Goal: Task Accomplishment & Management: Use online tool/utility

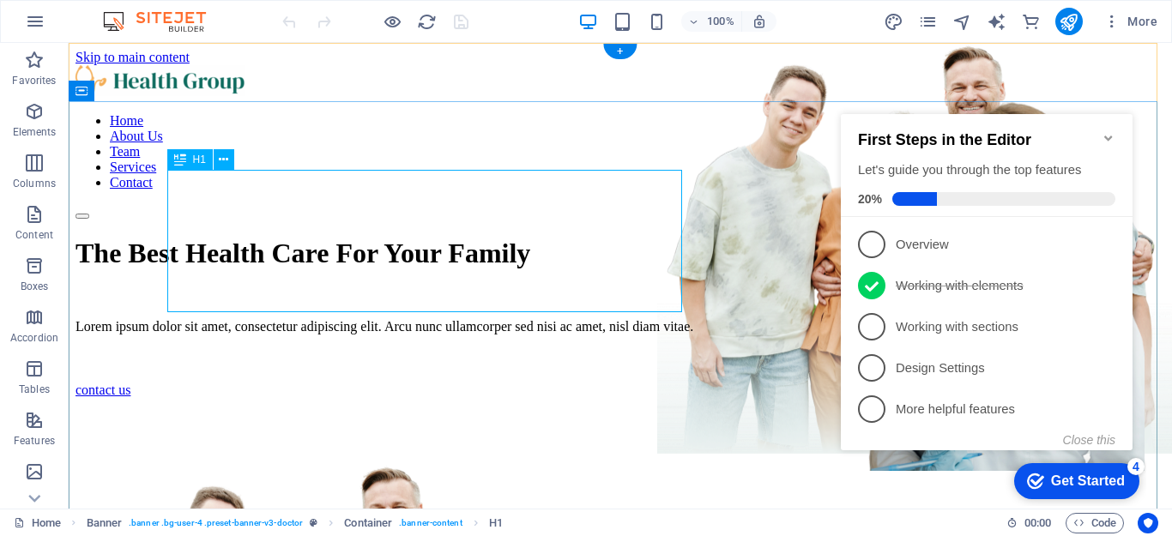
click at [251, 244] on div "The Best Health Care For Your Family" at bounding box center [621, 254] width 1090 height 32
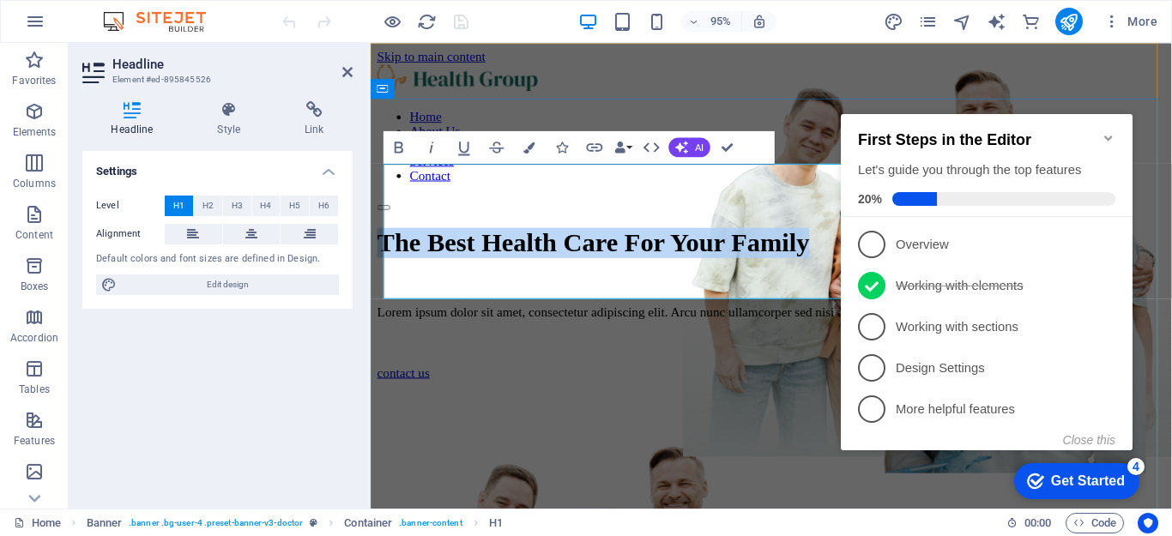
click at [477, 269] on h1 "The Best Health Care For Your Family" at bounding box center [793, 254] width 830 height 32
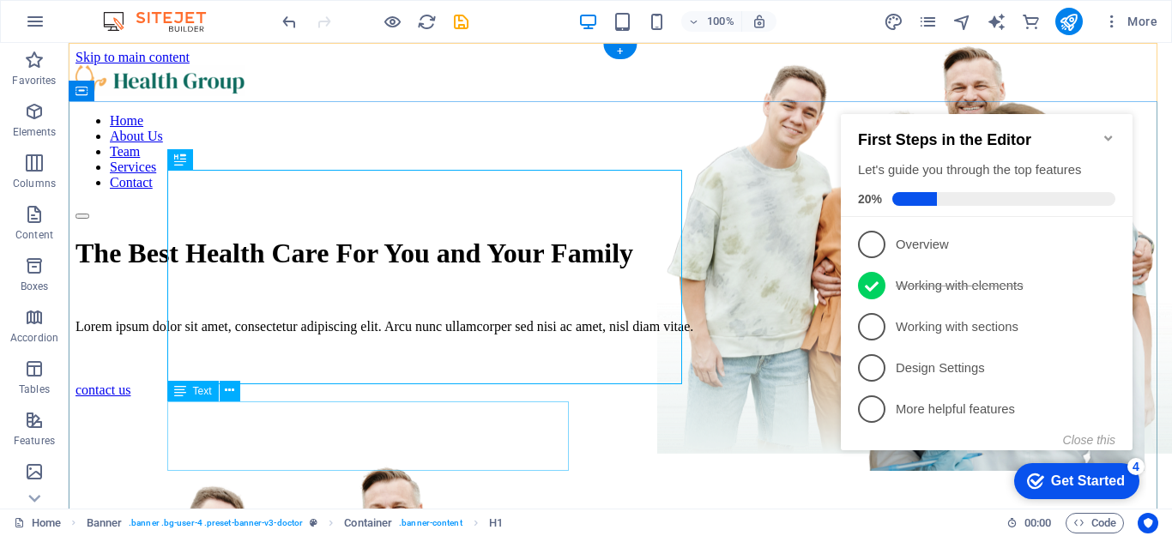
click at [395, 335] on div "Lorem ipsum dolor sit amet, consectetur adipiscing elit. Arcu nunc ullamcorper …" at bounding box center [621, 326] width 1090 height 15
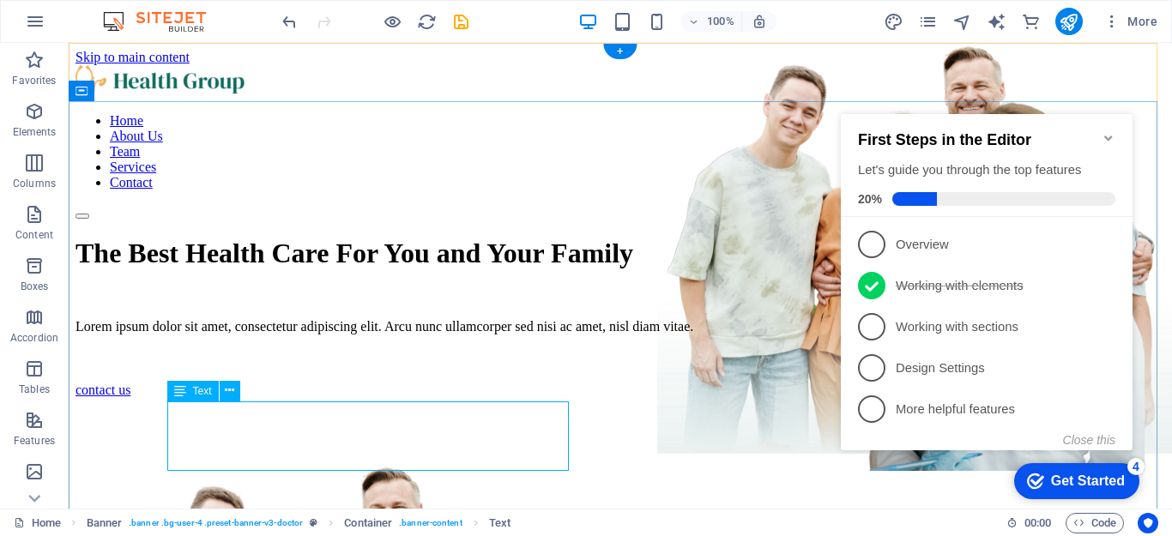
click at [177, 335] on div "Lorem ipsum dolor sit amet, consectetur adipiscing elit. Arcu nunc ullamcorper …" at bounding box center [621, 326] width 1090 height 15
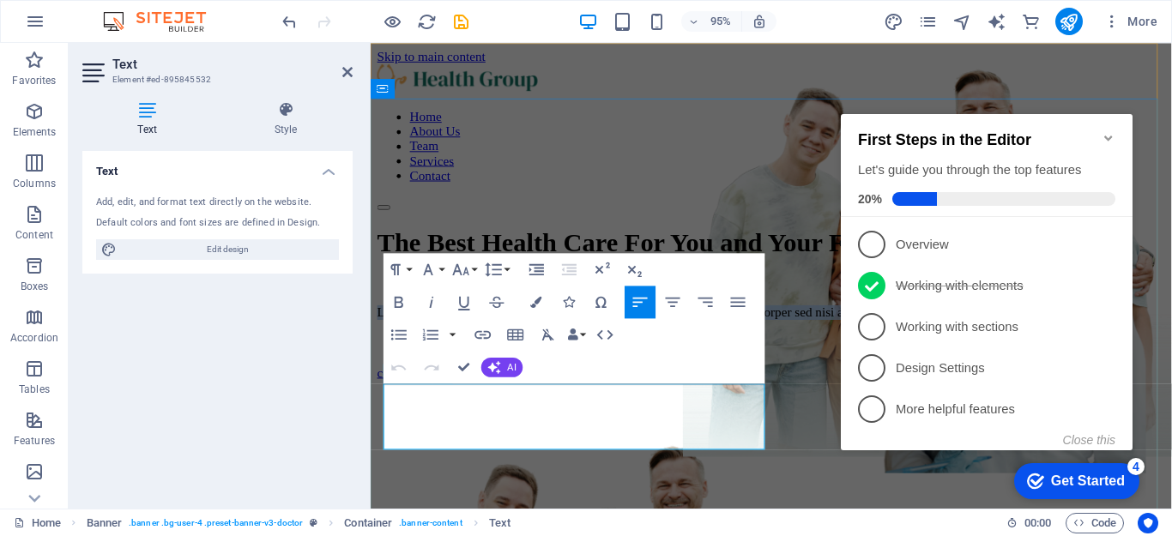
drag, startPoint x: 387, startPoint y: 412, endPoint x: 547, endPoint y: 453, distance: 165.7
click at [547, 335] on p "Lorem ipsum dolor sit amet, consectetur adipiscing elit. Arcu nunc ullamcorper …" at bounding box center [793, 326] width 830 height 15
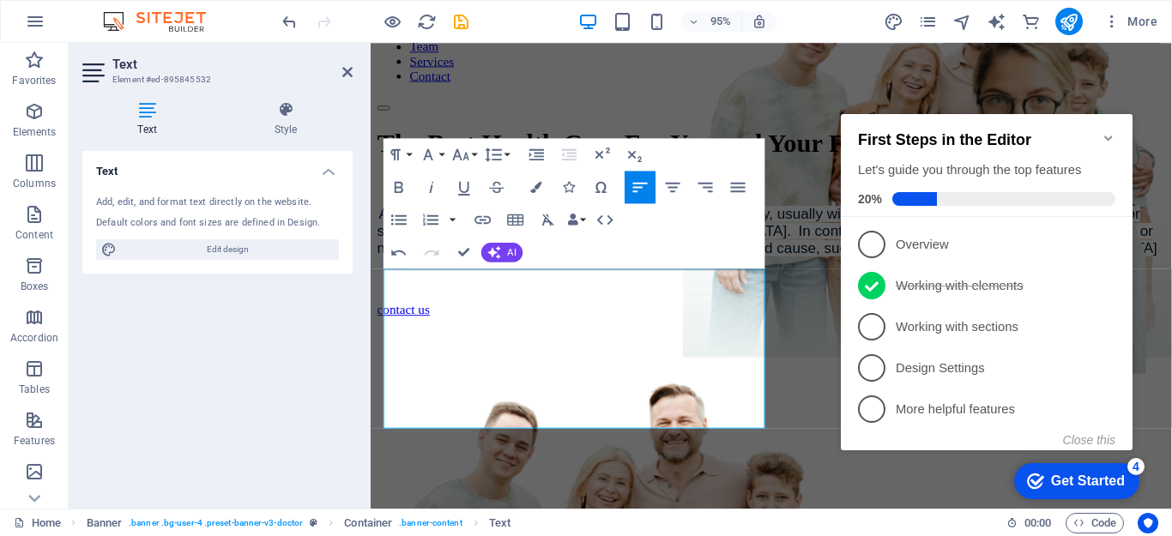
scroll to position [137, 0]
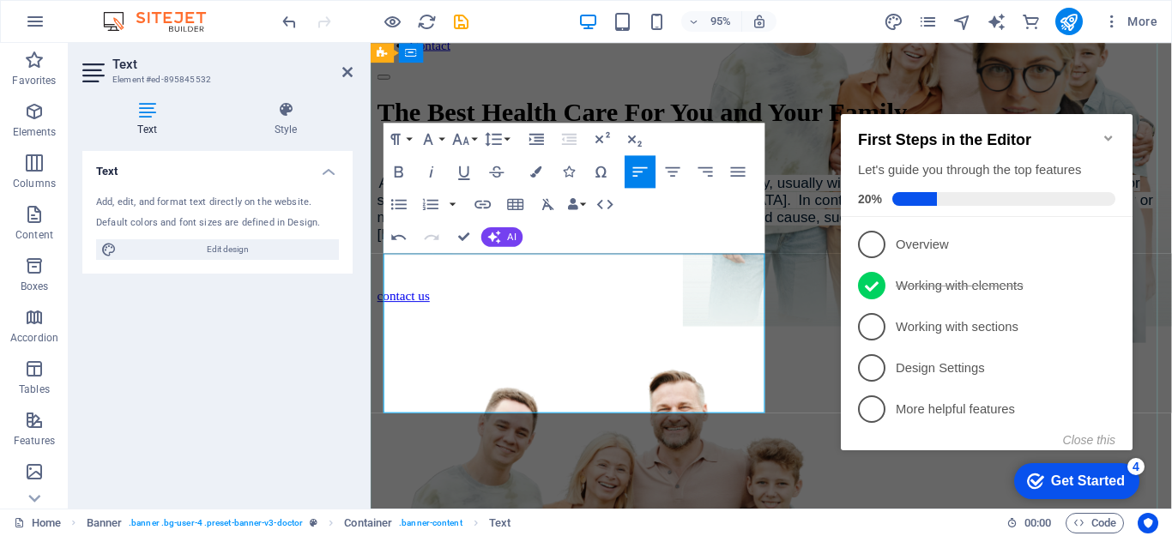
click at [652, 253] on mark "In contrast, a disorder is a disruption of normal body or mind function, which …" at bounding box center [786, 226] width 817 height 53
click at [642, 253] on mark "In contrast, a disorder is a disruption of normal body or mind function, which …" at bounding box center [786, 226] width 817 height 53
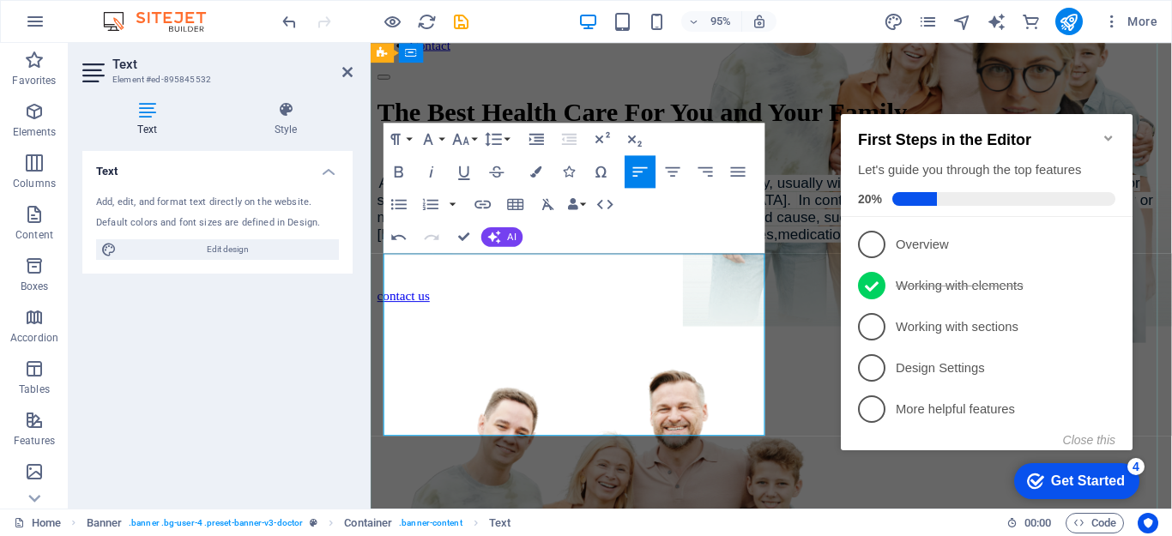
click at [656, 254] on p "A disease is a specific abnormal condition affecting the body, usually with a k…" at bounding box center [793, 218] width 830 height 72
click at [739, 182] on button "Align Justify" at bounding box center [738, 171] width 31 height 33
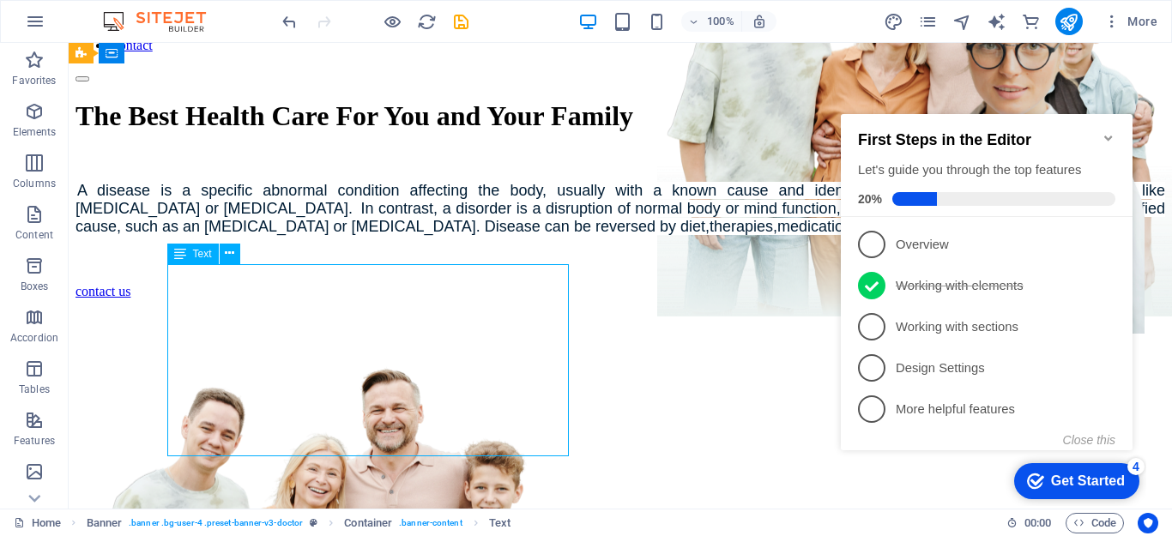
drag, startPoint x: 177, startPoint y: 281, endPoint x: 244, endPoint y: 292, distance: 67.9
click at [244, 236] on div "A disease is a specific abnormal condition affecting the body, usually with a k…" at bounding box center [621, 209] width 1090 height 54
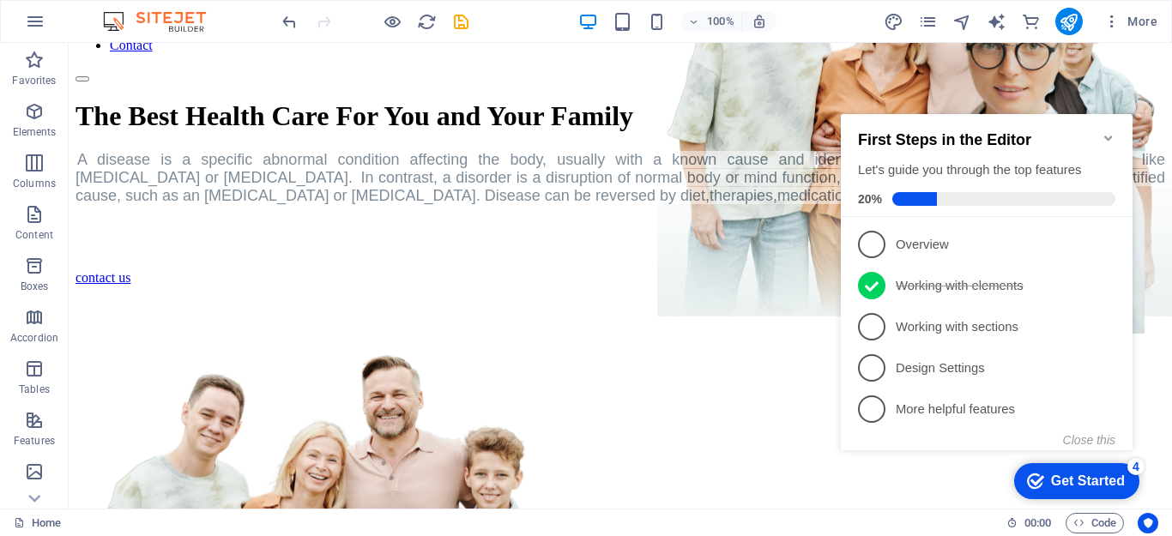
drag, startPoint x: 244, startPoint y: 292, endPoint x: 229, endPoint y: 297, distance: 15.5
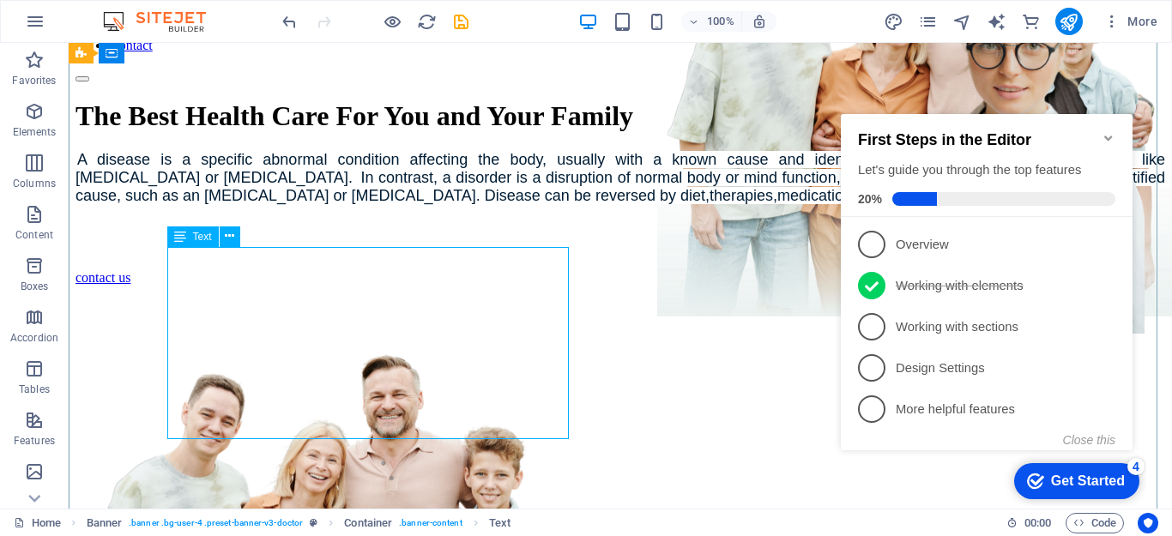
click at [229, 205] on div "A disease is a specific abnormal condition affecting the body, usually with a k…" at bounding box center [621, 178] width 1090 height 54
click at [226, 242] on icon at bounding box center [229, 236] width 9 height 18
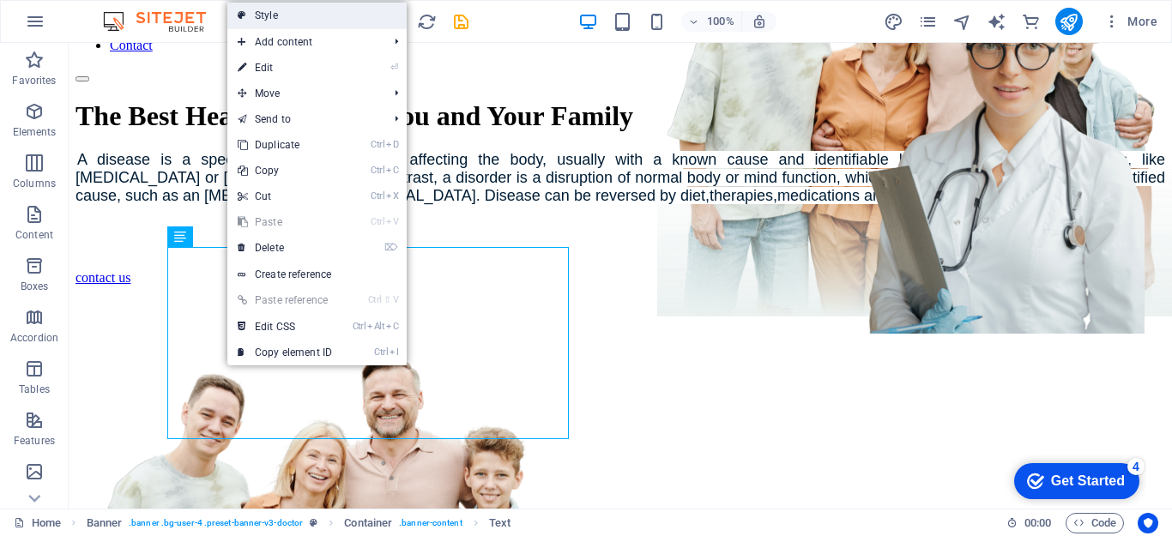
click at [282, 13] on link "Style" at bounding box center [316, 16] width 179 height 26
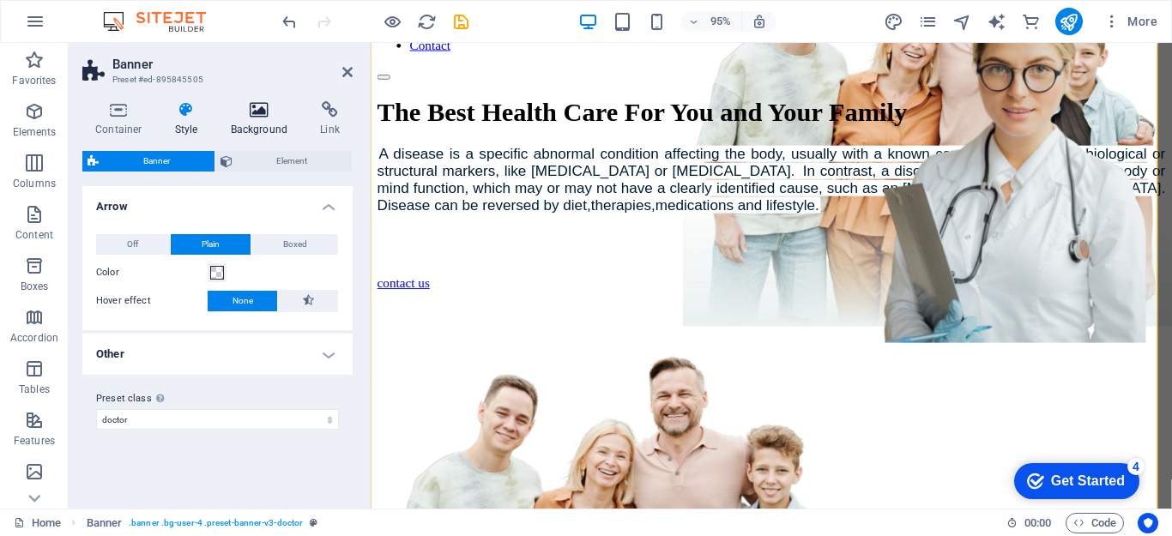
click at [266, 119] on h4 "Background" at bounding box center [263, 119] width 90 height 36
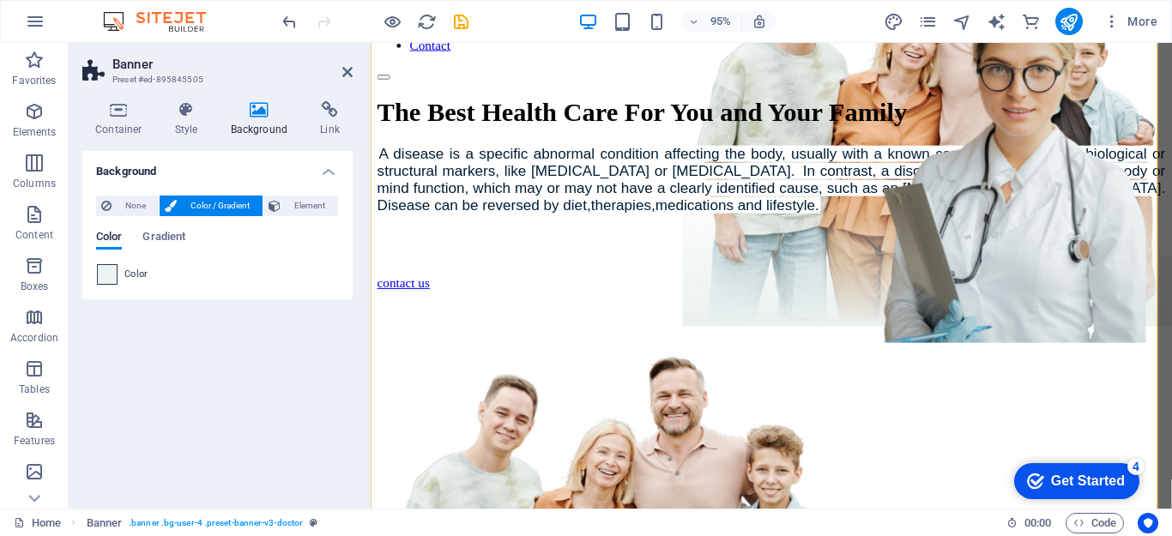
click at [106, 277] on span at bounding box center [107, 274] width 19 height 19
type input "#ecf3f2"
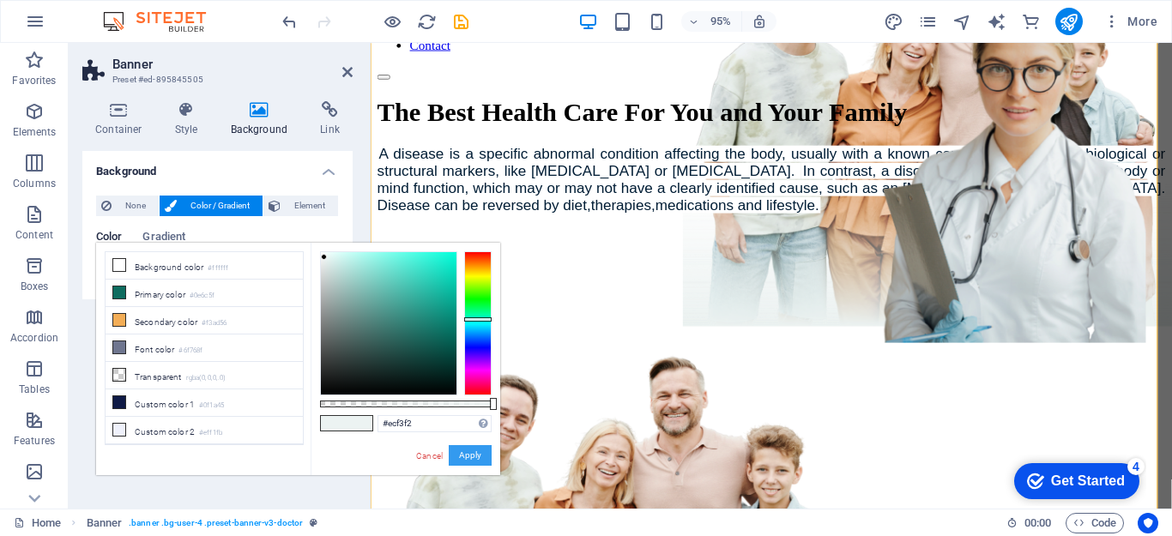
click at [465, 452] on button "Apply" at bounding box center [470, 455] width 43 height 21
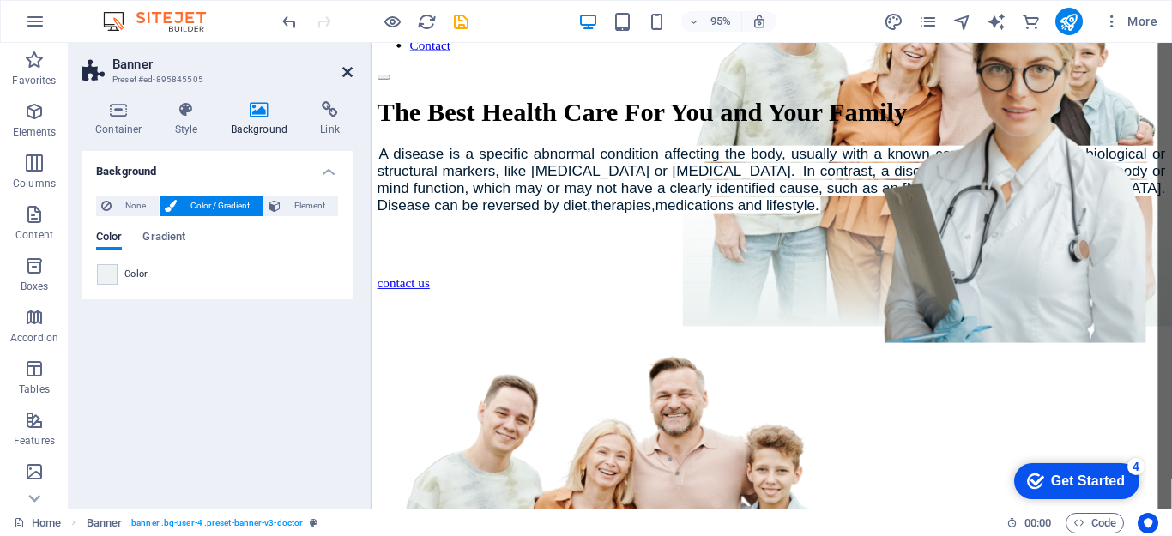
click at [348, 72] on icon at bounding box center [347, 72] width 10 height 14
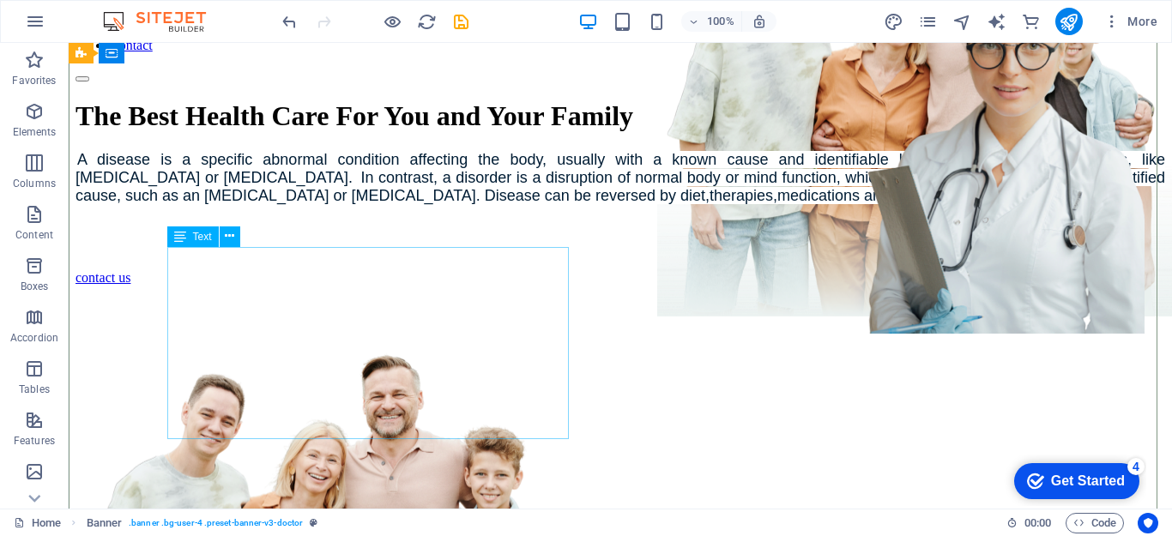
click at [200, 238] on span "Text" at bounding box center [202, 237] width 19 height 10
click at [227, 238] on icon at bounding box center [229, 236] width 9 height 18
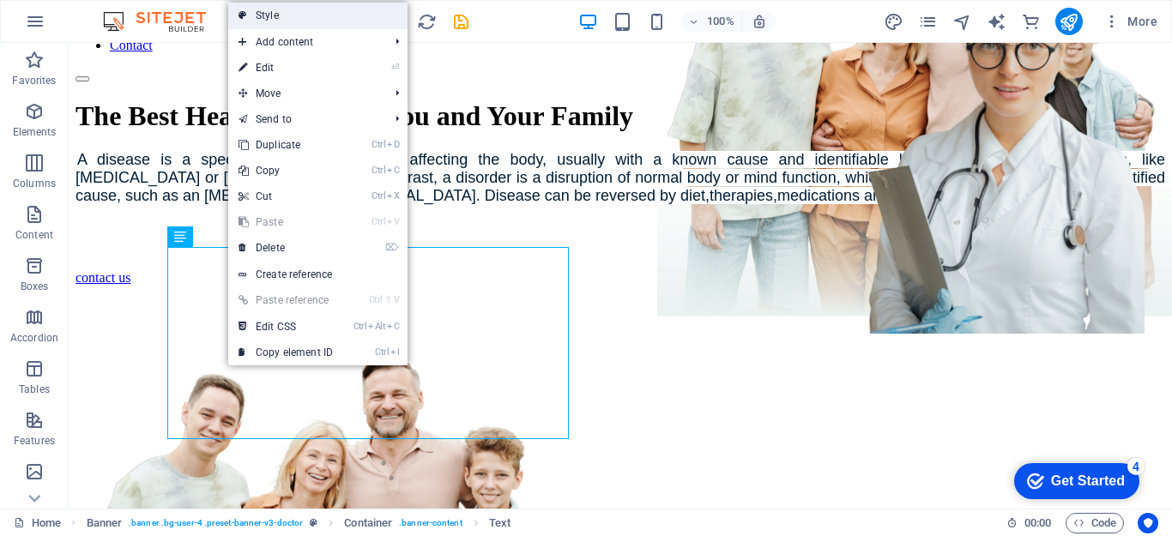
click at [269, 10] on link "Style" at bounding box center [317, 16] width 179 height 26
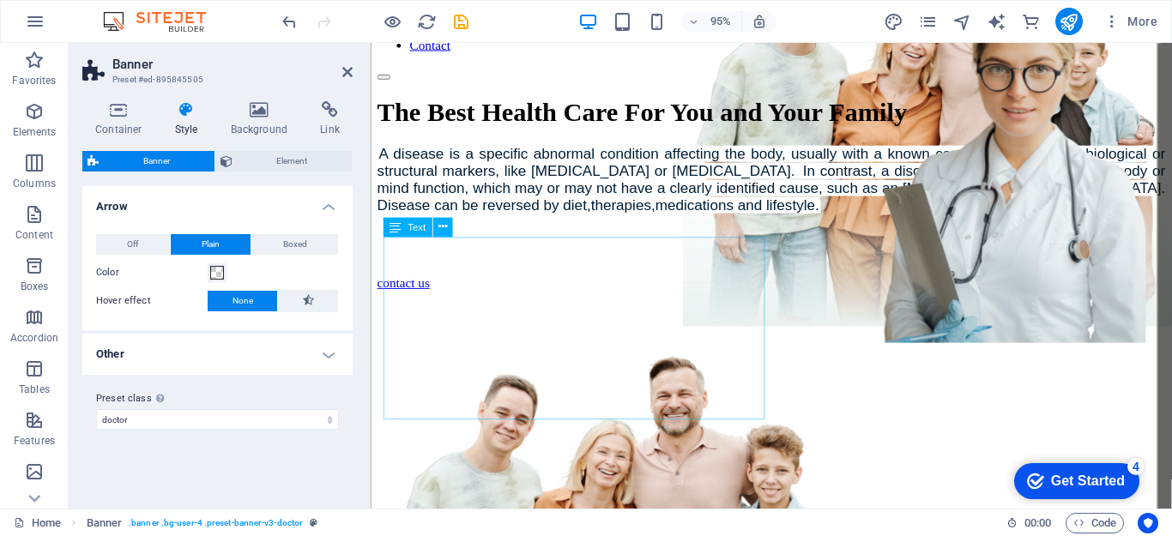
click at [601, 223] on div "A disease is a specific abnormal condition affecting the body, usually with a k…" at bounding box center [793, 187] width 830 height 72
click at [445, 229] on icon at bounding box center [443, 226] width 9 height 17
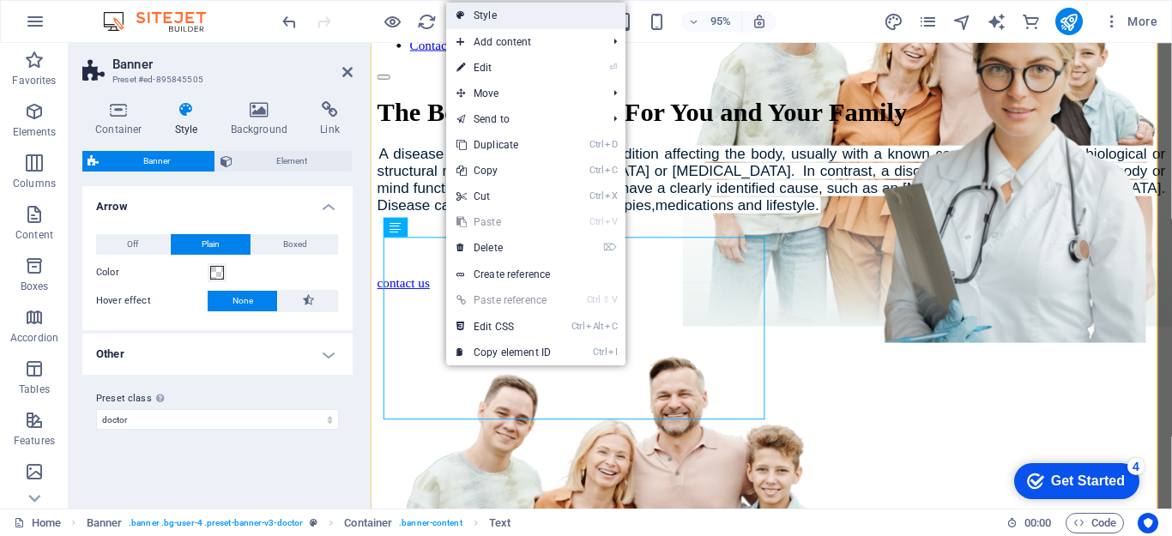
click at [487, 13] on link "Style" at bounding box center [535, 16] width 179 height 26
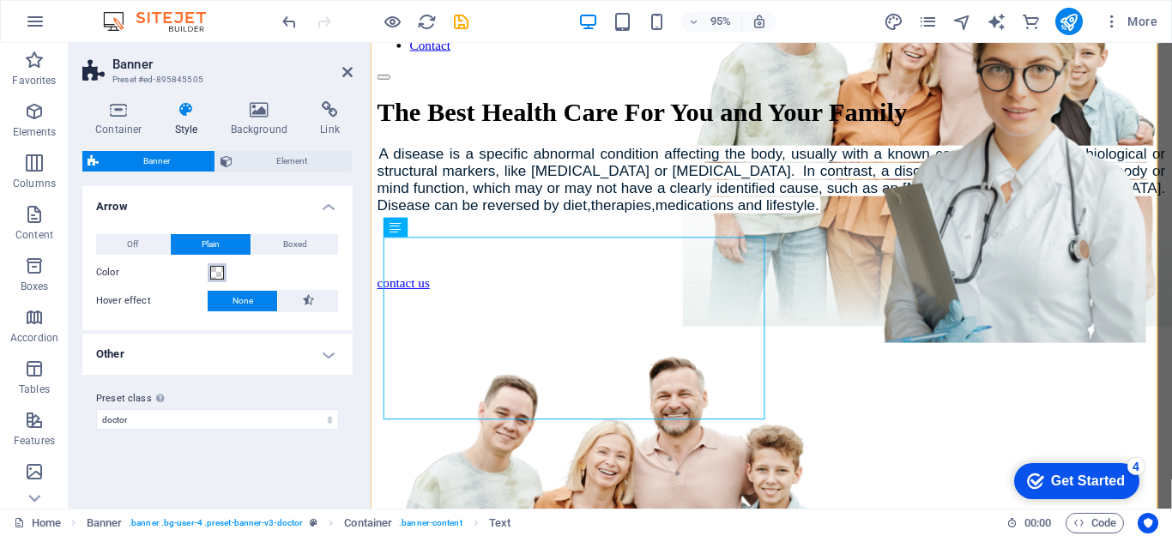
click at [215, 274] on span at bounding box center [217, 273] width 14 height 14
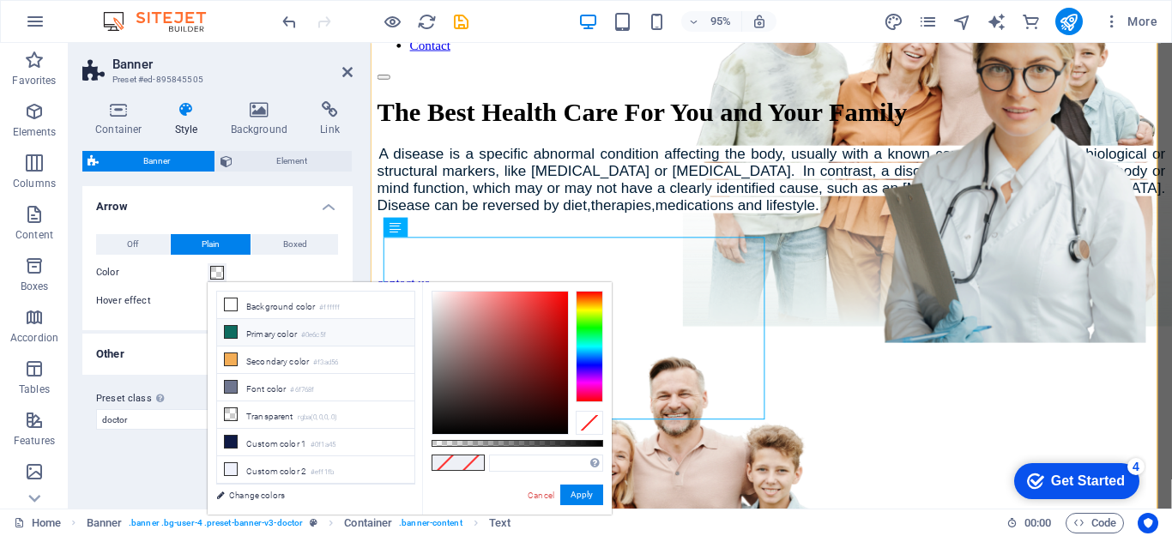
click at [232, 332] on icon at bounding box center [231, 332] width 12 height 12
type input "#0e6c5f"
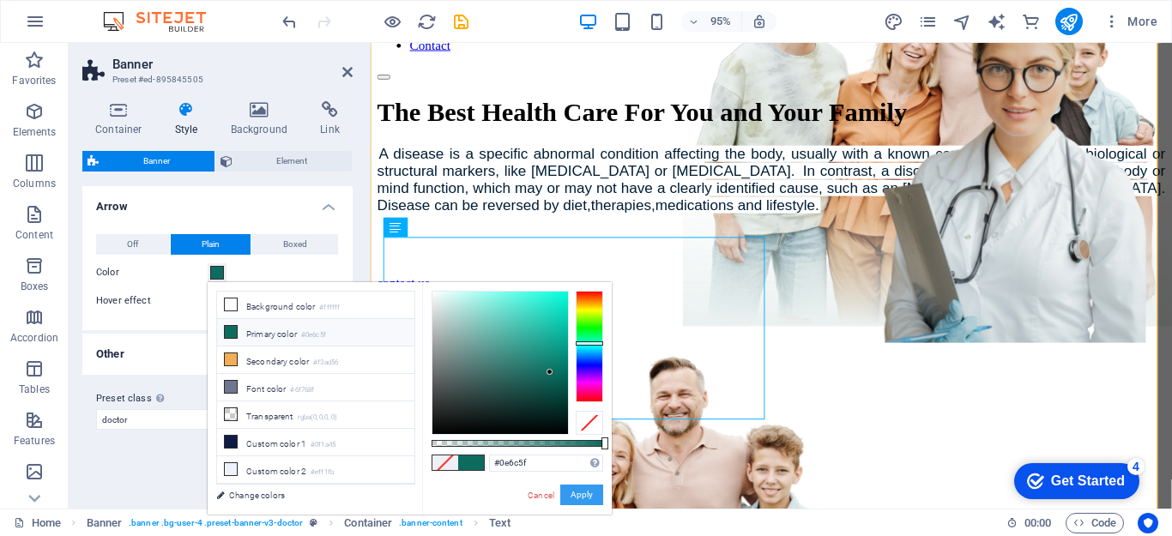
click at [572, 499] on button "Apply" at bounding box center [581, 495] width 43 height 21
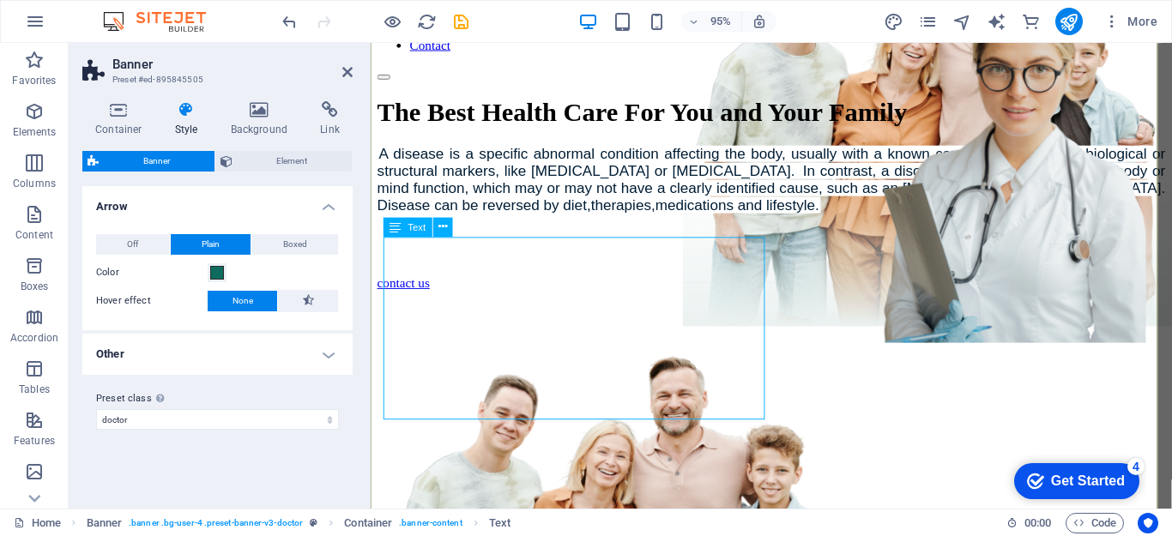
click at [547, 223] on div "A disease is a specific abnormal condition affecting the body, usually with a k…" at bounding box center [793, 187] width 830 height 72
click at [166, 163] on span "Banner" at bounding box center [157, 161] width 106 height 21
click at [251, 124] on h4 "Background" at bounding box center [263, 119] width 90 height 36
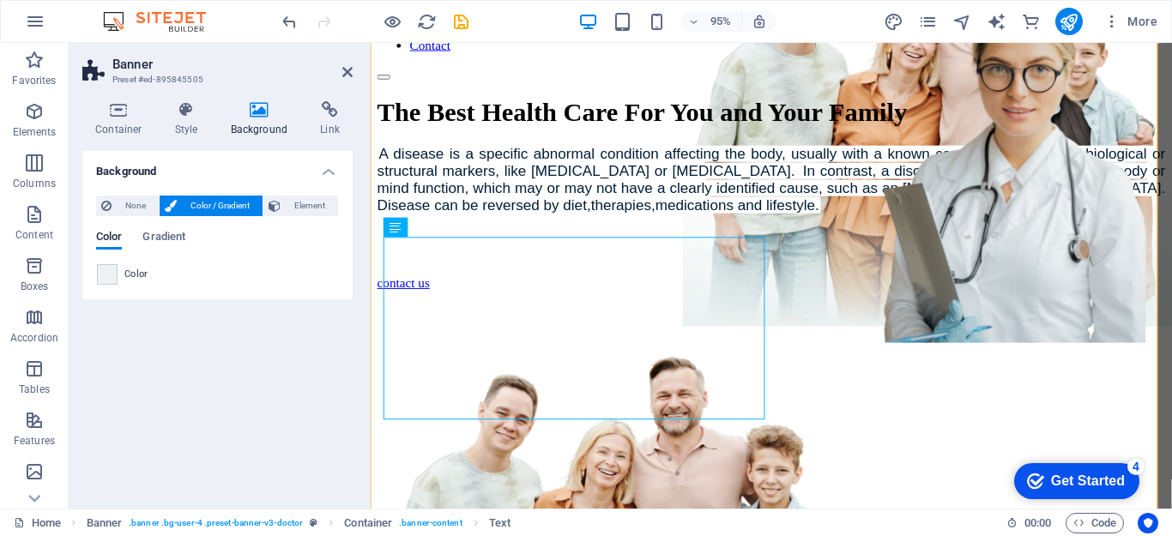
click at [218, 210] on span "Color / Gradient" at bounding box center [220, 206] width 76 height 21
click at [105, 275] on span at bounding box center [107, 274] width 19 height 19
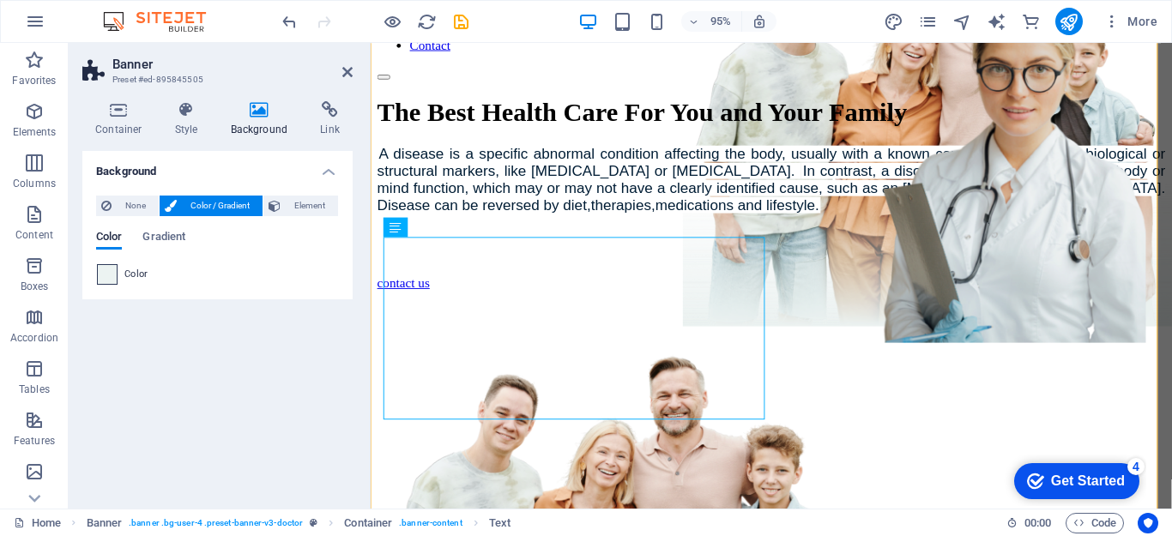
click at [105, 275] on span at bounding box center [107, 274] width 19 height 19
click at [110, 275] on span at bounding box center [107, 274] width 19 height 19
click at [348, 74] on icon at bounding box center [347, 72] width 10 height 14
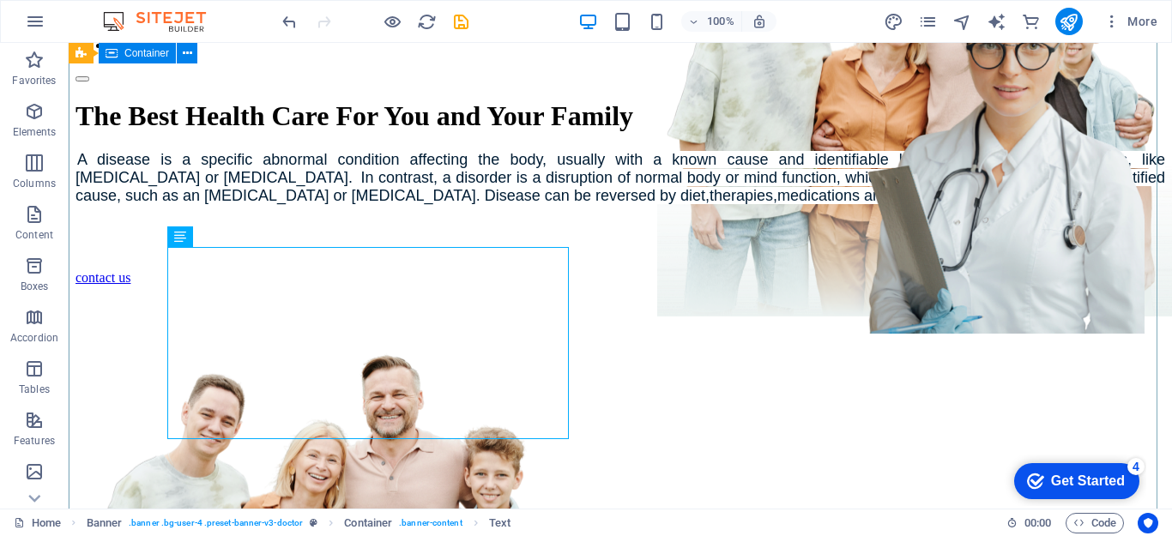
click at [671, 305] on div "The Best Health Care For You and Your Family A disease is a specific abnormal c…" at bounding box center [621, 424] width 1090 height 684
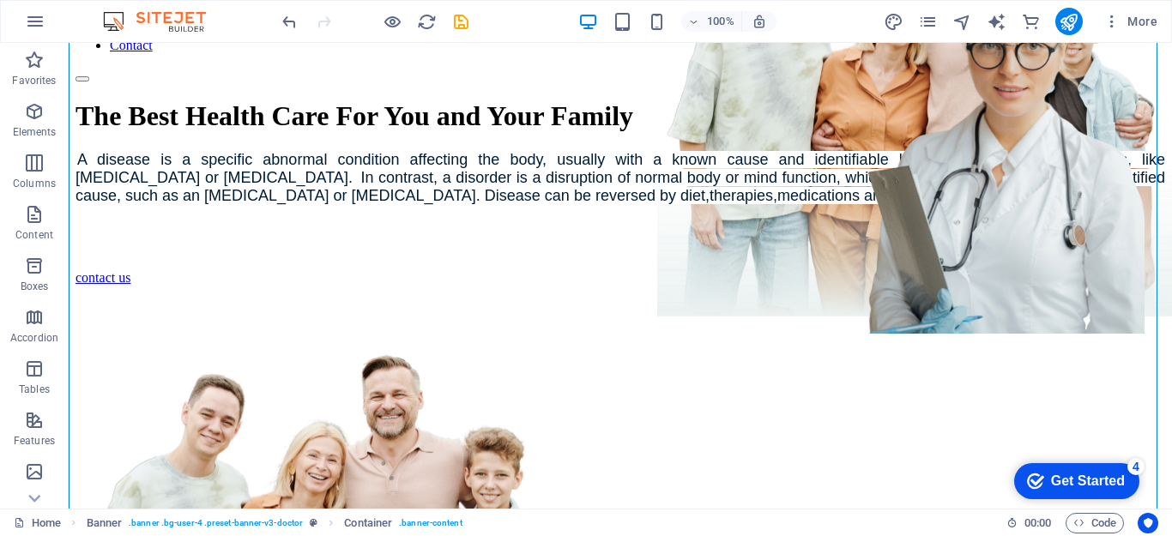
click at [1168, 509] on div "Home Banner . banner .bg-user-4 .preset-banner-v3-doctor Container . banner-con…" at bounding box center [586, 522] width 1172 height 27
click at [37, 275] on icon "button" at bounding box center [34, 266] width 21 height 21
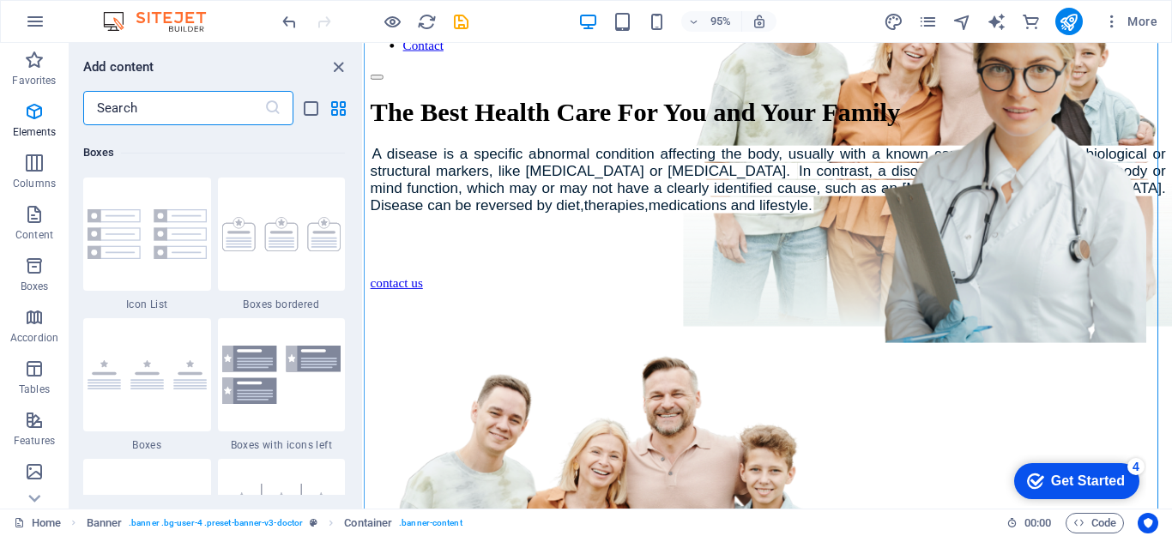
scroll to position [4733, 0]
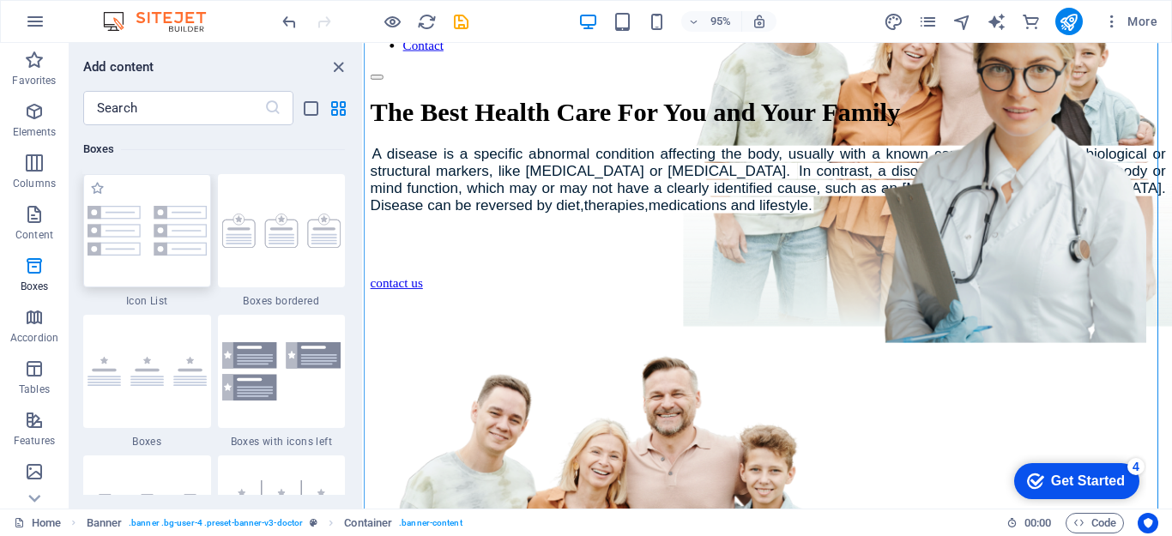
click at [169, 267] on div at bounding box center [147, 230] width 128 height 113
click at [416, 319] on div "The Best Health Care For You and Your Family A disease is a specific abnormal c…" at bounding box center [790, 433] width 838 height 702
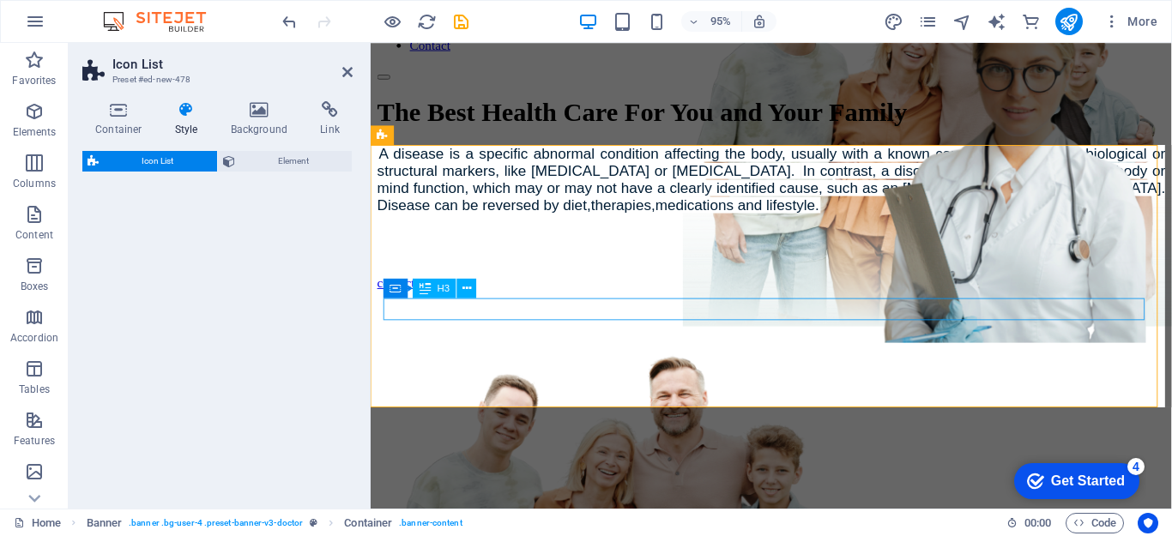
select select "rem"
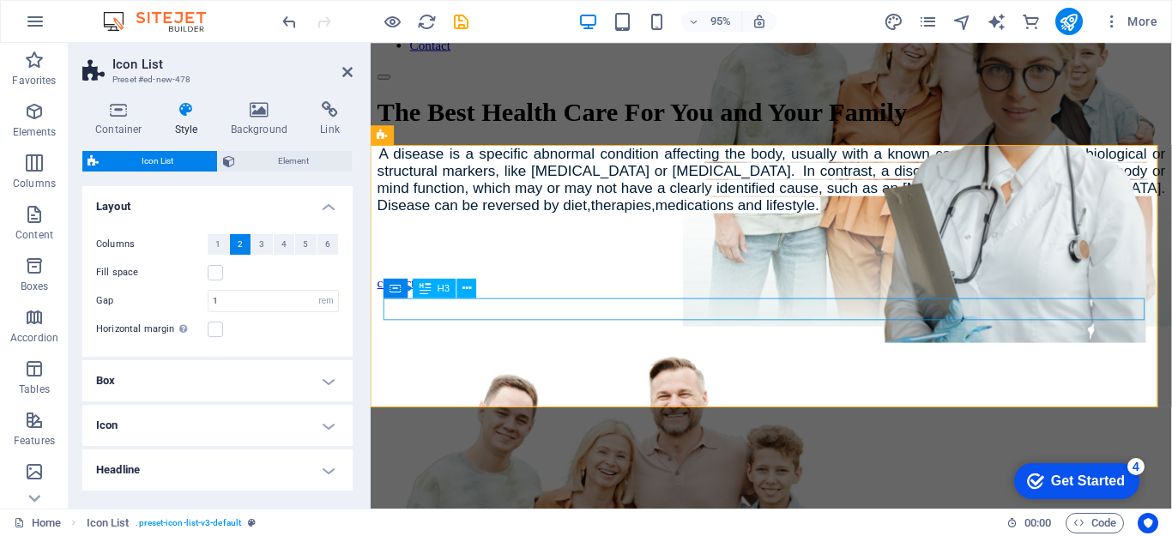
scroll to position [1072, 0]
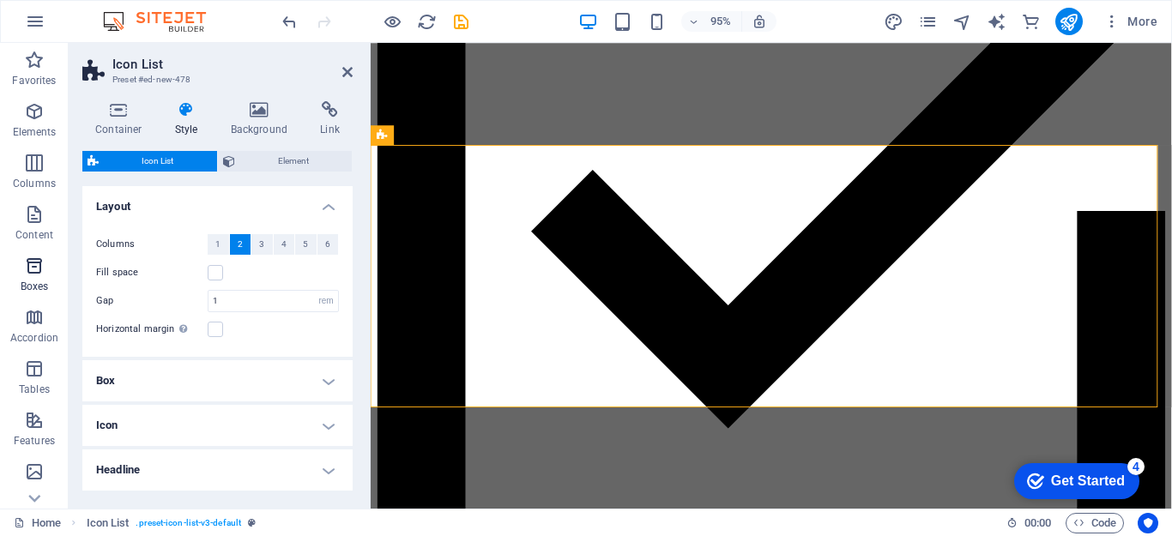
click at [25, 266] on icon "button" at bounding box center [34, 266] width 21 height 21
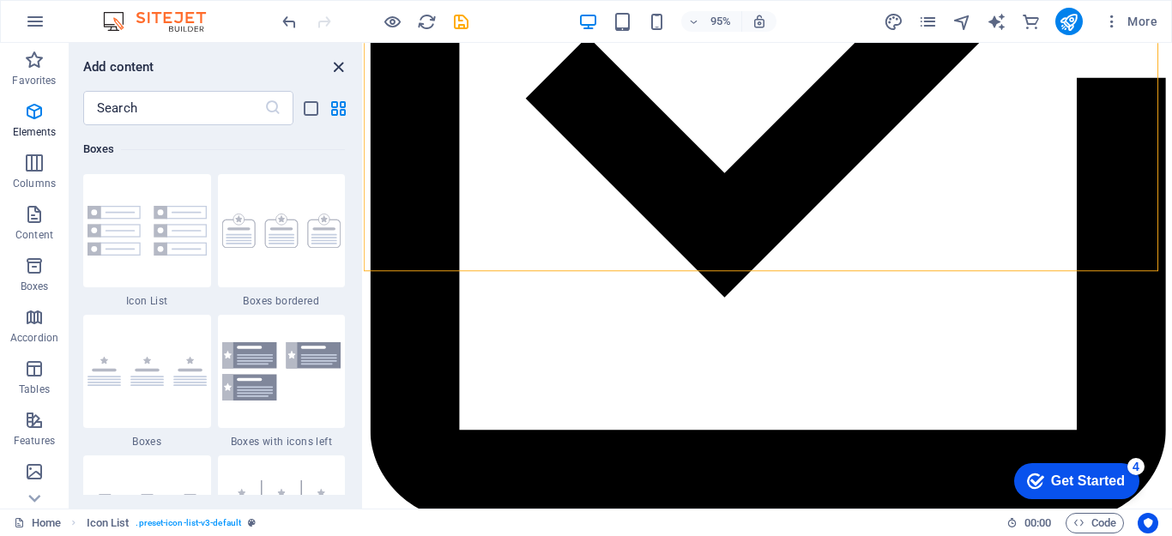
scroll to position [4733, 0]
click at [341, 67] on icon "close panel" at bounding box center [339, 67] width 20 height 20
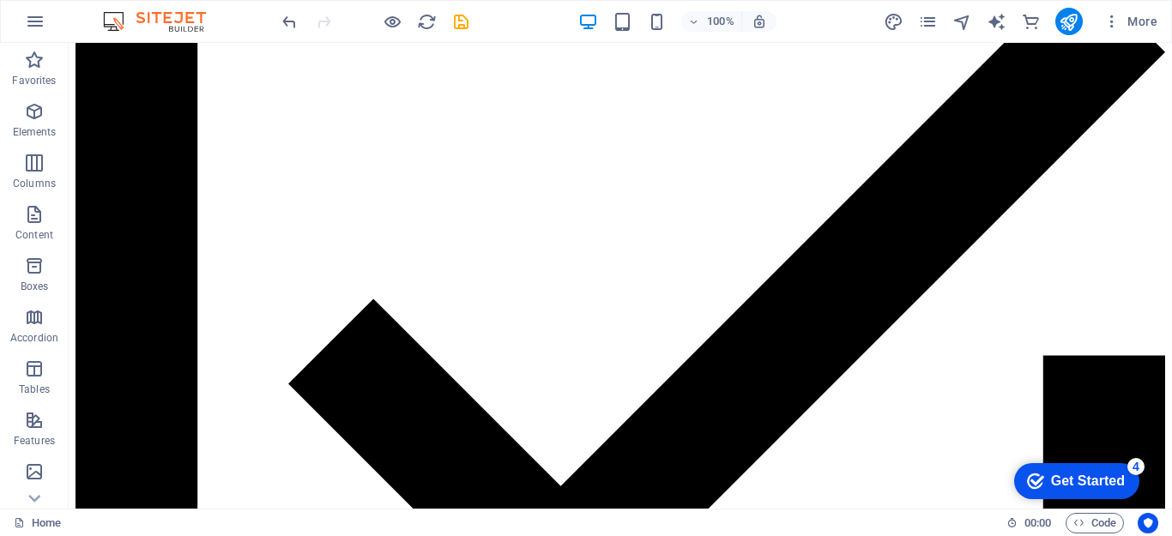
scroll to position [1047, 0]
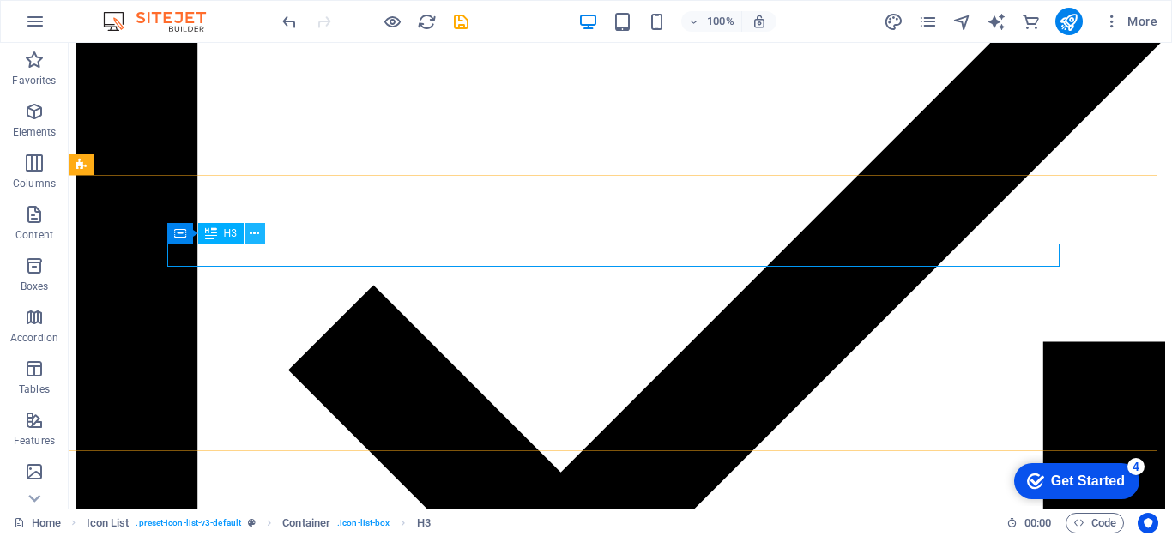
click at [253, 237] on icon at bounding box center [254, 234] width 9 height 18
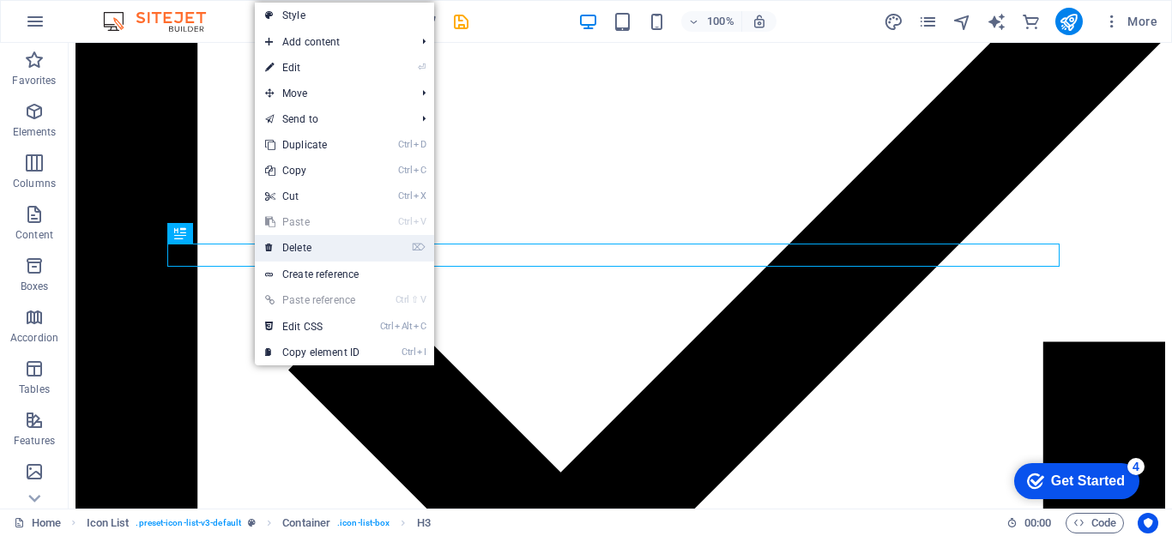
click at [309, 251] on link "⌦ Delete" at bounding box center [312, 248] width 115 height 26
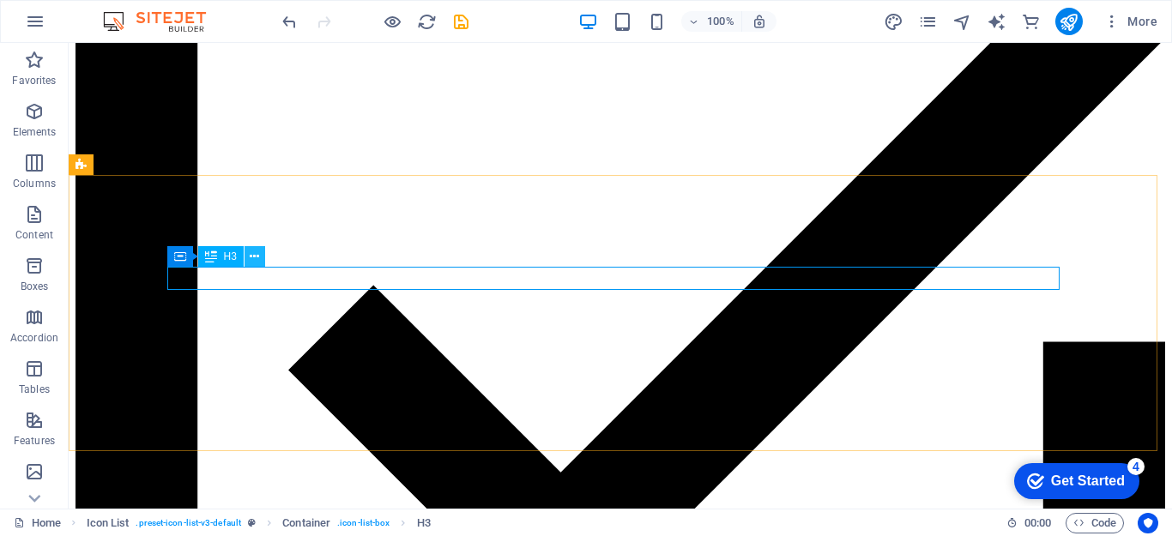
click at [257, 252] on icon at bounding box center [254, 257] width 9 height 18
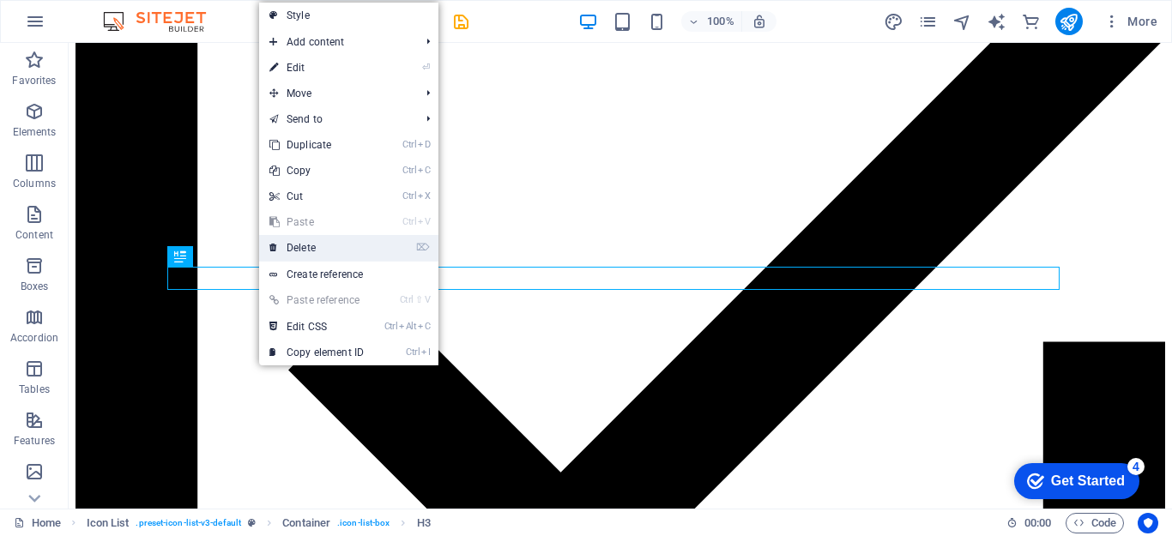
click at [311, 246] on link "⌦ Delete" at bounding box center [316, 248] width 115 height 26
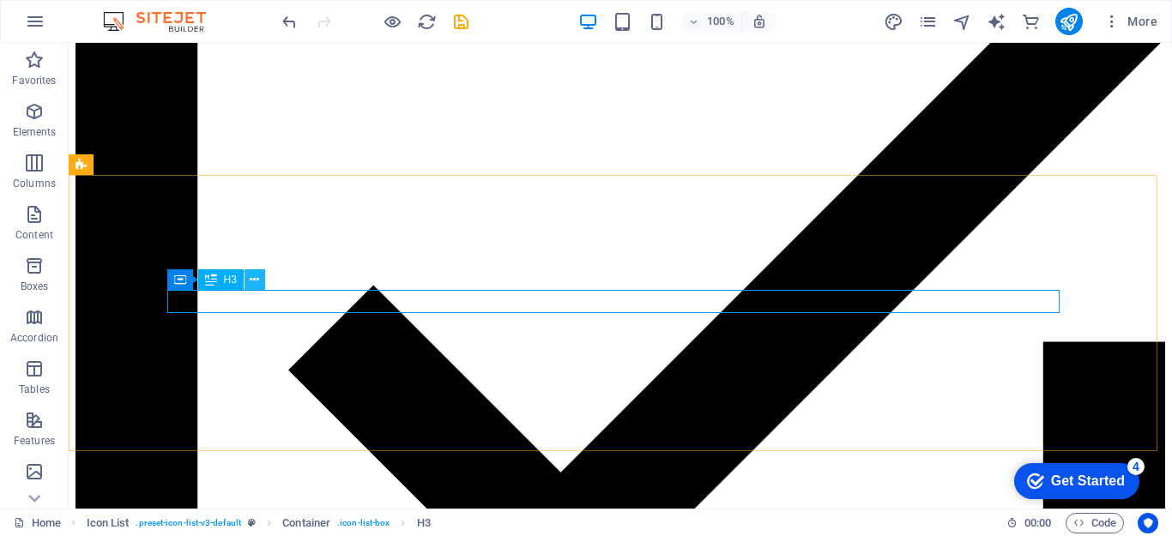
click at [255, 282] on icon at bounding box center [254, 280] width 9 height 18
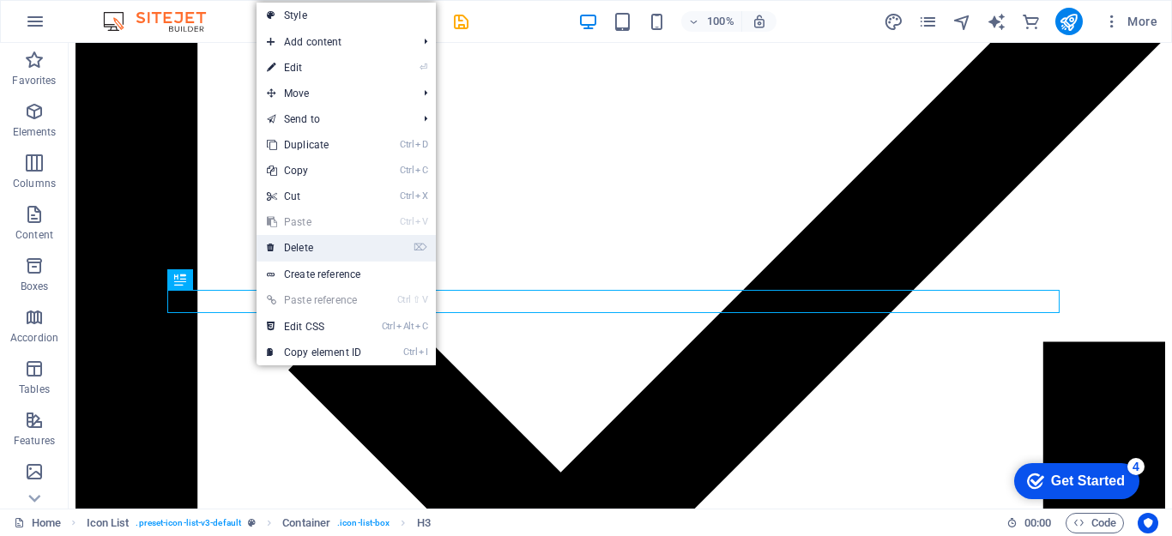
click at [287, 254] on link "⌦ Delete" at bounding box center [314, 248] width 115 height 26
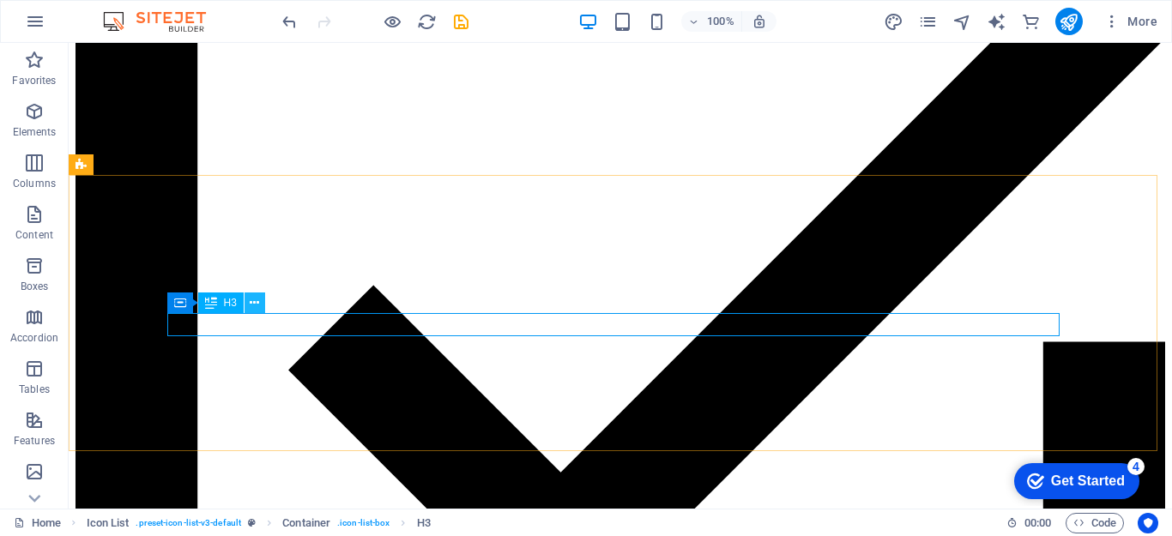
click at [250, 312] on icon at bounding box center [254, 303] width 9 height 18
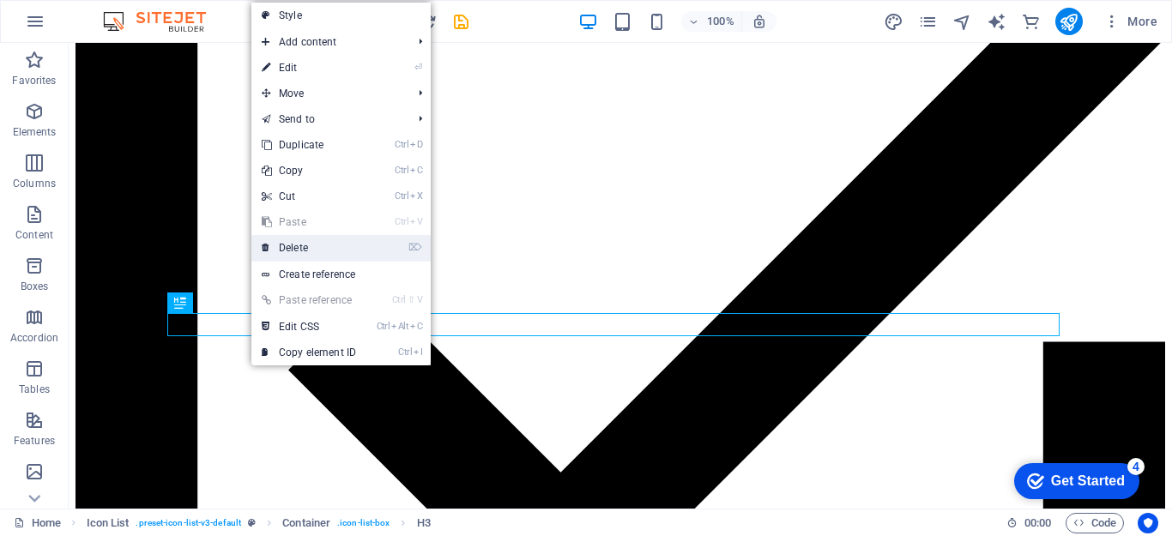
click at [292, 252] on link "⌦ Delete" at bounding box center [308, 248] width 115 height 26
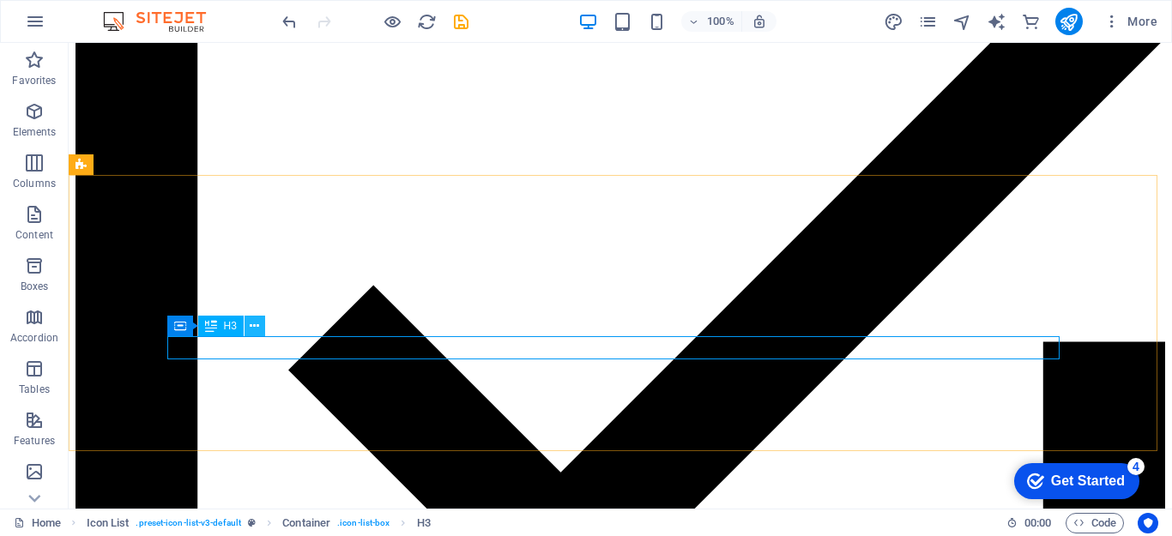
click at [249, 330] on button at bounding box center [255, 326] width 21 height 21
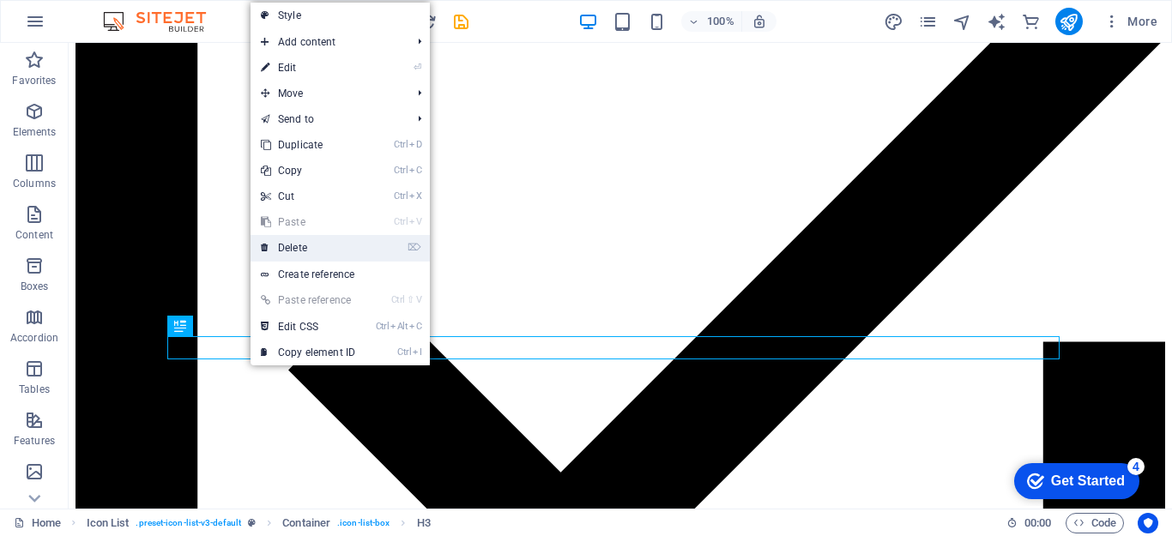
click at [293, 244] on link "⌦ Delete" at bounding box center [308, 248] width 115 height 26
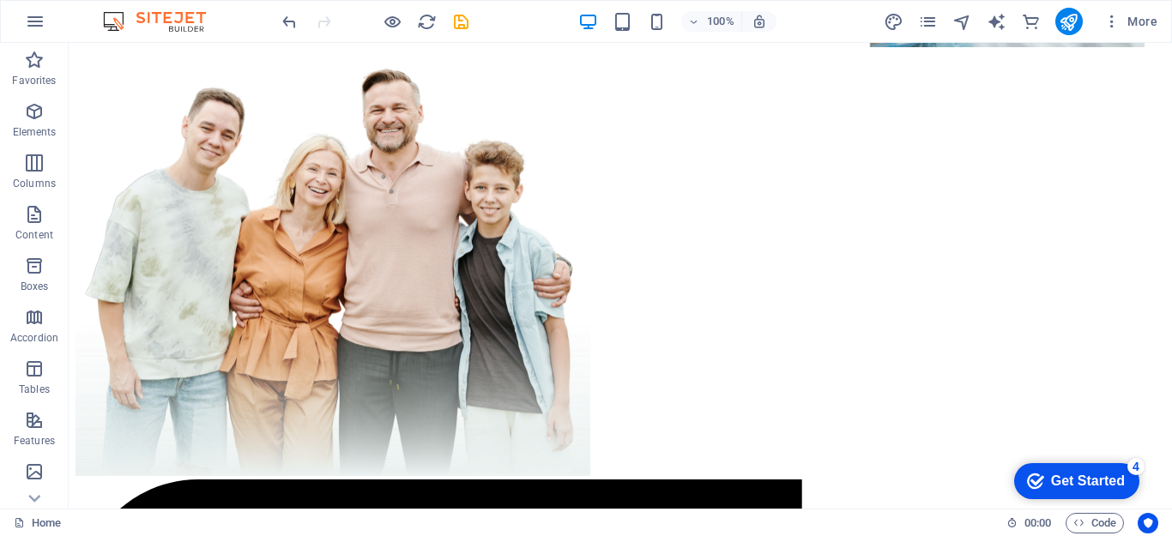
scroll to position [438, 0]
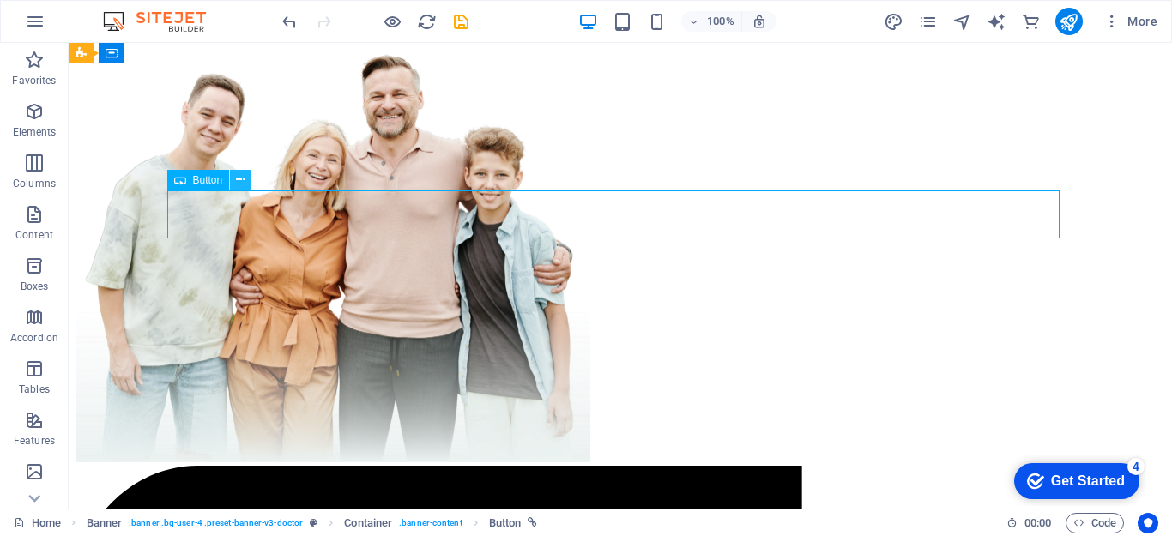
click at [237, 188] on icon at bounding box center [240, 180] width 9 height 18
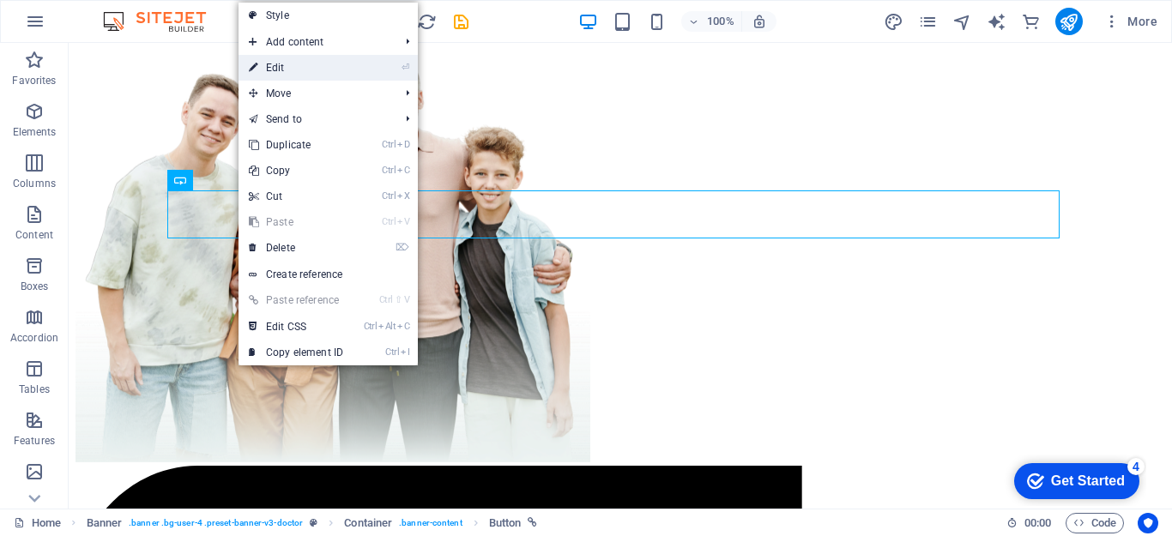
click at [282, 69] on link "⏎ Edit" at bounding box center [296, 68] width 115 height 26
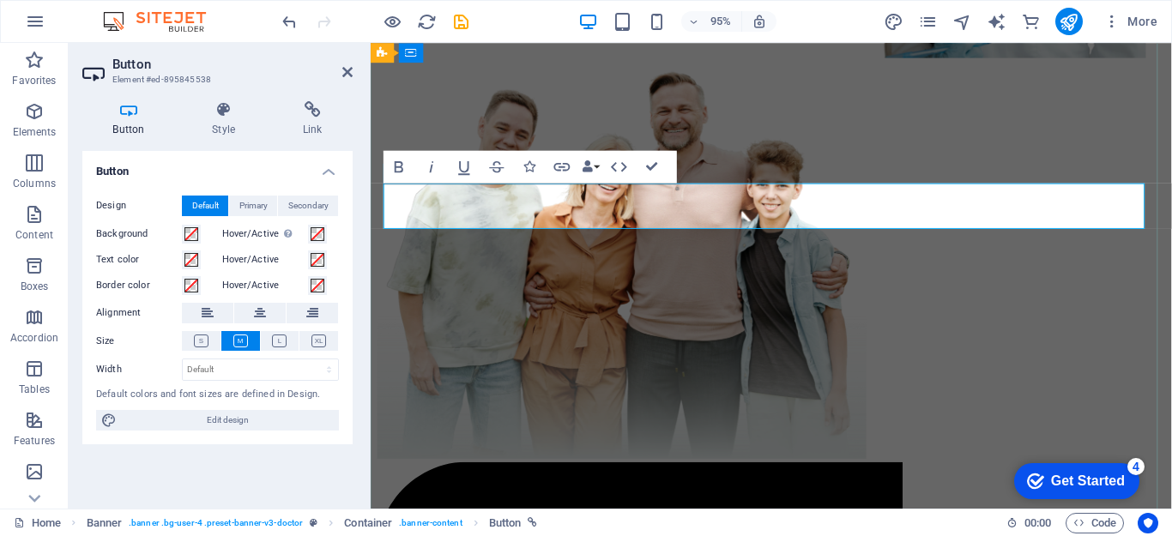
drag, startPoint x: 563, startPoint y: 211, endPoint x: 554, endPoint y: 212, distance: 8.6
click at [820, 130] on div "The Best Health Care For You and Your Family A disease is a specific abnormal c…" at bounding box center [793, 133] width 830 height 702
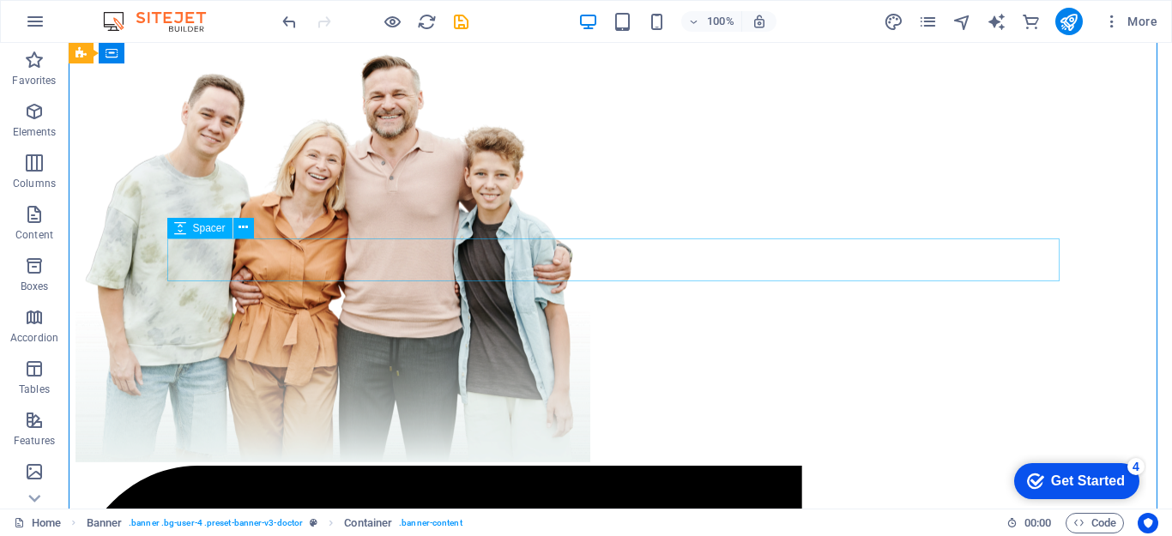
click at [191, 28] on div at bounding box center [621, 6] width 1090 height 43
click at [241, 229] on icon at bounding box center [243, 228] width 9 height 18
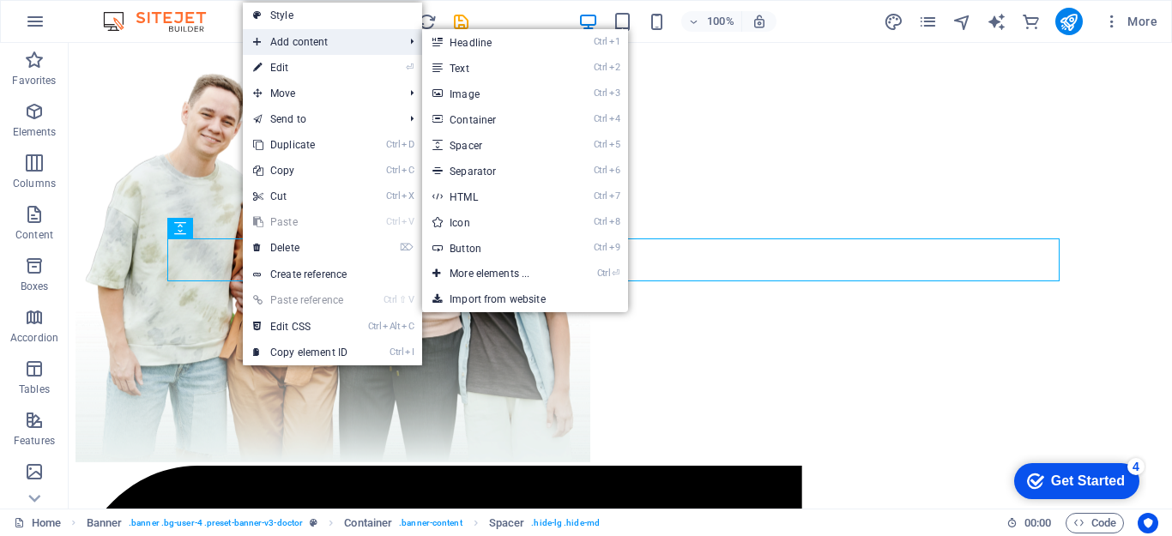
click at [275, 49] on span "Add content" at bounding box center [320, 42] width 154 height 26
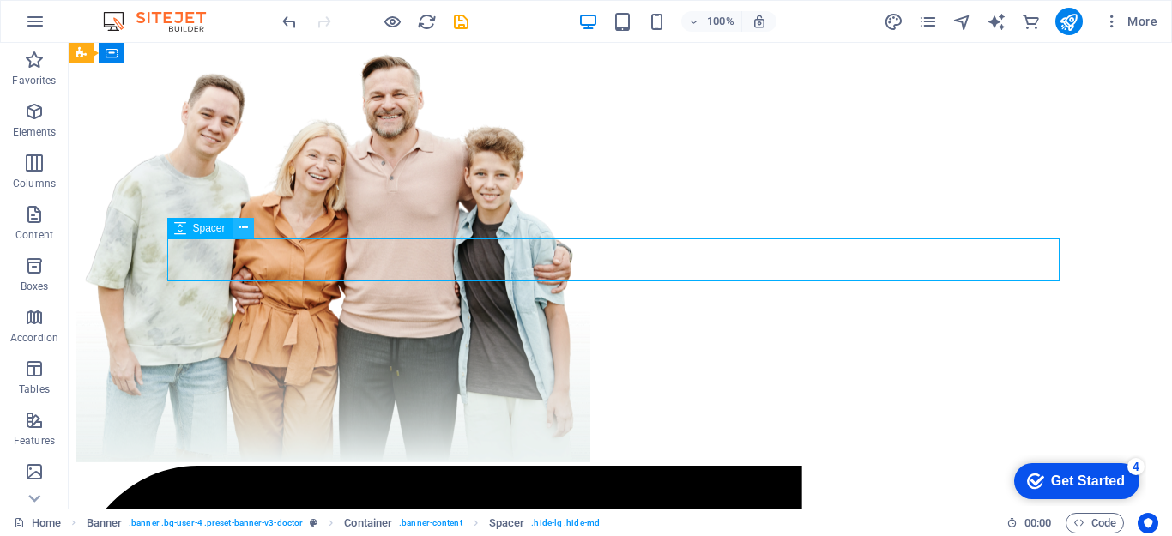
click at [245, 226] on icon at bounding box center [243, 228] width 9 height 18
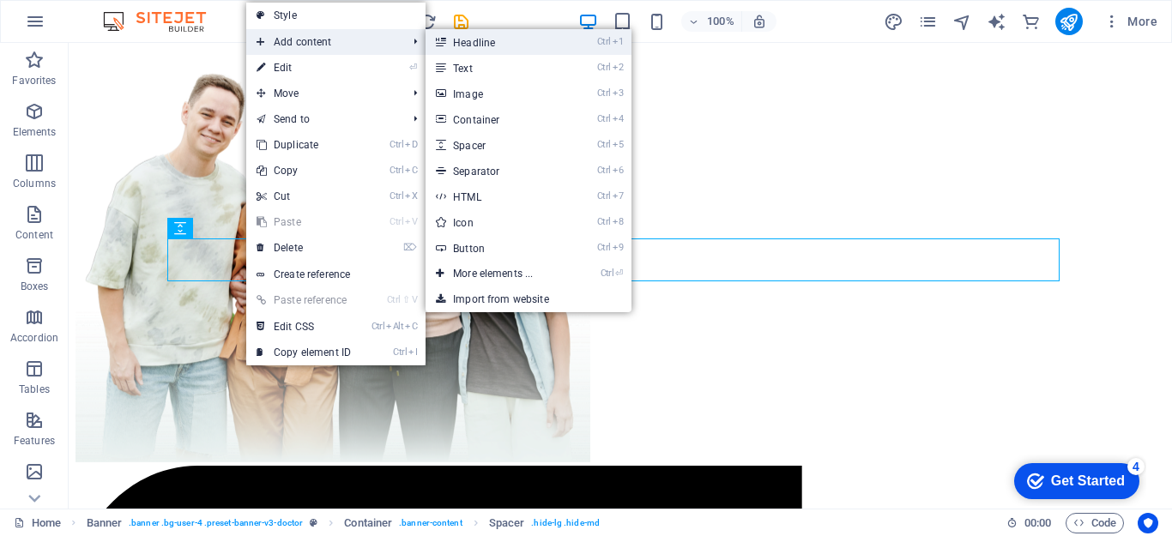
click at [481, 43] on link "Ctrl 1 Headline" at bounding box center [497, 42] width 142 height 26
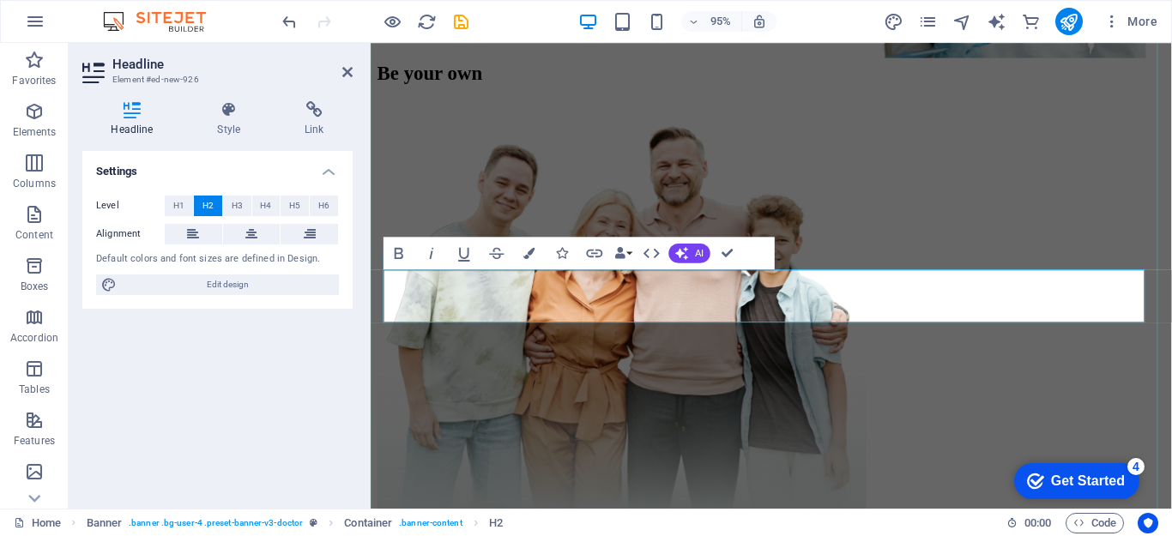
click at [468, 87] on h2 "Be your own" at bounding box center [793, 75] width 830 height 23
click at [551, 87] on h2 "Be Your own" at bounding box center [793, 75] width 830 height 23
click at [644, 87] on h2 "Be Your Own" at bounding box center [793, 75] width 830 height 23
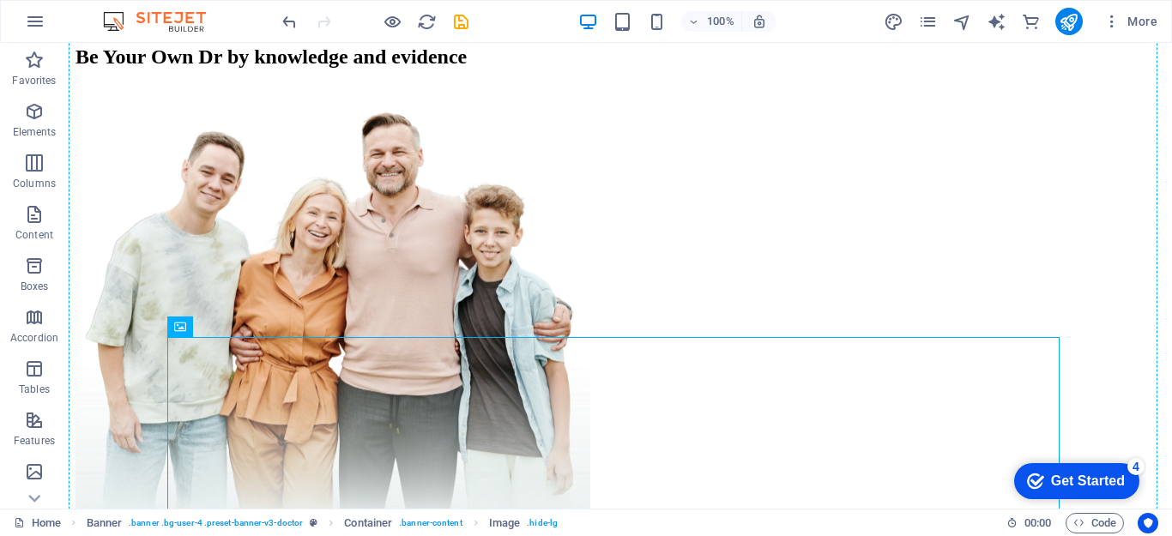
drag, startPoint x: 870, startPoint y: 412, endPoint x: 1150, endPoint y: 412, distance: 279.7
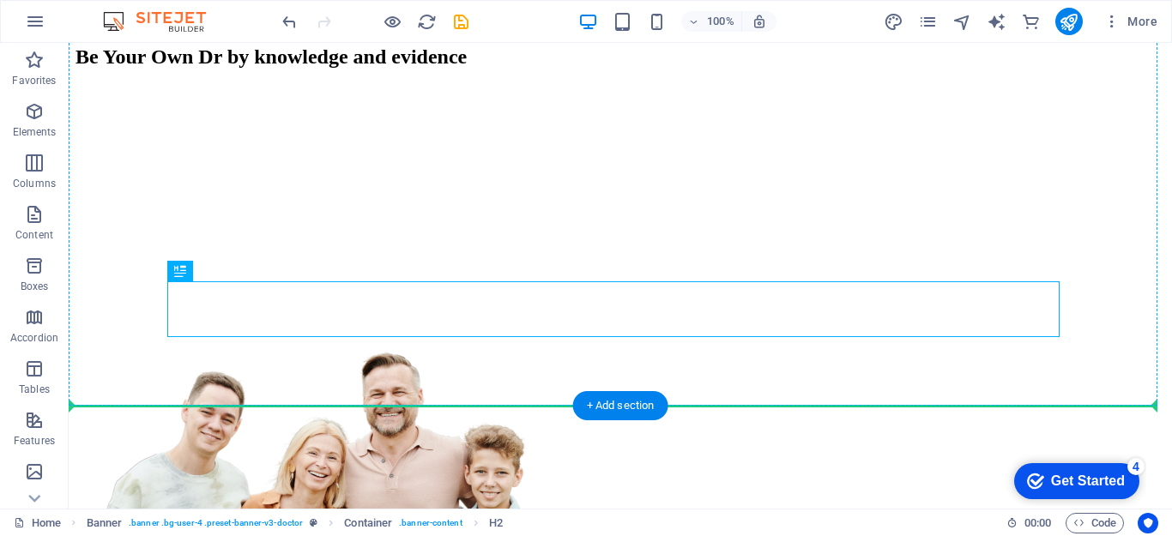
drag, startPoint x: 257, startPoint y: 299, endPoint x: 273, endPoint y: 363, distance: 65.6
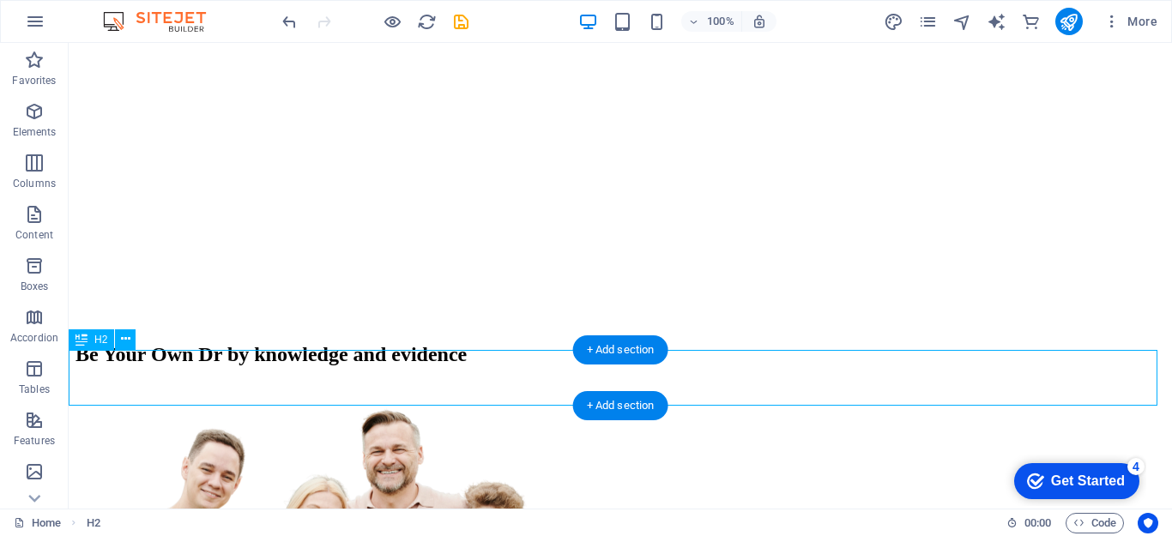
drag, startPoint x: 269, startPoint y: 378, endPoint x: 362, endPoint y: 358, distance: 95.6
click at [362, 358] on div "Be Your Own Dr by knowledge and evidence" at bounding box center [621, 354] width 1090 height 23
drag, startPoint x: 117, startPoint y: 367, endPoint x: 296, endPoint y: 363, distance: 179.4
click at [296, 363] on div "Be Your Own Dr by knowledge and evidence" at bounding box center [621, 354] width 1090 height 23
click at [143, 366] on div "Be Your Own Dr by knowledge and evidence" at bounding box center [621, 354] width 1090 height 23
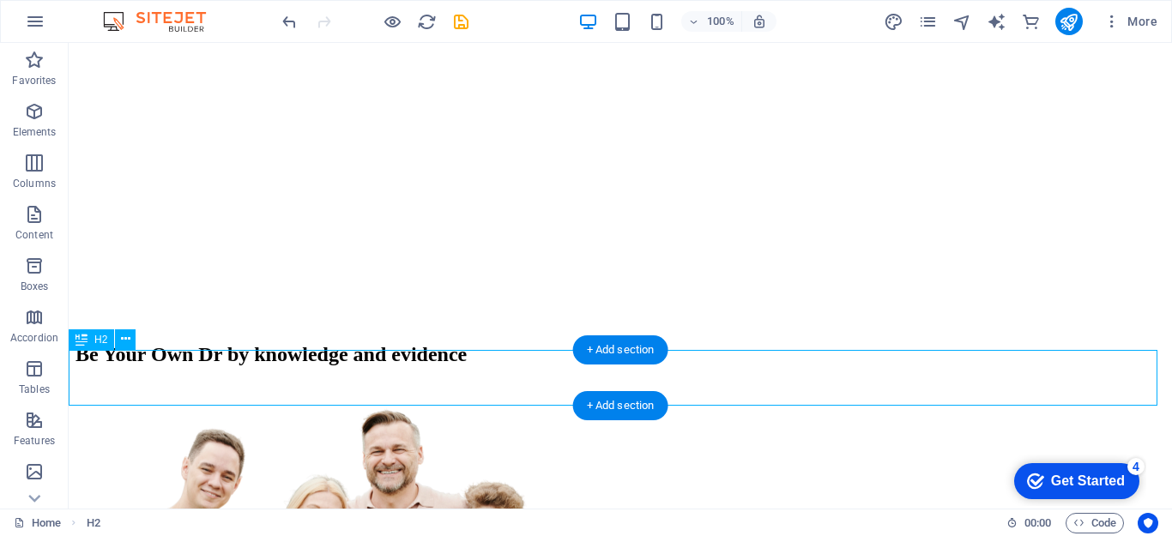
drag, startPoint x: 143, startPoint y: 369, endPoint x: 316, endPoint y: 362, distance: 172.6
click at [316, 362] on div "Be Your Own Dr by knowledge and evidence" at bounding box center [621, 354] width 1090 height 23
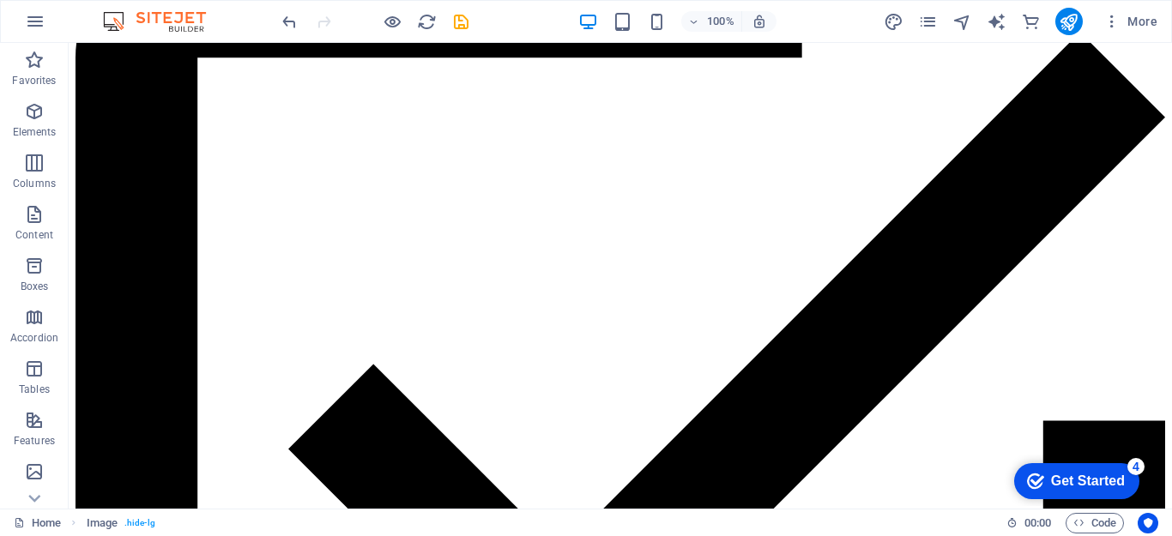
scroll to position [1330, 0]
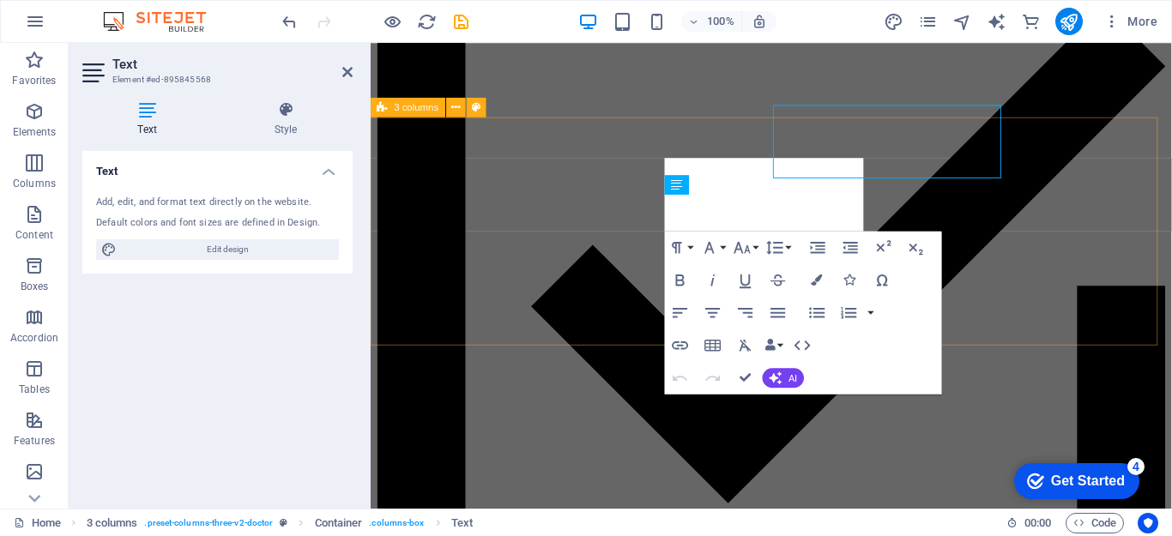
scroll to position [1386, 0]
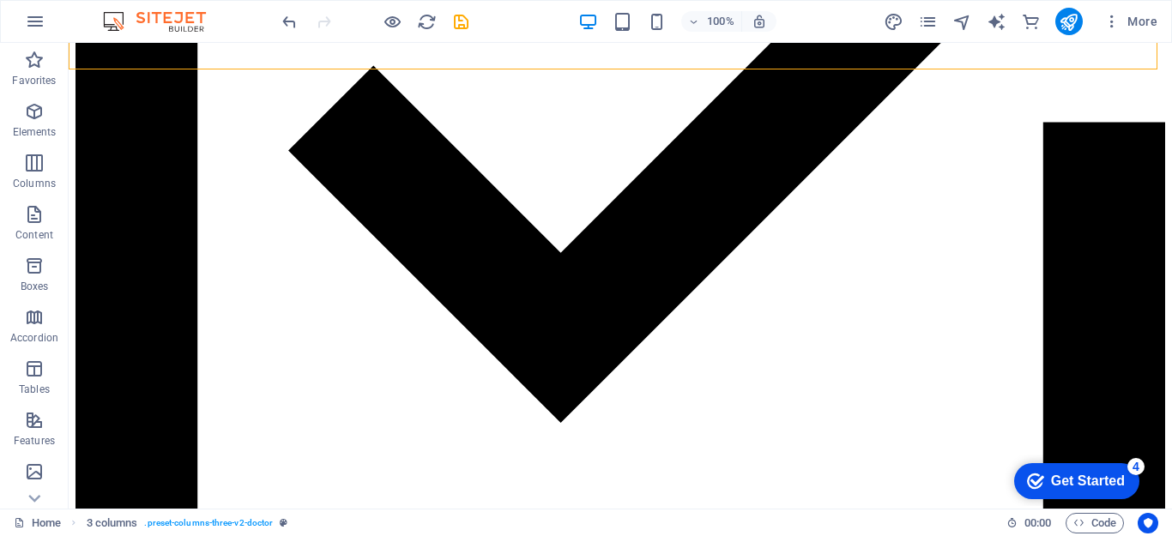
scroll to position [1296, 0]
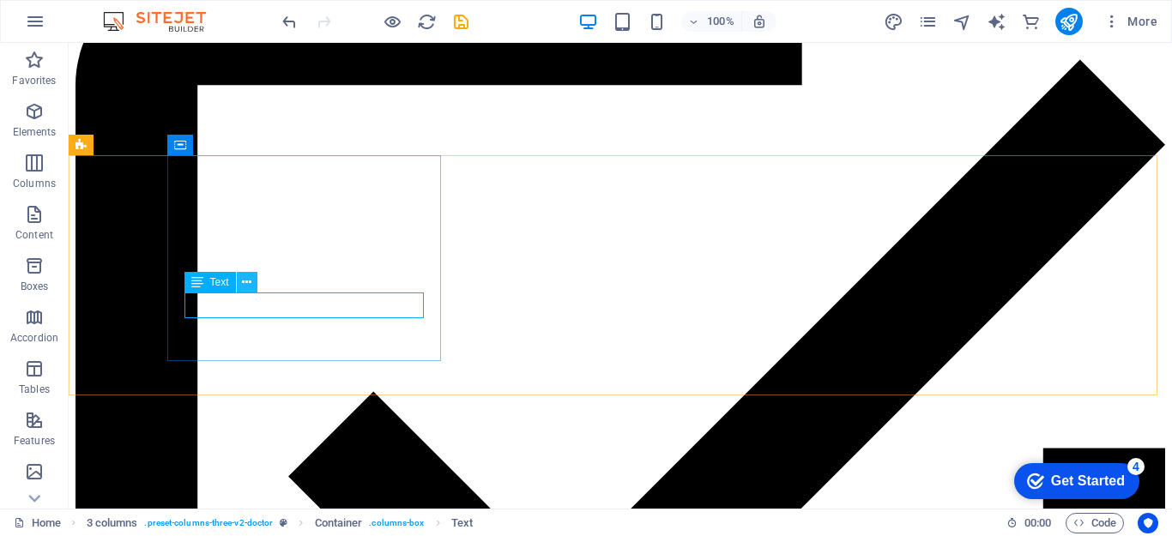
click at [250, 284] on icon at bounding box center [246, 283] width 9 height 18
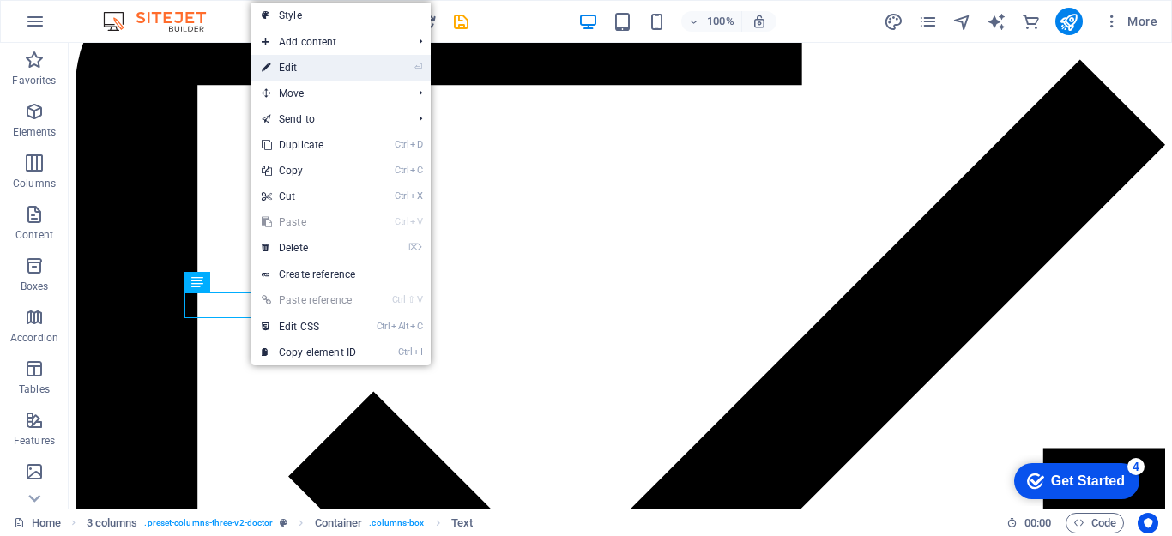
click at [295, 72] on link "⏎ Edit" at bounding box center [308, 68] width 115 height 26
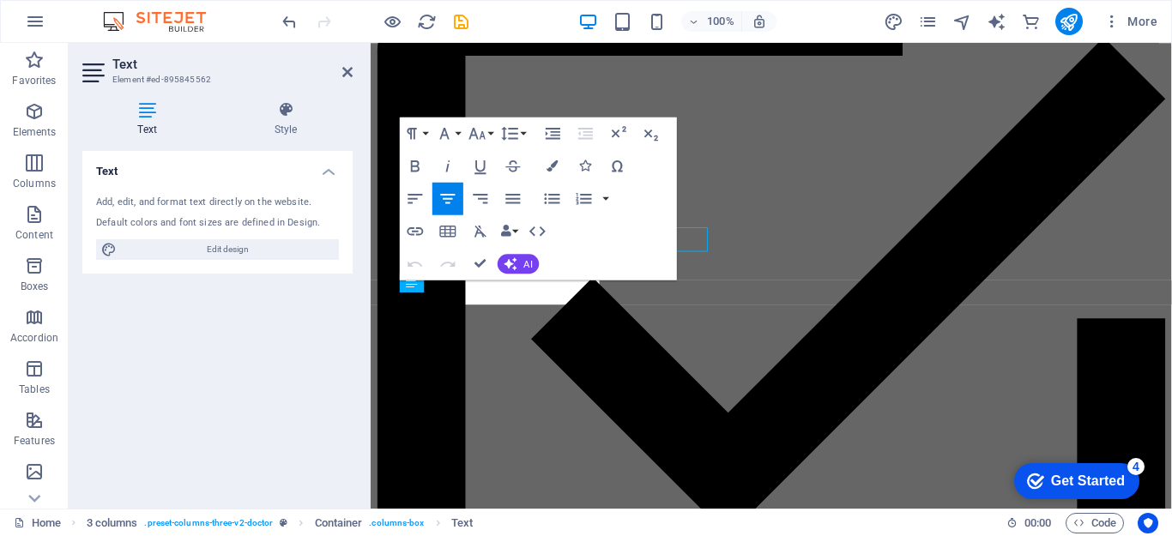
scroll to position [1352, 0]
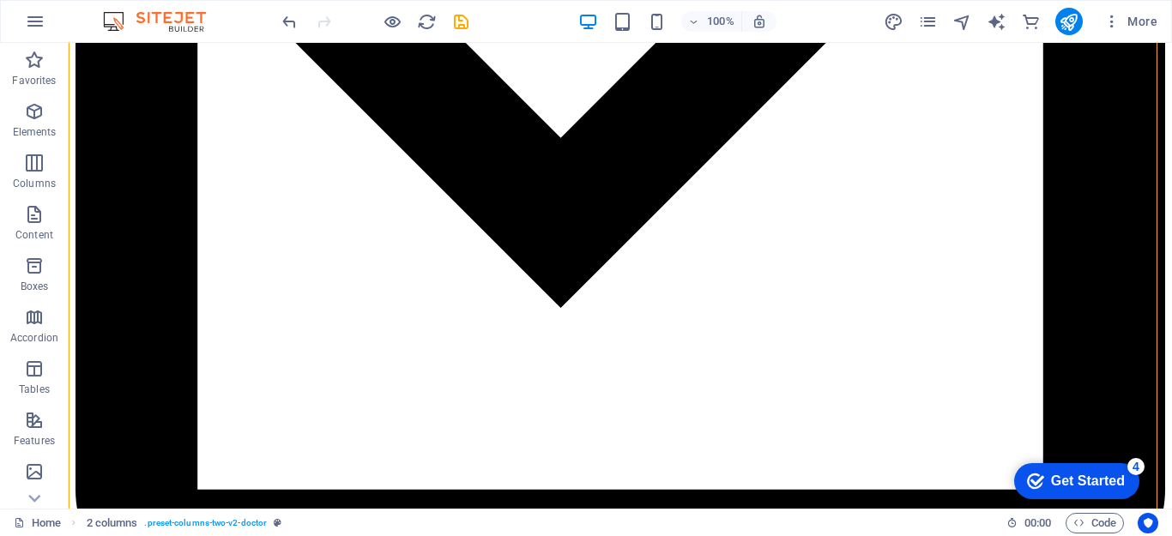
scroll to position [1751, 0]
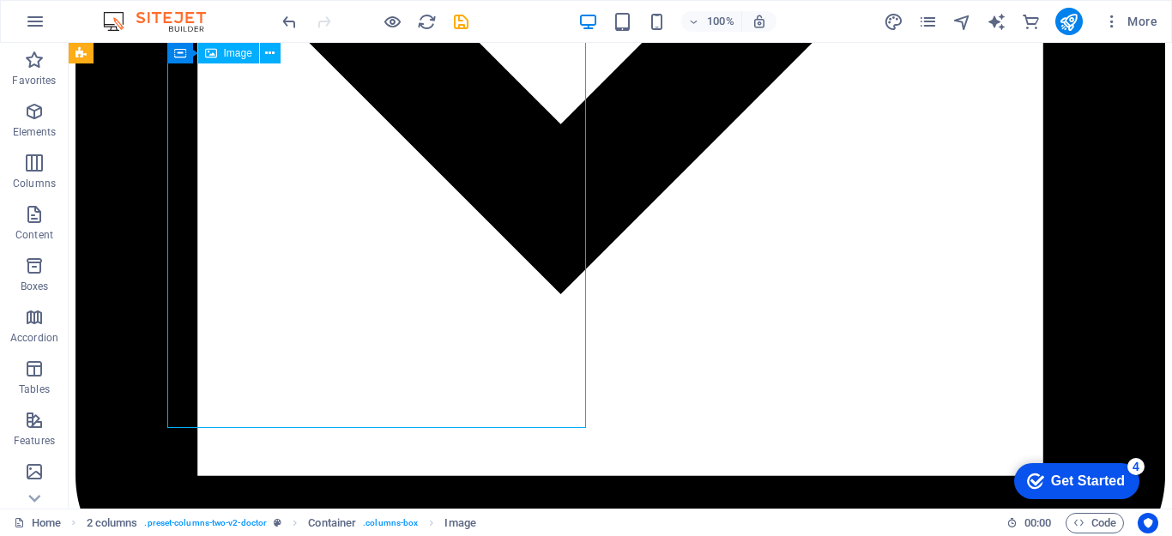
select select "%"
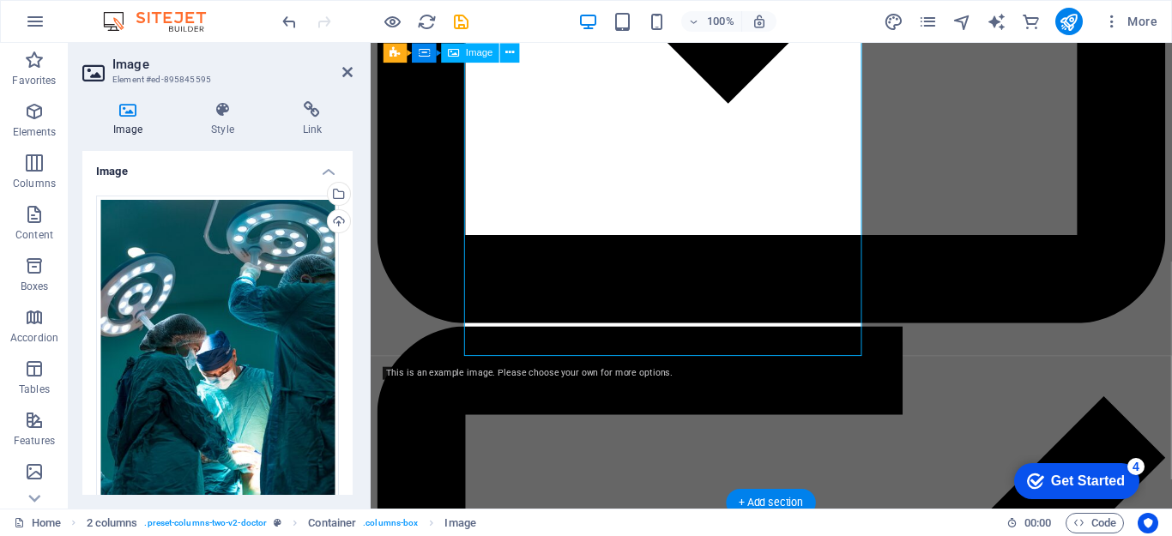
scroll to position [1806, 0]
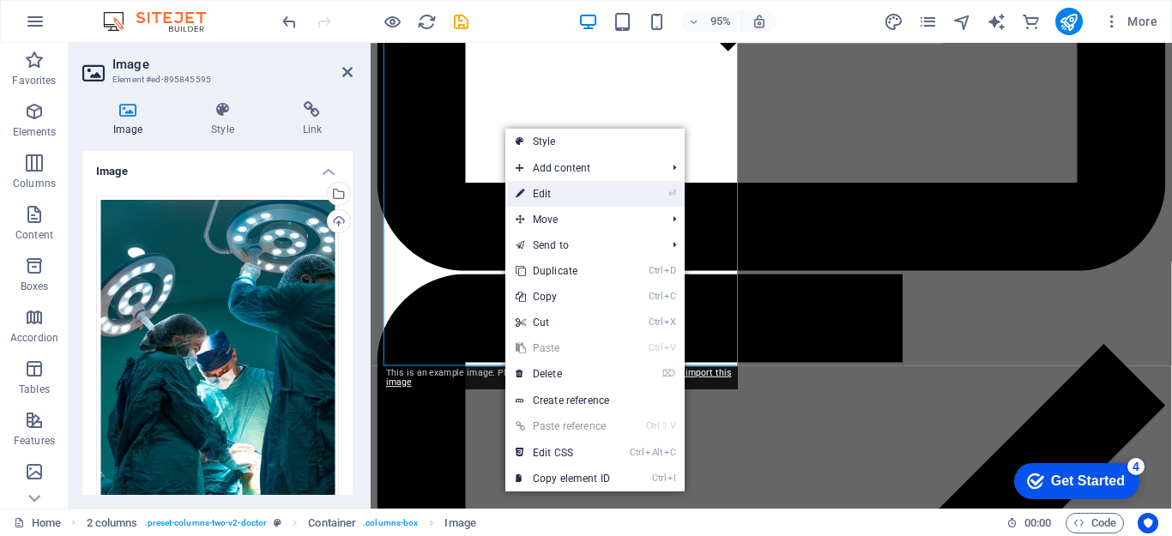
click at [560, 194] on link "⏎ Edit" at bounding box center [562, 194] width 115 height 26
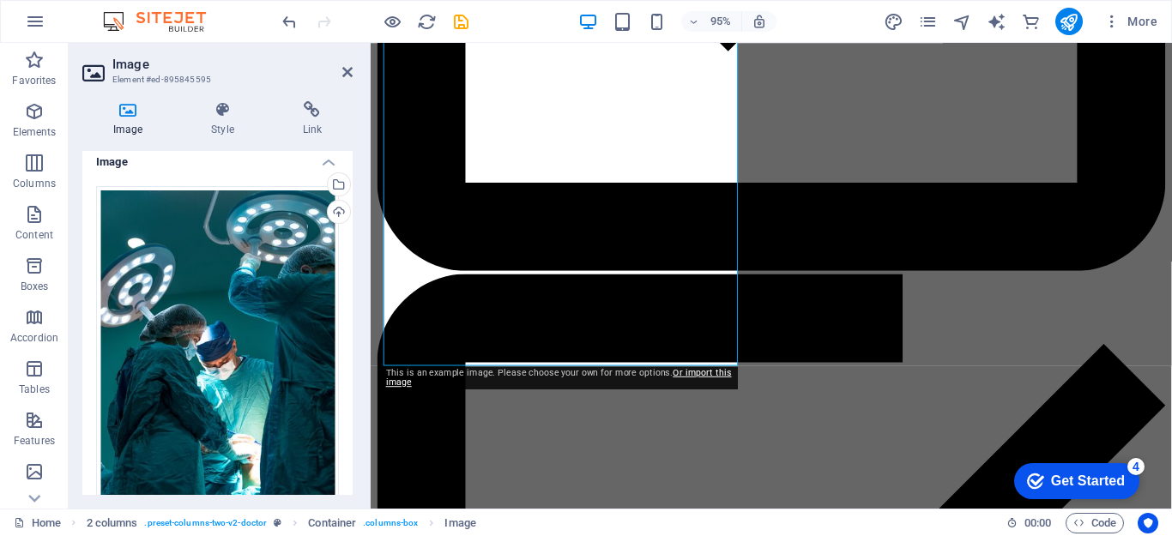
scroll to position [0, 0]
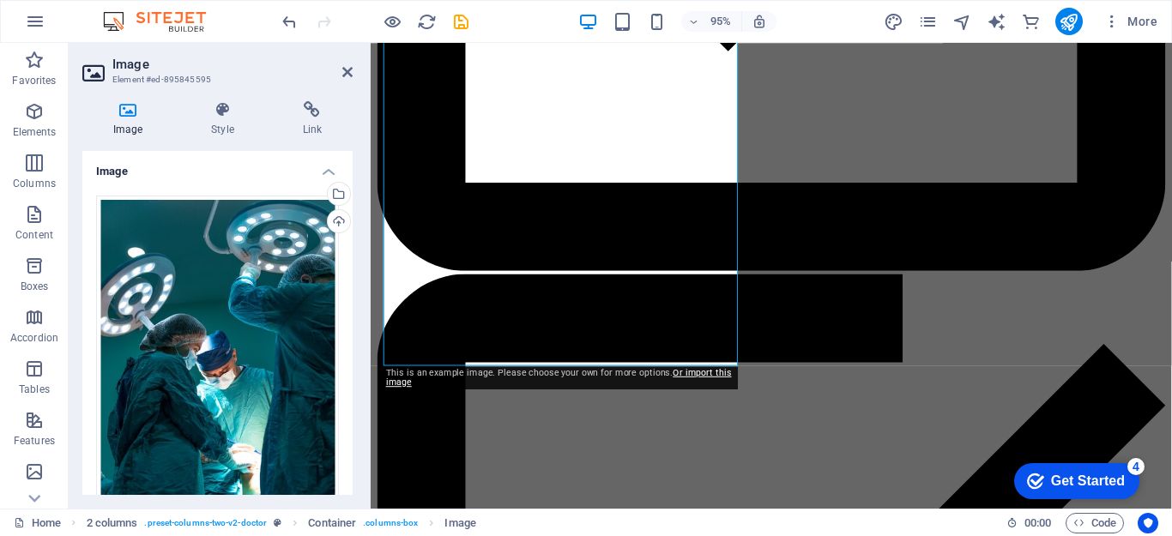
drag, startPoint x: 645, startPoint y: 341, endPoint x: 581, endPoint y: 215, distance: 140.9
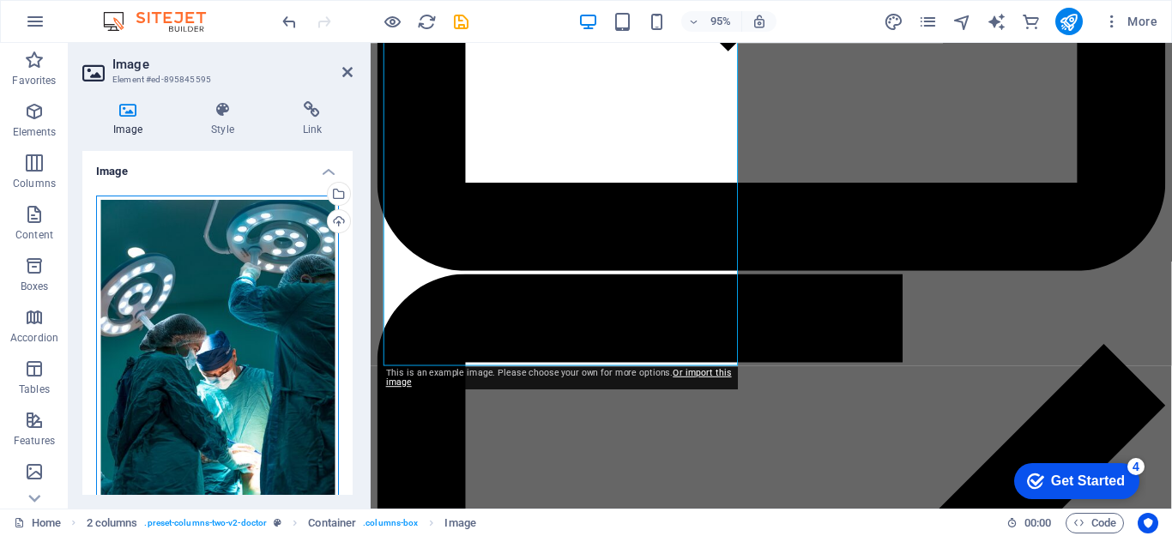
drag, startPoint x: 209, startPoint y: 251, endPoint x: 211, endPoint y: 241, distance: 10.4
click at [211, 241] on div "Drag files here, click to choose files or select files from Files or our free s…" at bounding box center [217, 376] width 243 height 360
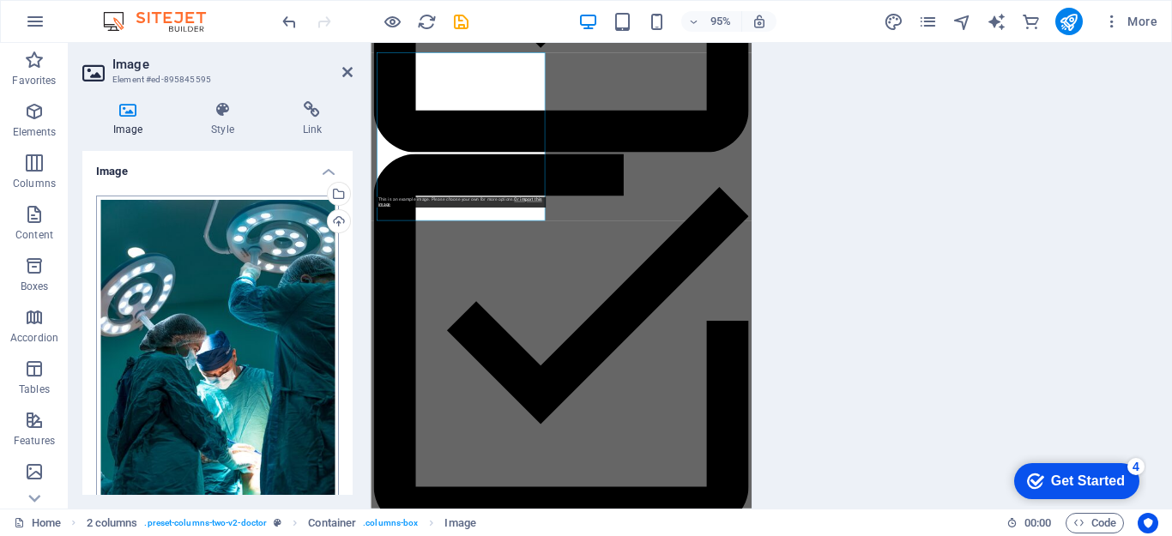
scroll to position [1751, 0]
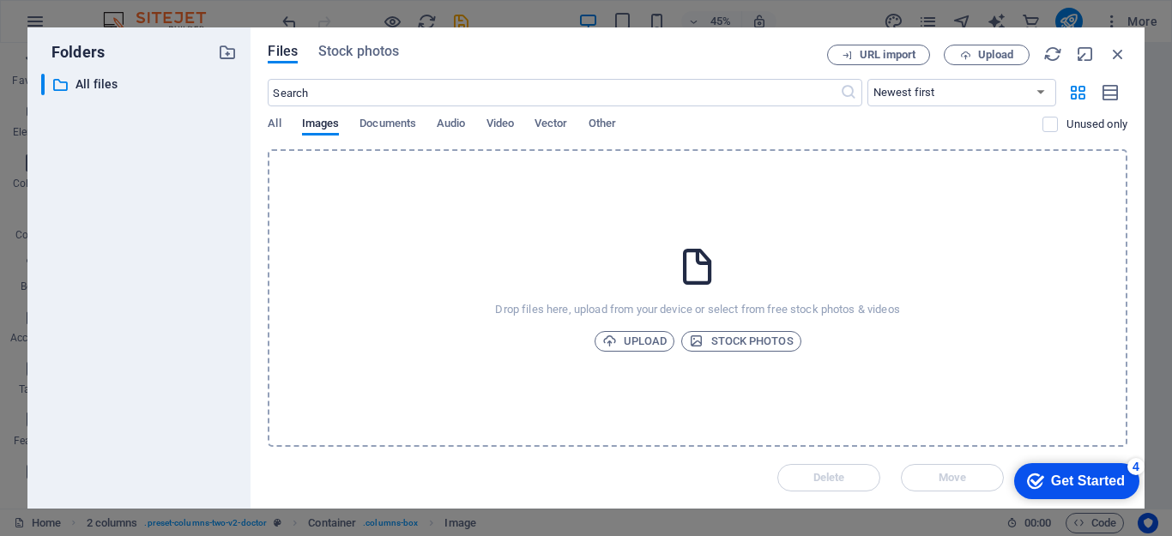
drag, startPoint x: 211, startPoint y: 241, endPoint x: 766, endPoint y: 379, distance: 572.1
click at [766, 379] on div "Drop files here, upload from your device or select from free stock photos & vid…" at bounding box center [698, 298] width 860 height 298
click at [534, 73] on div "Files Stock photos URL import Upload ​ Newest first Oldest first Name (A-Z) Nam…" at bounding box center [698, 268] width 860 height 447
drag, startPoint x: 534, startPoint y: 73, endPoint x: 561, endPoint y: 57, distance: 31.5
click at [561, 57] on div "Files Stock photos URL import Upload ​ Newest first Oldest first Name (A-Z) Nam…" at bounding box center [698, 268] width 860 height 447
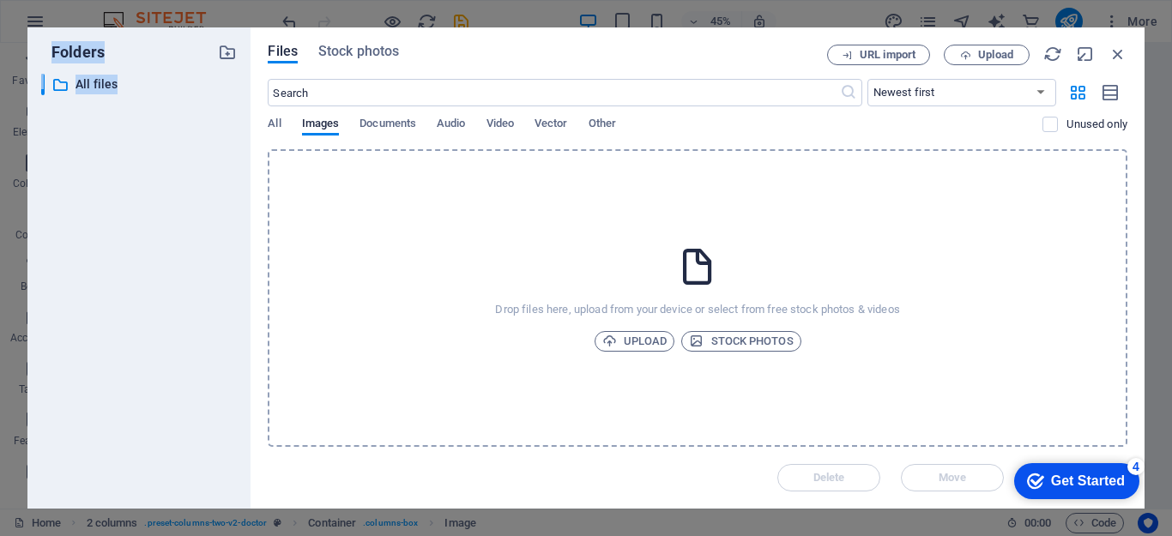
drag, startPoint x: 561, startPoint y: 57, endPoint x: 576, endPoint y: -51, distance: 110.0
click at [576, 0] on html "drchat.in Home Favorites Elements Columns Content Boxes Accordion Tables Featur…" at bounding box center [586, 268] width 1172 height 536
click at [640, 344] on span "Upload" at bounding box center [634, 341] width 65 height 21
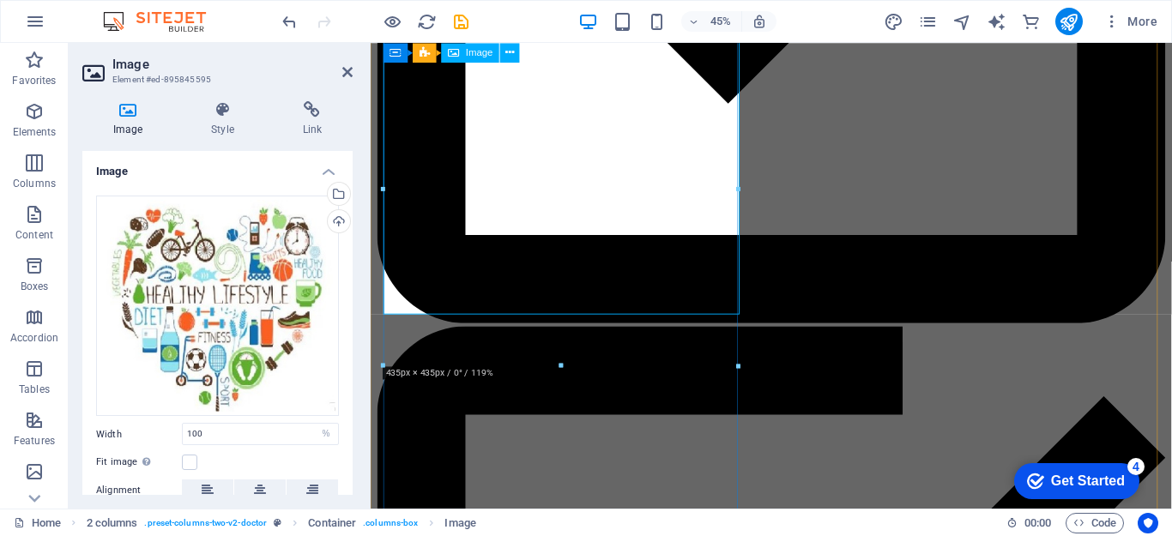
scroll to position [1806, 0]
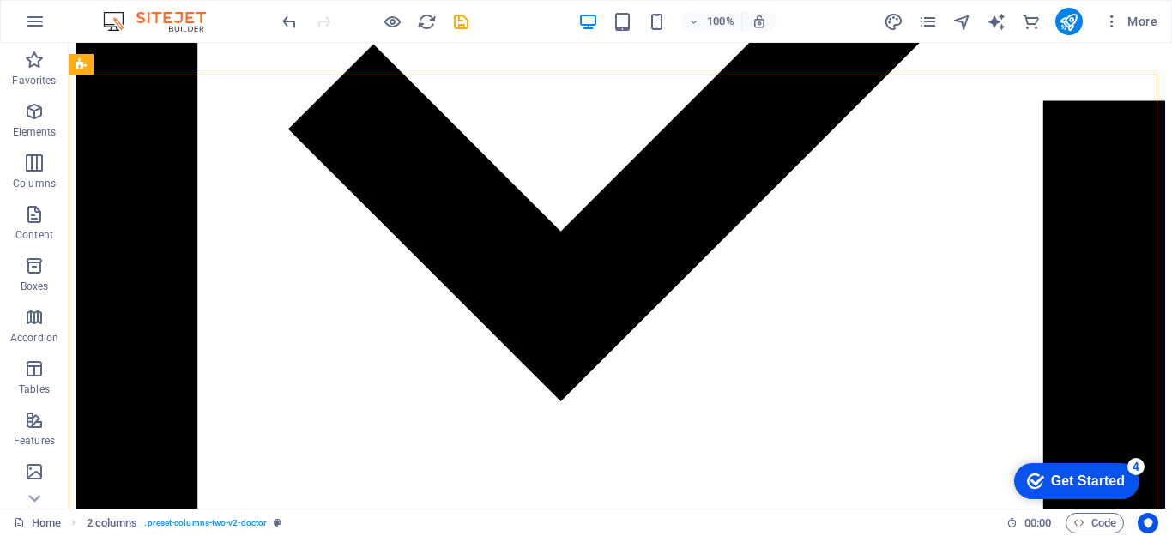
scroll to position [1617, 0]
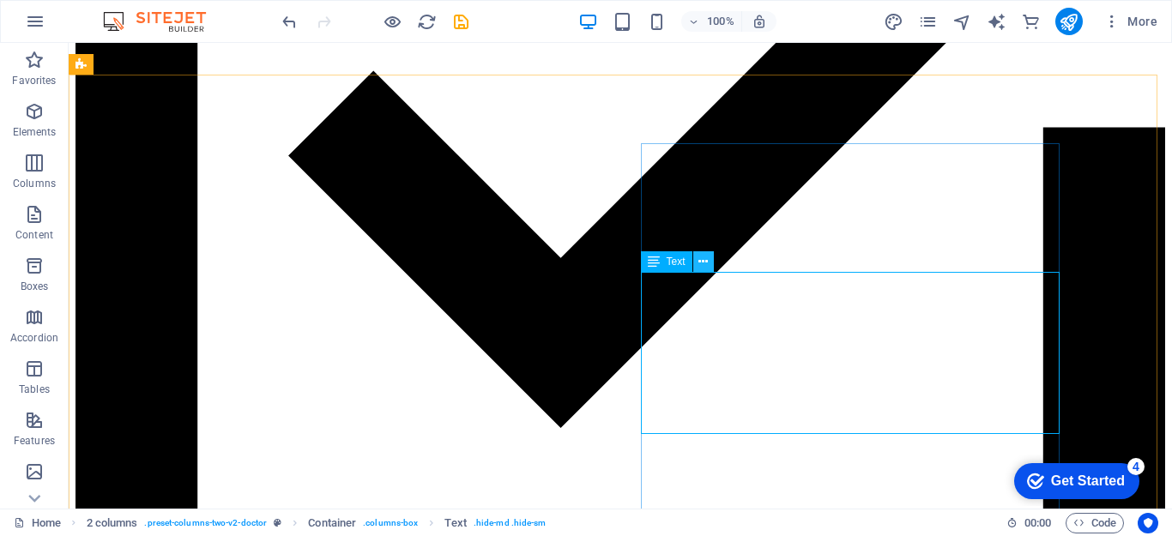
click at [701, 262] on icon at bounding box center [703, 262] width 9 height 18
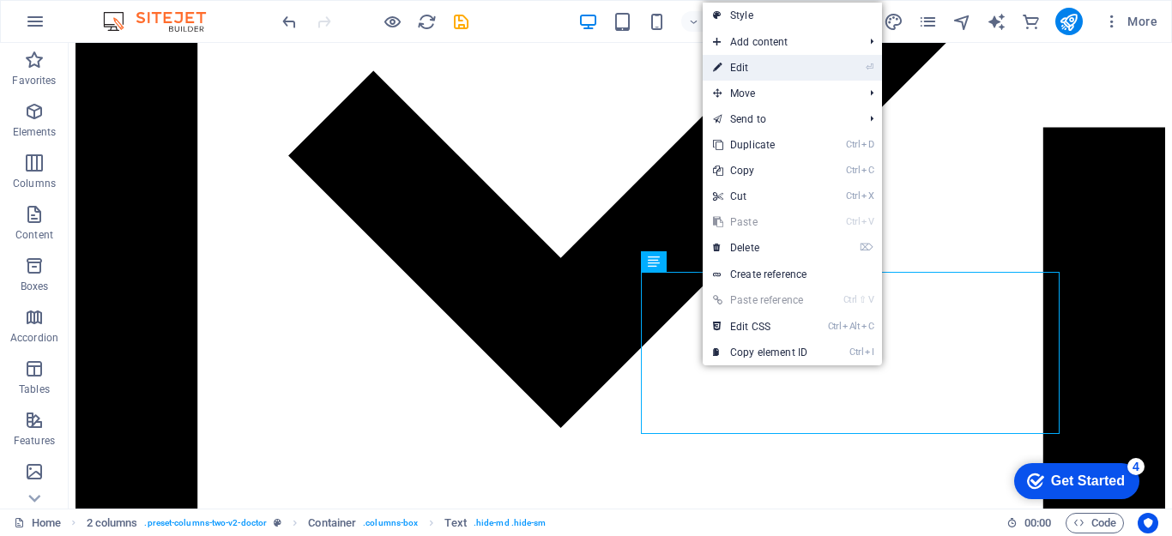
click at [746, 61] on link "⏎ Edit" at bounding box center [760, 68] width 115 height 26
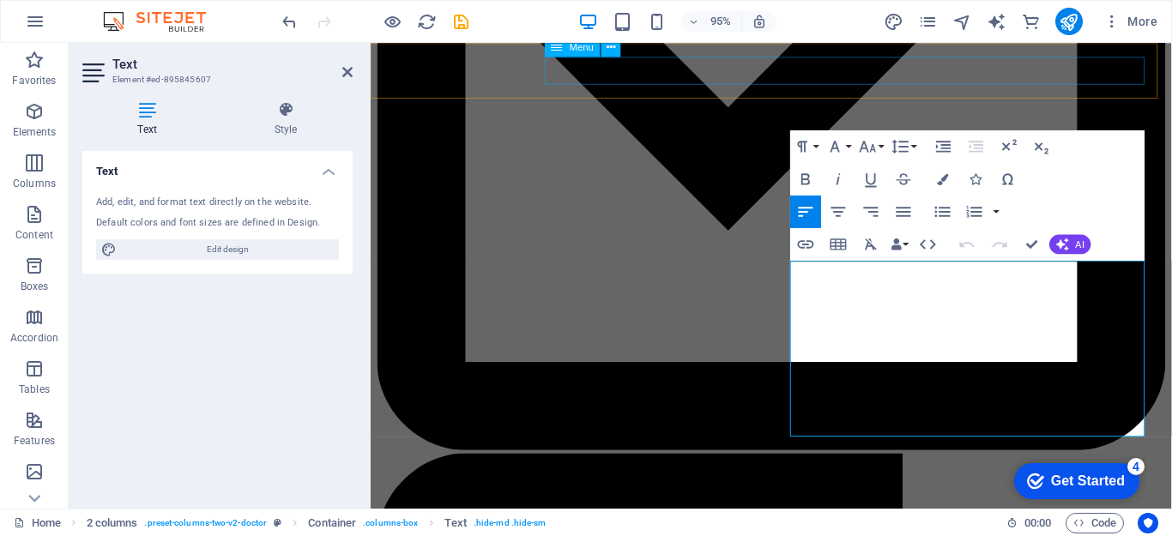
scroll to position [1672, 0]
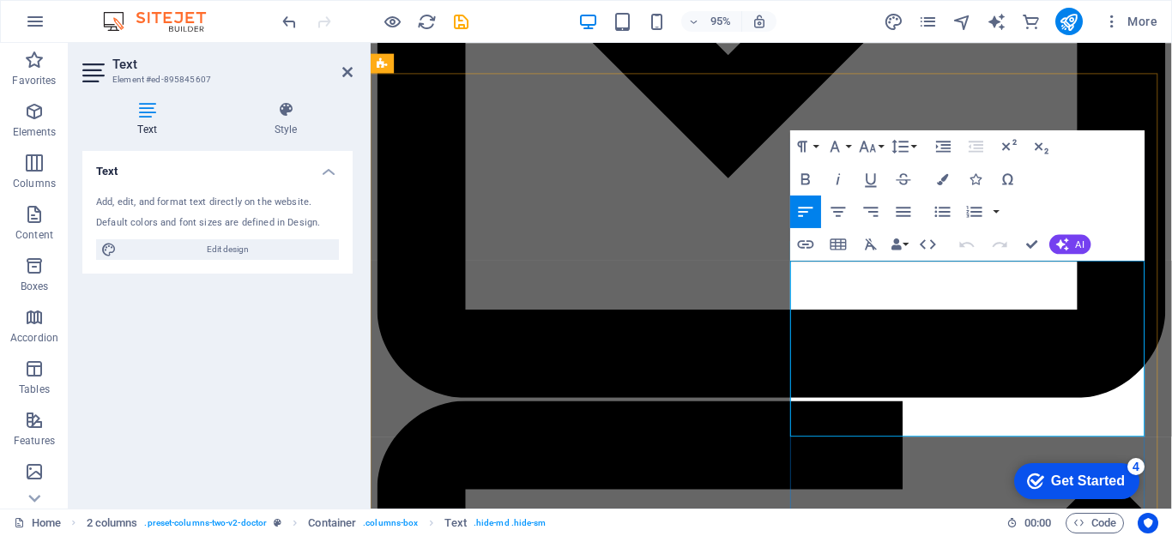
drag, startPoint x: 812, startPoint y: 281, endPoint x: 970, endPoint y: 446, distance: 228.2
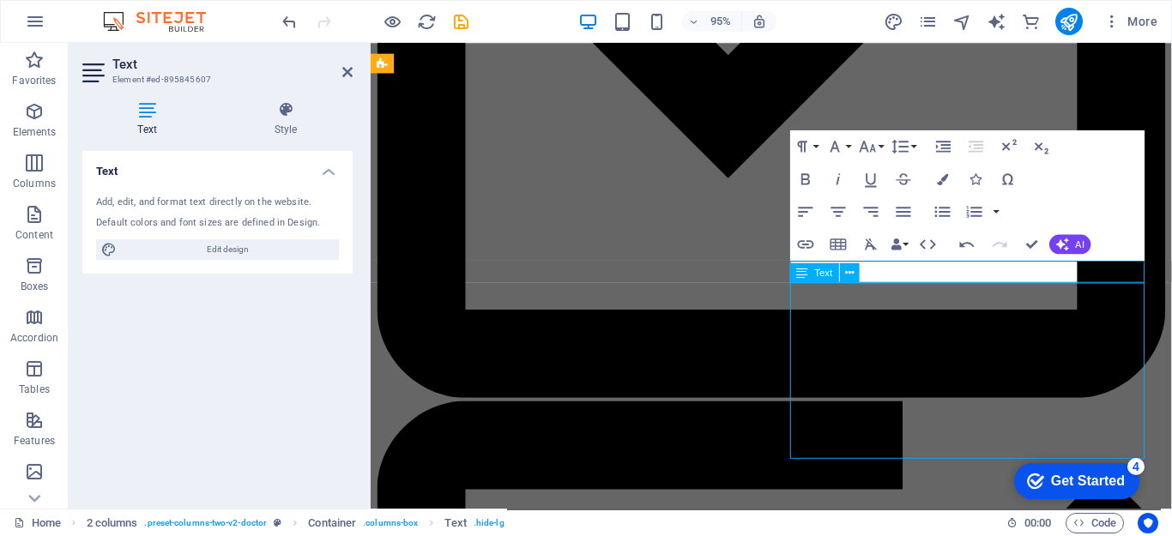
scroll to position [1617, 0]
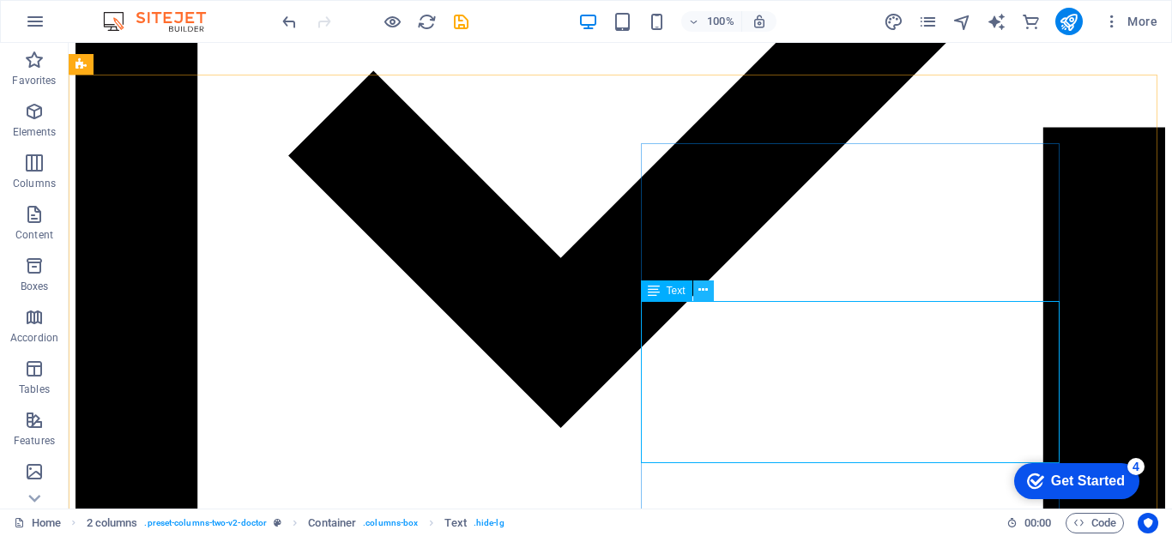
click at [703, 293] on icon at bounding box center [703, 290] width 9 height 18
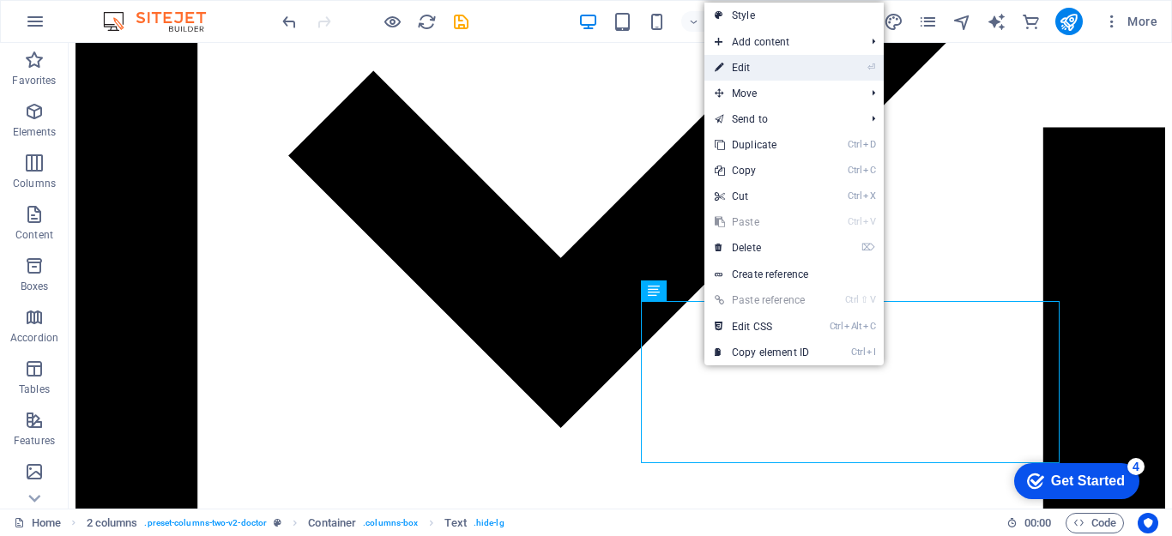
click at [733, 63] on link "⏎ Edit" at bounding box center [762, 68] width 115 height 26
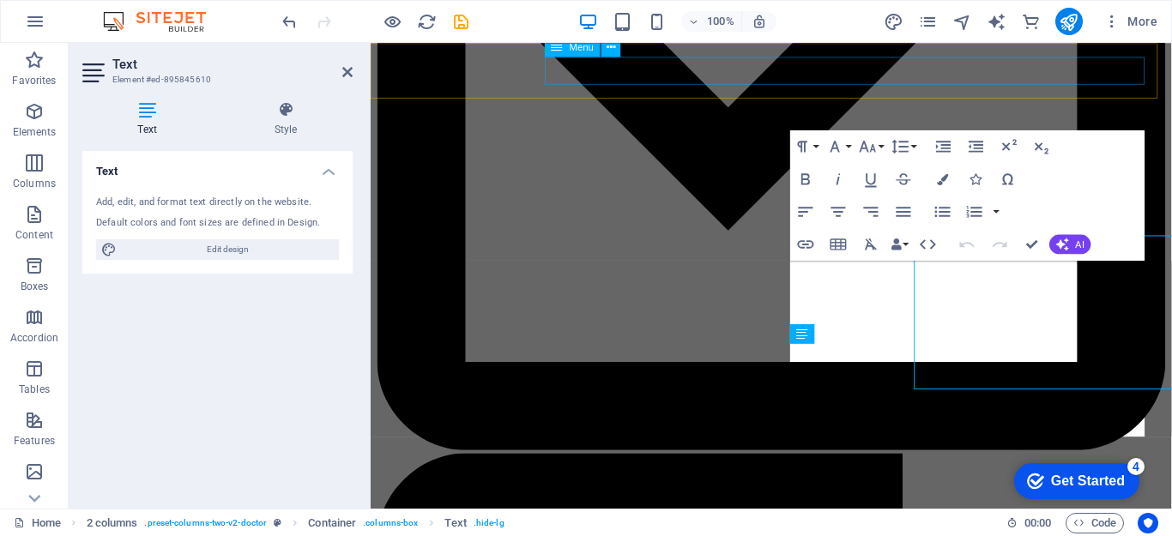
scroll to position [1672, 0]
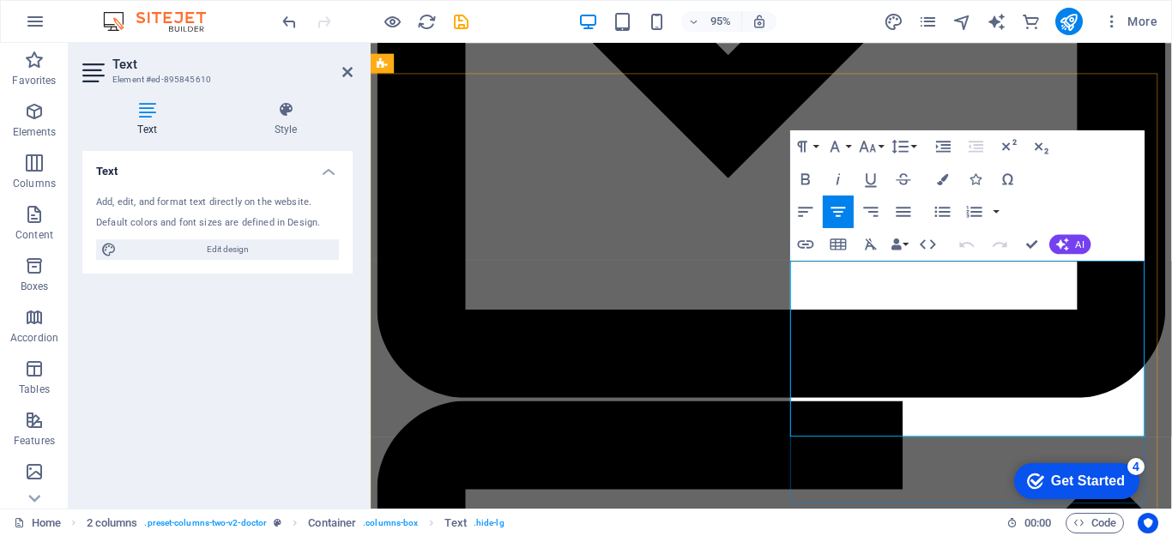
drag, startPoint x: 815, startPoint y: 285, endPoint x: 1092, endPoint y: 445, distance: 320.3
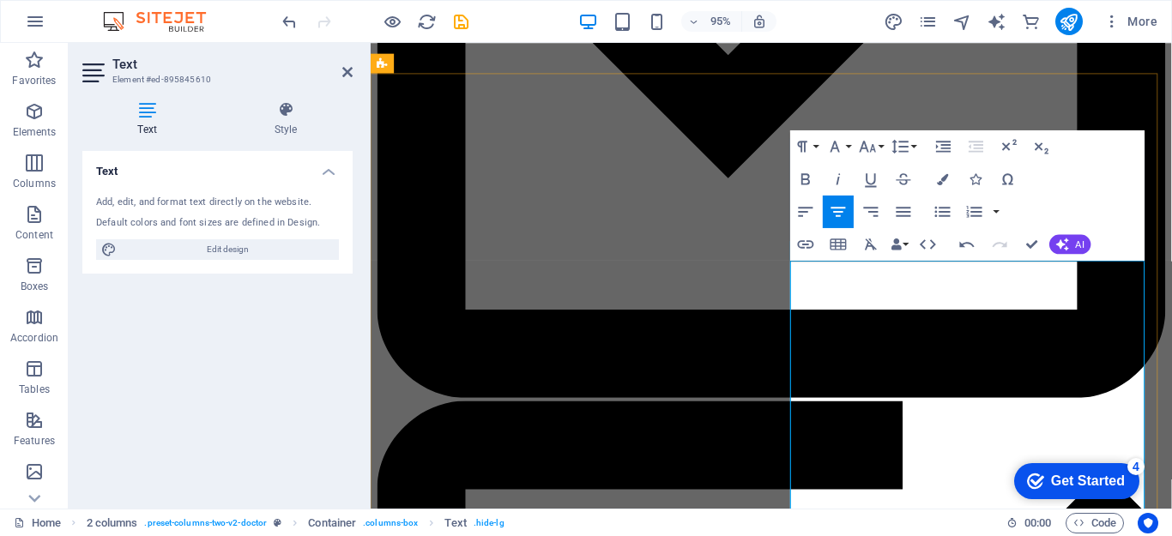
drag, startPoint x: 1166, startPoint y: 284, endPoint x: 1116, endPoint y: 287, distance: 50.7
copy span "dietetics"
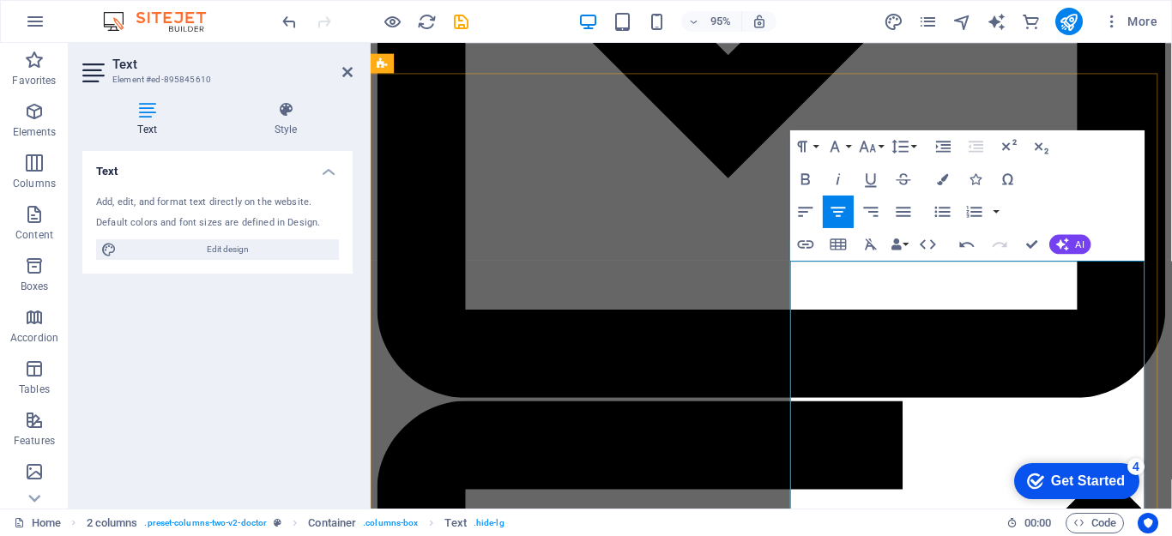
drag, startPoint x: 838, startPoint y: 281, endPoint x: 953, endPoint y: 287, distance: 116.0
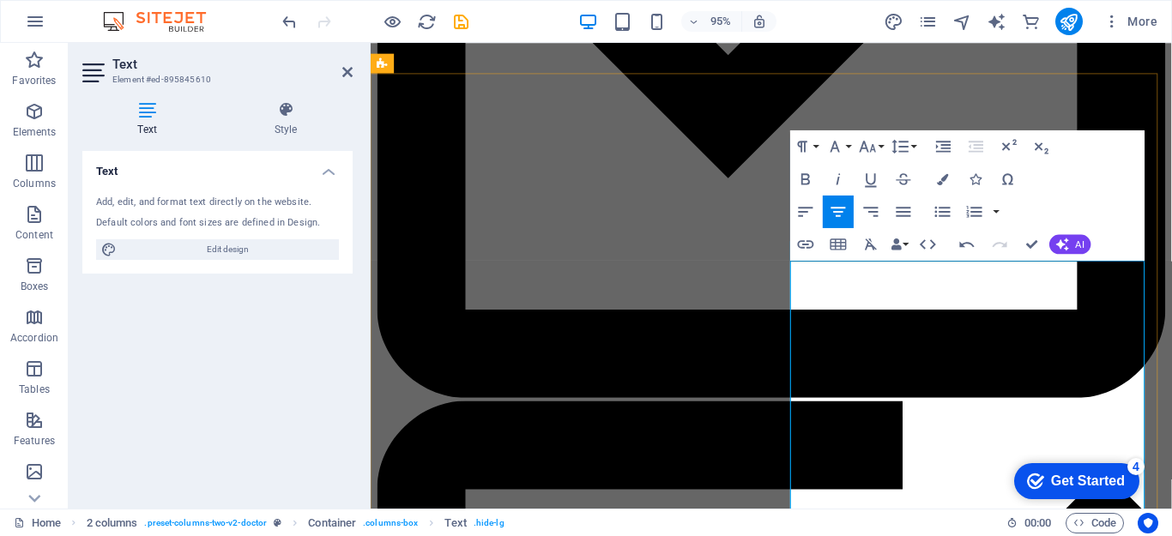
copy span "Satnam Singh(EH)"
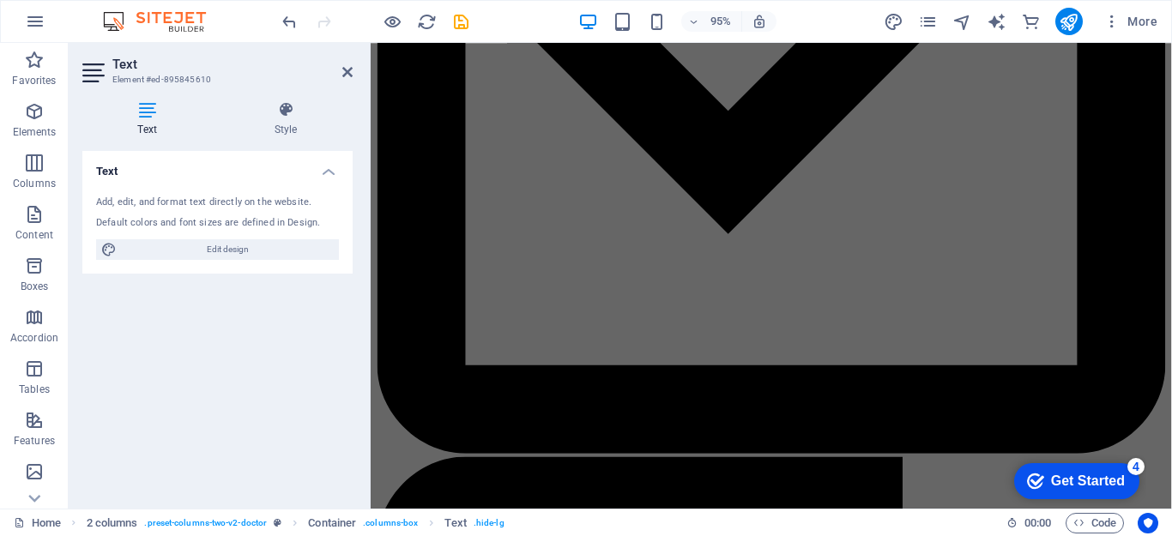
scroll to position [3511, 0]
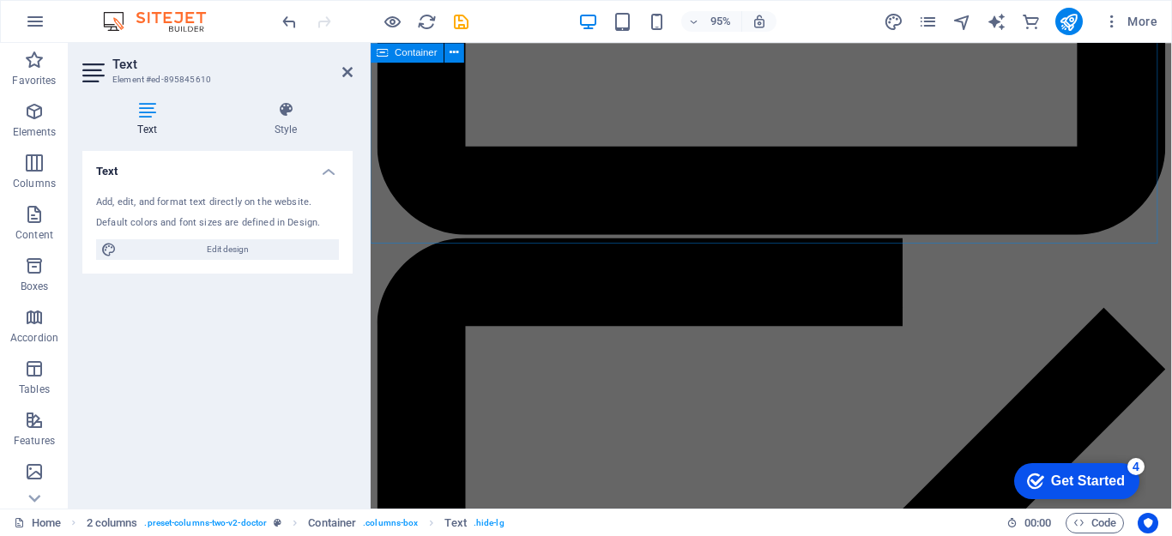
drag, startPoint x: 856, startPoint y: 329, endPoint x: 988, endPoint y: 215, distance: 174.1
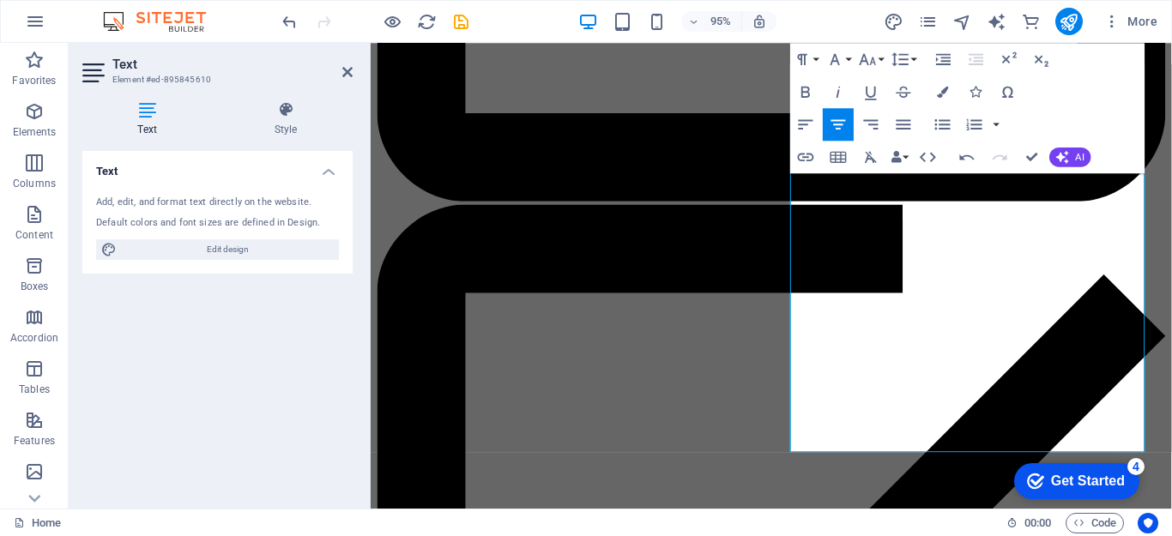
scroll to position [1919, 0]
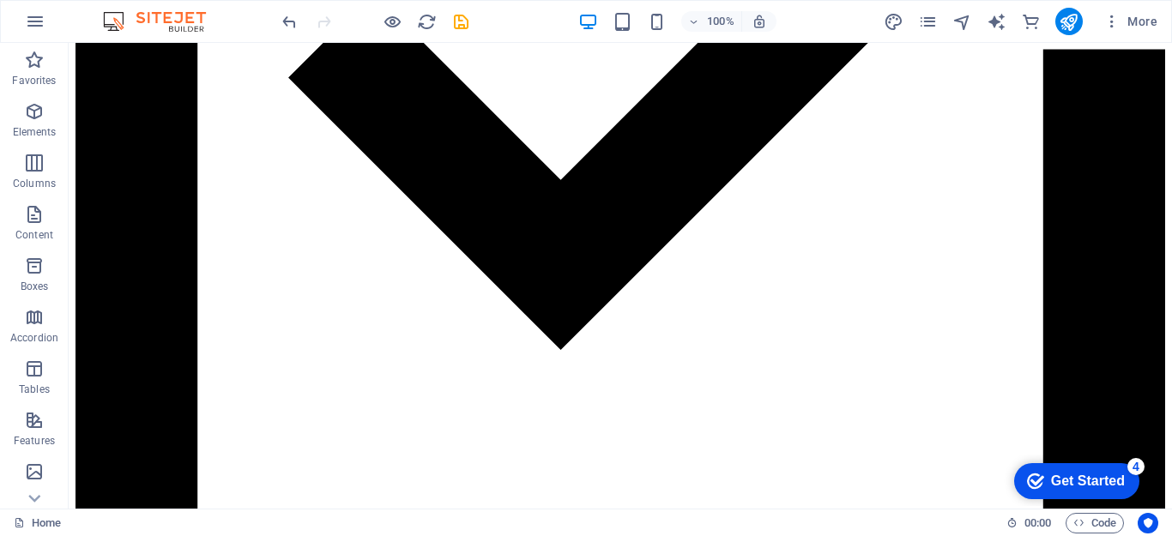
scroll to position [1709, 0]
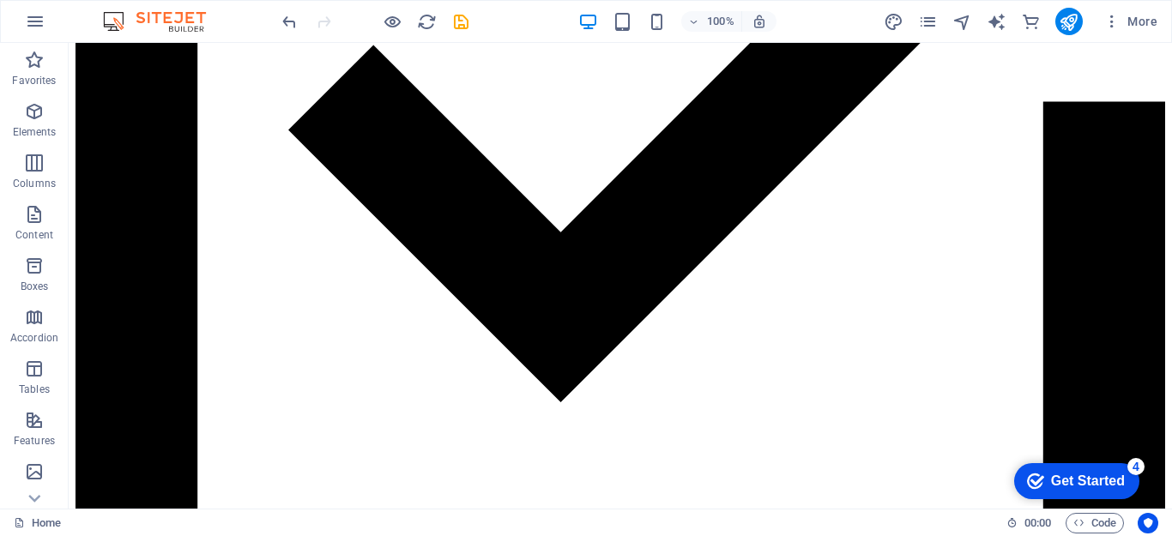
scroll to position [1735, 0]
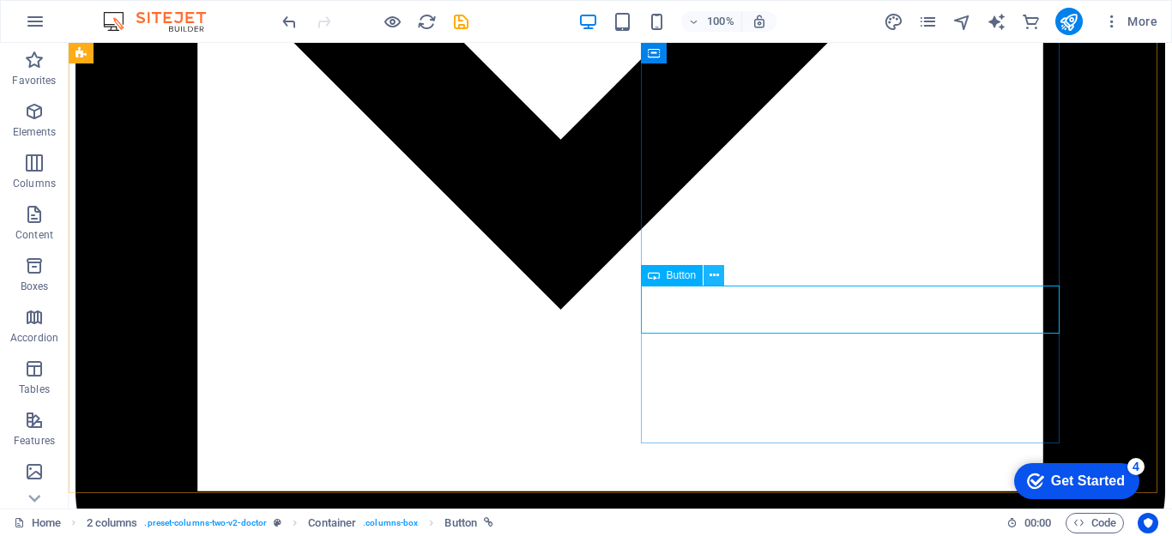
click at [711, 269] on icon at bounding box center [714, 276] width 9 height 18
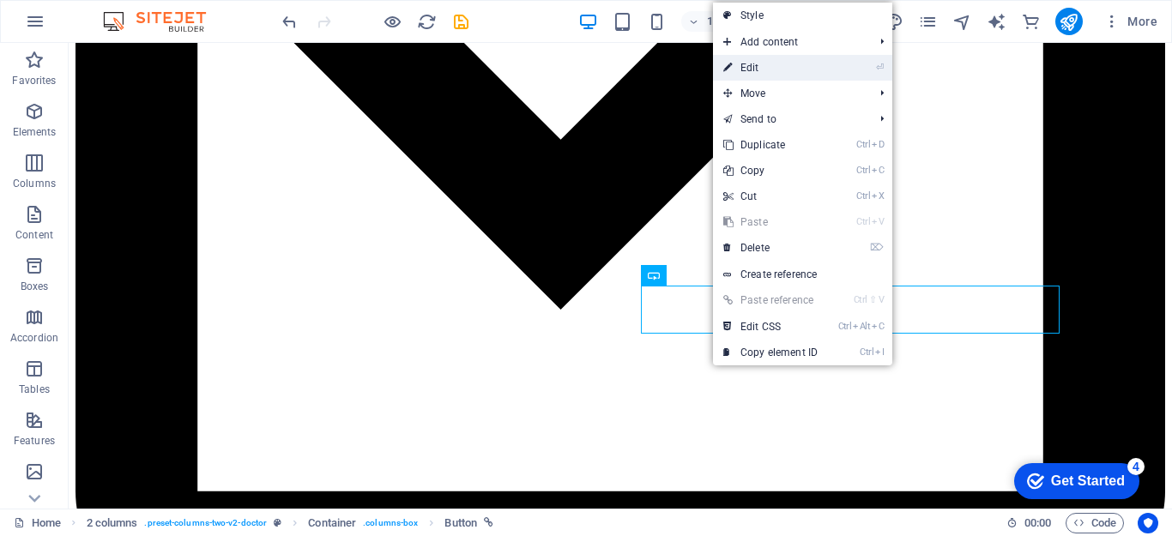
click at [746, 70] on link "⏎ Edit" at bounding box center [770, 68] width 115 height 26
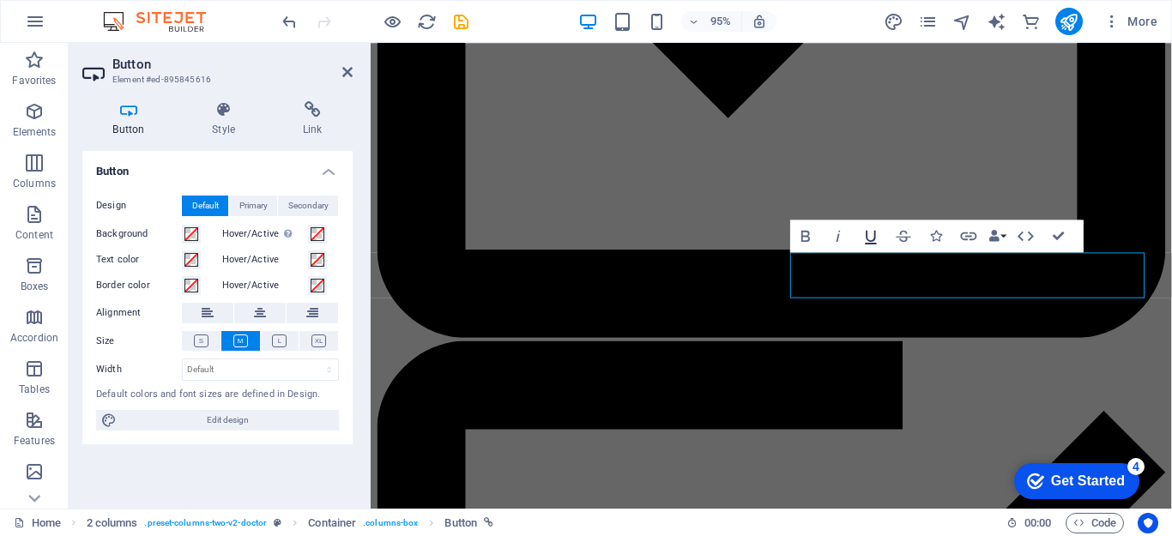
scroll to position [1791, 0]
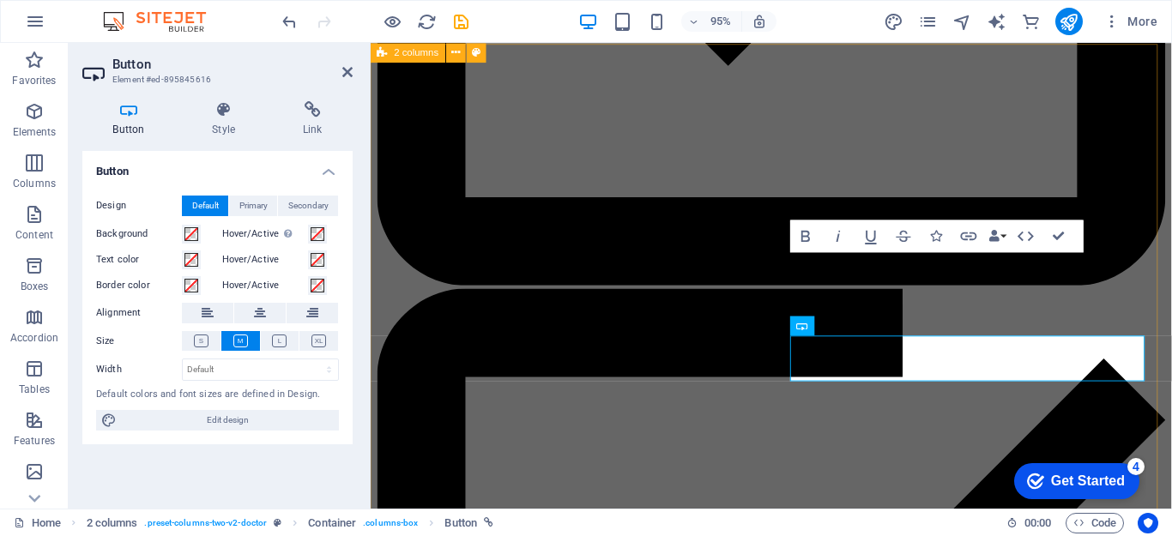
scroll to position [1703, 0]
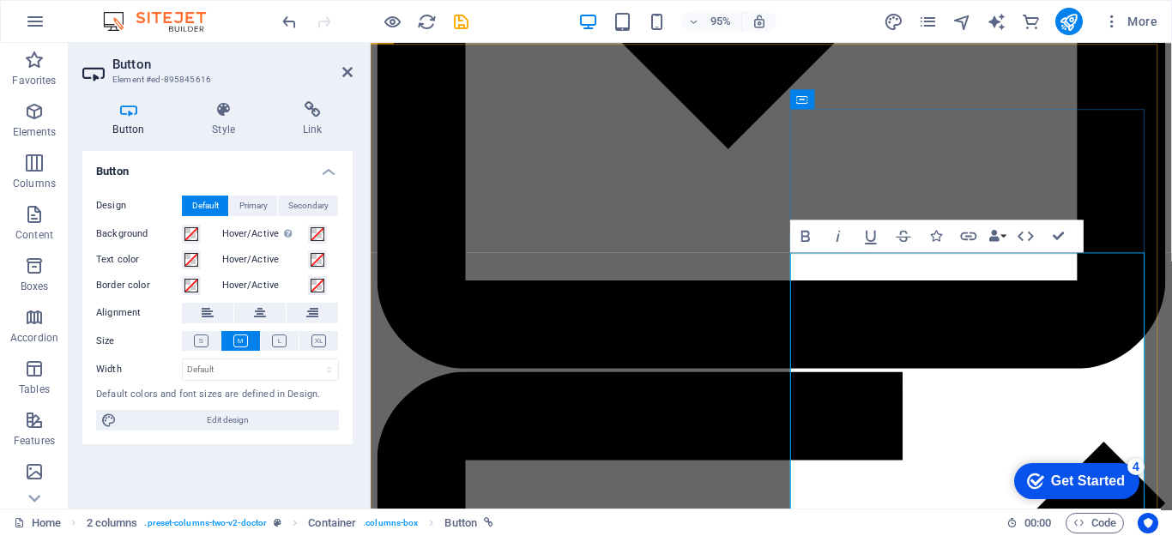
click at [874, 95] on icon at bounding box center [873, 99] width 9 height 17
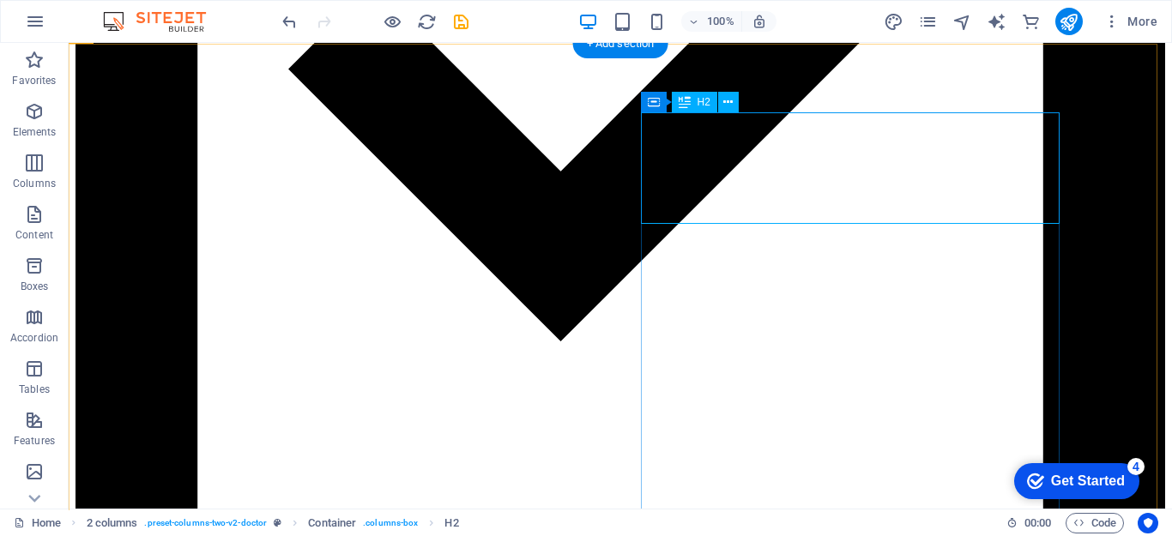
scroll to position [1648, 0]
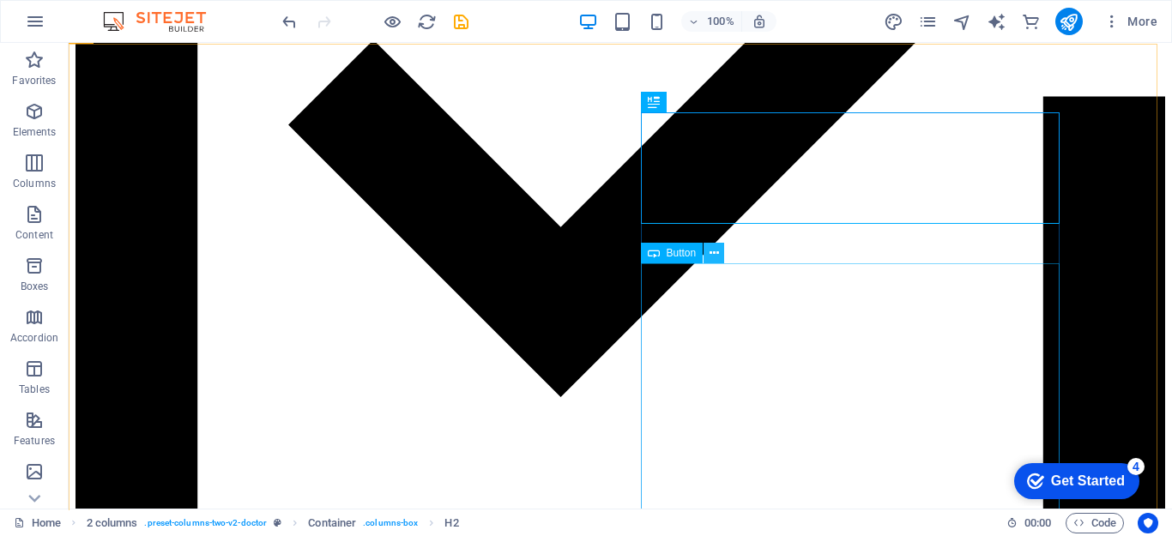
click at [716, 251] on icon at bounding box center [714, 254] width 9 height 18
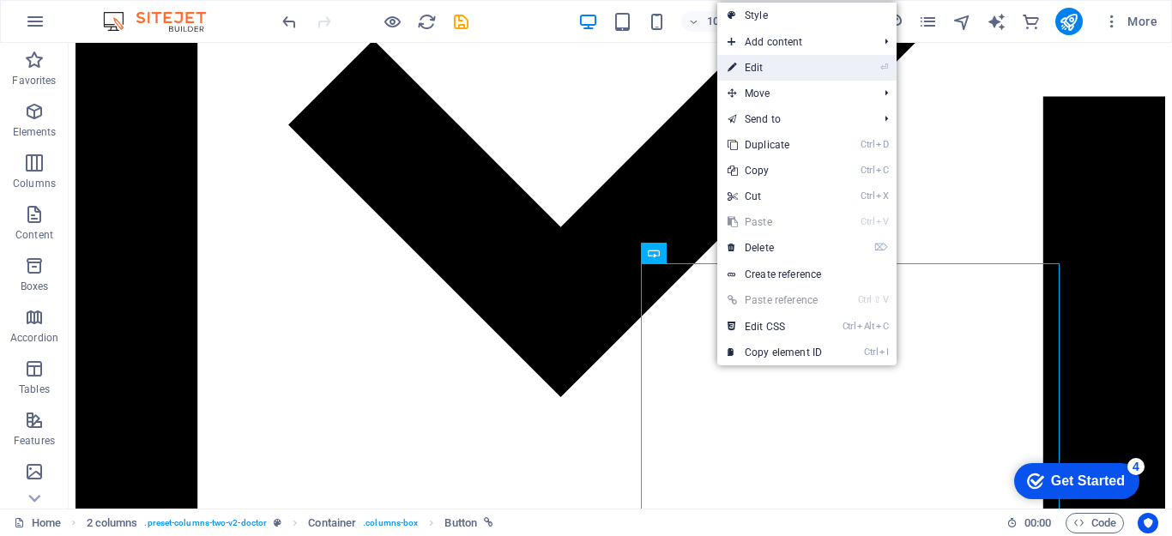
click at [759, 65] on link "⏎ Edit" at bounding box center [774, 68] width 115 height 26
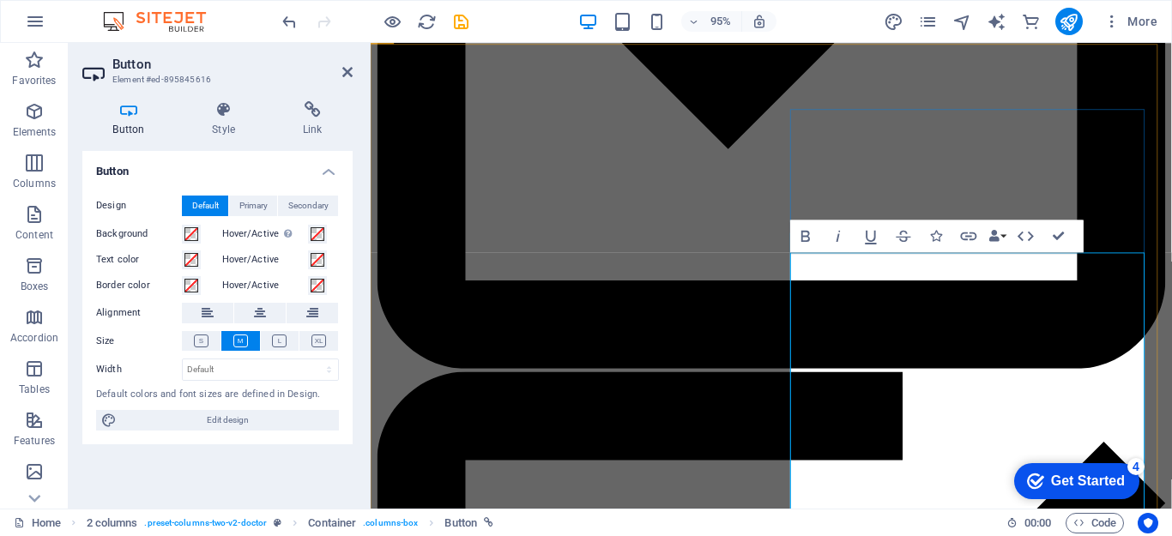
click at [874, 100] on icon at bounding box center [873, 99] width 9 height 17
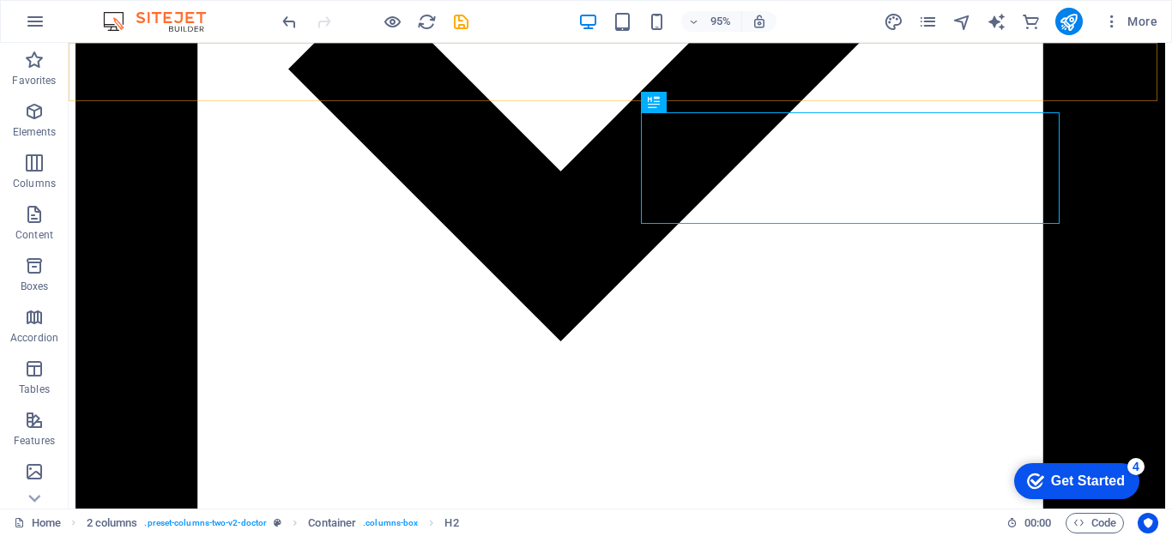
scroll to position [1648, 0]
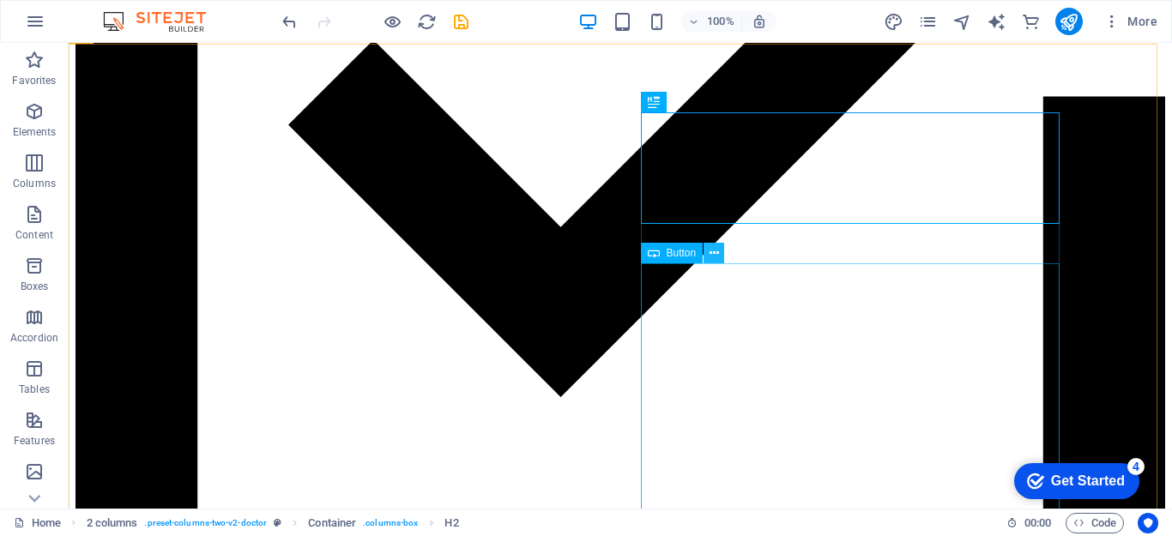
click at [711, 256] on icon at bounding box center [714, 254] width 9 height 18
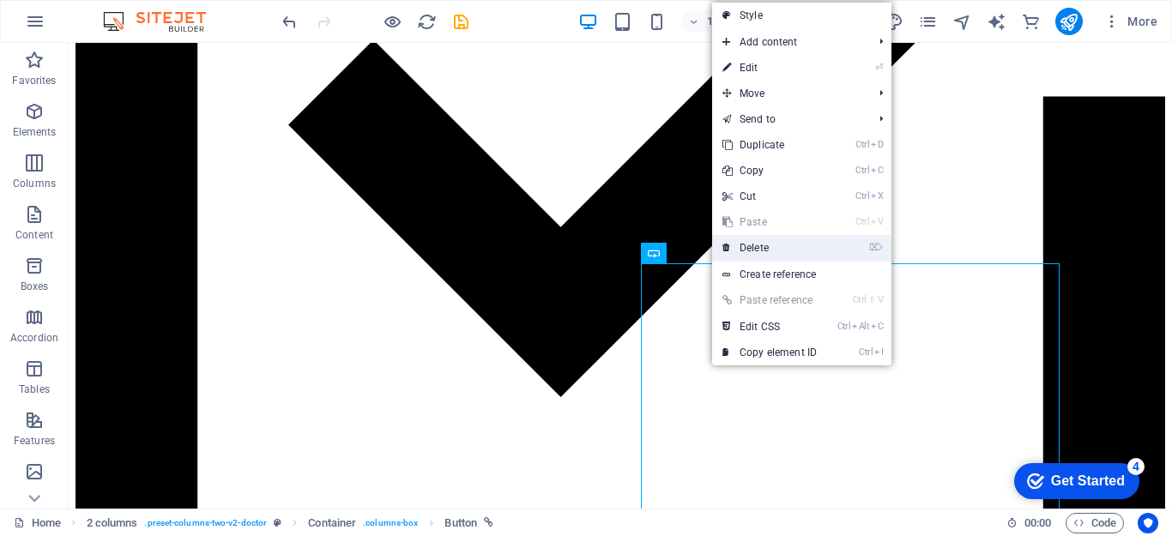
click at [768, 246] on link "⌦ Delete" at bounding box center [769, 248] width 115 height 26
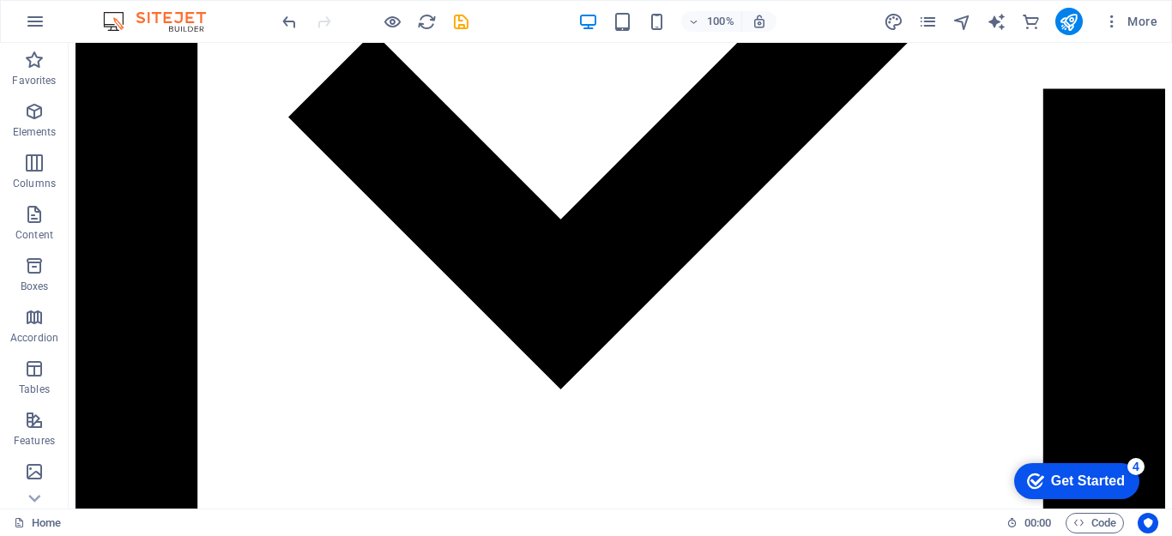
scroll to position [1669, 0]
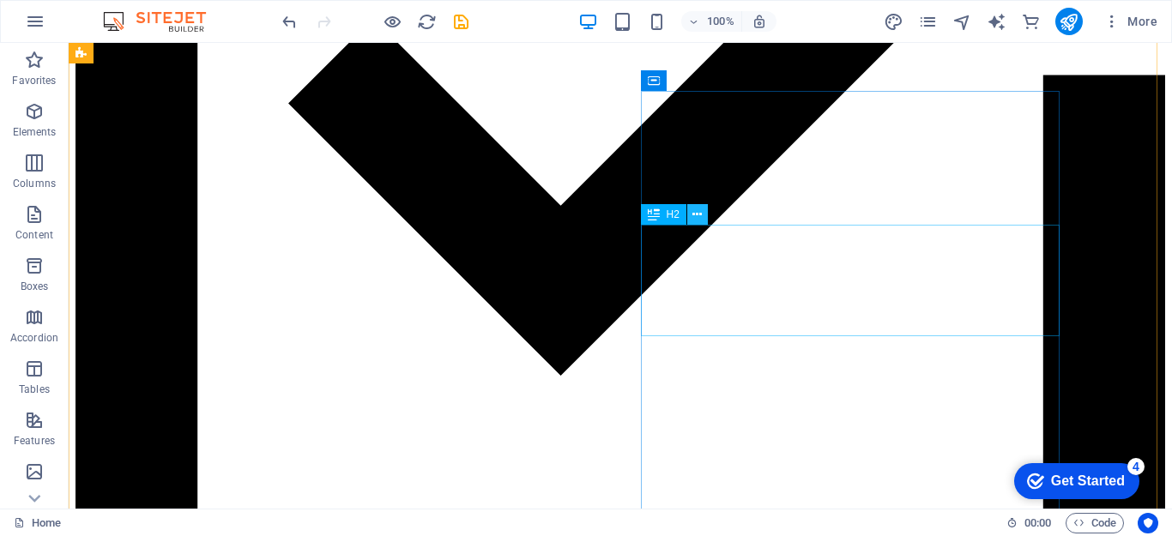
click at [693, 218] on icon at bounding box center [697, 215] width 9 height 18
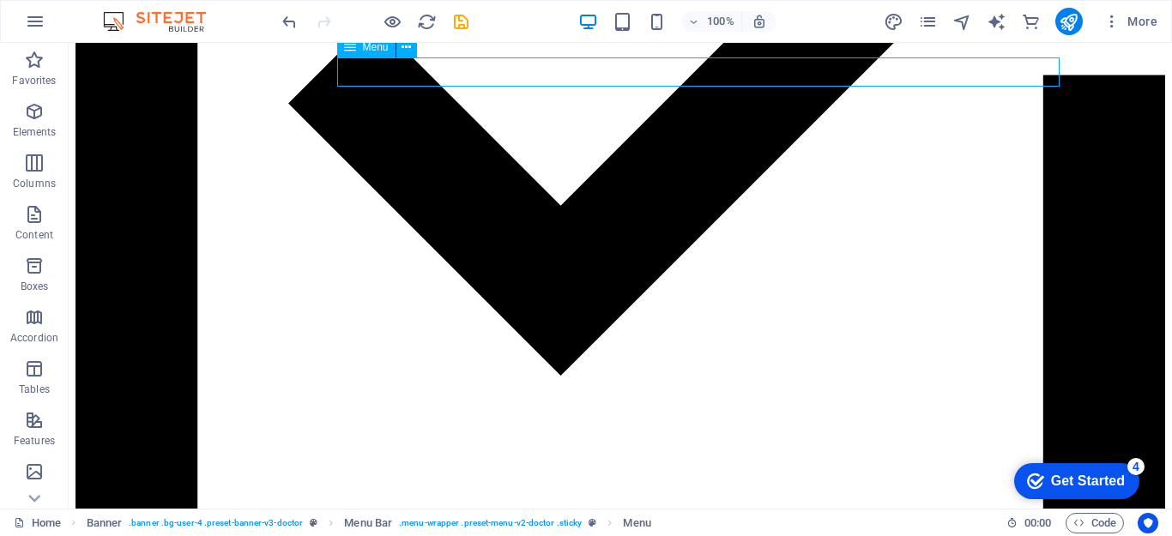
select select
select select "1"
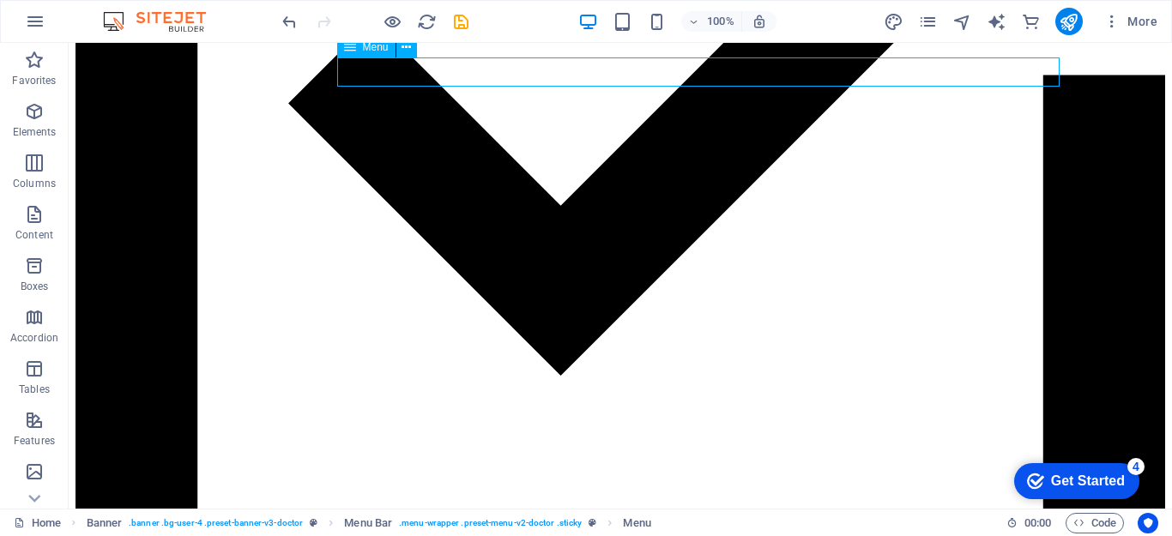
select select
select select "2"
select select
select select "3"
select select
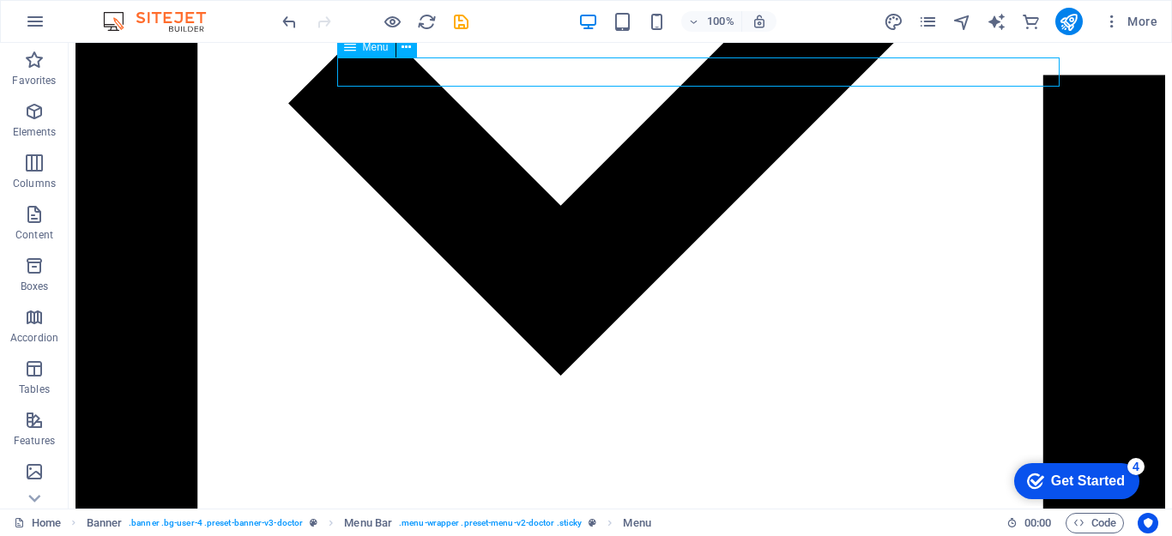
select select "10"
select select
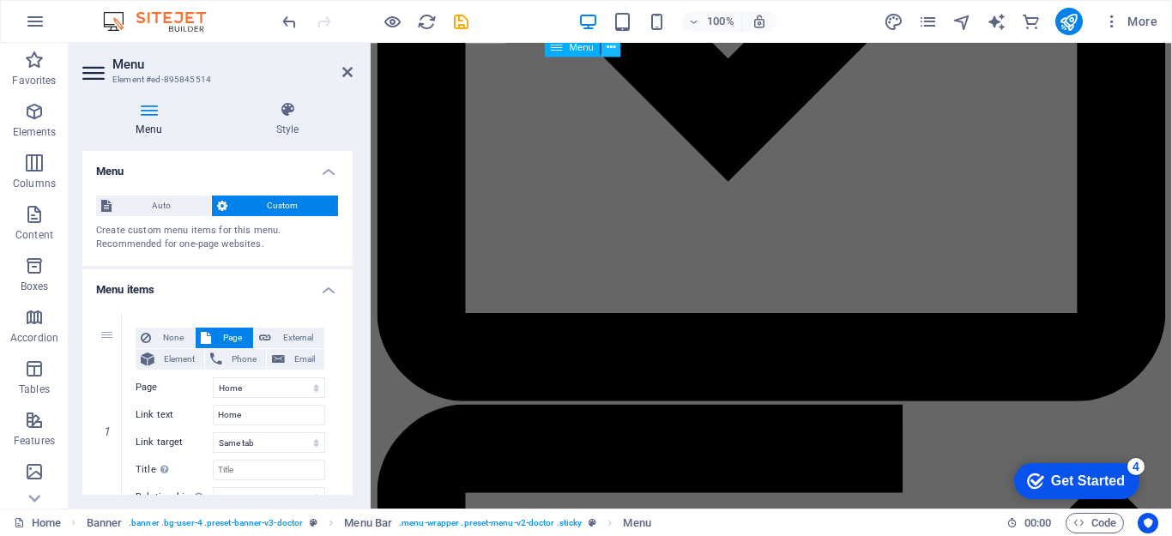
scroll to position [1725, 0]
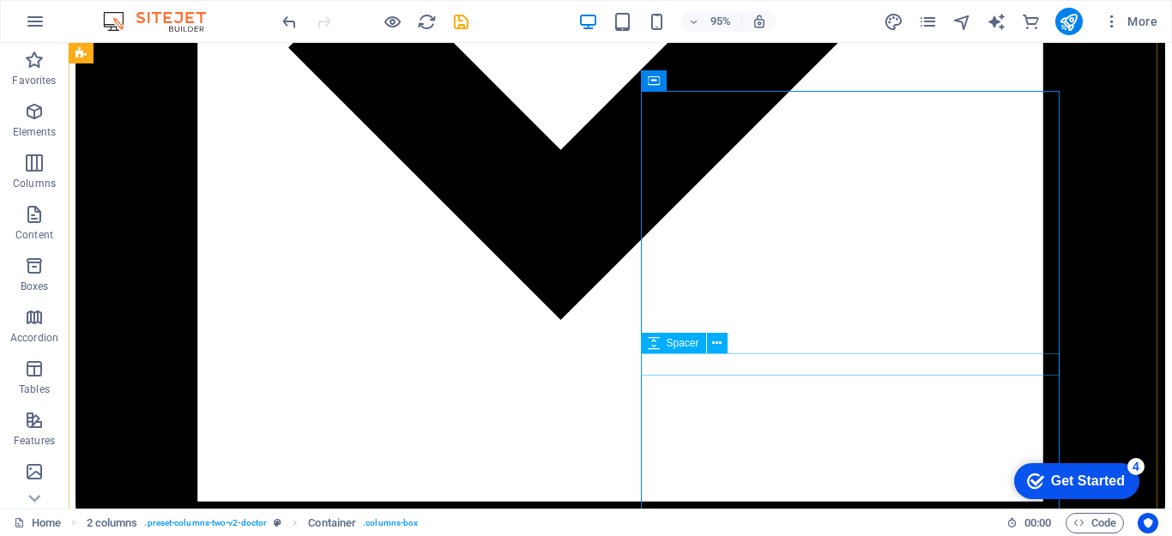
scroll to position [1669, 0]
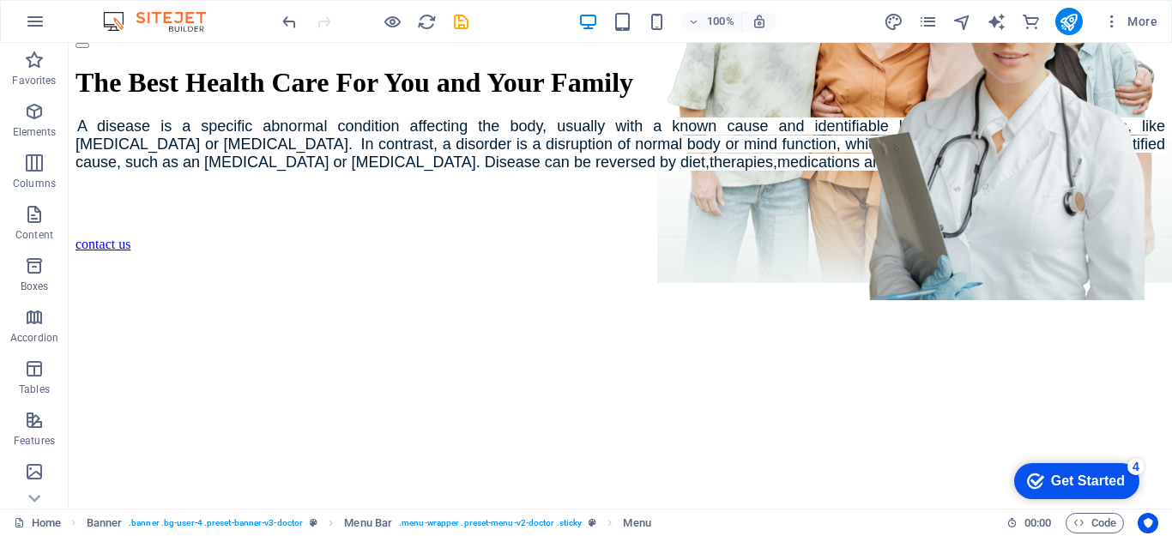
scroll to position [224, 0]
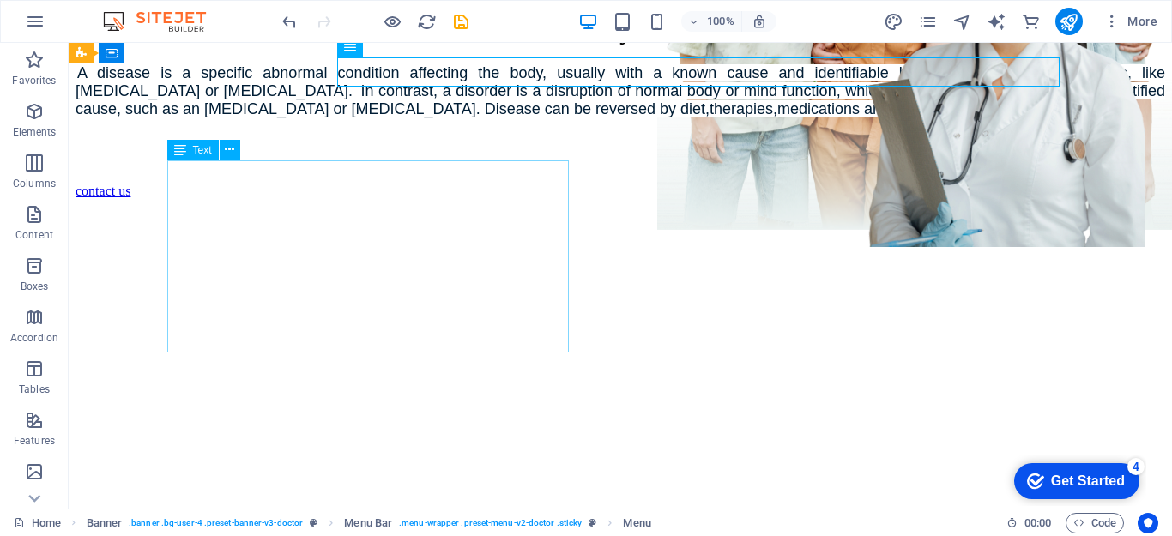
click at [203, 153] on span "Text" at bounding box center [202, 150] width 19 height 10
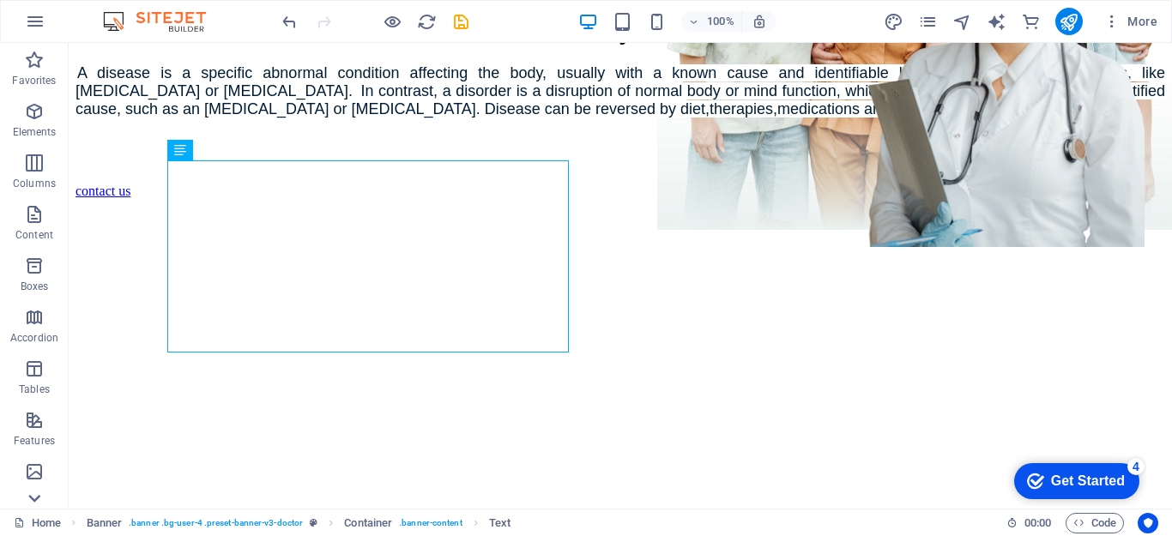
click at [34, 65] on icon at bounding box center [34, 53] width 24 height 24
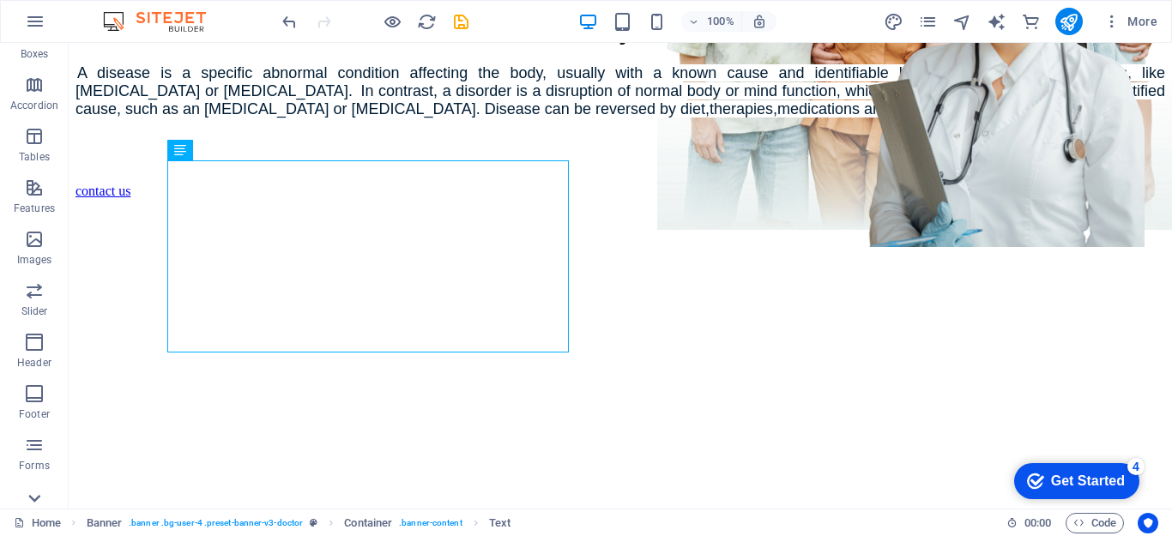
scroll to position [358, 0]
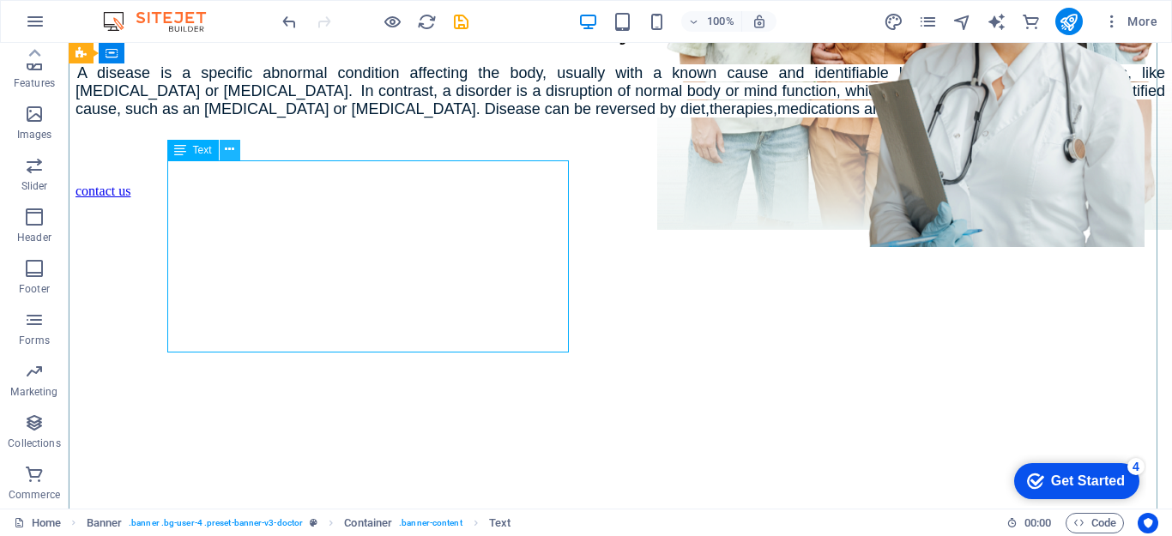
click at [230, 152] on icon at bounding box center [229, 150] width 9 height 18
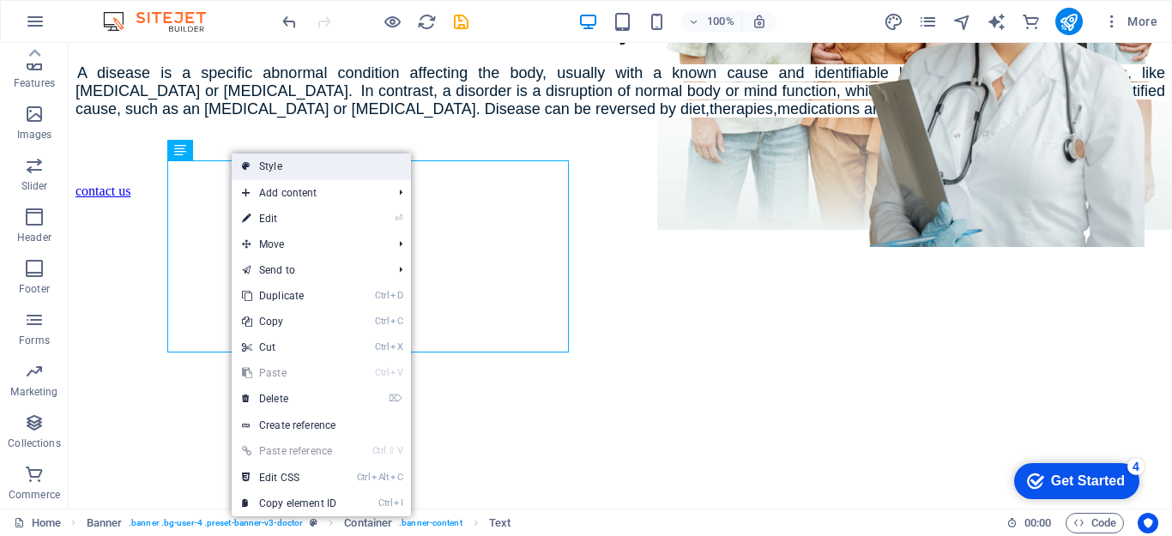
click at [303, 169] on link "Style" at bounding box center [321, 167] width 179 height 26
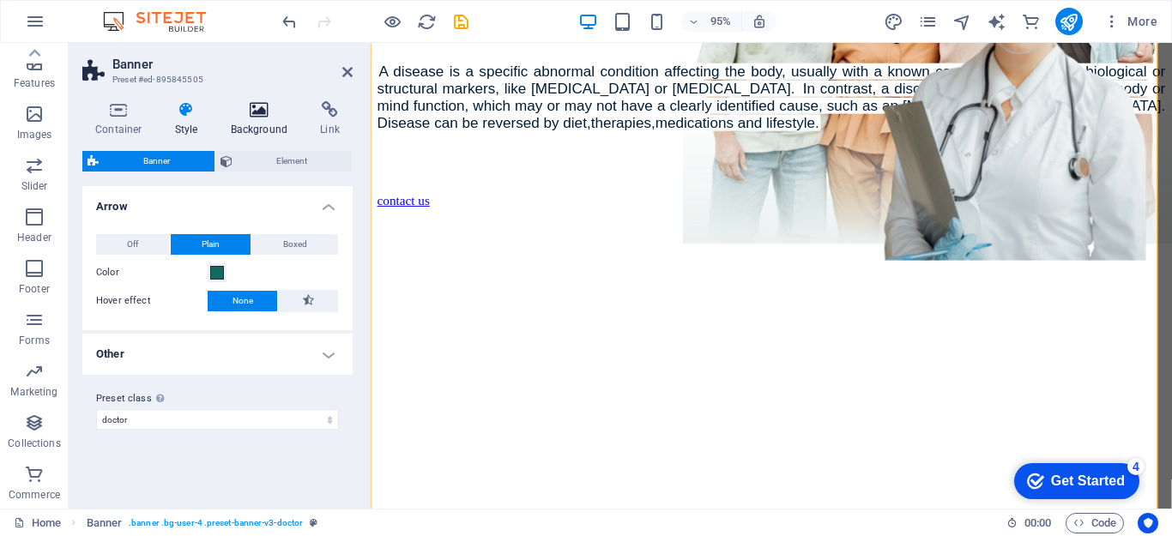
click at [257, 121] on h4 "Background" at bounding box center [263, 119] width 90 height 36
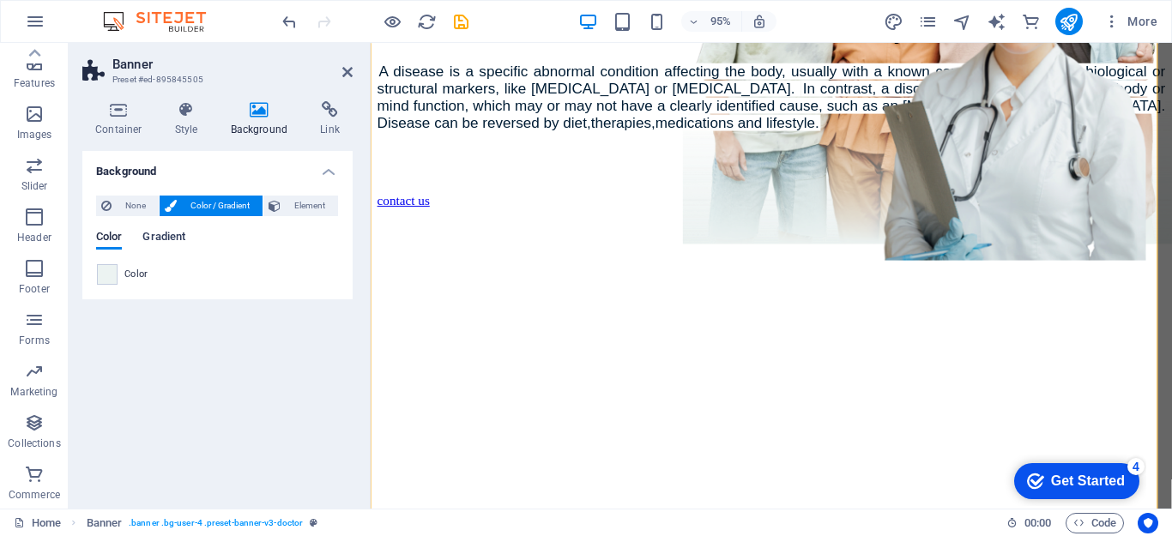
click at [167, 239] on span "Gradient" at bounding box center [163, 239] width 43 height 24
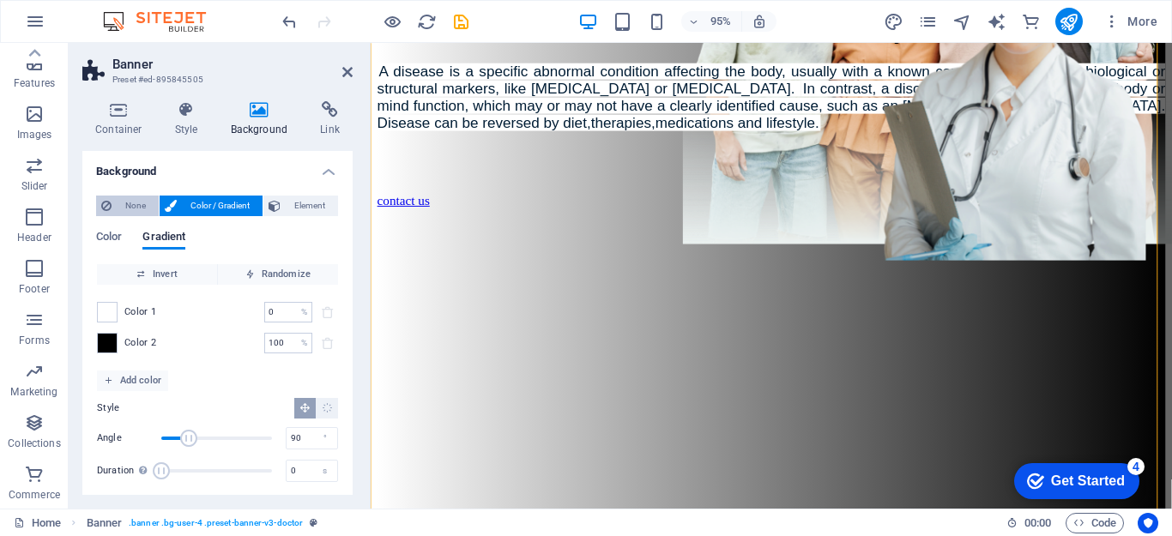
click at [130, 211] on span "None" at bounding box center [135, 206] width 37 height 21
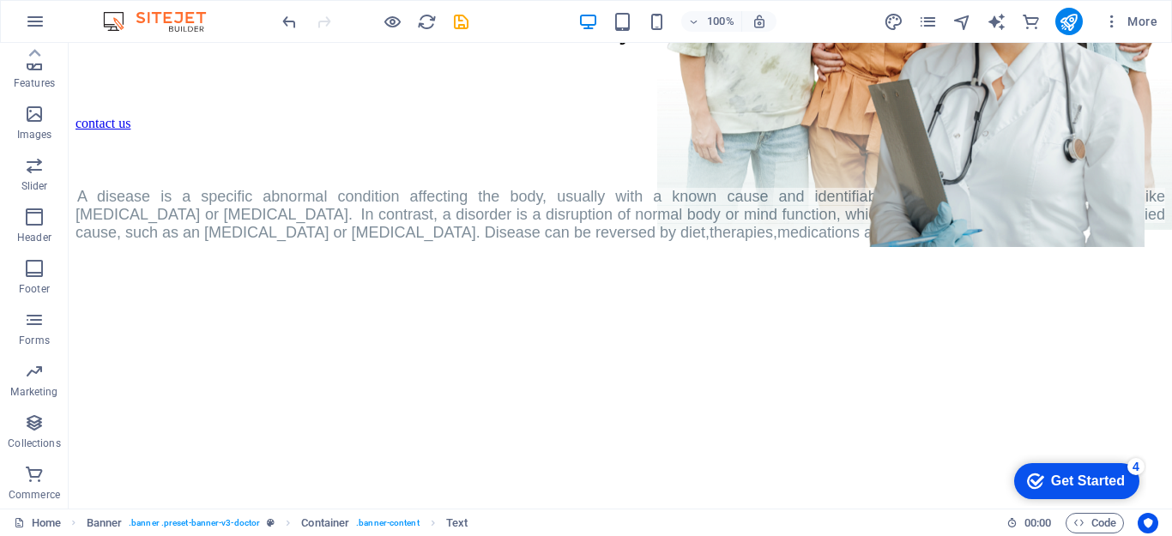
drag, startPoint x: 481, startPoint y: 351, endPoint x: 747, endPoint y: 330, distance: 266.9
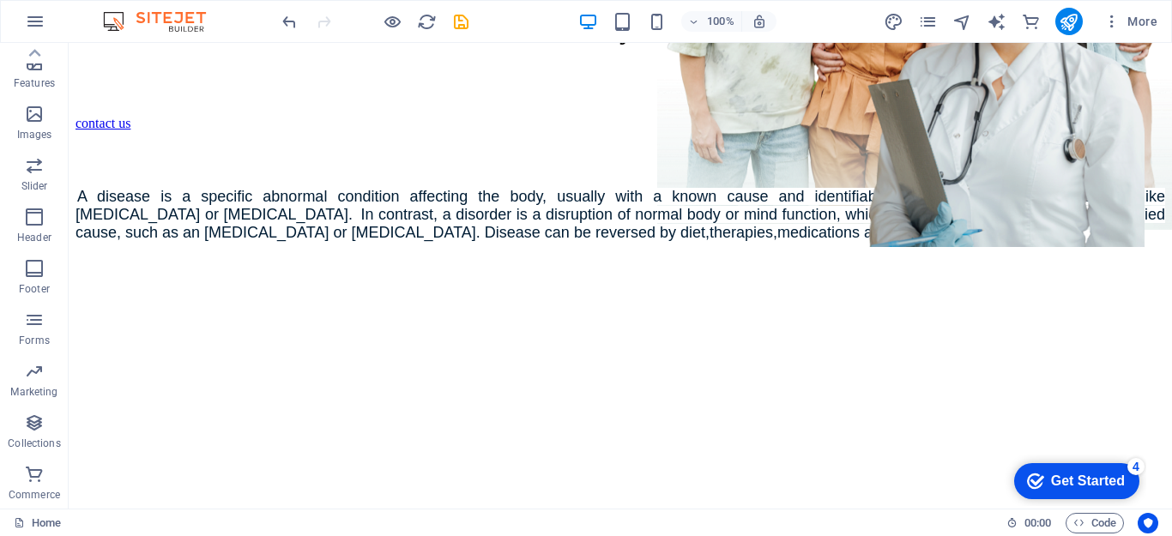
scroll to position [210, 0]
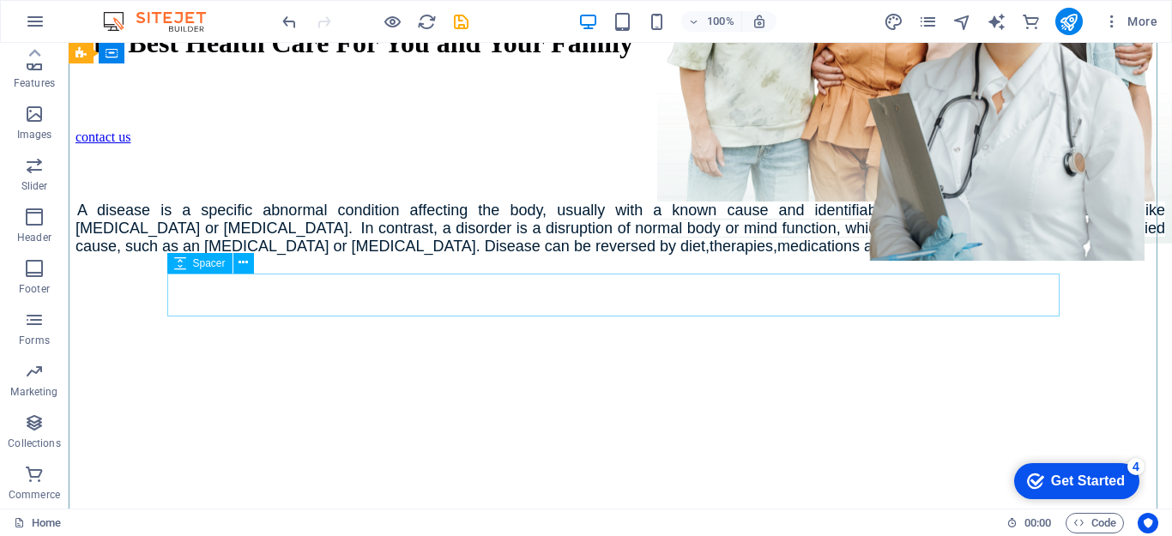
click at [203, 188] on div at bounding box center [621, 166] width 1090 height 43
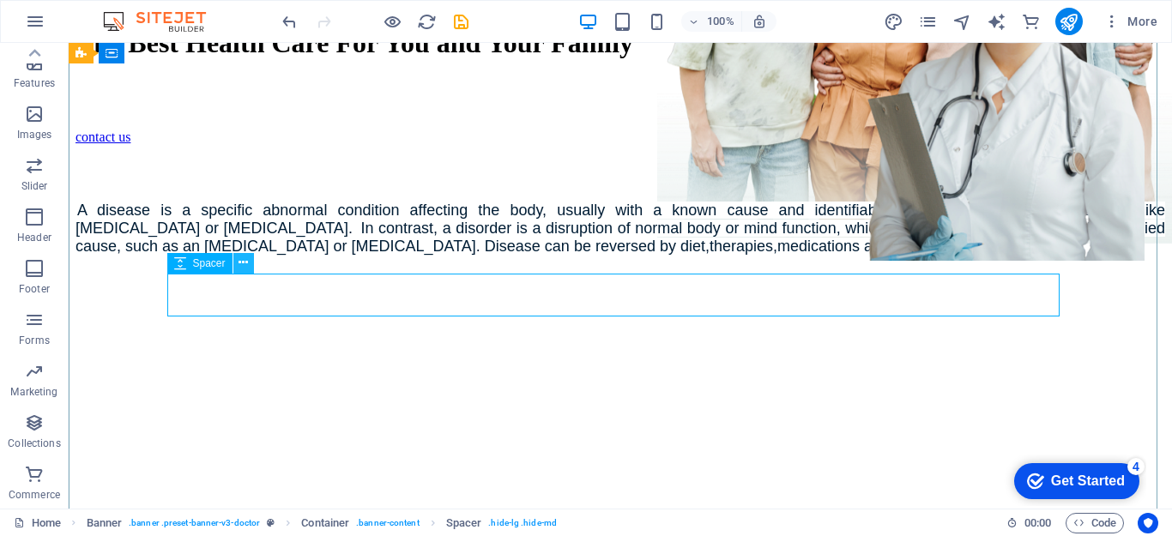
click at [240, 269] on icon at bounding box center [243, 263] width 9 height 18
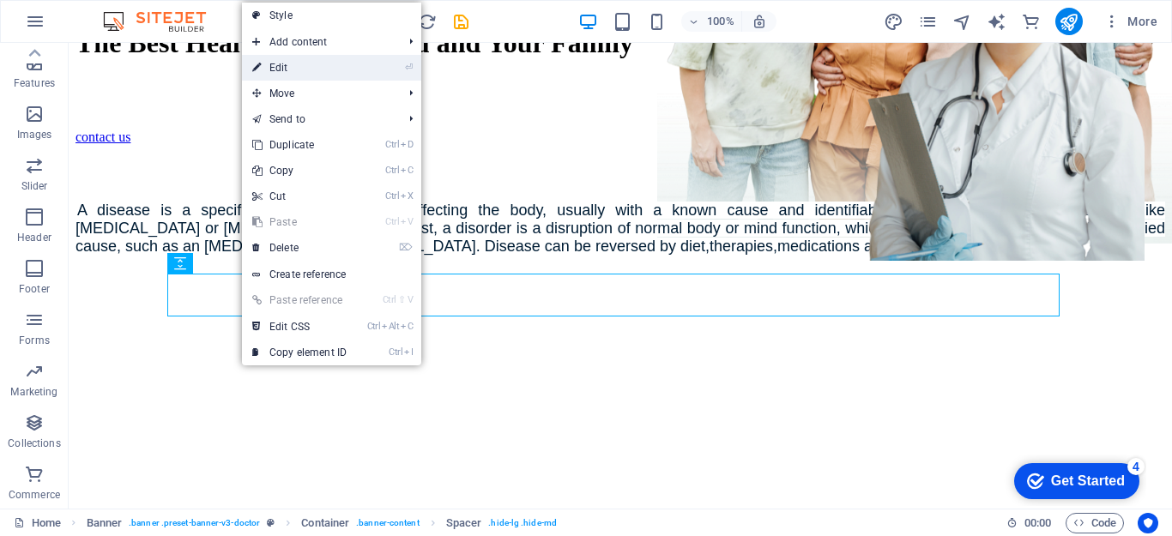
click at [284, 75] on link "⏎ Edit" at bounding box center [299, 68] width 115 height 26
select select "px"
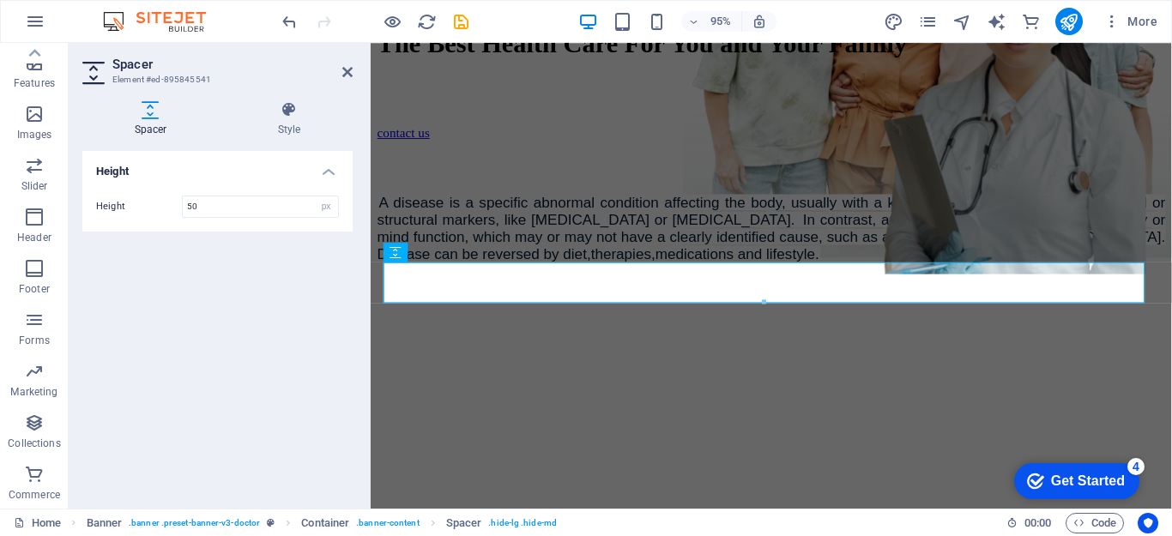
click at [285, 76] on h3 "Element #ed-895845541" at bounding box center [215, 79] width 206 height 15
click at [458, 254] on icon at bounding box center [456, 252] width 9 height 17
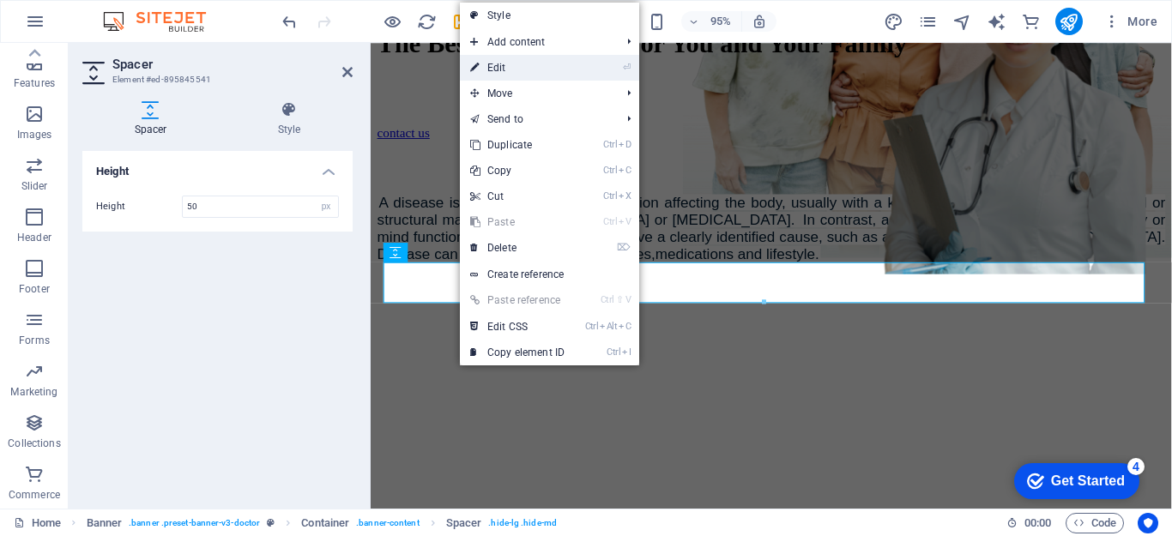
click at [493, 64] on link "⏎ Edit" at bounding box center [517, 68] width 115 height 26
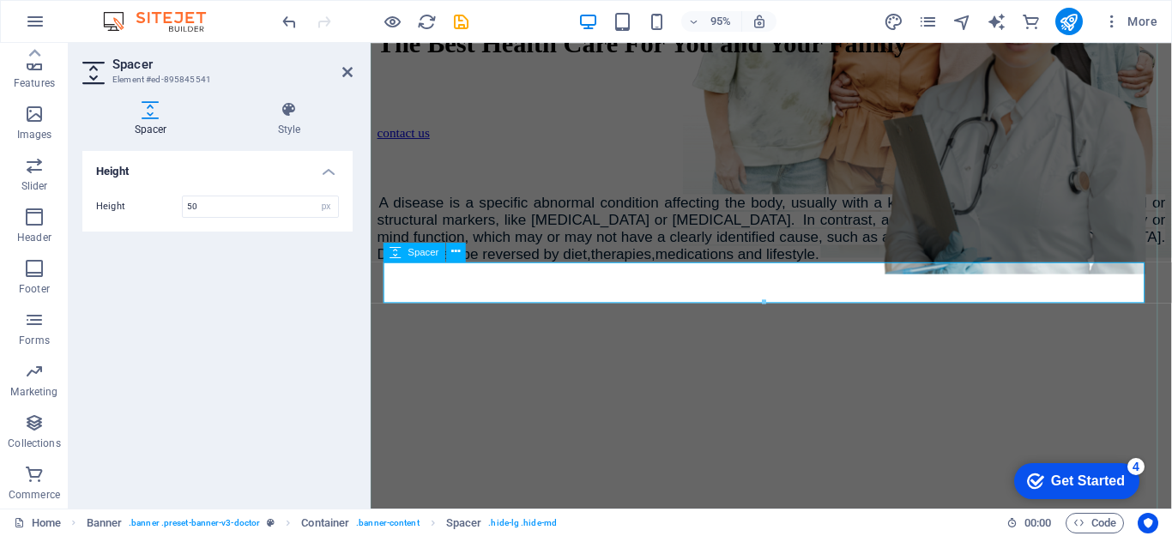
click at [426, 188] on div at bounding box center [793, 166] width 830 height 43
click at [342, 69] on icon at bounding box center [347, 72] width 10 height 14
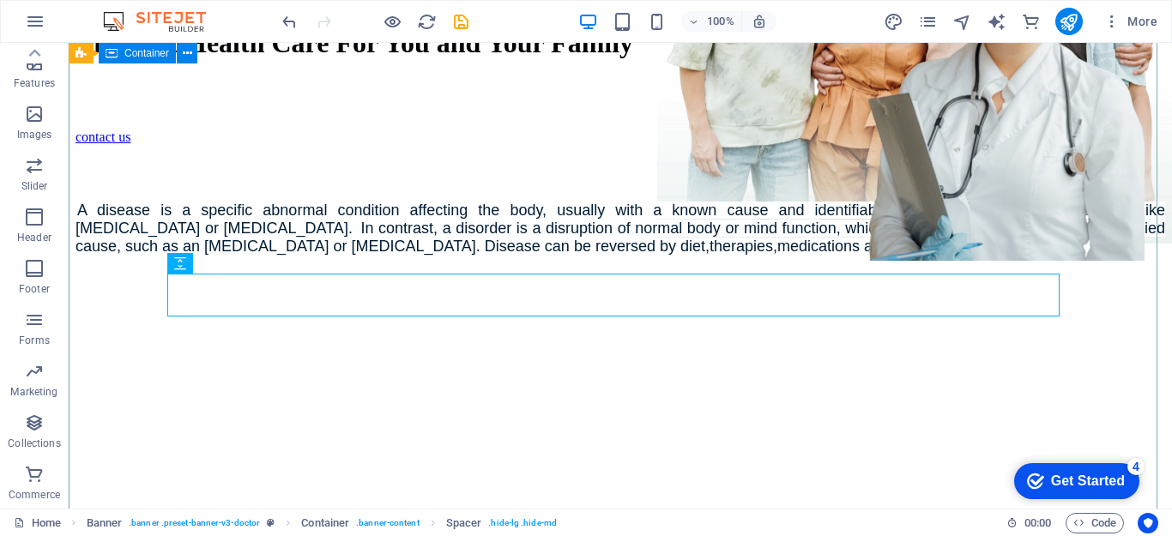
click at [1138, 256] on div "The Best Health Care For You and Your Family contact us A disease is a specific…" at bounding box center [621, 139] width 1090 height 260
click at [242, 266] on icon at bounding box center [243, 263] width 9 height 18
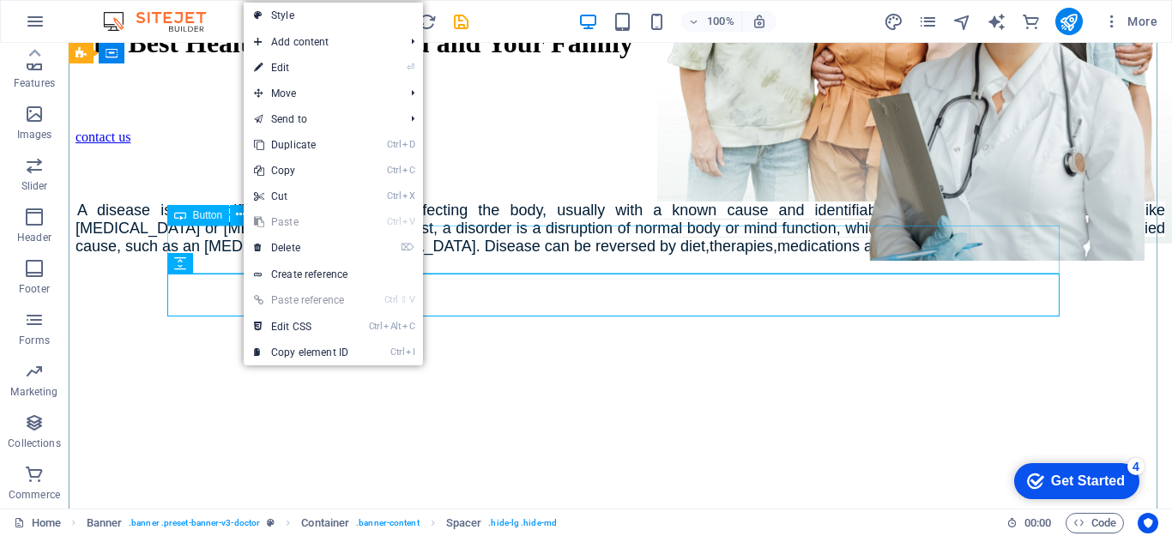
click at [226, 145] on div "contact us" at bounding box center [621, 137] width 1090 height 15
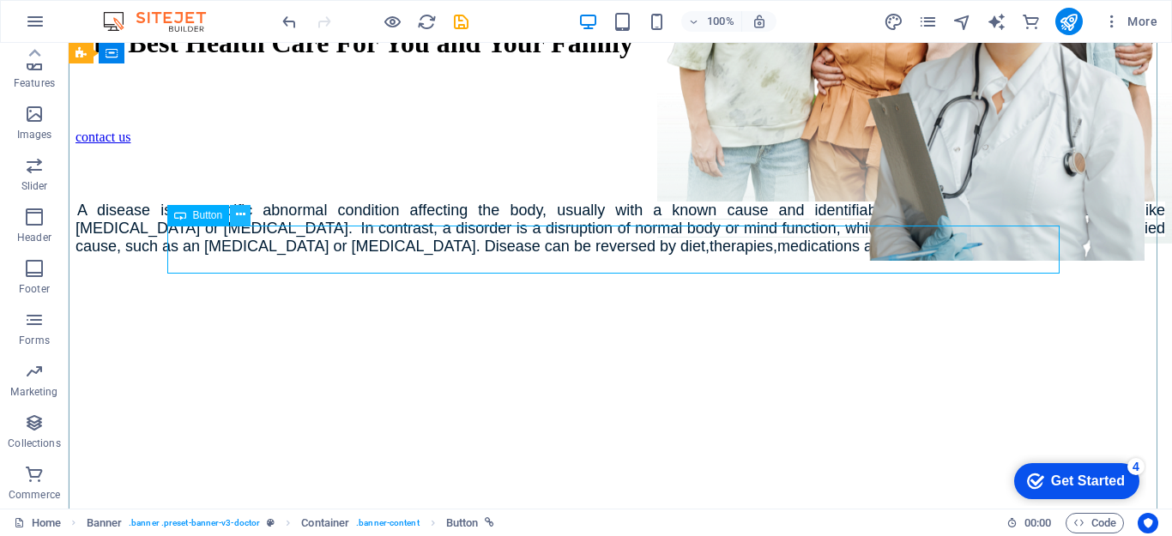
click at [239, 206] on icon at bounding box center [240, 215] width 9 height 18
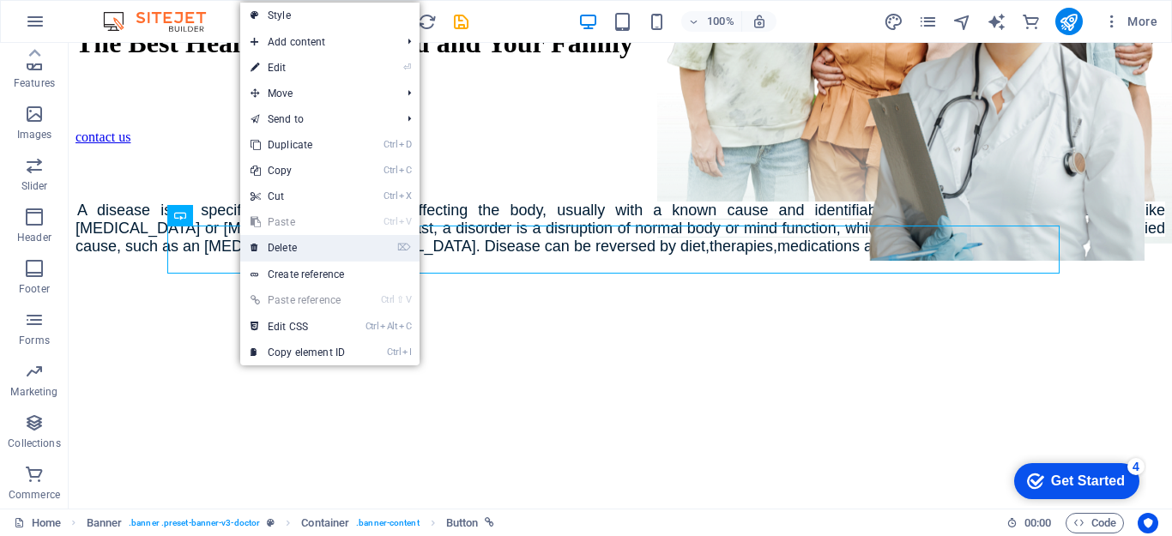
click at [291, 245] on link "⌦ Delete" at bounding box center [297, 248] width 115 height 26
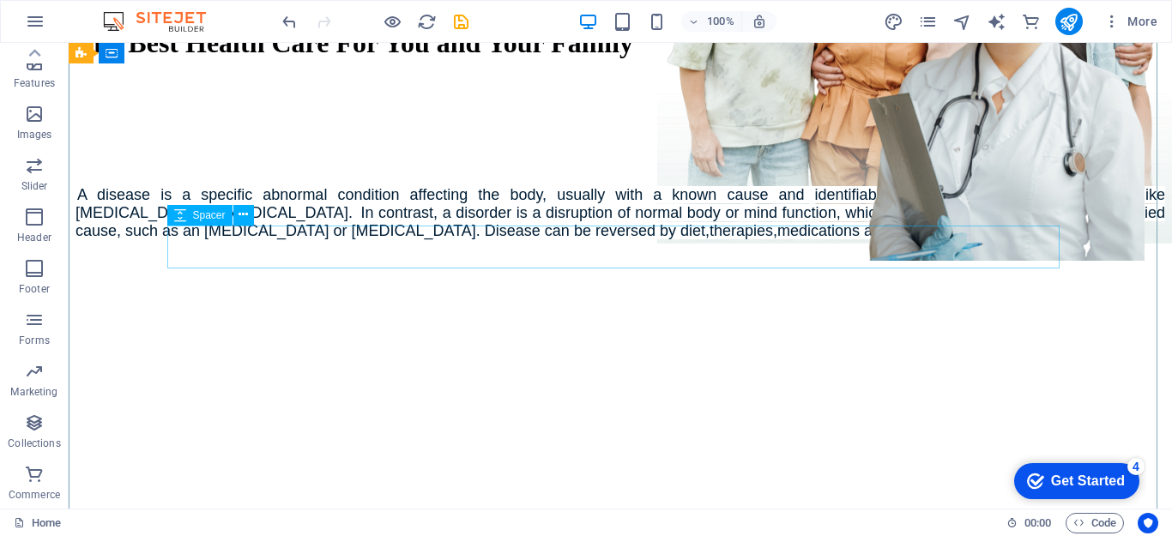
scroll to position [211, 0]
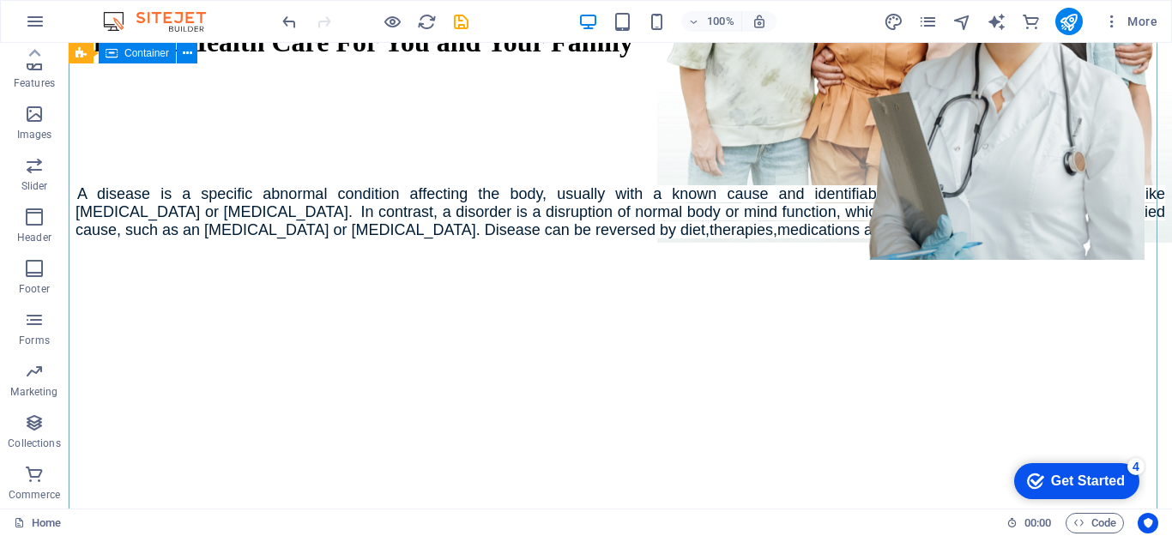
click at [1109, 253] on div "The Best Health Care For You and Your Family A disease is a specific abnormal c…" at bounding box center [621, 131] width 1090 height 245
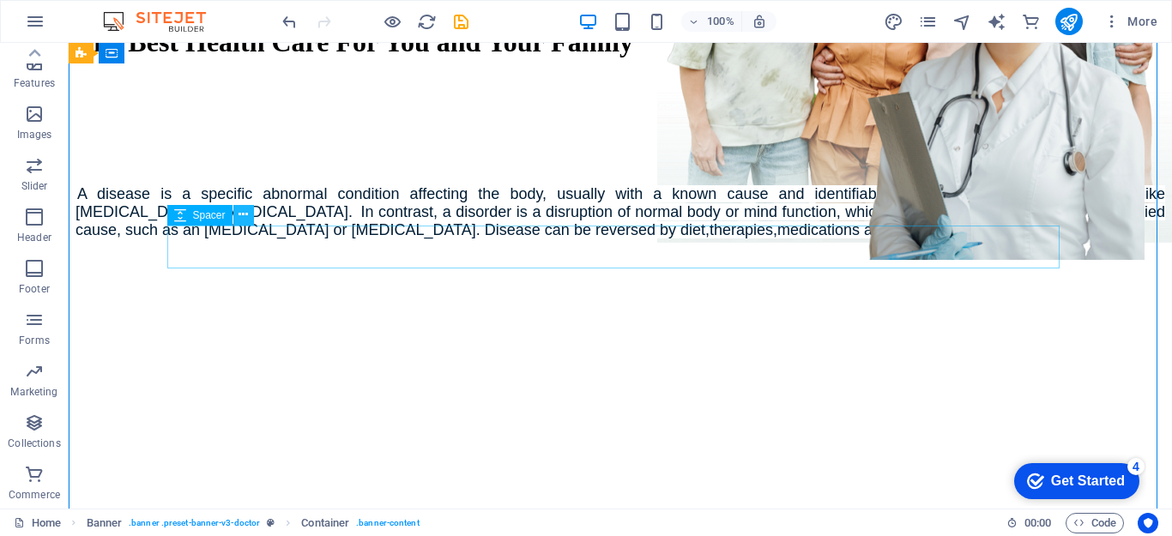
click at [241, 223] on icon at bounding box center [243, 215] width 9 height 18
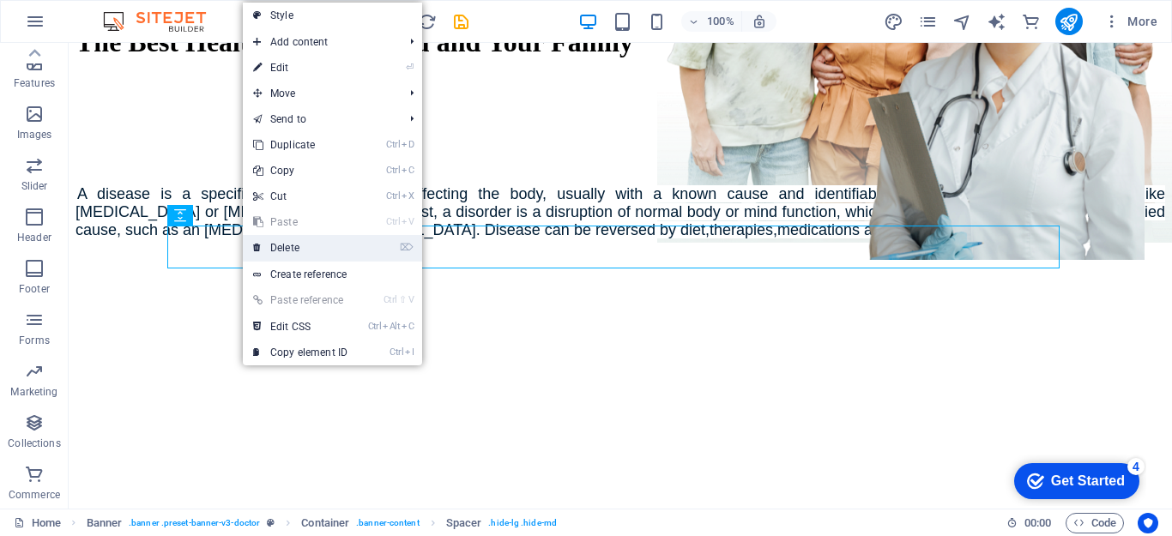
click at [280, 241] on link "⌦ Delete" at bounding box center [300, 248] width 115 height 26
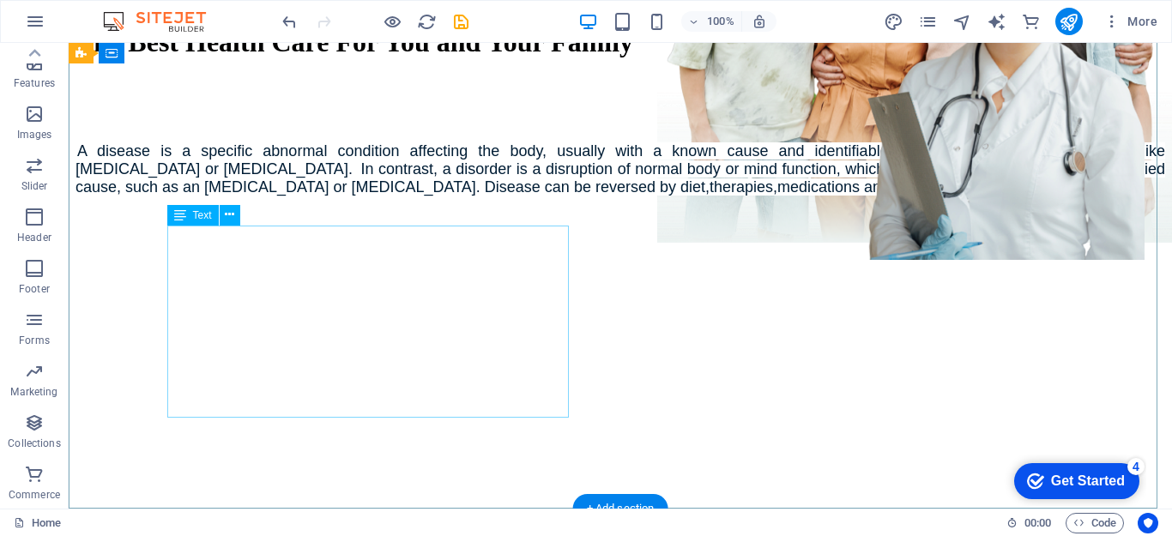
scroll to position [233, 0]
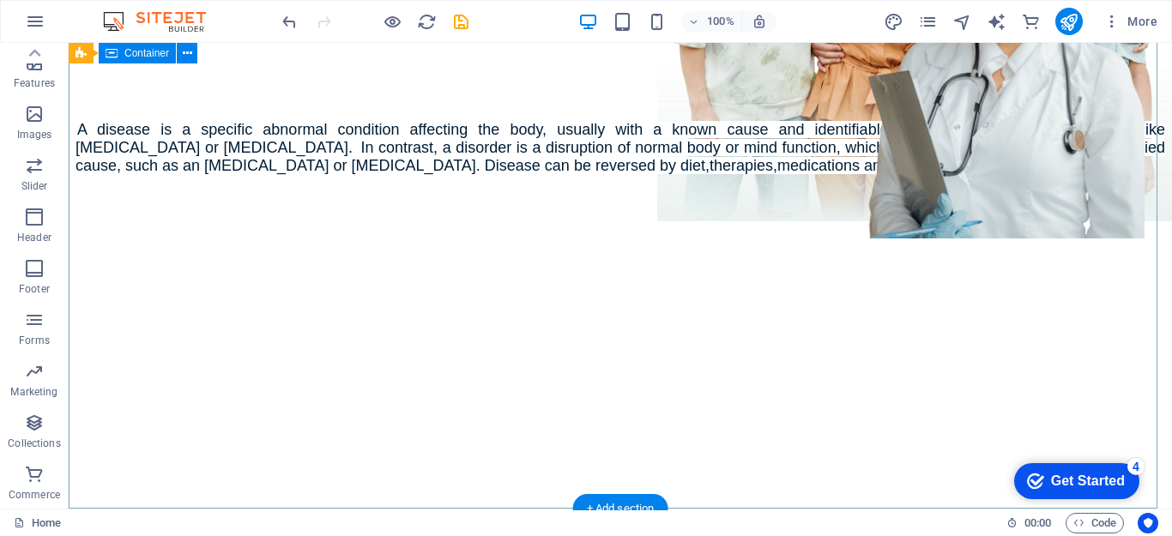
click at [1121, 163] on div "The Best Health Care For You and Your Family A disease is a specific abnormal c…" at bounding box center [621, 88] width 1090 height 202
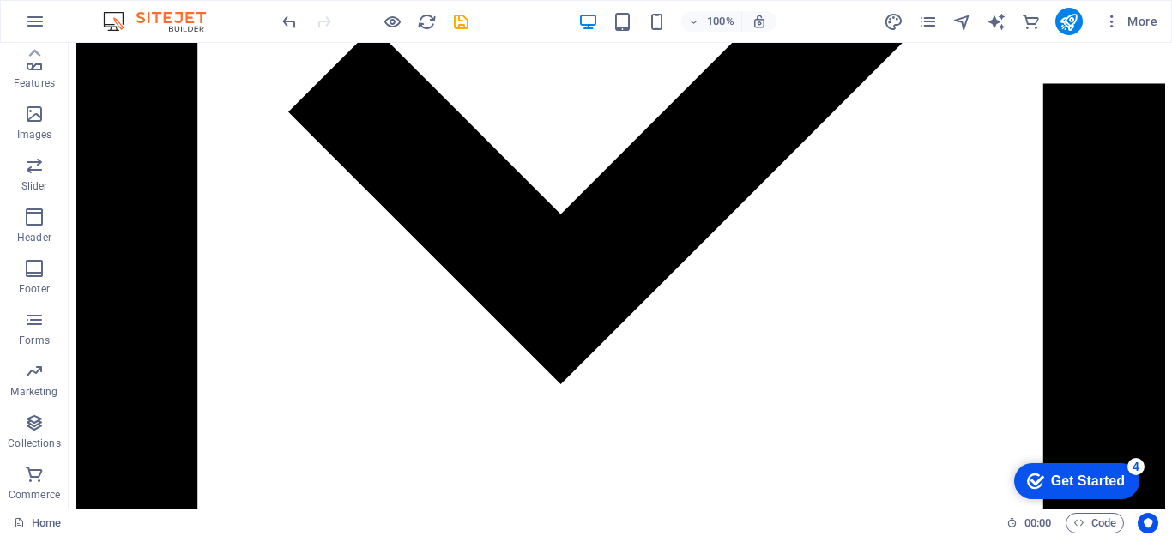
scroll to position [1672, 0]
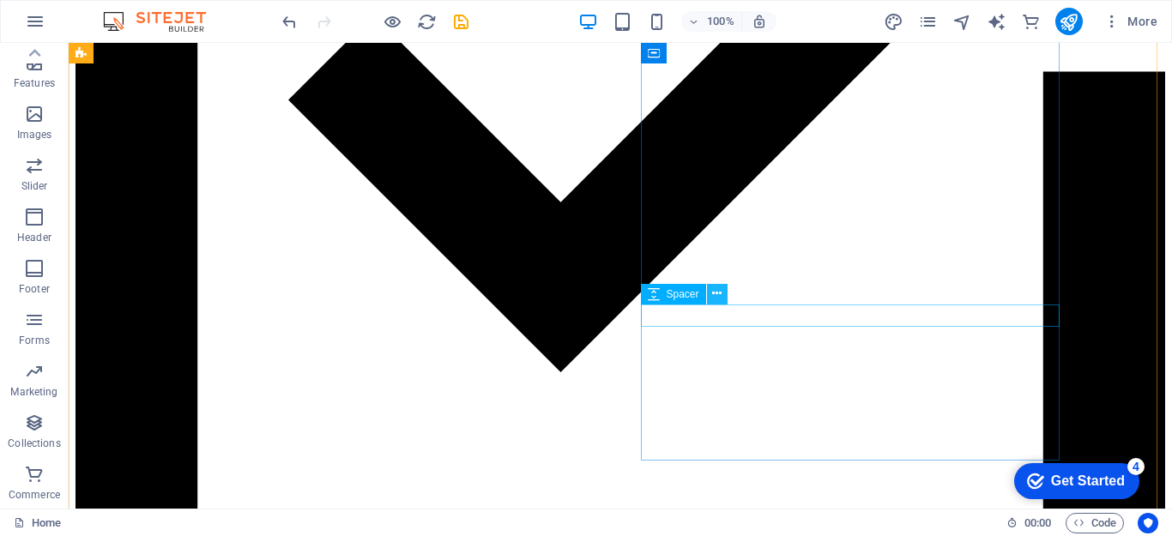
click at [713, 299] on icon at bounding box center [716, 294] width 9 height 18
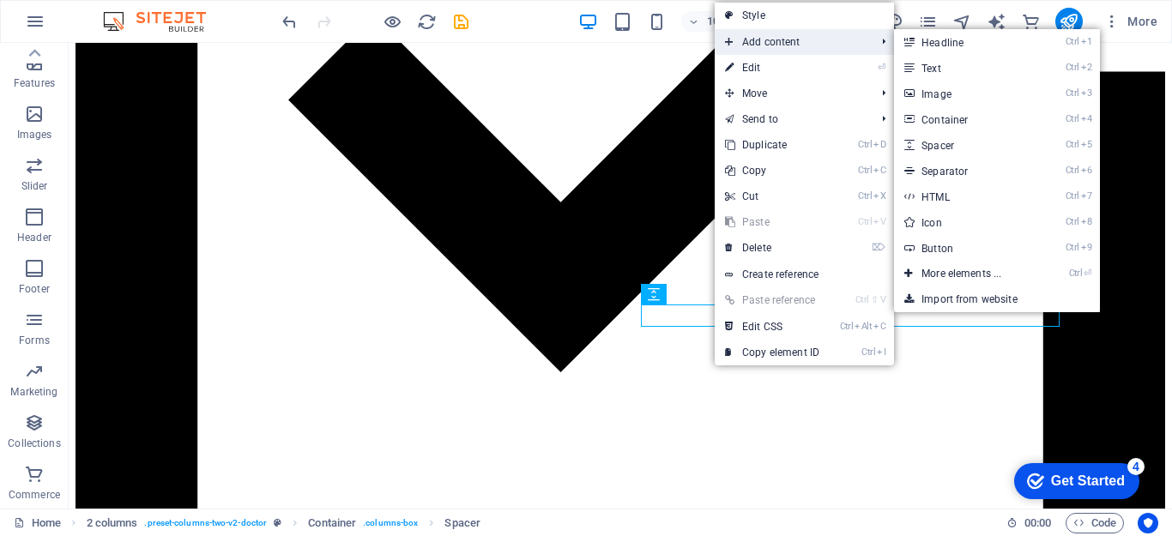
click at [763, 51] on span "Add content" at bounding box center [792, 42] width 154 height 26
click at [928, 44] on link "Ctrl 1 Headline" at bounding box center [965, 42] width 142 height 26
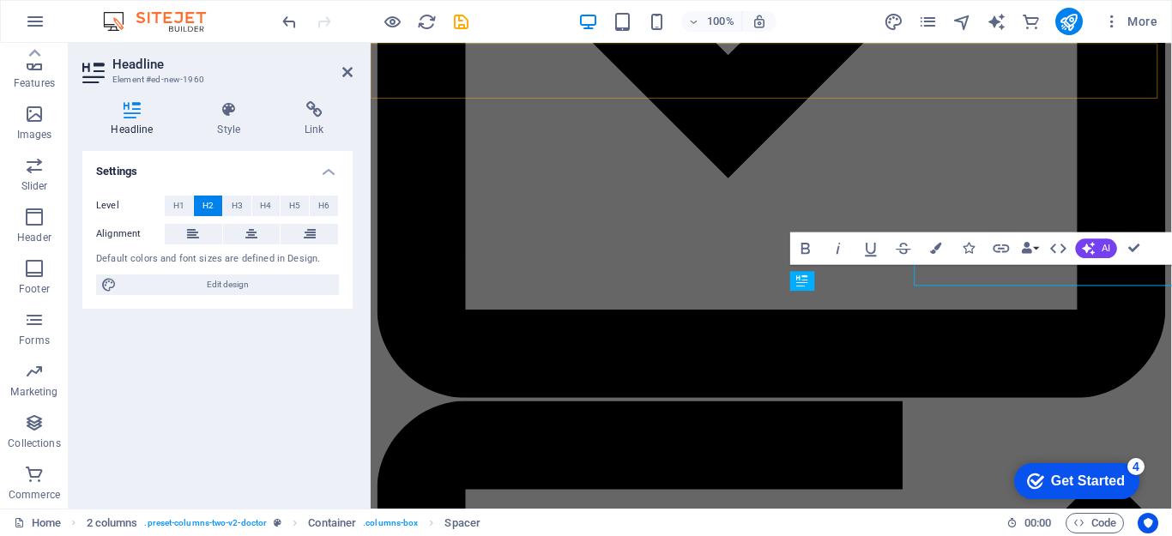
scroll to position [1728, 0]
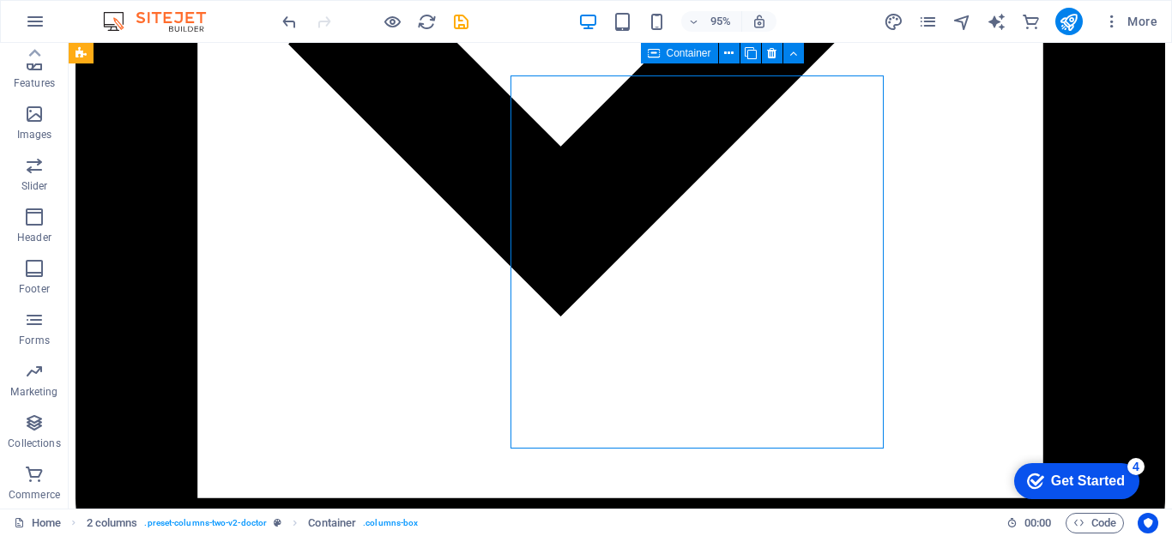
scroll to position [1695, 0]
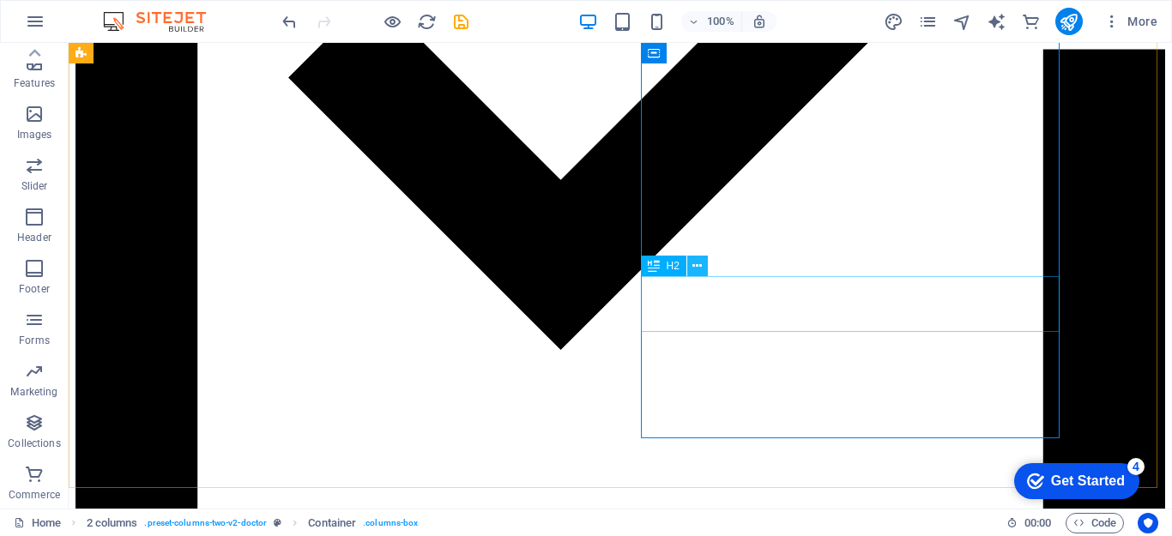
click at [693, 266] on icon at bounding box center [697, 266] width 9 height 18
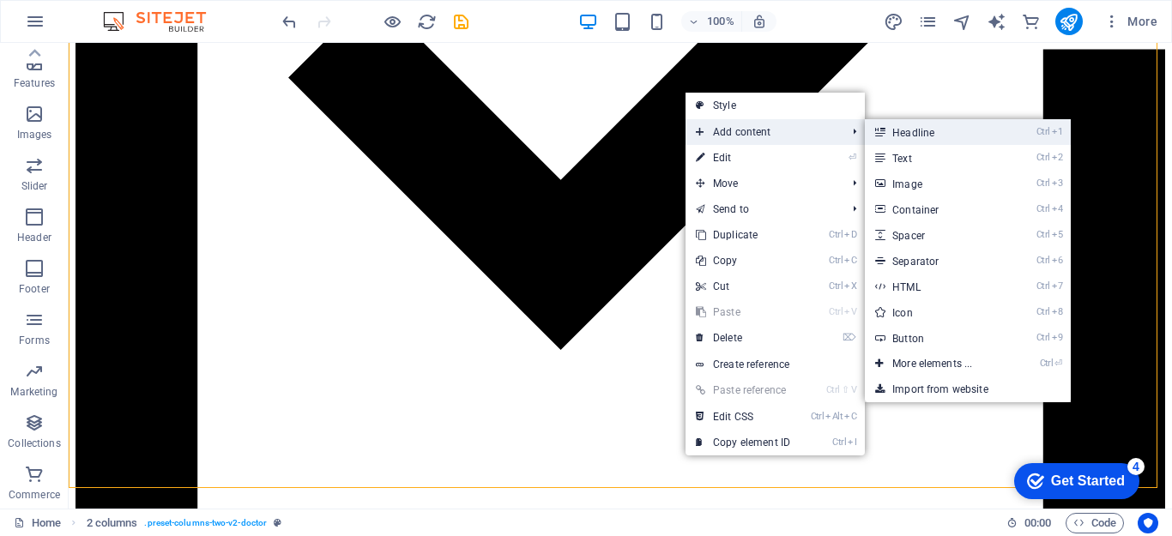
click at [897, 130] on link "Ctrl 1 Headline" at bounding box center [936, 132] width 142 height 26
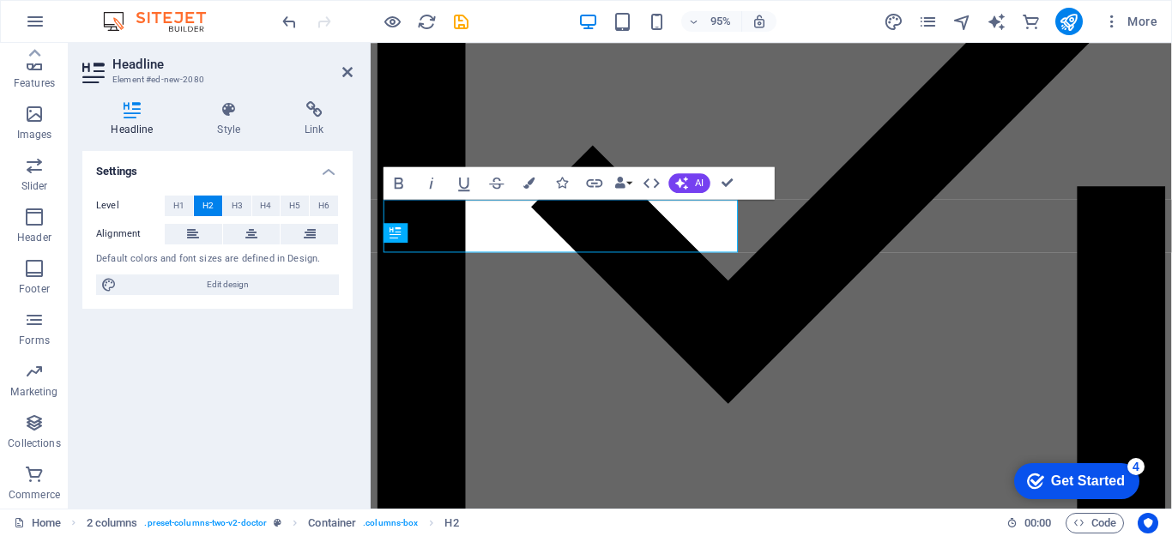
scroll to position [1614, 0]
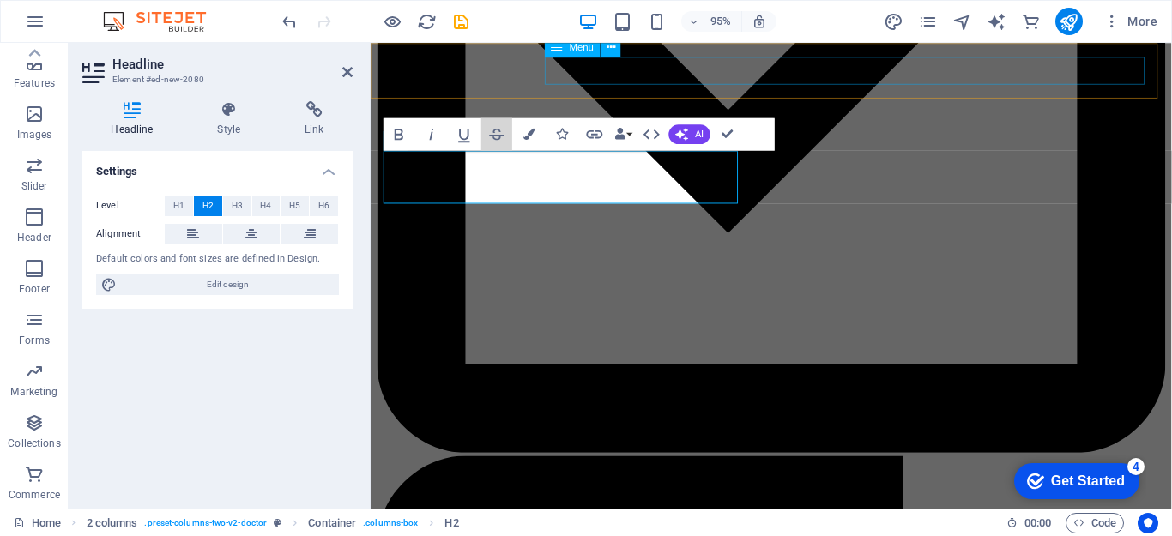
drag, startPoint x: 511, startPoint y: 125, endPoint x: 602, endPoint y: 57, distance: 113.4
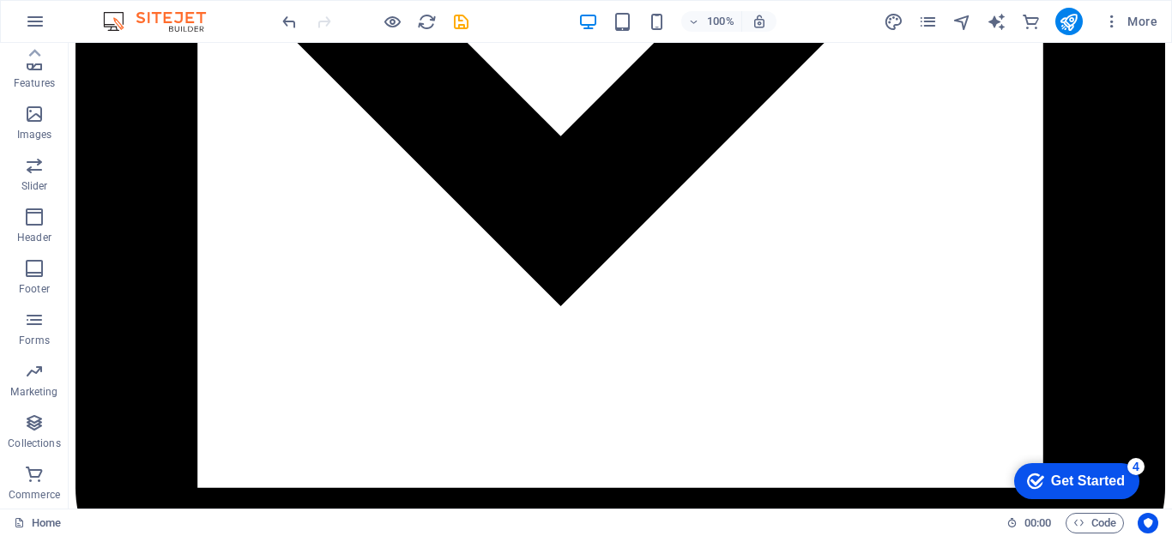
scroll to position [1764, 0]
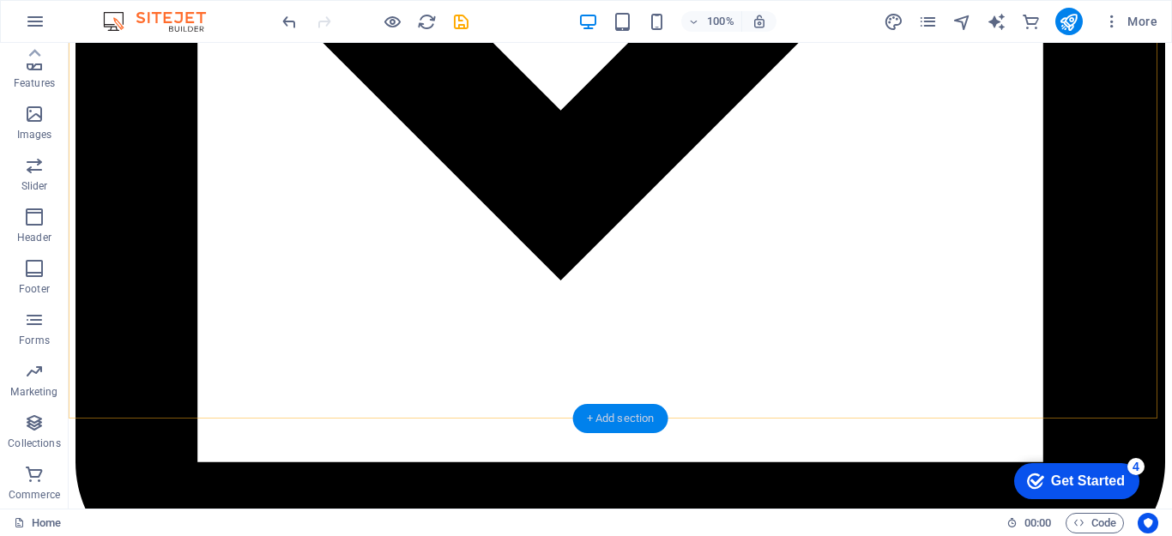
click at [605, 418] on div "+ Add section" at bounding box center [620, 418] width 95 height 29
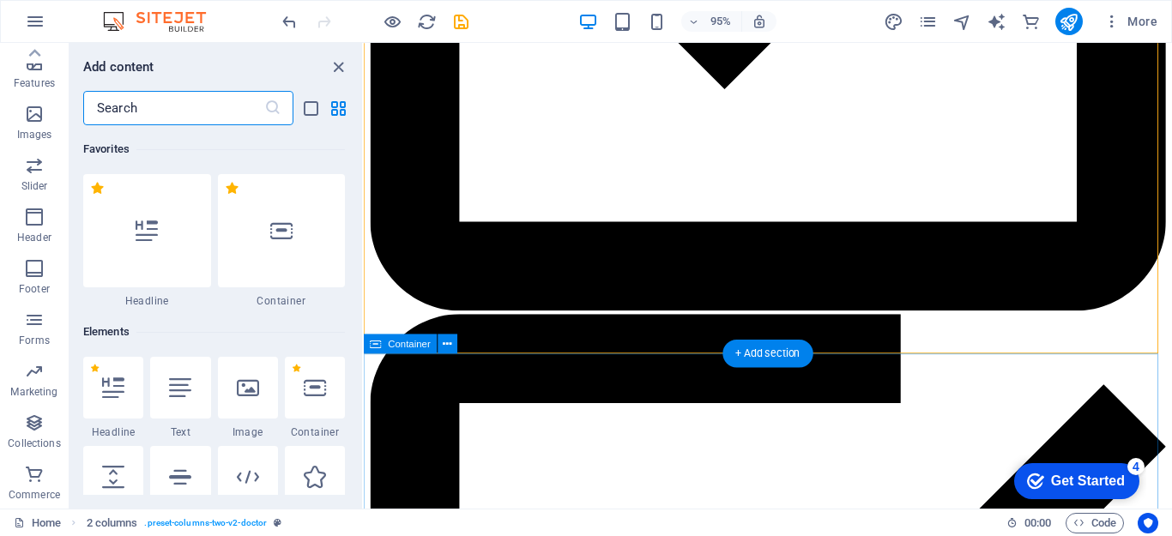
scroll to position [3003, 0]
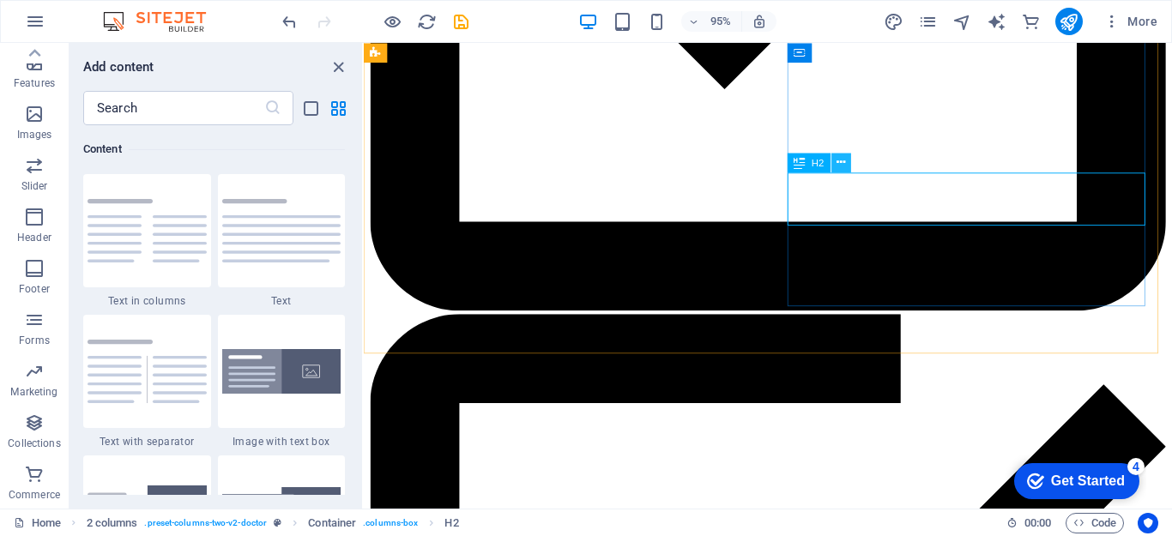
click at [843, 162] on icon at bounding box center [841, 162] width 9 height 17
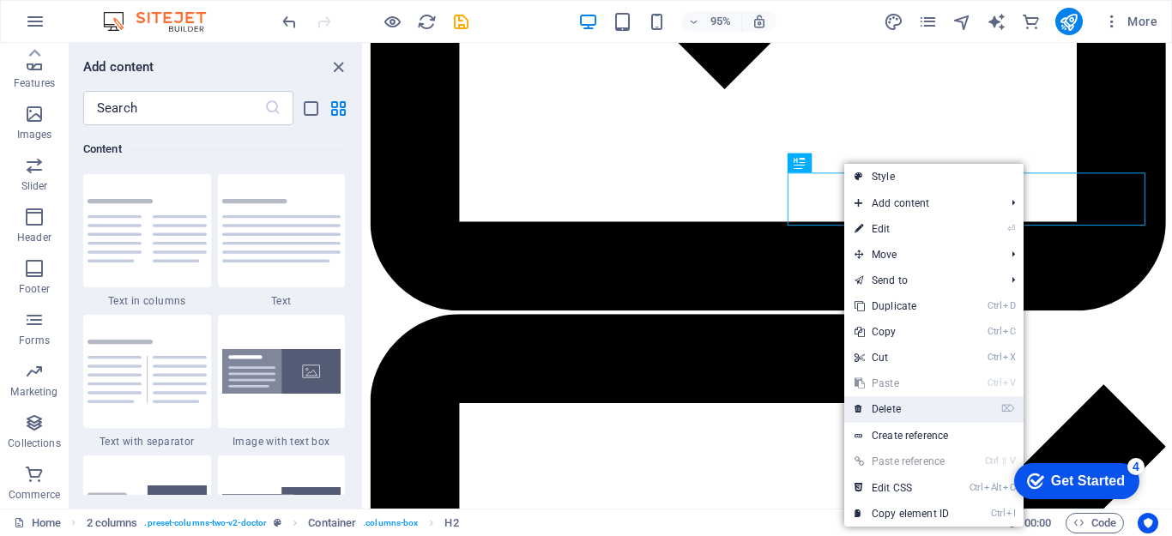
click at [897, 411] on link "⌦ Delete" at bounding box center [901, 409] width 115 height 26
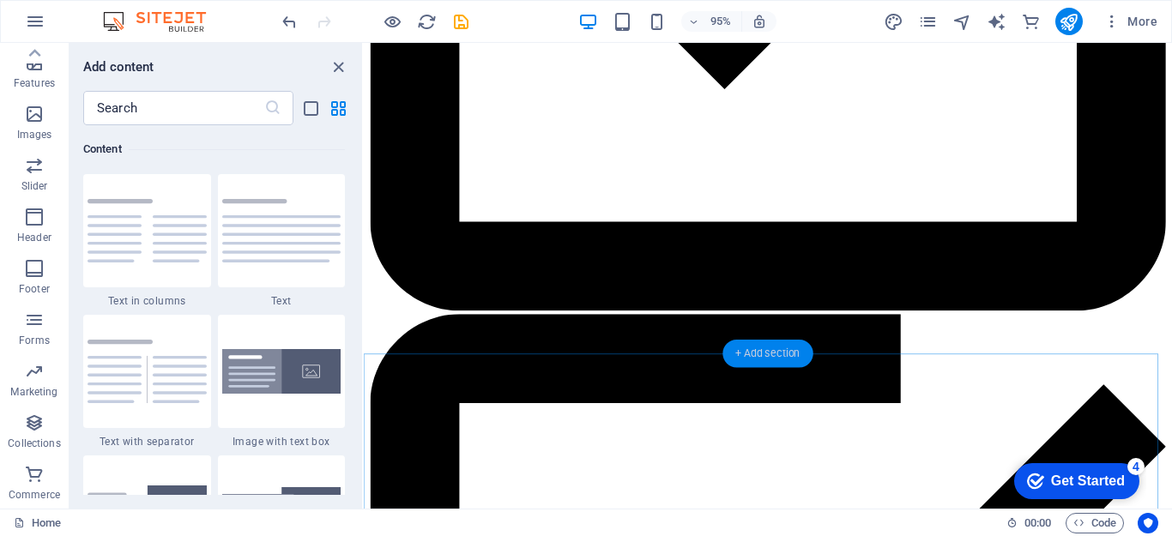
click at [761, 354] on div "+ Add section" at bounding box center [768, 353] width 90 height 27
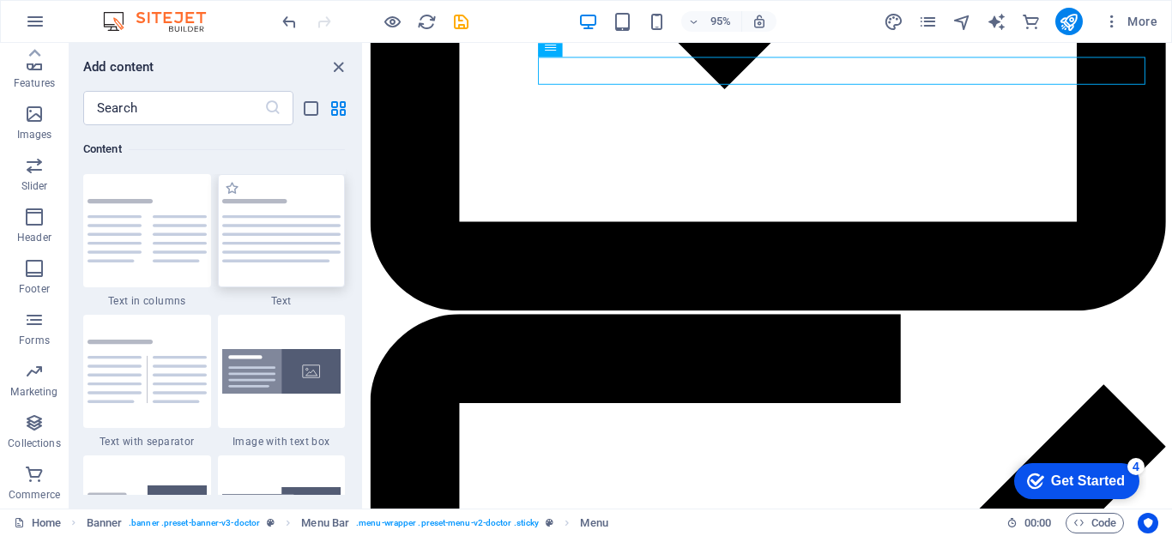
click at [253, 225] on img at bounding box center [281, 231] width 119 height 64
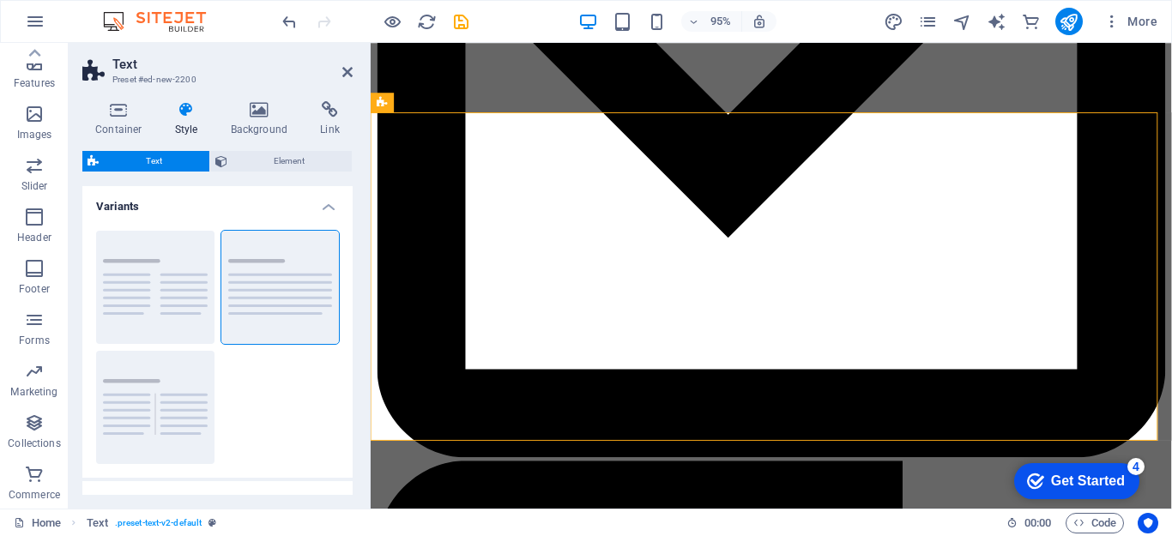
scroll to position [626, 0]
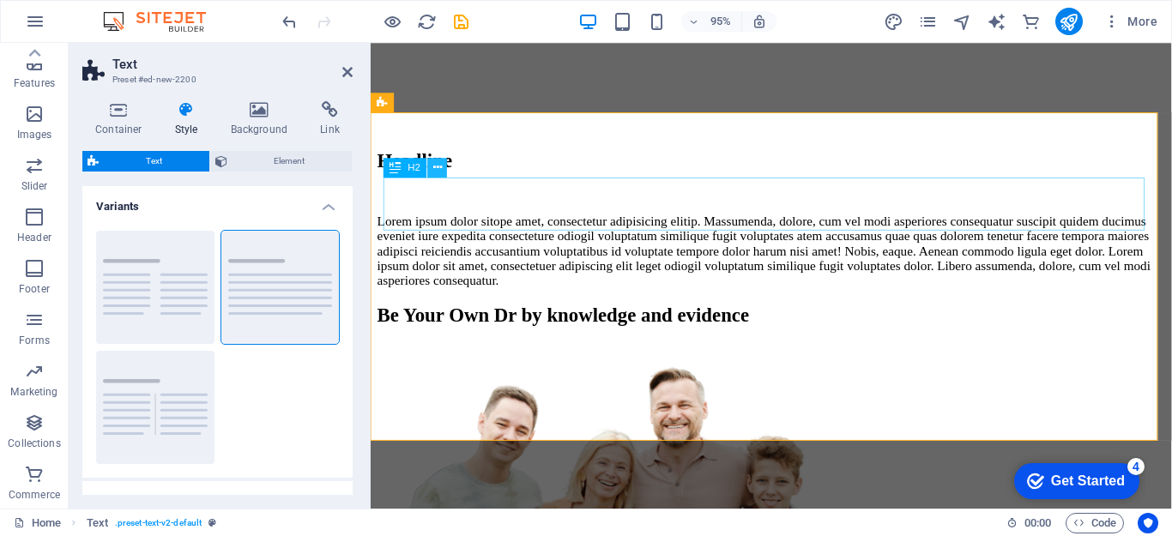
click at [436, 168] on icon at bounding box center [437, 167] width 9 height 17
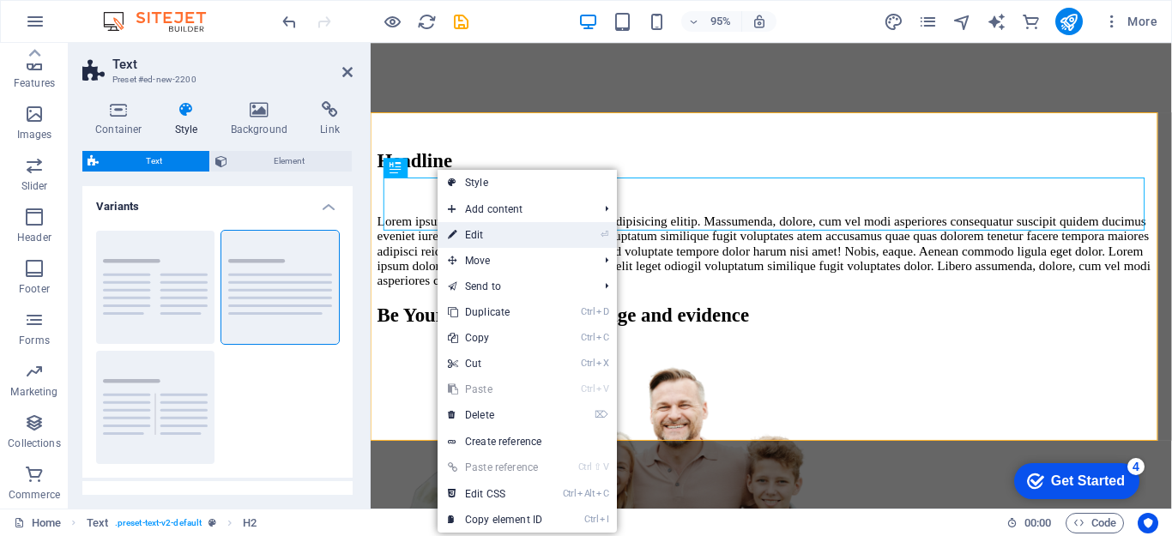
click at [480, 236] on link "⏎ Edit" at bounding box center [495, 235] width 115 height 26
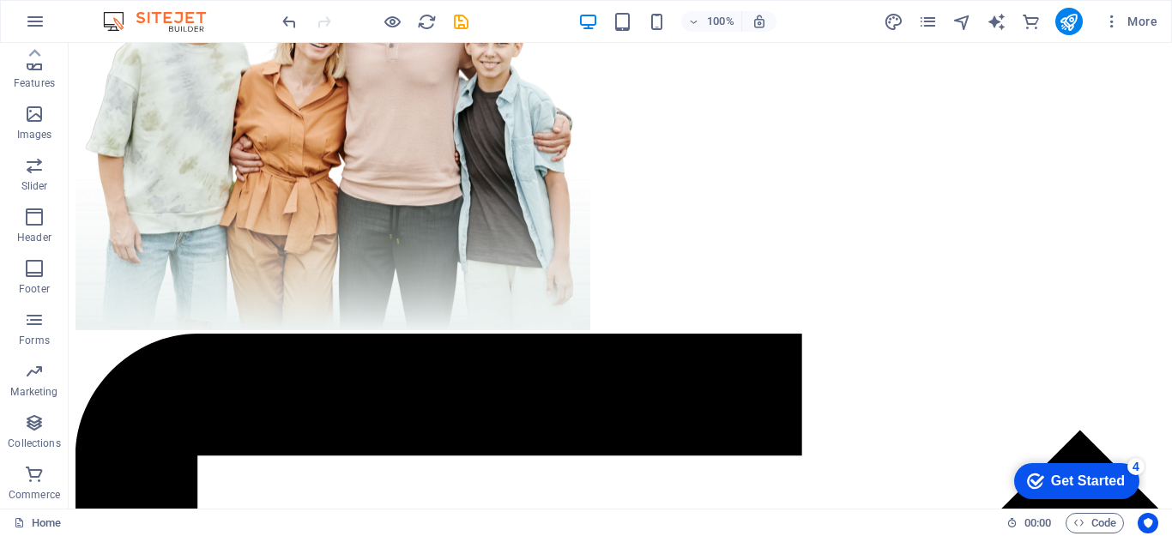
scroll to position [674, 0]
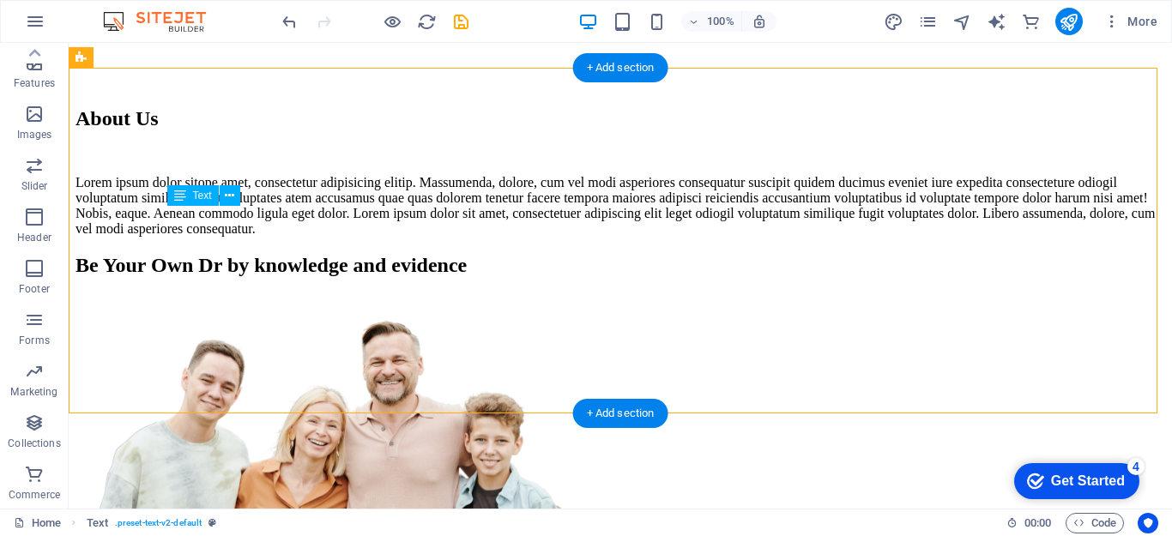
drag, startPoint x: 171, startPoint y: 213, endPoint x: 251, endPoint y: 274, distance: 101.1
click at [251, 237] on div "Lorem ipsum dolor sitope amet, consectetur adipisicing elitip. Massumenda, dolo…" at bounding box center [621, 206] width 1090 height 62
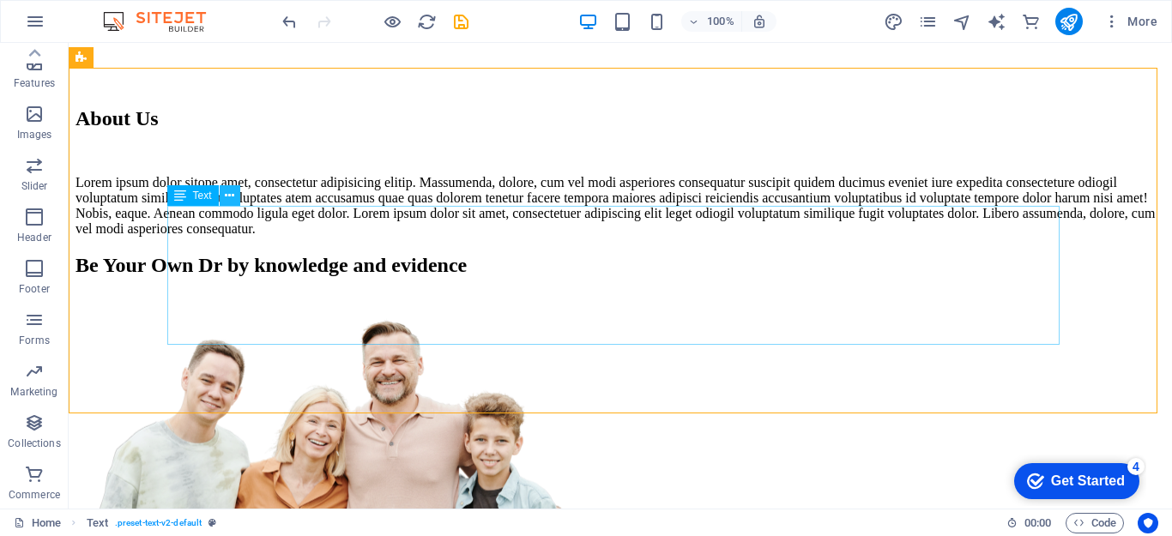
click at [233, 197] on icon at bounding box center [229, 196] width 9 height 18
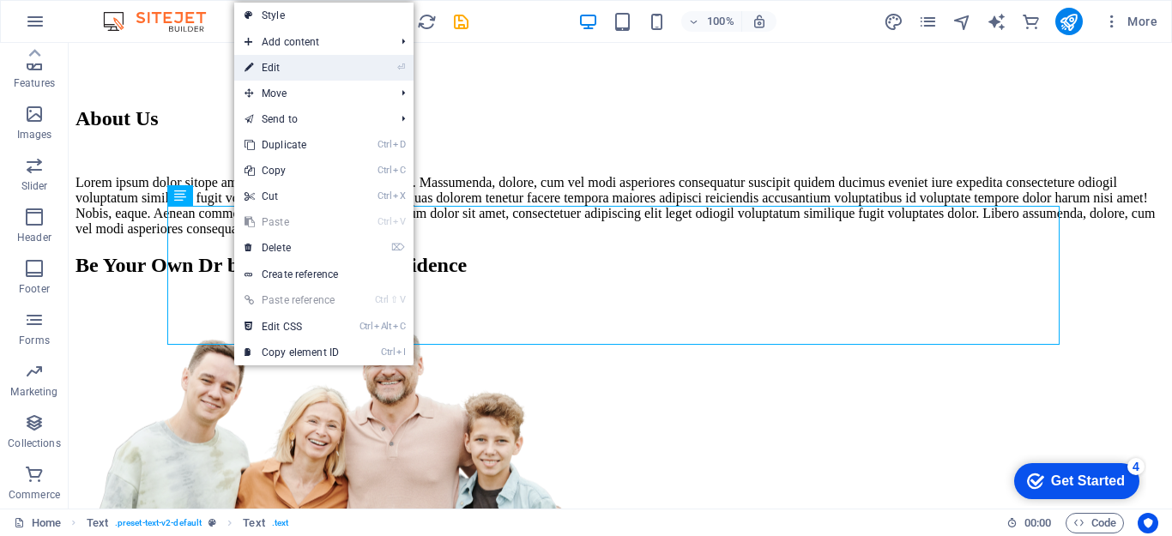
click at [281, 76] on link "⏎ Edit" at bounding box center [291, 68] width 115 height 26
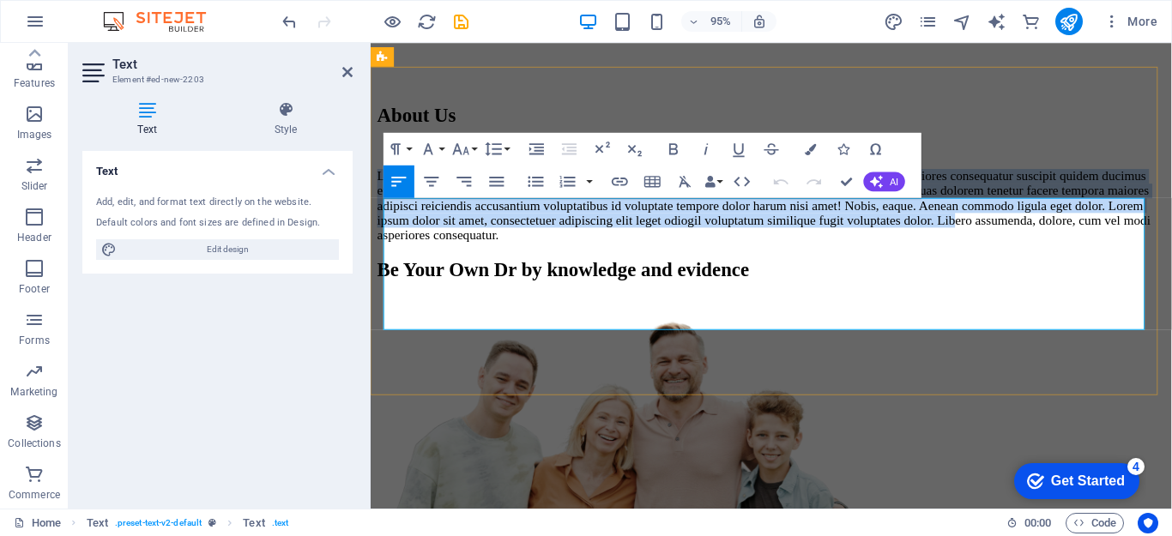
drag, startPoint x: 385, startPoint y: 218, endPoint x: 547, endPoint y: 343, distance: 204.3
click at [547, 252] on p "Lorem ipsum dolor sitope amet, consectetur adipisicing elitip. Massumenda, dolo…" at bounding box center [793, 213] width 830 height 77
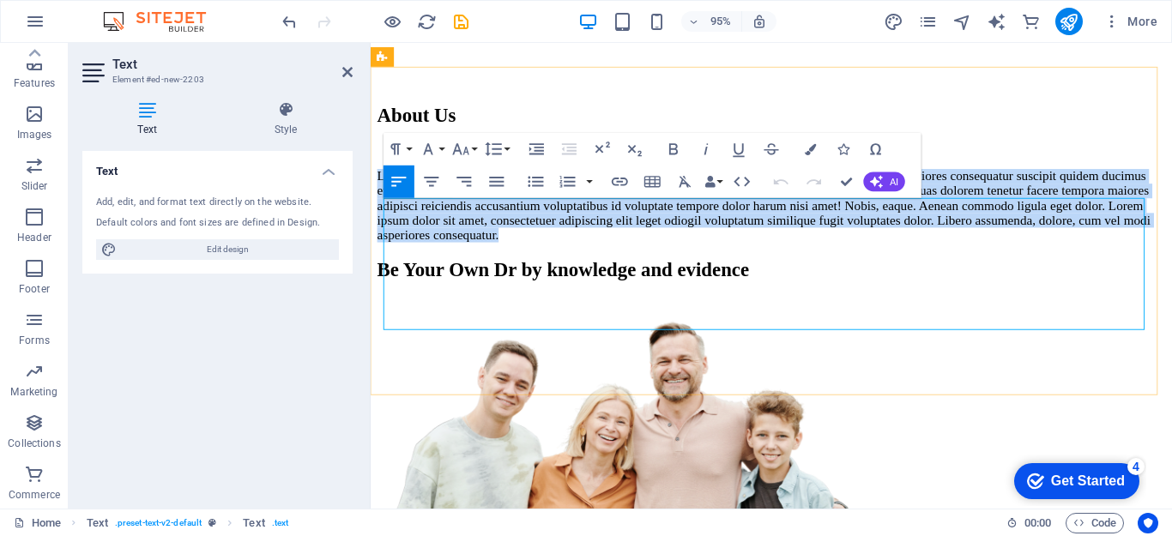
drag, startPoint x: 987, startPoint y: 328, endPoint x: 384, endPoint y: 227, distance: 611.6
click at [384, 227] on p "Lorem ipsum dolor sitope amet, consectetur adipisicing elitip. Massumenda, dolo…" at bounding box center [793, 213] width 830 height 77
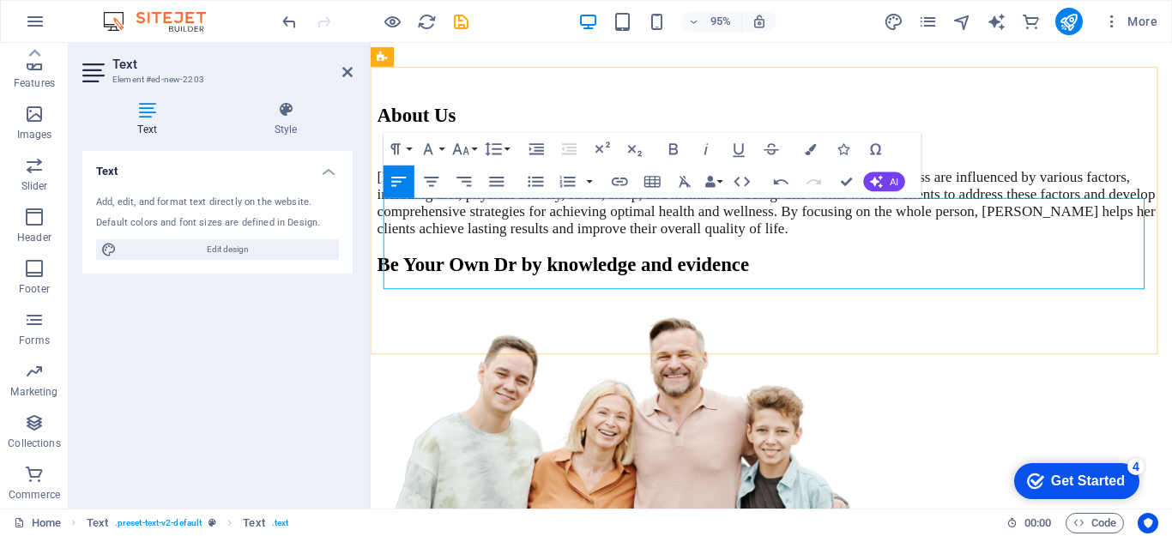
click at [499, 220] on span "Dr. Anu Goswami takes a holistic approach to dietetics, recognizing that health…" at bounding box center [788, 210] width 820 height 71
click at [884, 244] on span "Dr. Satnam Singh (EH) takes a holistic approach to dietetics, recognizing that …" at bounding box center [790, 210] width 824 height 71
click at [978, 246] on span "Dr. Satnam Singh (EH) takes a holistic approach to dietetics, recognizing that …" at bounding box center [791, 210] width 827 height 71
click at [1019, 245] on span "Dr. Satnam Singh (EH) takes a holistic approach to dietetics, recognizing that …" at bounding box center [791, 210] width 827 height 71
drag, startPoint x: 1123, startPoint y: 264, endPoint x: 1213, endPoint y: 276, distance: 90.9
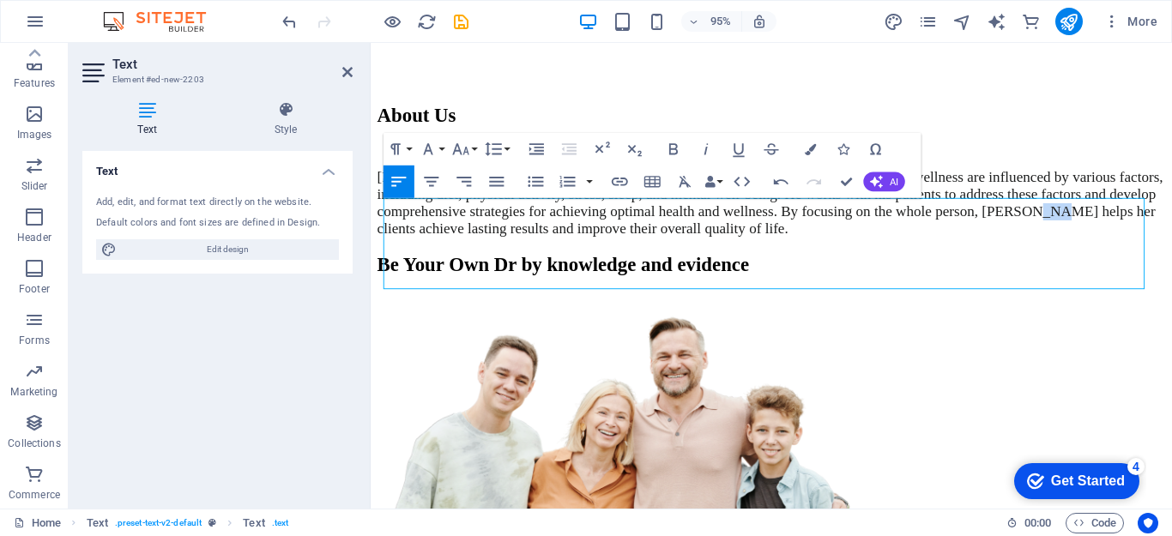
click at [516, 246] on span "Dr. Satnam Singh (EH) takes a holistic approach to dietetics, recognizing that …" at bounding box center [791, 210] width 827 height 71
click at [511, 246] on span "Dr. Satnam Singh (EH) takes a holistic approach to dietetics, recognizing that …" at bounding box center [791, 210] width 827 height 71
click at [555, 246] on span "Dr. Satnam Singh (EH) takes a holistic approach to dietetics, recognizing that …" at bounding box center [791, 210] width 827 height 71
click at [966, 247] on div "About Us Dr. Satnam Singh (EH) takes a holistic approach to dietetics, recogniz…" at bounding box center [793, 177] width 830 height 140
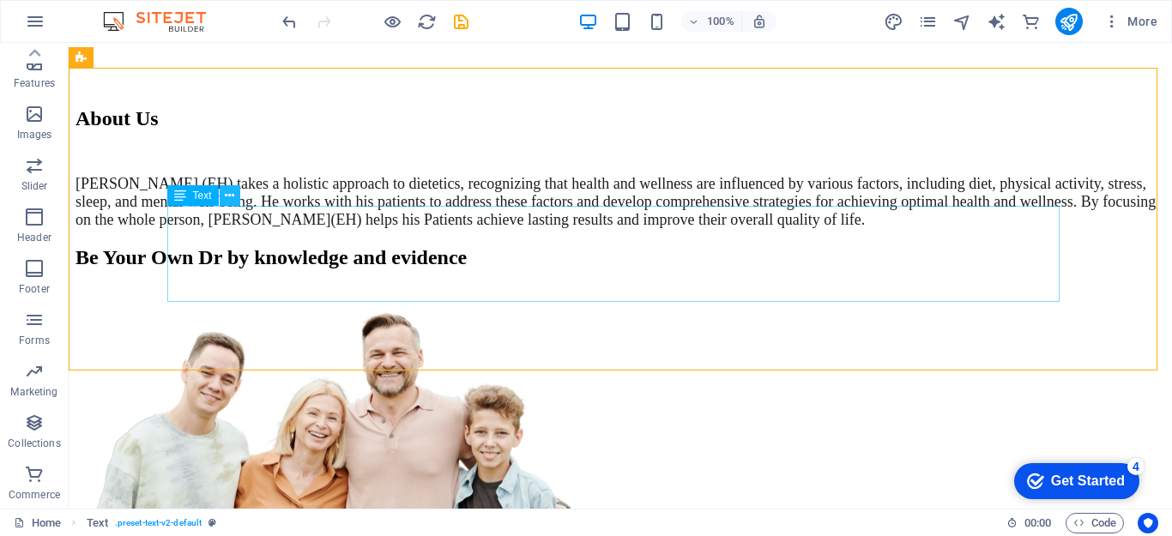
click at [226, 201] on icon at bounding box center [229, 196] width 9 height 18
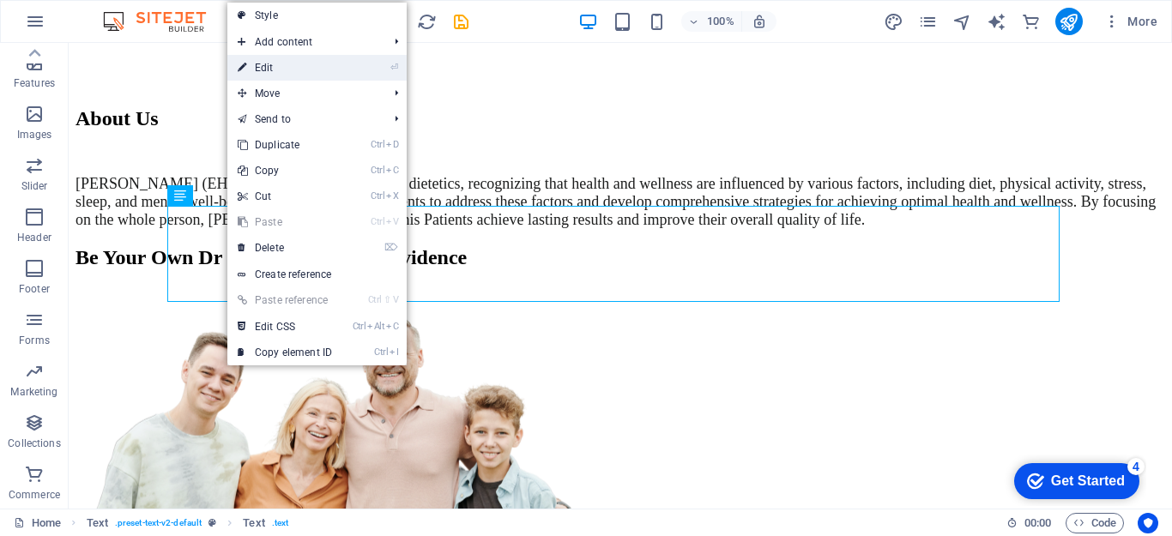
click at [270, 66] on link "⏎ Edit" at bounding box center [284, 68] width 115 height 26
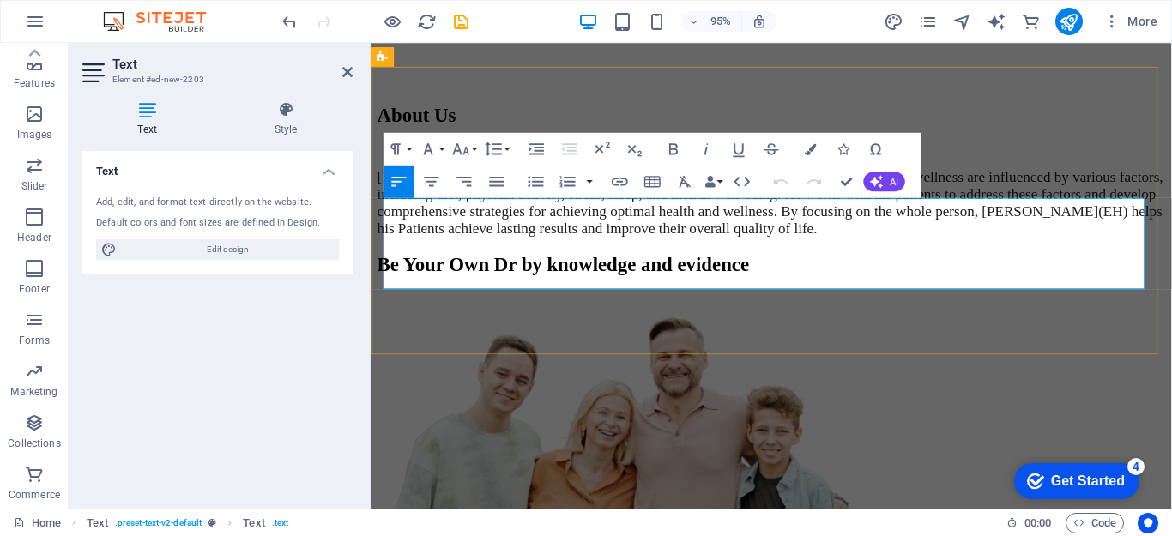
drag, startPoint x: 385, startPoint y: 220, endPoint x: 972, endPoint y: 297, distance: 592.0
click at [972, 247] on p "Dr. Satnam Singh (EH) takes a holistic approach to dietetics, recognizing that …" at bounding box center [793, 211] width 830 height 72
click at [675, 149] on icon "button" at bounding box center [673, 148] width 9 height 11
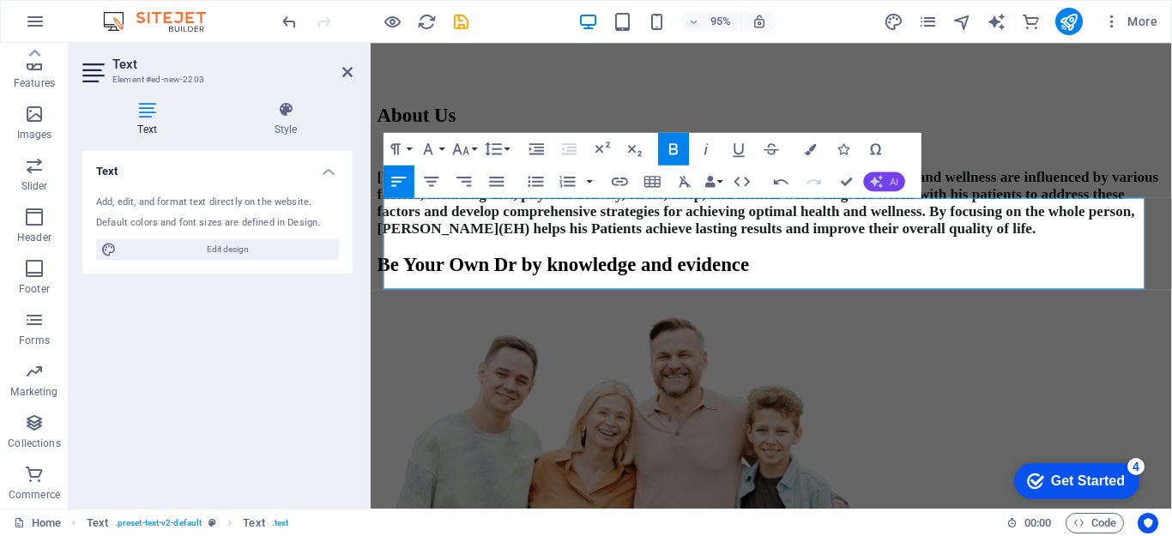
click at [874, 181] on icon "button" at bounding box center [876, 181] width 13 height 13
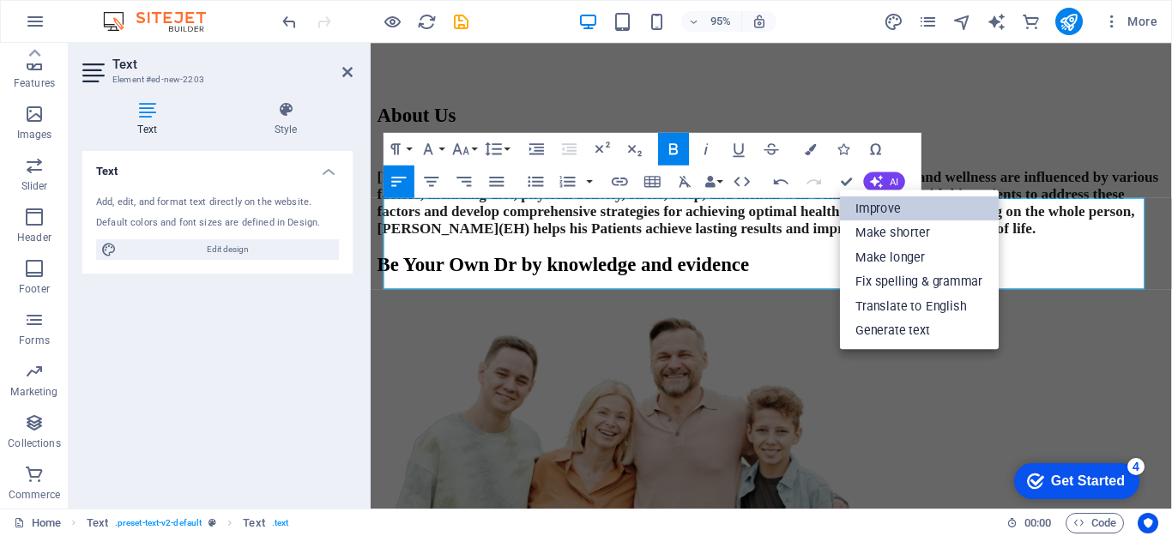
click at [876, 209] on link "Improve" at bounding box center [919, 208] width 159 height 24
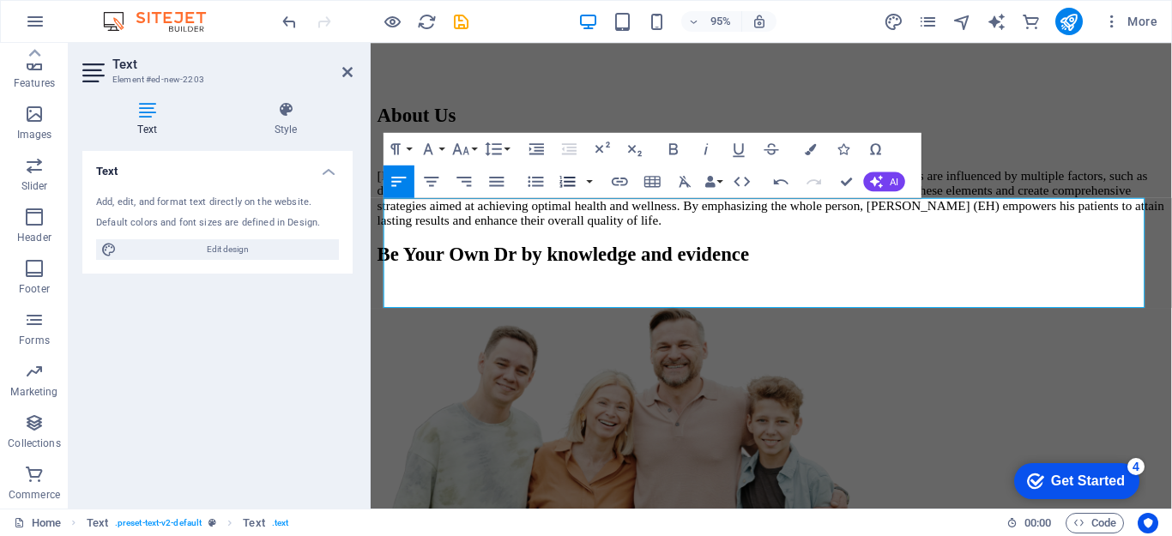
click at [569, 178] on icon "button" at bounding box center [567, 181] width 15 height 11
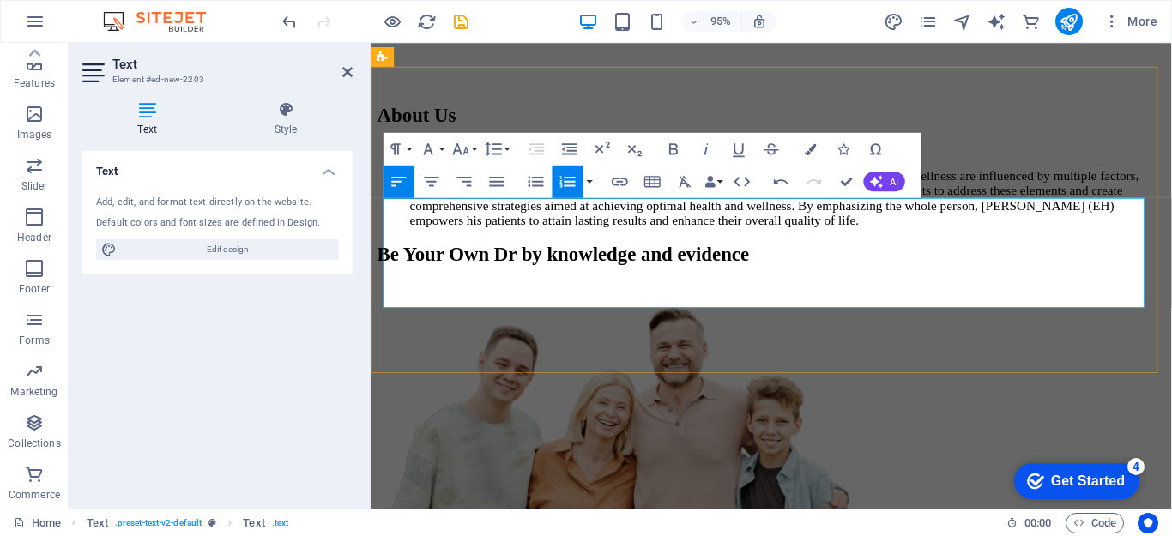
click at [412, 218] on li "Dr. Satnam Singh (EH) adopts a holistic approach to dietetics, acknowledging th…" at bounding box center [809, 206] width 795 height 62
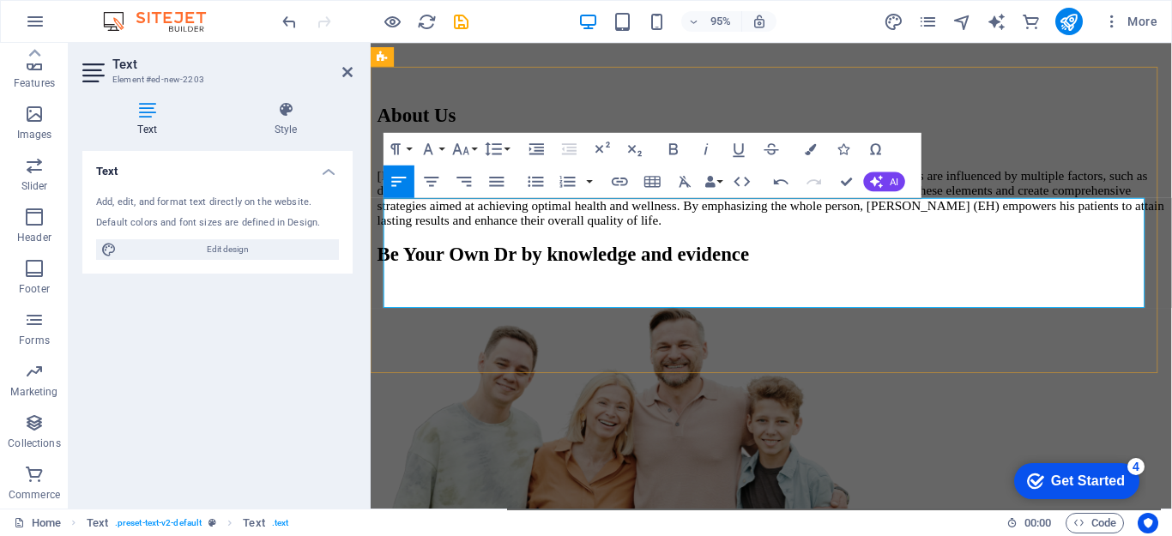
drag, startPoint x: 387, startPoint y: 218, endPoint x: 940, endPoint y: 321, distance: 562.1
click at [940, 237] on p "Dr. Satnam Singh (EH) adopts a holistic approach to dietetics, acknowledging th…" at bounding box center [793, 206] width 830 height 62
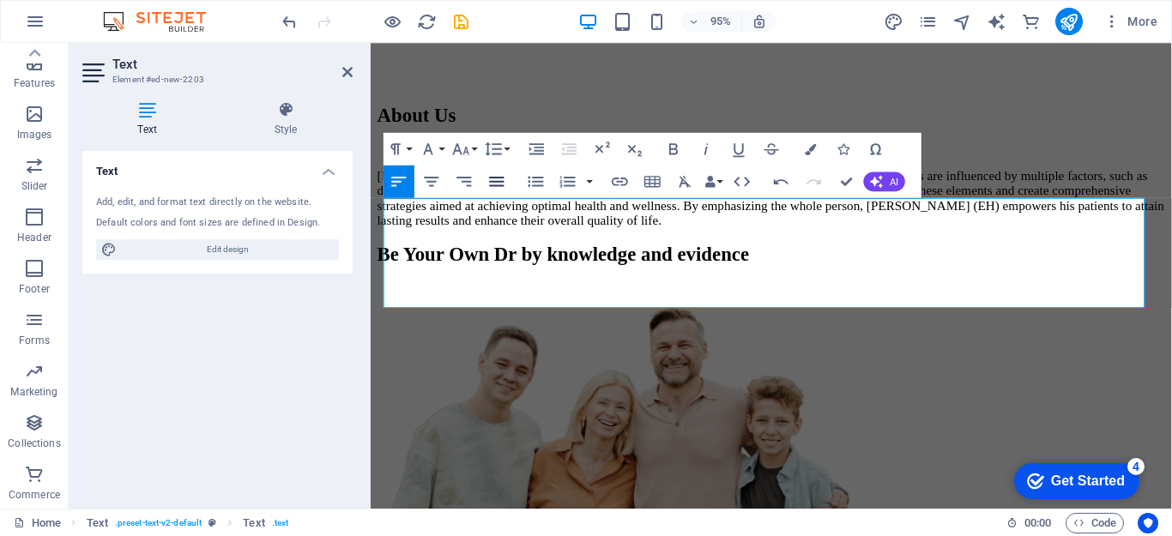
click at [498, 181] on icon "button" at bounding box center [497, 181] width 15 height 9
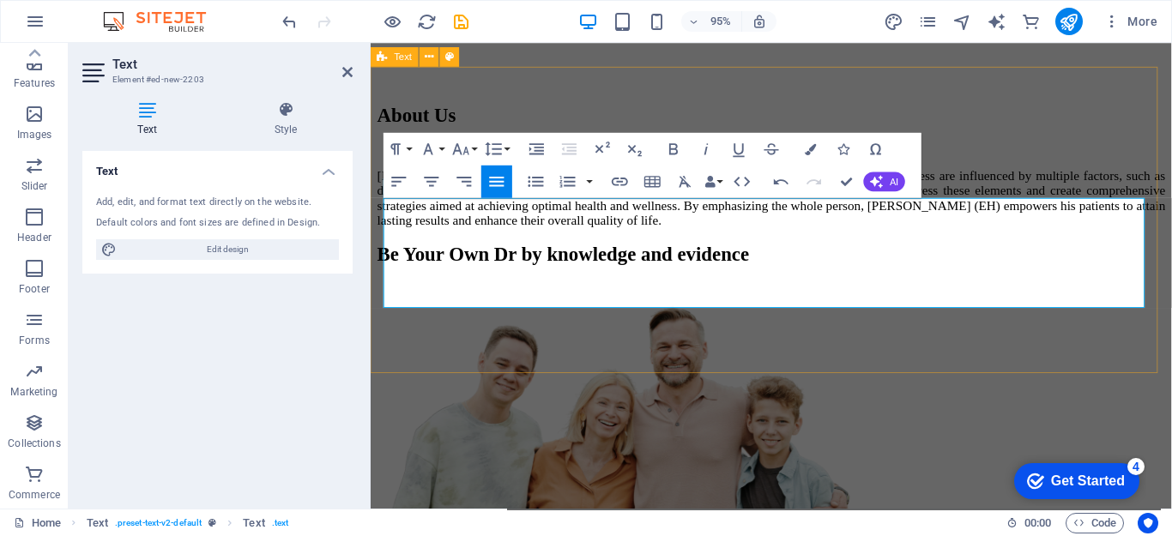
click at [943, 237] on div "About Us Dr. Satnam Singh (EH) adopts a holistic approach to dietetics, acknowl…" at bounding box center [793, 172] width 830 height 130
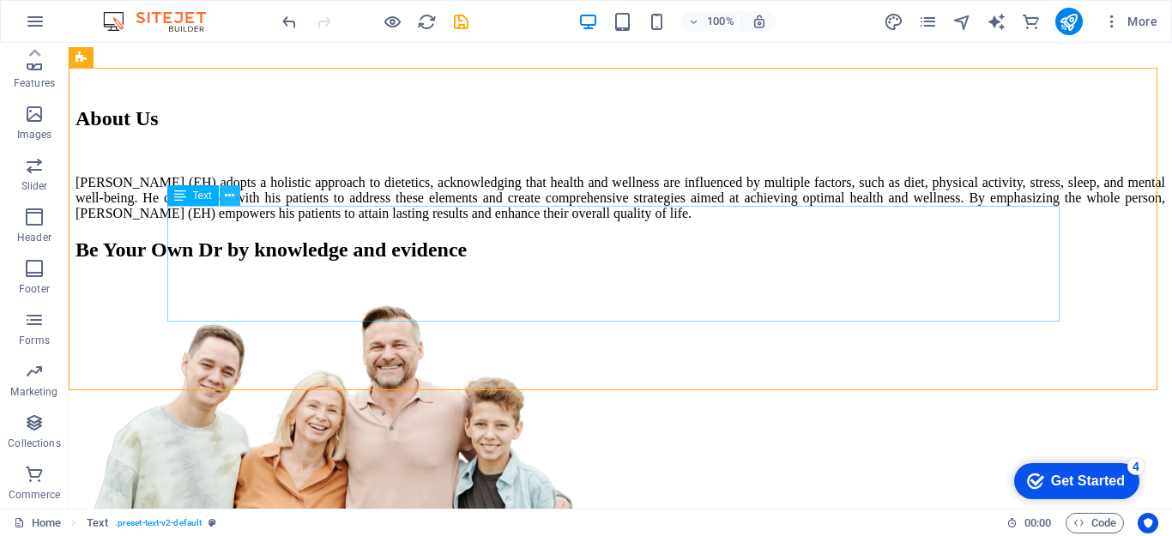
click at [228, 197] on icon at bounding box center [229, 196] width 9 height 18
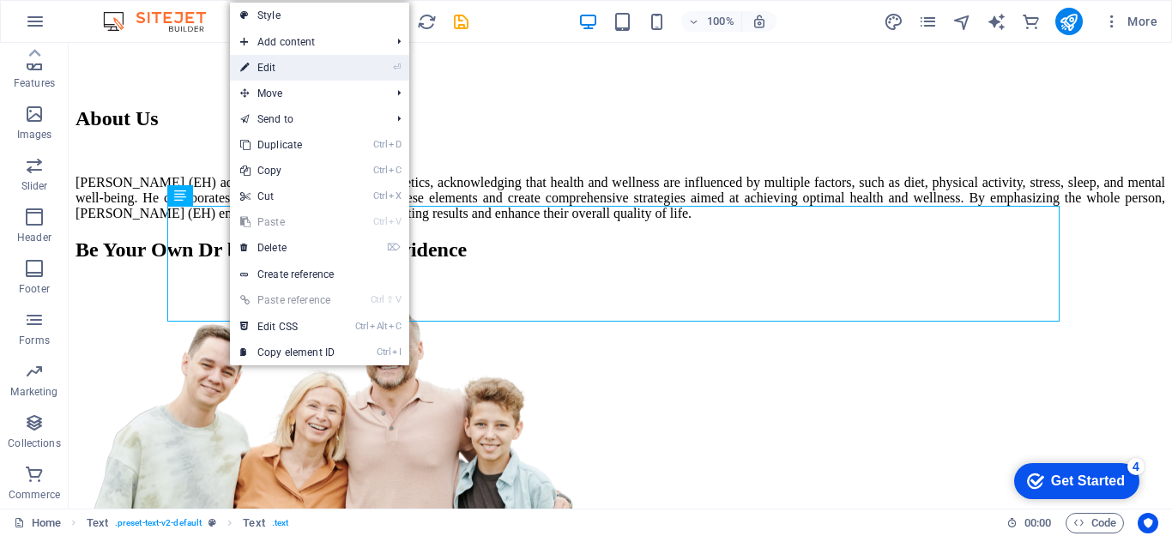
click at [281, 61] on link "⏎ Edit" at bounding box center [287, 68] width 115 height 26
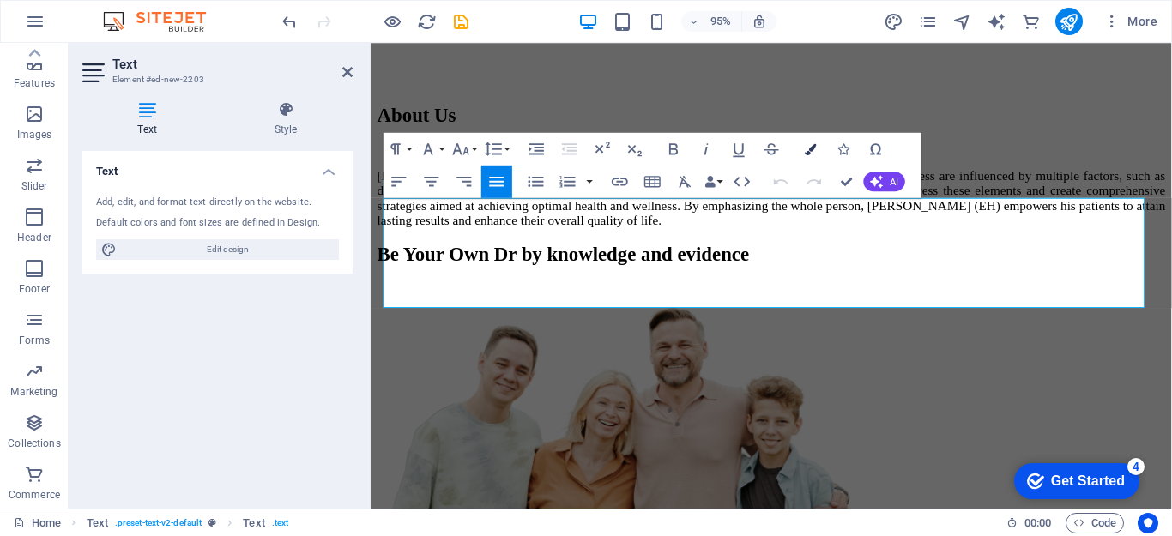
click at [808, 154] on icon "button" at bounding box center [810, 148] width 11 height 11
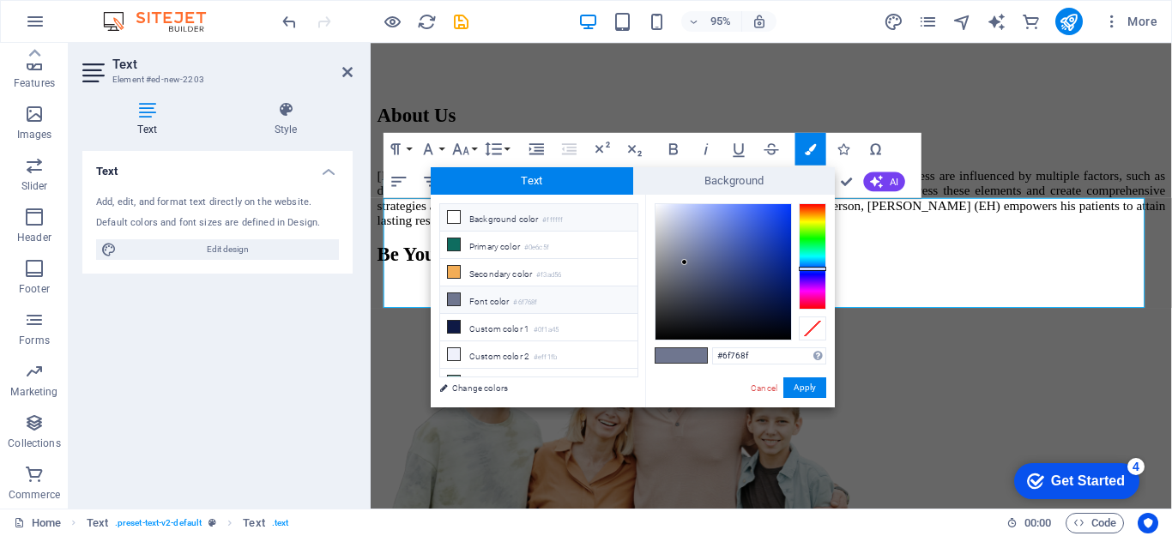
click at [456, 219] on icon at bounding box center [454, 217] width 12 height 12
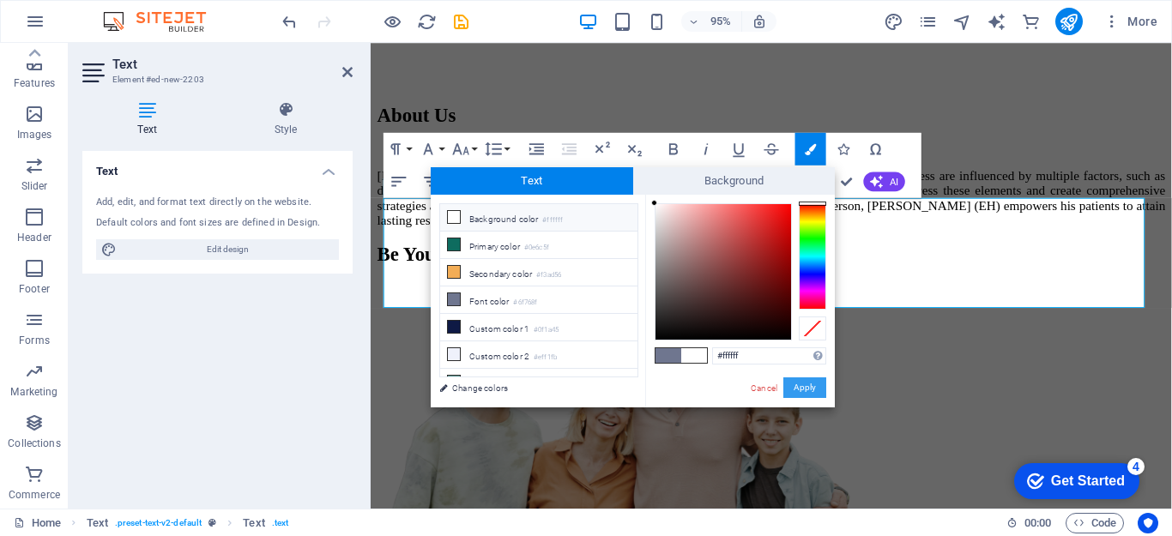
click at [799, 385] on button "Apply" at bounding box center [804, 388] width 43 height 21
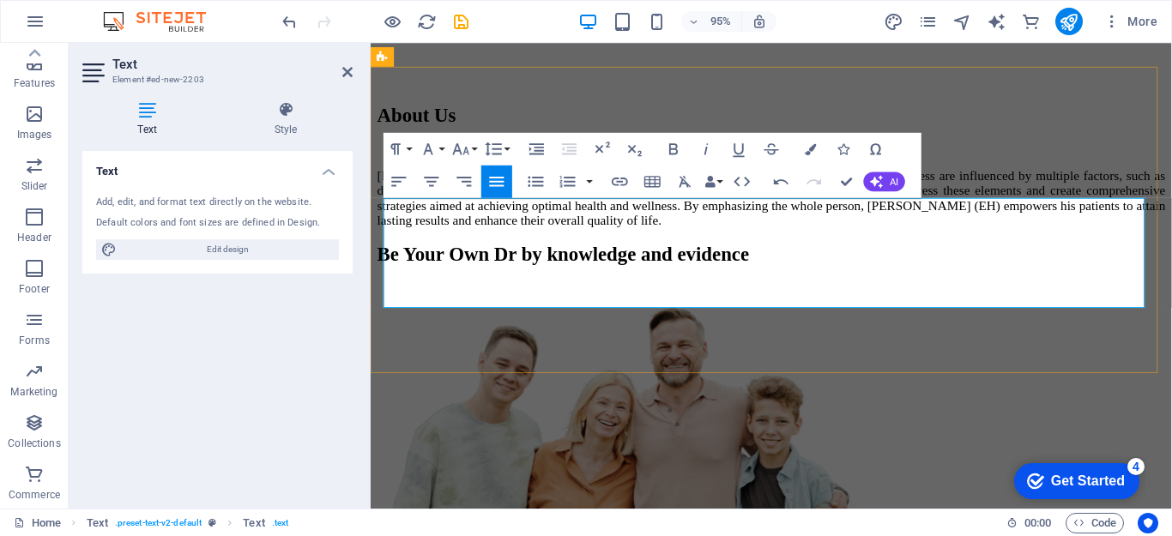
click at [767, 237] on p "​ ​ Dr. Satnam Singh (EH) adopts a holistic approach to dietetics, acknowledgin…" at bounding box center [793, 206] width 830 height 62
drag, startPoint x: 390, startPoint y: 215, endPoint x: 964, endPoint y: 325, distance: 584.5
click at [964, 237] on div "About Us ​ ​ Dr. Satnam Singh (EH) adopts a holistic approach to dietetics, ack…" at bounding box center [793, 172] width 830 height 130
click at [809, 146] on icon "button" at bounding box center [810, 148] width 11 height 11
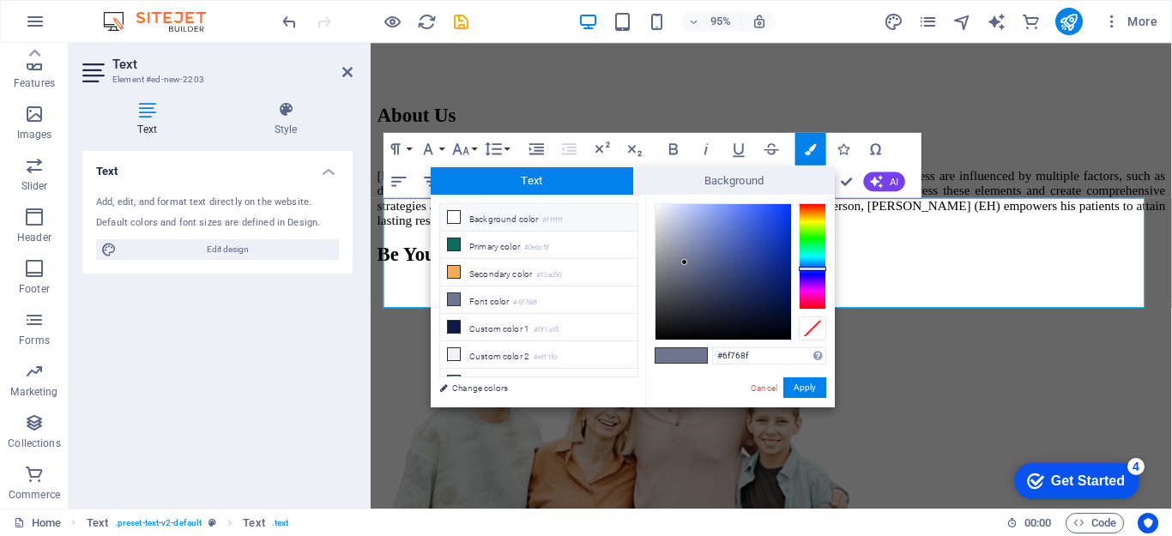
click at [457, 220] on icon at bounding box center [454, 217] width 12 height 12
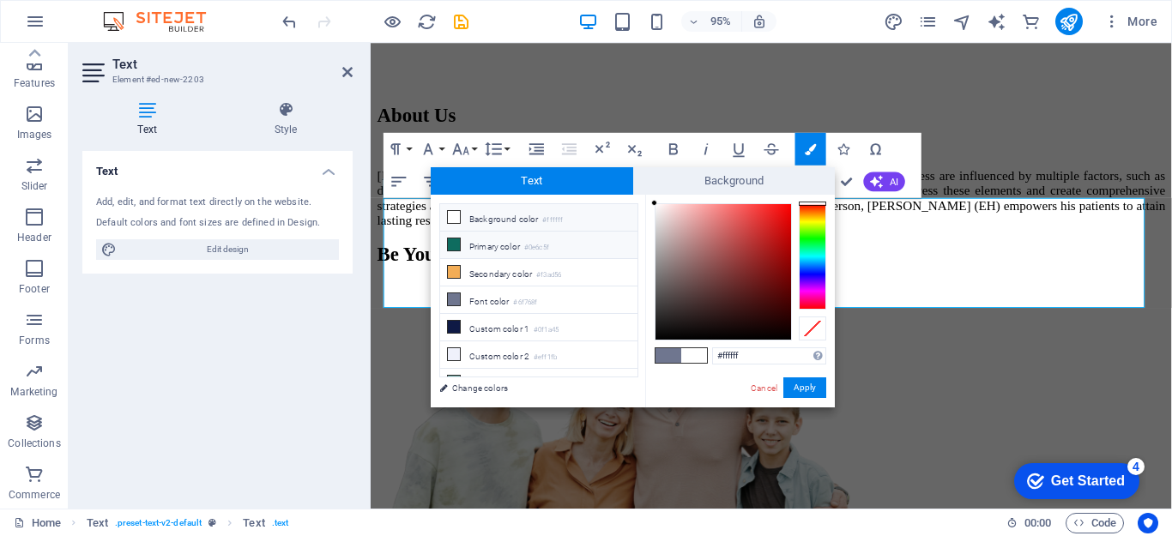
click at [458, 240] on icon at bounding box center [454, 245] width 12 height 12
type input "#0e6c5f"
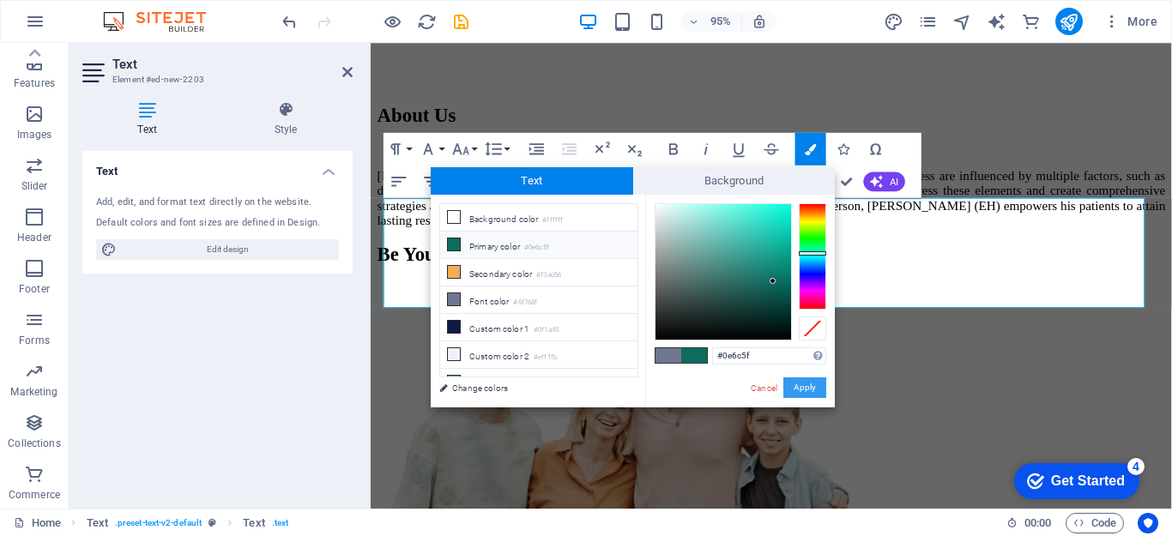
click at [795, 387] on button "Apply" at bounding box center [804, 388] width 43 height 21
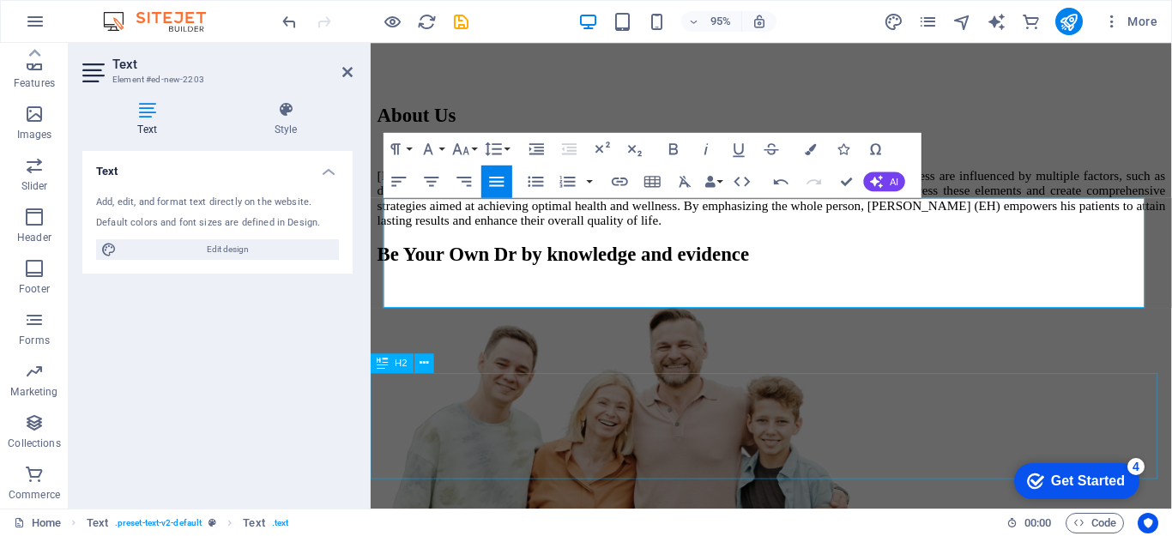
click at [862, 277] on div "Be Your Own Dr by knowledge and evidence" at bounding box center [793, 265] width 830 height 23
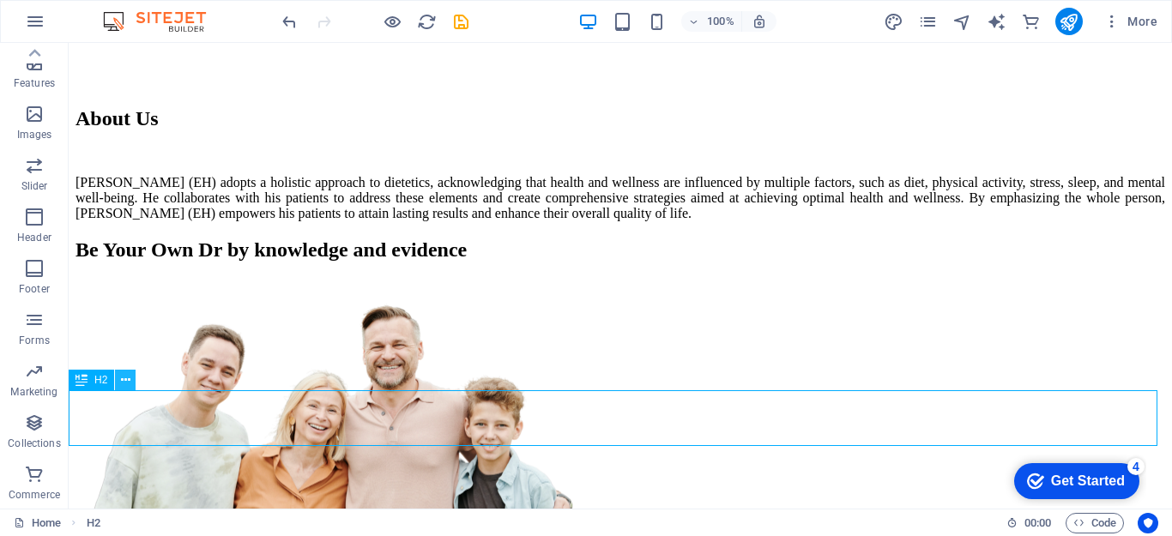
click at [124, 385] on icon at bounding box center [125, 381] width 9 height 18
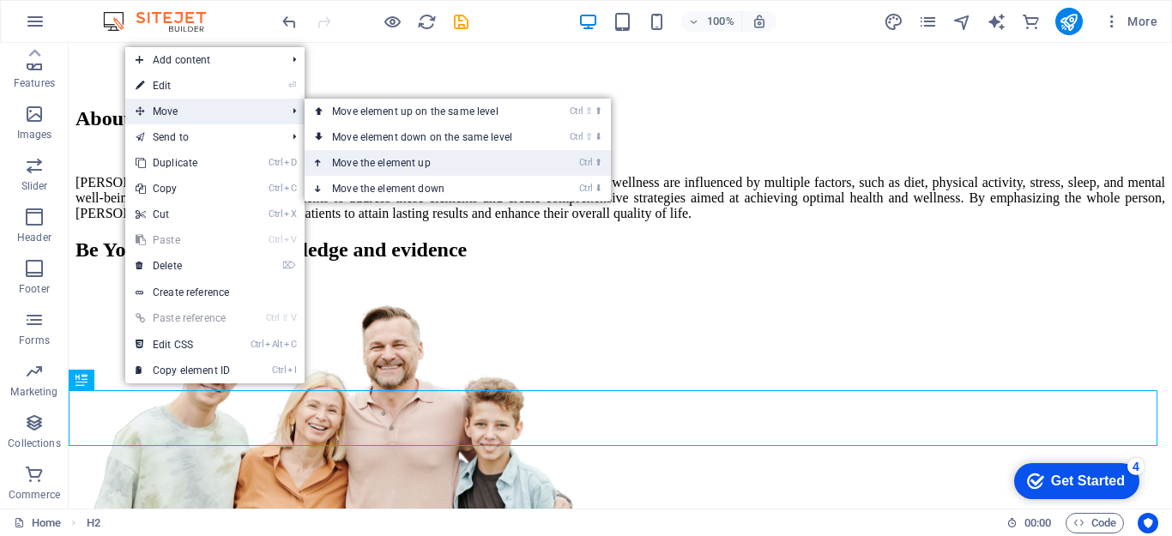
click at [353, 160] on link "Ctrl ⬆ Move the element up" at bounding box center [426, 163] width 242 height 26
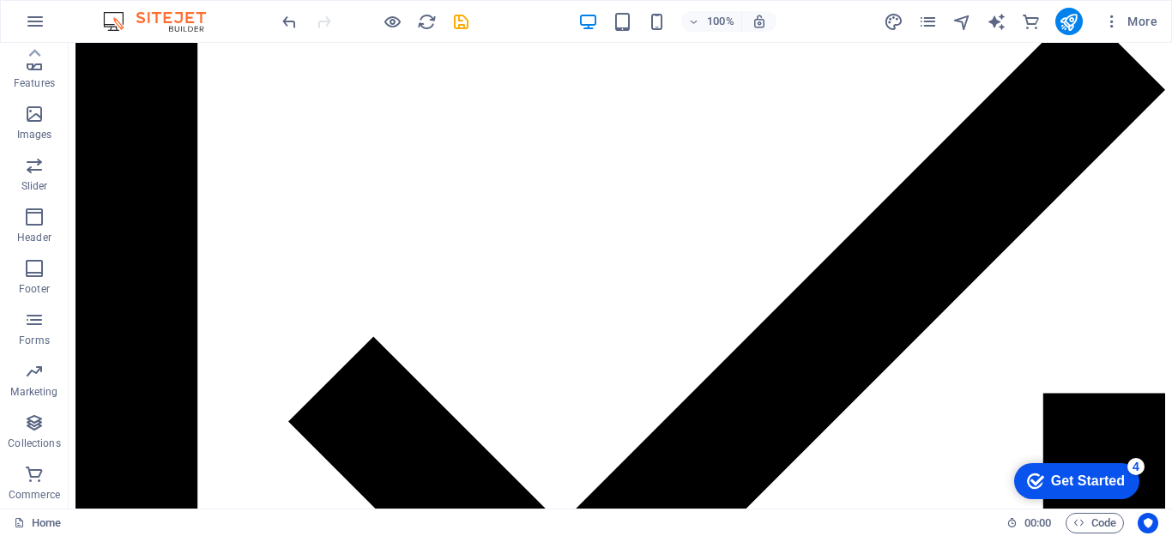
scroll to position [2588, 0]
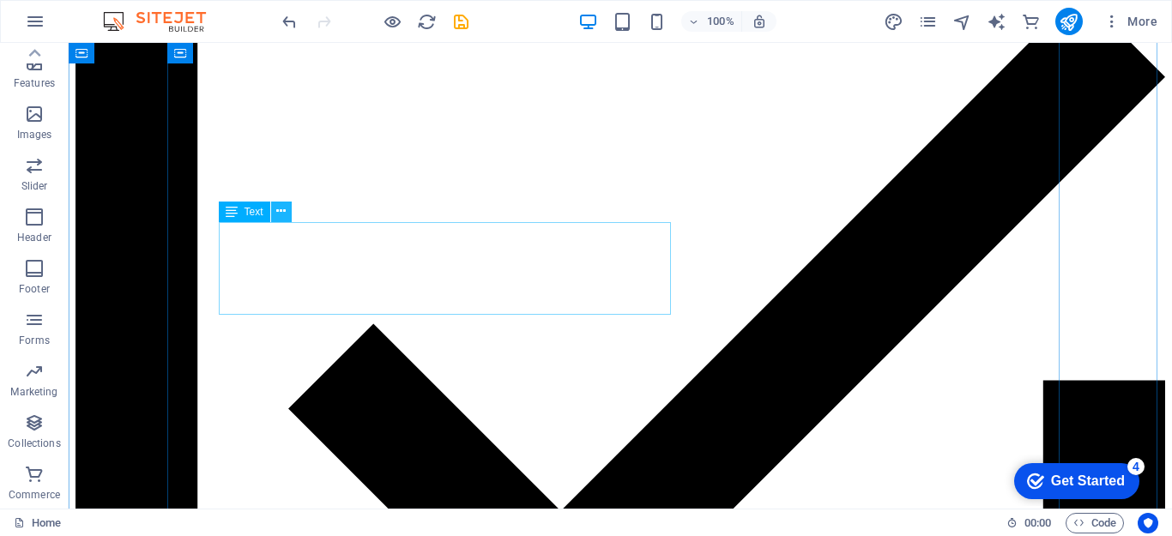
click at [280, 206] on icon at bounding box center [280, 212] width 9 height 18
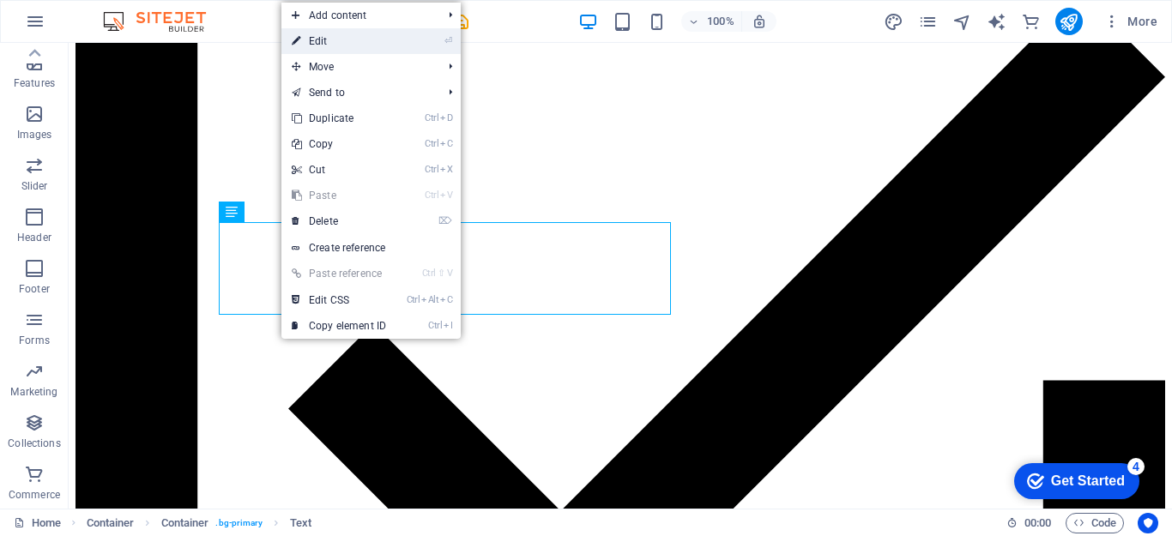
click at [324, 40] on link "⏎ Edit" at bounding box center [338, 41] width 115 height 26
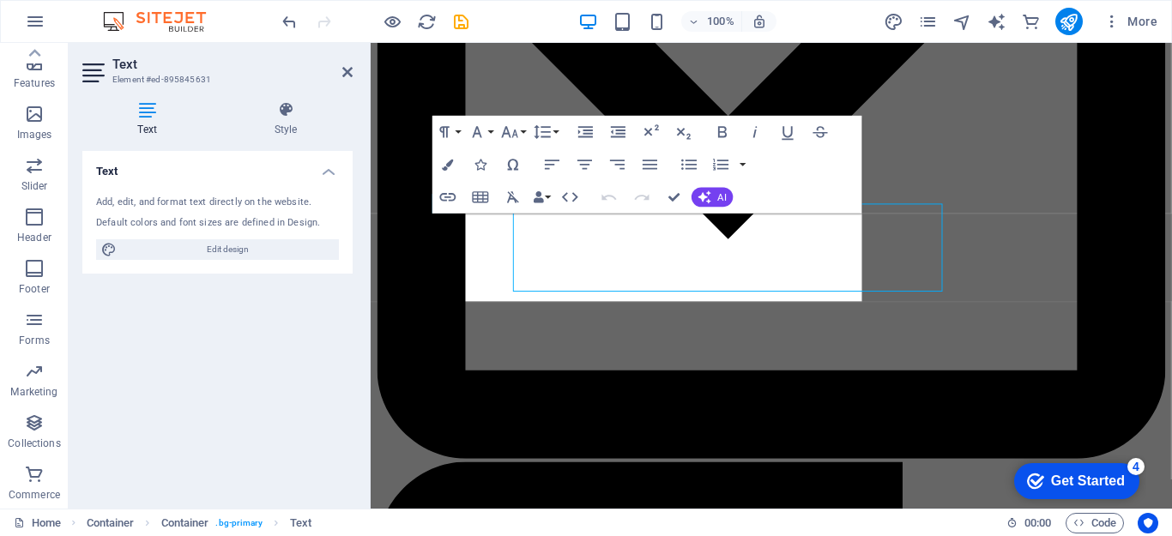
scroll to position [2598, 0]
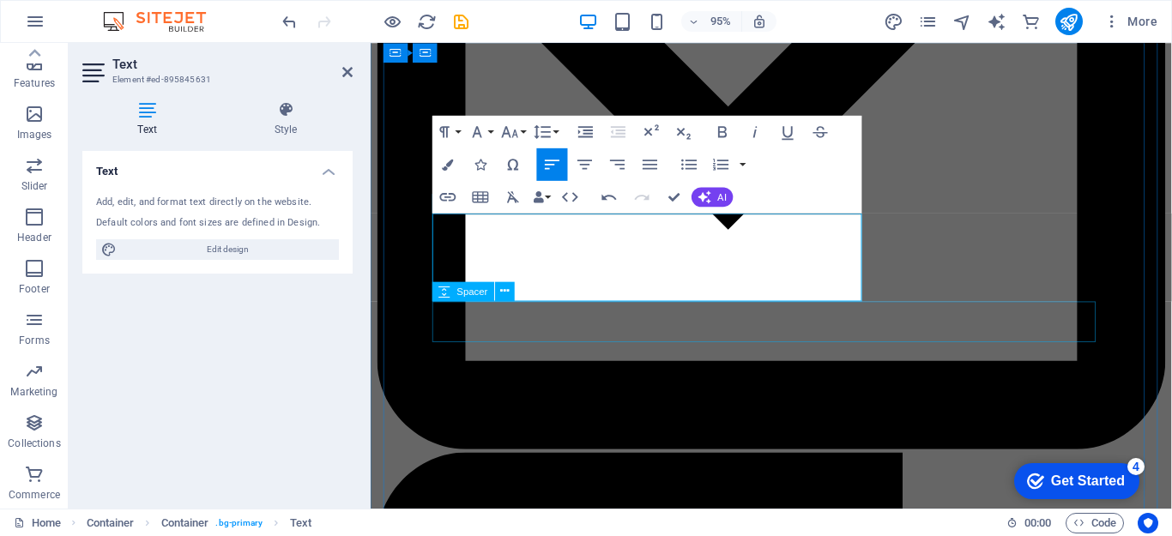
drag, startPoint x: 439, startPoint y: 234, endPoint x: 671, endPoint y: 320, distance: 247.9
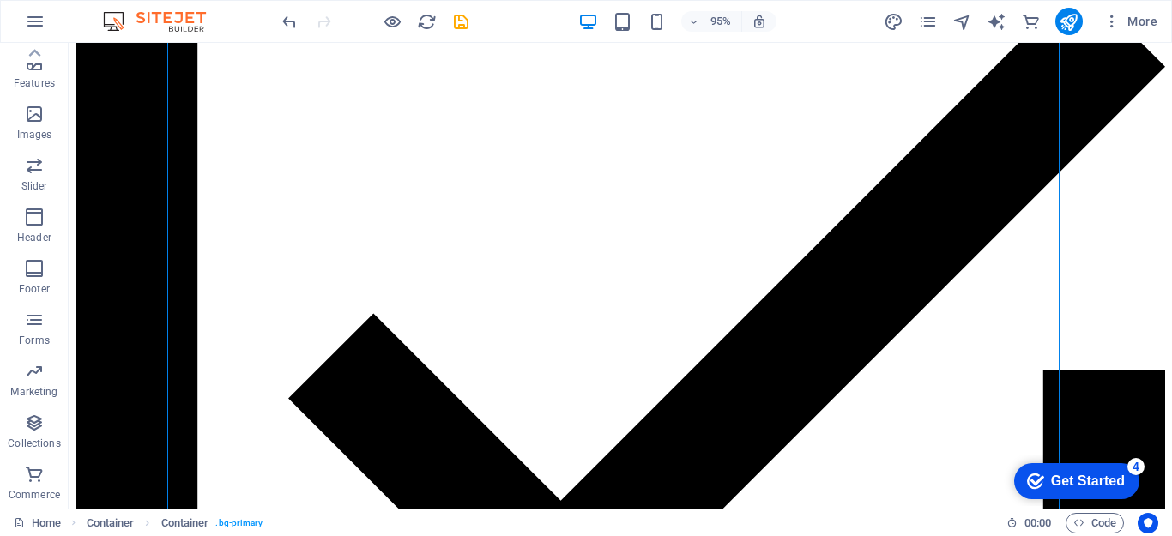
scroll to position [2588, 0]
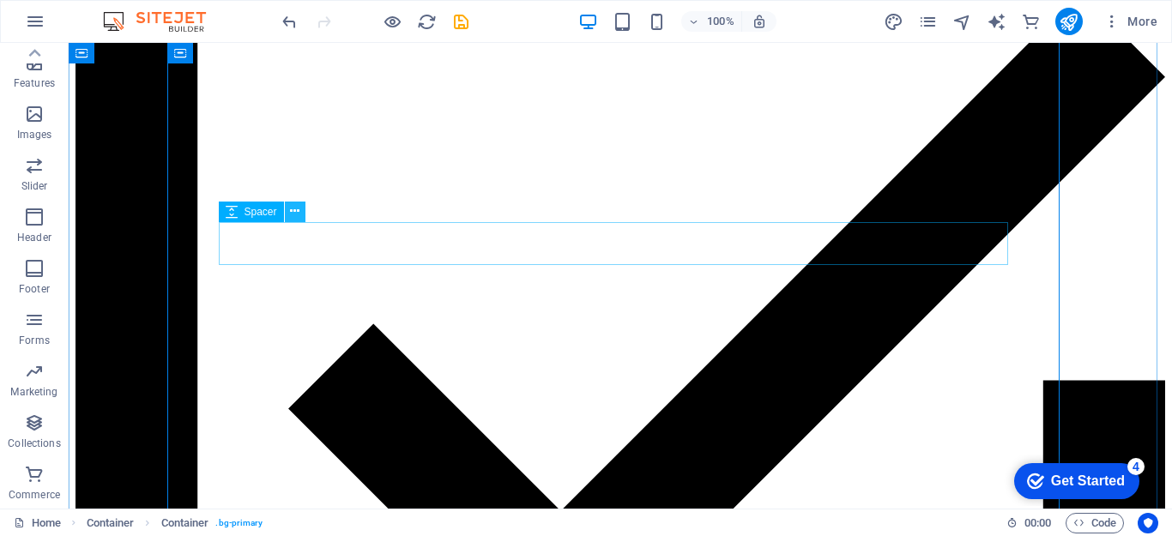
click at [294, 209] on icon at bounding box center [294, 212] width 9 height 18
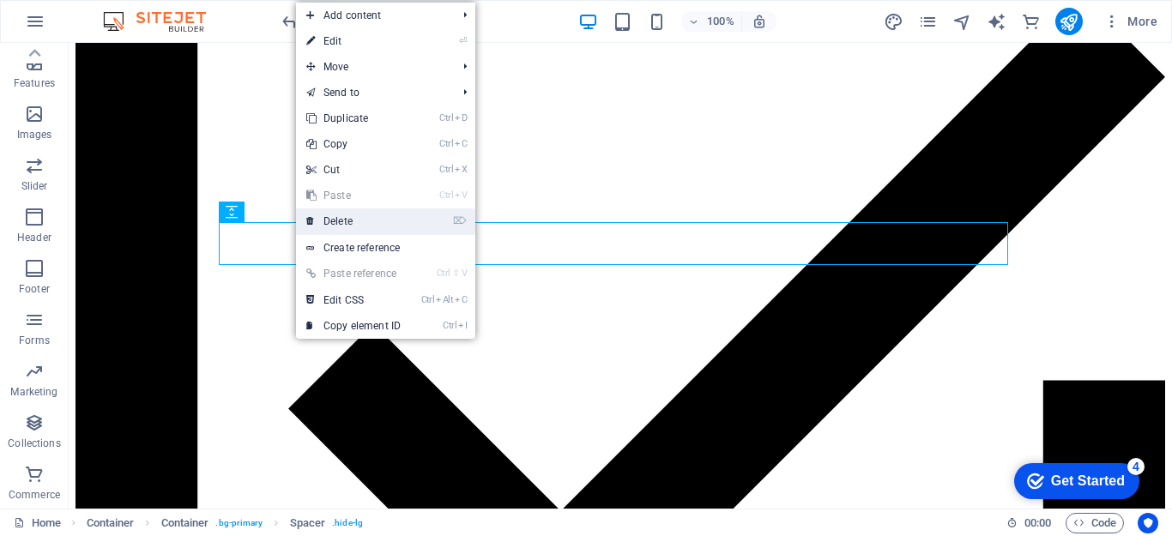
click at [329, 226] on link "⌦ Delete" at bounding box center [353, 222] width 115 height 26
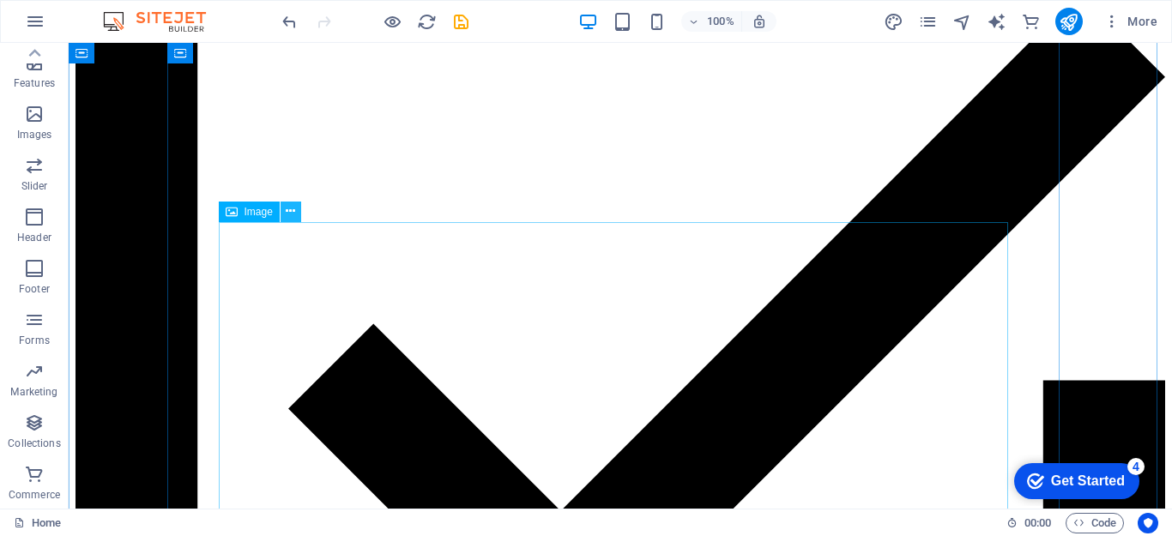
click at [292, 210] on icon at bounding box center [290, 212] width 9 height 18
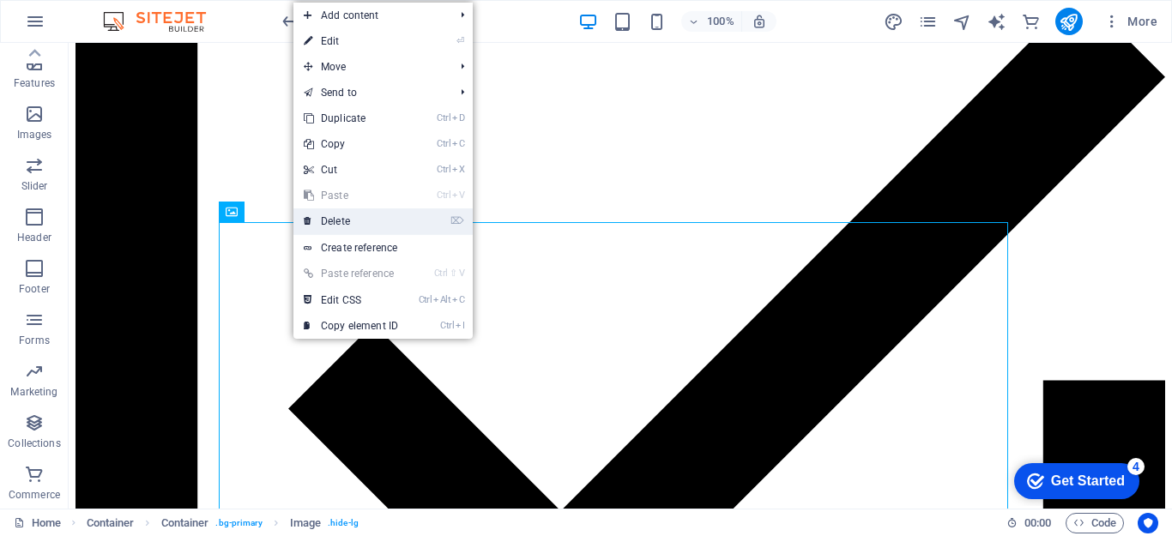
click at [331, 221] on link "⌦ Delete" at bounding box center [350, 222] width 115 height 26
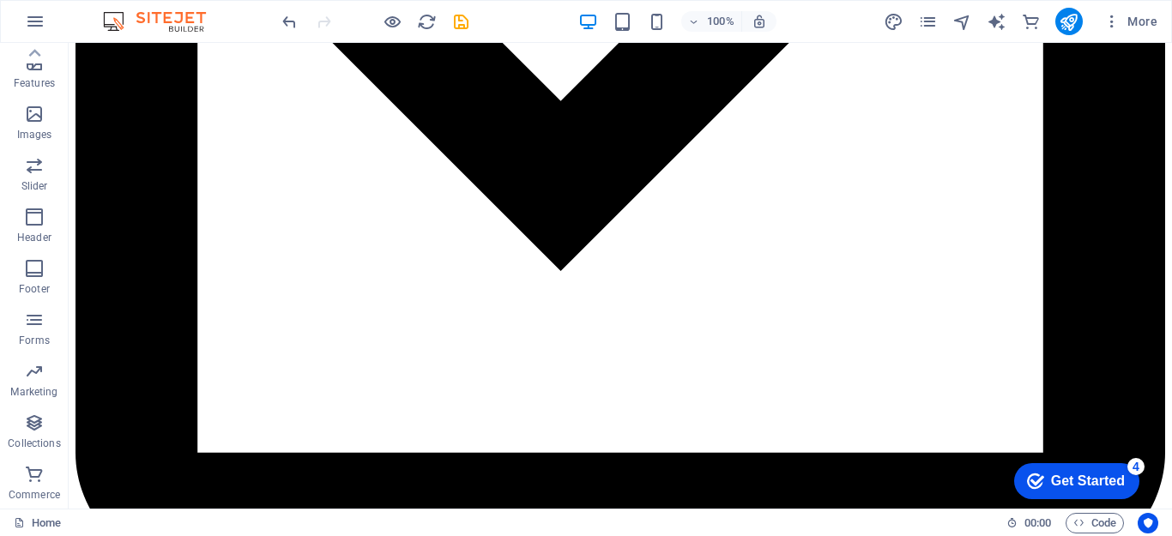
scroll to position [2986, 0]
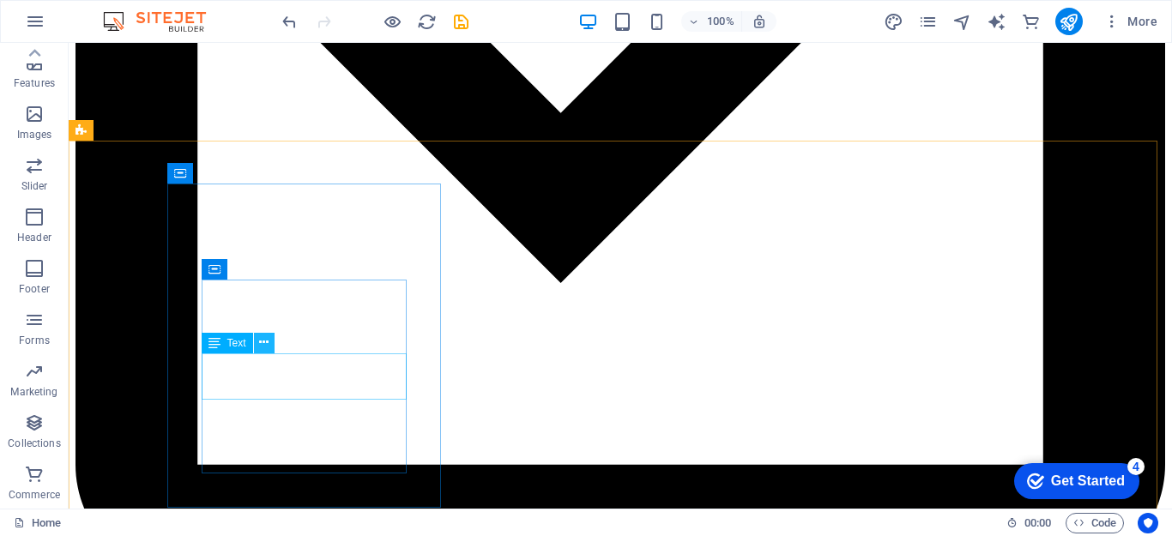
click at [265, 342] on icon at bounding box center [263, 343] width 9 height 18
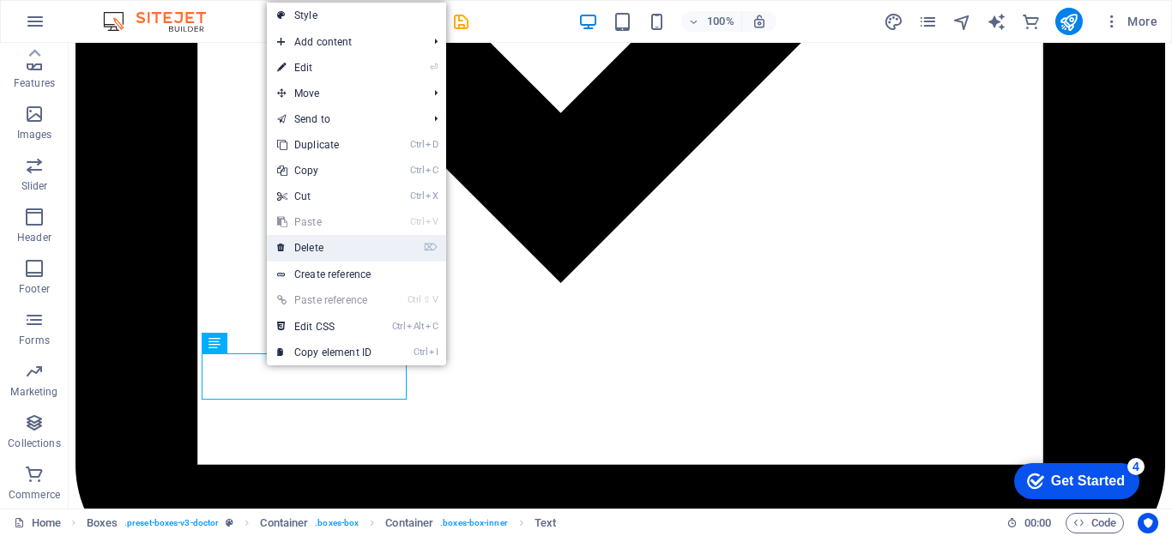
click at [324, 244] on link "⌦ Delete" at bounding box center [324, 248] width 115 height 26
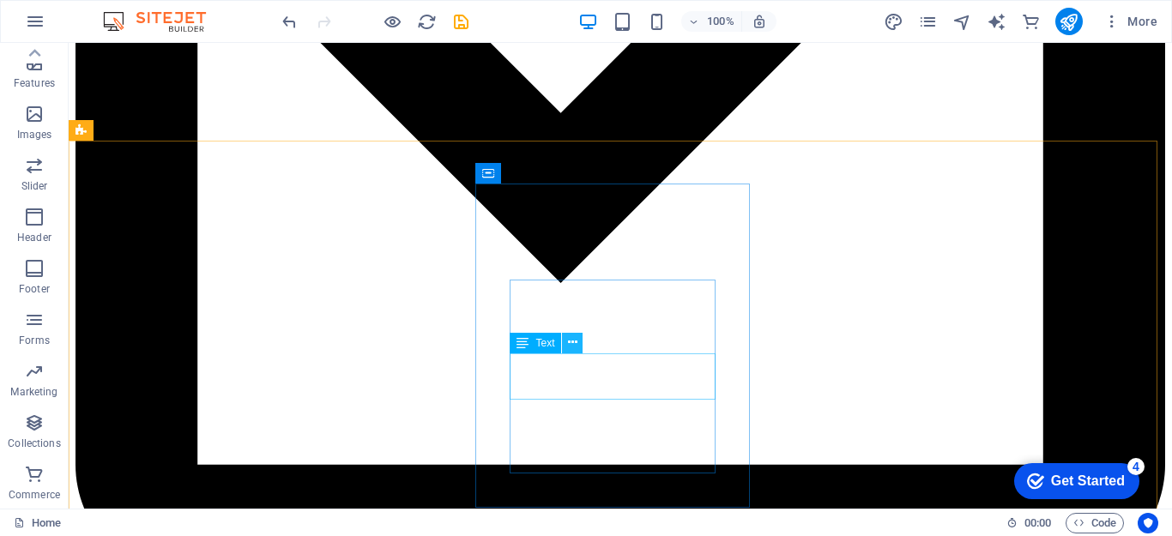
click at [572, 344] on icon at bounding box center [572, 343] width 9 height 18
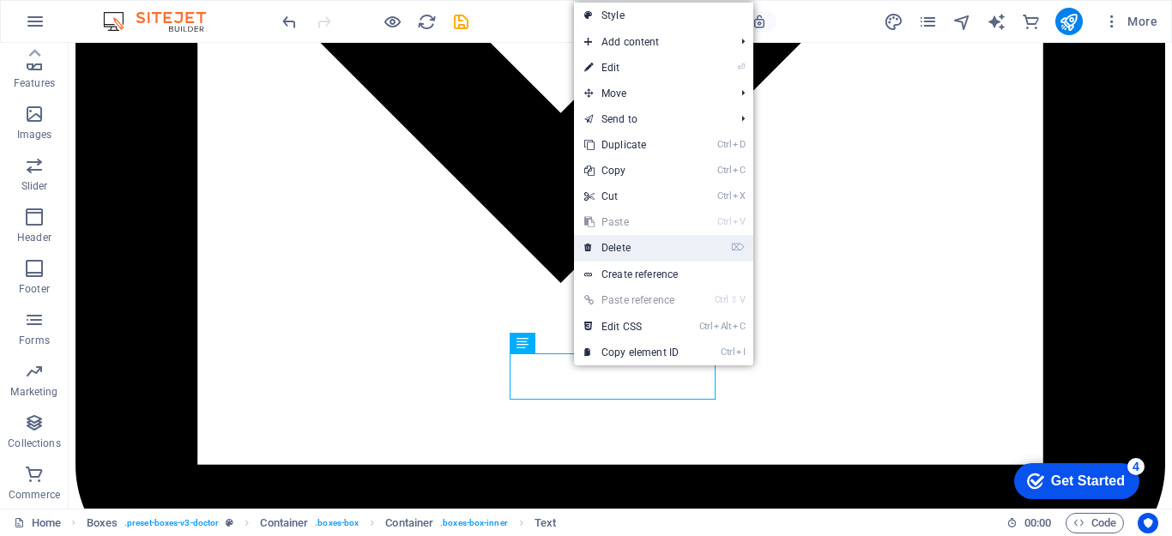
click at [620, 243] on link "⌦ Delete" at bounding box center [631, 248] width 115 height 26
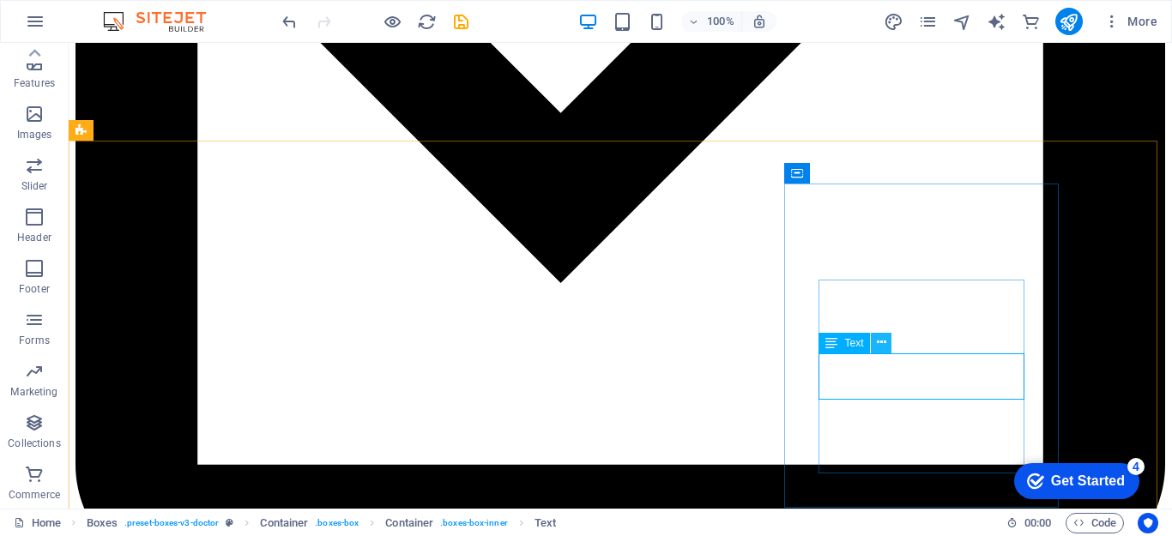
click at [882, 346] on icon at bounding box center [881, 343] width 9 height 18
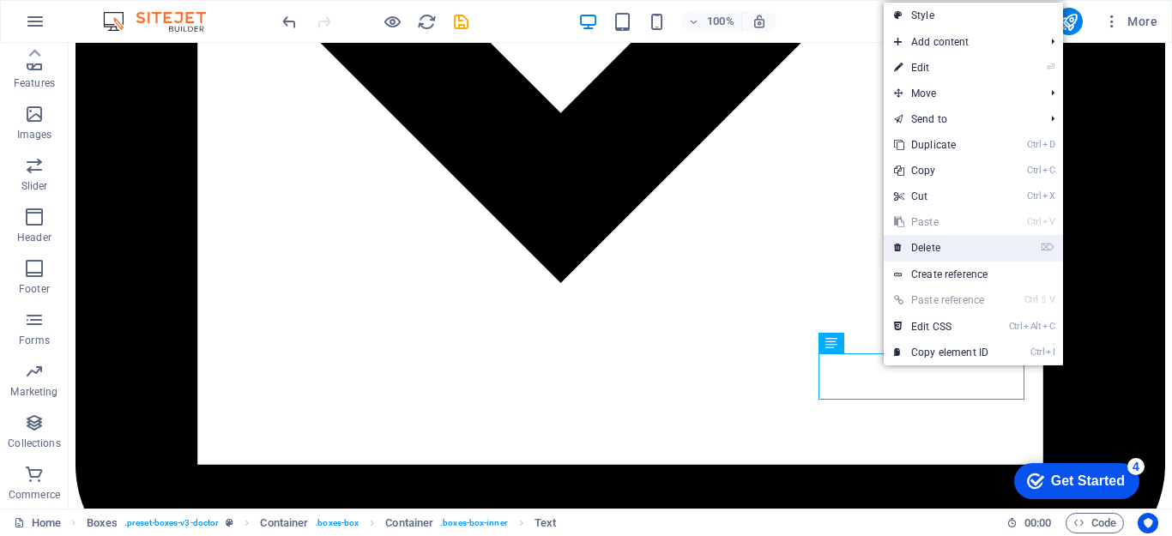
click at [928, 244] on link "⌦ Delete" at bounding box center [941, 248] width 115 height 26
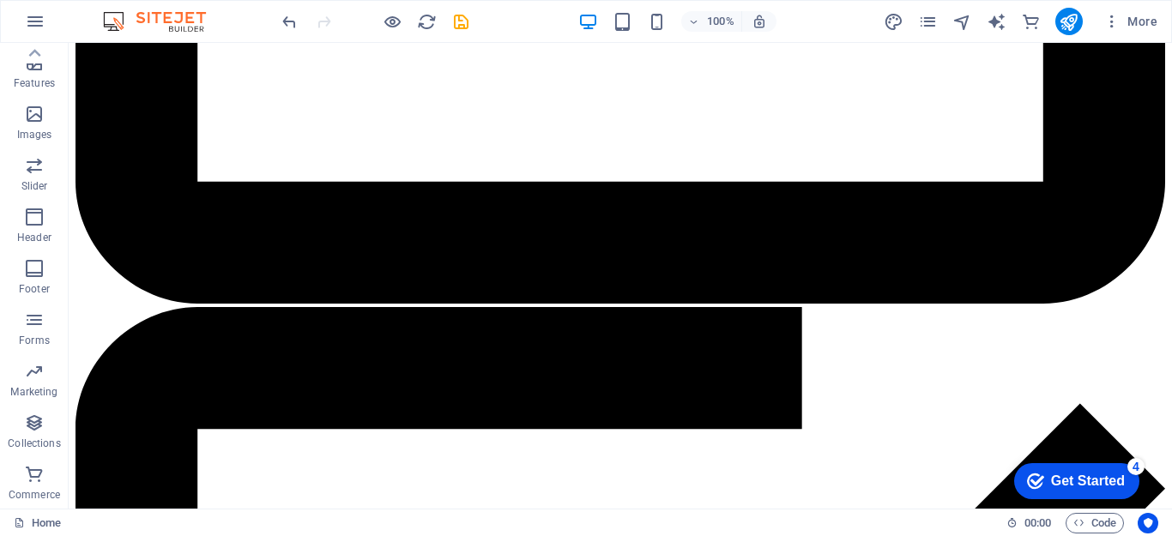
scroll to position [3368, 0]
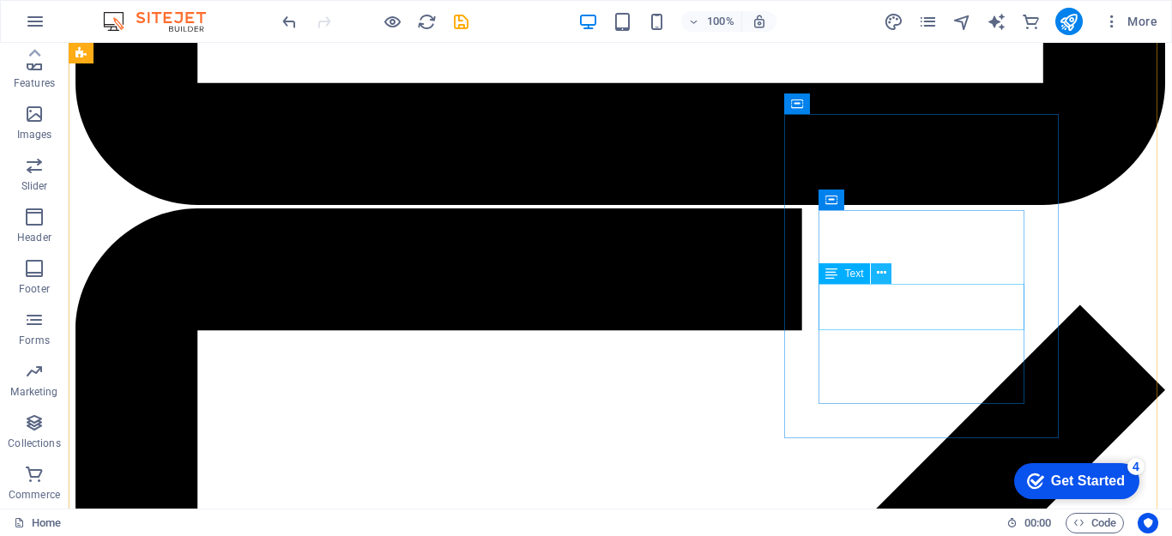
click at [883, 272] on icon at bounding box center [881, 273] width 9 height 18
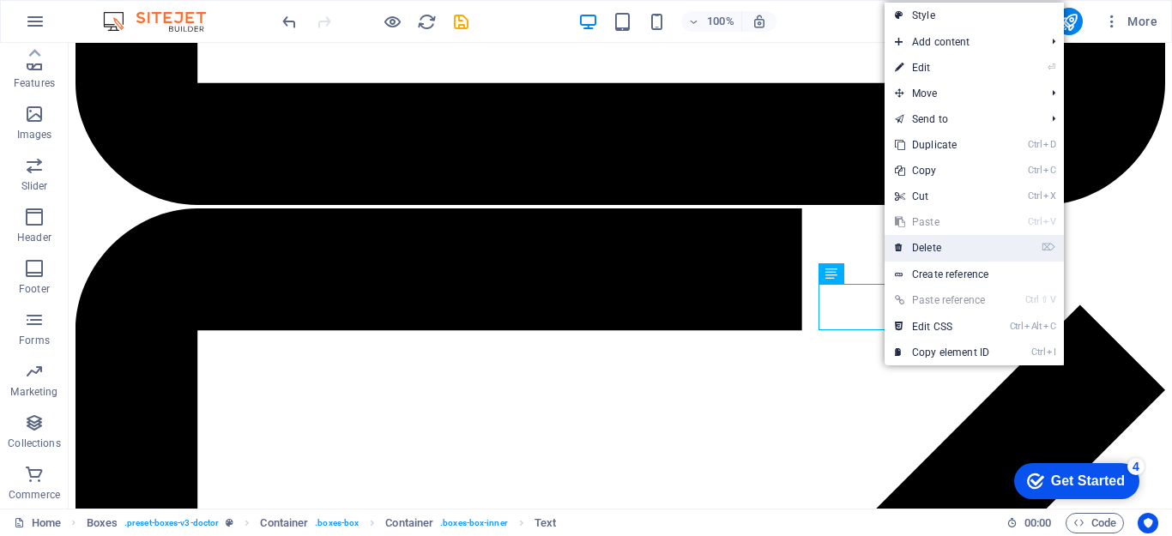
click at [928, 247] on link "⌦ Delete" at bounding box center [942, 248] width 115 height 26
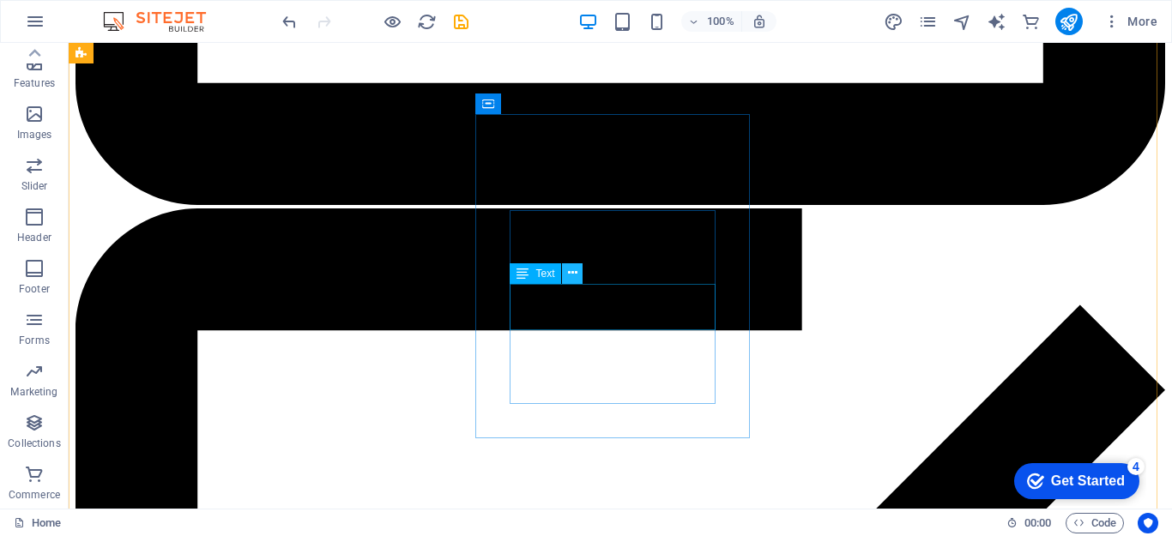
click at [573, 273] on icon at bounding box center [572, 273] width 9 height 18
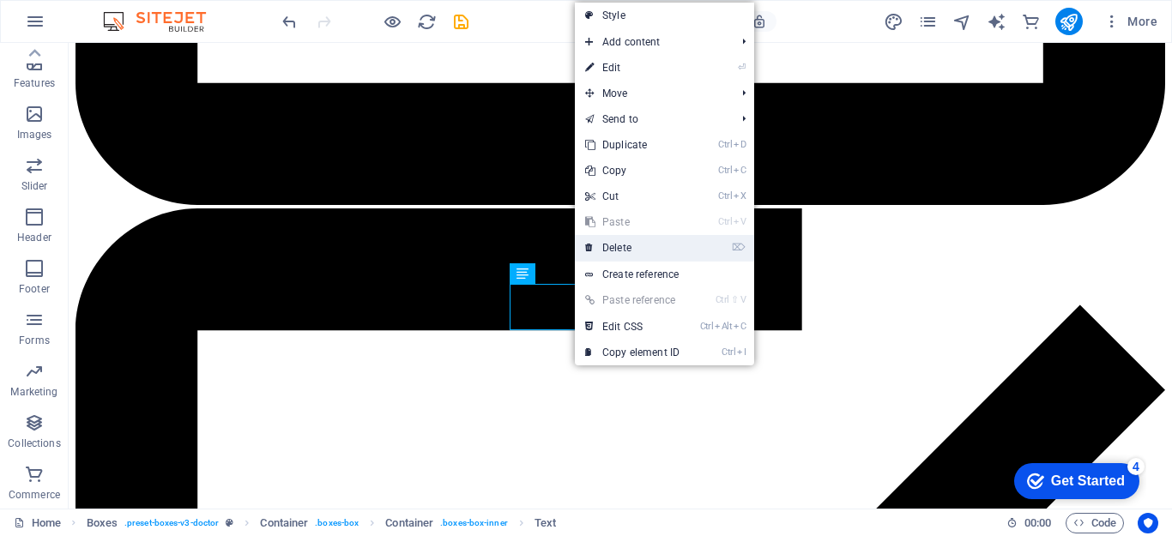
click at [618, 243] on link "⌦ Delete" at bounding box center [632, 248] width 115 height 26
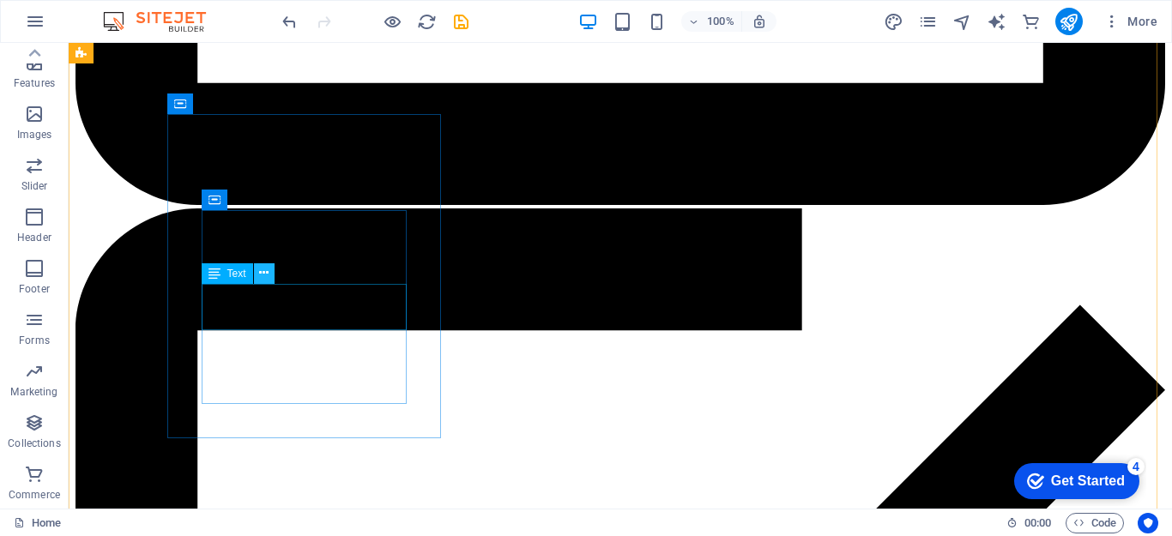
click at [263, 271] on icon at bounding box center [263, 273] width 9 height 18
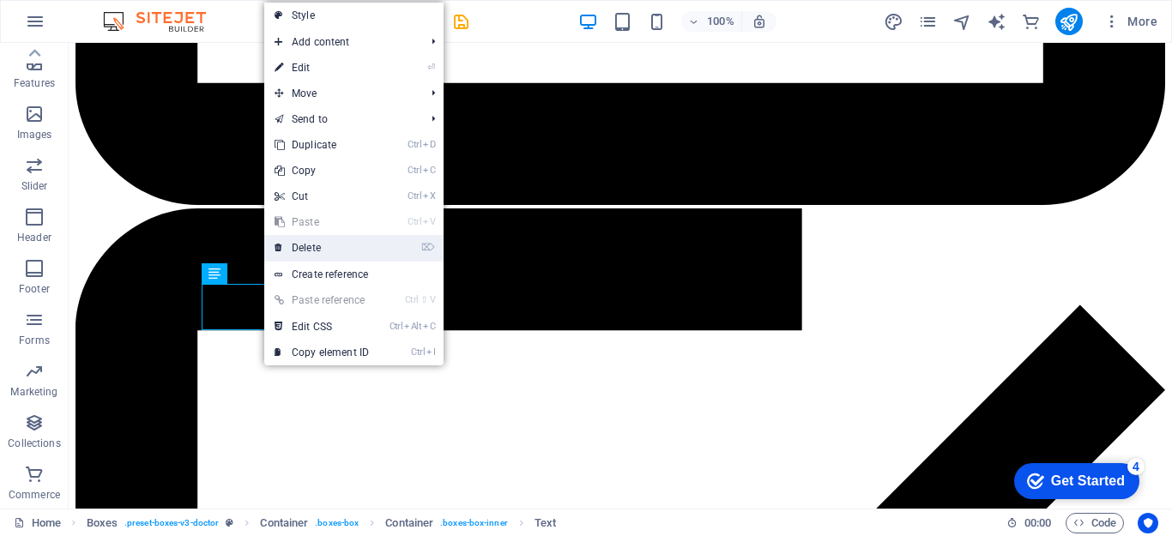
click at [297, 246] on link "⌦ Delete" at bounding box center [321, 248] width 115 height 26
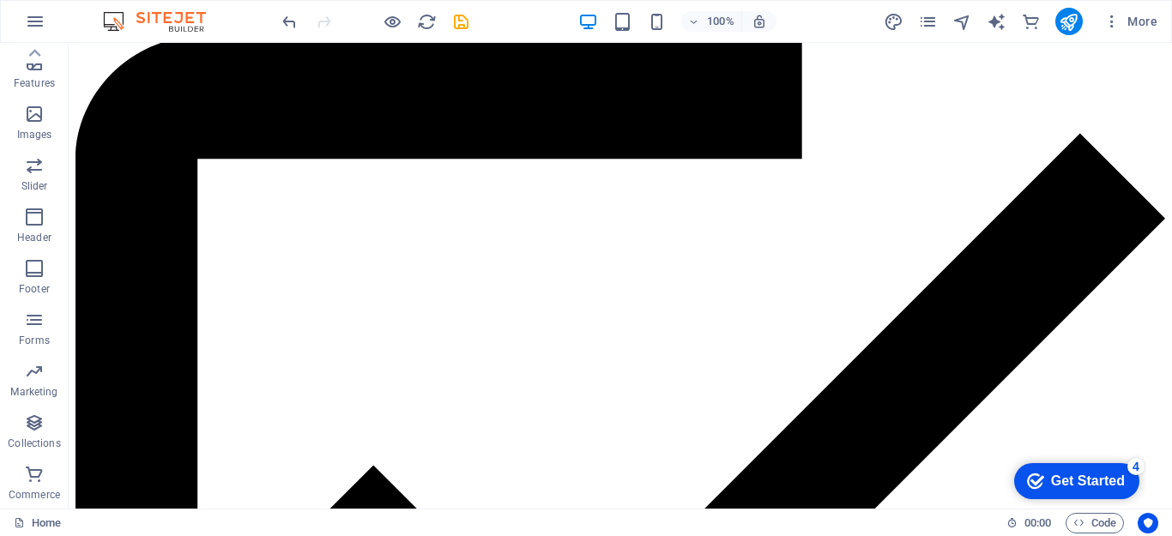
scroll to position [4572, 0]
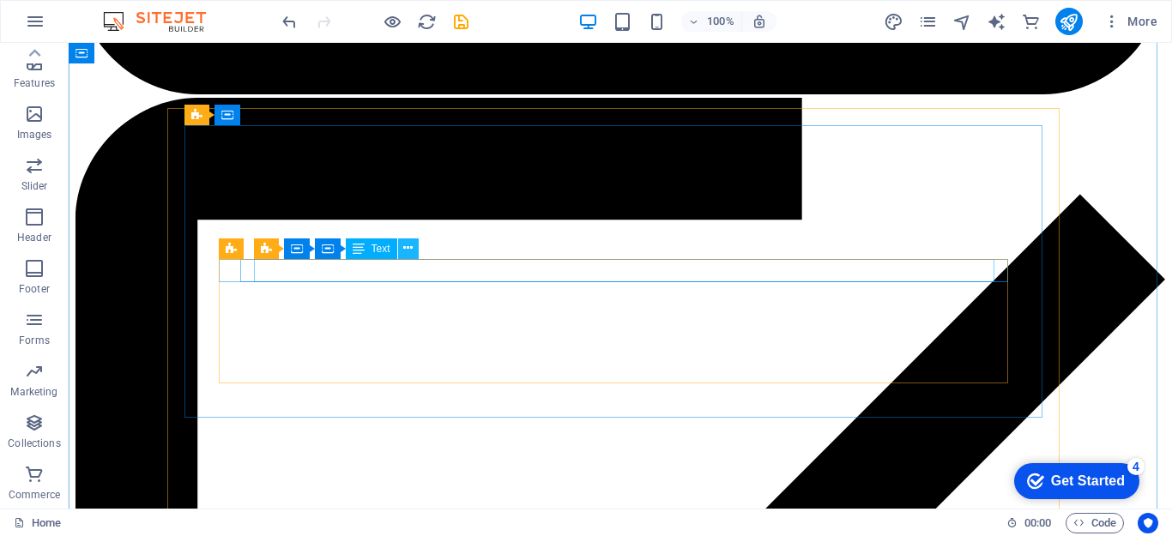
click at [408, 248] on icon at bounding box center [407, 248] width 9 height 18
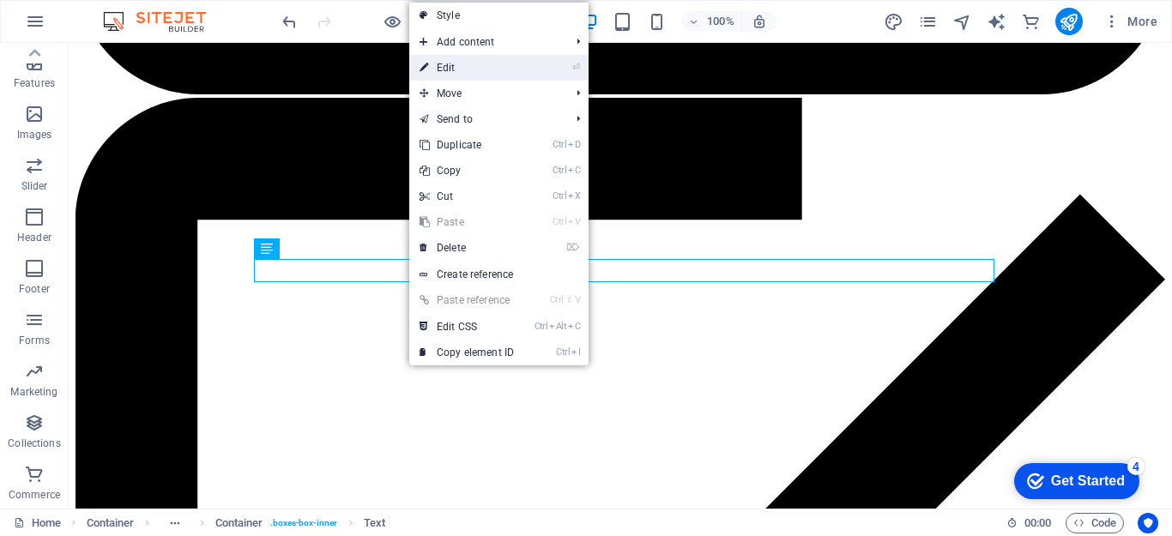
click at [439, 72] on link "⏎ Edit" at bounding box center [466, 68] width 115 height 26
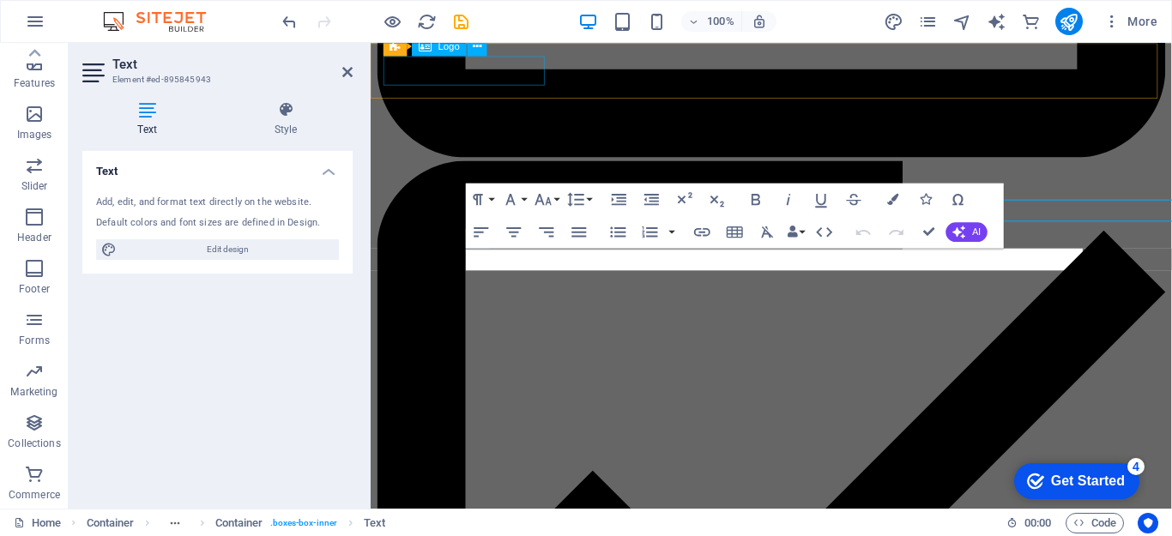
scroll to position [4716, 0]
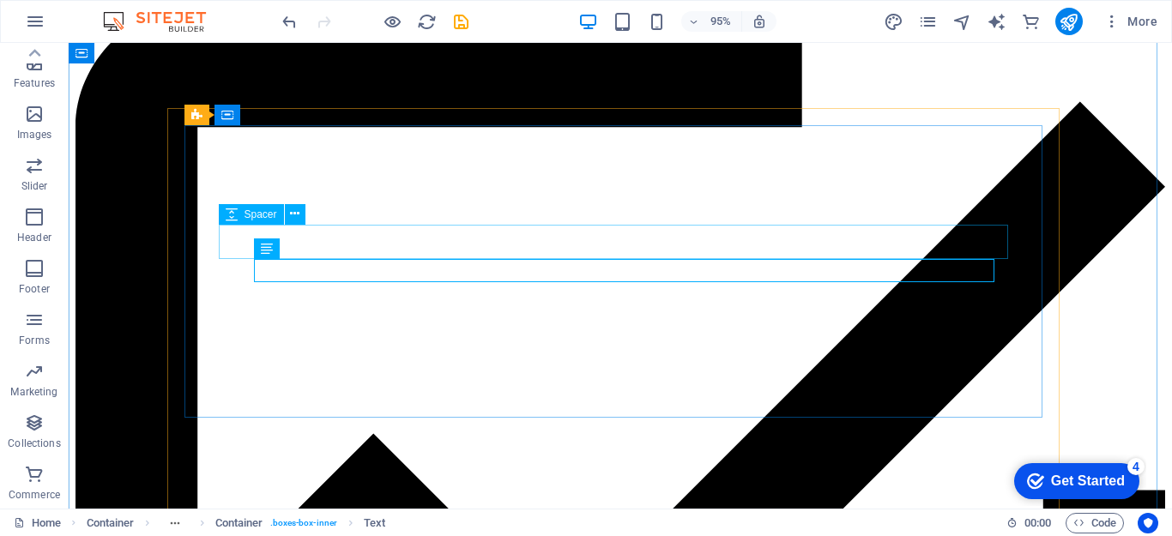
scroll to position [4572, 0]
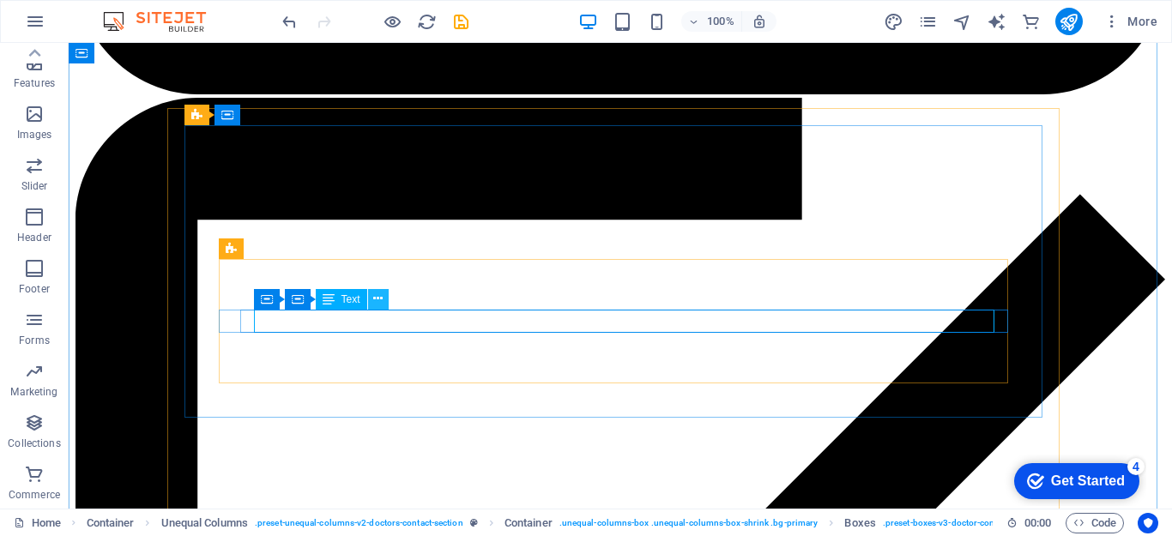
click at [375, 299] on icon at bounding box center [377, 299] width 9 height 18
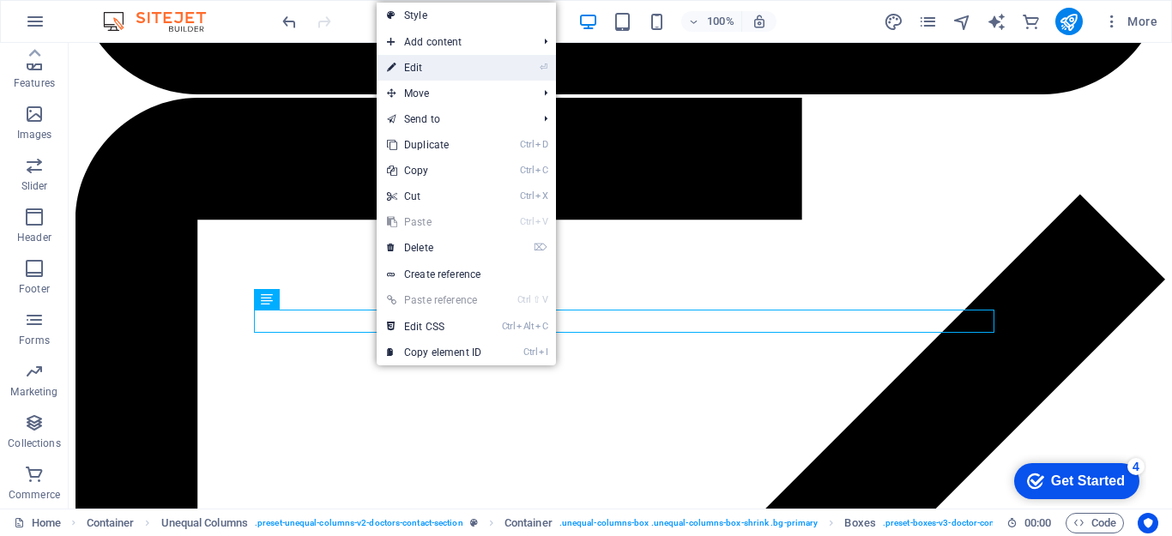
click at [409, 66] on link "⏎ Edit" at bounding box center [434, 68] width 115 height 26
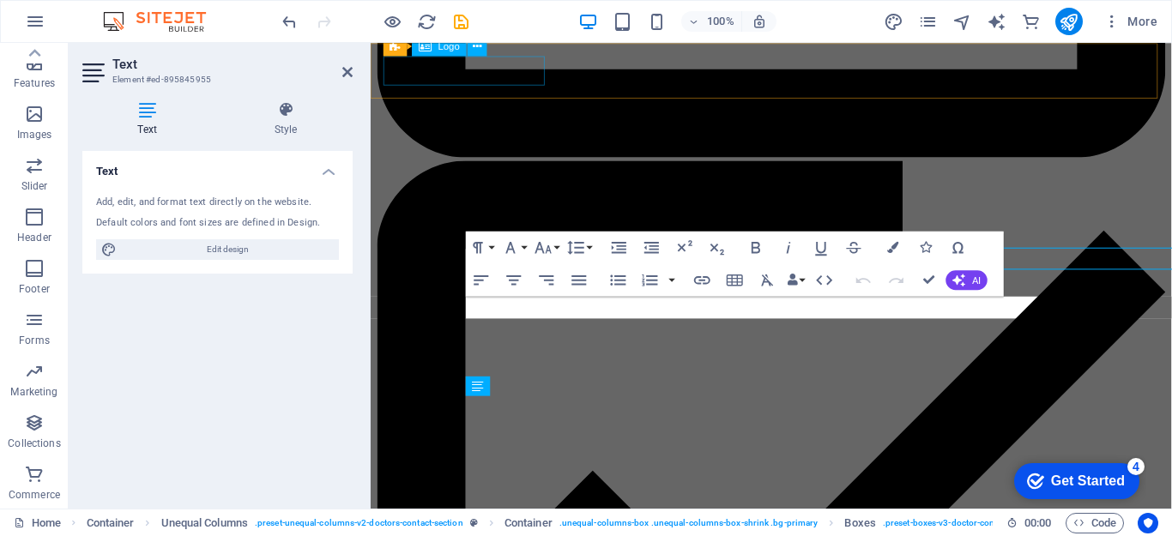
scroll to position [4716, 0]
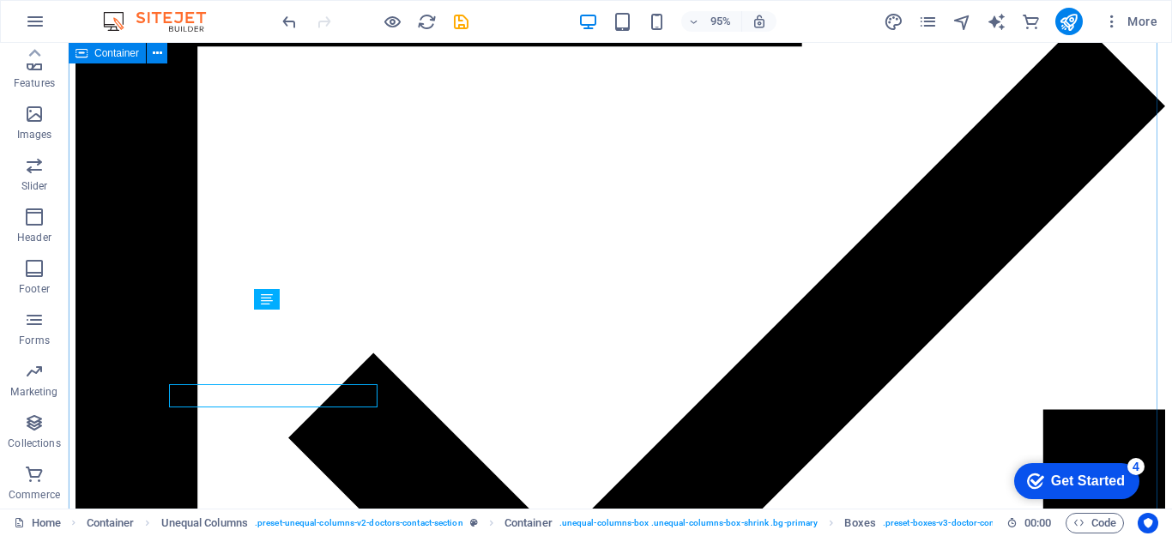
scroll to position [4653, 0]
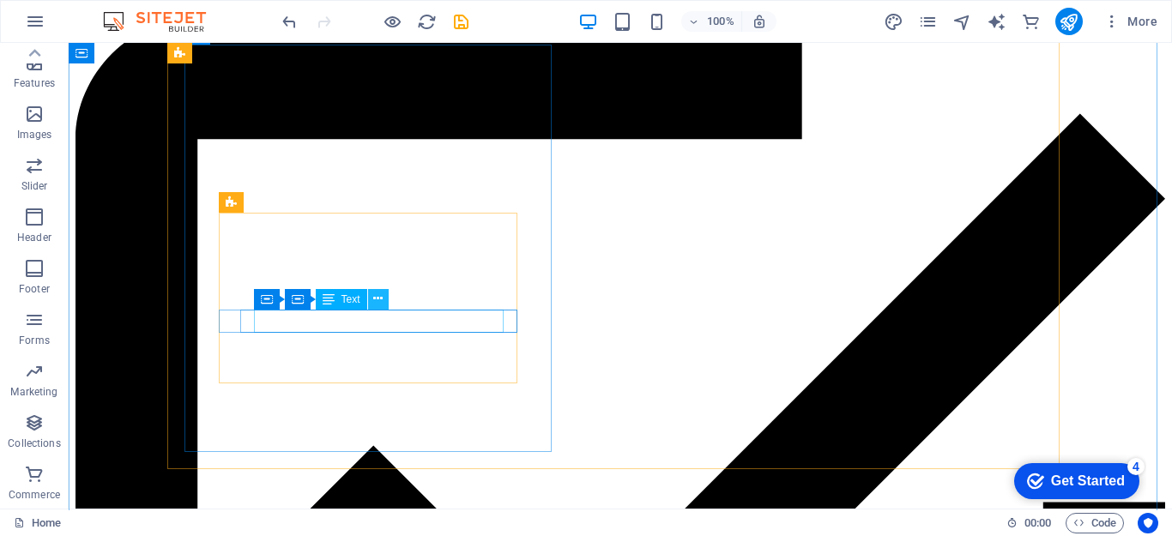
click at [375, 301] on icon at bounding box center [377, 299] width 9 height 18
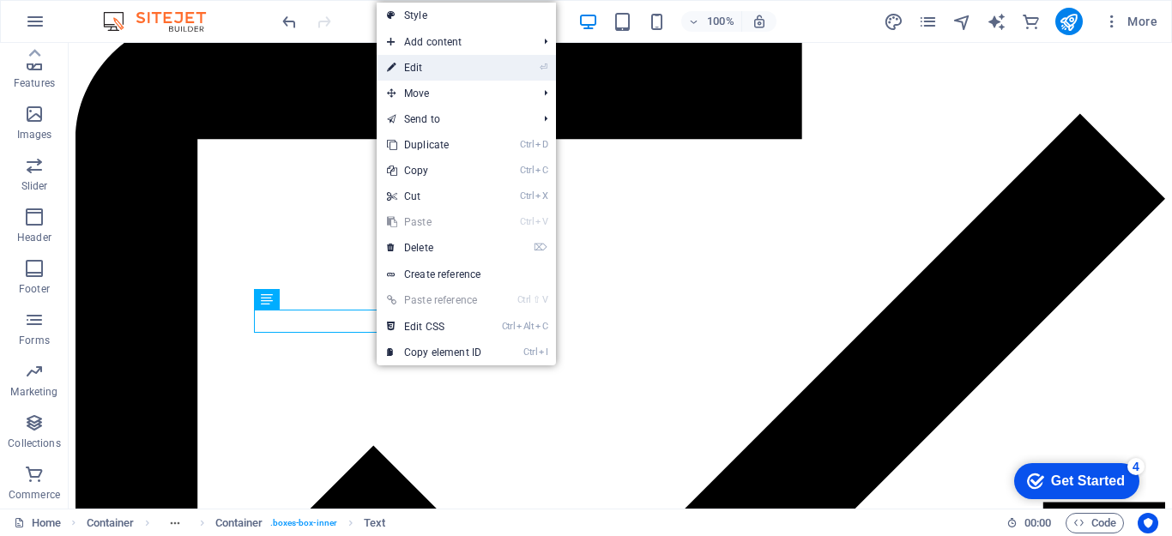
click at [432, 72] on link "⏎ Edit" at bounding box center [434, 68] width 115 height 26
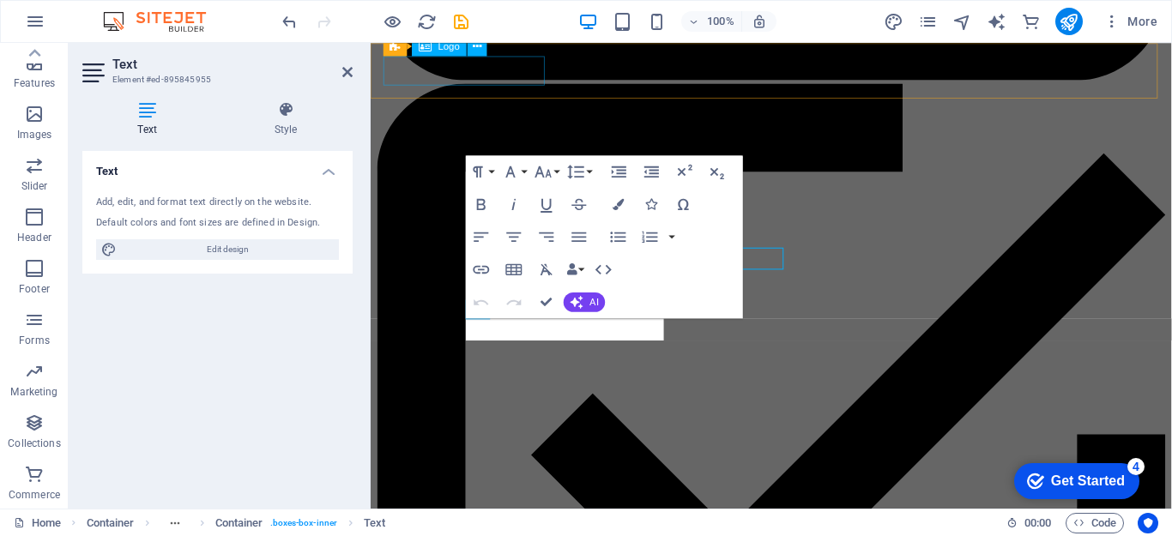
scroll to position [4797, 0]
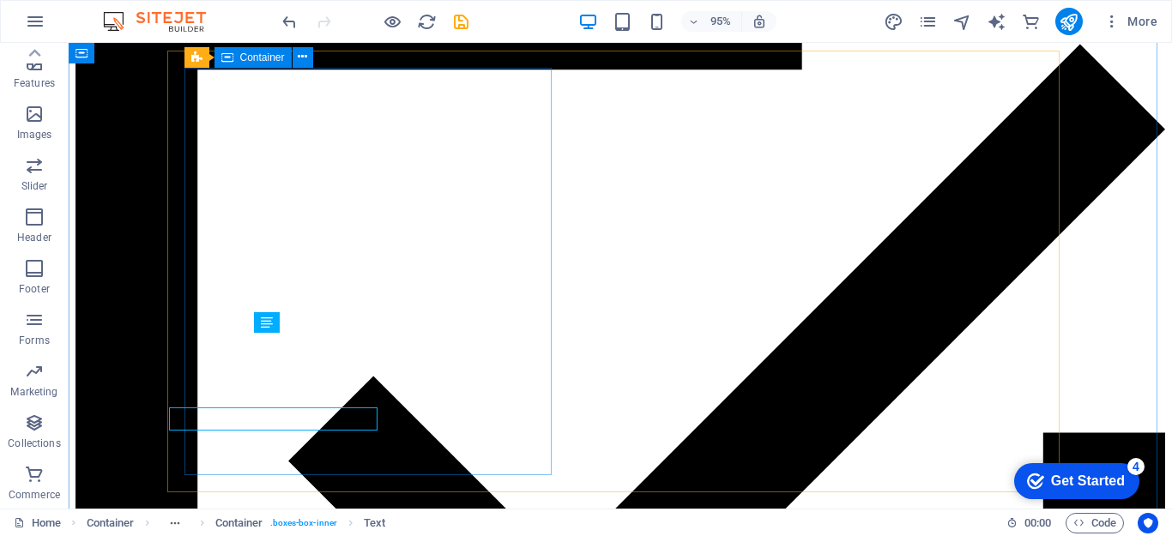
scroll to position [4630, 0]
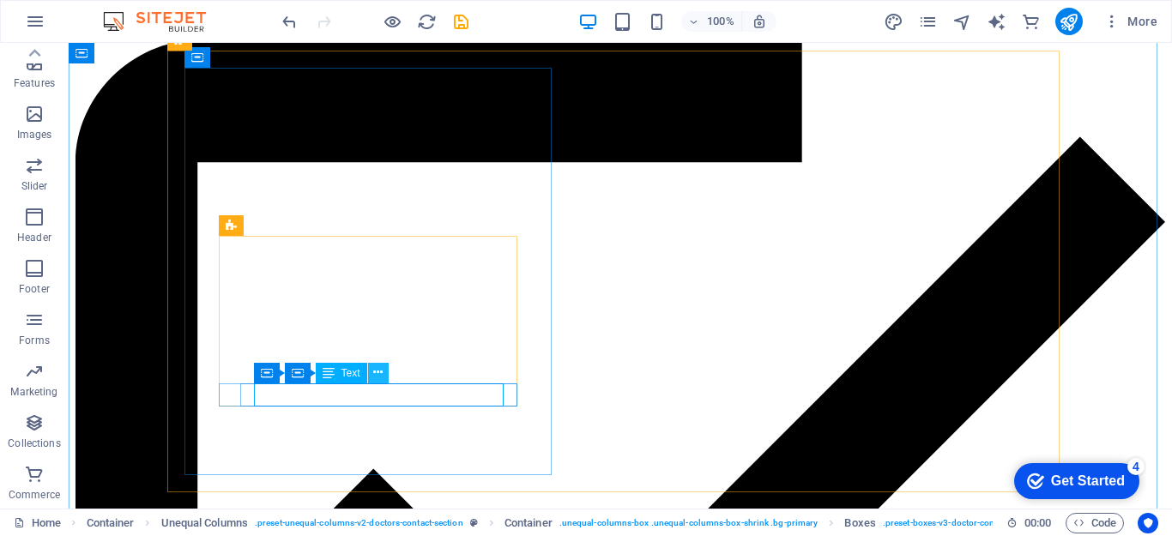
click at [380, 372] on icon at bounding box center [377, 373] width 9 height 18
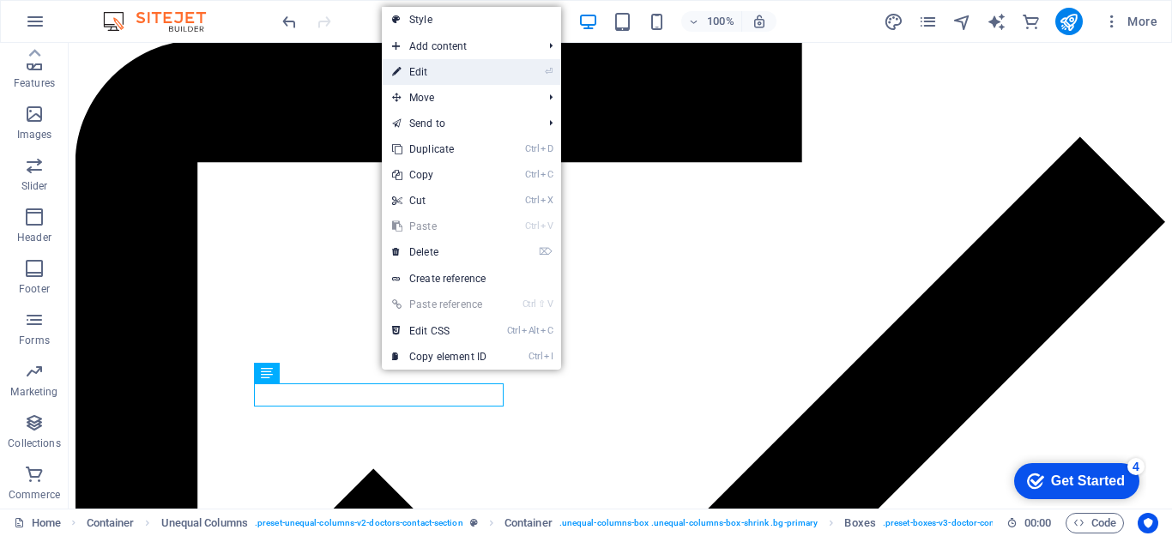
click at [419, 66] on link "⏎ Edit" at bounding box center [439, 72] width 115 height 26
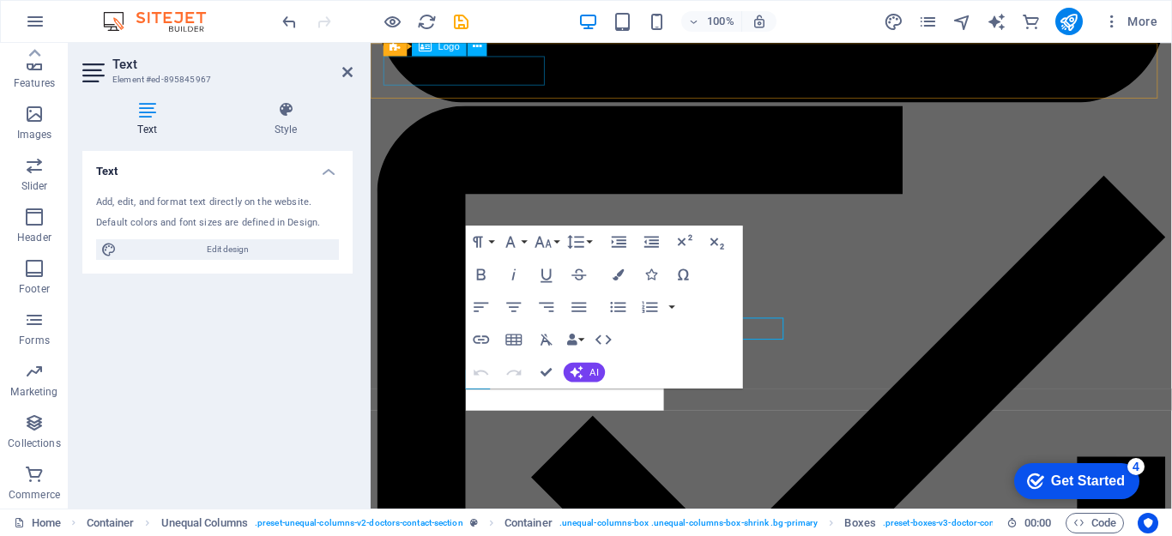
scroll to position [4774, 0]
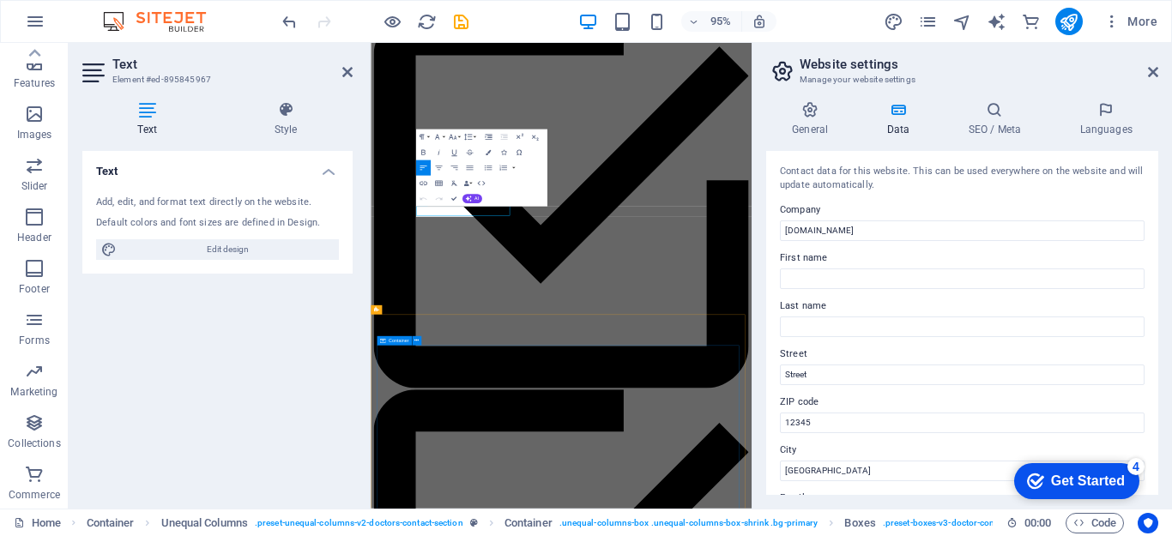
scroll to position [4775, 0]
click at [1151, 73] on icon at bounding box center [1153, 72] width 10 height 14
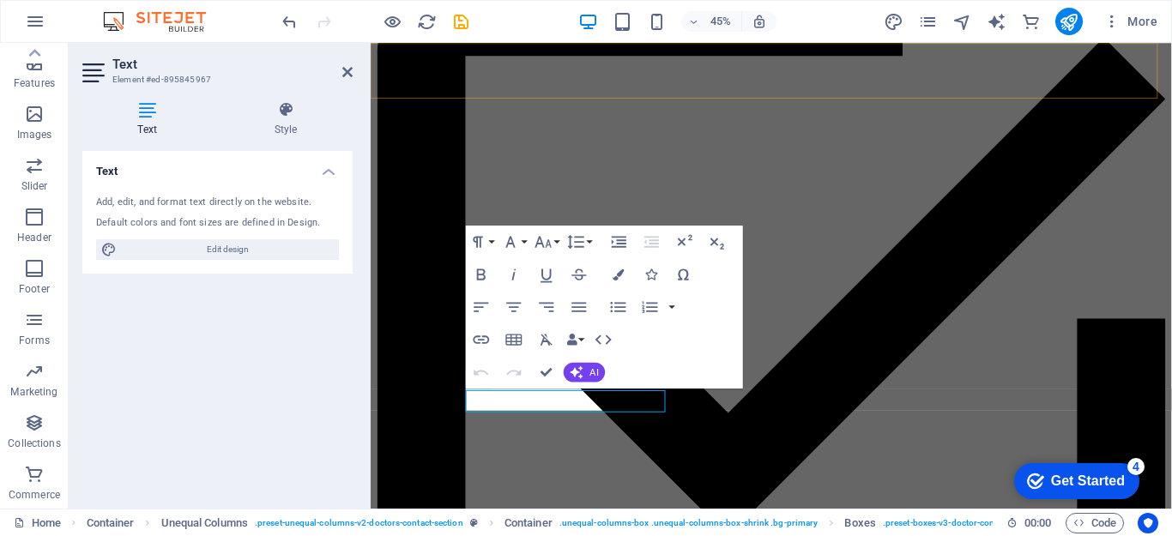
scroll to position [4774, 0]
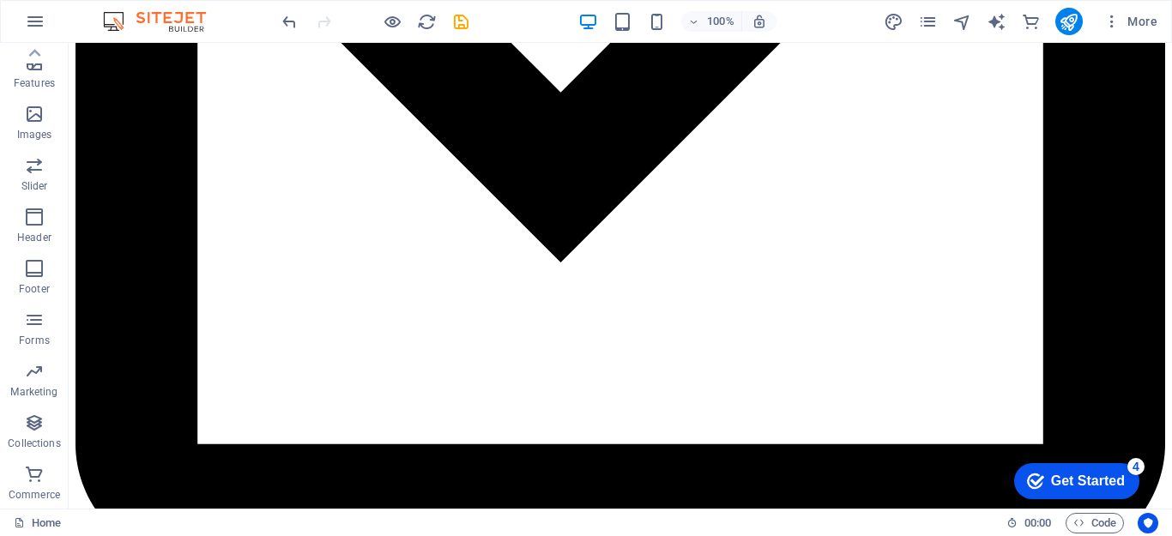
scroll to position [5217, 0]
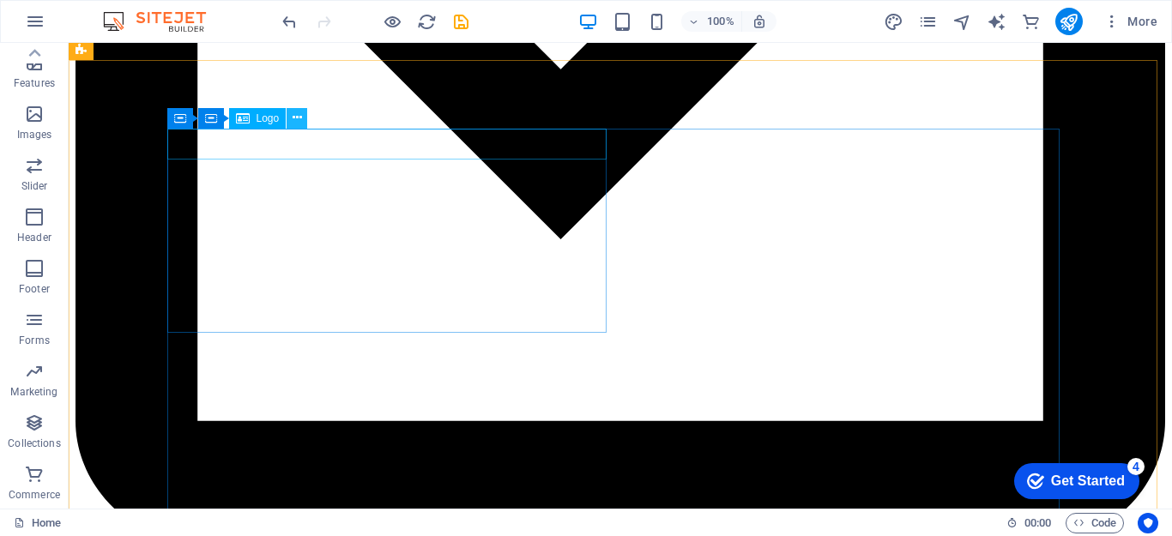
click at [298, 123] on icon at bounding box center [297, 118] width 9 height 18
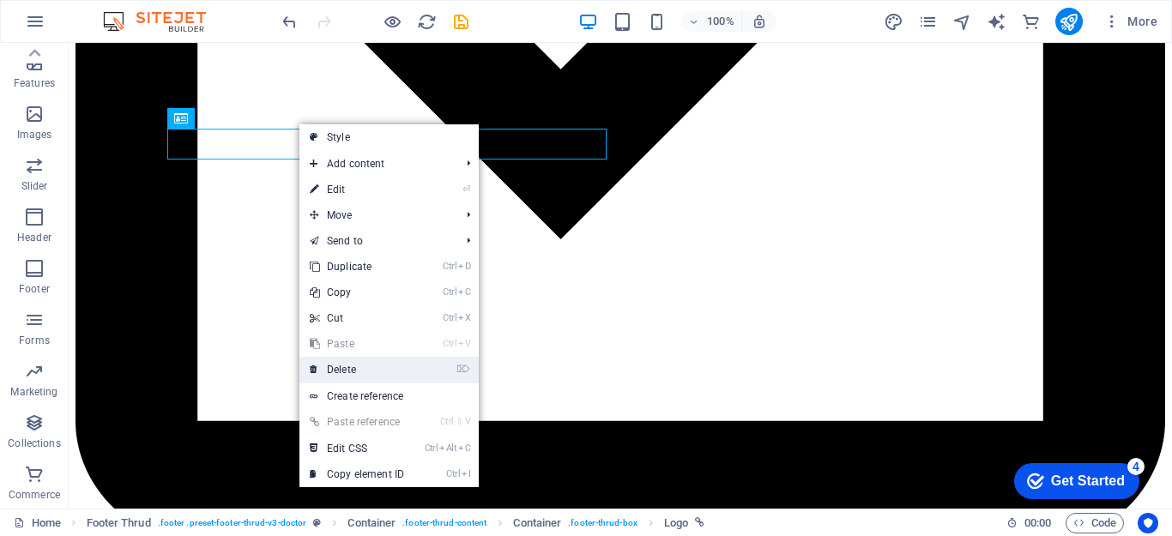
click at [354, 372] on link "⌦ Delete" at bounding box center [356, 370] width 115 height 26
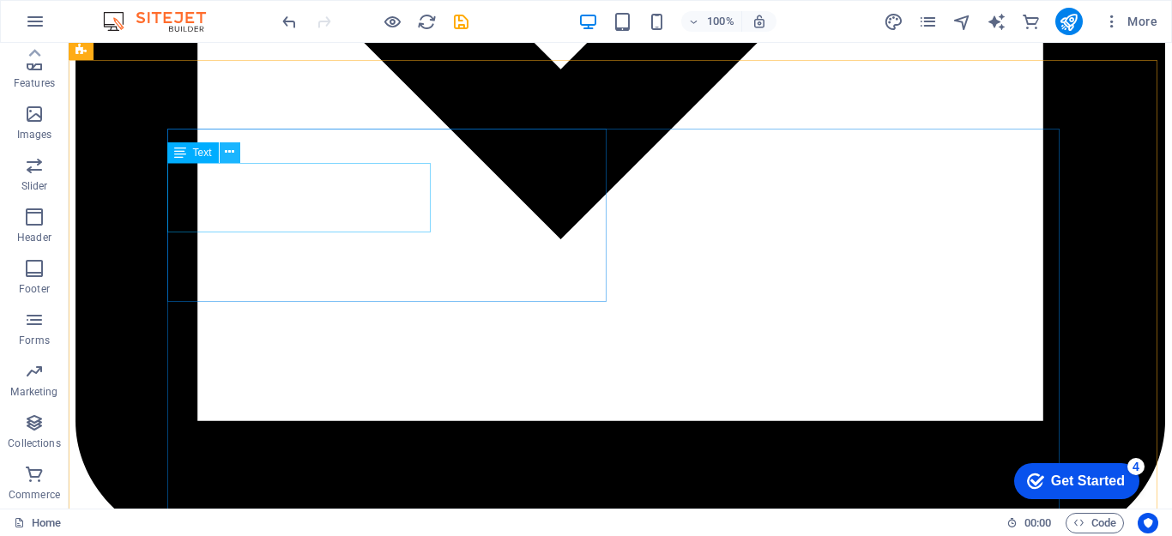
click at [233, 150] on icon at bounding box center [229, 152] width 9 height 18
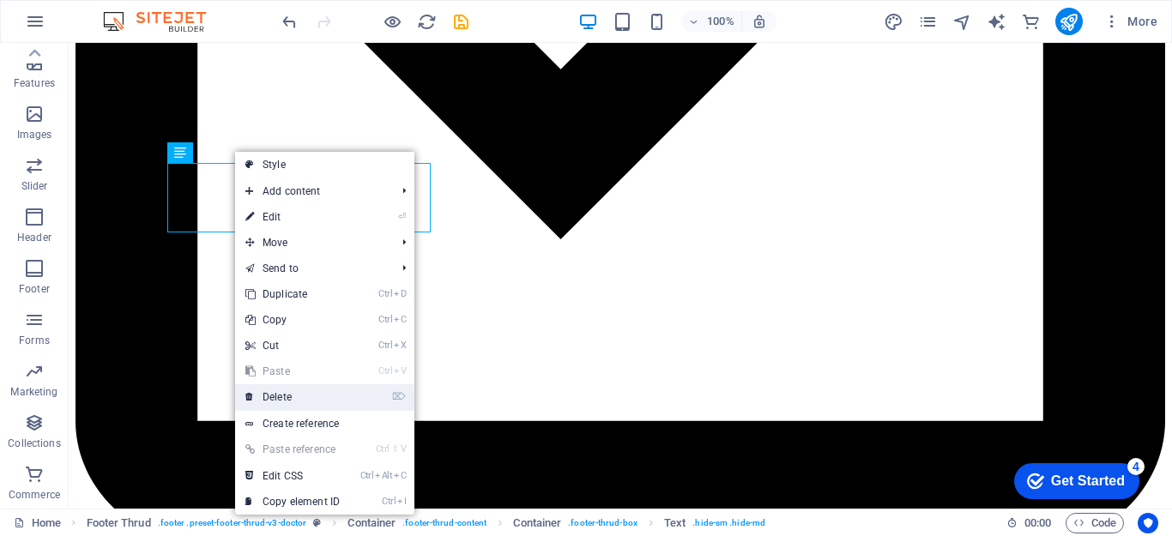
click at [291, 397] on link "⌦ Delete" at bounding box center [292, 397] width 115 height 26
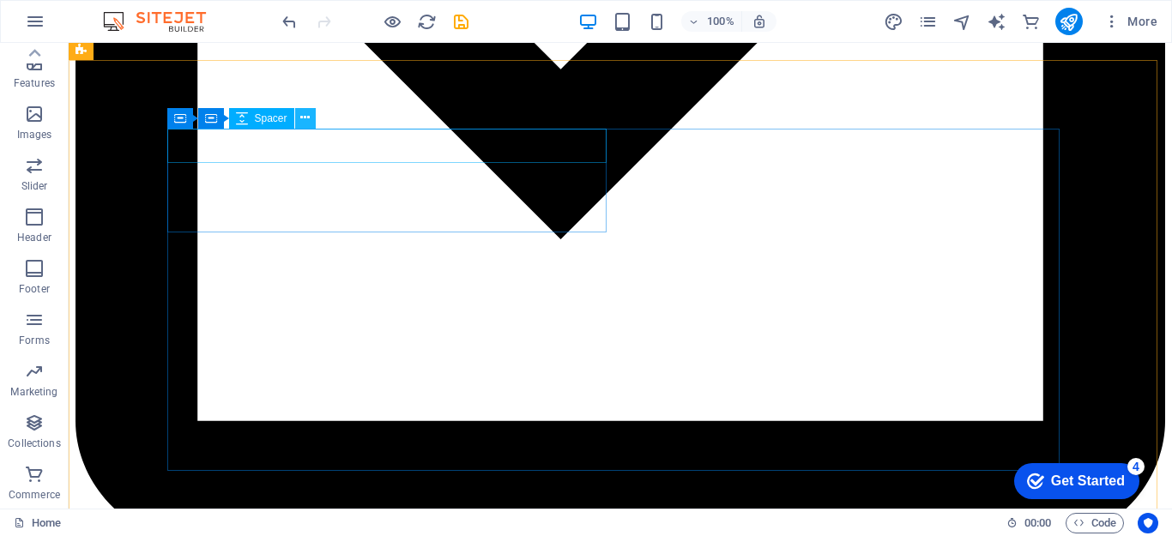
click at [304, 124] on icon at bounding box center [304, 118] width 9 height 18
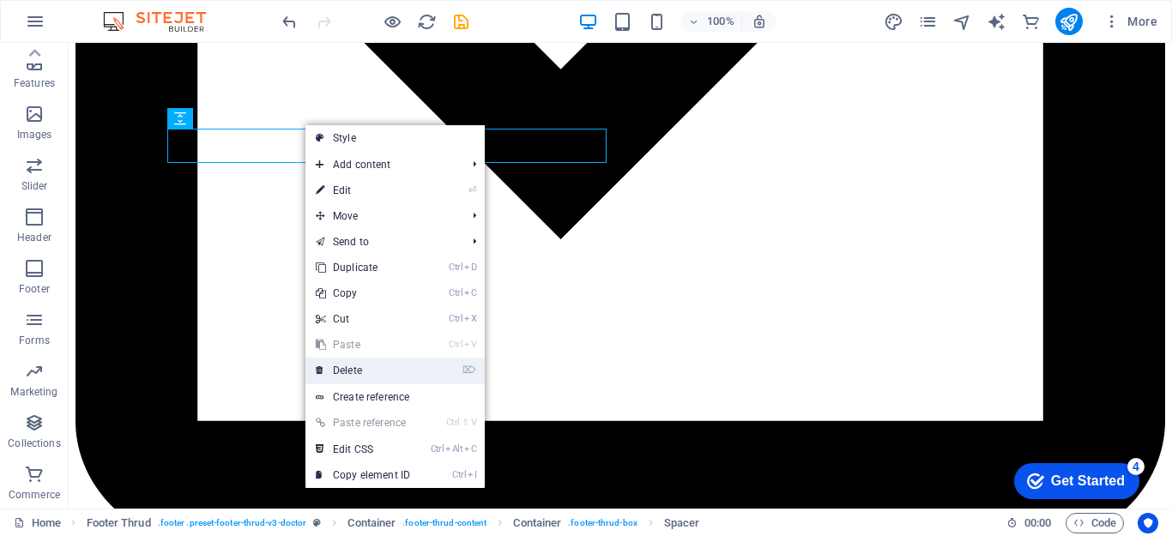
click at [350, 365] on link "⌦ Delete" at bounding box center [362, 371] width 115 height 26
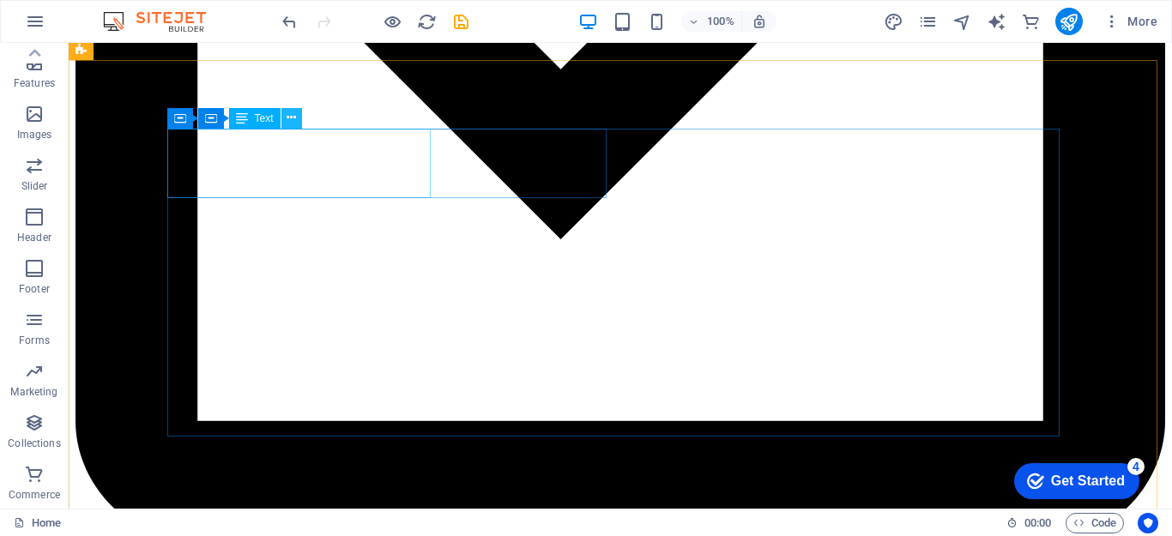
click at [289, 123] on icon at bounding box center [291, 118] width 9 height 18
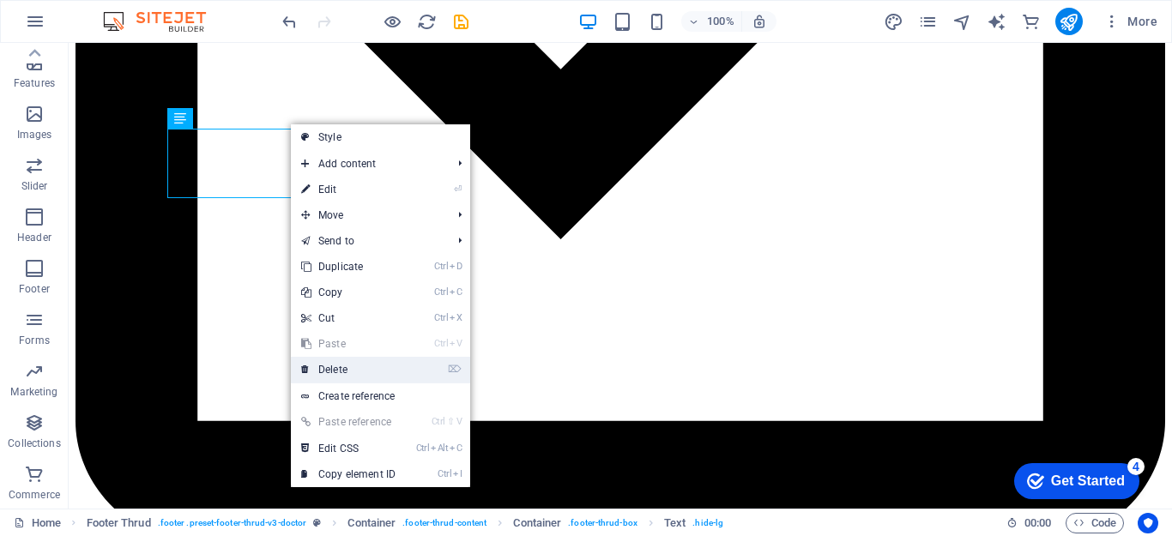
click at [354, 365] on link "⌦ Delete" at bounding box center [348, 370] width 115 height 26
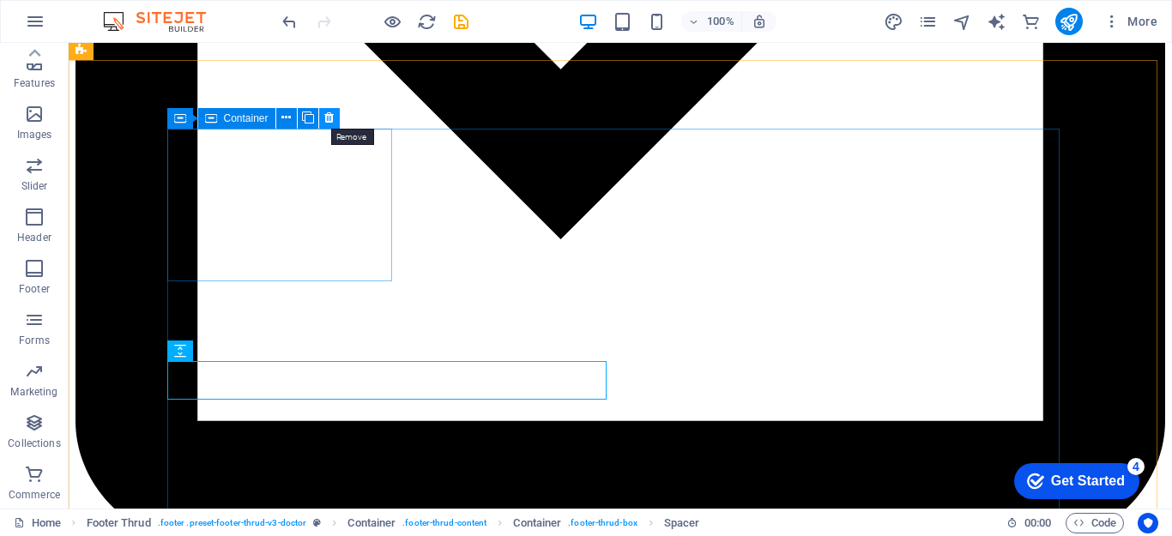
click at [327, 122] on icon at bounding box center [328, 118] width 9 height 18
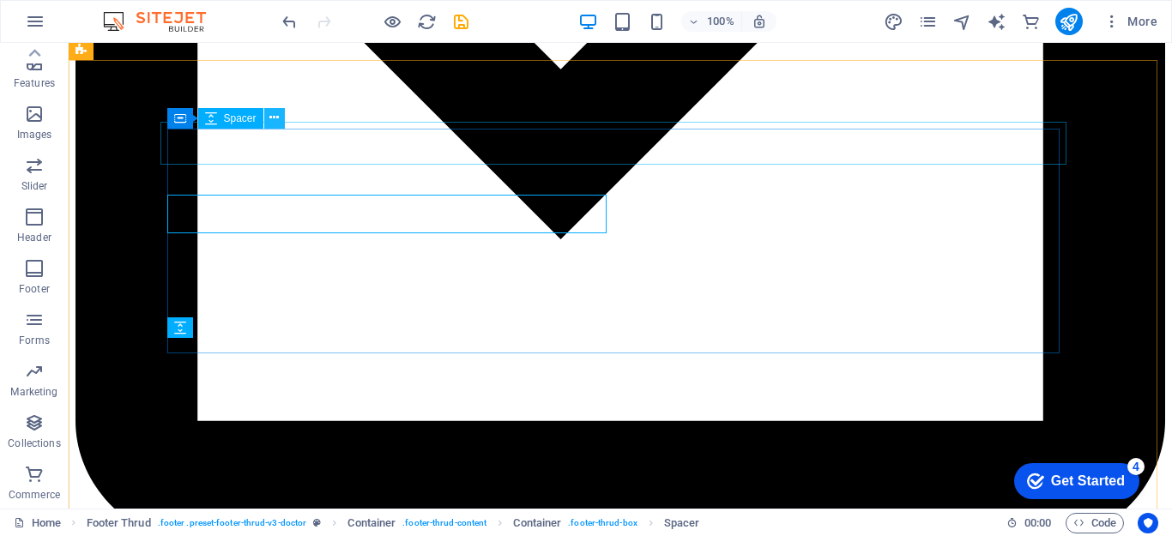
click at [275, 121] on icon at bounding box center [273, 118] width 9 height 18
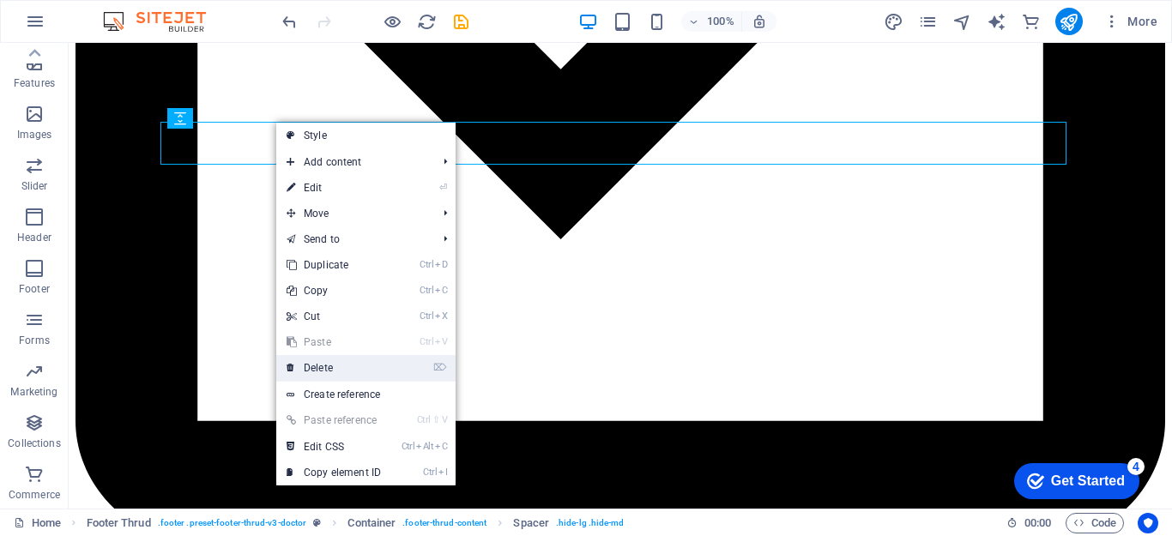
click at [324, 362] on link "⌦ Delete" at bounding box center [333, 368] width 115 height 26
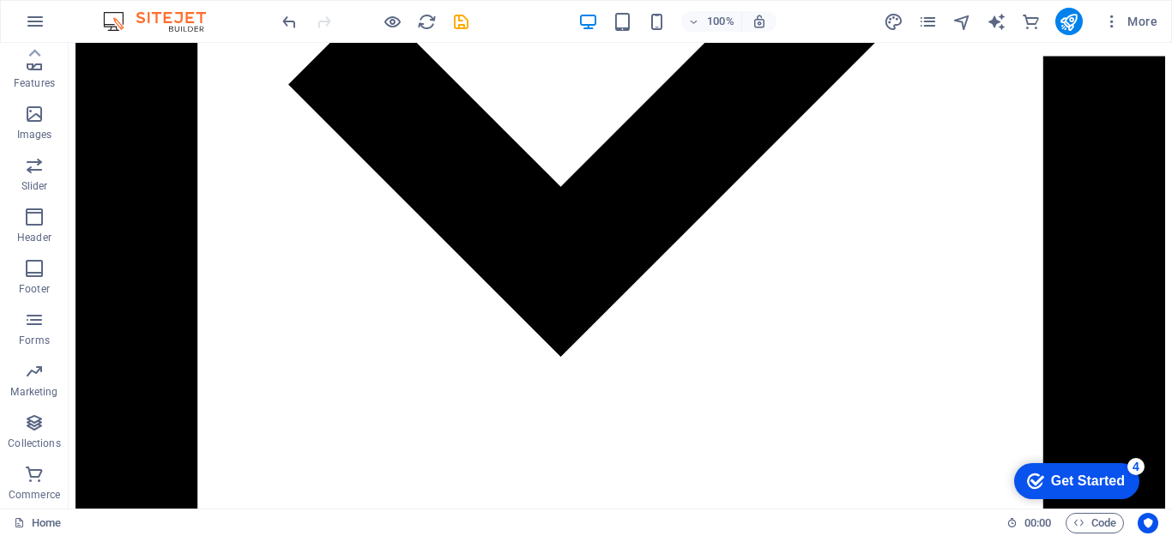
scroll to position [5187, 0]
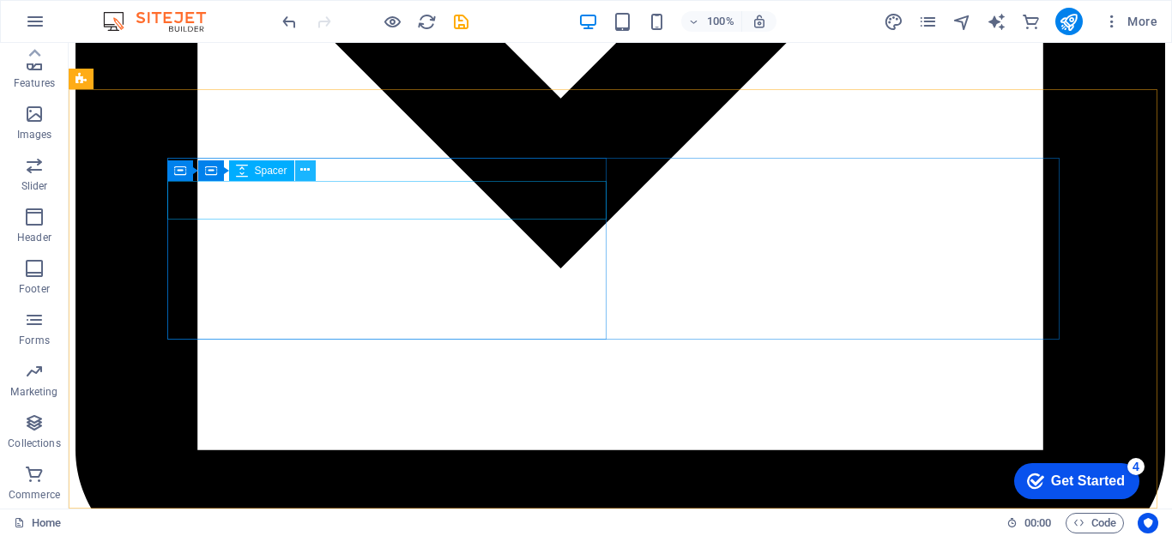
click at [305, 168] on icon at bounding box center [304, 170] width 9 height 18
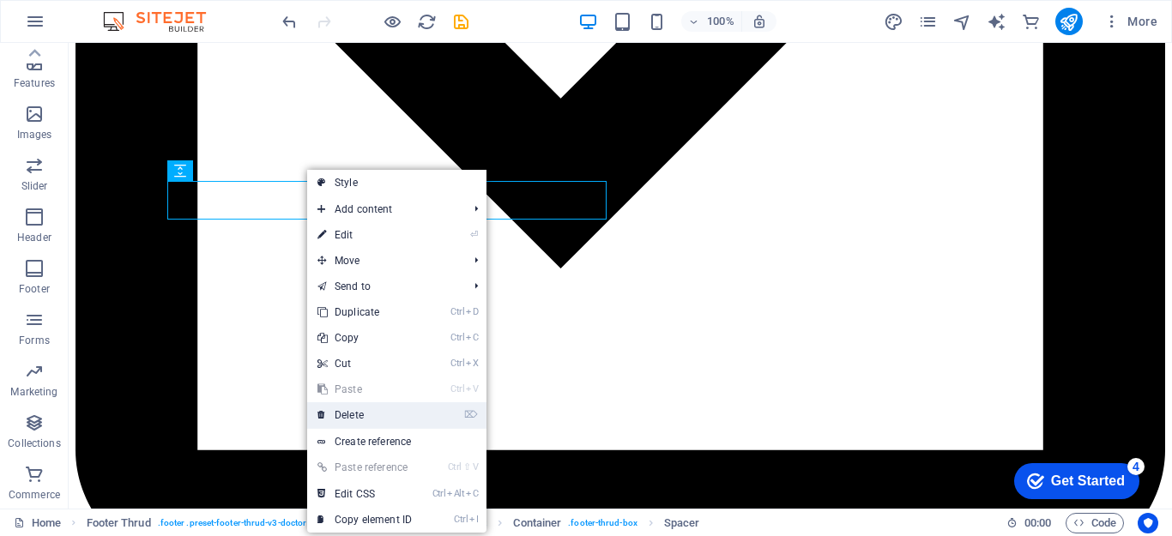
click at [357, 413] on link "⌦ Delete" at bounding box center [364, 415] width 115 height 26
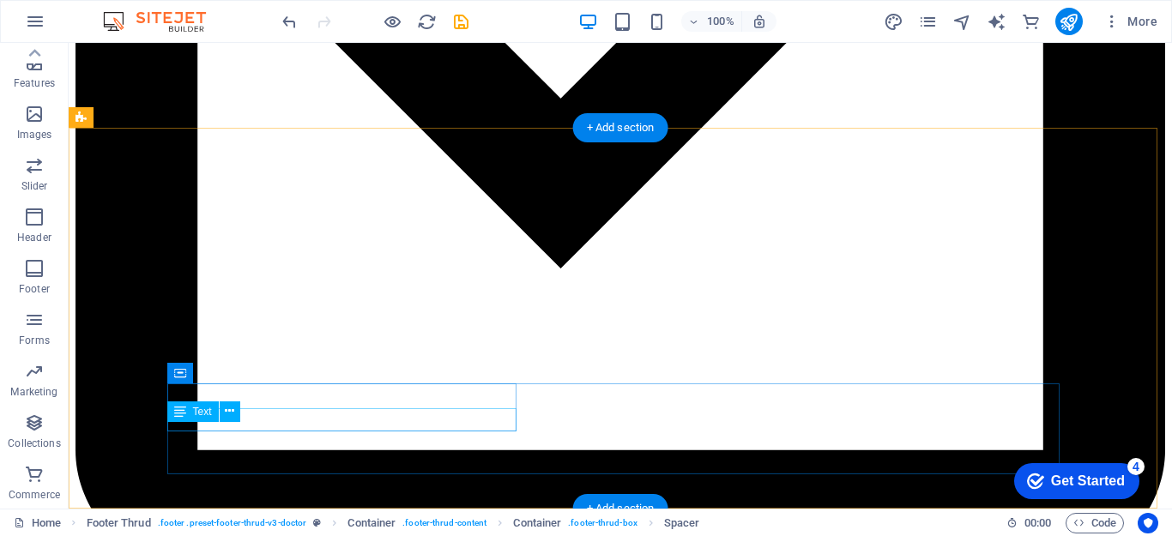
scroll to position [5149, 0]
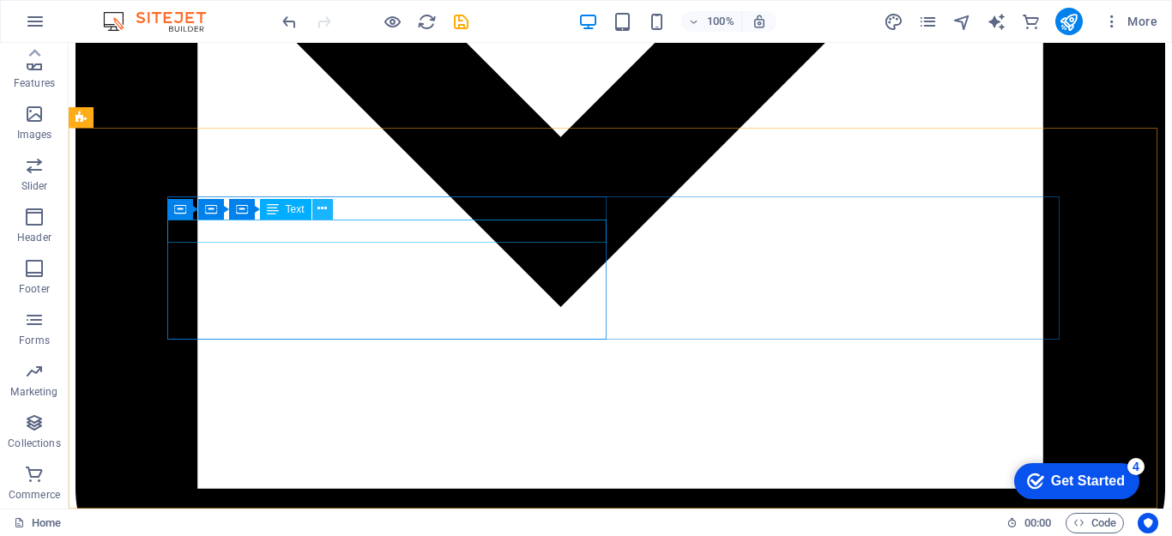
click at [321, 215] on icon at bounding box center [322, 209] width 9 height 18
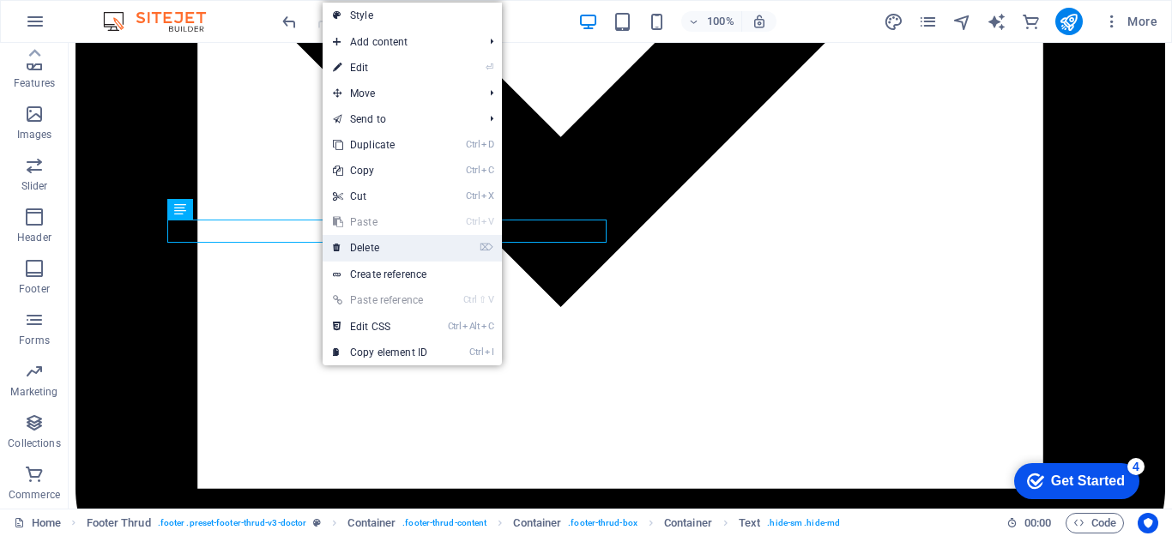
click at [351, 242] on link "⌦ Delete" at bounding box center [380, 248] width 115 height 26
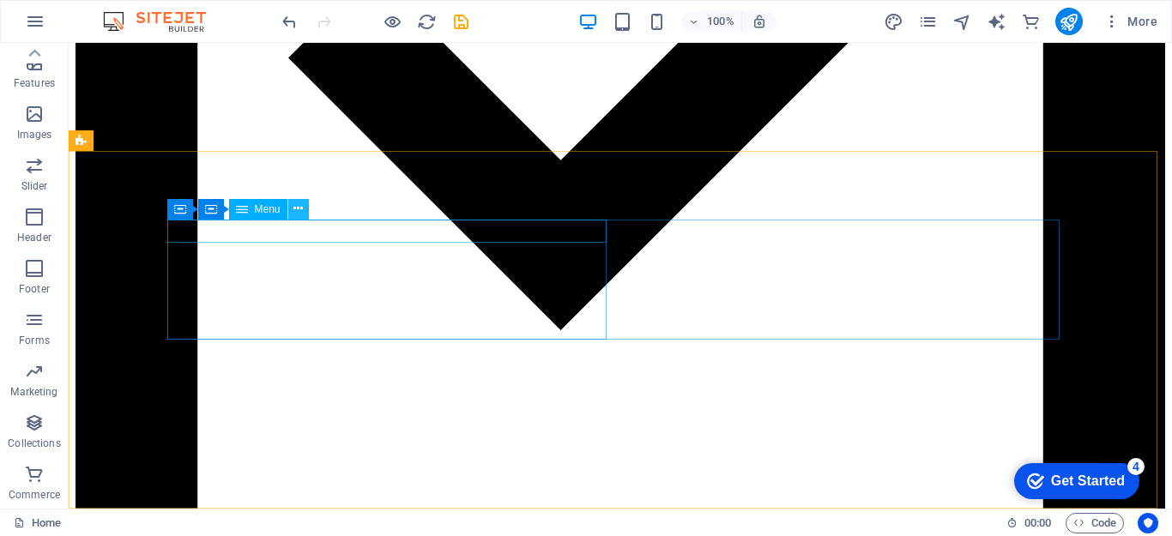
click at [299, 207] on icon at bounding box center [297, 209] width 9 height 18
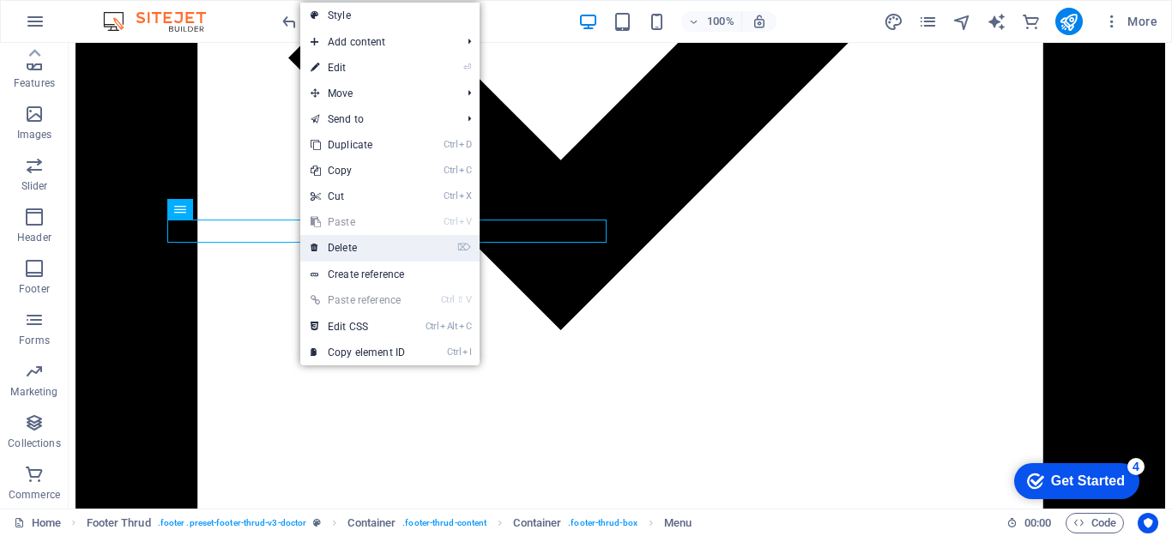
click at [342, 239] on link "⌦ Delete" at bounding box center [357, 248] width 115 height 26
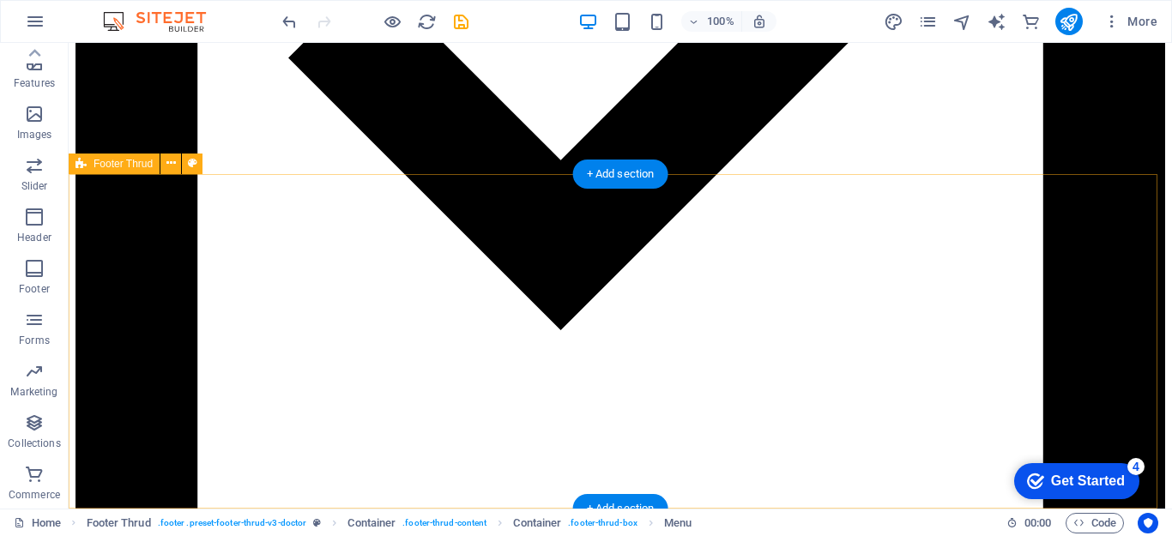
scroll to position [5102, 0]
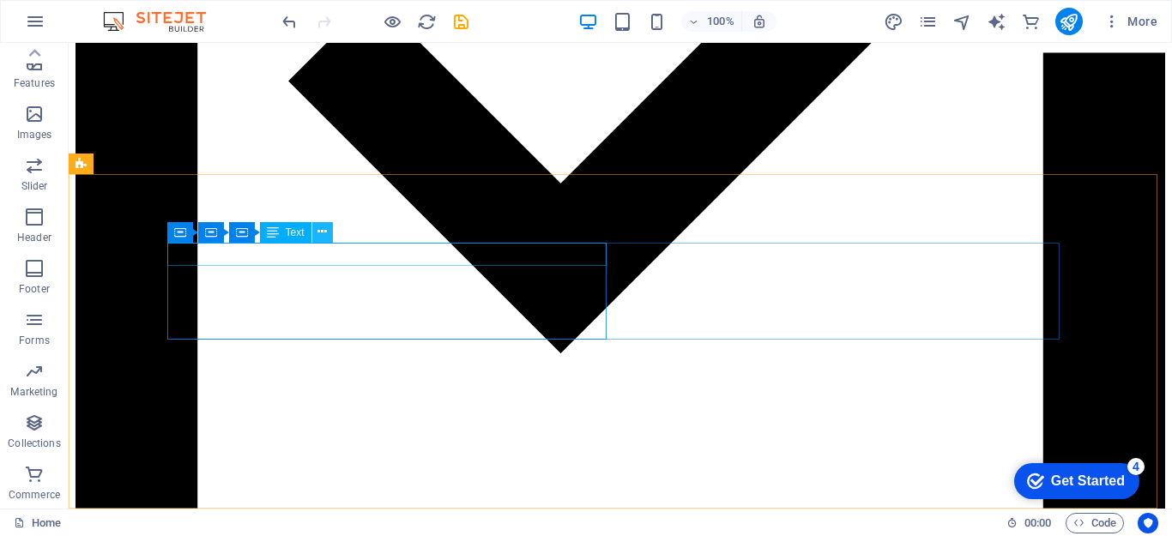
click at [317, 229] on button at bounding box center [322, 232] width 21 height 21
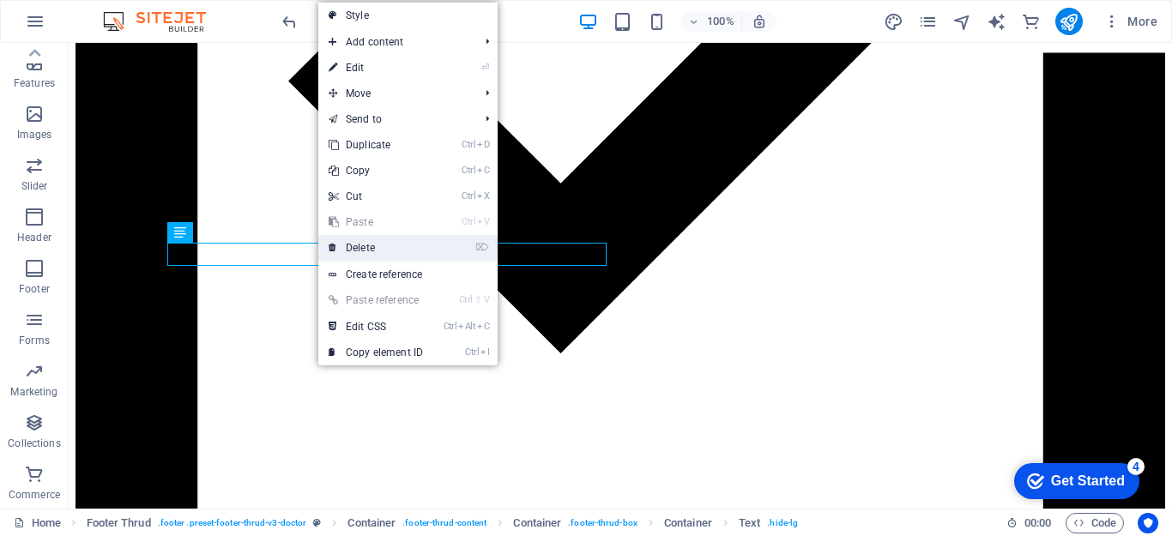
click at [349, 244] on link "⌦ Delete" at bounding box center [375, 248] width 115 height 26
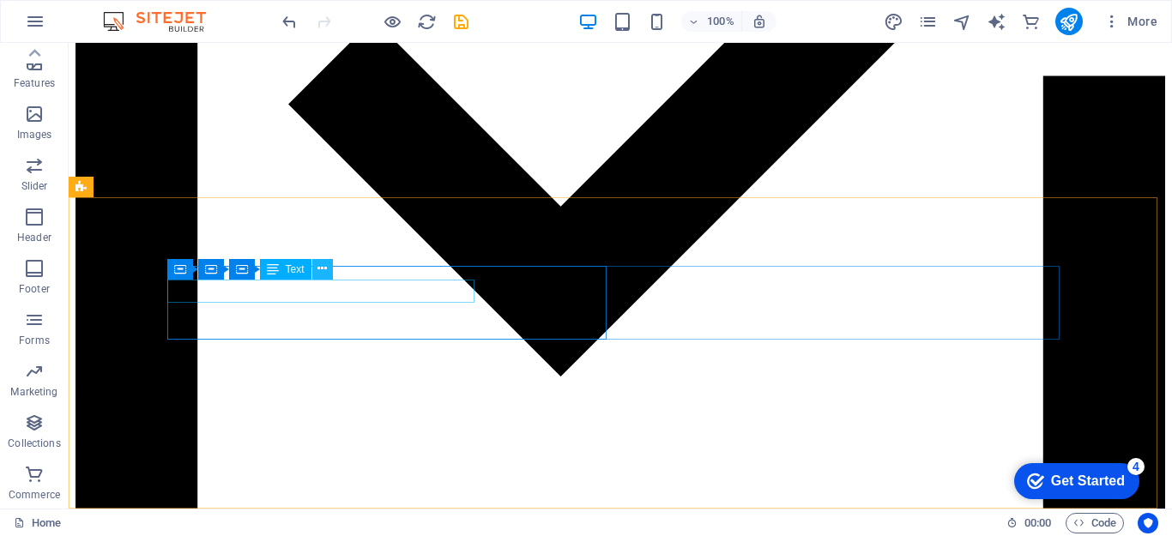
click at [325, 268] on icon at bounding box center [322, 269] width 9 height 18
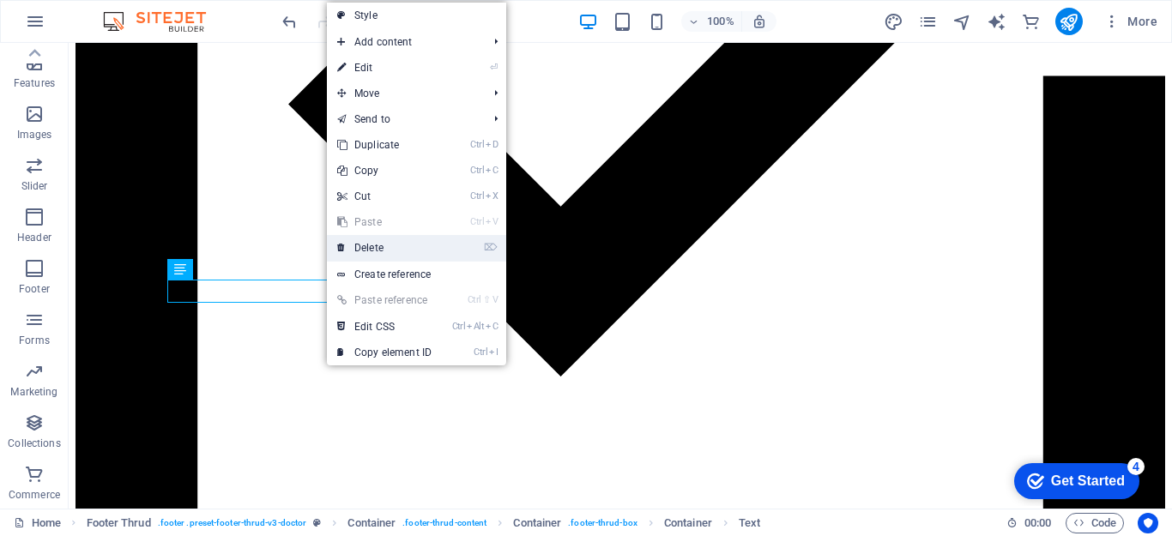
click at [356, 249] on link "⌦ Delete" at bounding box center [384, 248] width 115 height 26
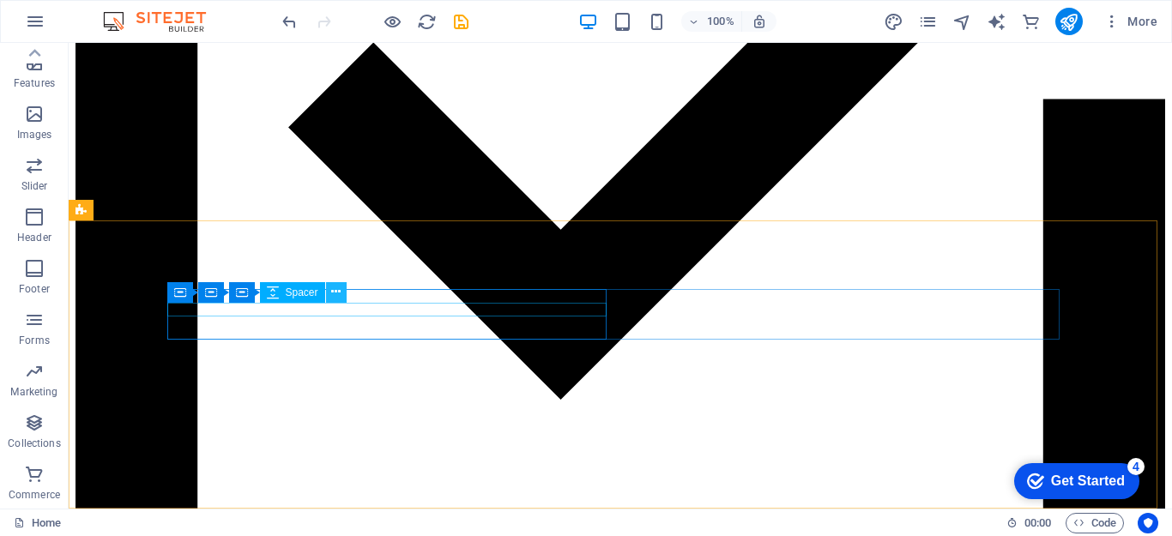
click at [334, 295] on icon at bounding box center [335, 292] width 9 height 18
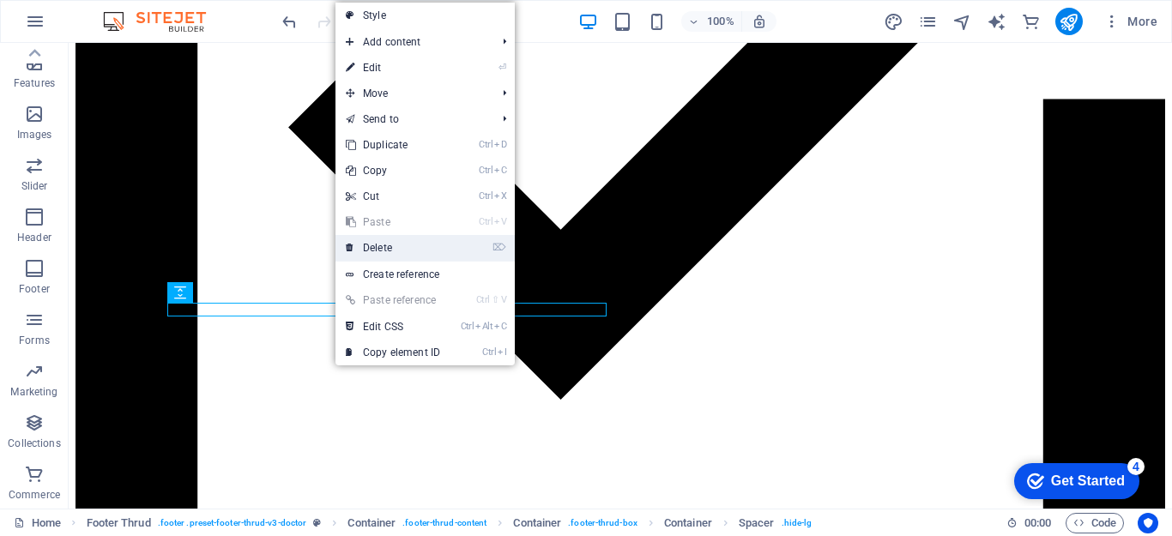
click at [360, 249] on link "⌦ Delete" at bounding box center [393, 248] width 115 height 26
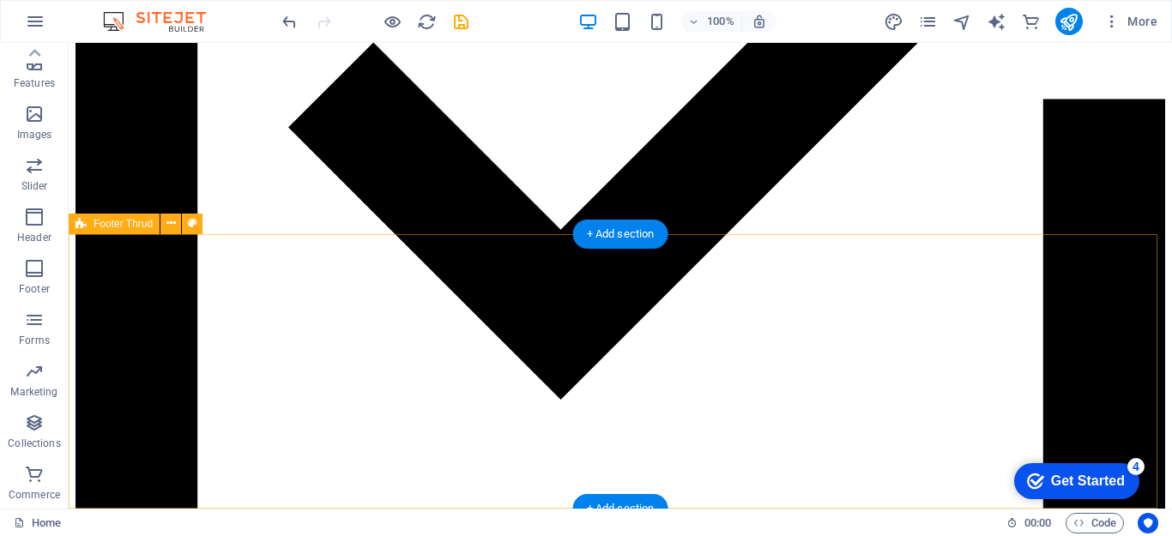
scroll to position [5042, 0]
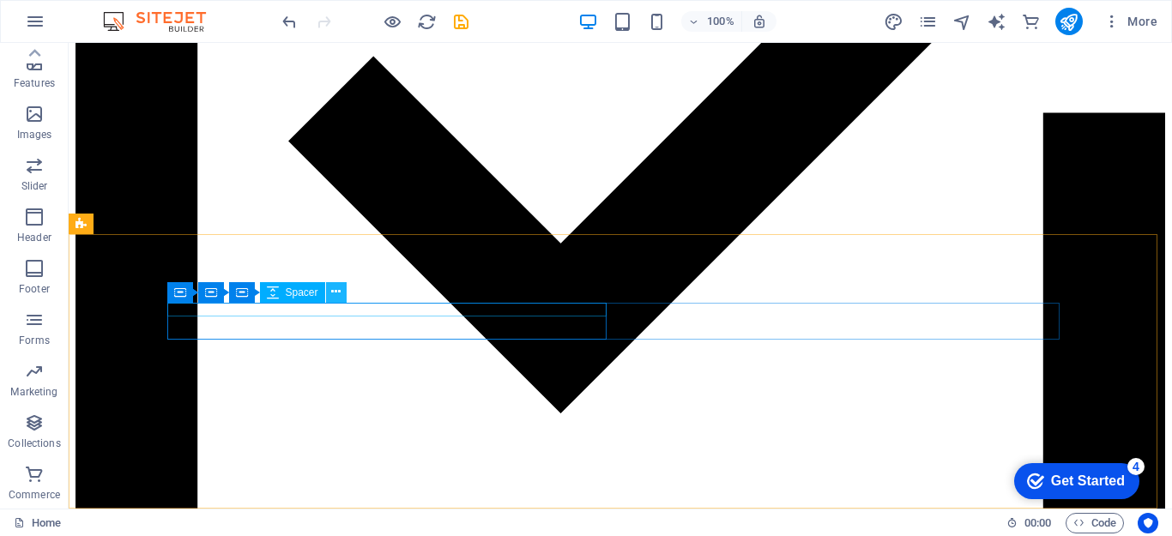
click at [331, 293] on icon at bounding box center [335, 292] width 9 height 18
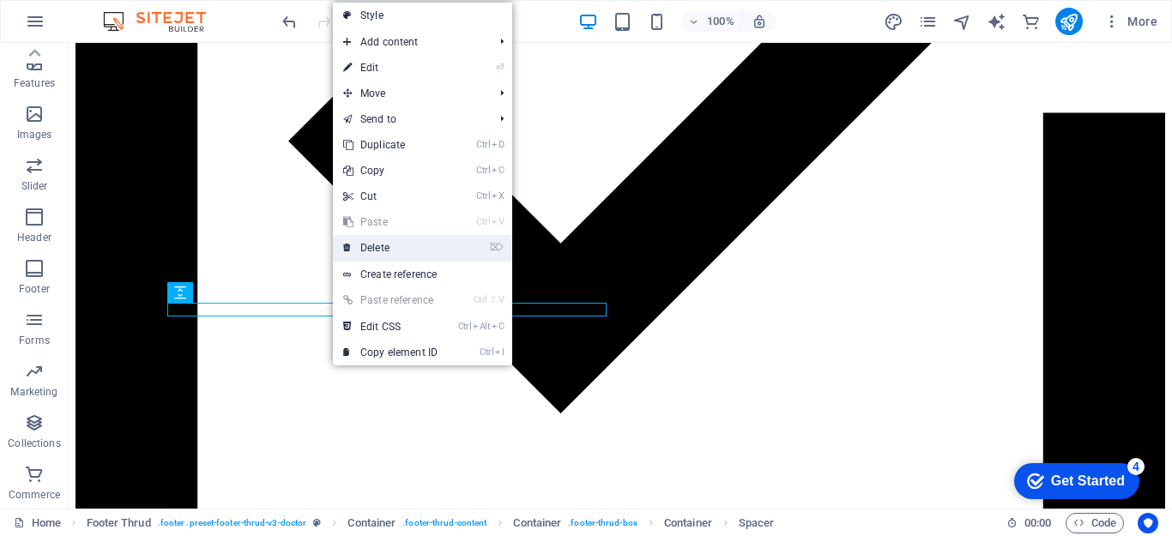
click at [360, 245] on link "⌦ Delete" at bounding box center [390, 248] width 115 height 26
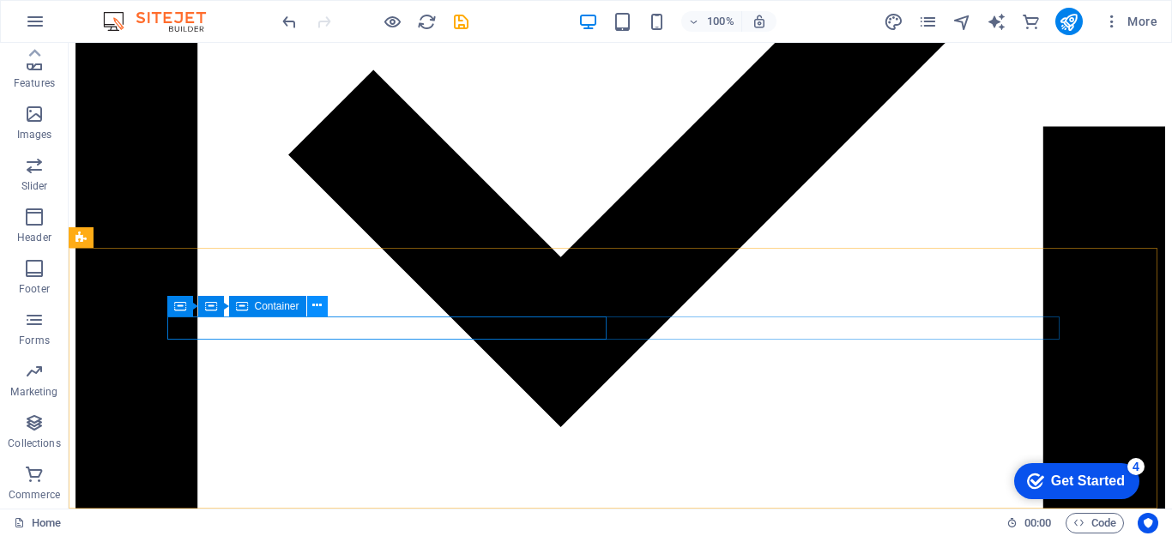
click at [315, 309] on icon at bounding box center [316, 306] width 9 height 18
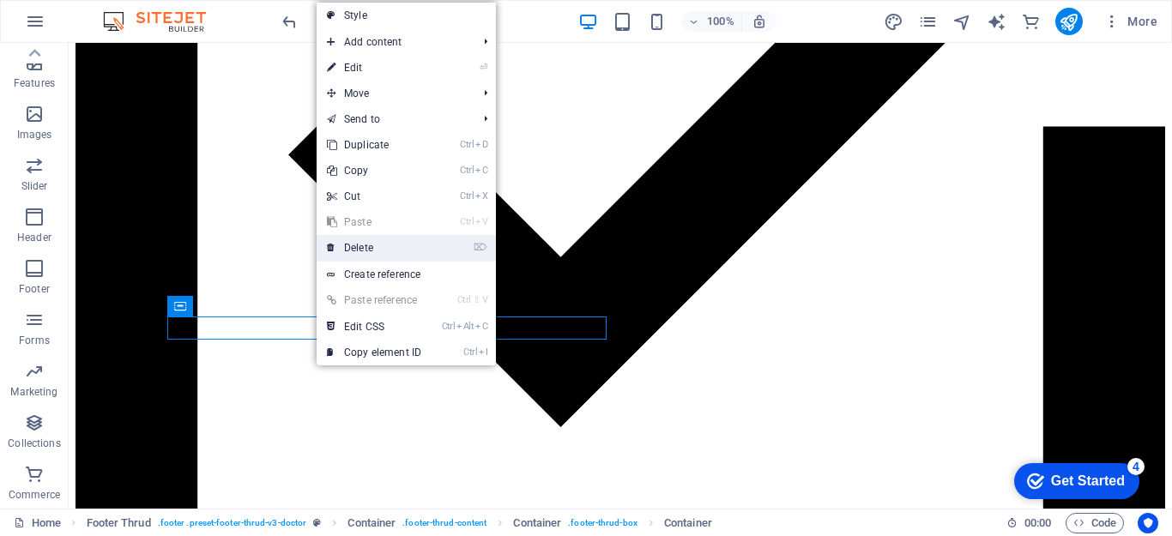
click at [347, 252] on link "⌦ Delete" at bounding box center [374, 248] width 115 height 26
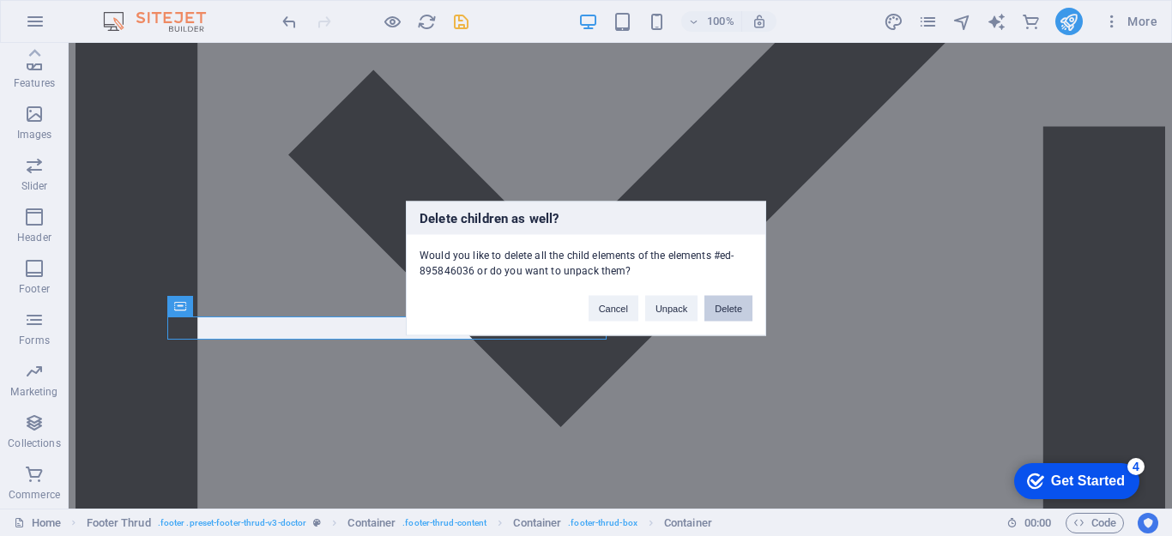
click at [725, 305] on button "Delete" at bounding box center [729, 308] width 48 height 26
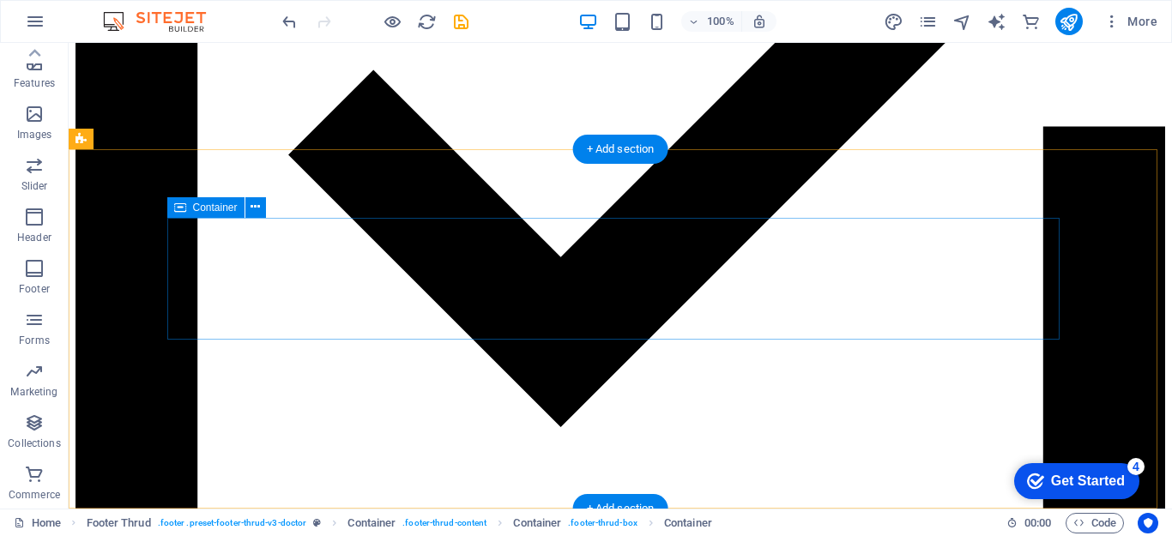
scroll to position [5127, 0]
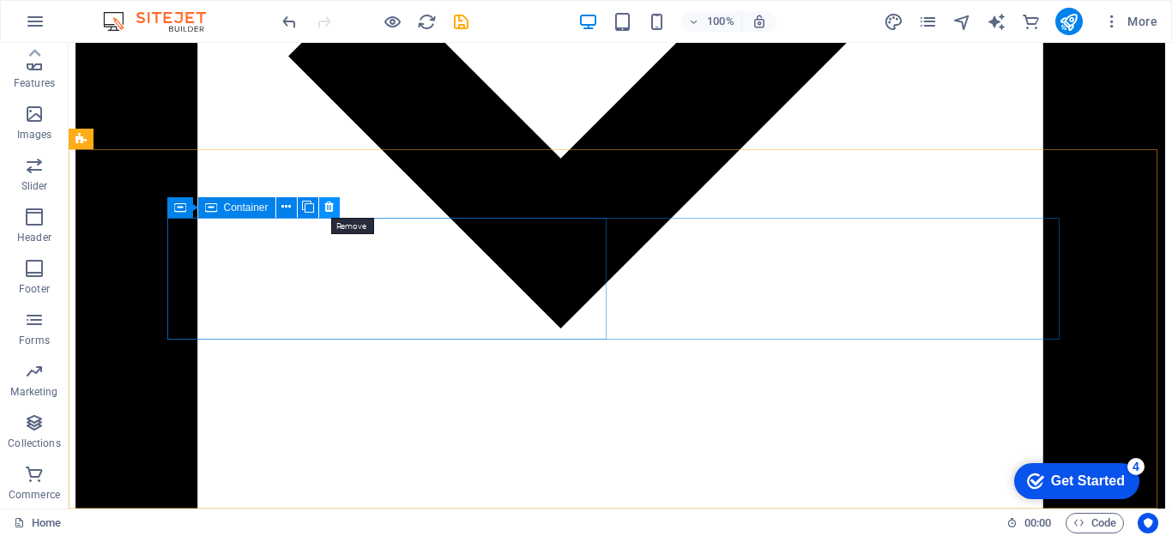
click at [326, 203] on icon at bounding box center [328, 207] width 9 height 18
click at [328, 210] on icon at bounding box center [328, 207] width 9 height 18
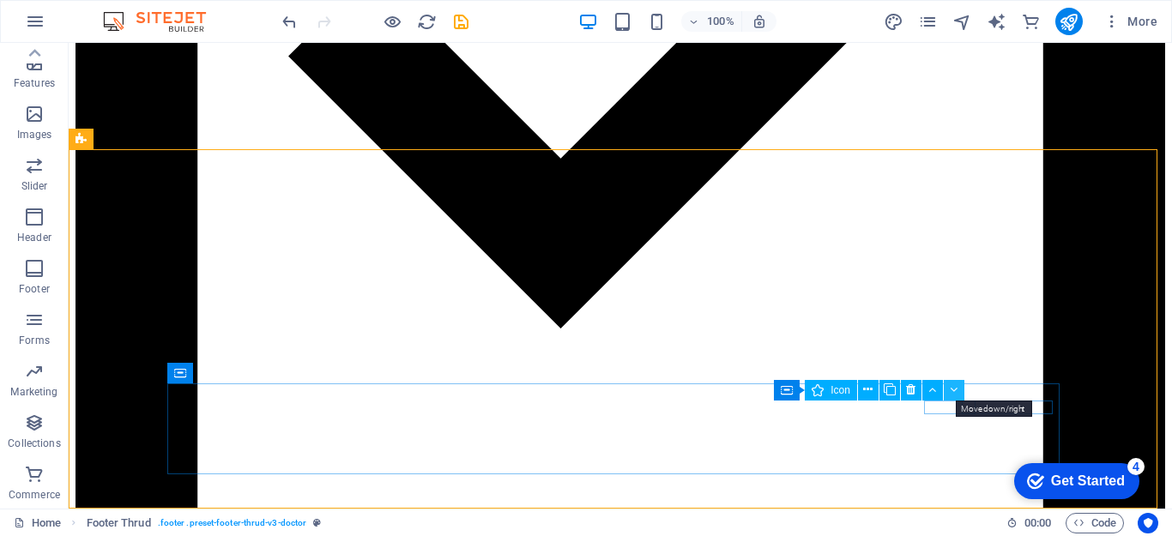
click at [953, 386] on icon at bounding box center [954, 390] width 8 height 18
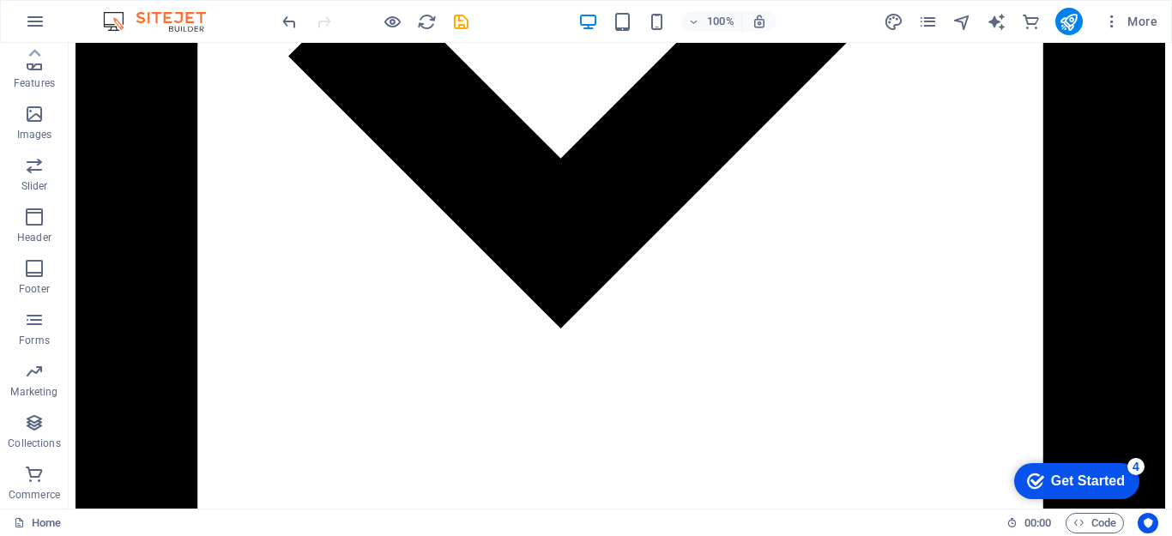
drag, startPoint x: 1162, startPoint y: 80, endPoint x: 1240, endPoint y: 577, distance: 503.0
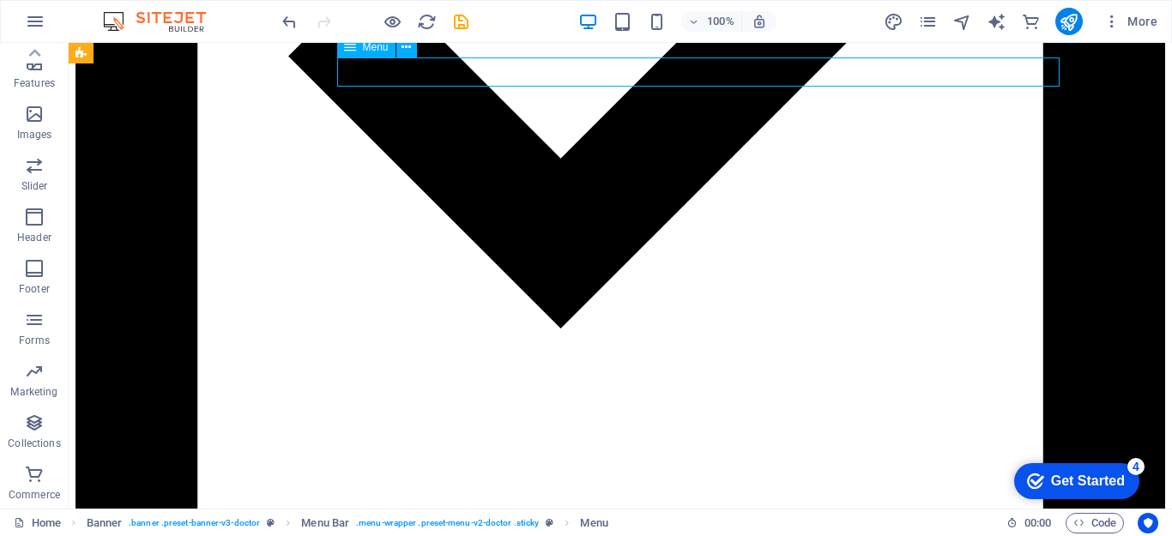
drag, startPoint x: 1006, startPoint y: 82, endPoint x: 801, endPoint y: 61, distance: 205.3
click at [405, 53] on icon at bounding box center [406, 48] width 9 height 18
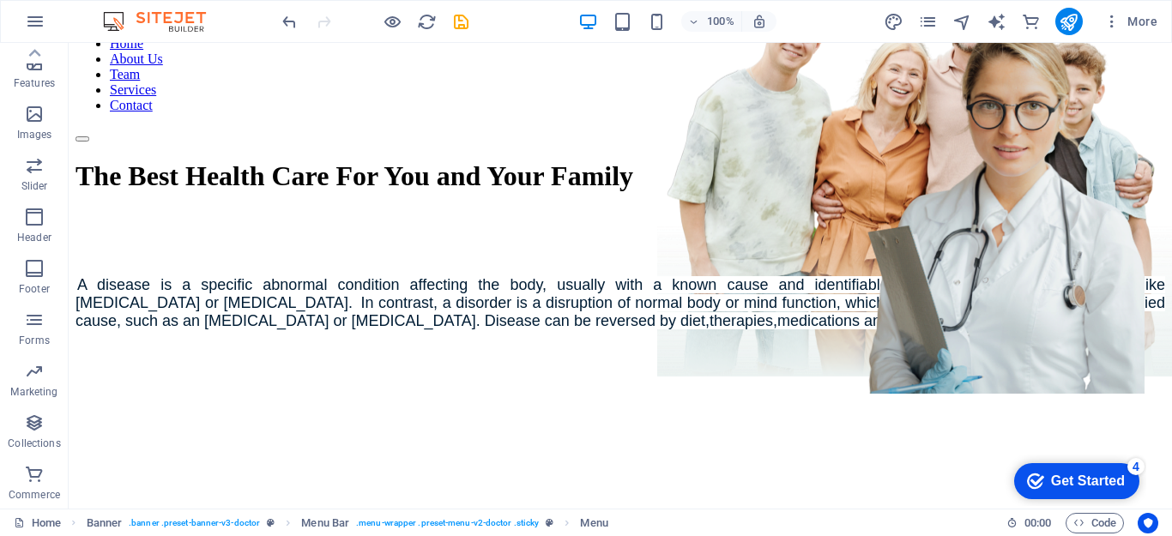
scroll to position [0, 0]
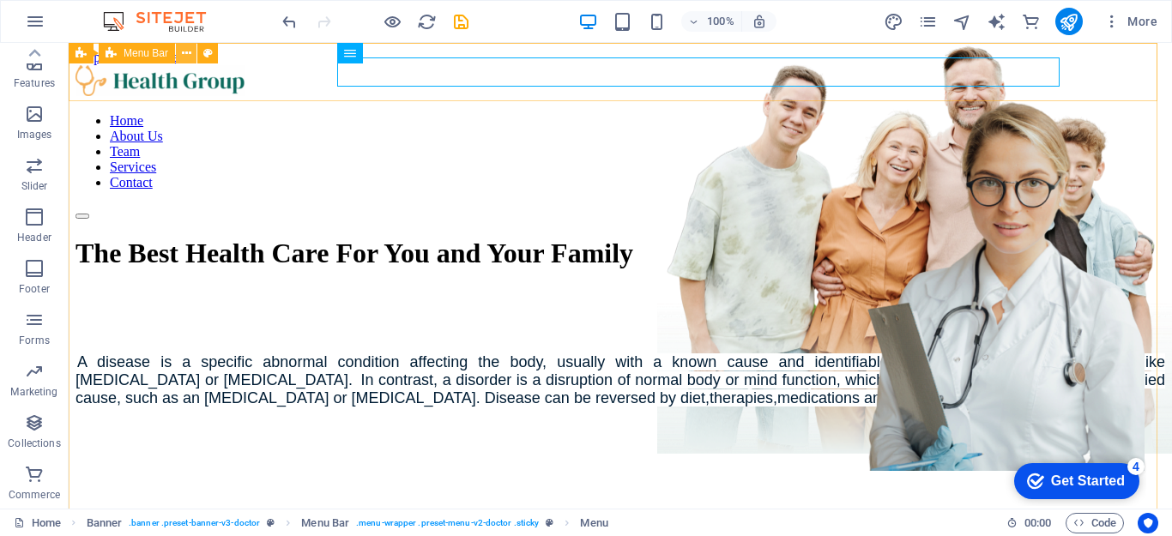
click at [184, 55] on icon at bounding box center [186, 54] width 9 height 18
click at [402, 57] on icon at bounding box center [406, 54] width 9 height 18
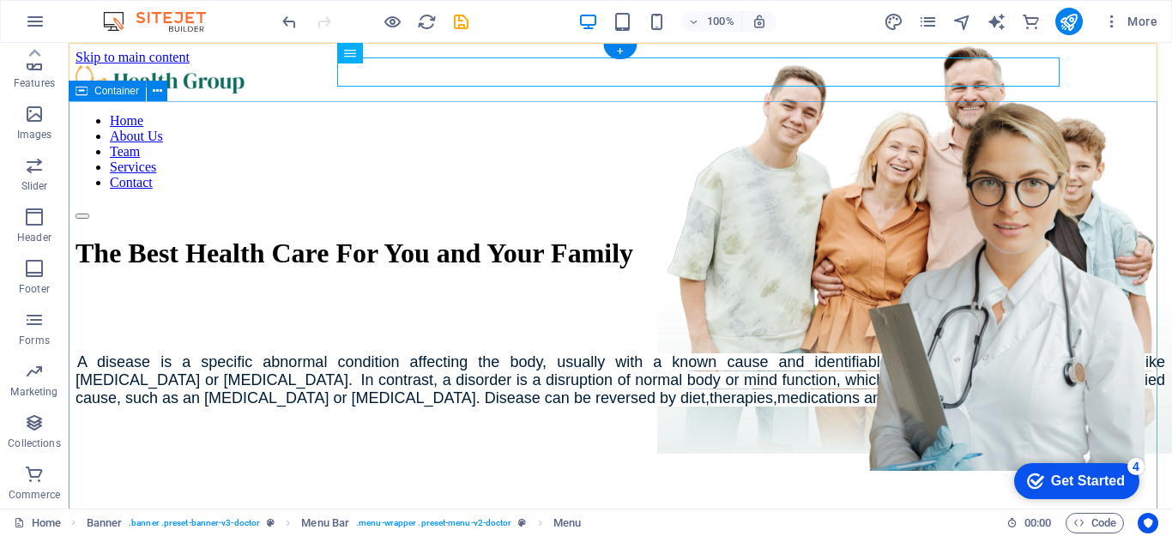
click at [1045, 220] on div "The Best Health Care For You and Your Family A disease is a specific abnormal c…" at bounding box center [621, 321] width 1090 height 202
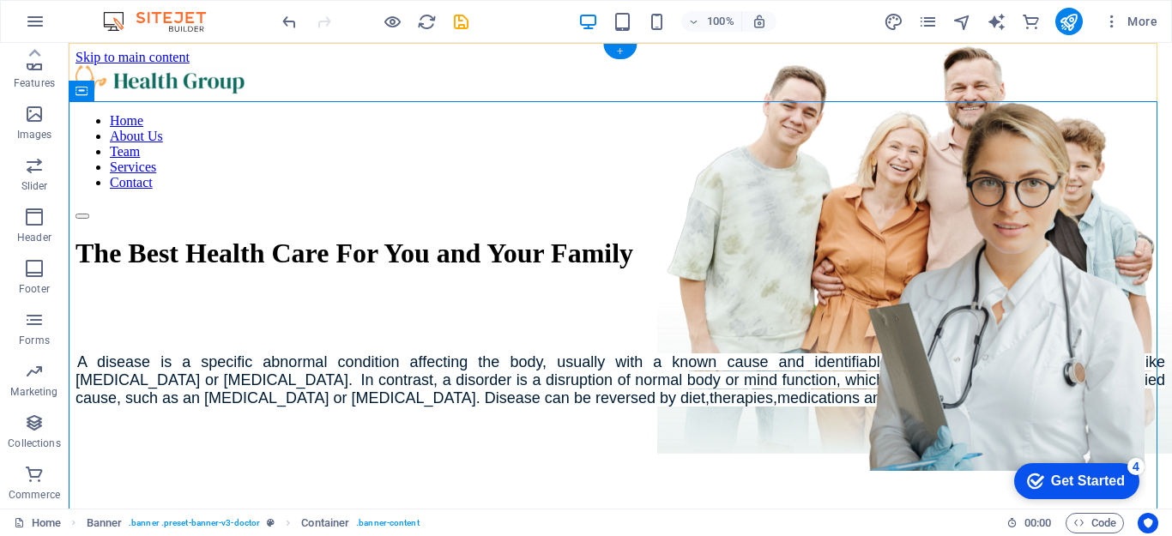
click at [621, 53] on div "+" at bounding box center [619, 51] width 33 height 15
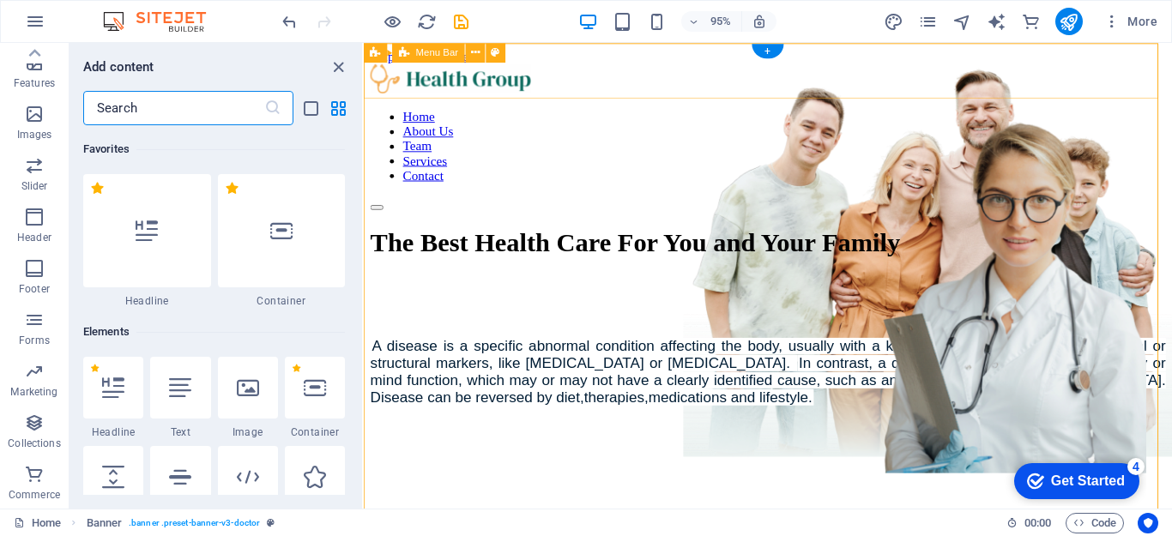
scroll to position [3003, 0]
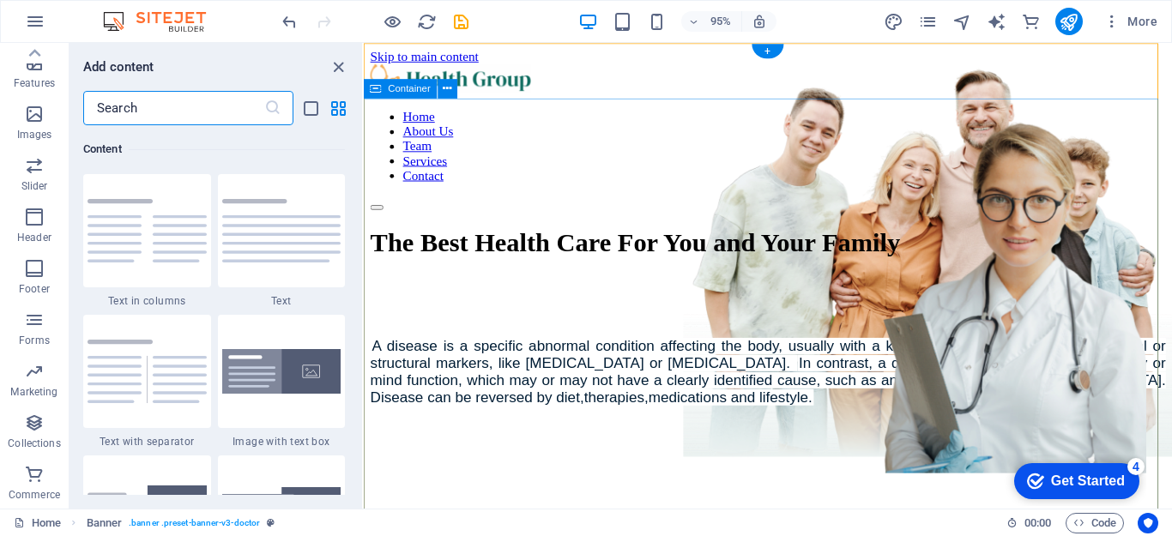
click at [1012, 220] on div "The Best Health Care For You and Your Family A disease is a specific abnormal c…" at bounding box center [790, 330] width 838 height 220
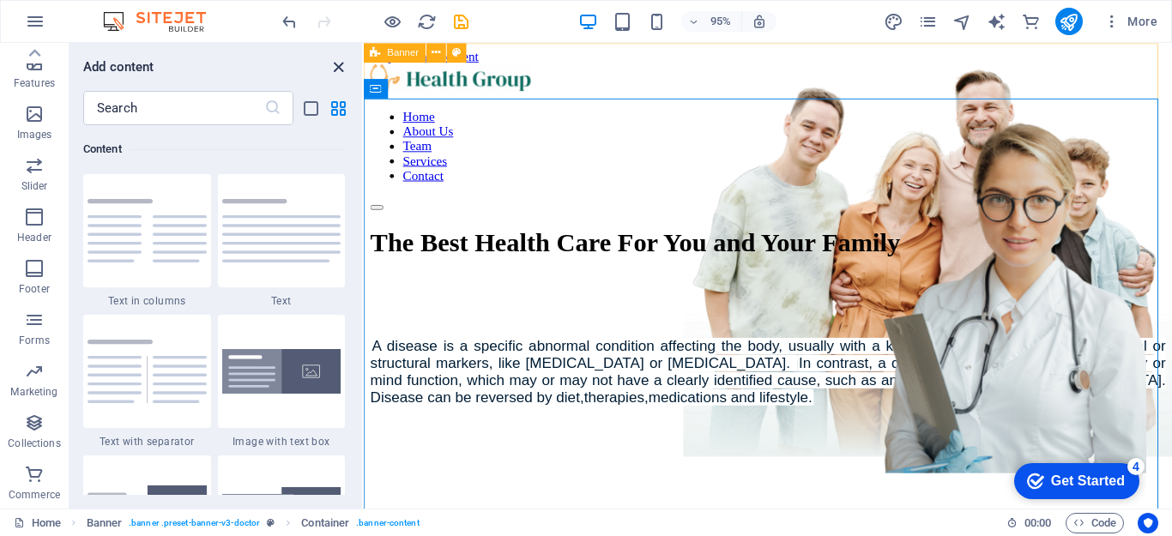
click at [332, 69] on icon "close panel" at bounding box center [339, 67] width 20 height 20
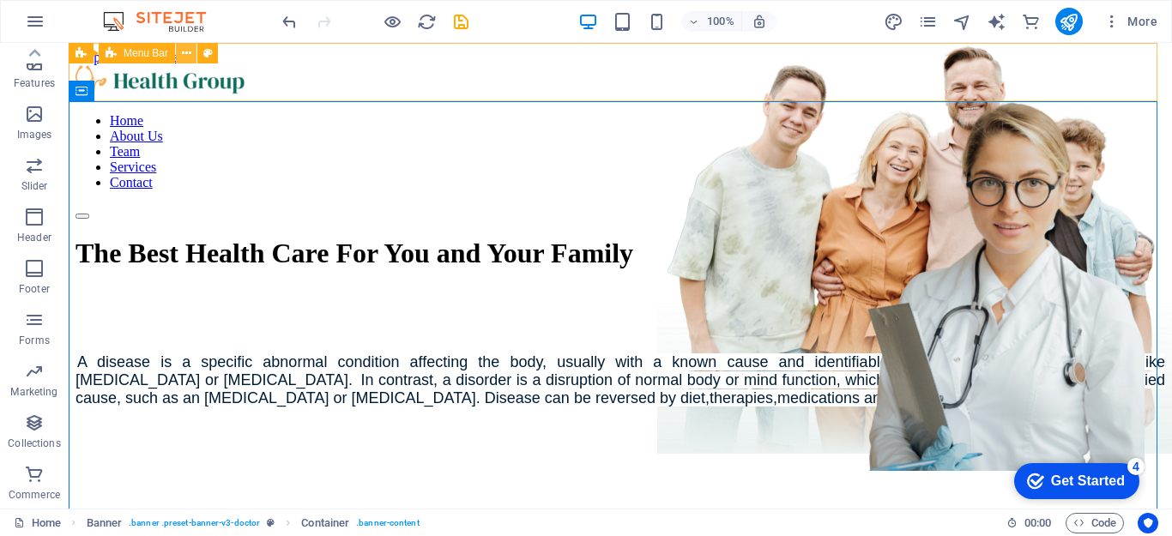
click at [182, 57] on icon at bounding box center [186, 54] width 9 height 18
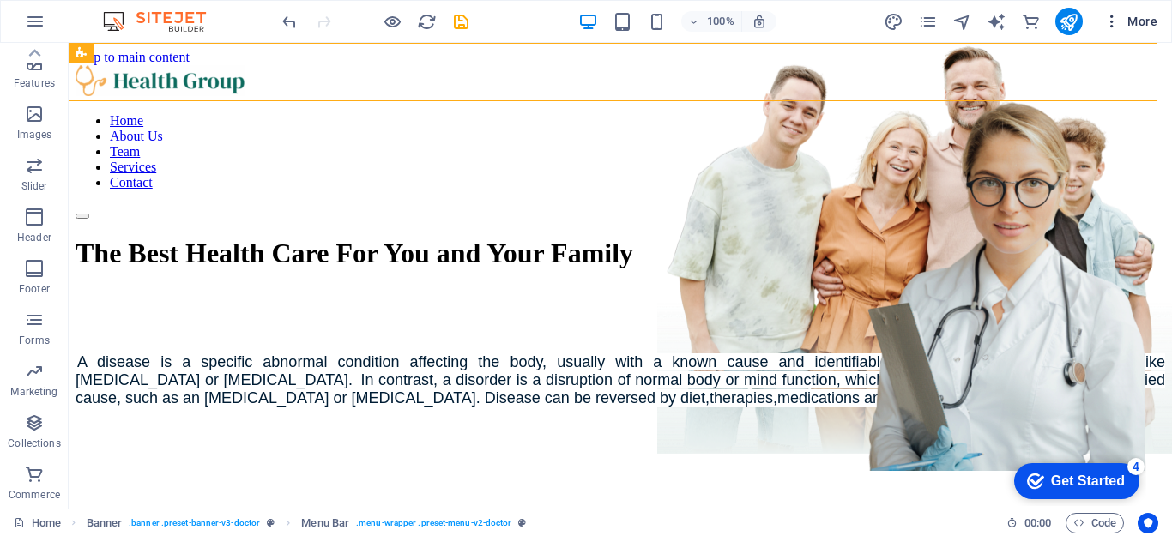
click at [1110, 25] on icon "button" at bounding box center [1112, 21] width 17 height 17
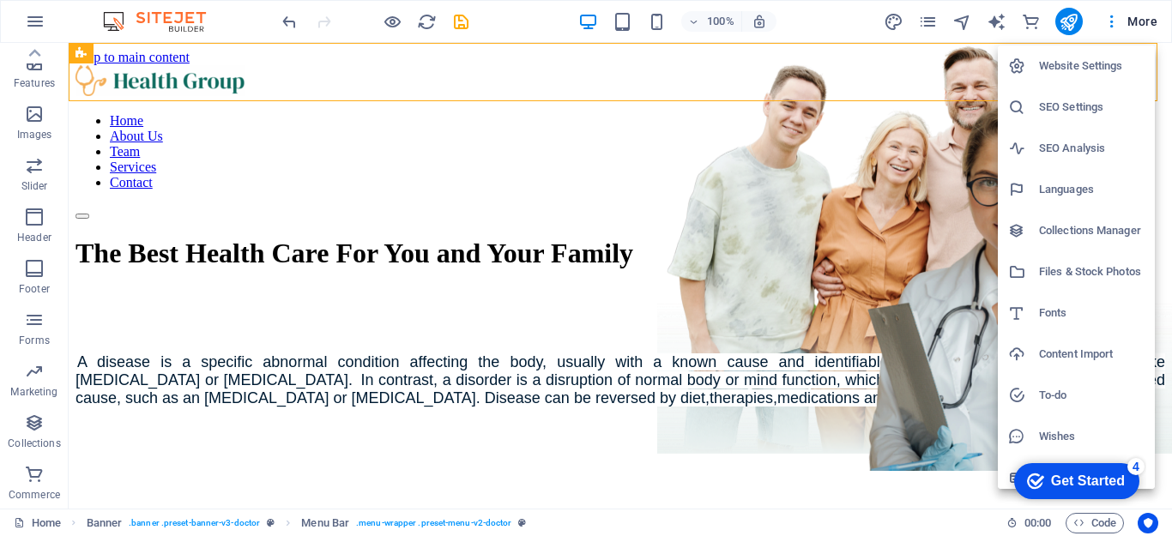
click at [262, 178] on div at bounding box center [586, 268] width 1172 height 536
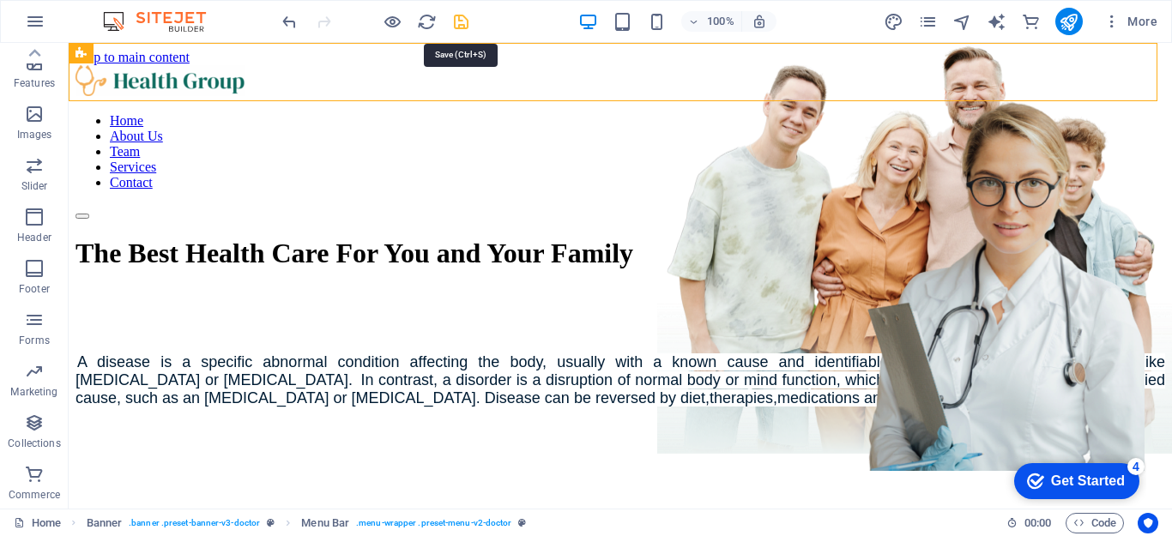
click at [463, 26] on icon "save" at bounding box center [461, 22] width 20 height 20
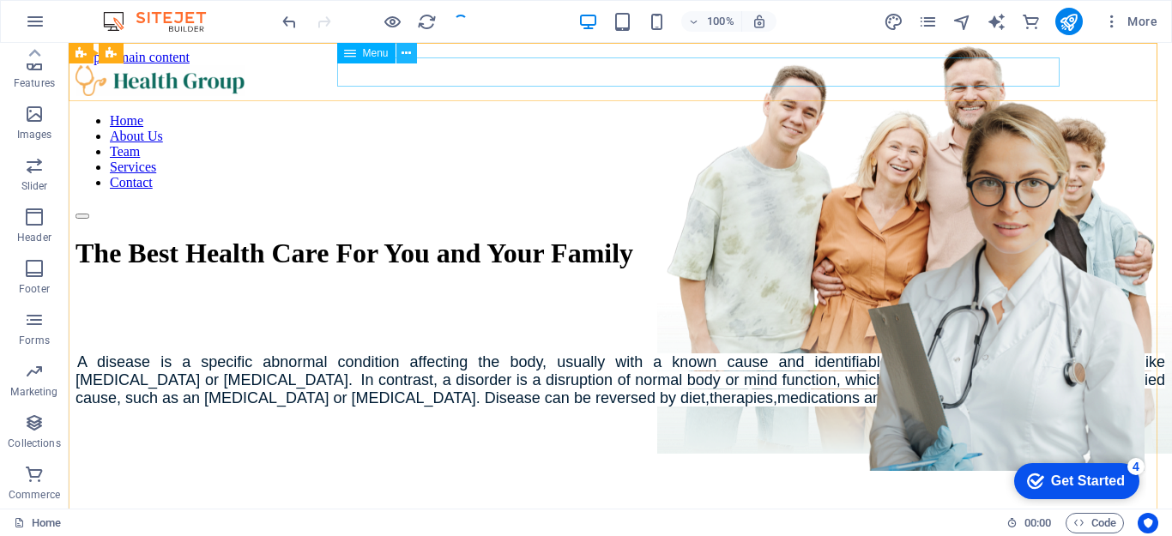
click at [408, 56] on icon at bounding box center [406, 54] width 9 height 18
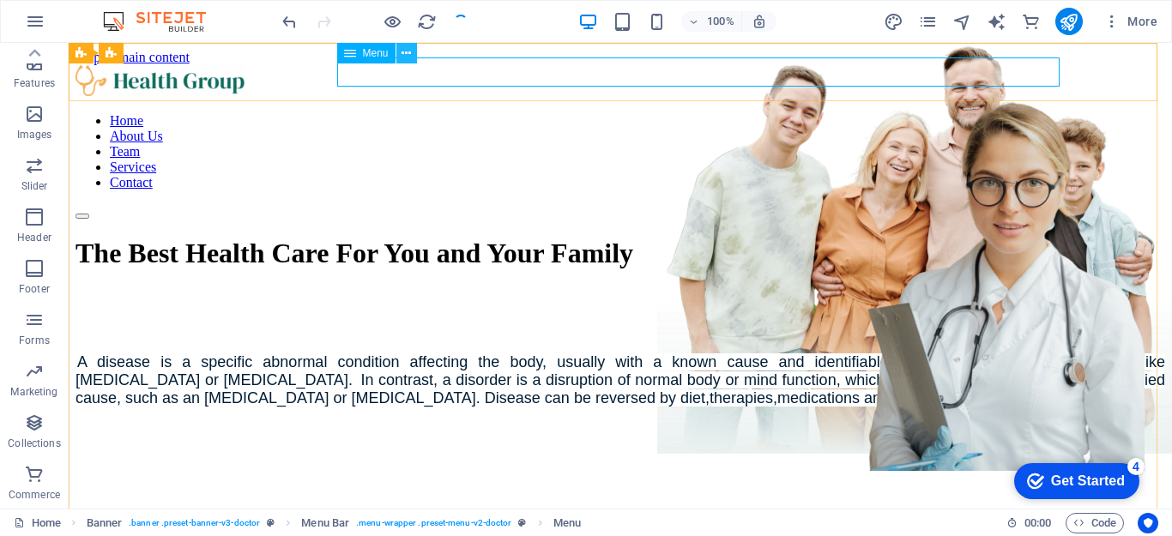
click at [404, 55] on icon at bounding box center [406, 54] width 9 height 18
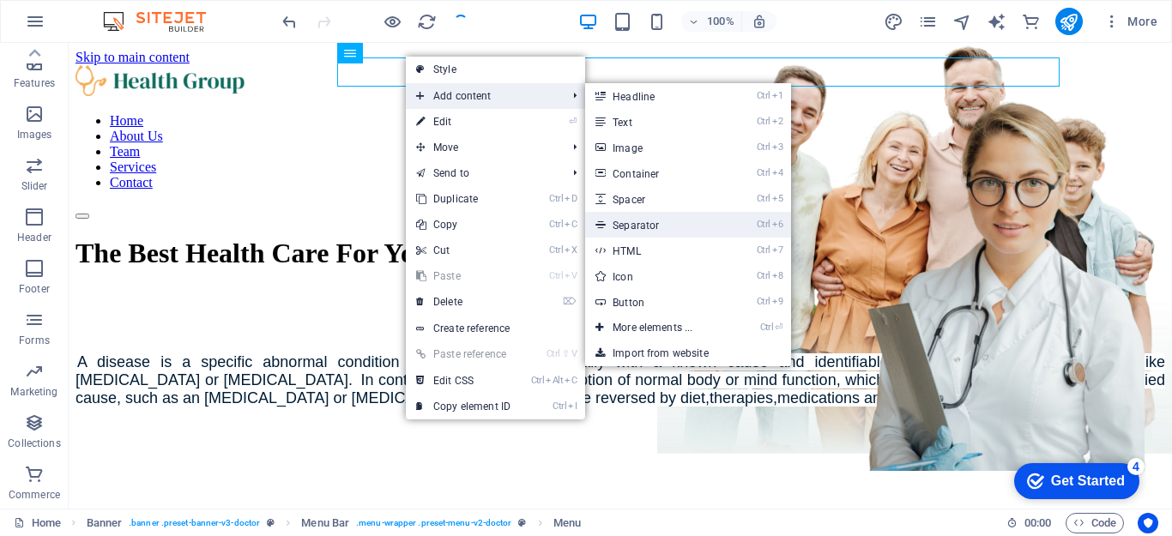
click at [626, 229] on link "Ctrl 6 Separator" at bounding box center [656, 225] width 142 height 26
select select "%"
select select "px"
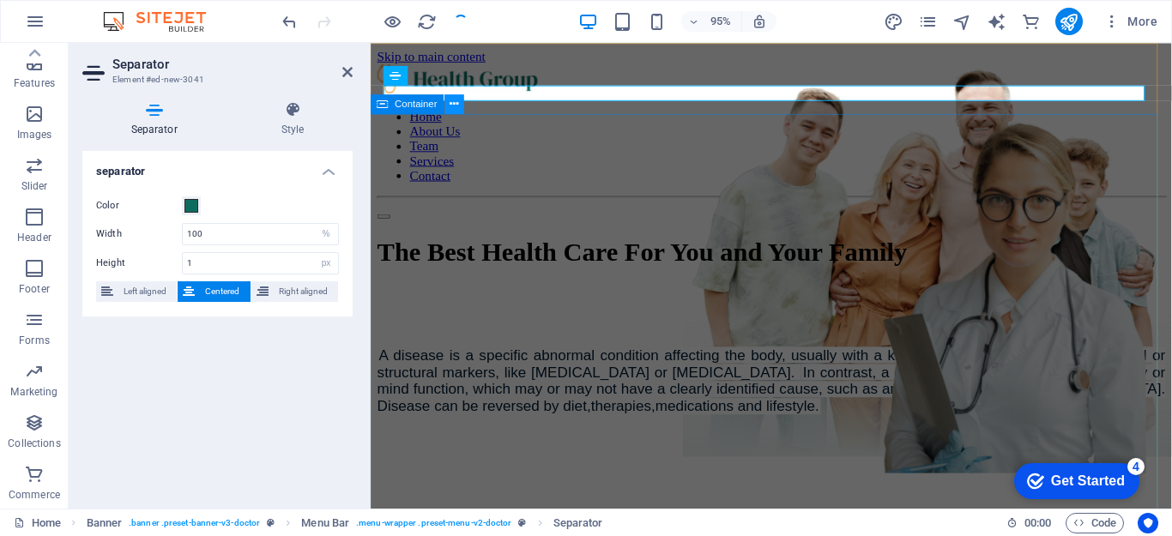
click at [457, 109] on icon at bounding box center [455, 103] width 9 height 17
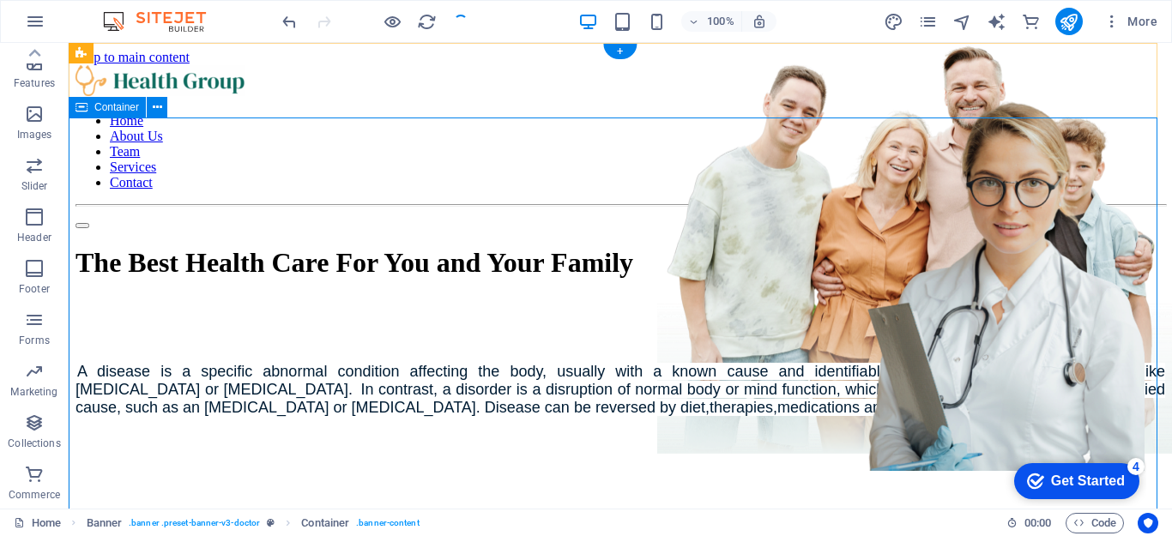
click at [969, 229] on div "The Best Health Care For You and Your Family A disease is a specific abnormal c…" at bounding box center [621, 330] width 1090 height 202
click at [116, 75] on div "Home About Us Team Services Contact" at bounding box center [621, 147] width 1090 height 164
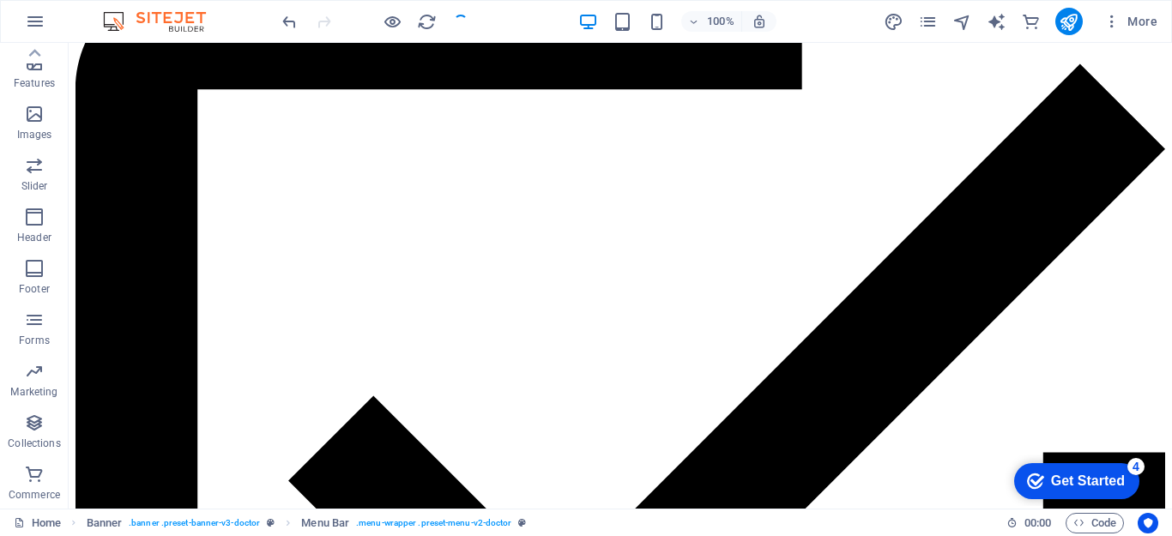
scroll to position [4534, 0]
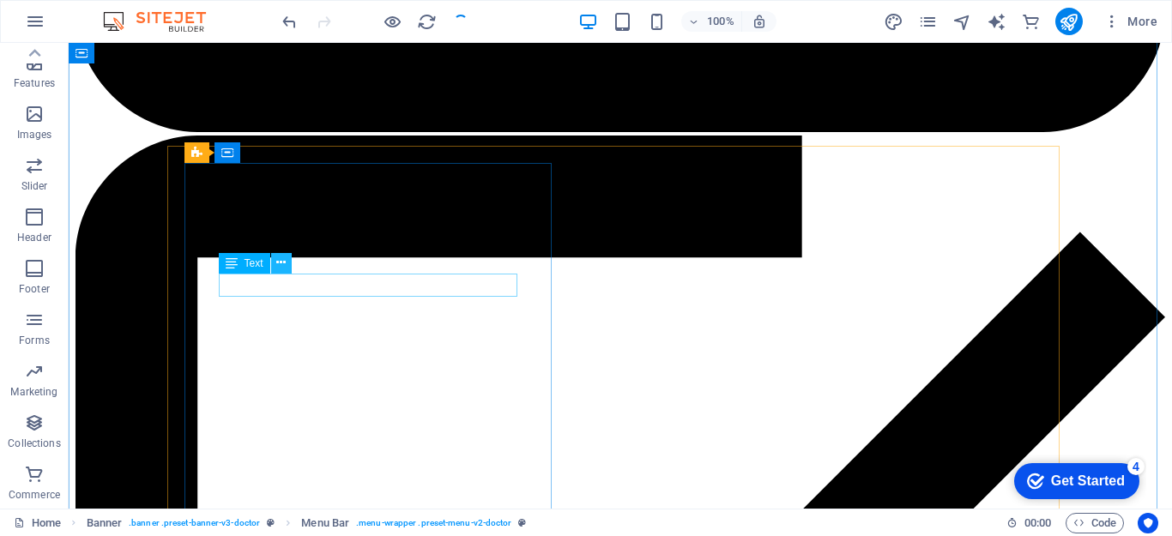
click at [281, 267] on icon at bounding box center [280, 263] width 9 height 18
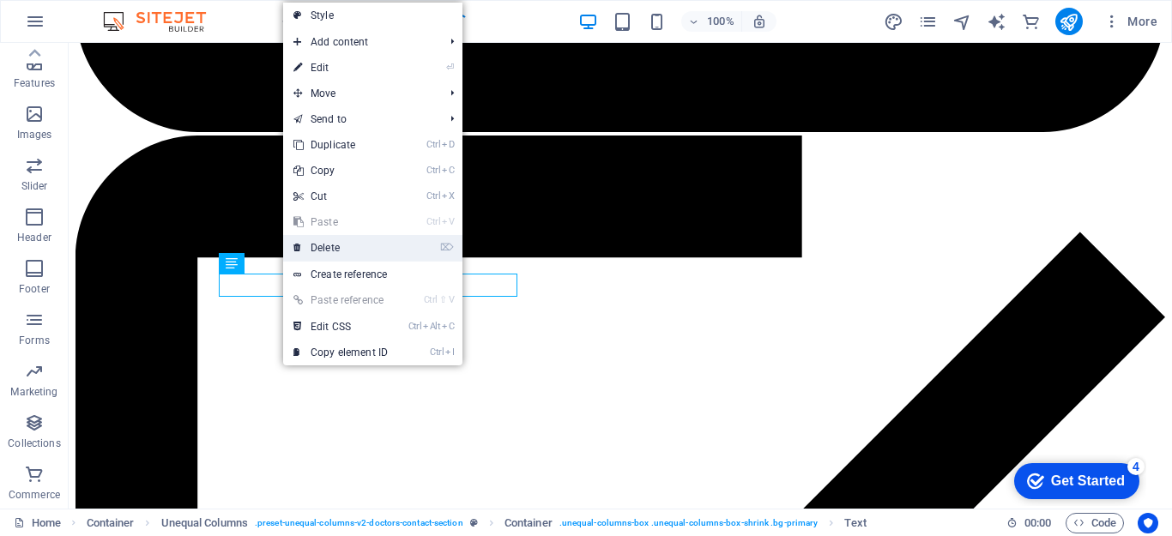
click at [336, 243] on link "⌦ Delete" at bounding box center [340, 248] width 115 height 26
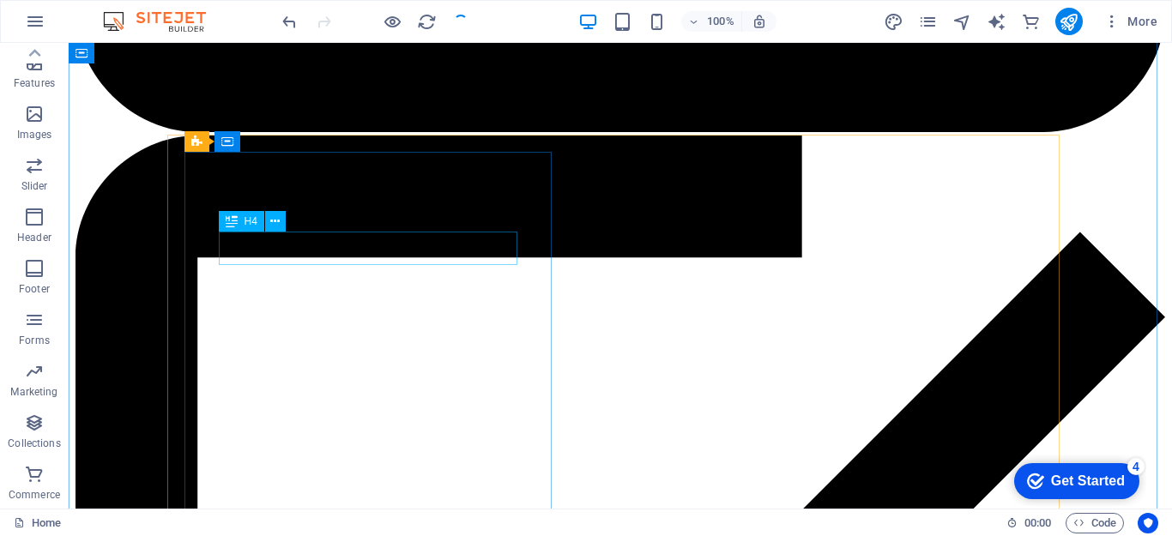
scroll to position [4546, 0]
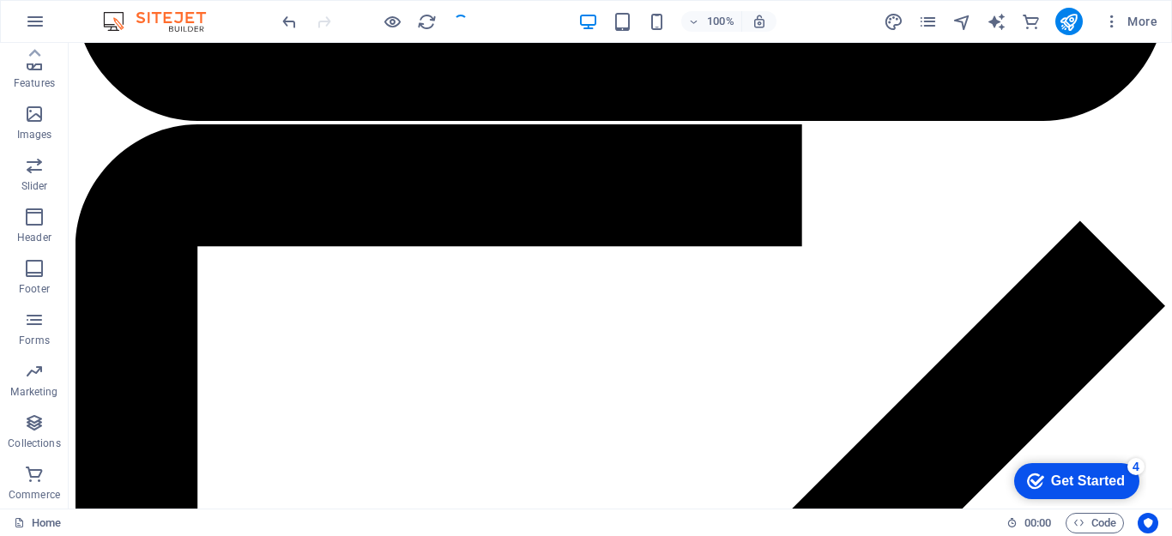
click at [459, 27] on div at bounding box center [375, 21] width 192 height 27
click at [460, 21] on div at bounding box center [375, 21] width 192 height 27
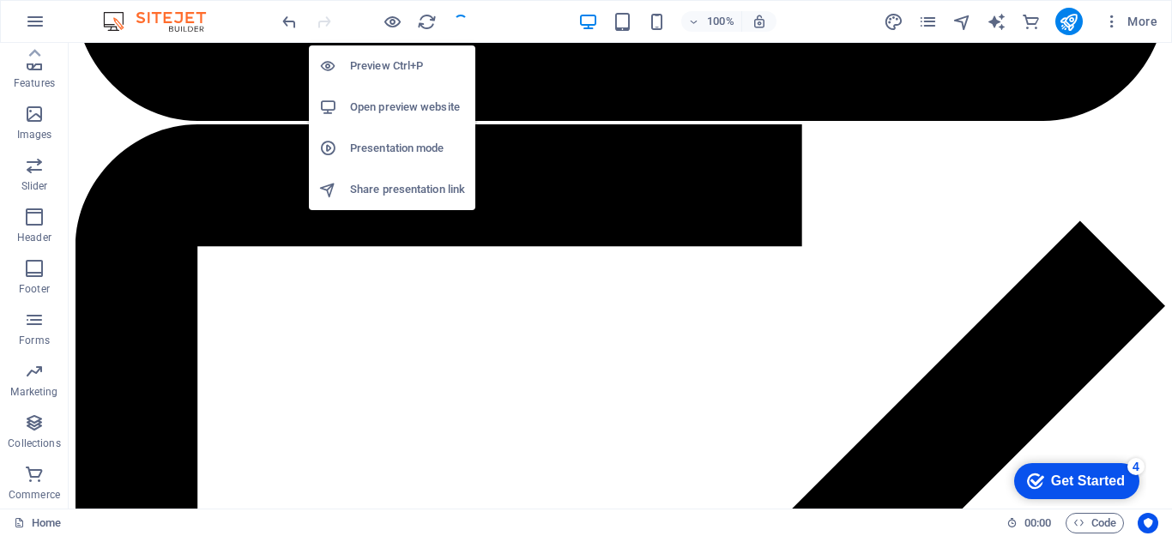
click at [391, 110] on h6 "Open preview website" at bounding box center [407, 107] width 115 height 21
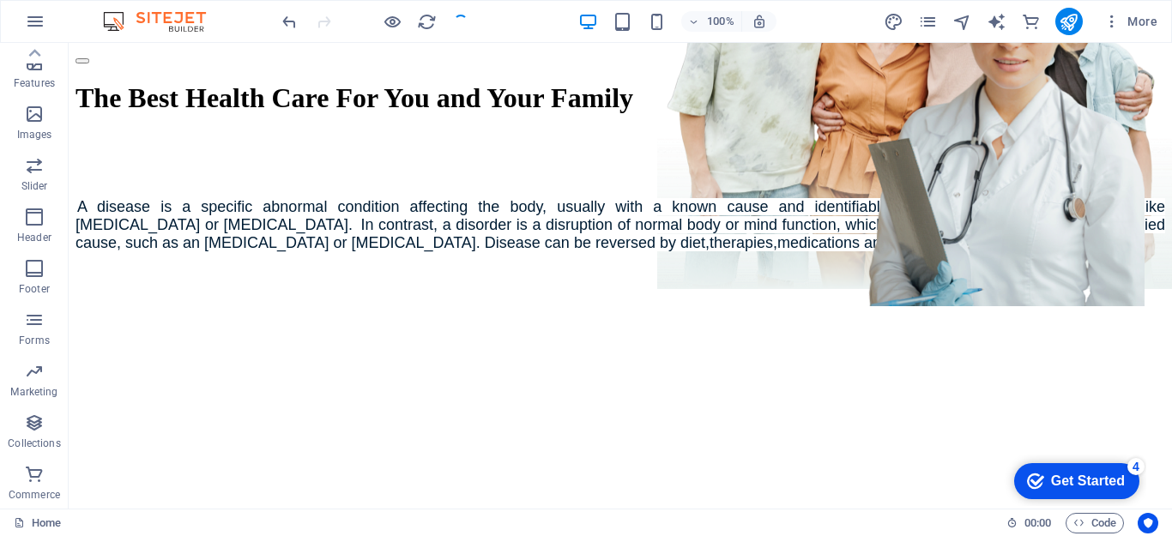
scroll to position [0, 0]
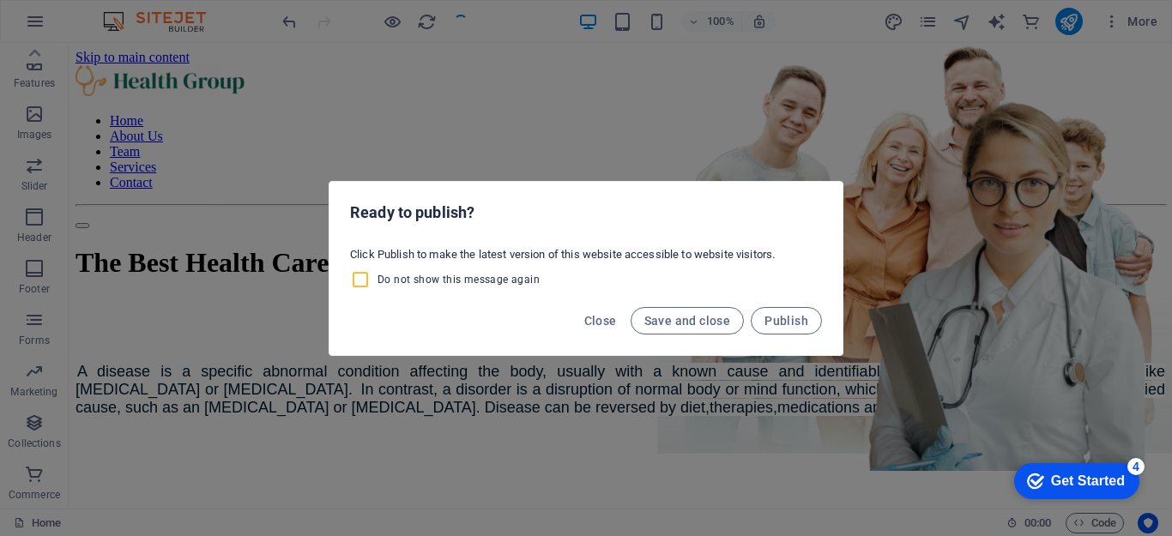
click at [363, 279] on input "Do not show this message again" at bounding box center [363, 279] width 27 height 21
checkbox input "true"
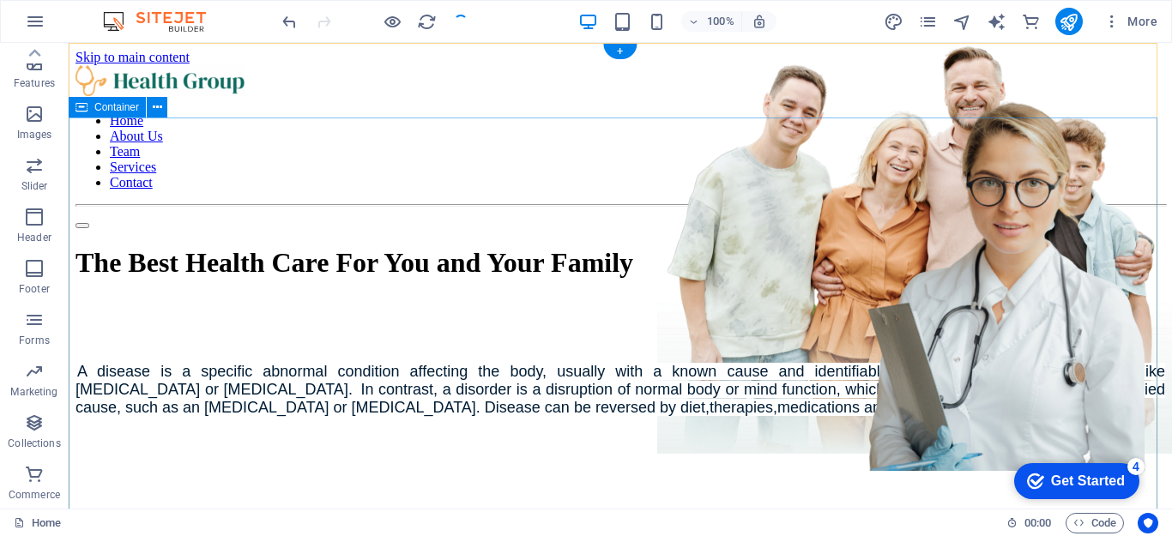
click at [886, 229] on div "The Best Health Care For You and Your Family A disease is a specific abnormal c…" at bounding box center [621, 330] width 1090 height 202
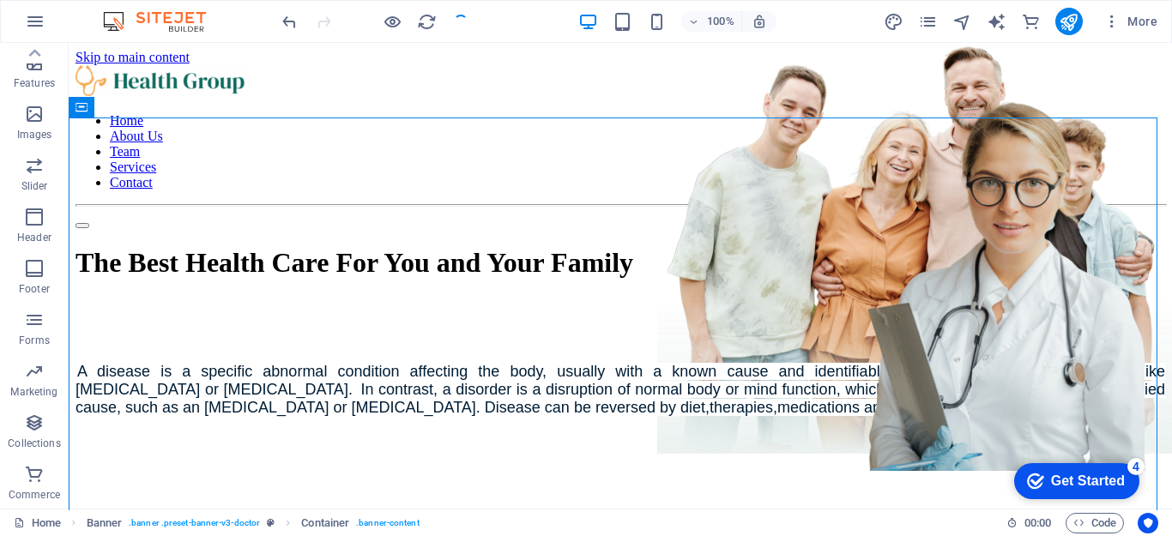
click at [463, 23] on div at bounding box center [375, 21] width 192 height 27
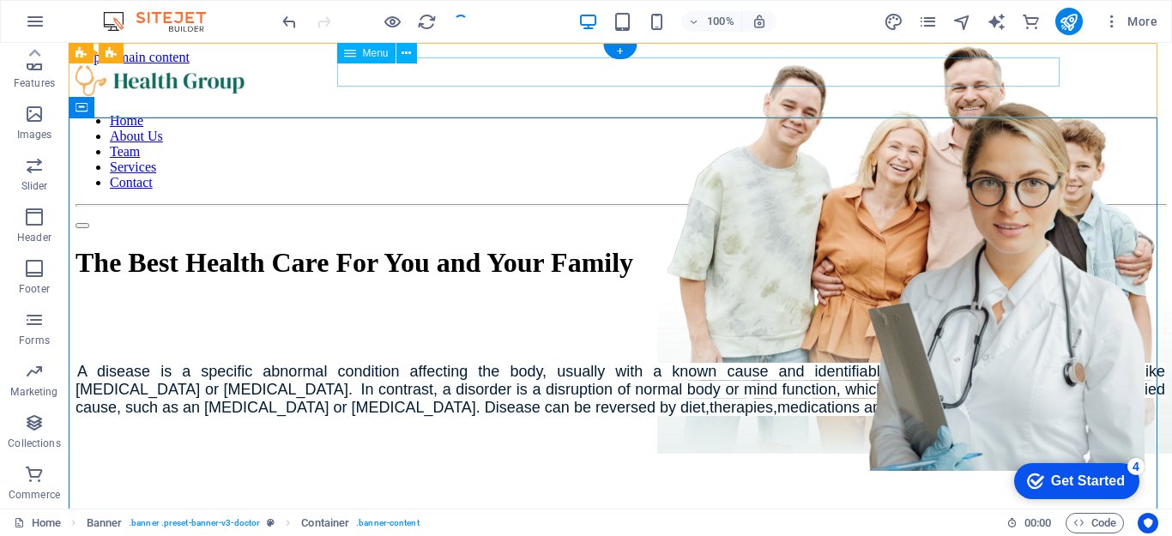
click at [533, 113] on nav "Home About Us Team Services Contact" at bounding box center [621, 151] width 1090 height 77
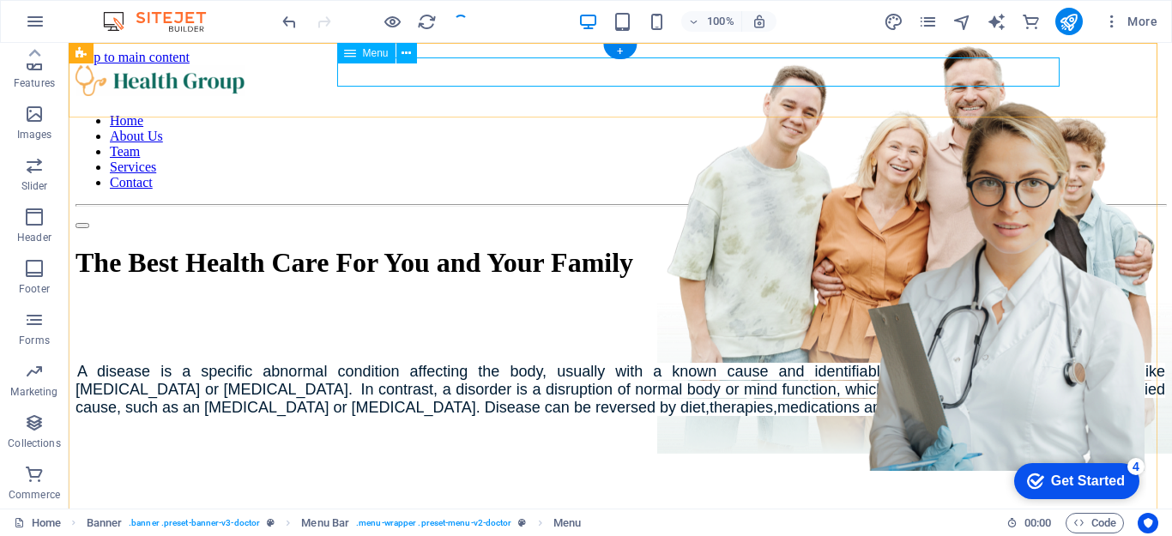
click at [749, 113] on nav "Home About Us Team Services Contact" at bounding box center [621, 151] width 1090 height 77
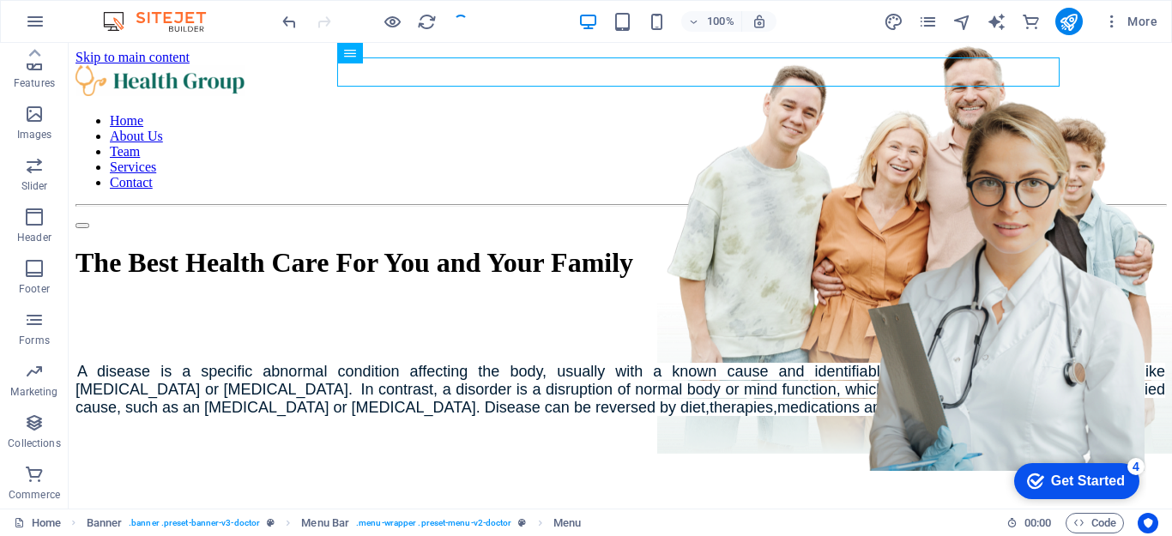
click at [452, 24] on div at bounding box center [375, 21] width 192 height 27
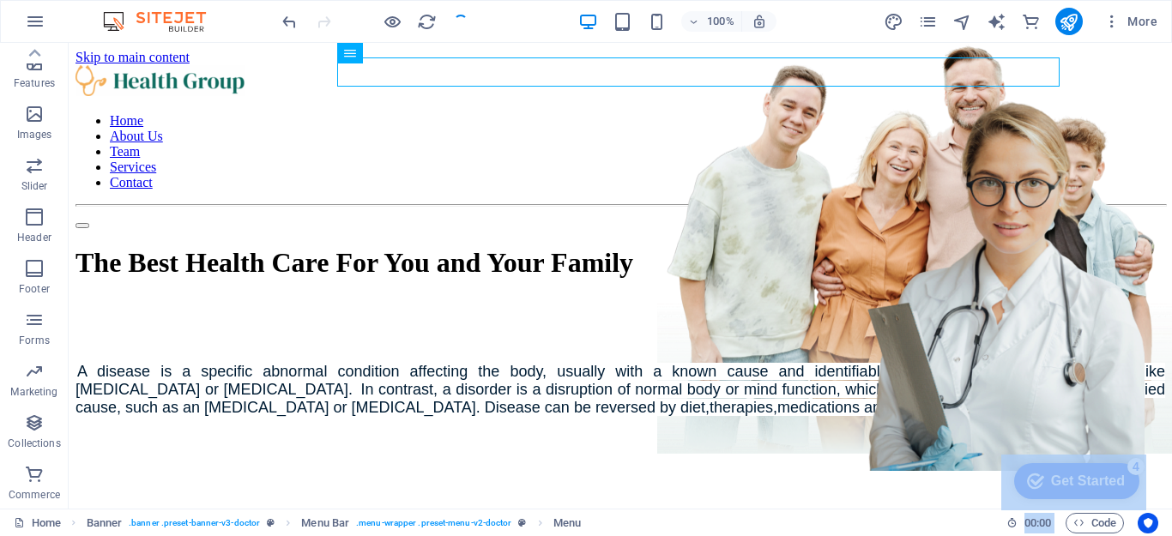
drag, startPoint x: 452, startPoint y: 24, endPoint x: 196, endPoint y: -25, distance: 261.2
click at [196, 0] on html "drchat.in Home Favorites Elements Columns Content Boxes Accordion Tables Featur…" at bounding box center [586, 268] width 1172 height 536
click at [925, 21] on icon "pages" at bounding box center [928, 22] width 20 height 20
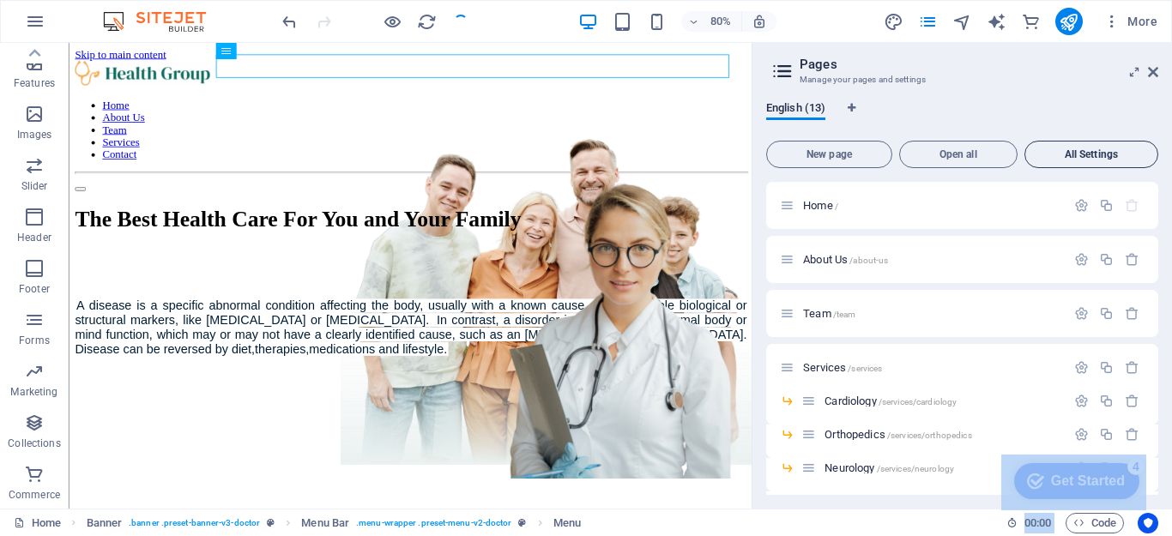
click at [1060, 154] on span "All Settings" at bounding box center [1091, 154] width 118 height 10
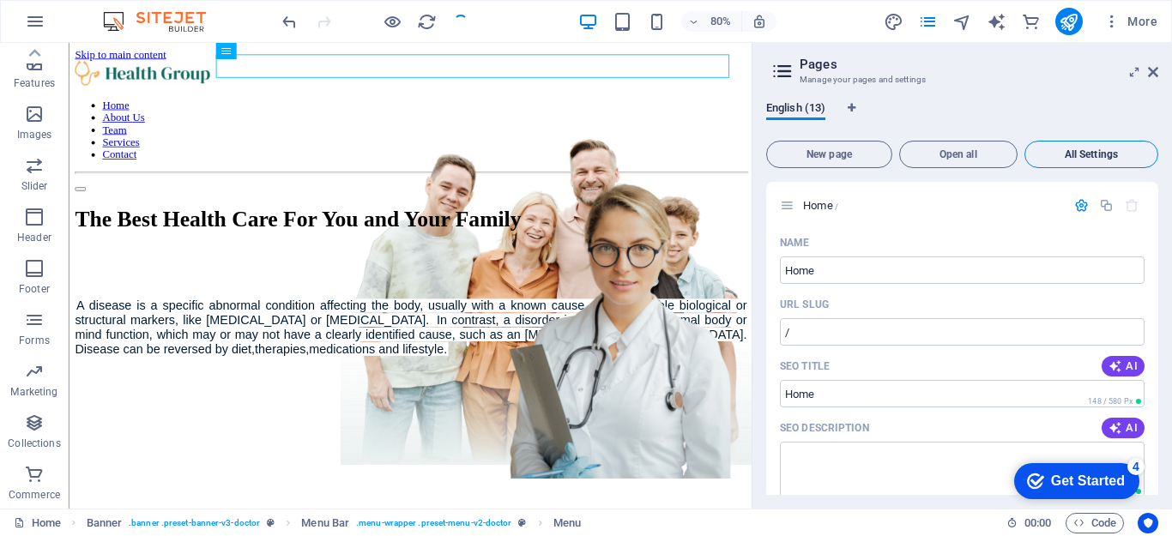
scroll to position [7886, 0]
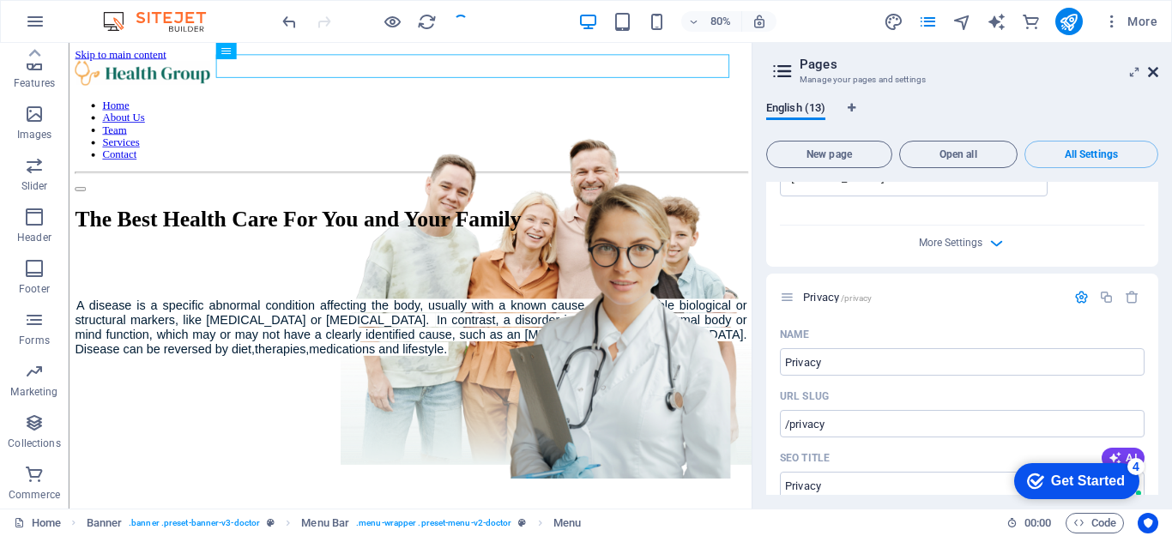
click at [1151, 67] on icon at bounding box center [1153, 72] width 10 height 14
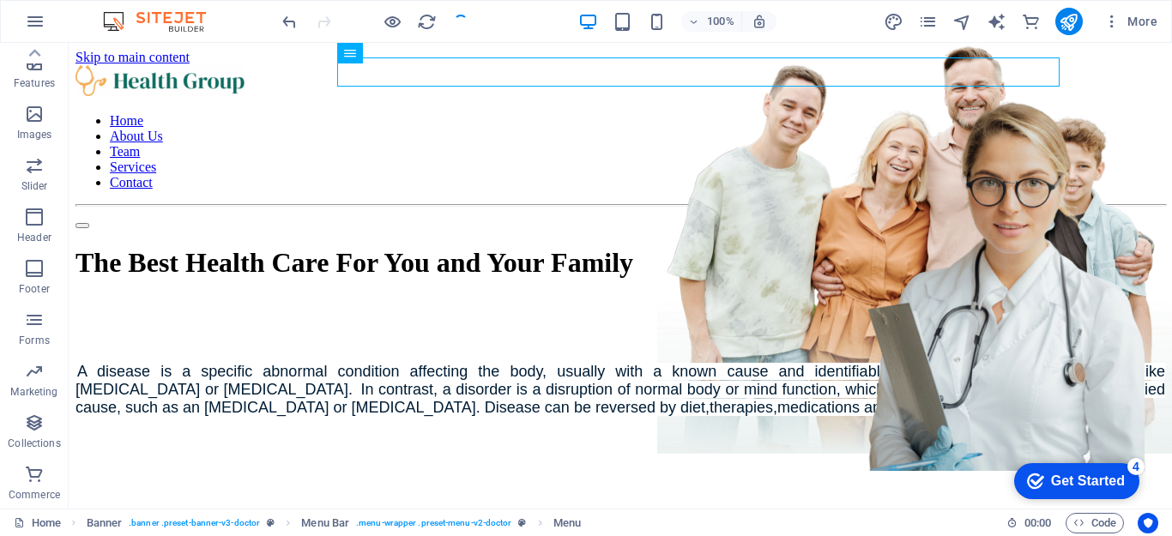
click at [458, 20] on div at bounding box center [375, 21] width 192 height 27
click at [463, 19] on div at bounding box center [375, 21] width 192 height 27
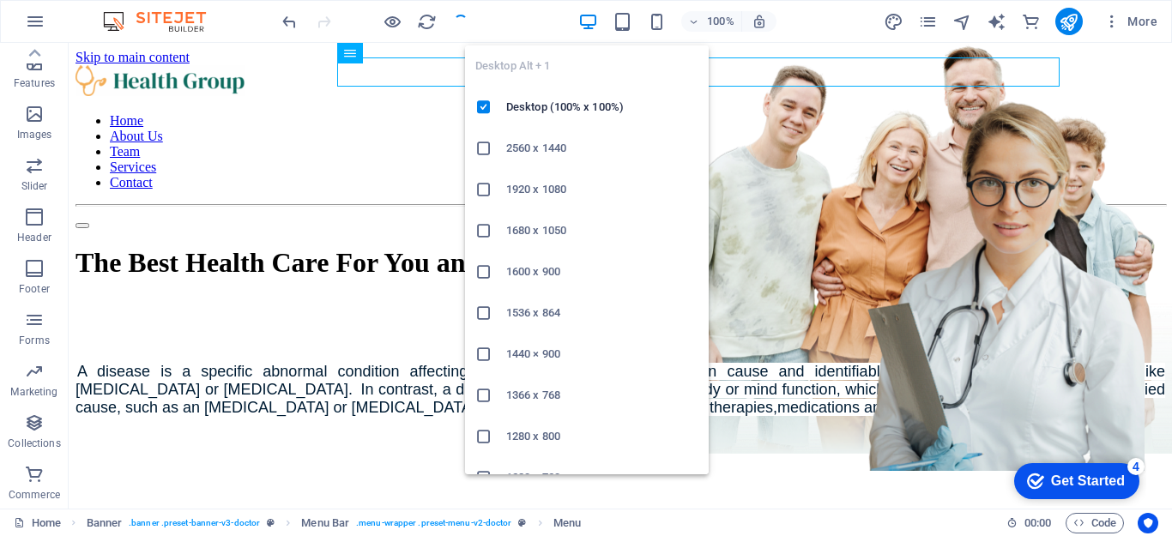
click at [490, 190] on icon at bounding box center [483, 189] width 17 height 17
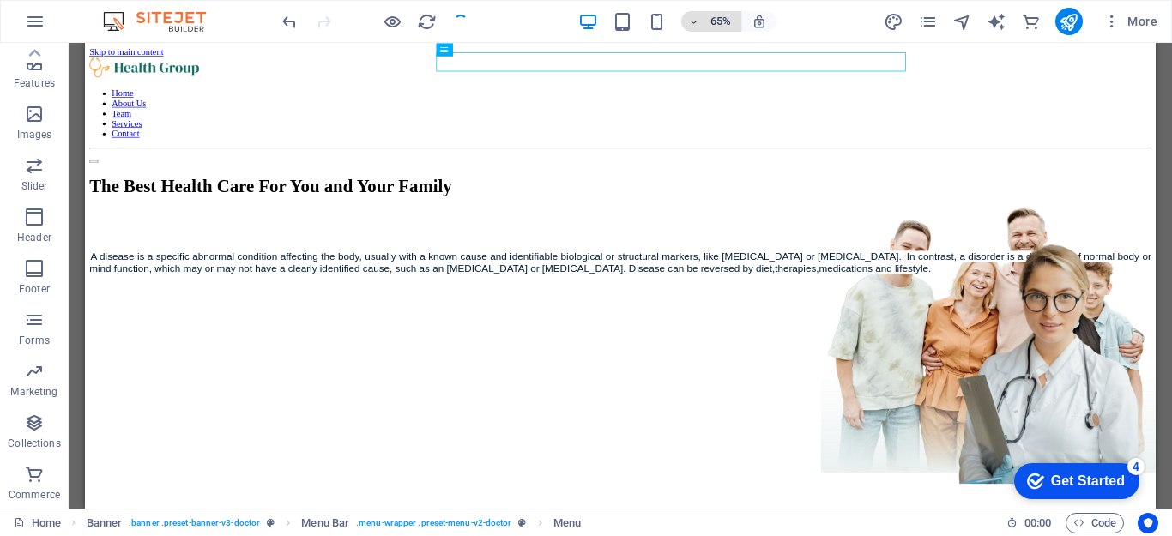
click at [696, 23] on icon "button" at bounding box center [694, 21] width 12 height 11
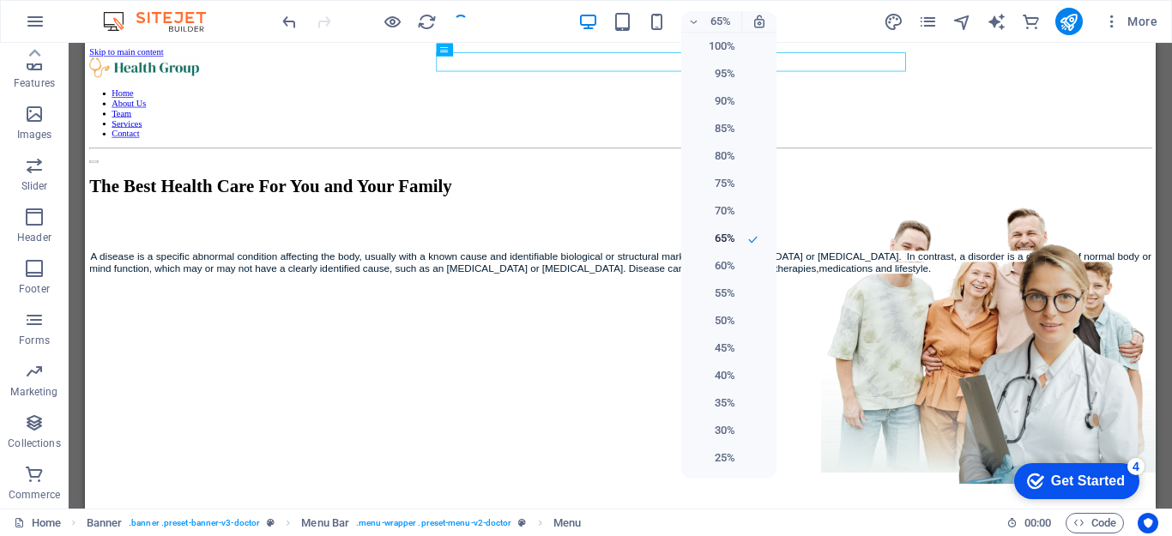
click at [595, 24] on div at bounding box center [586, 268] width 1172 height 536
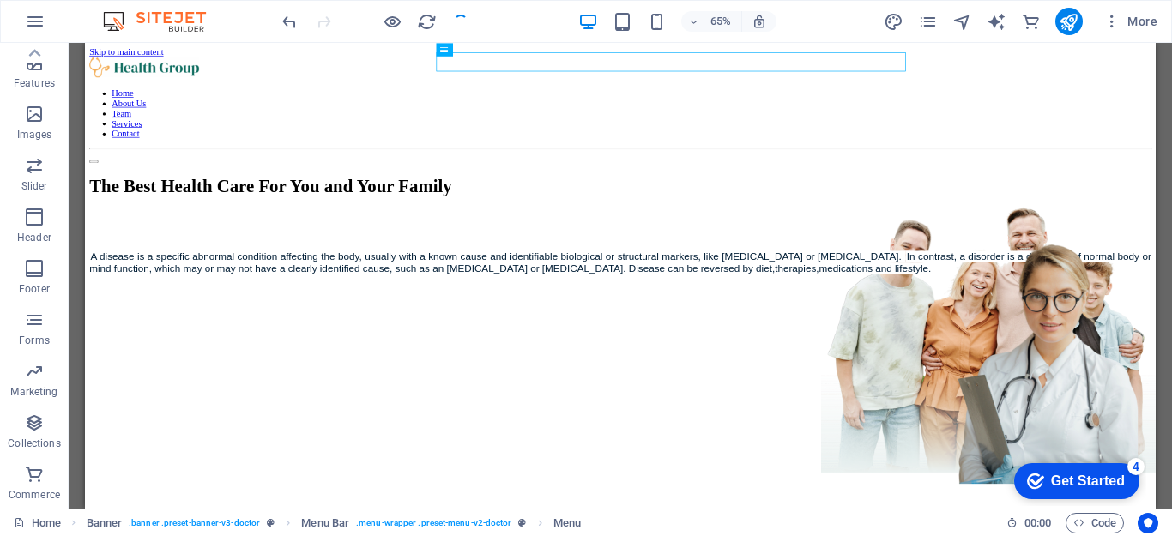
click at [595, 24] on div "100% 95% 90% 85% 80% 75% 70% 65% 60% 55% 50% 45% 40% 35% 30% 25%" at bounding box center [586, 268] width 1172 height 536
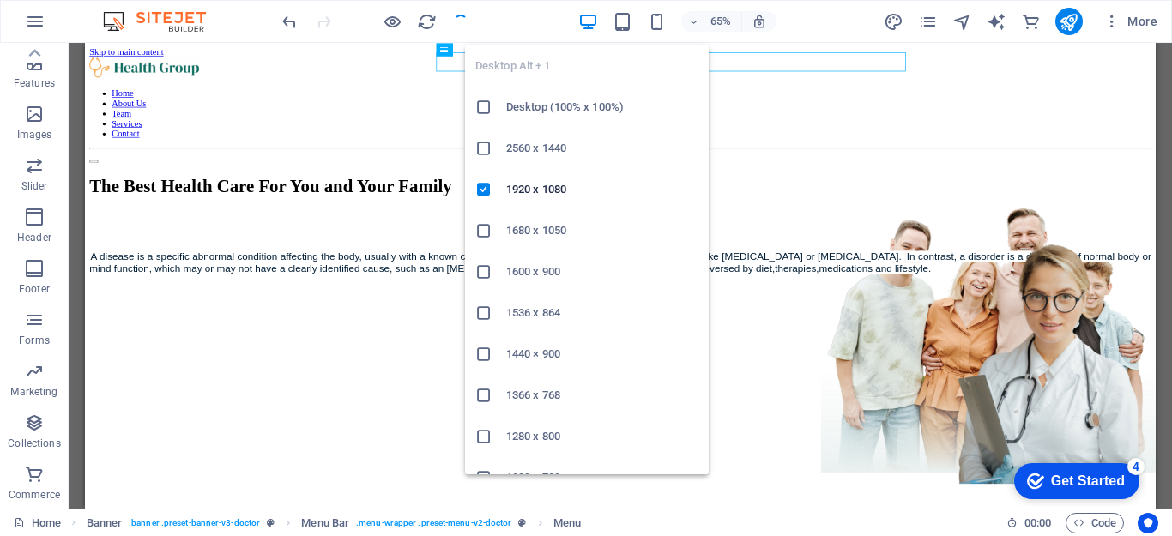
click at [481, 226] on icon at bounding box center [483, 230] width 17 height 17
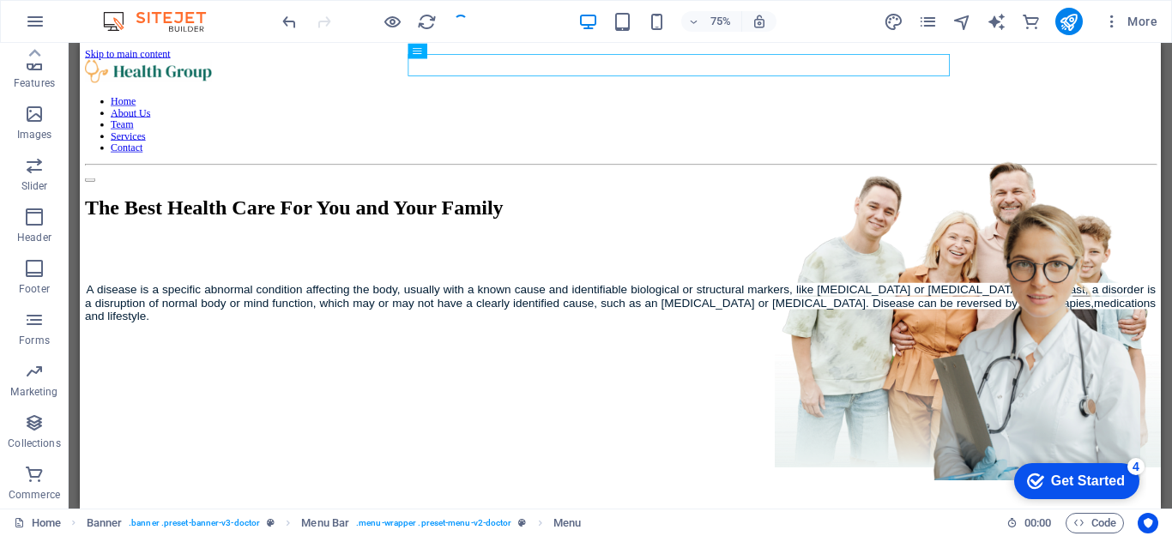
click at [457, 24] on div at bounding box center [375, 21] width 192 height 27
click at [1112, 21] on icon "button" at bounding box center [1112, 21] width 17 height 17
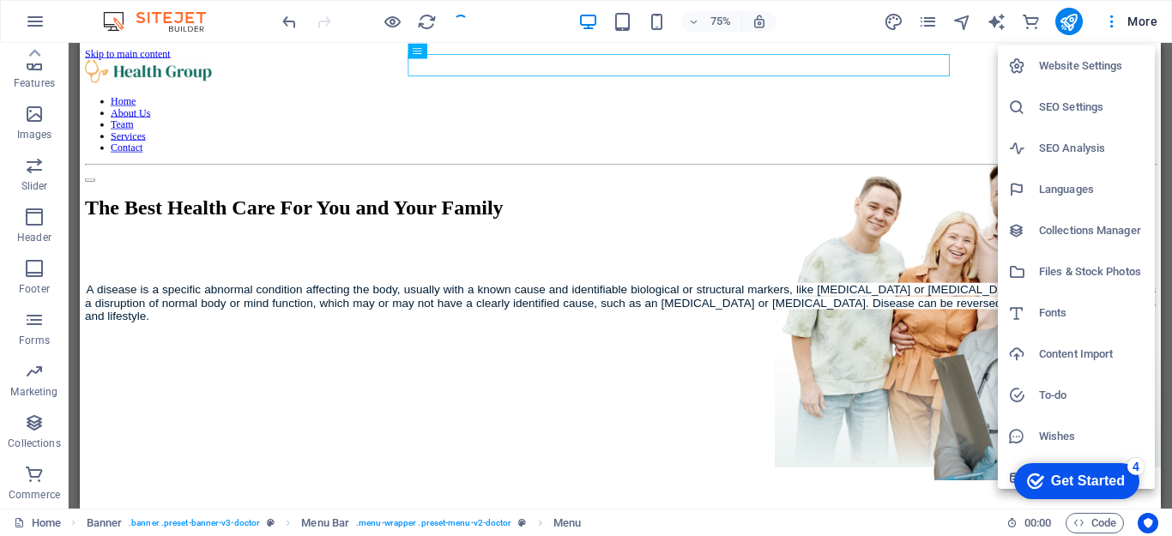
click at [1135, 23] on div at bounding box center [586, 268] width 1172 height 536
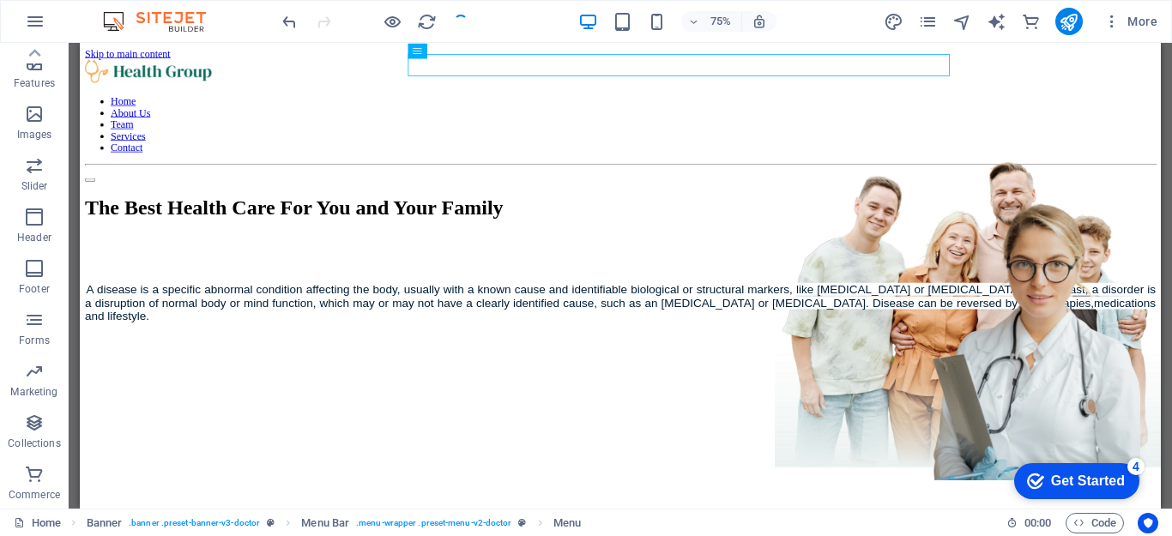
click at [1135, 23] on span "More" at bounding box center [1131, 21] width 54 height 17
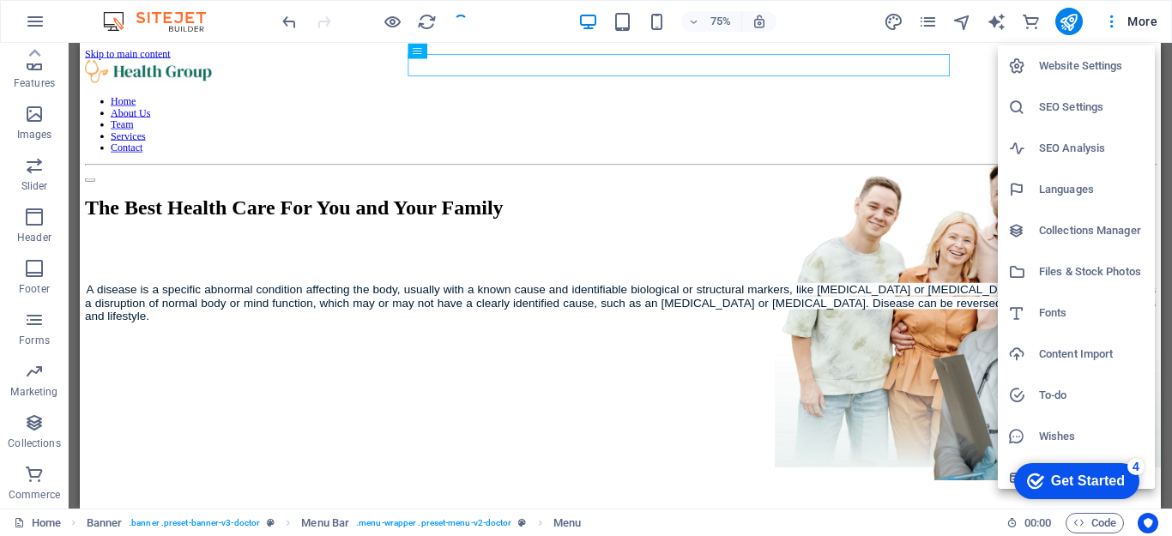
click at [1135, 23] on div at bounding box center [586, 268] width 1172 height 536
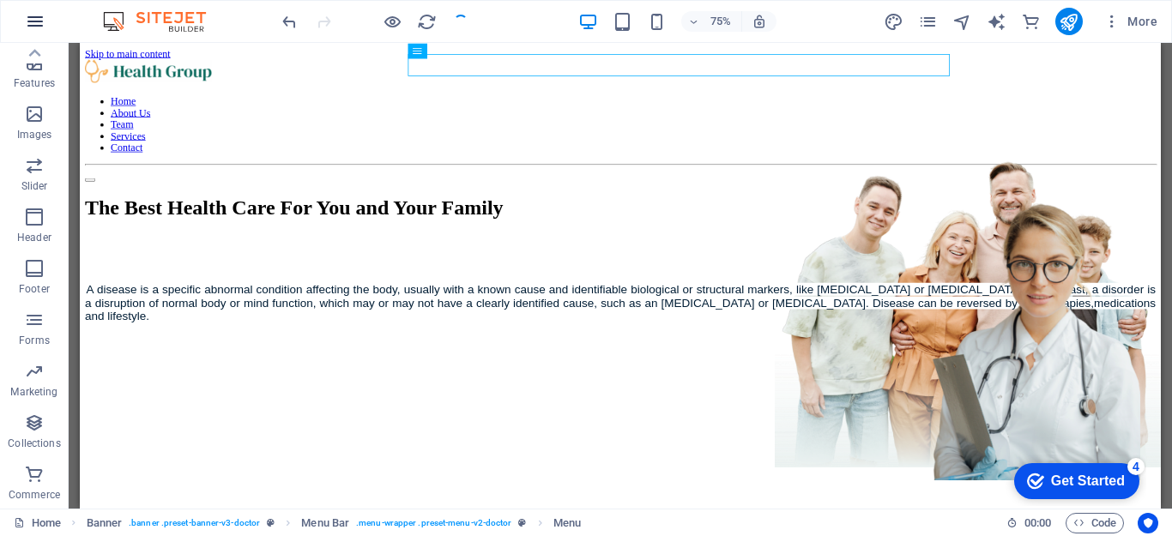
click at [36, 19] on icon "button" at bounding box center [35, 21] width 21 height 21
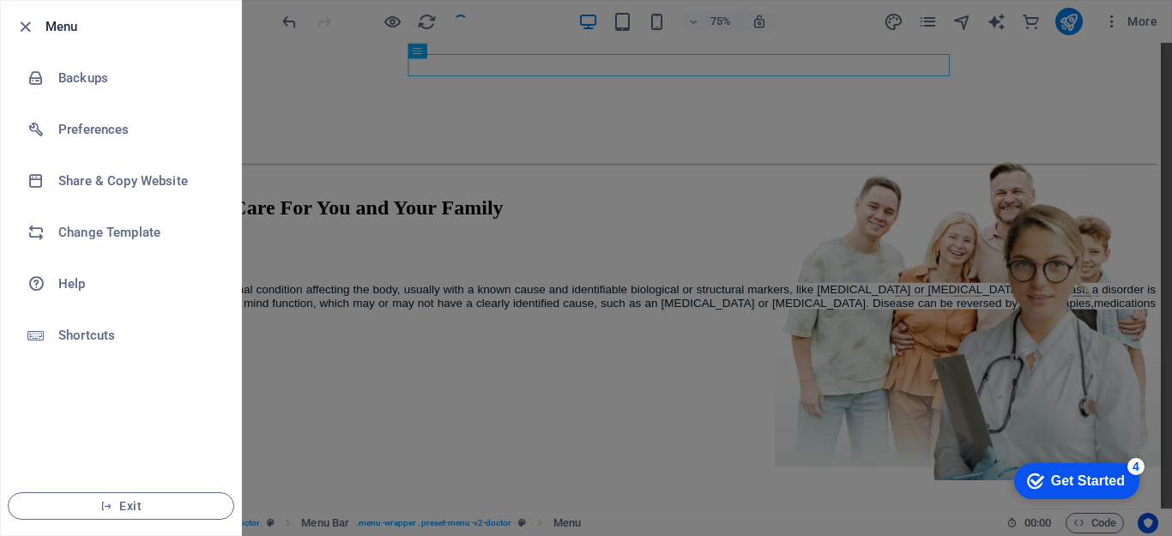
click at [384, 114] on div at bounding box center [586, 268] width 1172 height 536
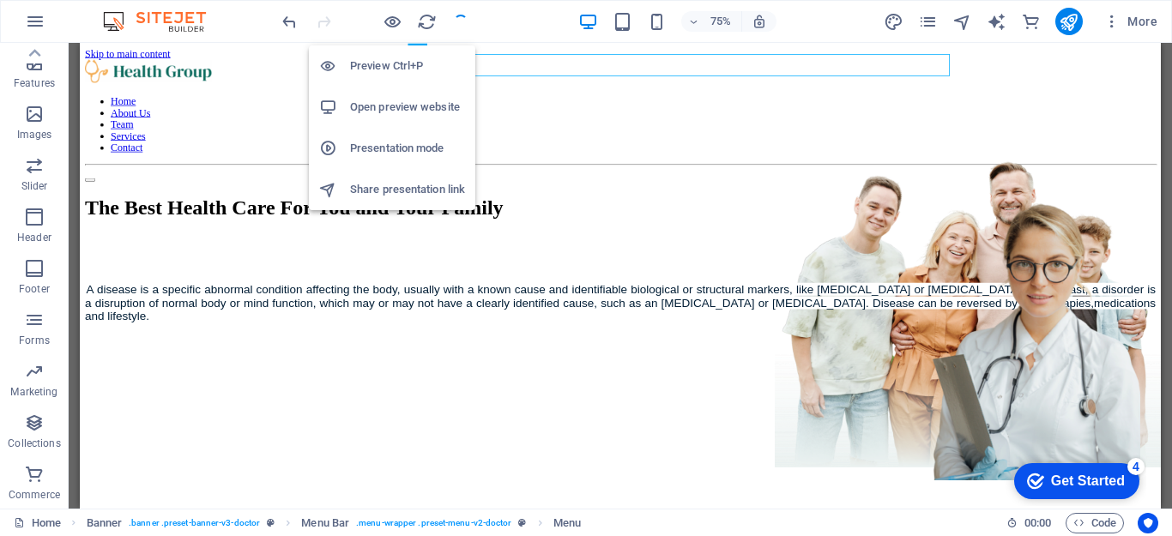
click at [386, 64] on h6 "Preview Ctrl+P" at bounding box center [407, 66] width 115 height 21
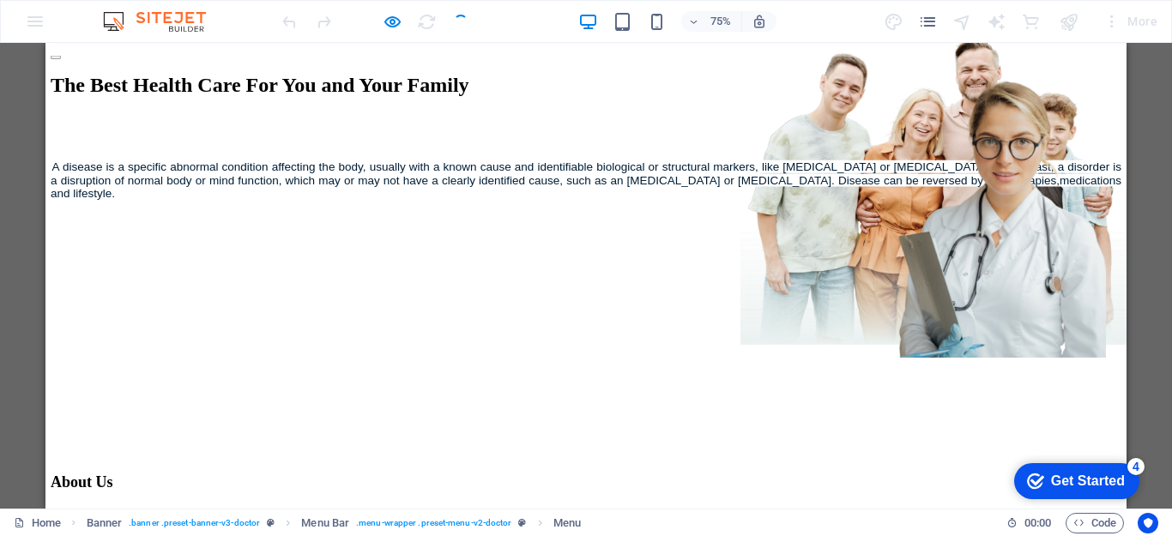
scroll to position [0, 0]
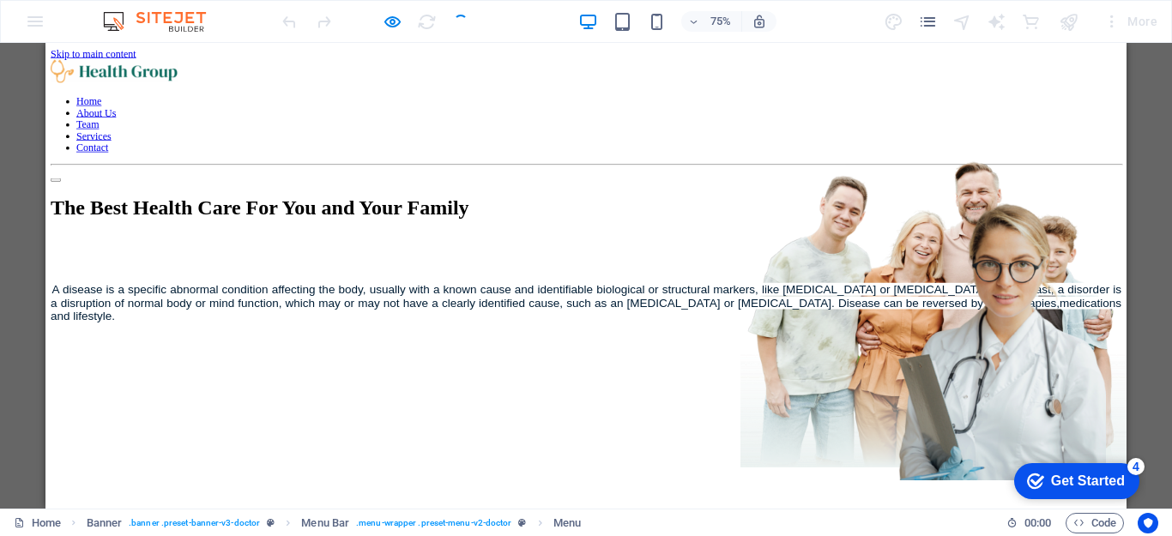
drag, startPoint x: 776, startPoint y: 162, endPoint x: 635, endPoint y: 7, distance: 209.6
click at [923, 28] on icon "pages" at bounding box center [928, 22] width 20 height 20
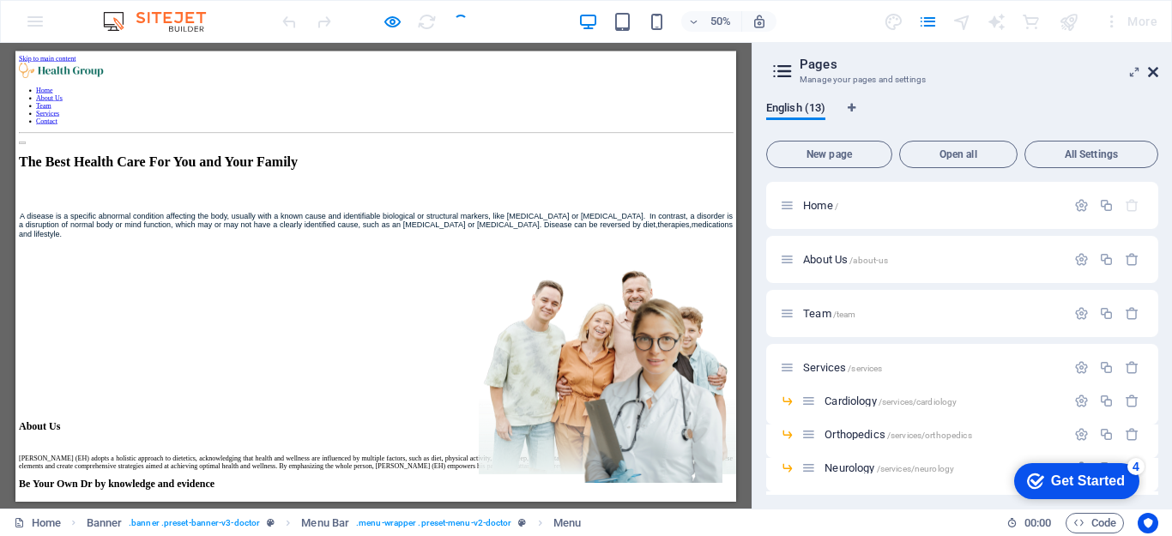
click at [1152, 75] on icon at bounding box center [1153, 72] width 10 height 14
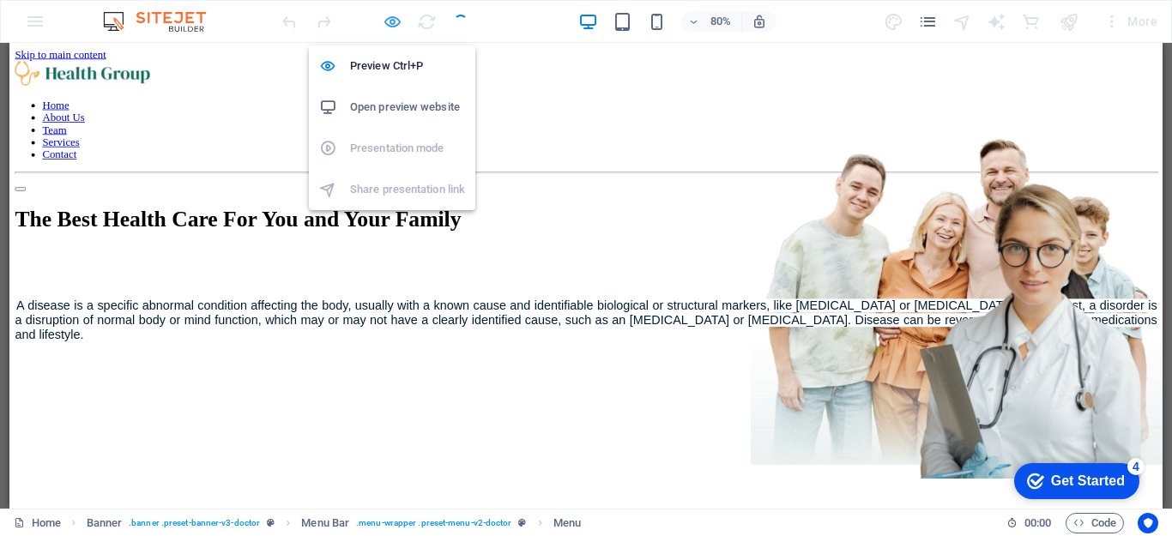
click at [389, 23] on icon "button" at bounding box center [393, 22] width 20 height 20
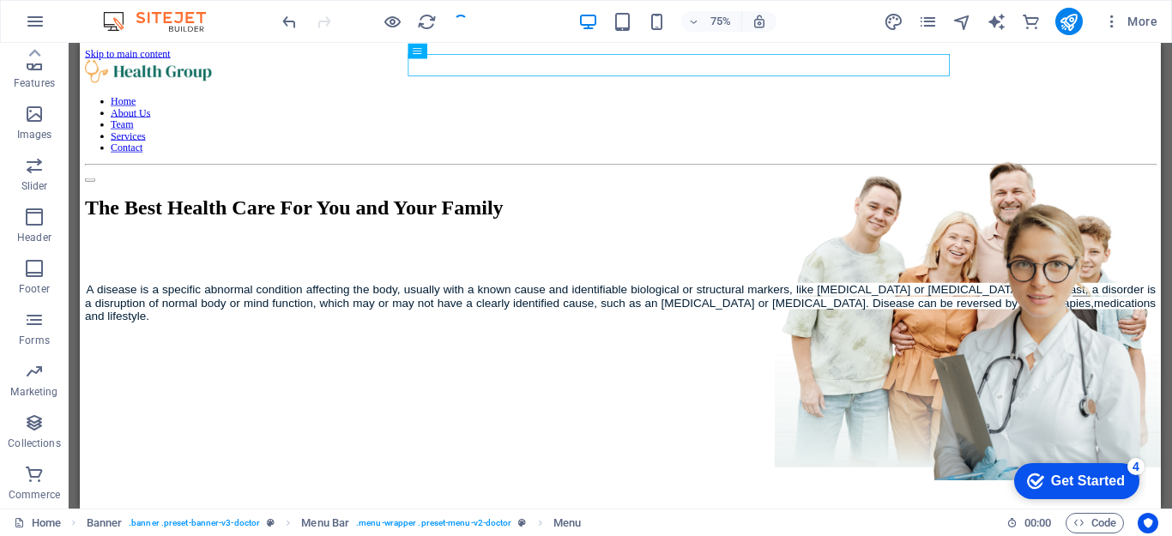
click at [463, 19] on div at bounding box center [375, 21] width 192 height 27
click at [456, 27] on div at bounding box center [375, 21] width 192 height 27
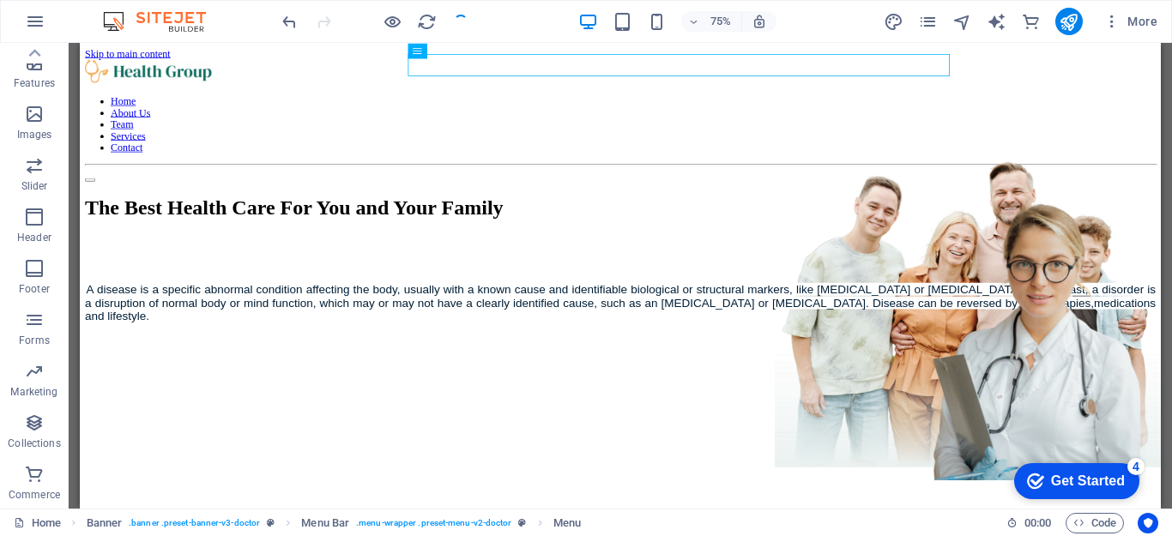
click at [456, 24] on div at bounding box center [375, 21] width 192 height 27
click at [456, 22] on div at bounding box center [375, 21] width 192 height 27
click at [459, 21] on div at bounding box center [375, 21] width 192 height 27
drag, startPoint x: 425, startPoint y: 26, endPoint x: 880, endPoint y: 51, distance: 455.5
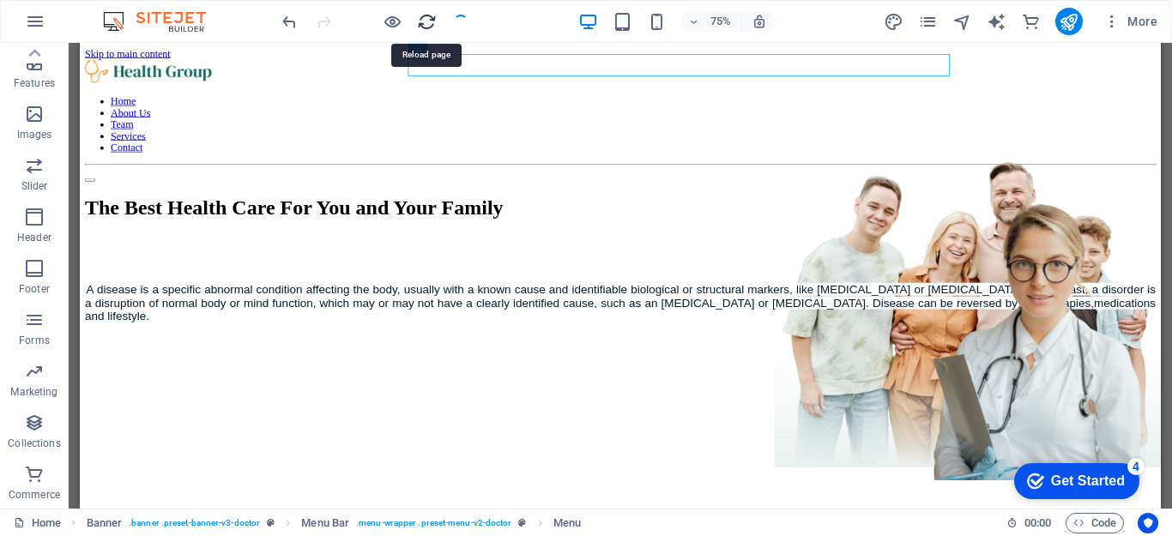
click at [425, 26] on icon "reload" at bounding box center [427, 22] width 20 height 20
drag, startPoint x: 427, startPoint y: 23, endPoint x: 873, endPoint y: 56, distance: 446.6
click at [427, 23] on icon "reload" at bounding box center [427, 22] width 20 height 20
click at [32, 21] on icon "button" at bounding box center [35, 21] width 21 height 21
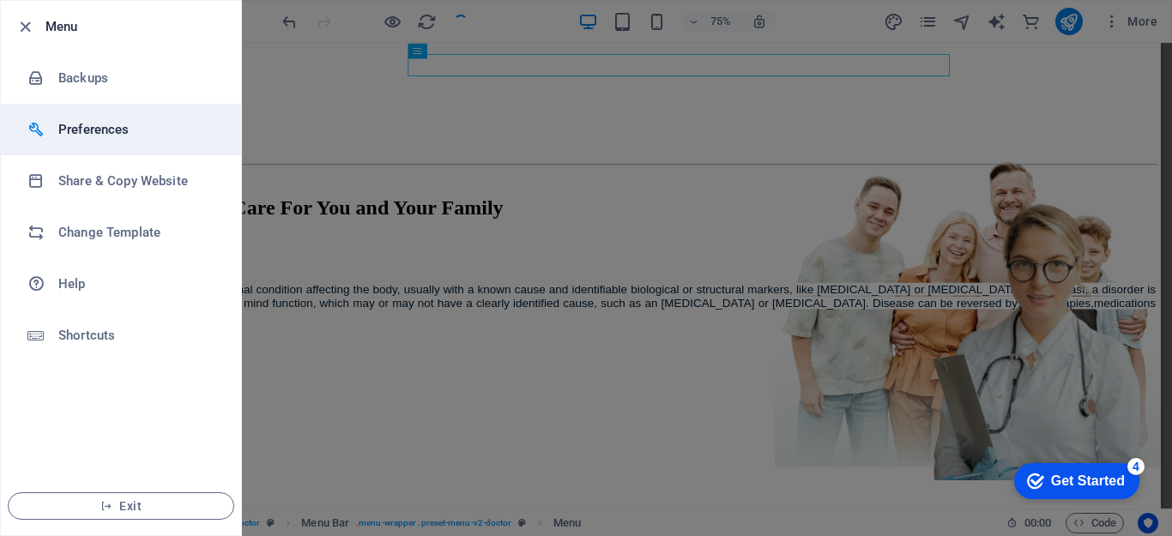
click at [89, 128] on h6 "Preferences" at bounding box center [137, 129] width 159 height 21
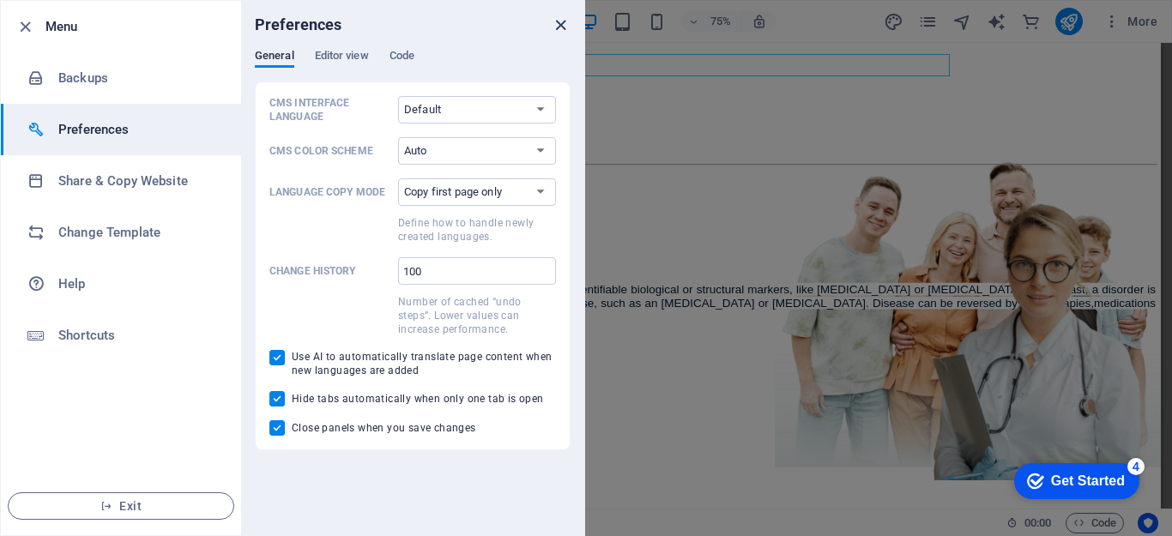
click at [560, 28] on icon "close" at bounding box center [561, 25] width 20 height 20
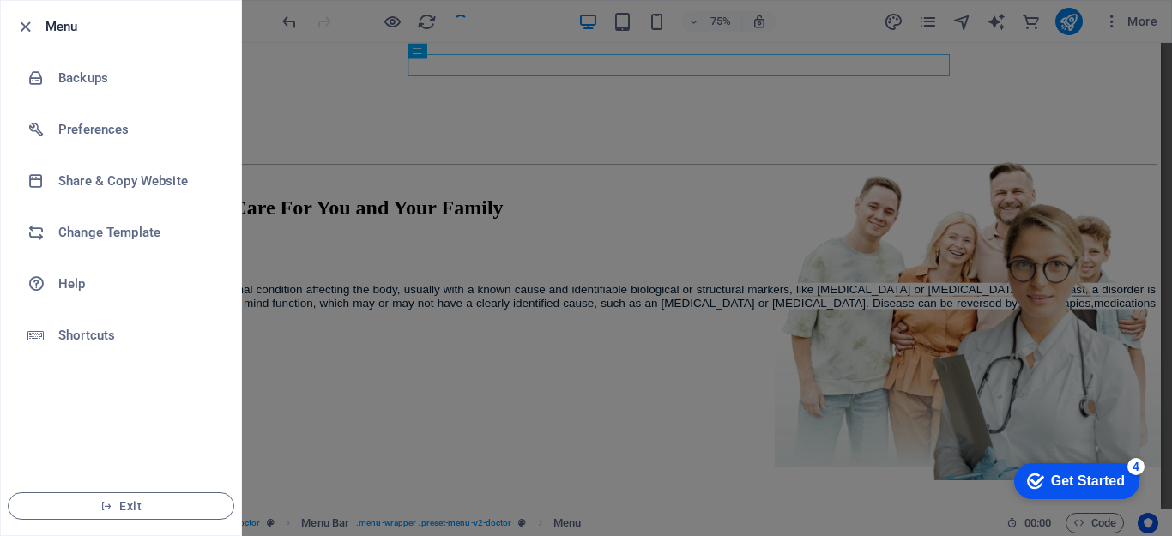
click at [281, 146] on div at bounding box center [586, 268] width 1172 height 536
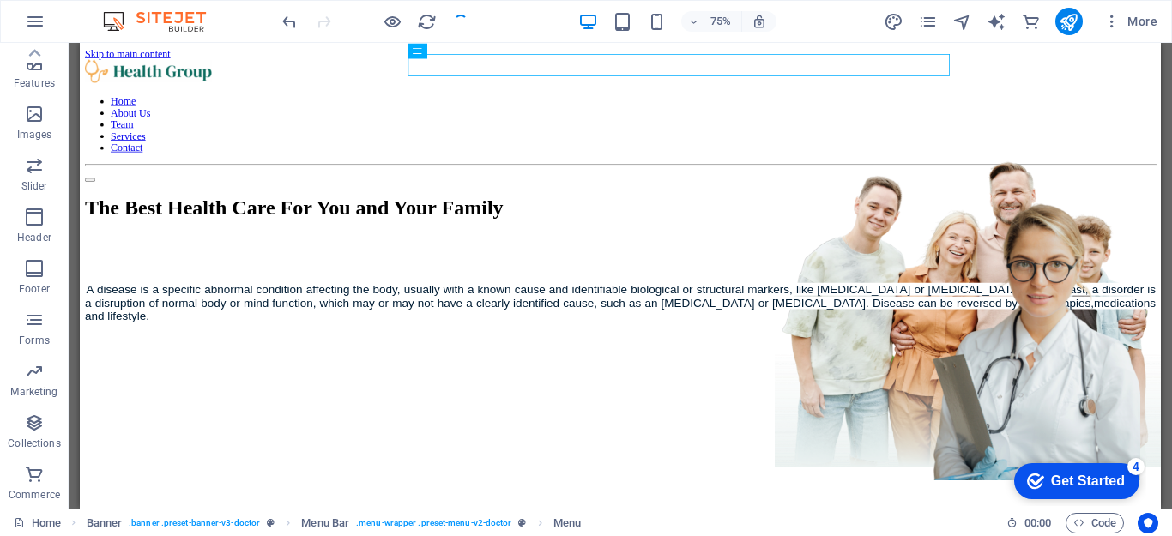
drag, startPoint x: 76, startPoint y: 348, endPoint x: 75, endPoint y: 450, distance: 102.1
click at [75, 450] on div "H1 Banner Container Menu Banner Menu Bar Spacer Text Spacer Button Icon List Im…" at bounding box center [621, 276] width 1104 height 466
click at [448, 523] on span ". menu-wrapper .preset-menu-v2-doctor" at bounding box center [433, 523] width 155 height 21
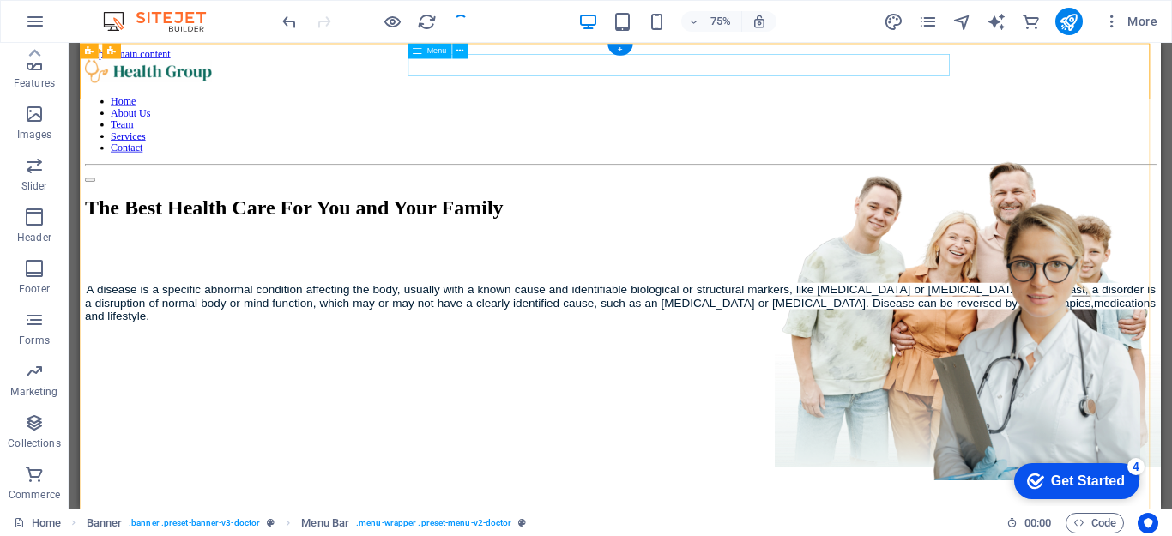
click at [727, 113] on nav "Home About Us Team Services Contact" at bounding box center [801, 151] width 1428 height 77
click at [165, 57] on icon at bounding box center [168, 51] width 7 height 14
click at [462, 18] on div at bounding box center [375, 21] width 192 height 27
click at [462, 19] on div at bounding box center [375, 21] width 192 height 27
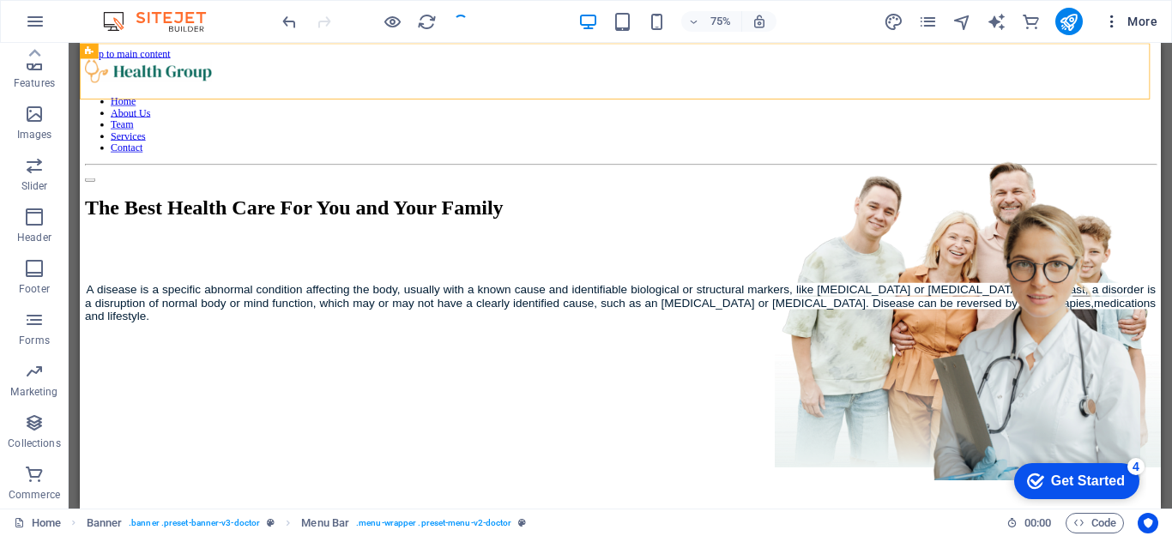
click at [1109, 14] on icon "button" at bounding box center [1112, 21] width 17 height 17
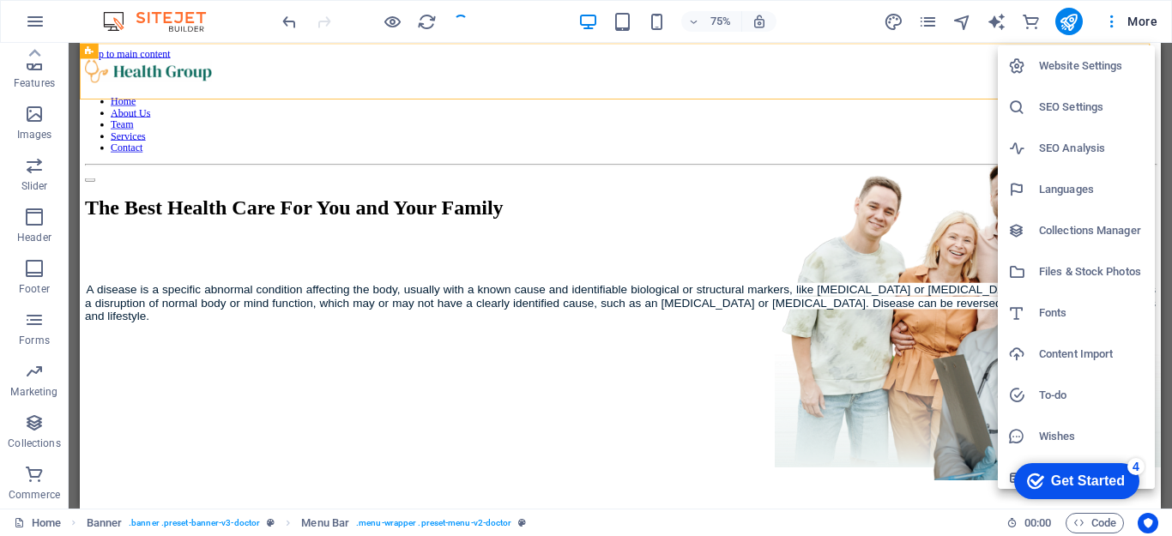
click at [1066, 72] on h6 "Website Settings" at bounding box center [1092, 66] width 106 height 21
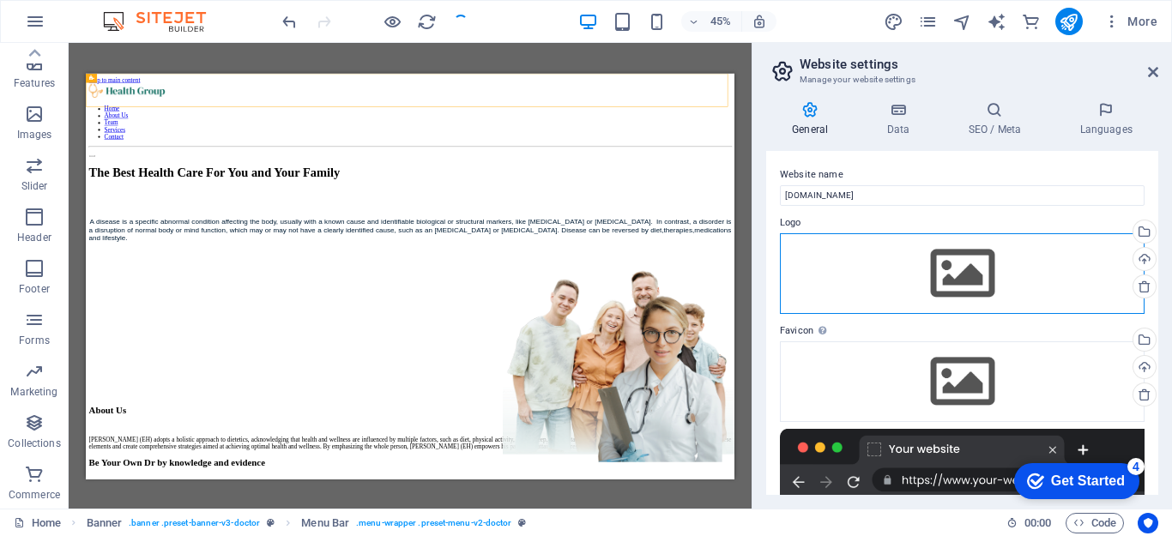
click at [966, 281] on div "Drag files here, click to choose files or select files from Files or our free s…" at bounding box center [962, 273] width 365 height 81
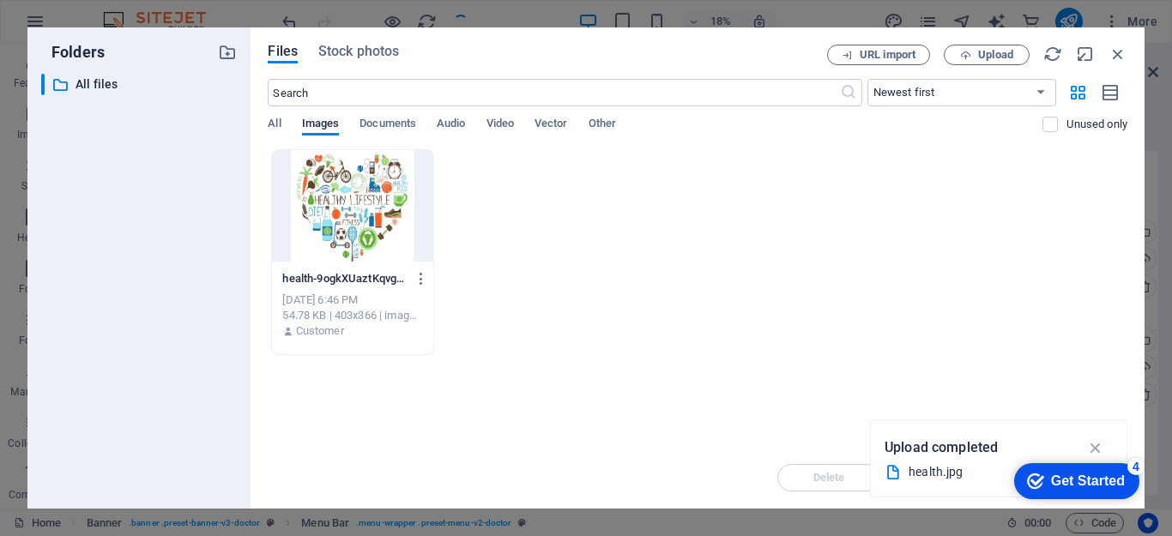
click at [333, 200] on div at bounding box center [352, 206] width 160 height 112
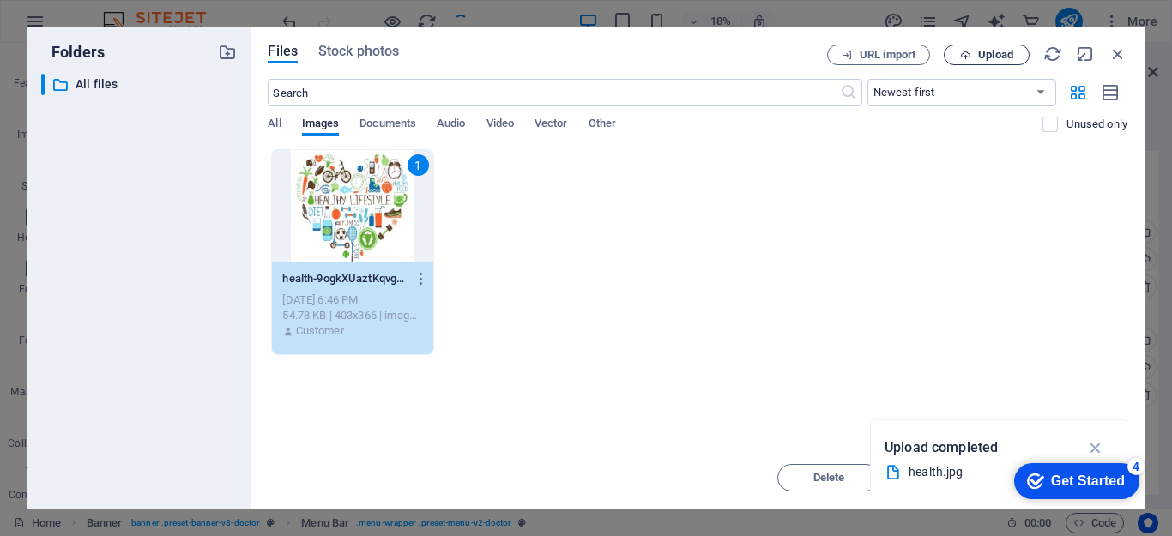
click at [965, 55] on icon "button" at bounding box center [965, 55] width 11 height 11
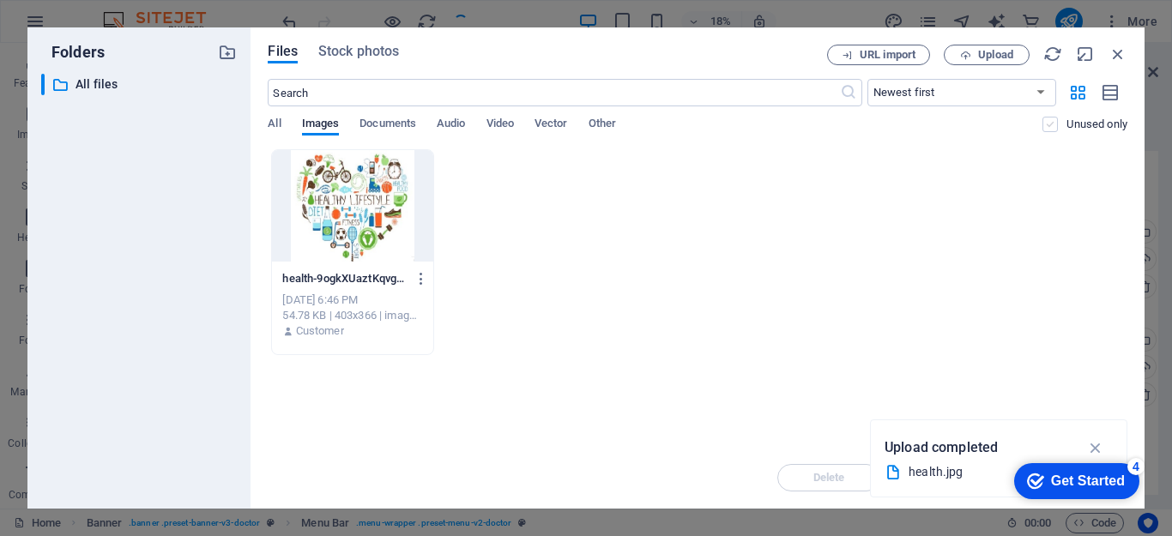
click at [1050, 127] on label at bounding box center [1050, 124] width 15 height 15
click at [0, 0] on input "checkbox" at bounding box center [0, 0] width 0 height 0
click at [904, 472] on div "health.jpg" at bounding box center [999, 472] width 228 height 21
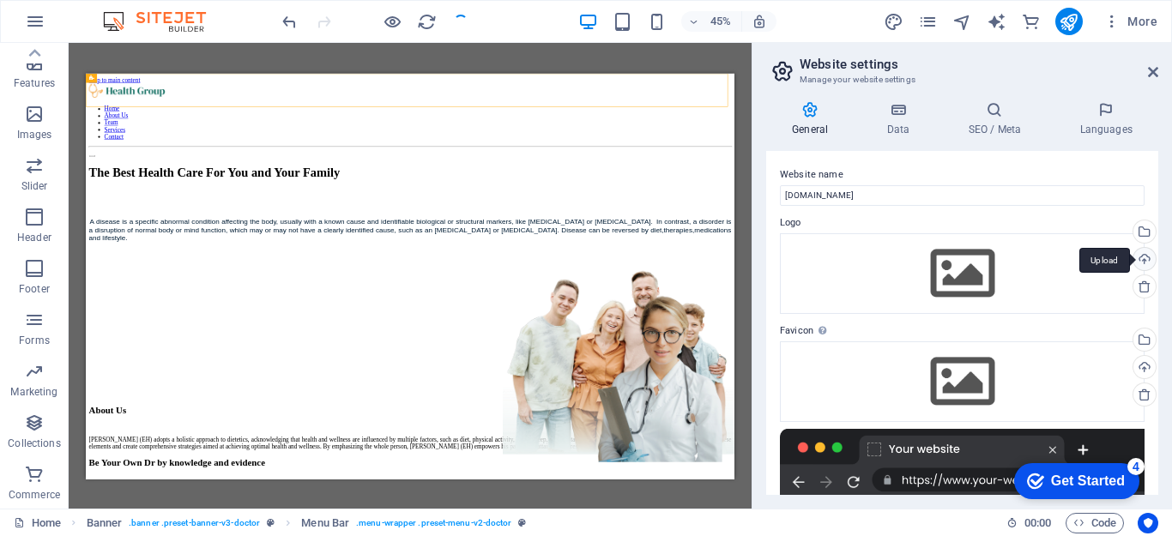
click at [1139, 259] on div "Upload" at bounding box center [1143, 261] width 26 height 26
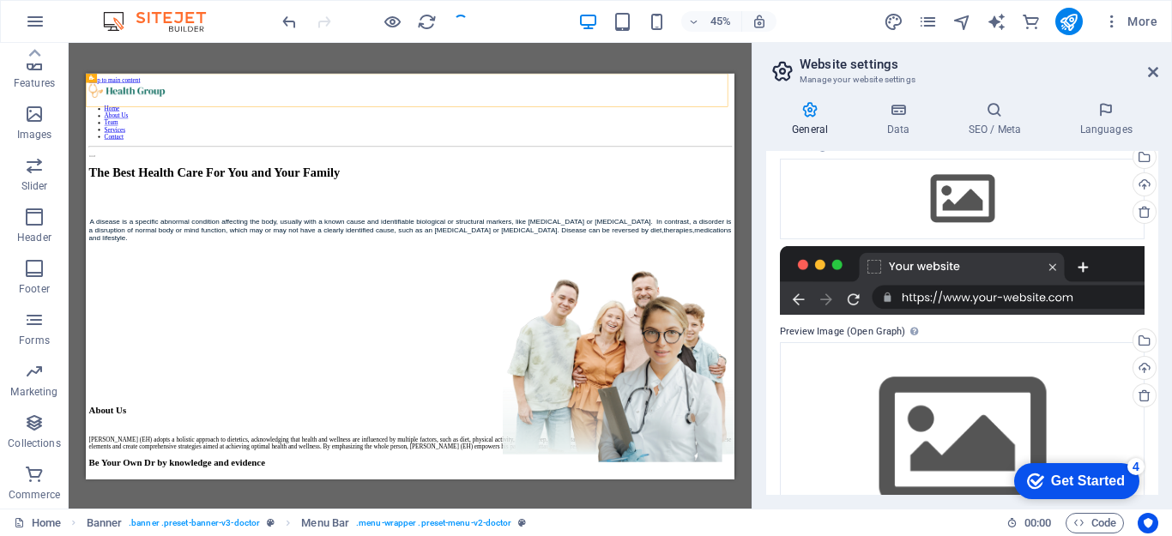
scroll to position [185, 0]
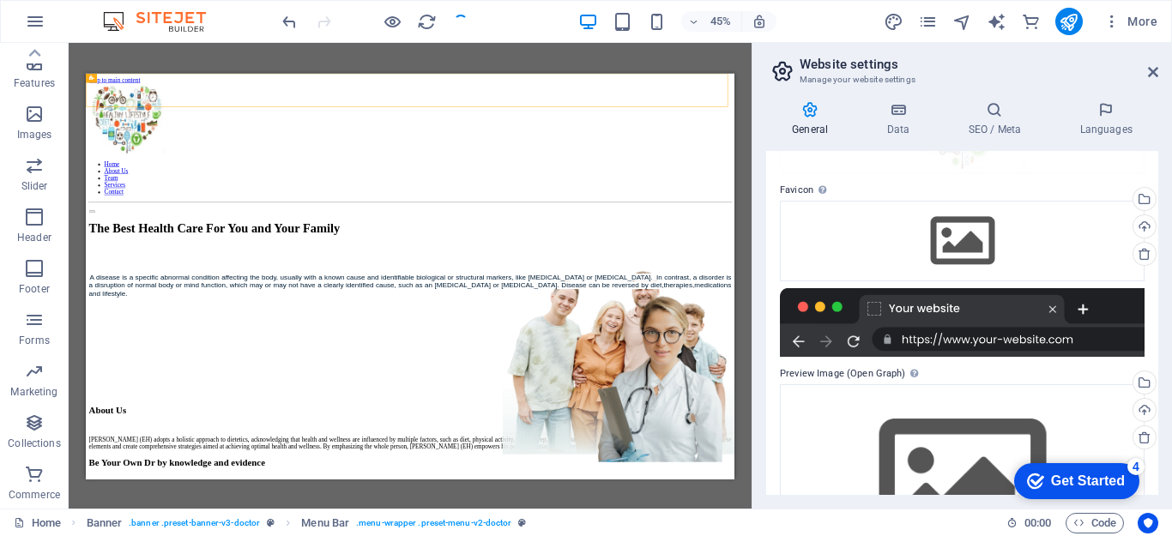
click at [1002, 296] on div at bounding box center [962, 322] width 365 height 69
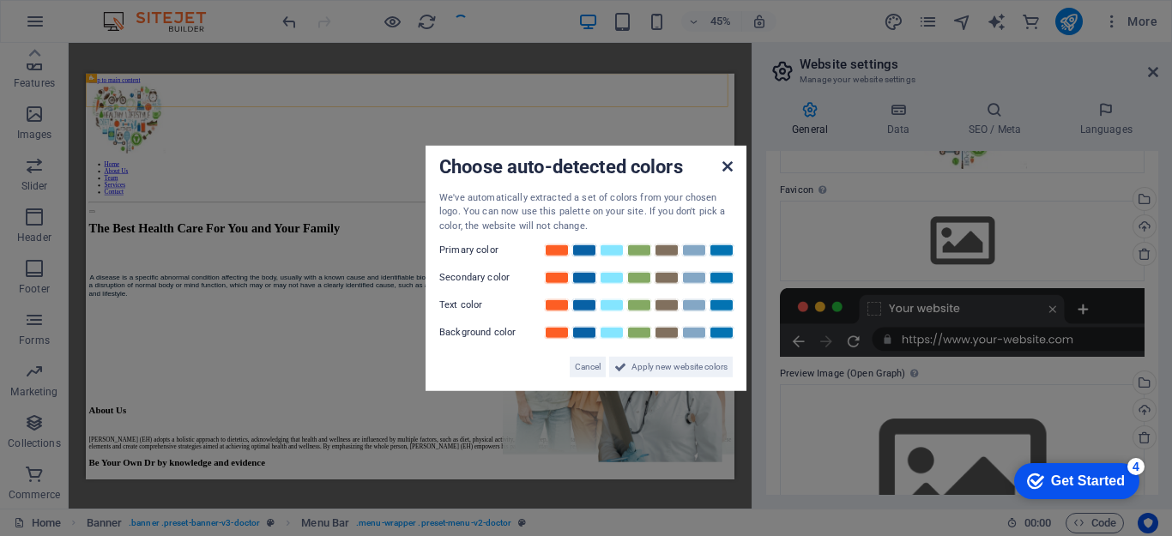
click at [728, 163] on icon at bounding box center [728, 166] width 10 height 14
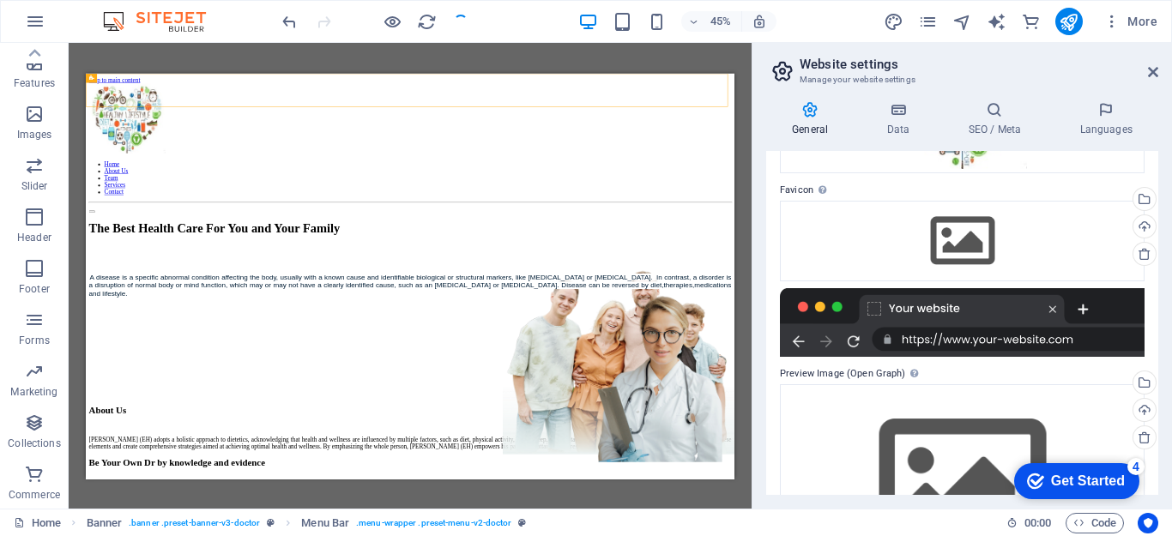
click at [944, 294] on div at bounding box center [962, 322] width 365 height 69
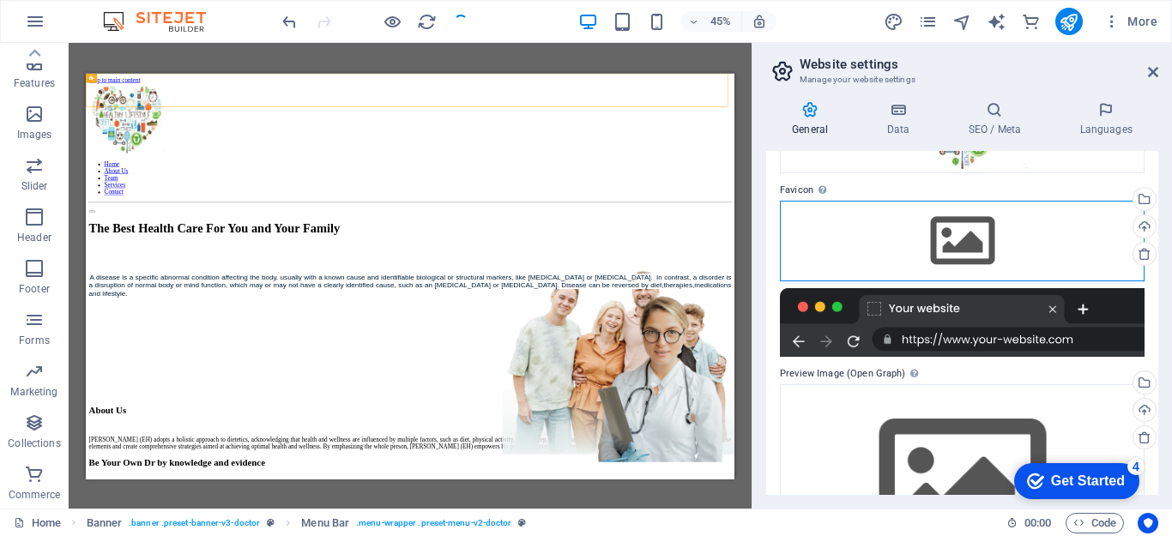
click at [1049, 201] on div "Drag files here, click to choose files or select files from Files or our free s…" at bounding box center [962, 241] width 365 height 81
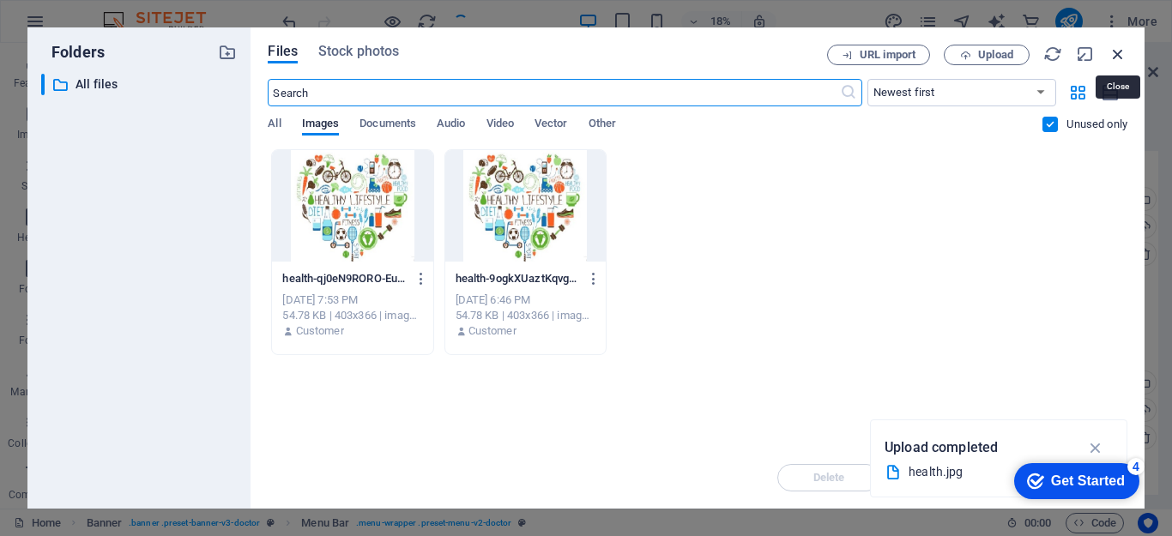
click at [1116, 51] on icon "button" at bounding box center [1118, 54] width 19 height 19
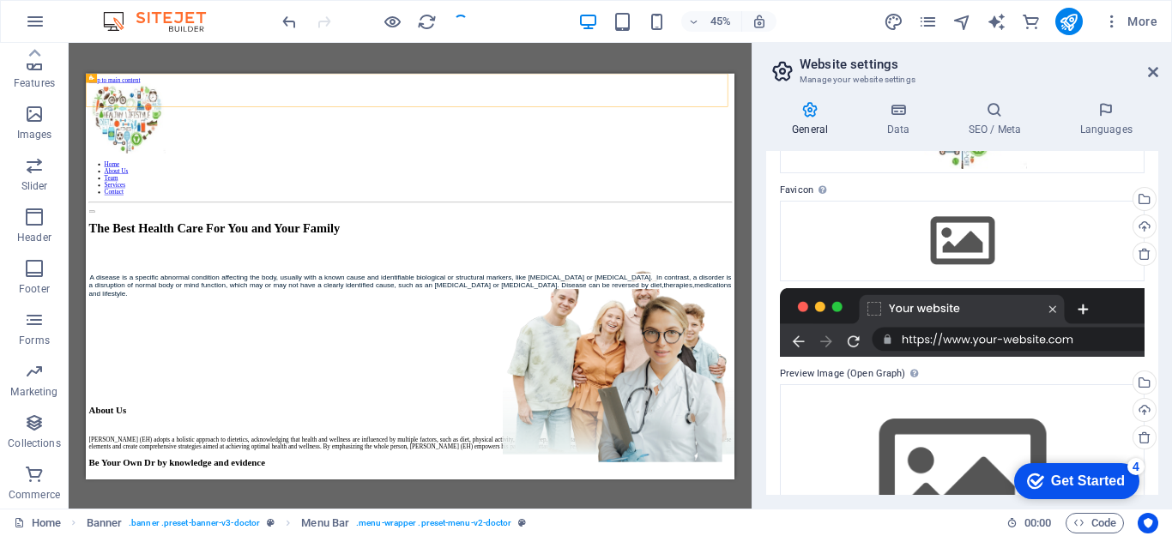
scroll to position [230, 0]
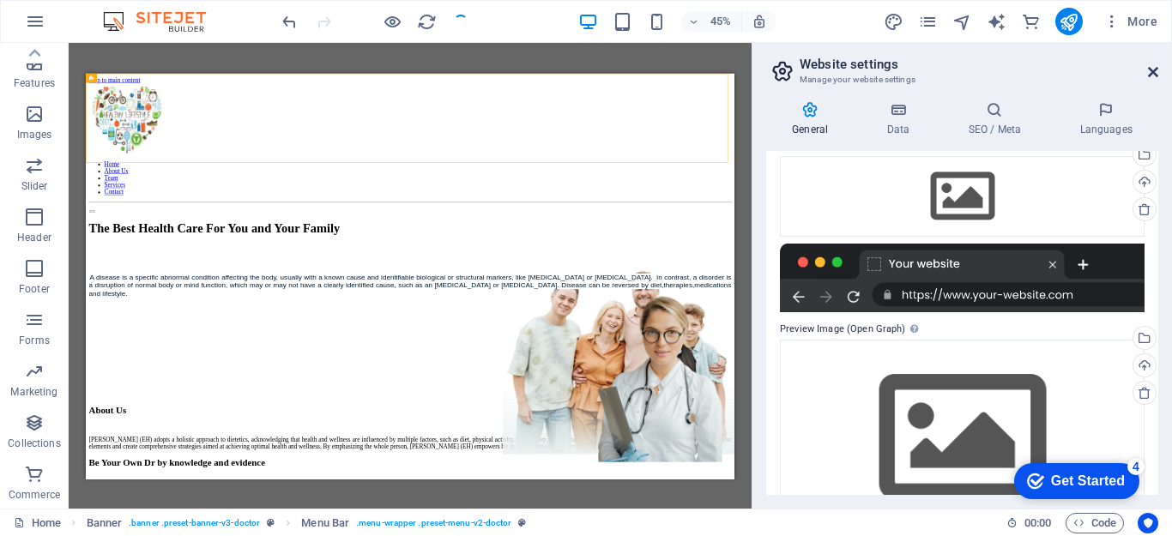
click at [1152, 75] on icon at bounding box center [1153, 72] width 10 height 14
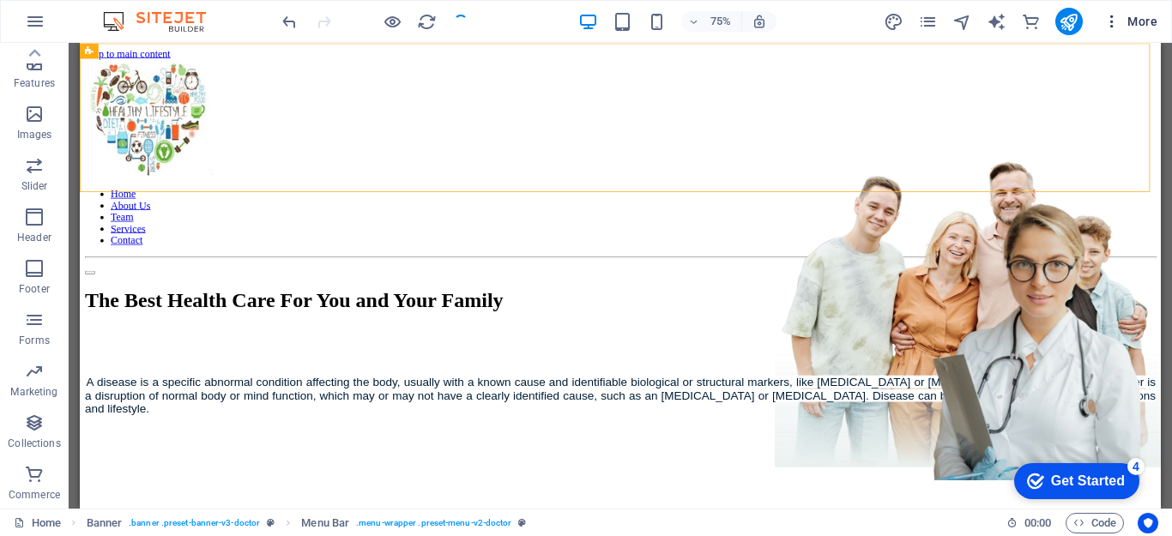
click at [1134, 19] on span "More" at bounding box center [1131, 21] width 54 height 17
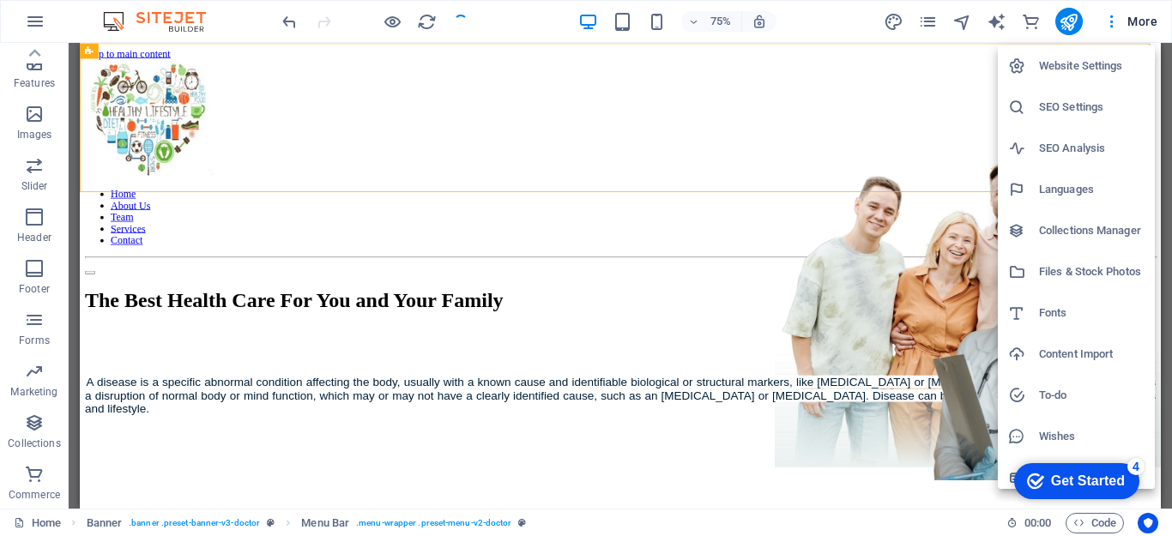
click at [1092, 477] on div "Get Started" at bounding box center [1088, 481] width 74 height 15
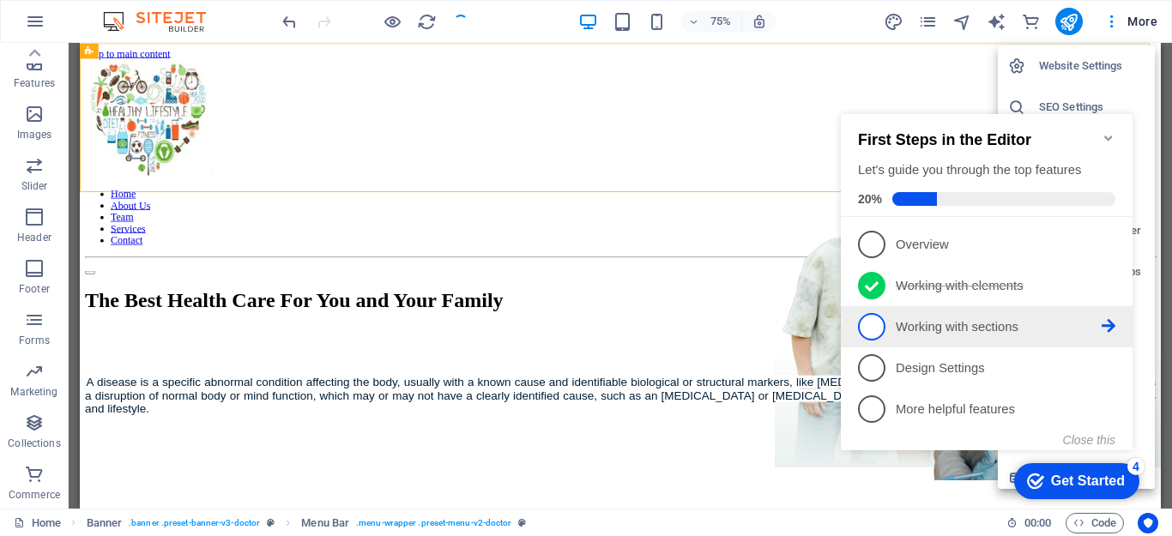
click at [874, 330] on span "3" at bounding box center [871, 326] width 27 height 27
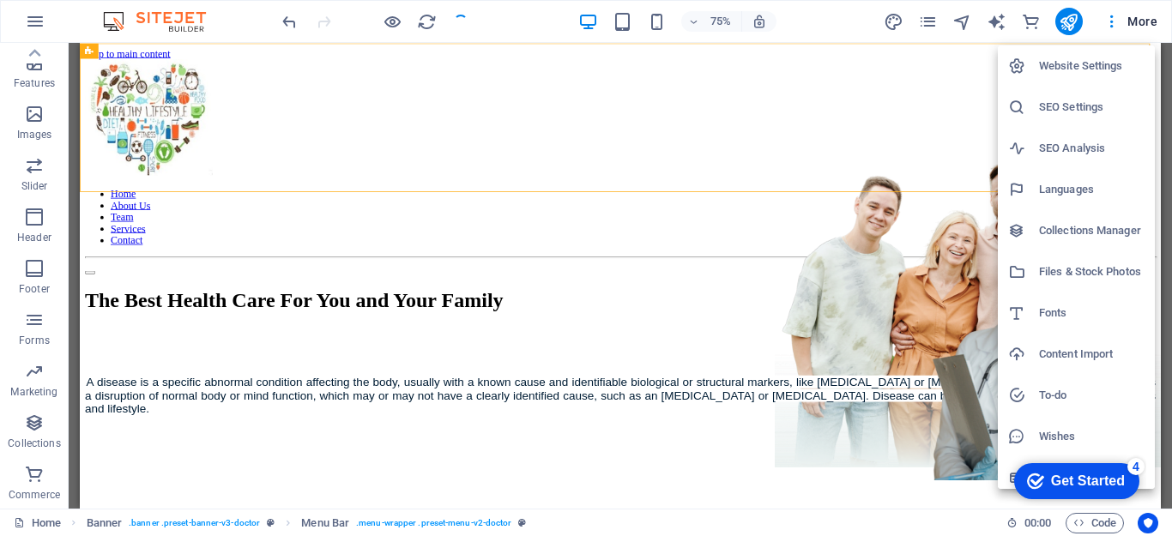
click at [1078, 485] on div "Get Started" at bounding box center [1088, 481] width 74 height 15
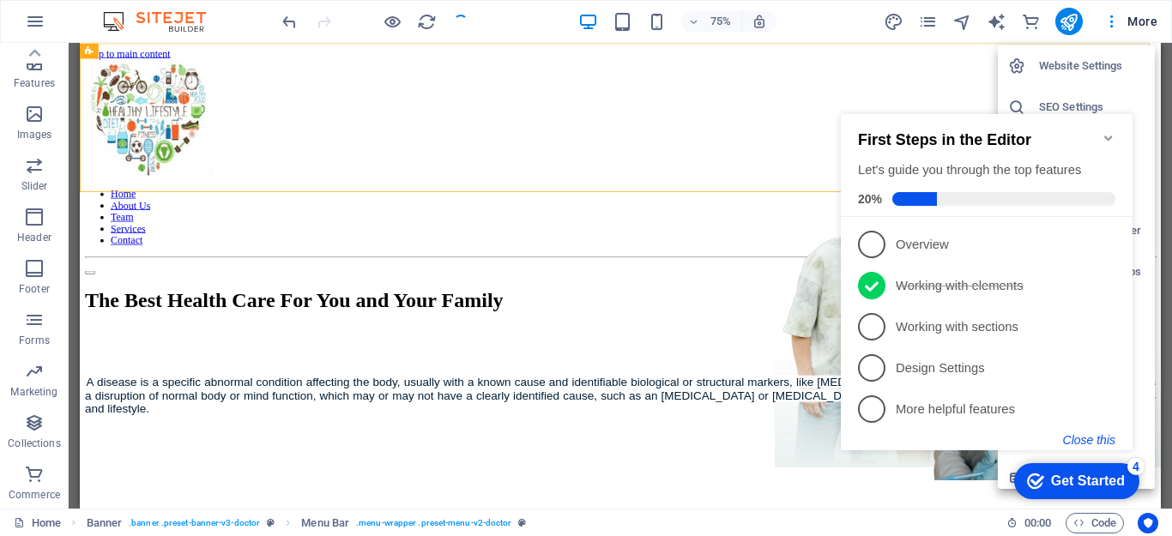
click at [1086, 441] on button "Close this" at bounding box center [1089, 440] width 52 height 14
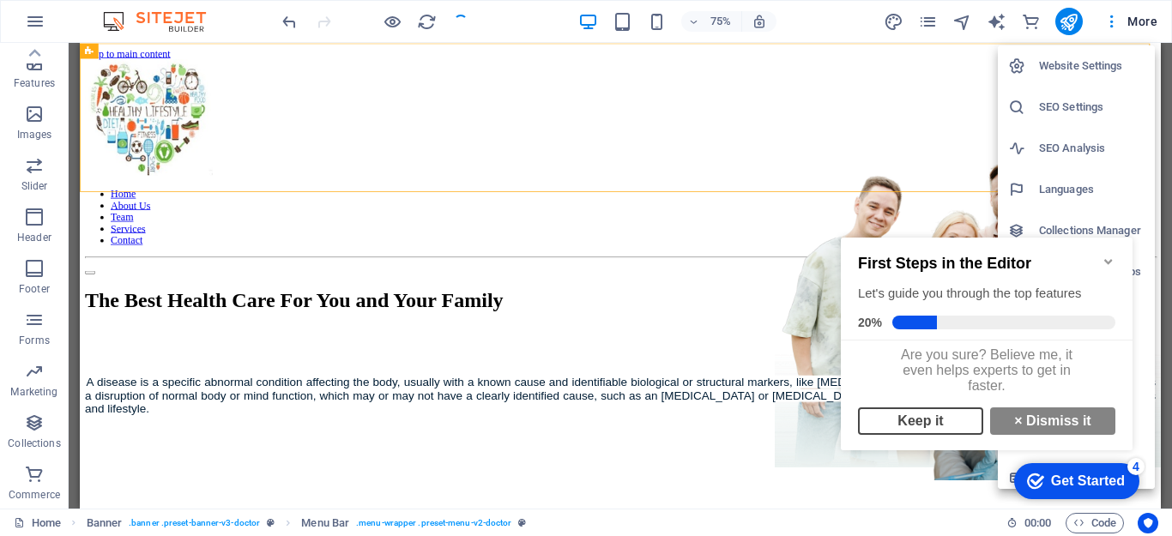
click at [932, 423] on link "Keep it" at bounding box center [920, 421] width 125 height 27
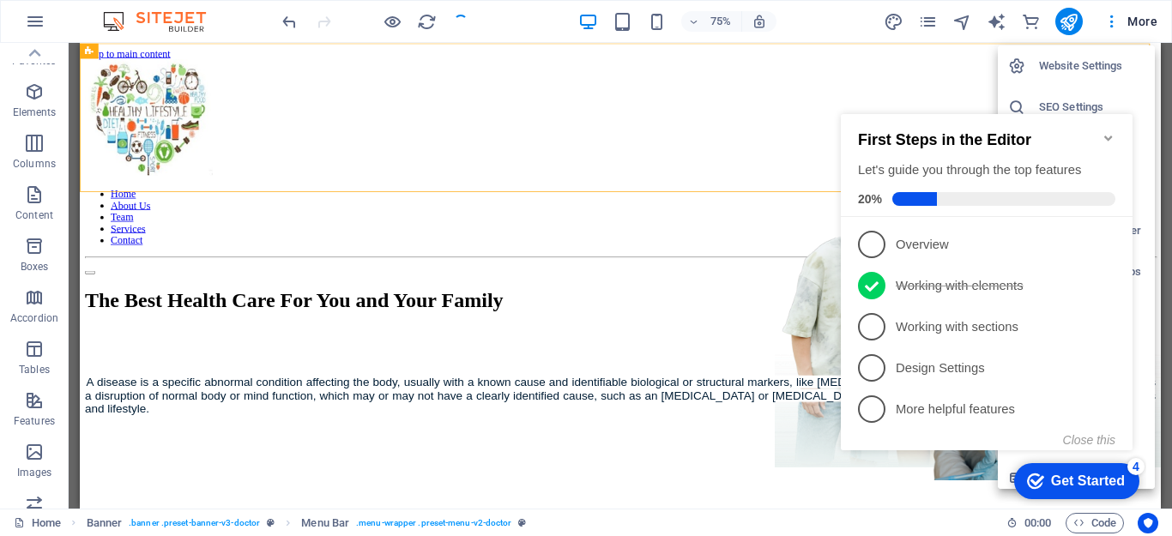
scroll to position [0, 0]
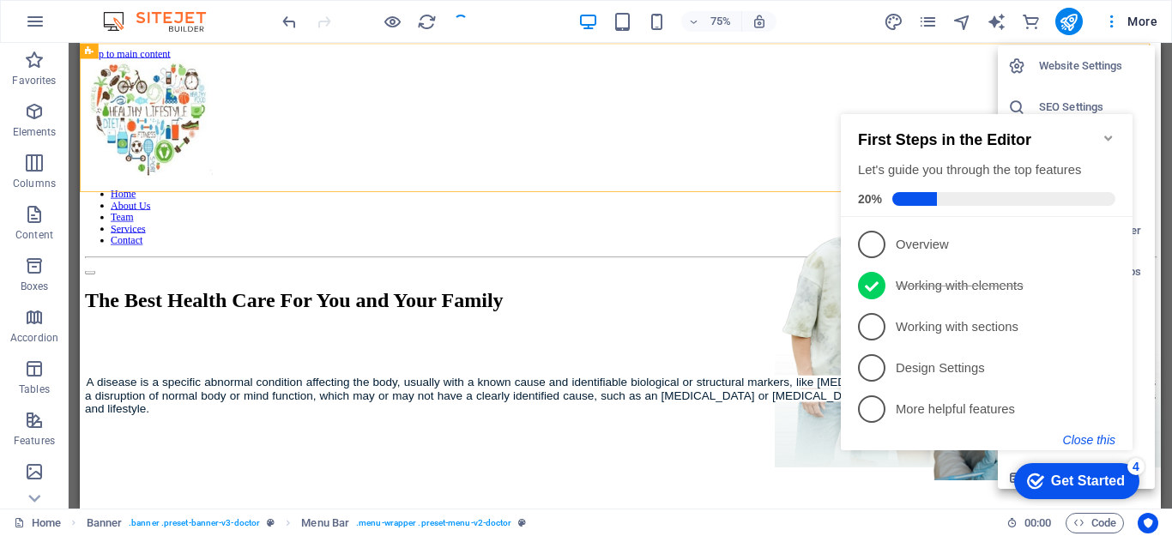
click at [1074, 438] on button "Close this" at bounding box center [1089, 440] width 52 height 14
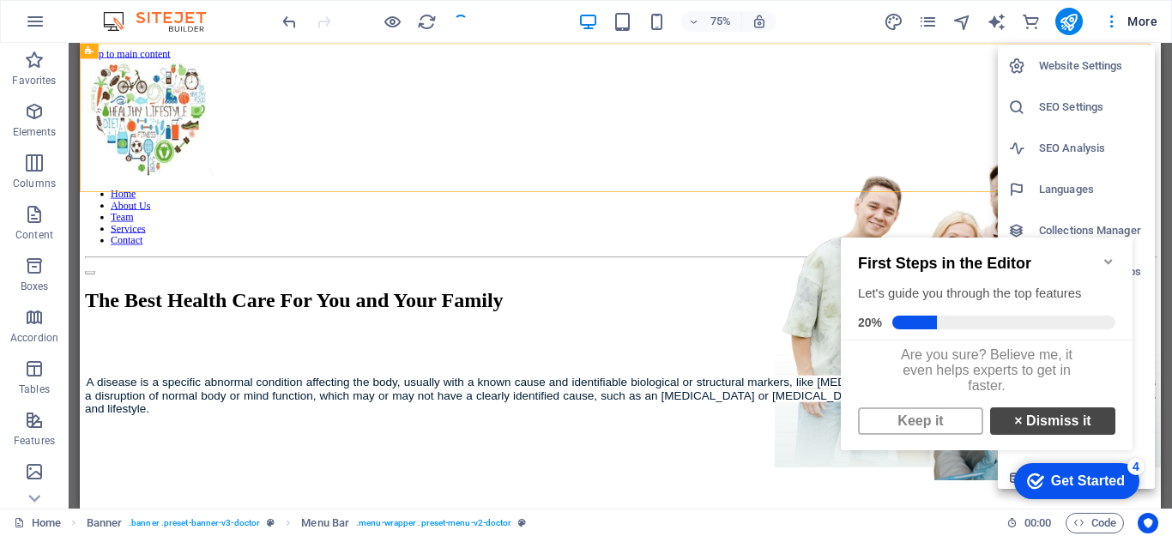
click at [1050, 432] on link "× Dismiss it" at bounding box center [1052, 421] width 125 height 27
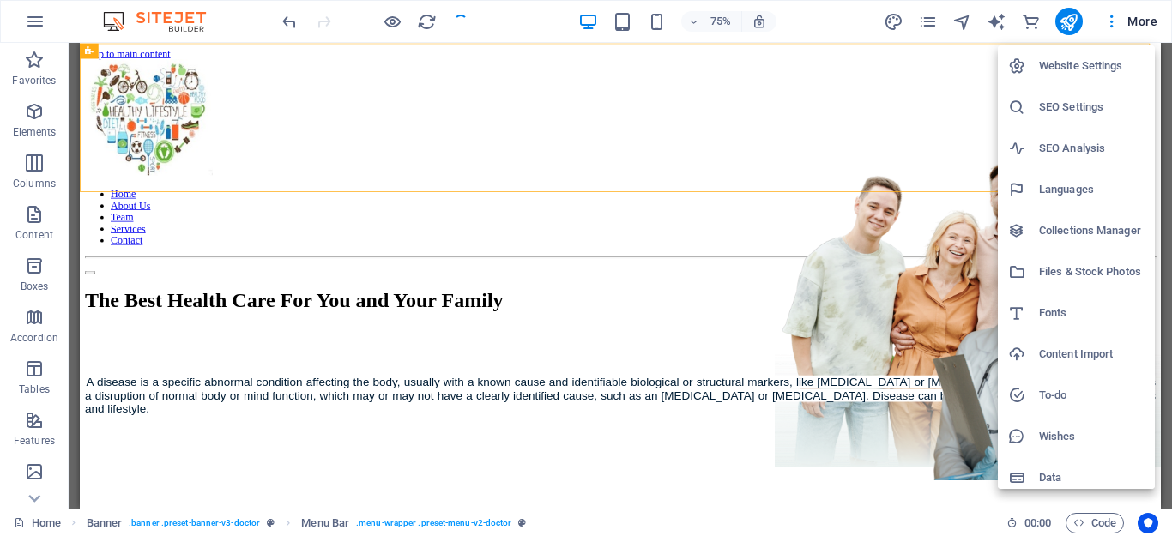
click at [921, 275] on div at bounding box center [586, 268] width 1172 height 536
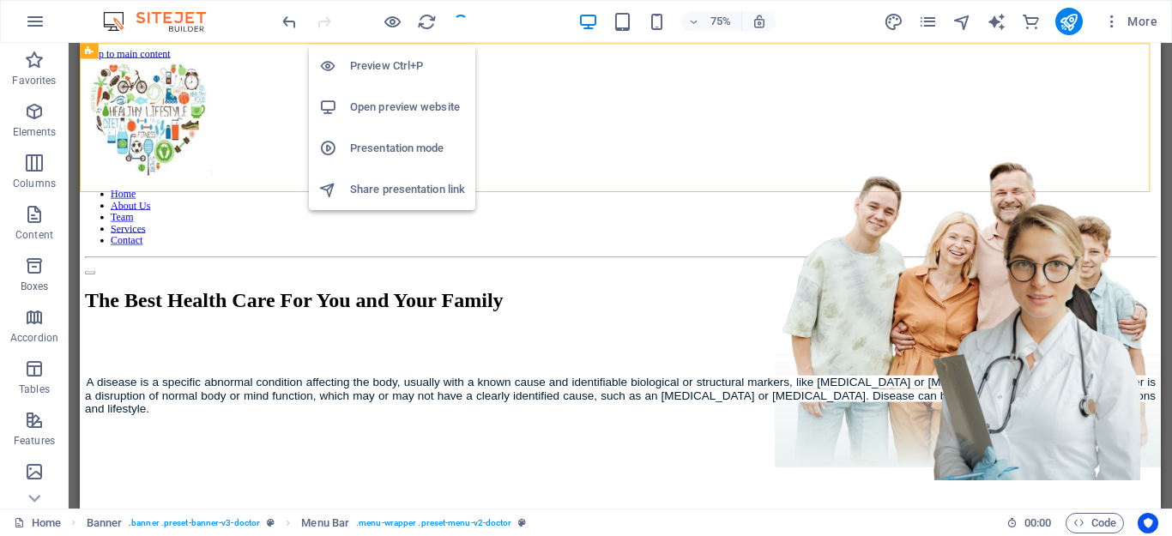
click at [403, 187] on h6 "Share presentation link" at bounding box center [407, 189] width 115 height 21
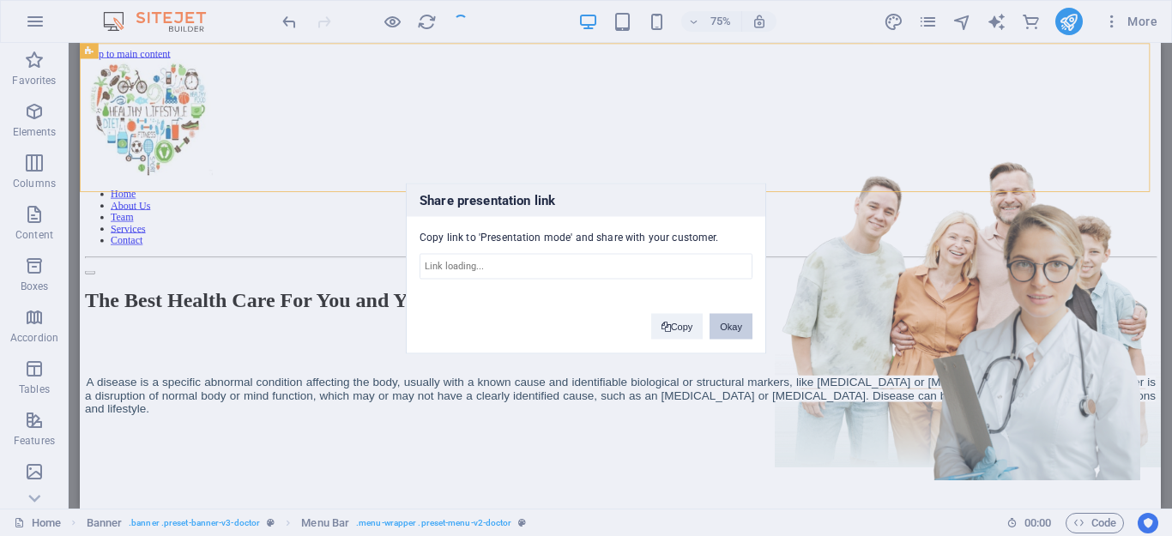
type input "https://cms.sitehub.io/presentation/2150183/396045236da7ba558805732c287e196eaa3…"
click at [717, 327] on button "Okay" at bounding box center [731, 326] width 43 height 26
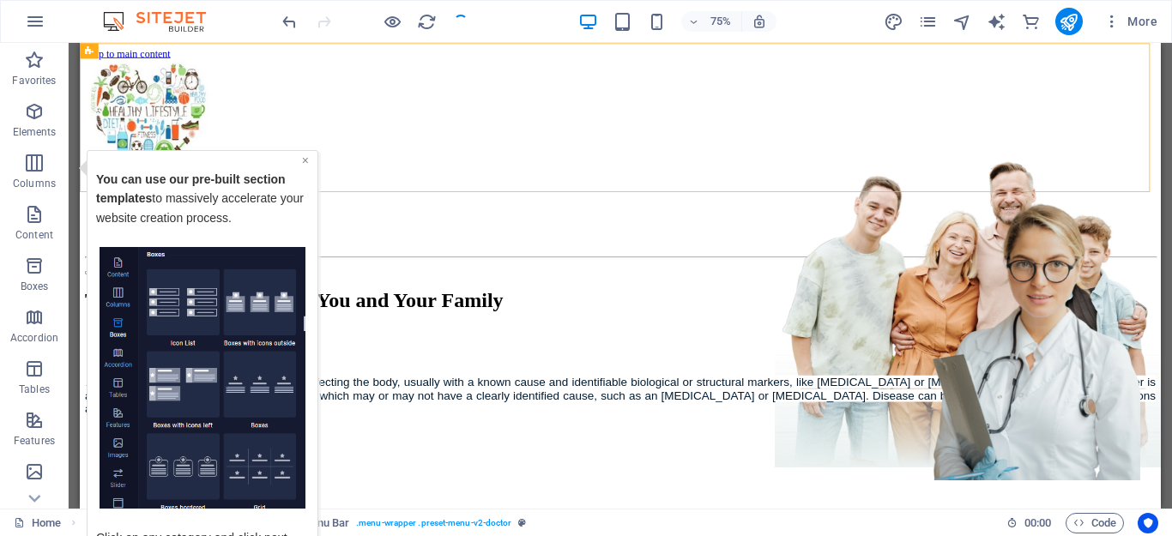
click at [302, 155] on link "×" at bounding box center [305, 160] width 7 height 14
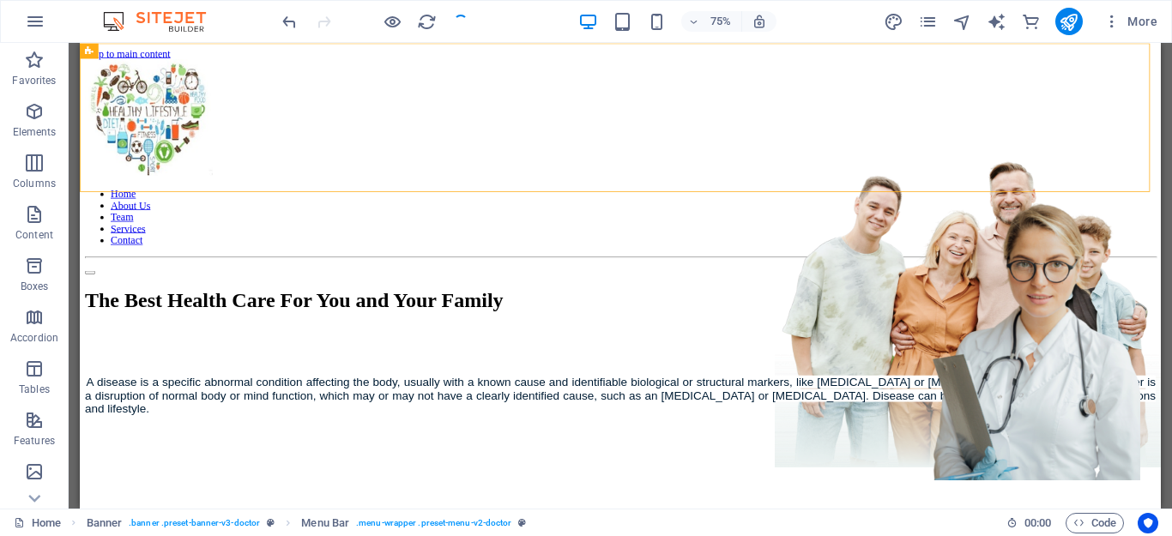
click at [451, 27] on div at bounding box center [375, 21] width 192 height 27
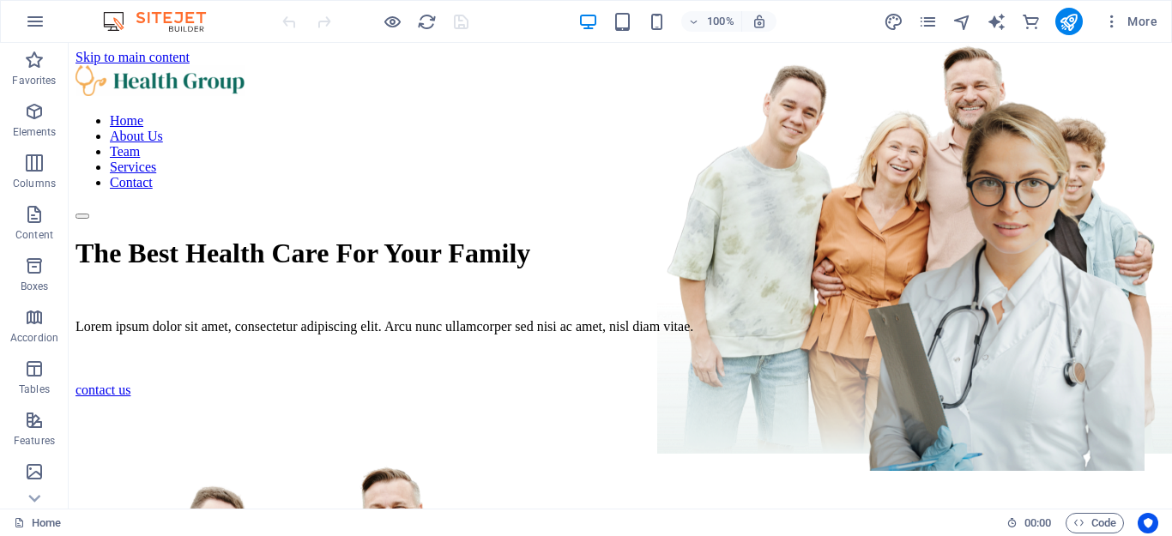
click at [459, 20] on div at bounding box center [375, 21] width 192 height 27
click at [1110, 26] on icon "button" at bounding box center [1112, 21] width 17 height 17
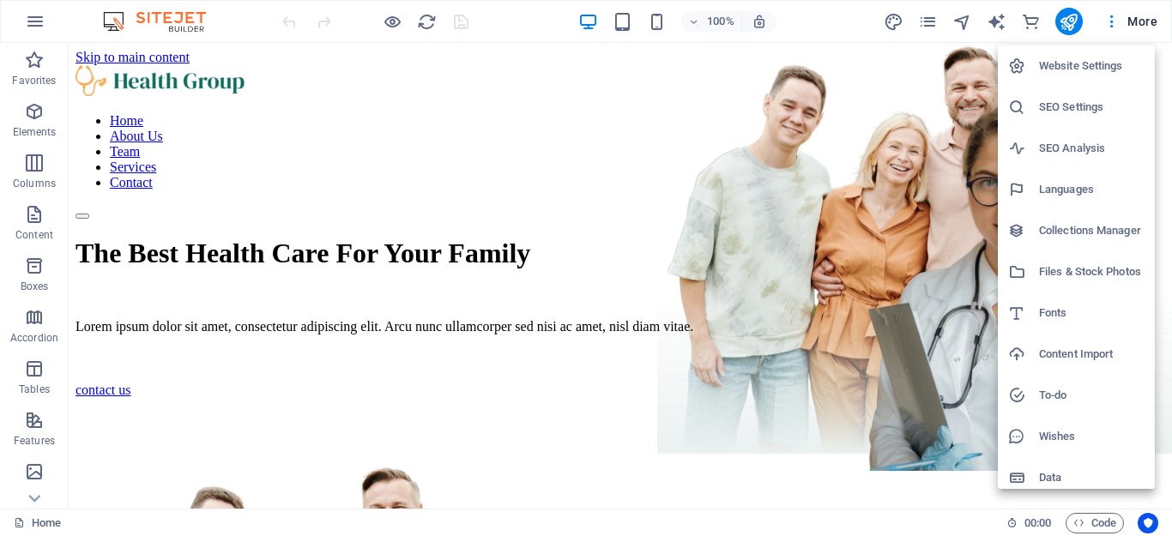
click at [1111, 63] on h6 "Website Settings" at bounding box center [1092, 66] width 106 height 21
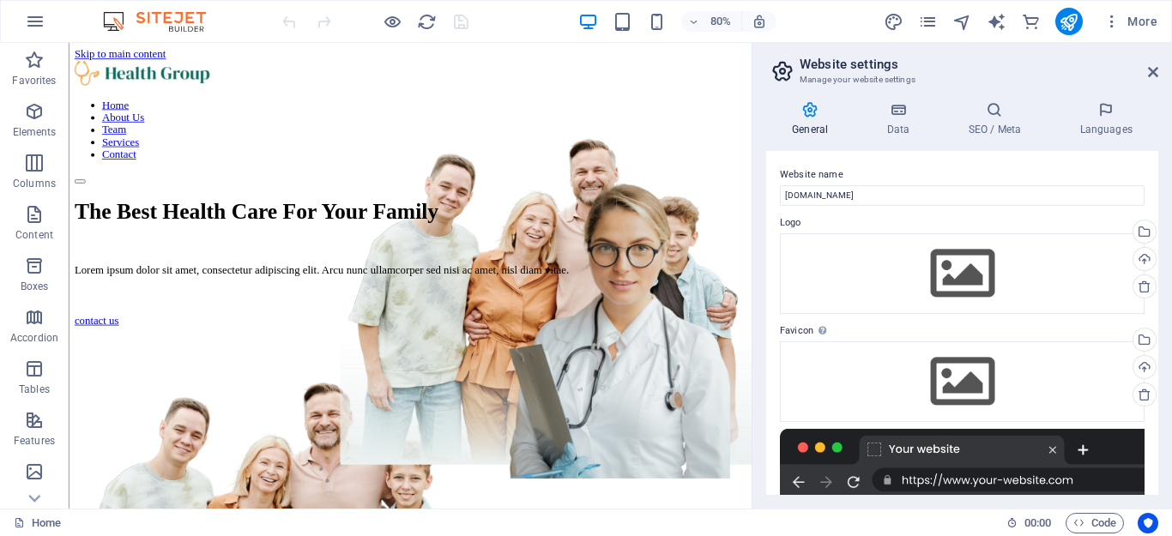
click at [1111, 63] on h2 "Website settings" at bounding box center [979, 64] width 359 height 15
click at [897, 110] on icon at bounding box center [898, 109] width 75 height 17
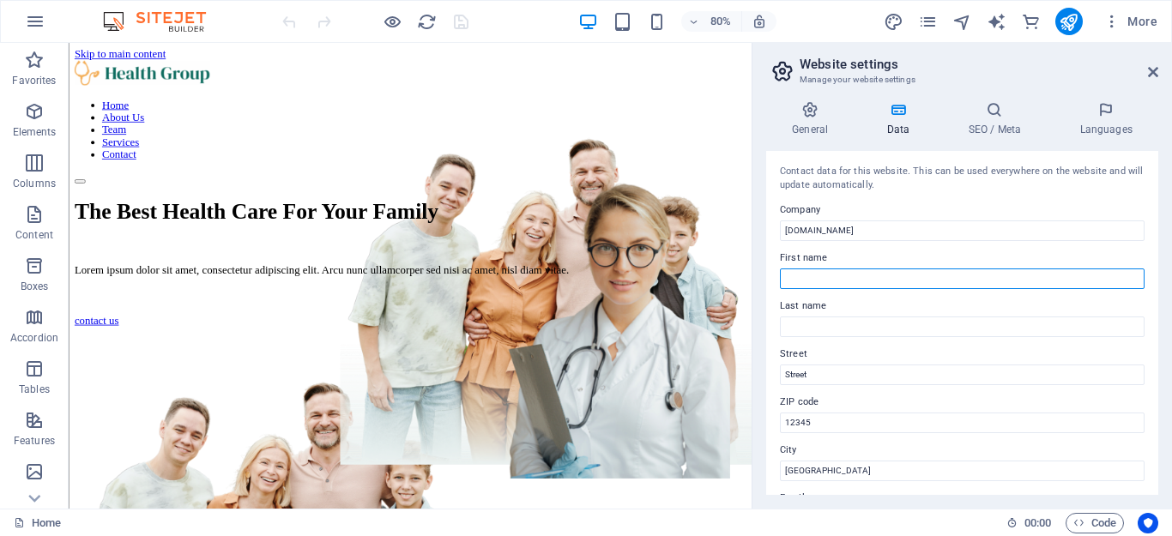
click at [884, 280] on input "First name" at bounding box center [962, 279] width 365 height 21
type input "DR SATNAM"
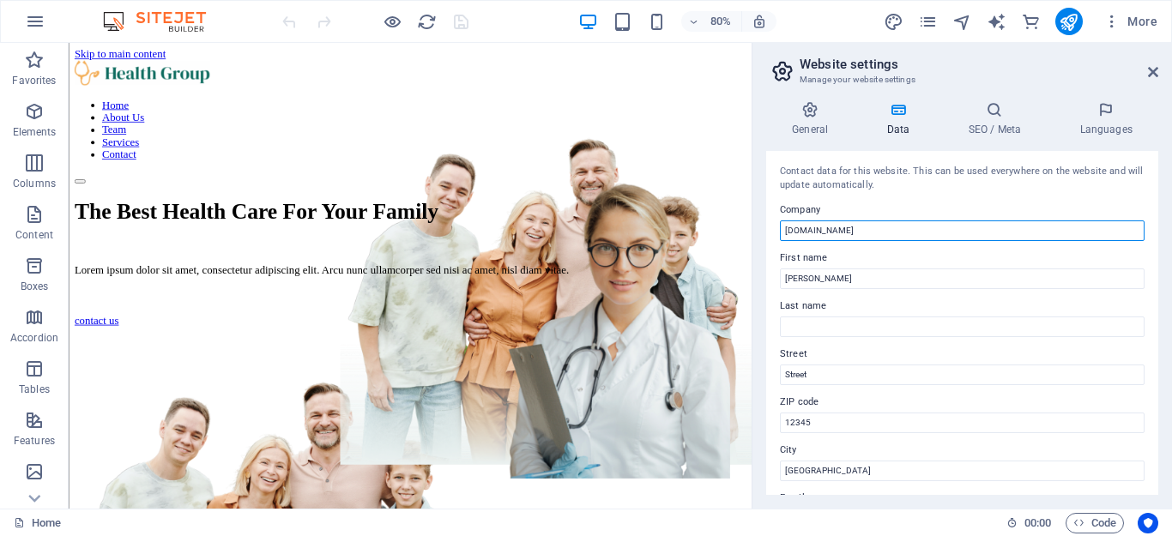
type input "[PERSON_NAME] Holistic Clinic"
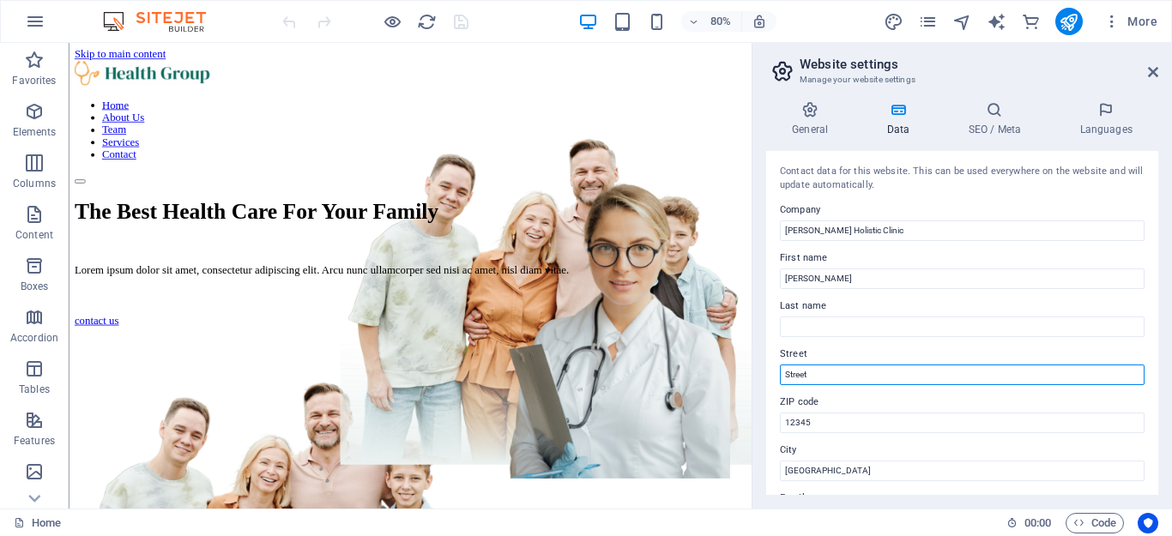
type input "PANDORI PHANGURE"
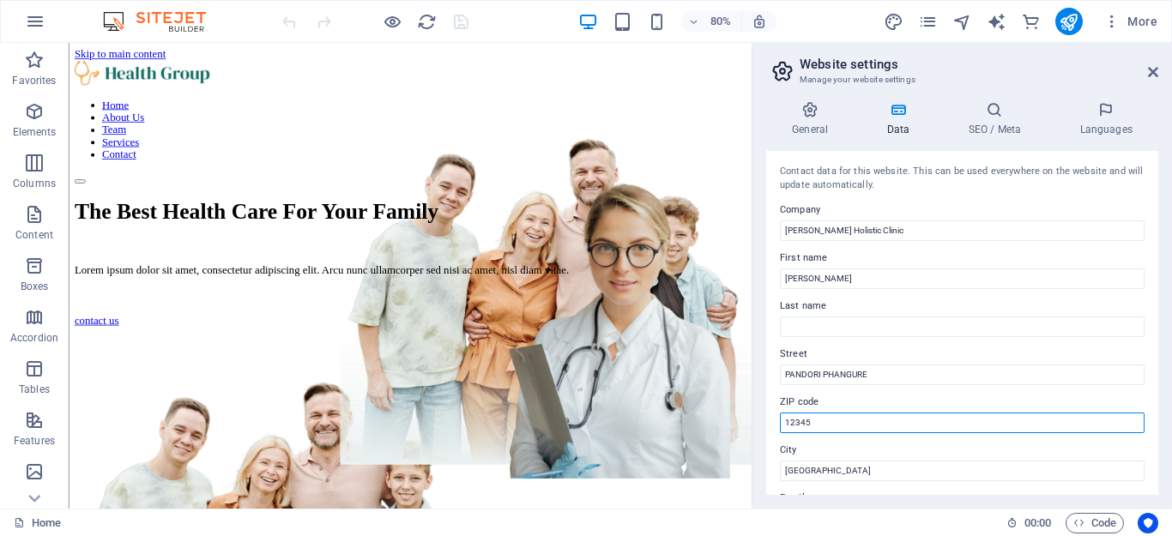
type input "144105"
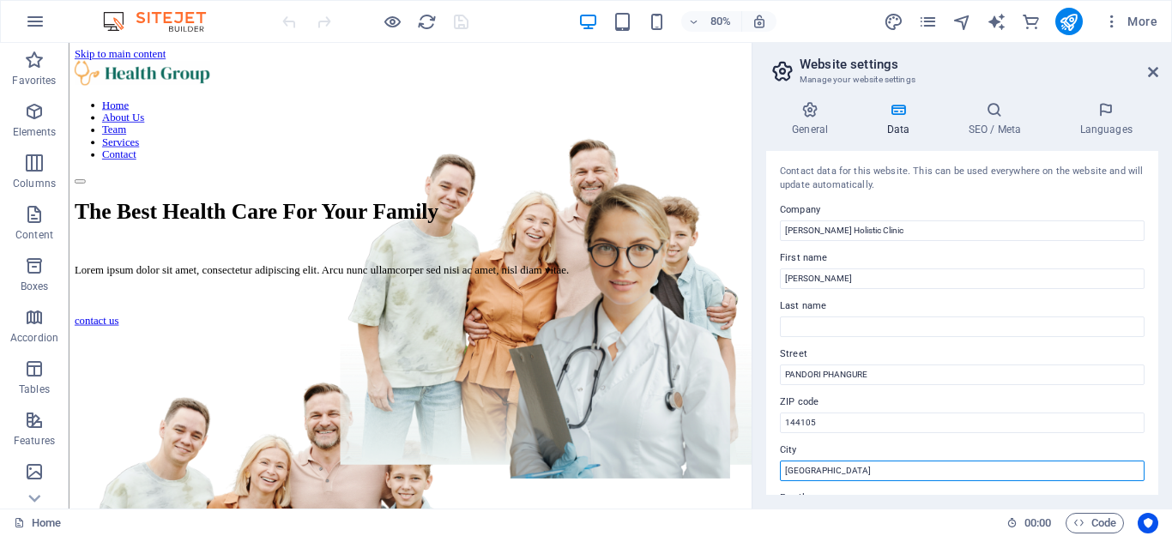
type input "HOSHIARPUR"
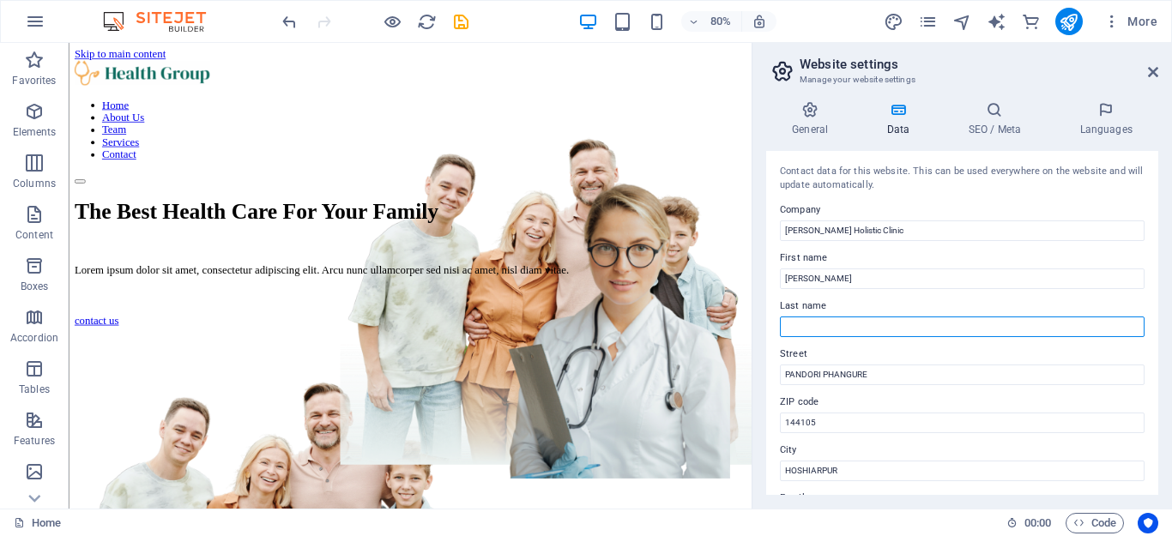
click at [864, 317] on input "Last name" at bounding box center [962, 327] width 365 height 21
type input "s"
type input "SINGH"
click at [951, 403] on label "ZIP code" at bounding box center [962, 402] width 365 height 21
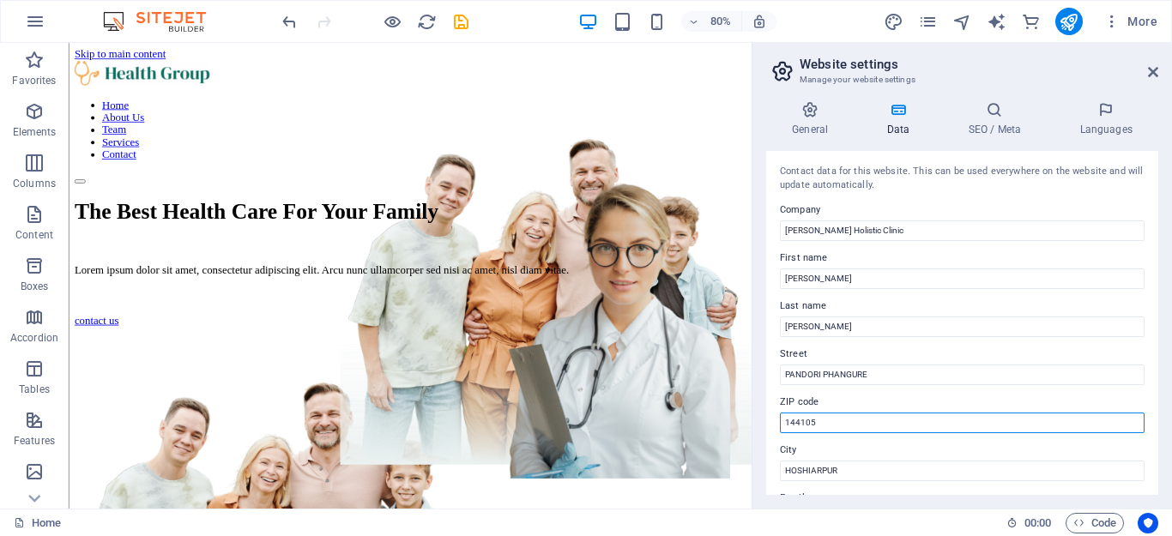
click at [951, 413] on input "144105" at bounding box center [962, 423] width 365 height 21
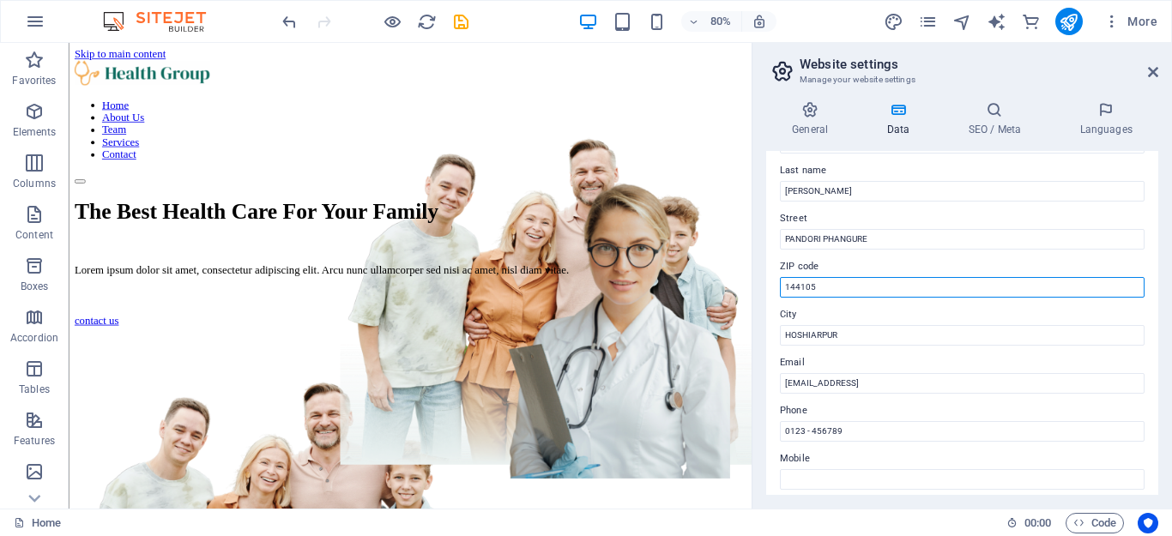
scroll to position [138, 0]
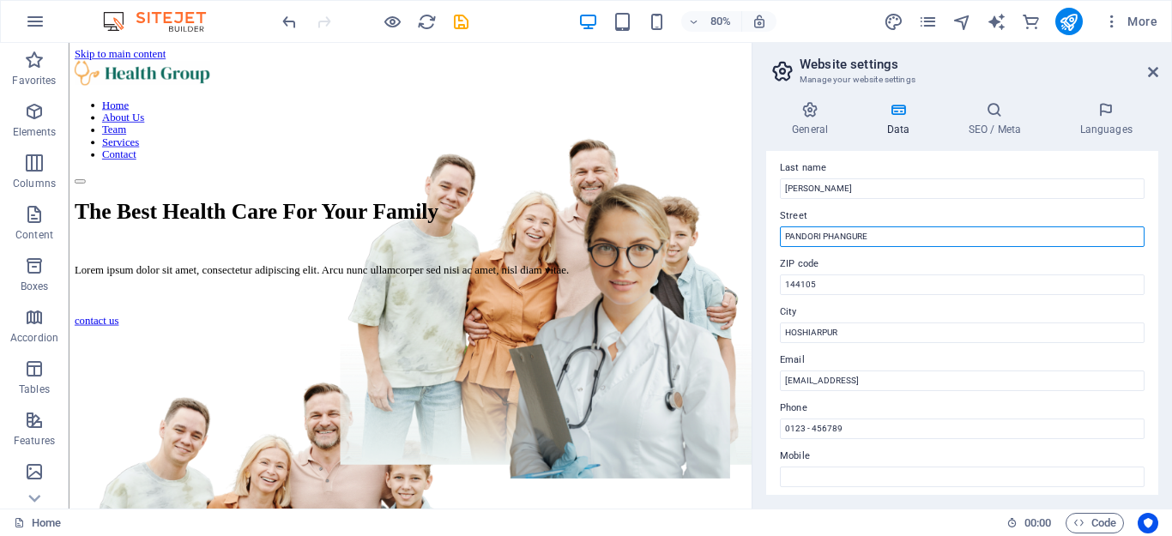
click at [889, 245] on input "PANDORI PHANGURE" at bounding box center [962, 237] width 365 height 21
click at [907, 230] on input "PANDORI PHANGURE" at bounding box center [962, 237] width 365 height 21
type input "PANDORI PHANGURE PO SHAM CHAURASI DISTT- HOSHIARPUR STATE- [GEOGRAPHIC_DATA]"
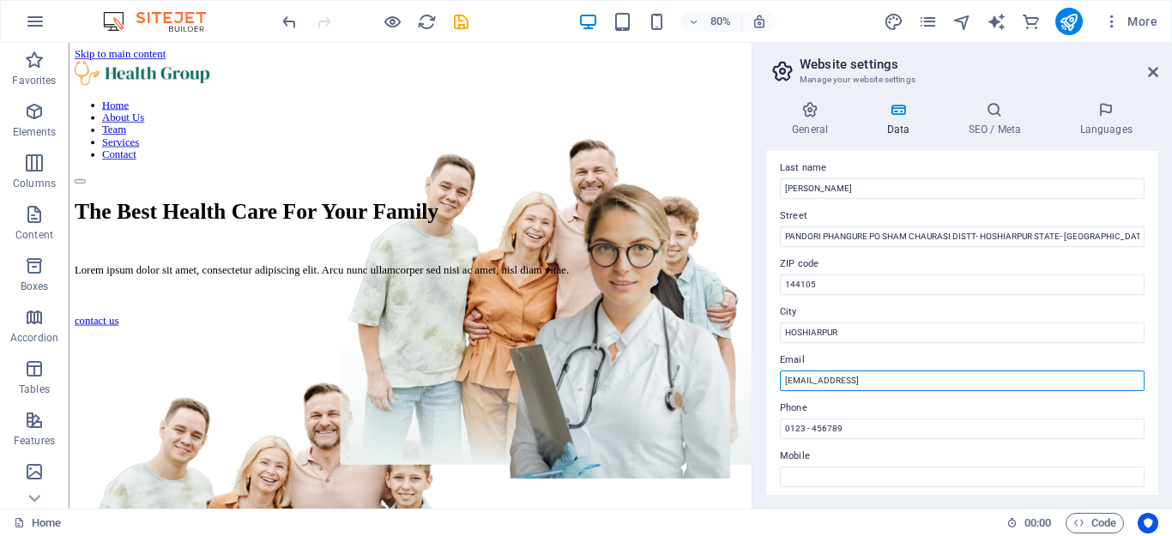
drag, startPoint x: 1061, startPoint y: 419, endPoint x: 910, endPoint y: 483, distance: 163.4
drag, startPoint x: 785, startPoint y: 375, endPoint x: 1046, endPoint y: 362, distance: 261.2
click at [1046, 362] on div "Email 5989f6be8772fe50a0445474f314f9@cpanel.local" at bounding box center [962, 370] width 365 height 41
type input "[EMAIL_ADDRESS][DOMAIN_NAME]"
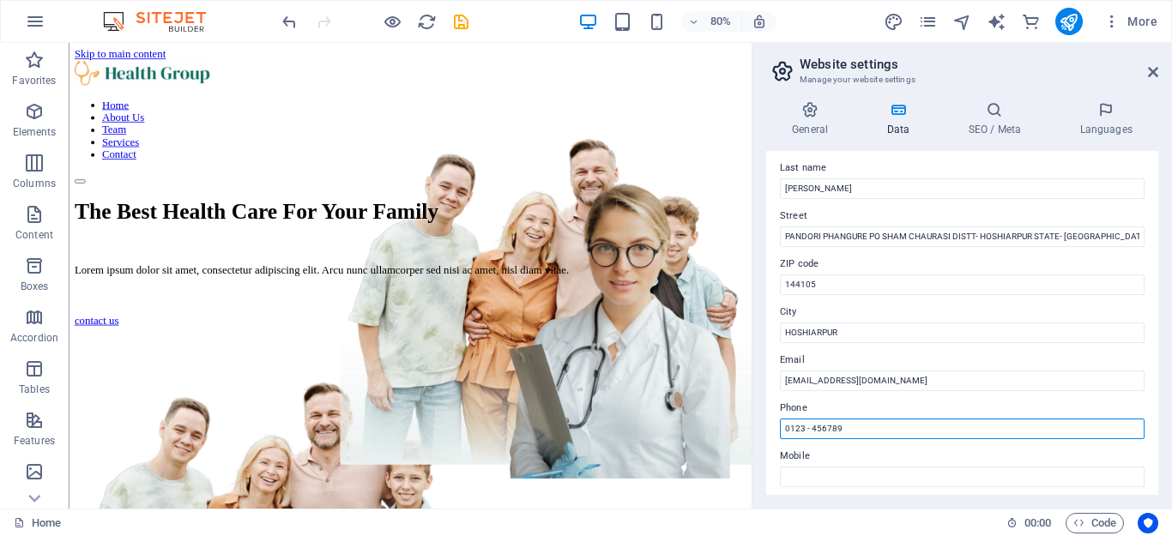
drag, startPoint x: 915, startPoint y: 469, endPoint x: 910, endPoint y: 530, distance: 61.1
drag, startPoint x: 784, startPoint y: 432, endPoint x: 883, endPoint y: 434, distance: 98.7
click at [883, 434] on input "0123 - 456789" at bounding box center [962, 429] width 365 height 21
type input "0"
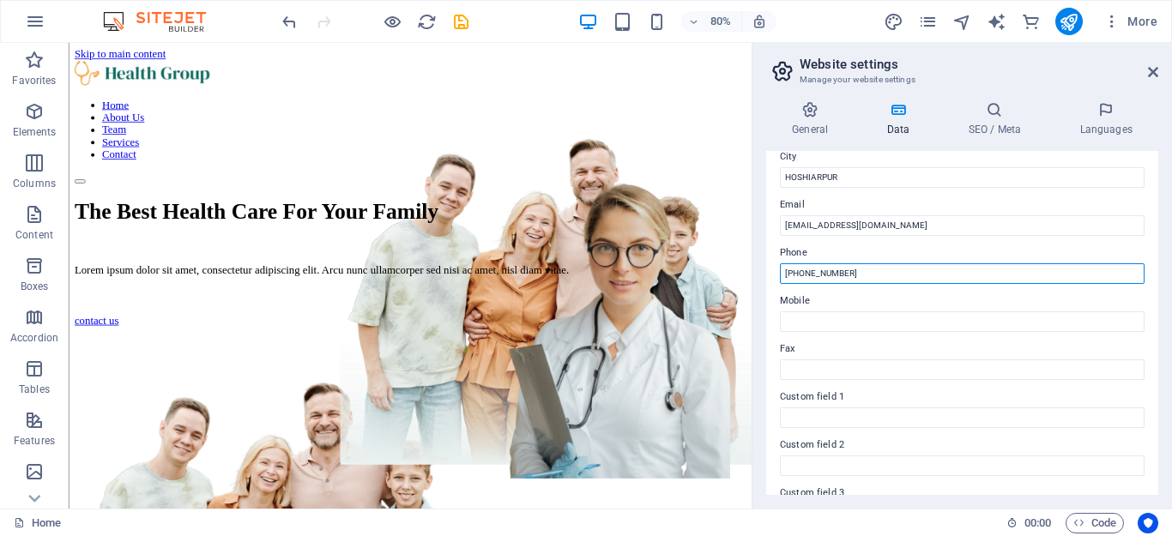
scroll to position [329, 0]
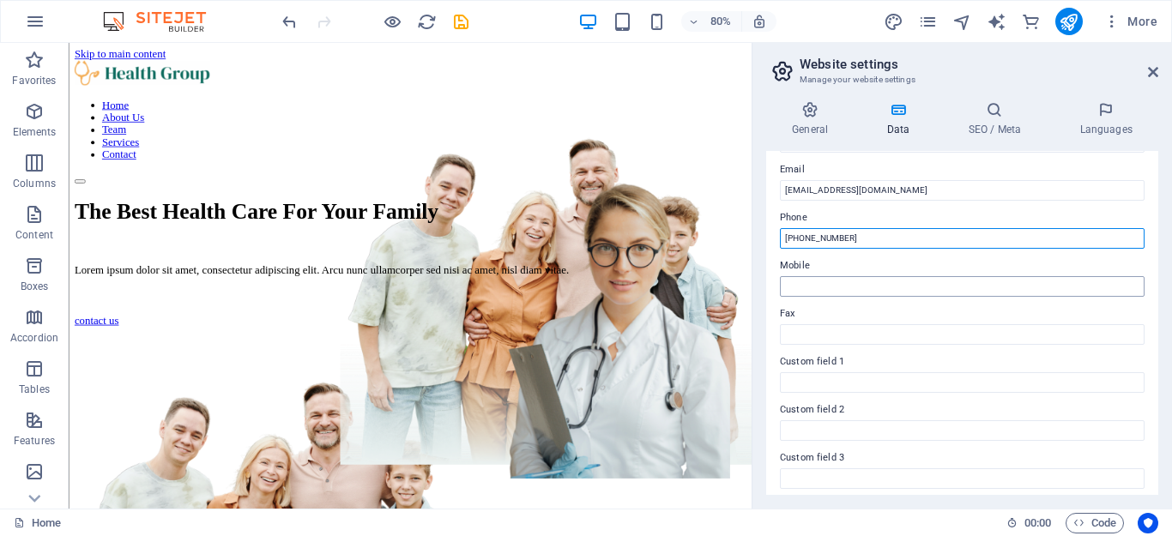
type input "[PHONE_NUMBER]"
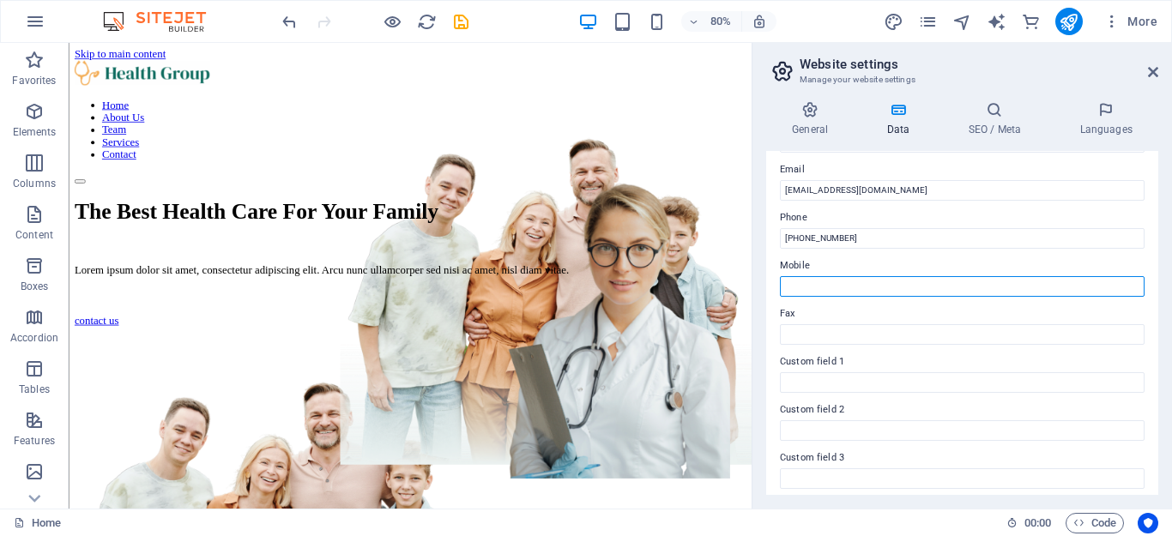
click at [806, 279] on input "Mobile" at bounding box center [962, 286] width 365 height 21
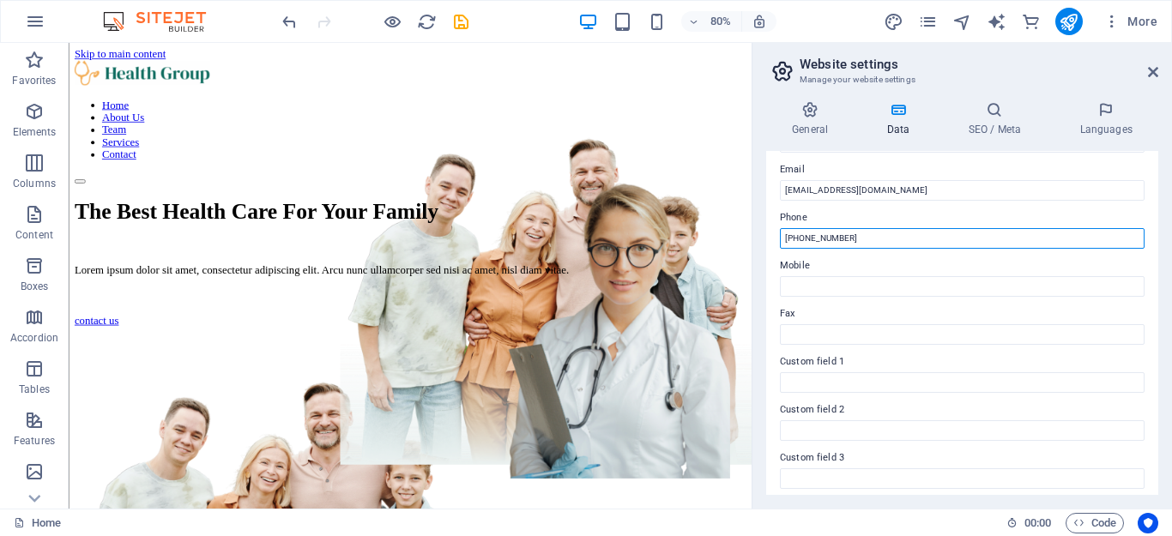
drag, startPoint x: 785, startPoint y: 235, endPoint x: 895, endPoint y: 240, distance: 110.0
click at [895, 240] on input "[PHONE_NUMBER]" at bounding box center [962, 238] width 365 height 21
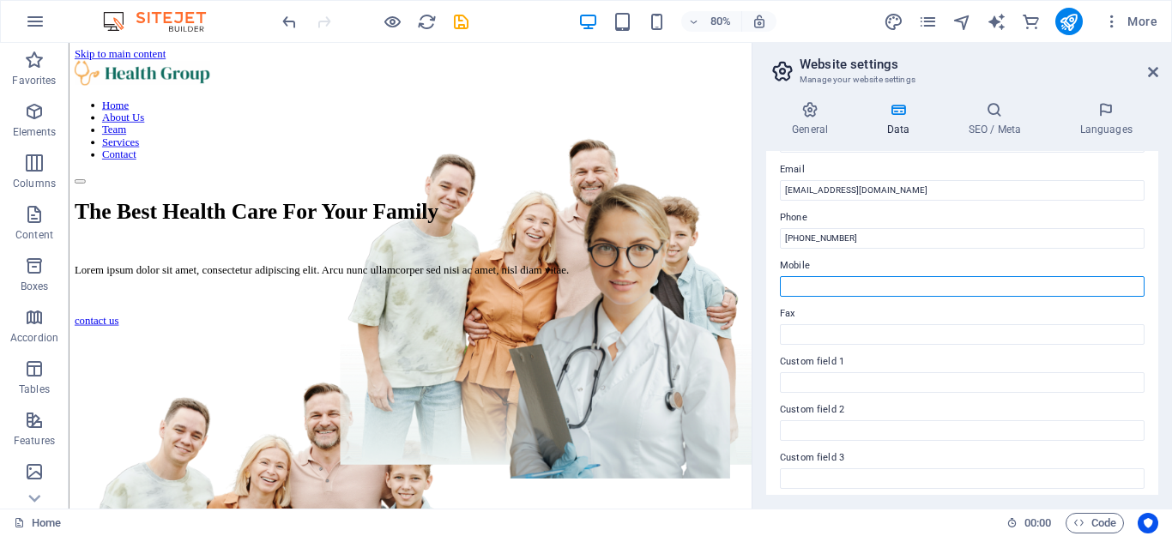
click at [831, 282] on input "Mobile" at bounding box center [962, 286] width 365 height 21
paste input "[PHONE_NUMBER]"
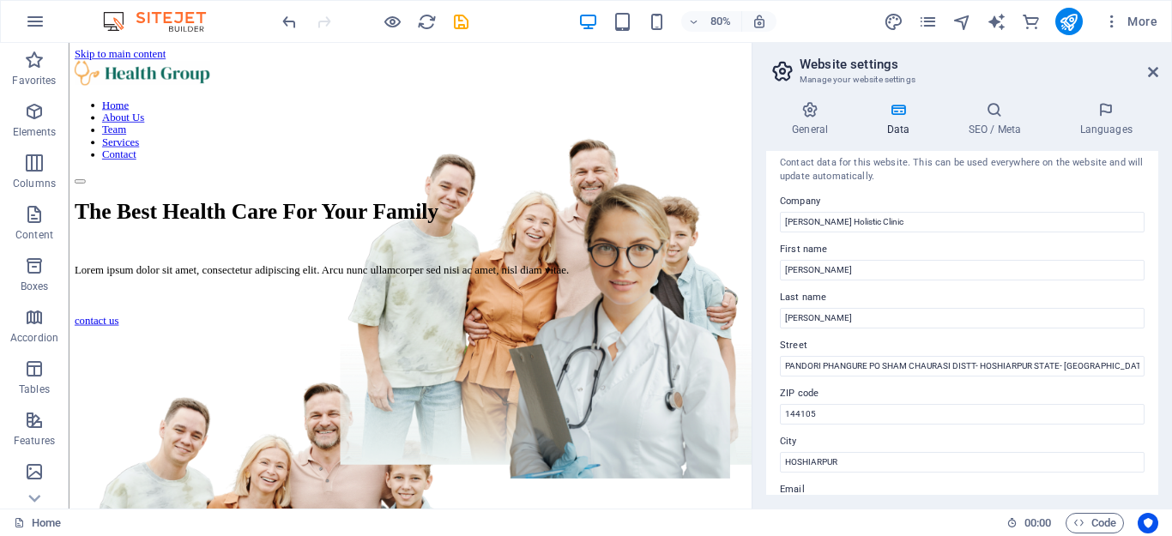
scroll to position [0, 0]
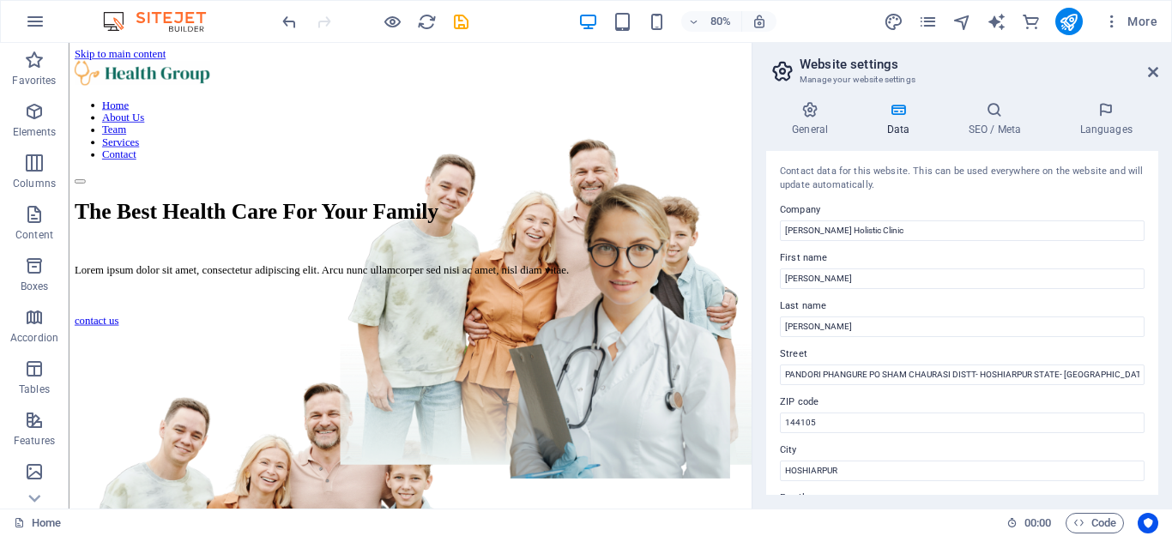
type input "[PHONE_NUMBER]"
click at [1023, 80] on h3 "Manage your website settings" at bounding box center [962, 79] width 324 height 15
click at [1000, 118] on icon at bounding box center [994, 109] width 105 height 17
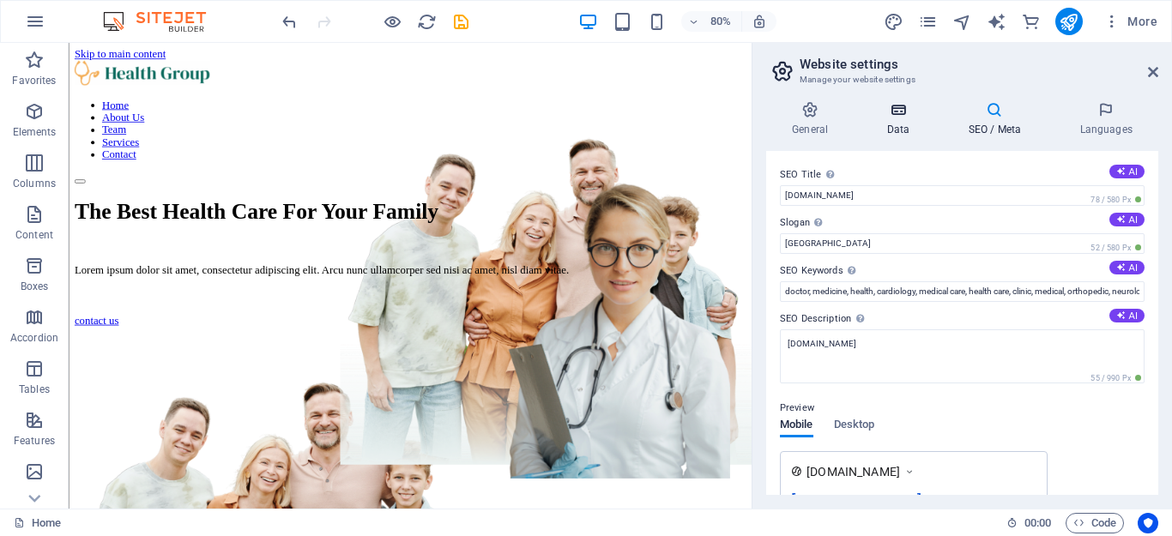
click at [887, 133] on h4 "Data" at bounding box center [902, 119] width 82 height 36
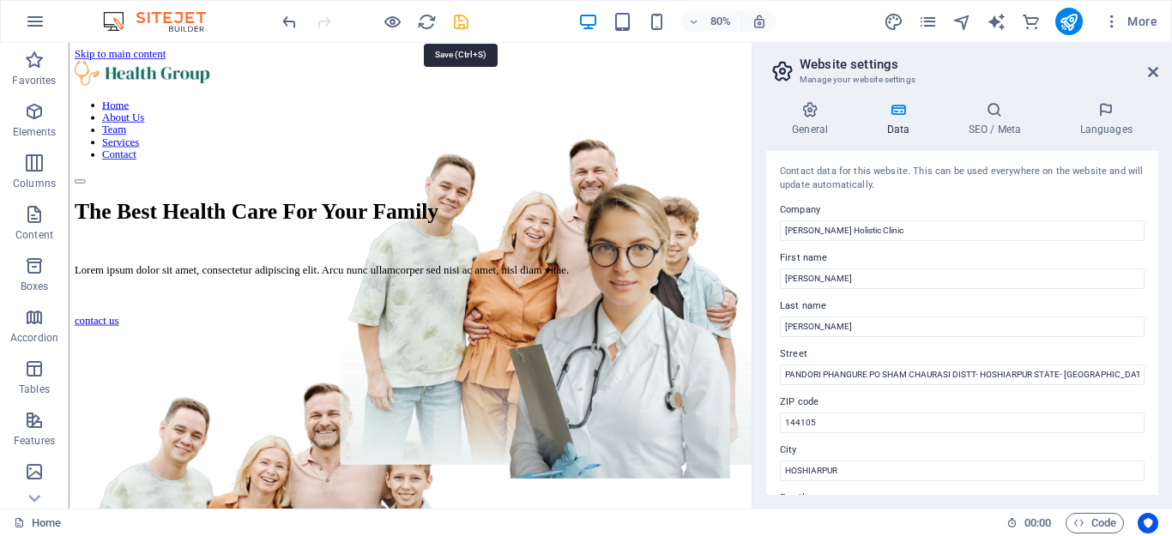
click at [458, 18] on icon "save" at bounding box center [461, 22] width 20 height 20
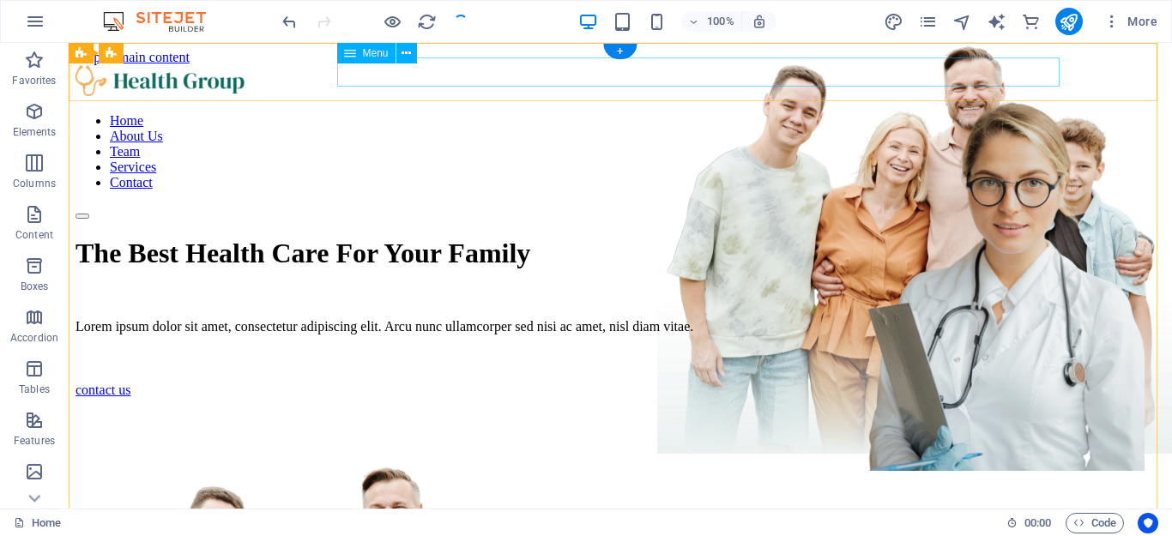
click at [1014, 113] on nav "Home About Us Team Services Contact" at bounding box center [621, 151] width 1090 height 77
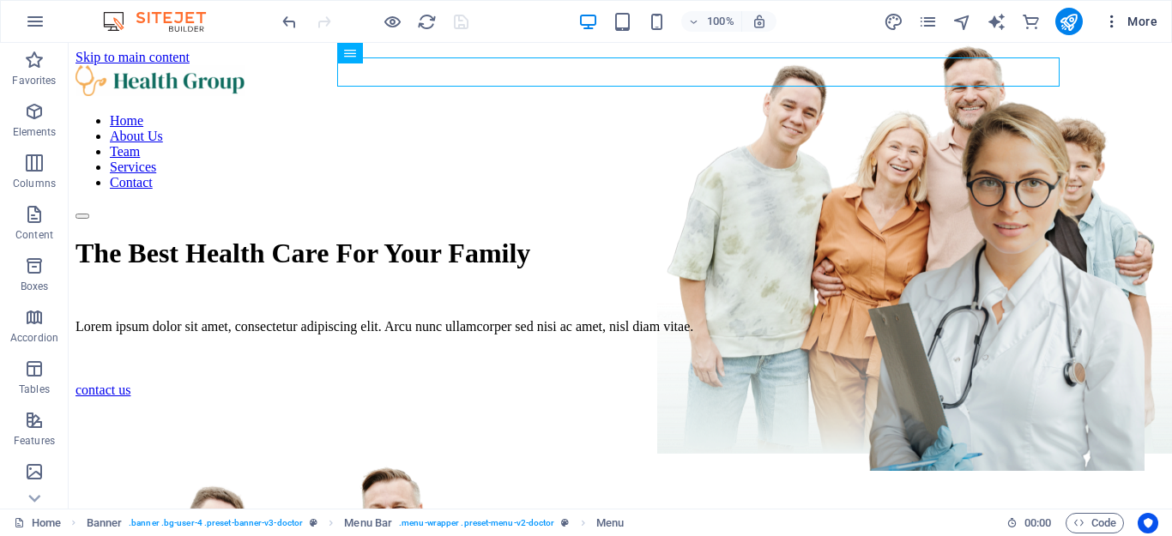
click at [1112, 25] on icon "button" at bounding box center [1112, 21] width 17 height 17
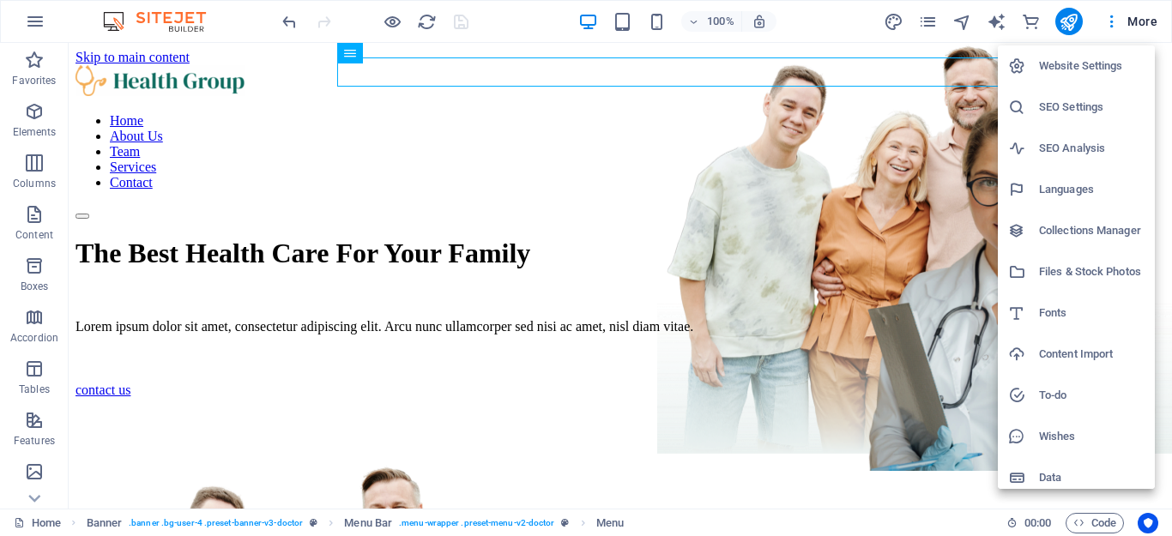
click at [1097, 71] on h6 "Website Settings" at bounding box center [1092, 66] width 106 height 21
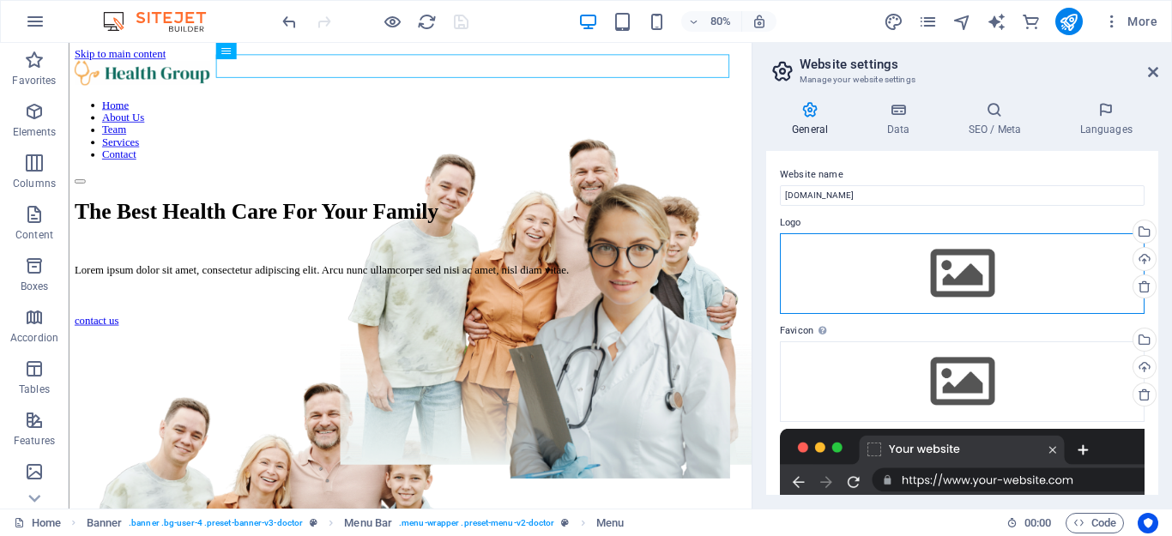
click at [966, 269] on div "Drag files here, click to choose files or select files from Files or our free s…" at bounding box center [962, 273] width 365 height 81
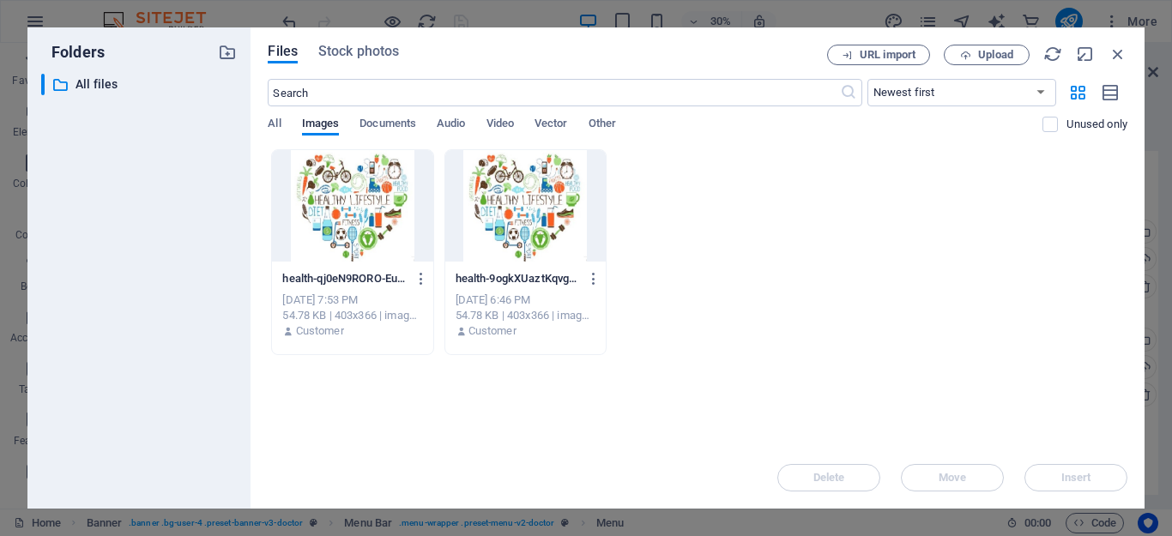
click at [491, 205] on div at bounding box center [525, 206] width 160 height 112
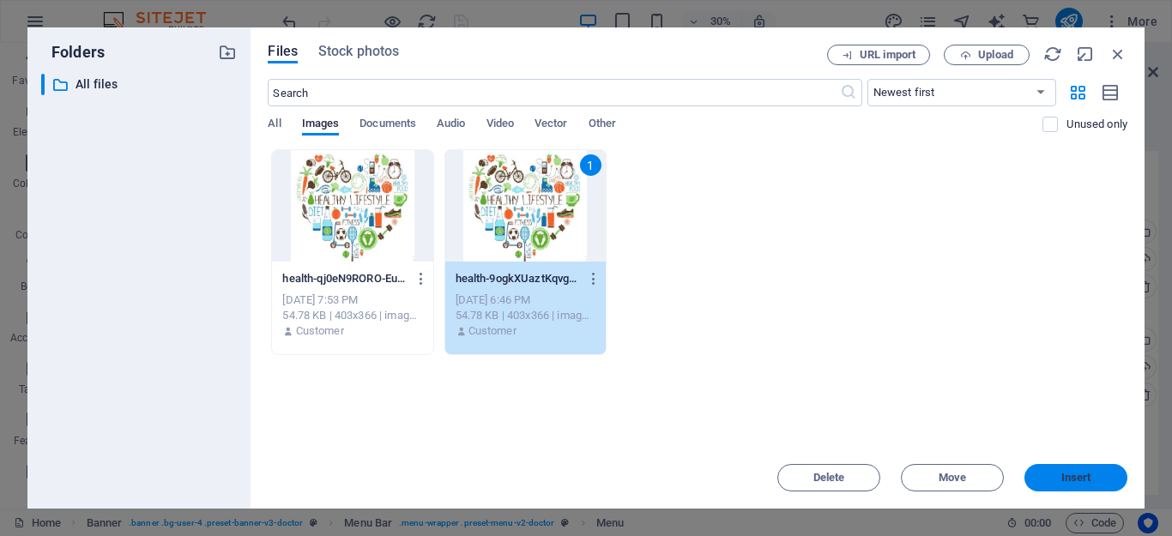
click at [1056, 472] on button "Insert" at bounding box center [1076, 477] width 103 height 27
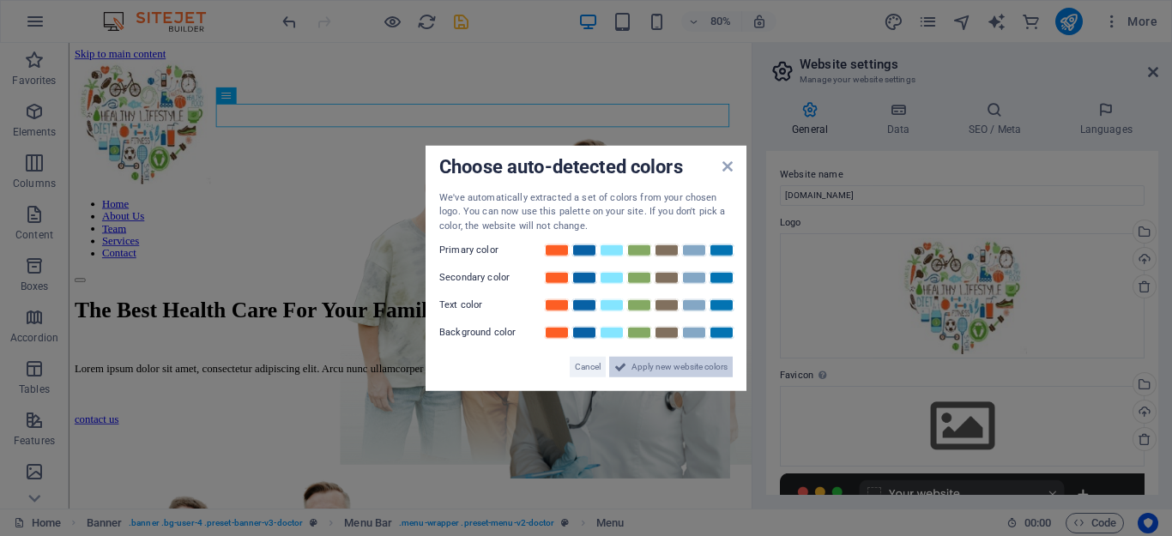
click at [664, 366] on span "Apply new website colors" at bounding box center [680, 367] width 96 height 21
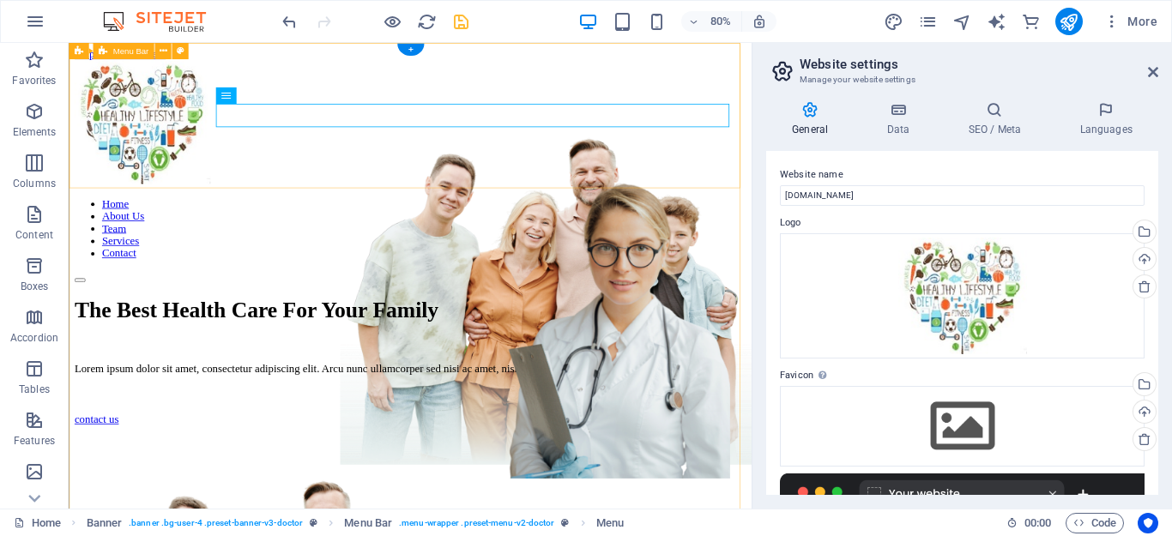
click at [564, 169] on div "Home About Us Team Services Contact" at bounding box center [496, 204] width 840 height 278
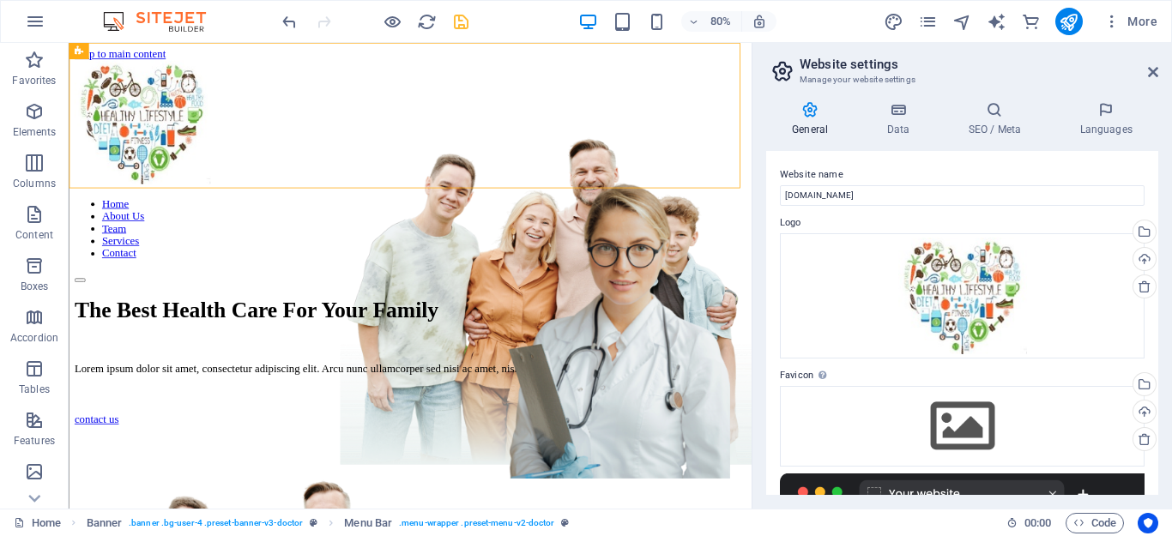
drag, startPoint x: 1154, startPoint y: 230, endPoint x: 1160, endPoint y: 318, distance: 88.6
click at [1160, 318] on div "General Data SEO / Meta Languages Website name drchat.in Logo Drag files here, …" at bounding box center [963, 298] width 420 height 421
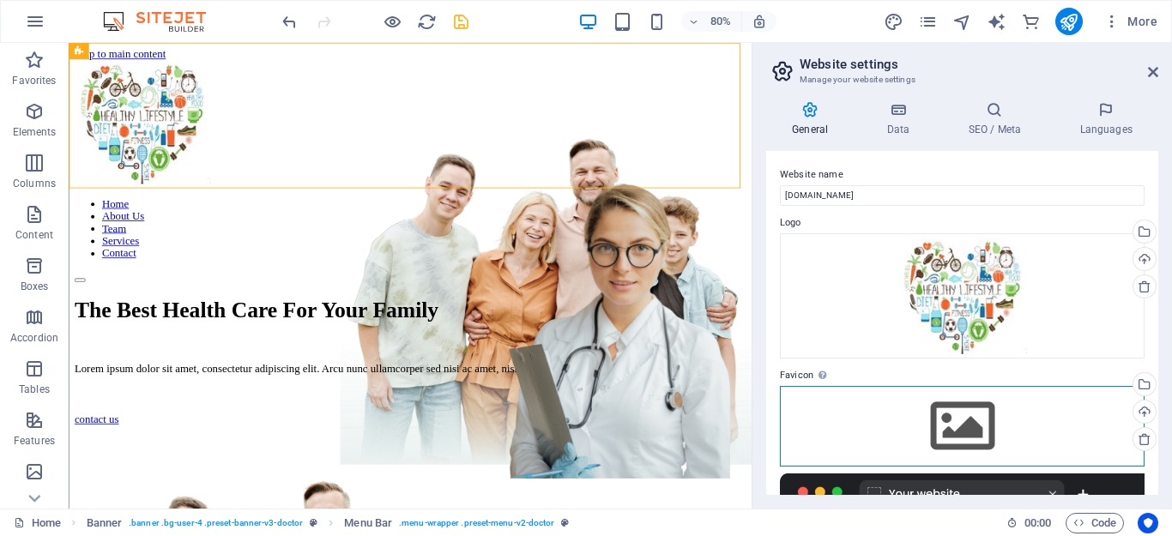
click at [941, 414] on div "Drag files here, click to choose files or select files from Files or our free s…" at bounding box center [962, 426] width 365 height 81
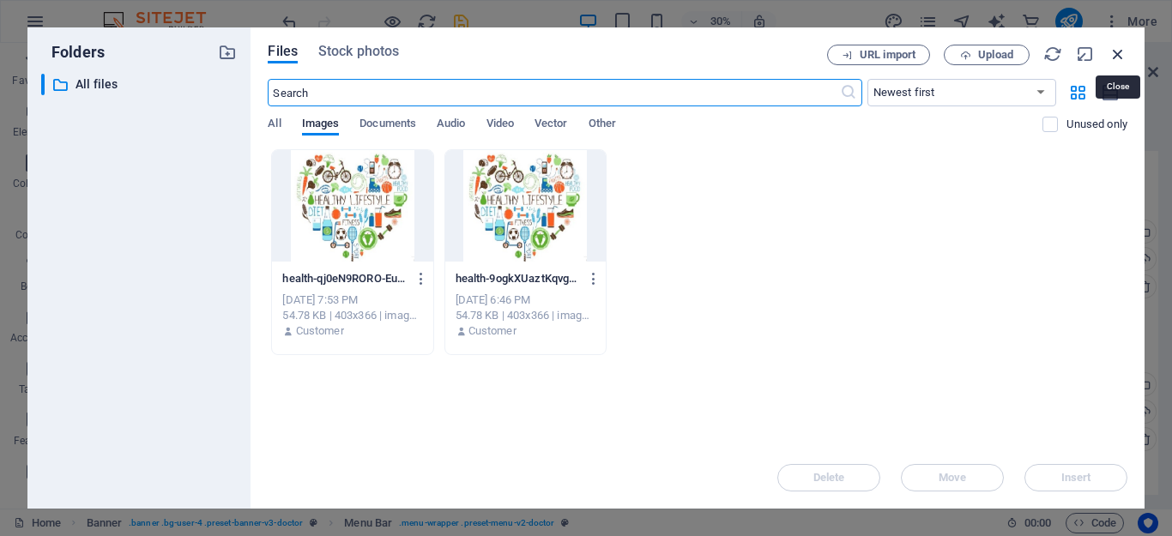
click at [1116, 45] on icon "button" at bounding box center [1118, 54] width 19 height 19
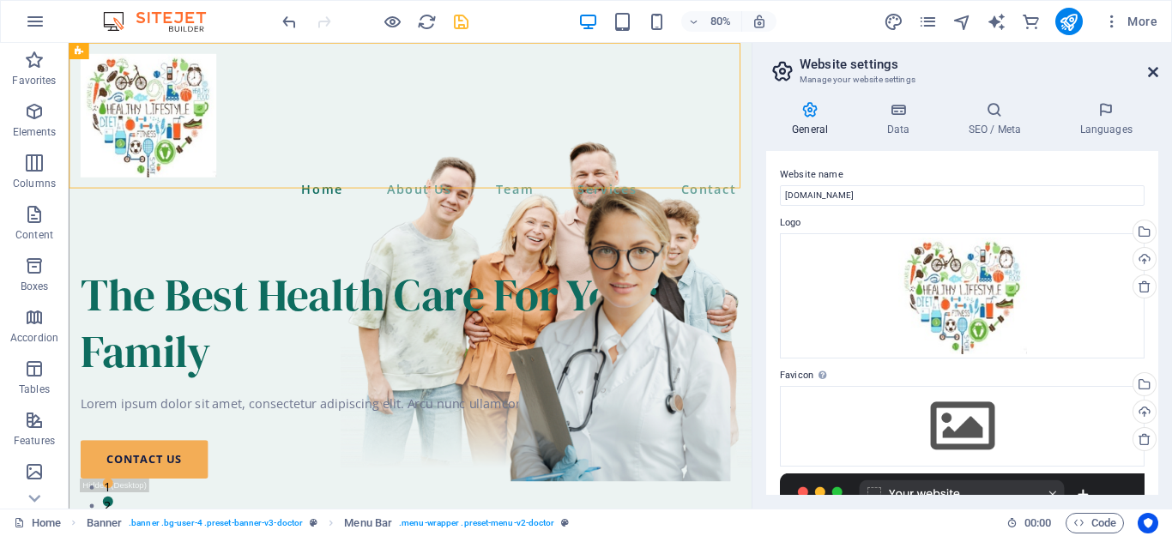
click at [1153, 70] on icon at bounding box center [1153, 72] width 10 height 14
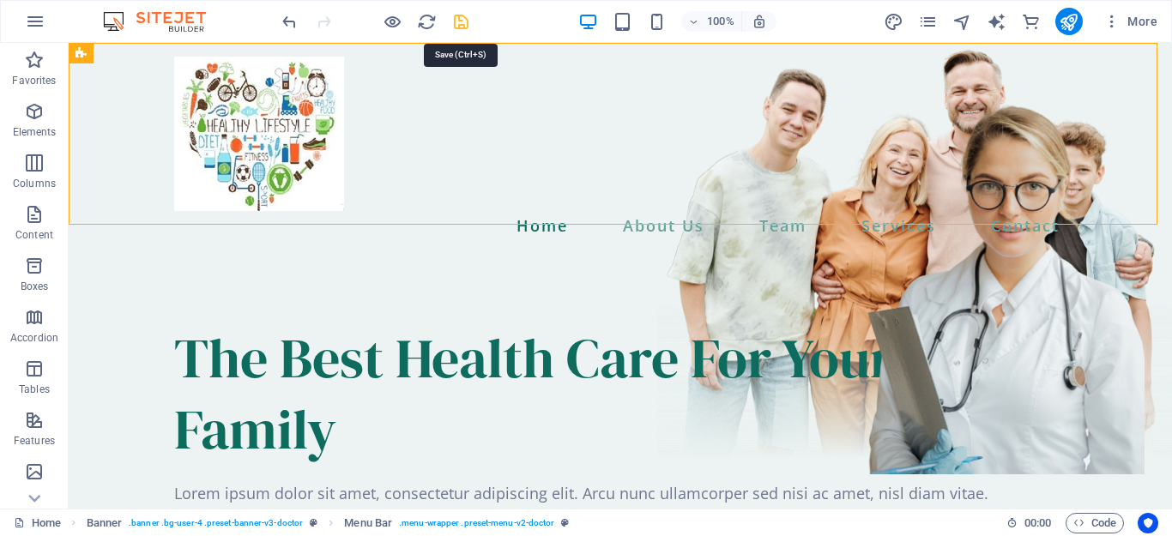
click at [461, 15] on icon "save" at bounding box center [461, 22] width 20 height 20
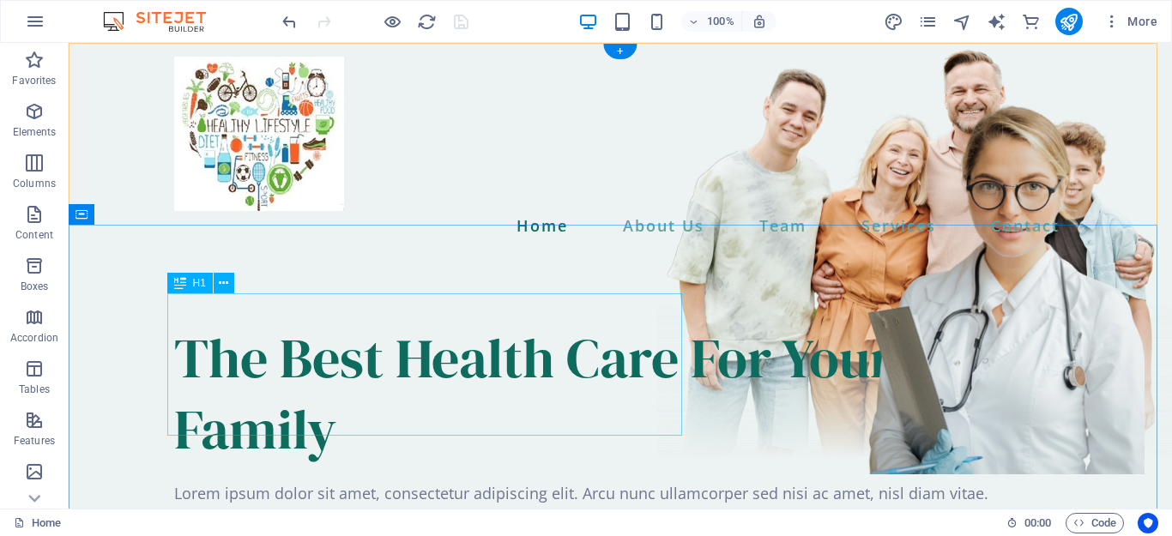
click at [426, 349] on div "The Best Health Care For Your Family" at bounding box center [620, 394] width 892 height 142
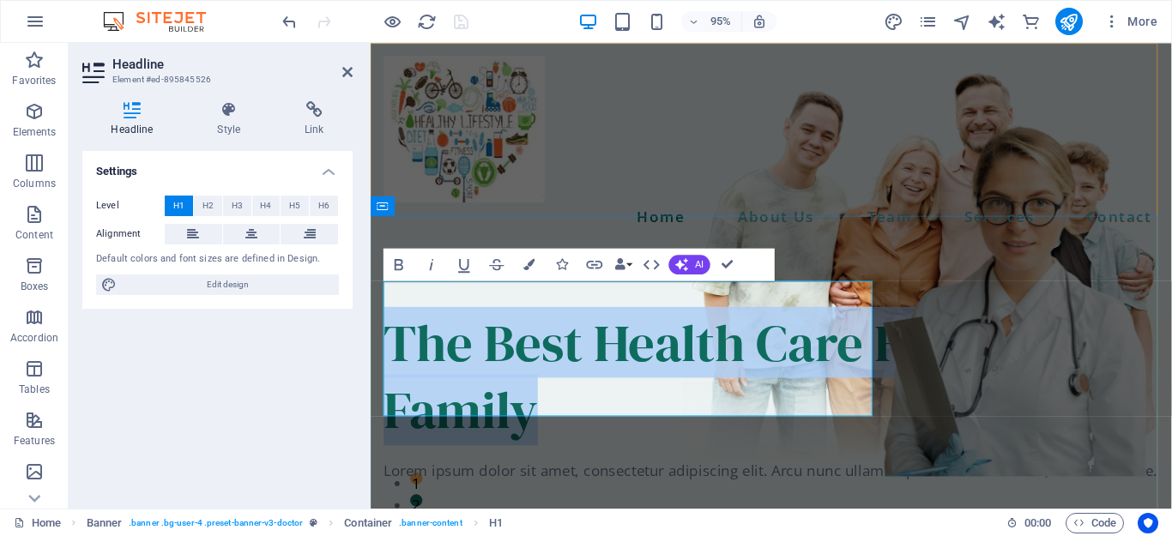
click at [469, 393] on h1 "The Best Health Care For Your Family" at bounding box center [792, 394] width 816 height 142
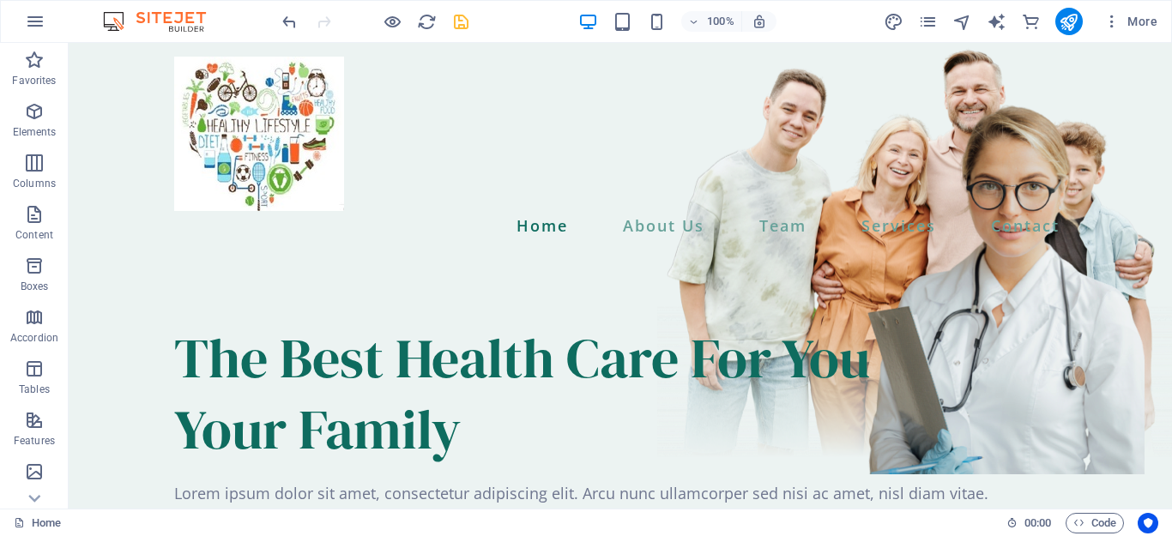
drag, startPoint x: 1162, startPoint y: 176, endPoint x: 1231, endPoint y: 74, distance: 123.5
click at [459, 20] on icon "save" at bounding box center [461, 22] width 20 height 20
click at [999, 21] on icon "text_generator" at bounding box center [997, 22] width 20 height 20
select select "English"
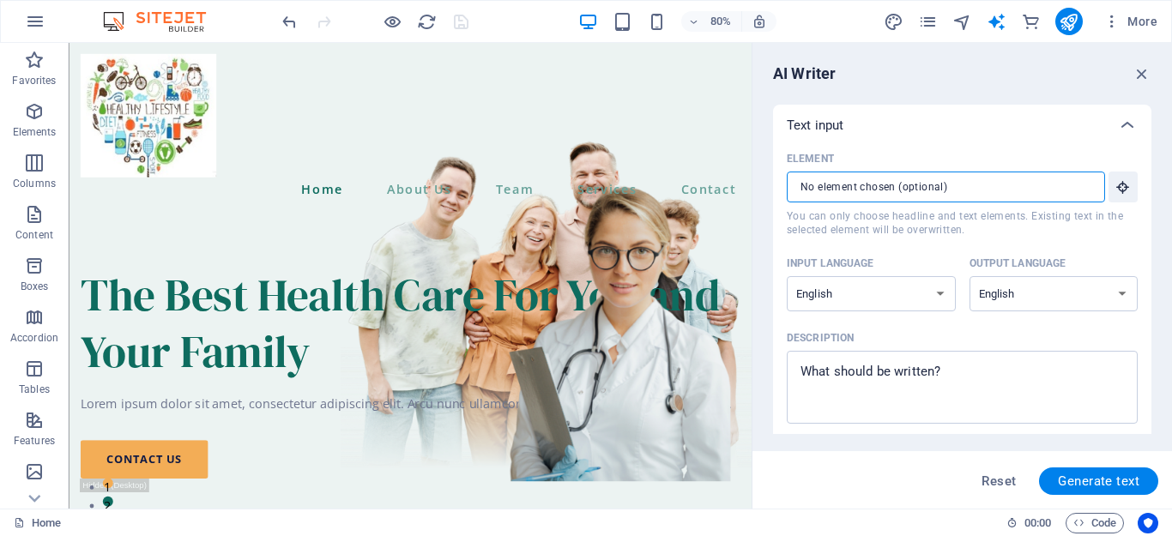
click at [847, 190] on input "Element ​ You can only choose headline and text elements. Existing text in the …" at bounding box center [940, 187] width 306 height 31
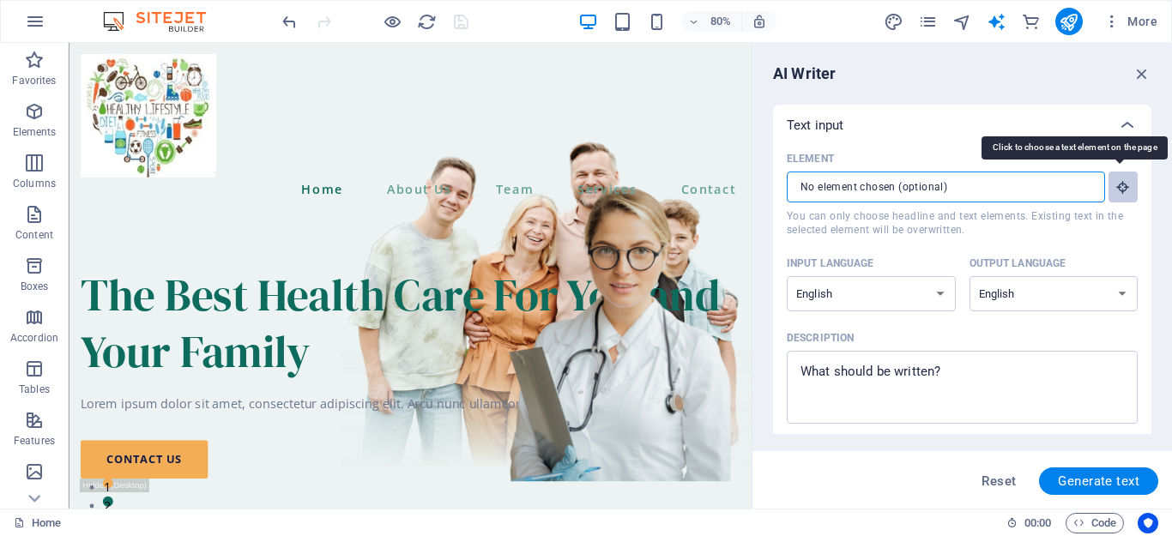
click at [1118, 192] on icon "button" at bounding box center [1123, 186] width 15 height 15
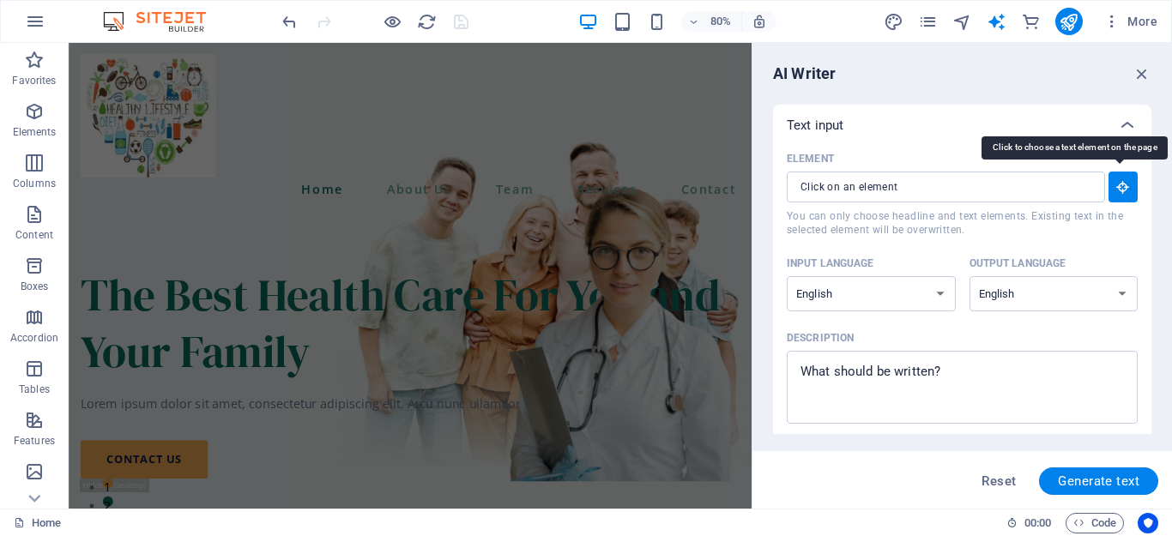
click at [1118, 192] on icon "button" at bounding box center [1123, 186] width 15 height 15
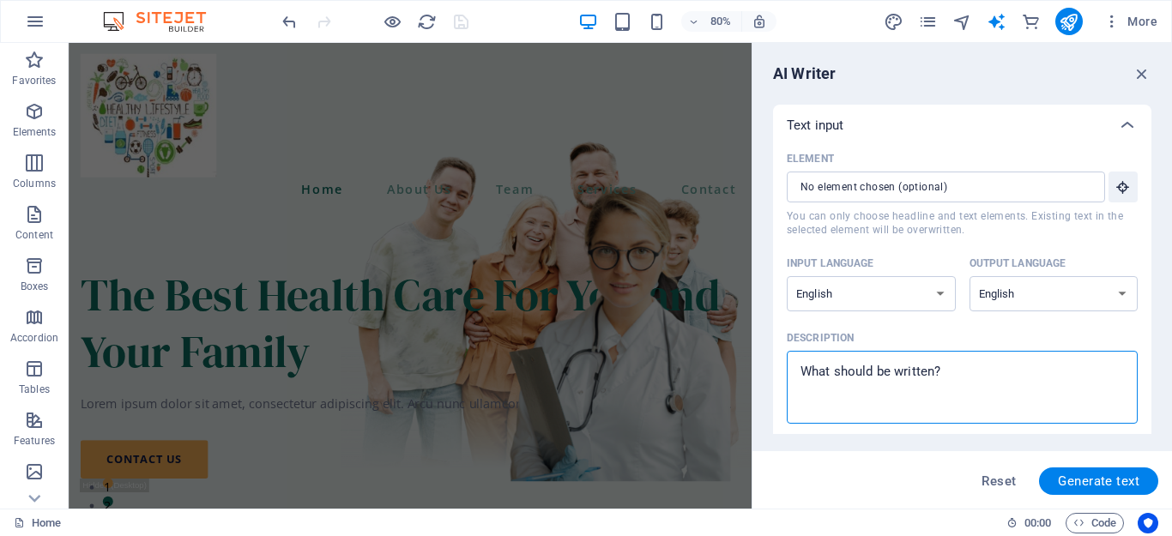
click at [875, 369] on textarea "Description x ​" at bounding box center [962, 388] width 334 height 56
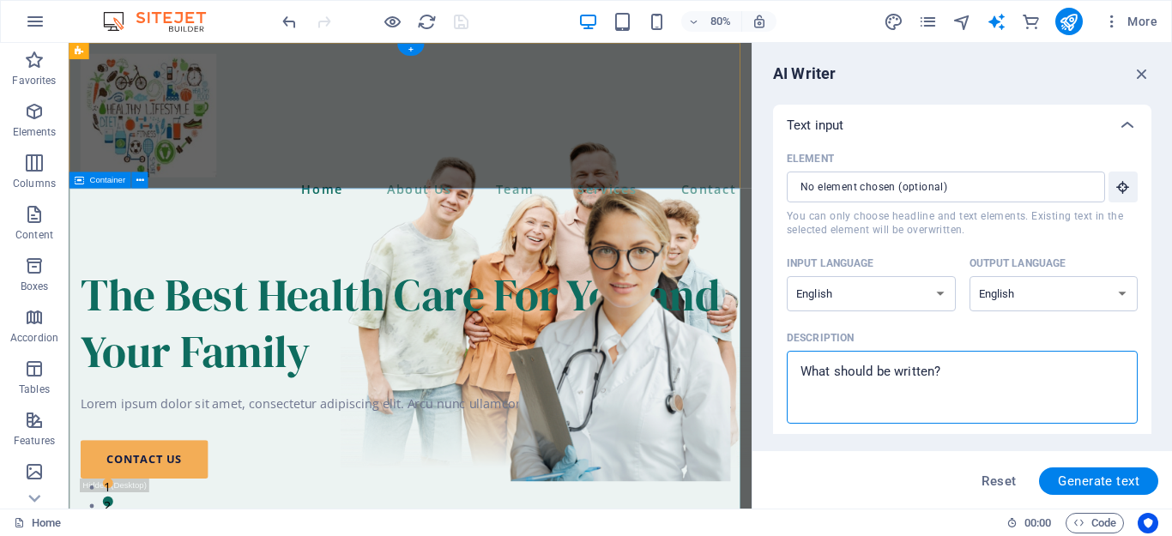
type textarea "x"
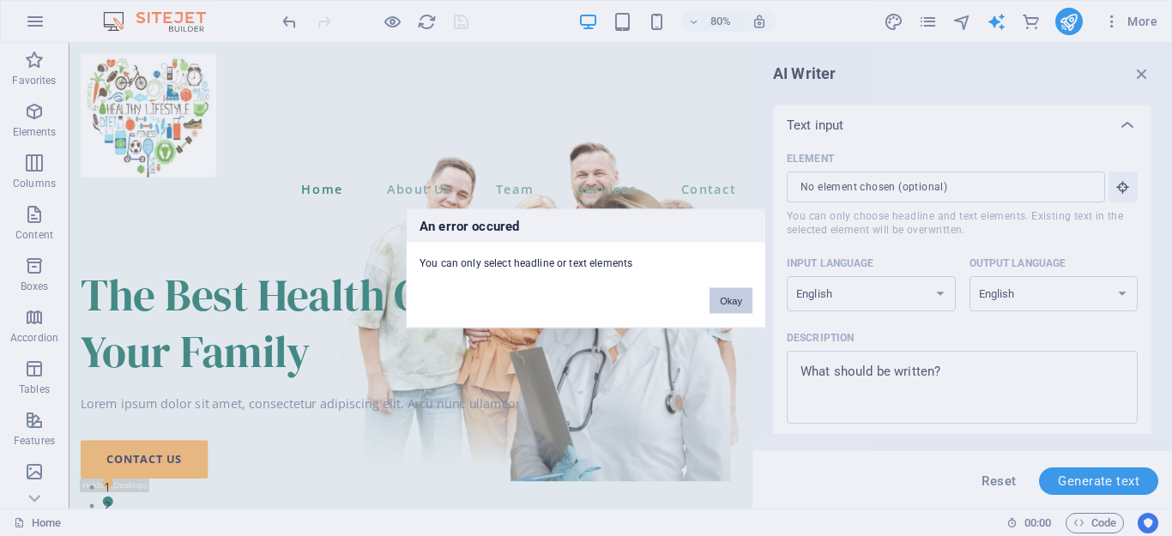
click at [738, 306] on button "Okay" at bounding box center [731, 300] width 43 height 26
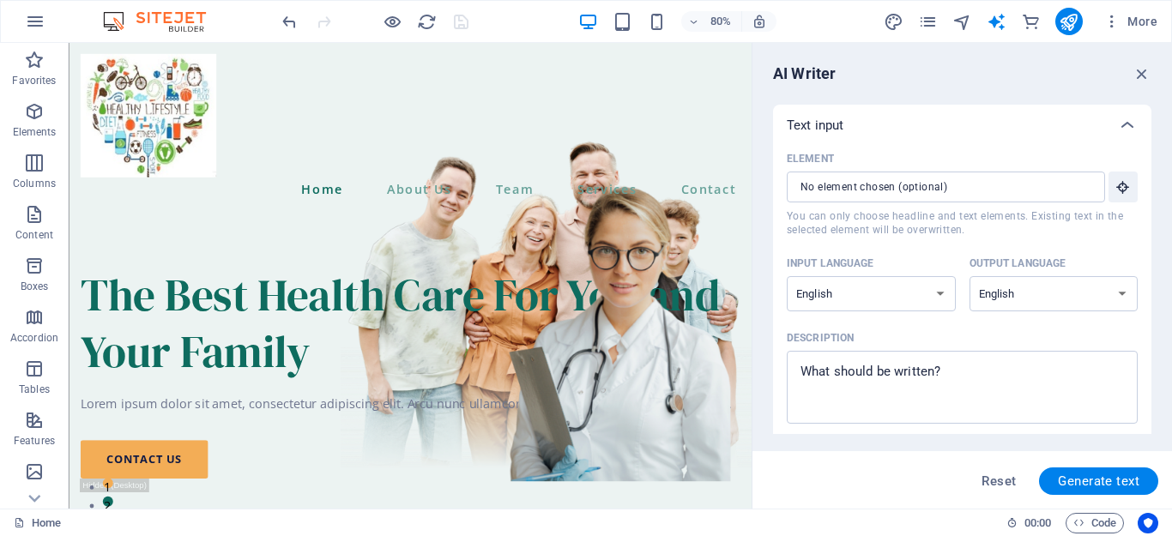
click at [1149, 235] on div "AI Writer Text input Element ​ You can only choose headline and text elements. …" at bounding box center [963, 276] width 420 height 466
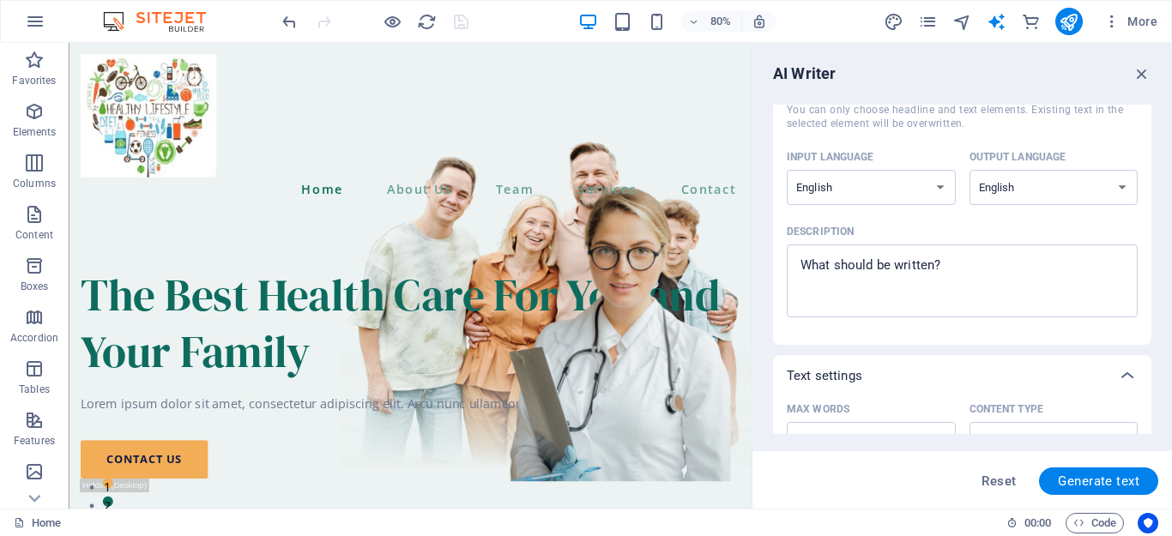
scroll to position [118, 0]
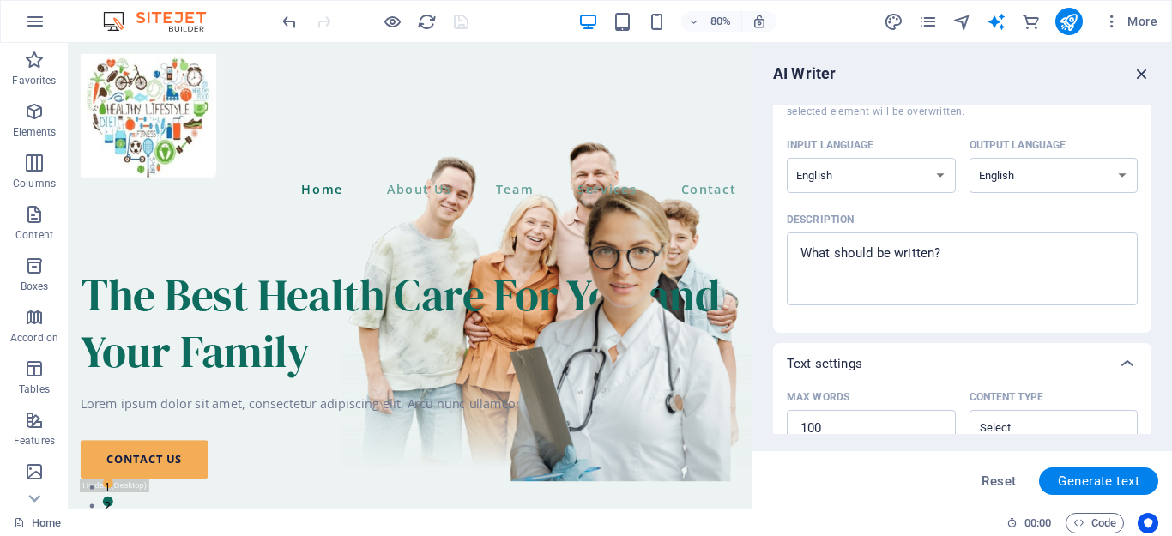
click at [1144, 68] on icon "button" at bounding box center [1142, 73] width 19 height 19
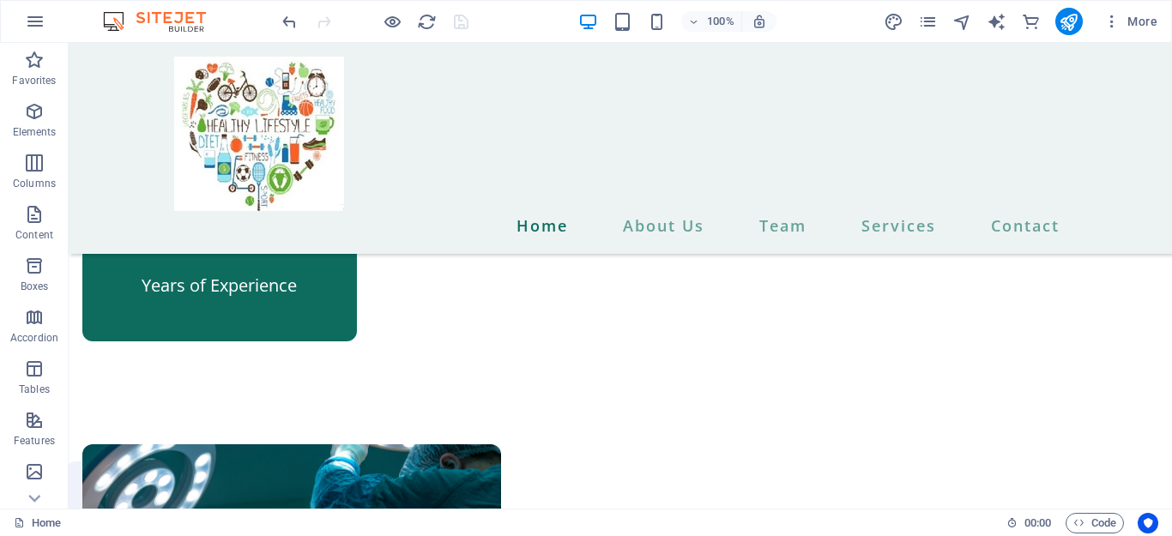
scroll to position [1307, 0]
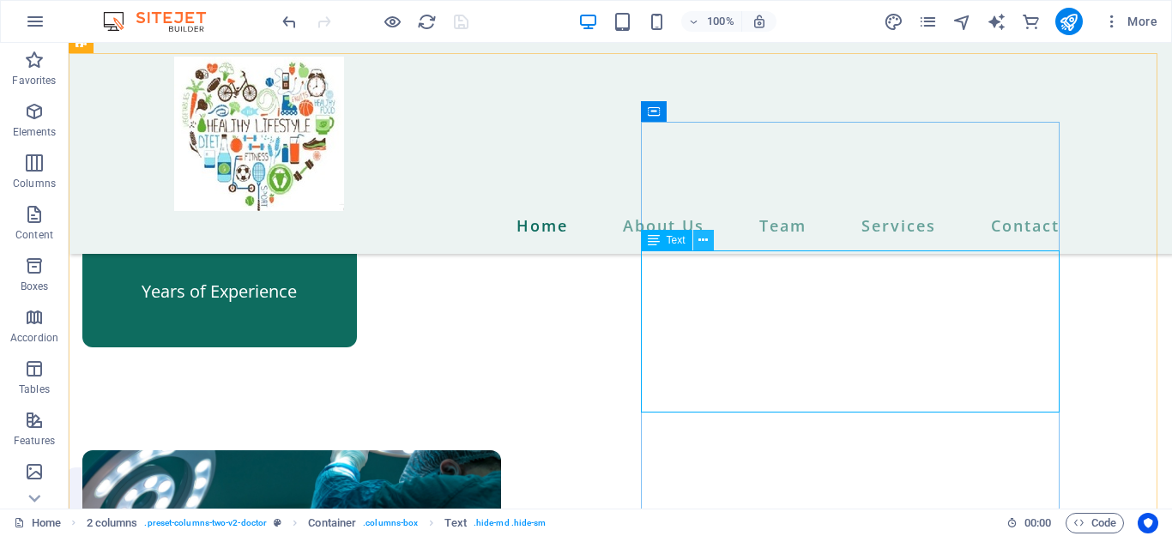
click at [703, 245] on icon at bounding box center [703, 241] width 9 height 18
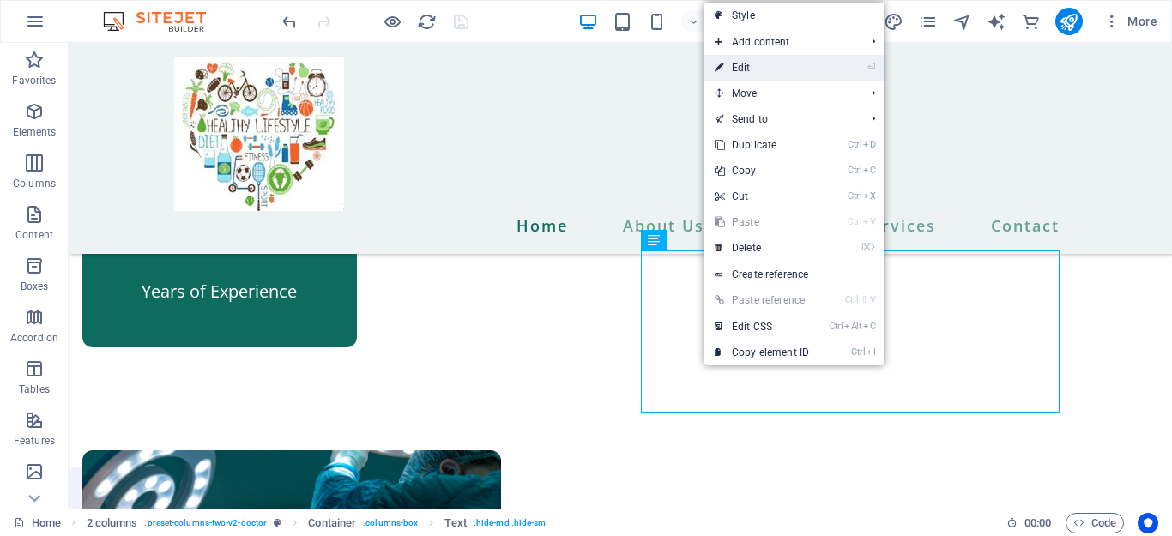
click at [747, 70] on link "⏎ Edit" at bounding box center [762, 68] width 115 height 26
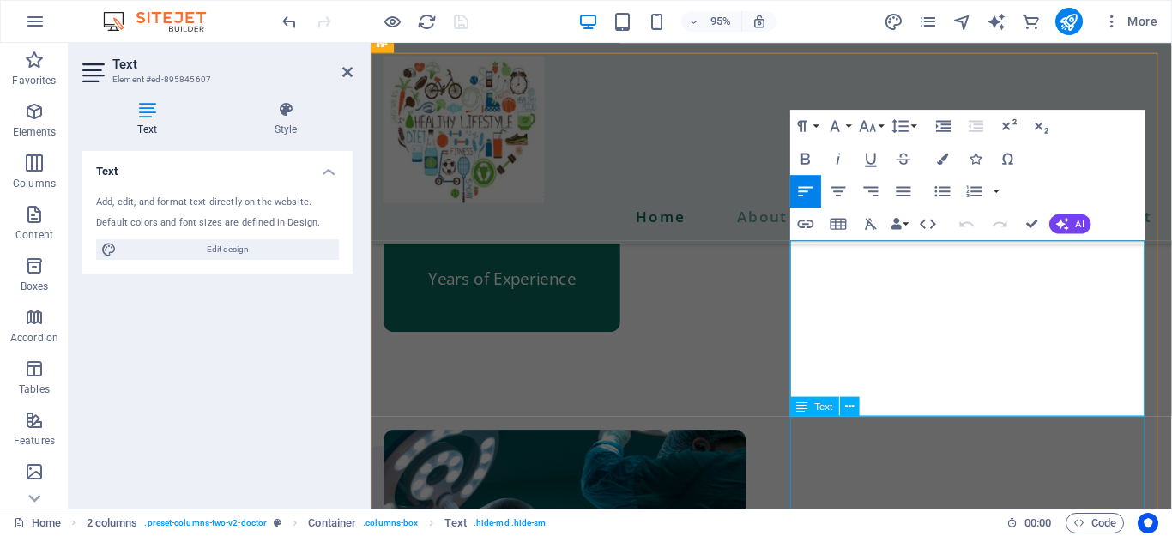
drag, startPoint x: 815, startPoint y: 260, endPoint x: 960, endPoint y: 456, distance: 243.5
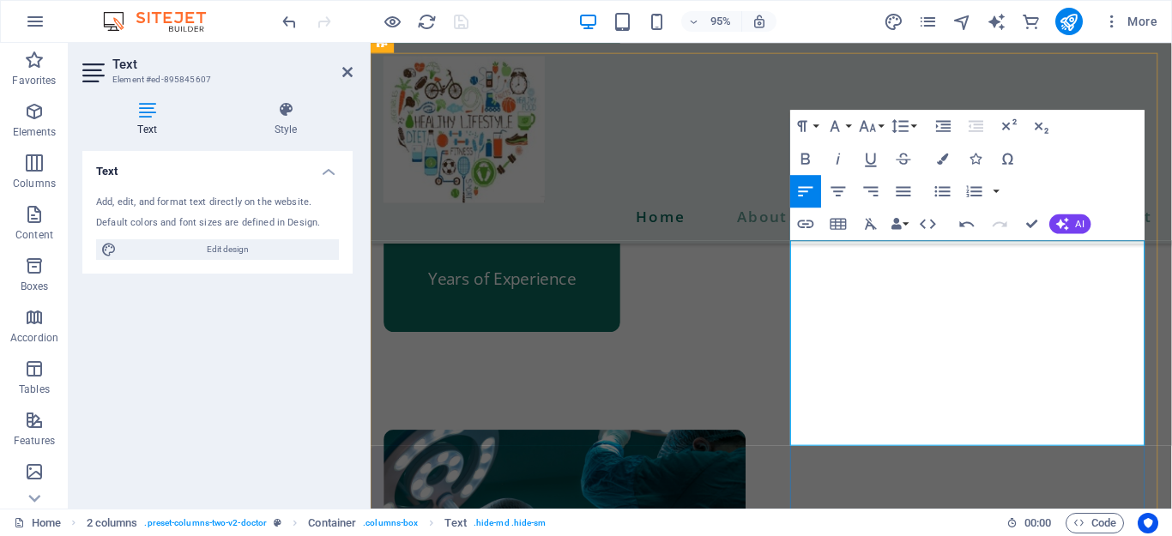
drag, startPoint x: 925, startPoint y: 264, endPoint x: 835, endPoint y: 268, distance: 90.2
drag, startPoint x: 838, startPoint y: 261, endPoint x: 953, endPoint y: 258, distance: 114.2
copy span "Satnam Singh(EH)"
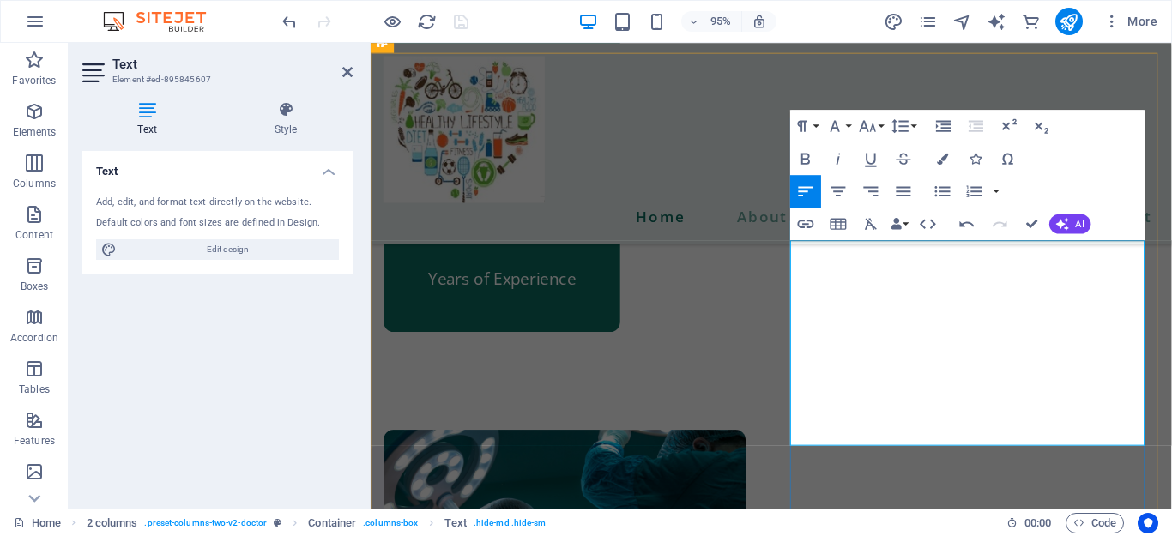
drag, startPoint x: 949, startPoint y: 410, endPoint x: 1037, endPoint y: 413, distance: 88.4
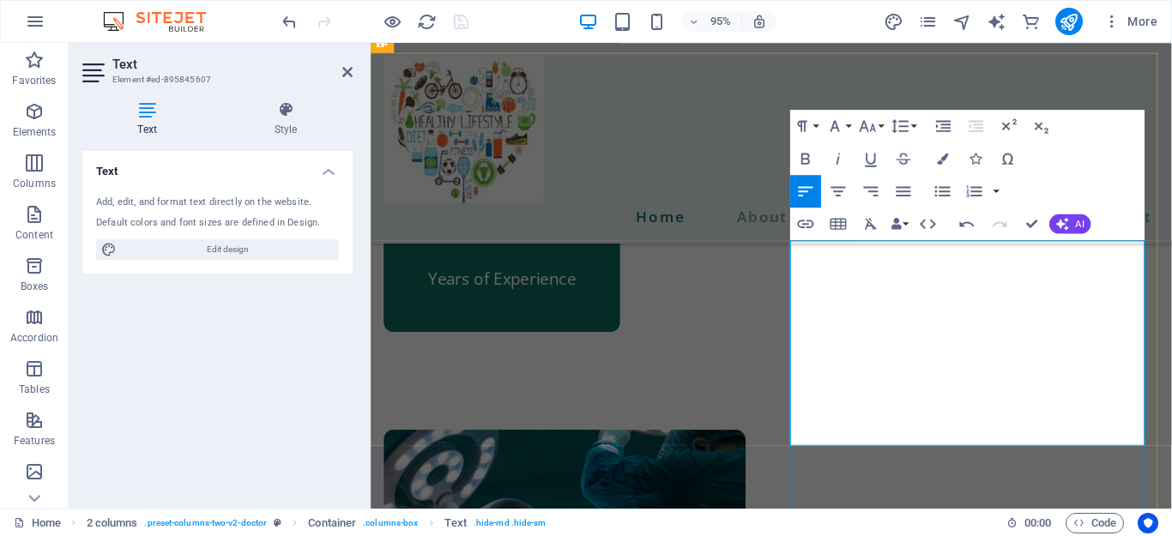
drag, startPoint x: 1153, startPoint y: 337, endPoint x: 1116, endPoint y: 340, distance: 37.0
click at [1069, 226] on button "AI" at bounding box center [1069, 225] width 41 height 20
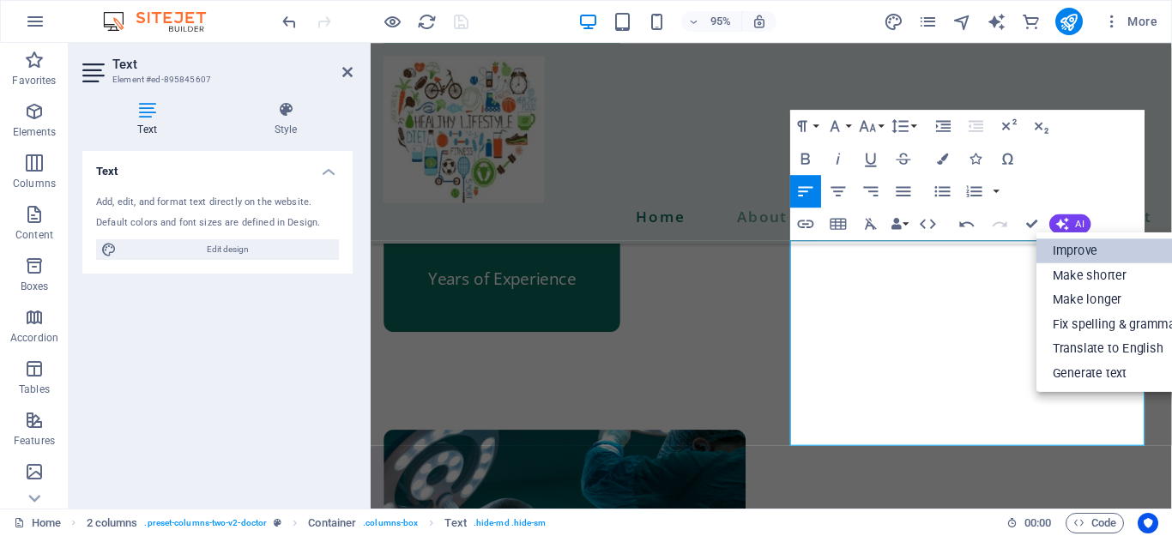
click at [1071, 254] on link "Improve" at bounding box center [1116, 251] width 159 height 25
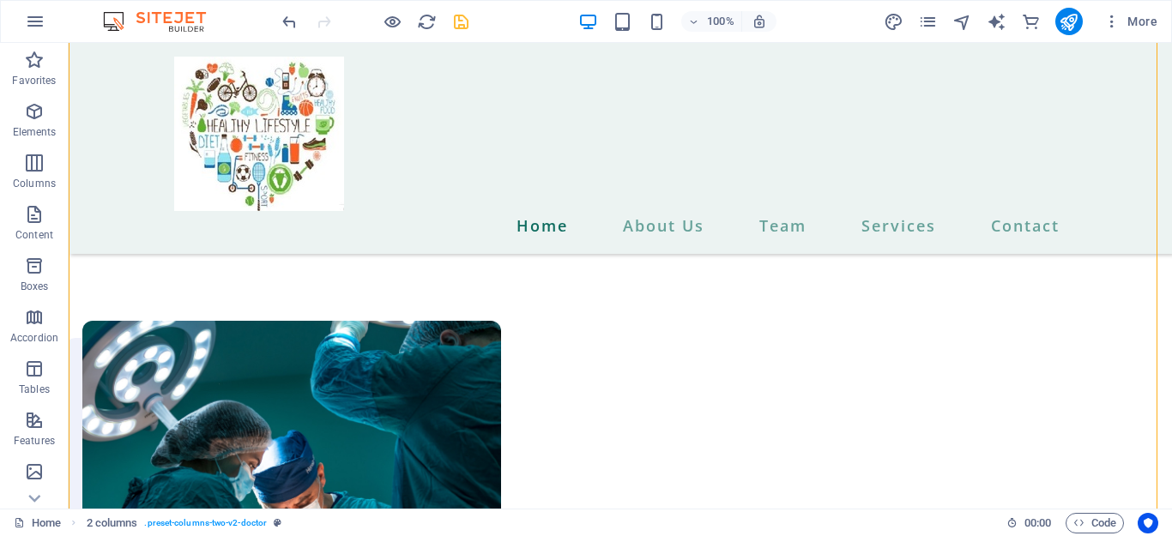
scroll to position [1444, 0]
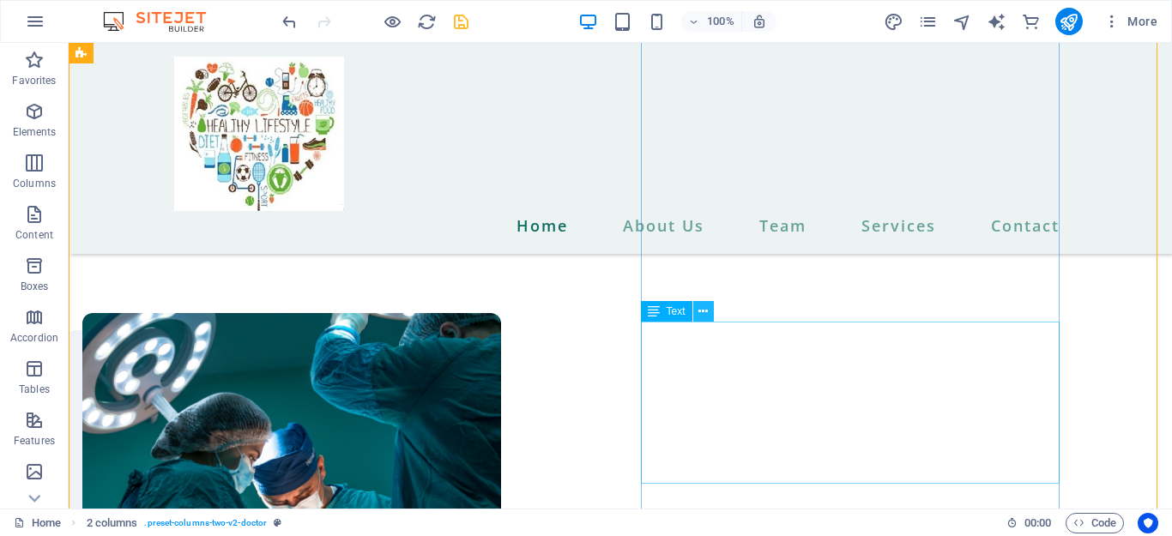
click at [703, 309] on icon at bounding box center [703, 312] width 9 height 18
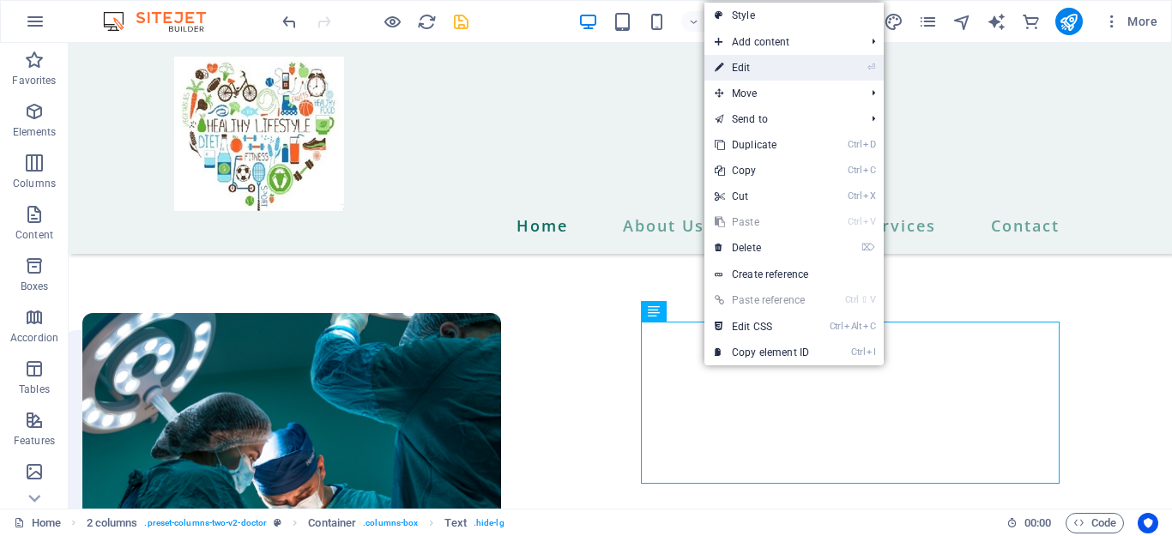
click at [729, 70] on link "⏎ Edit" at bounding box center [762, 68] width 115 height 26
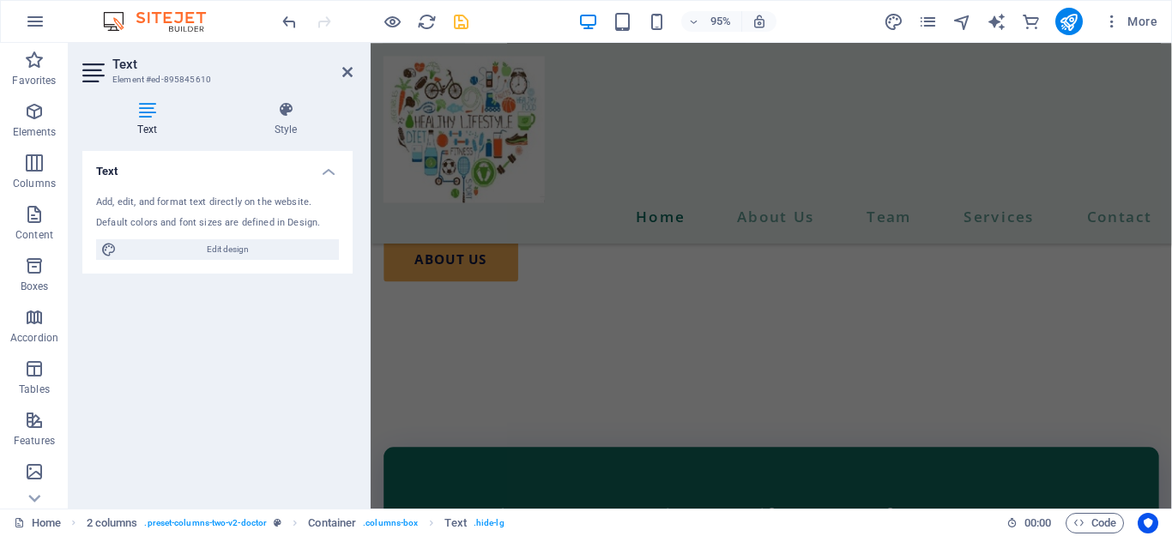
scroll to position [2592, 0]
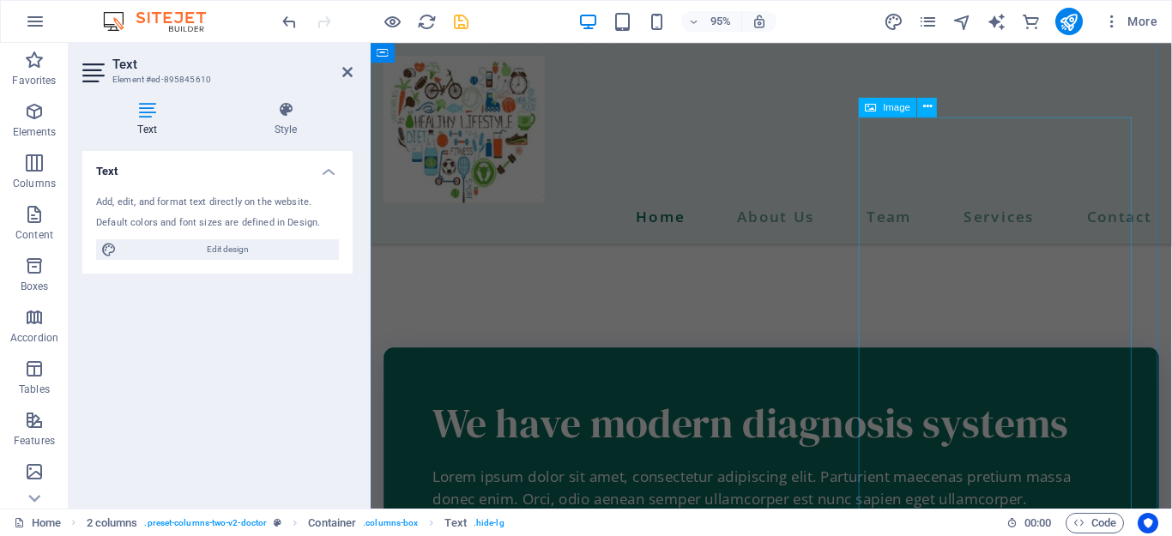
drag, startPoint x: 815, startPoint y: 380, endPoint x: 957, endPoint y: 424, distance: 148.2
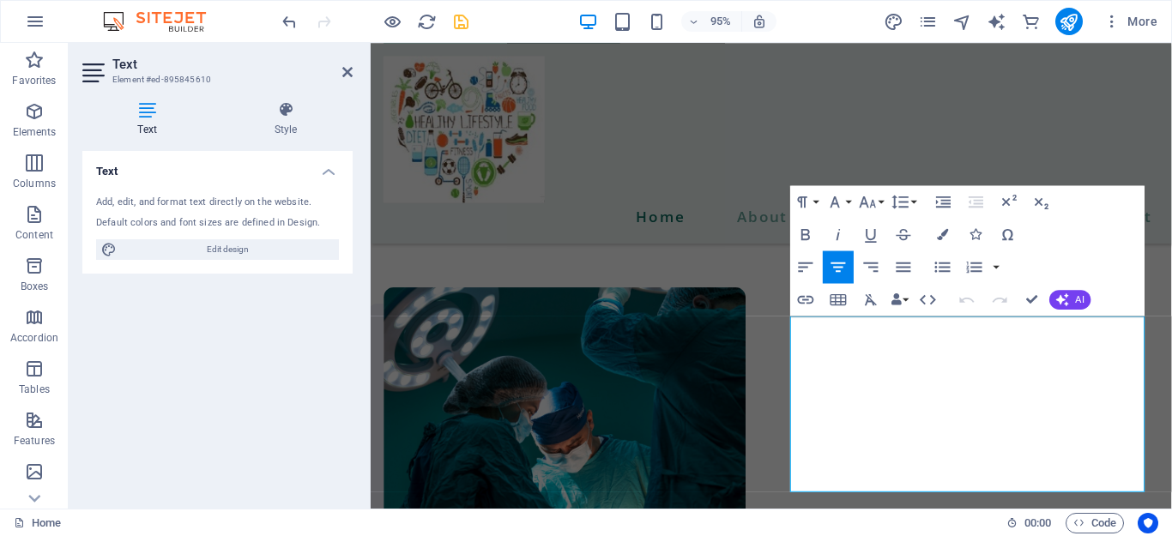
scroll to position [1618, 0]
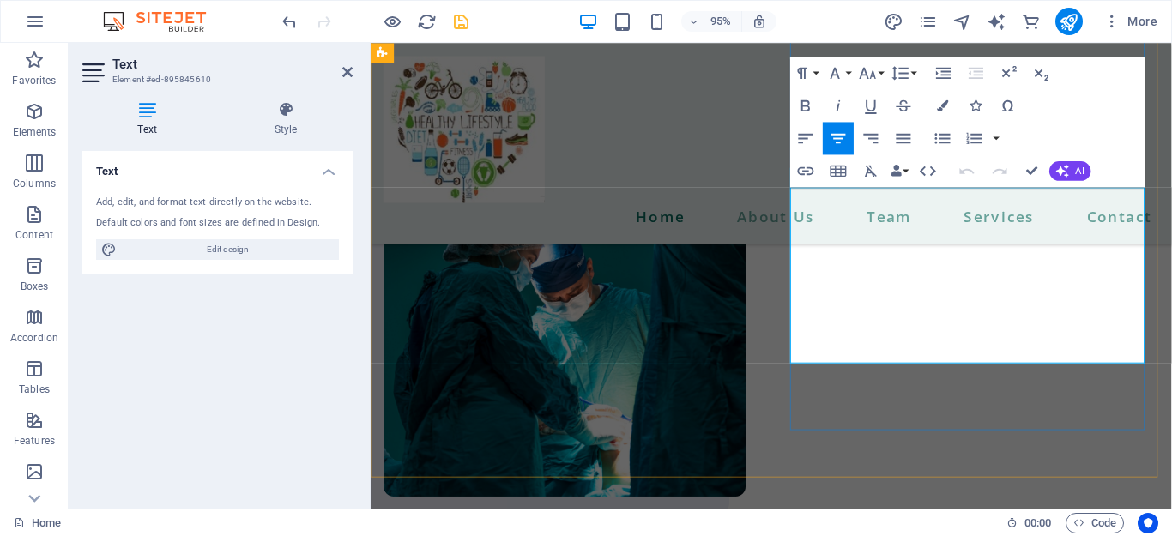
drag, startPoint x: 1062, startPoint y: 371, endPoint x: 833, endPoint y: 239, distance: 263.8
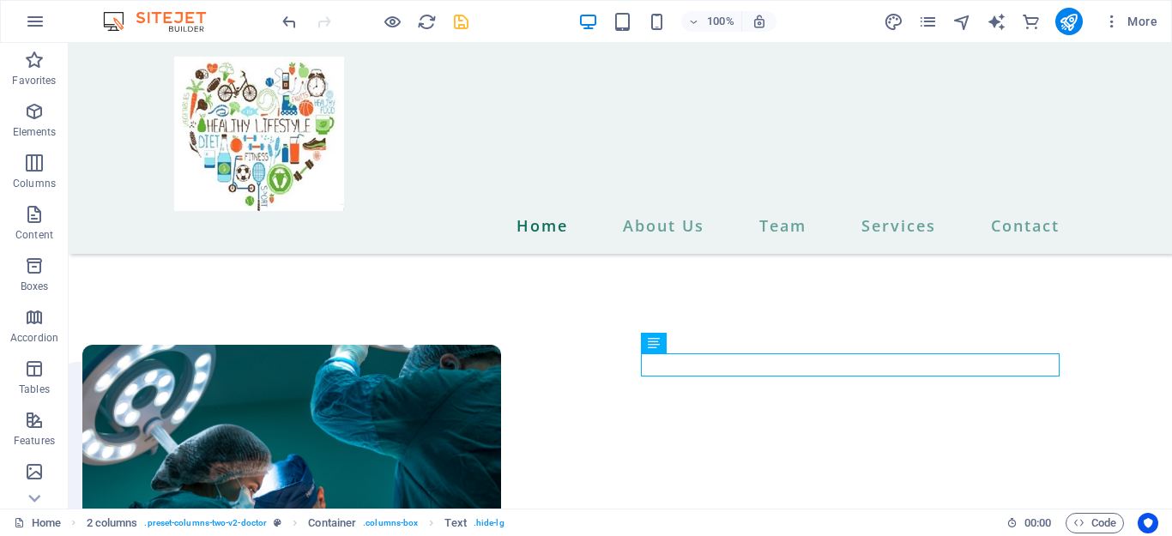
scroll to position [1388, 0]
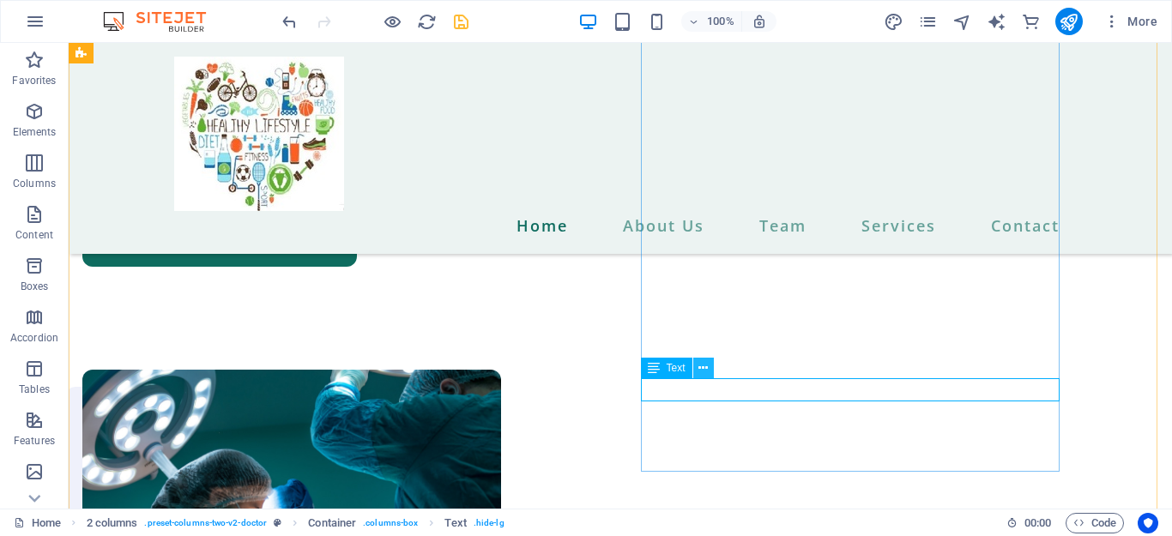
click at [700, 370] on icon at bounding box center [703, 369] width 9 height 18
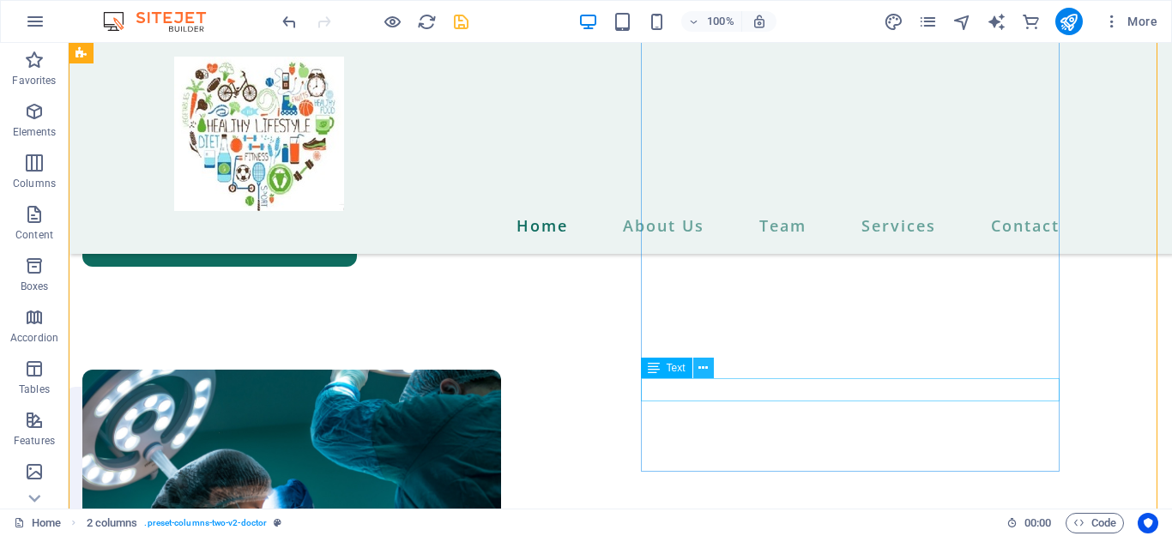
click at [701, 369] on icon at bounding box center [703, 369] width 9 height 18
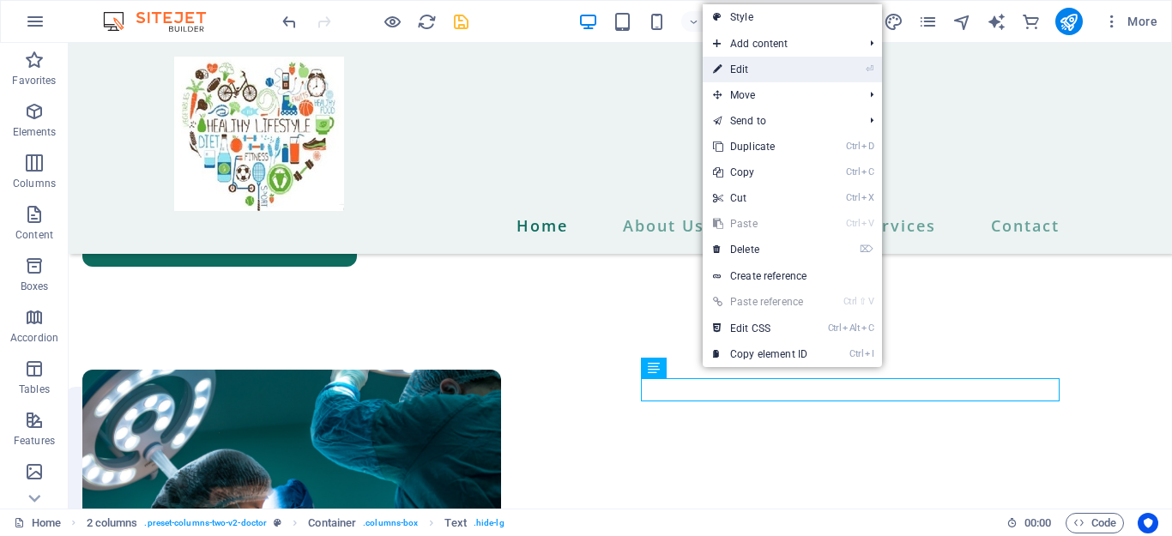
click at [743, 74] on link "⏎ Edit" at bounding box center [760, 70] width 115 height 26
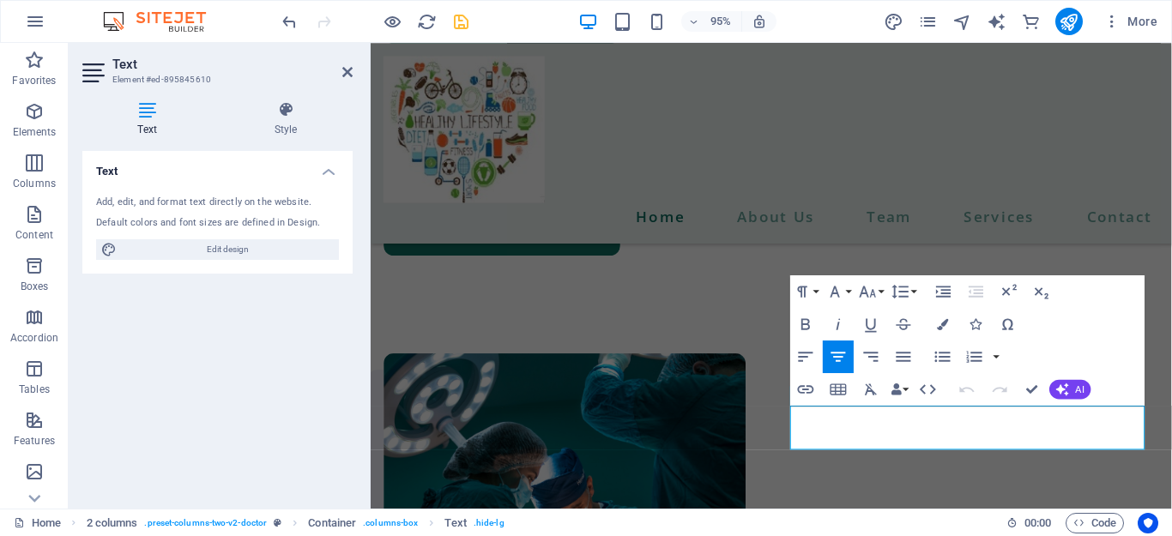
drag, startPoint x: 814, startPoint y: 433, endPoint x: 1213, endPoint y: 459, distance: 399.9
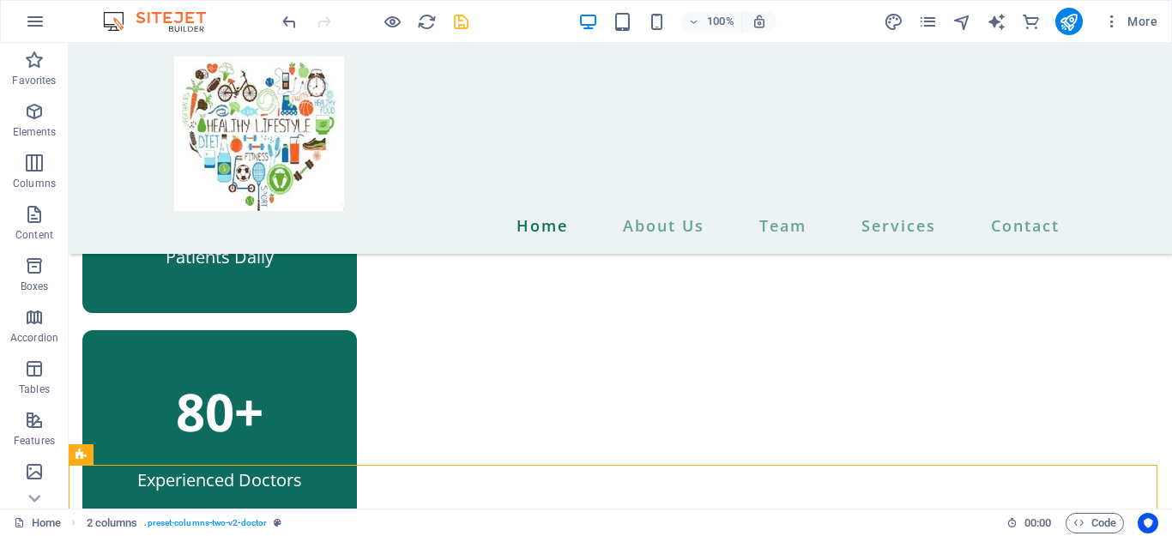
scroll to position [956, 0]
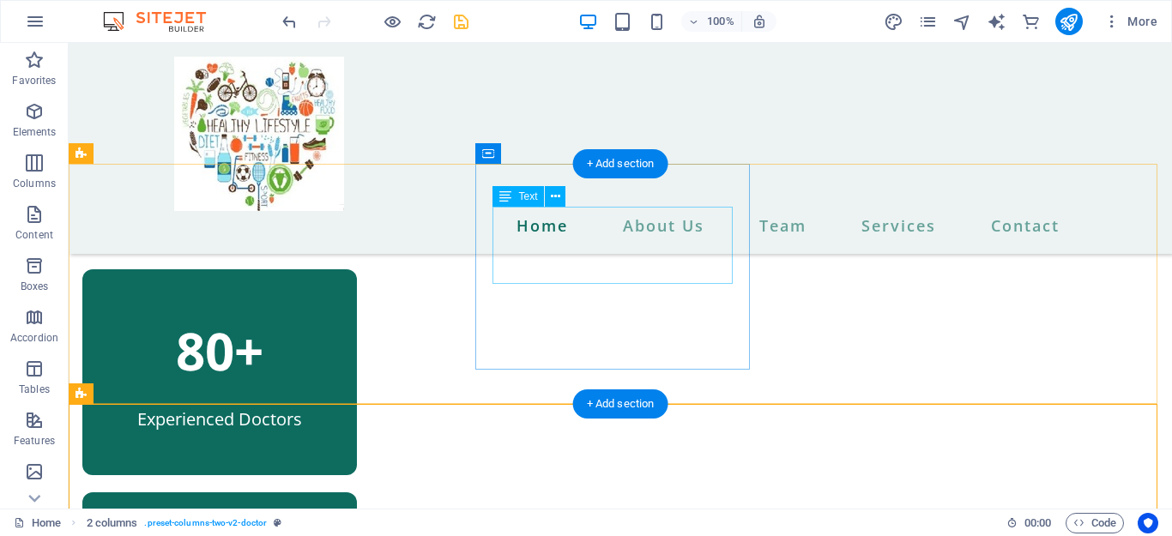
click at [340, 312] on div "80+" at bounding box center [220, 350] width 240 height 77
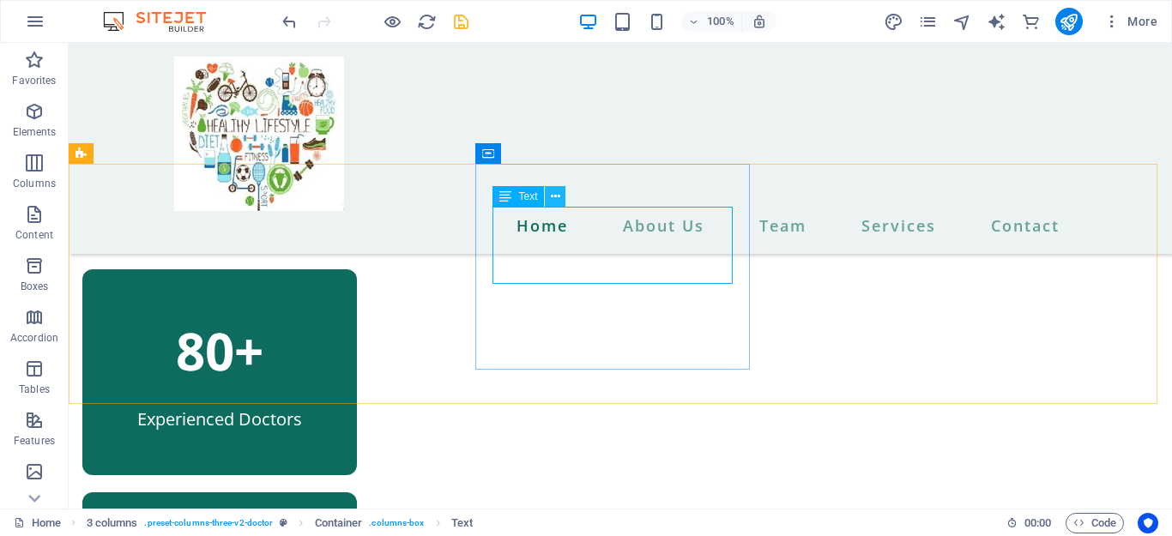
click at [554, 196] on icon at bounding box center [555, 197] width 9 height 18
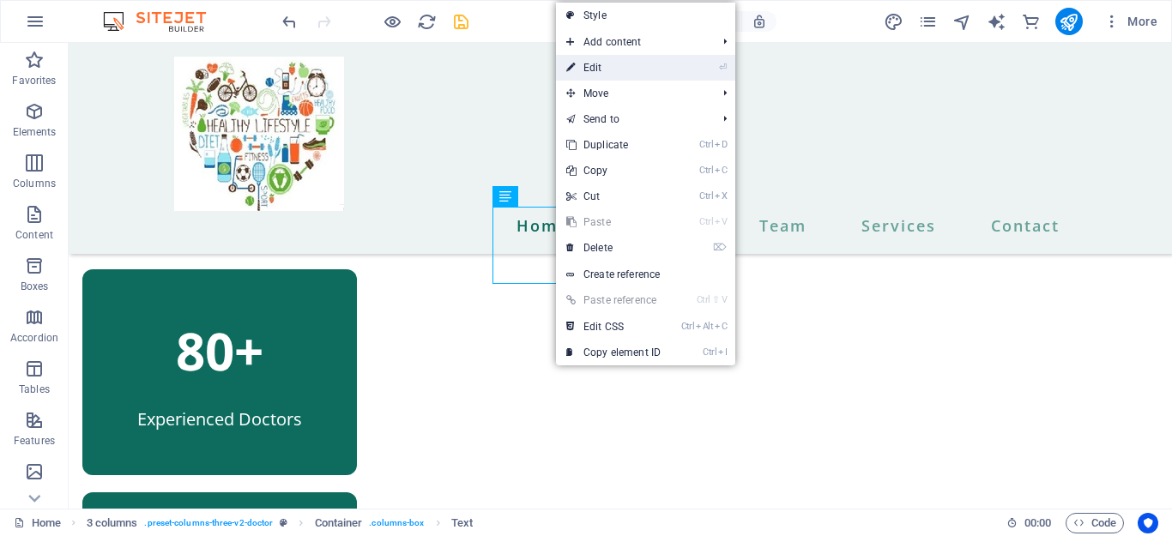
click at [596, 65] on link "⏎ Edit" at bounding box center [613, 68] width 115 height 26
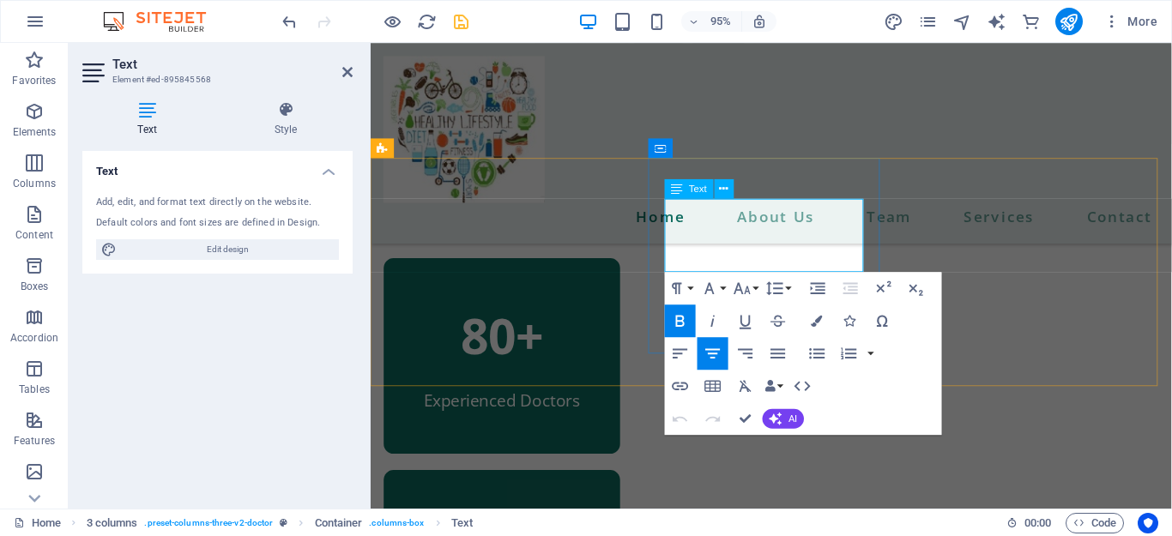
click at [553, 316] on strong "80+" at bounding box center [509, 351] width 88 height 70
click at [919, 157] on div "Home About Us Team Services Contact" at bounding box center [793, 148] width 844 height 211
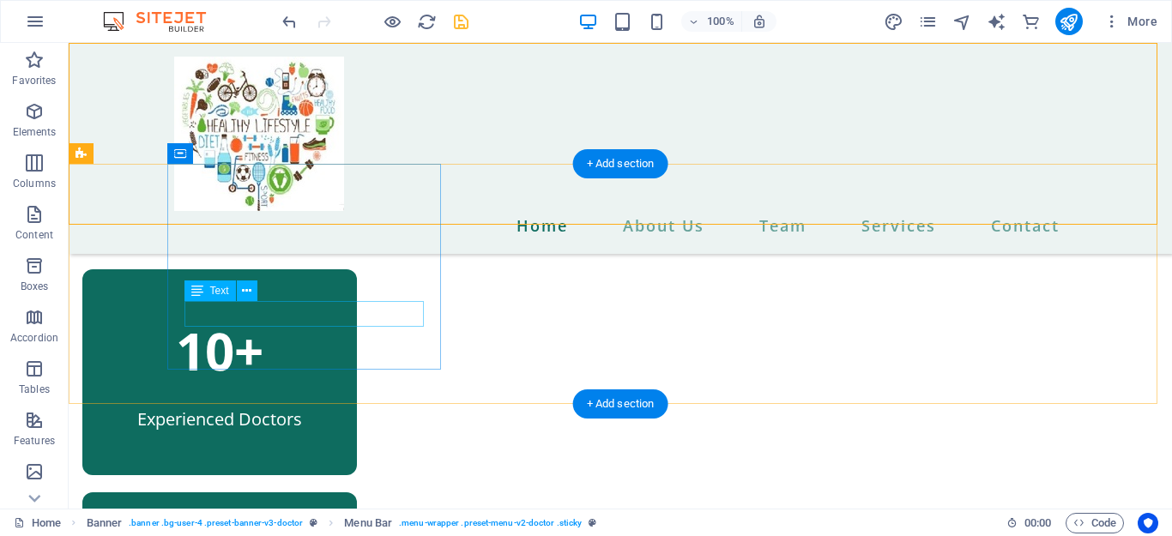
click at [315, 209] on div "Patients Daily" at bounding box center [220, 197] width 240 height 26
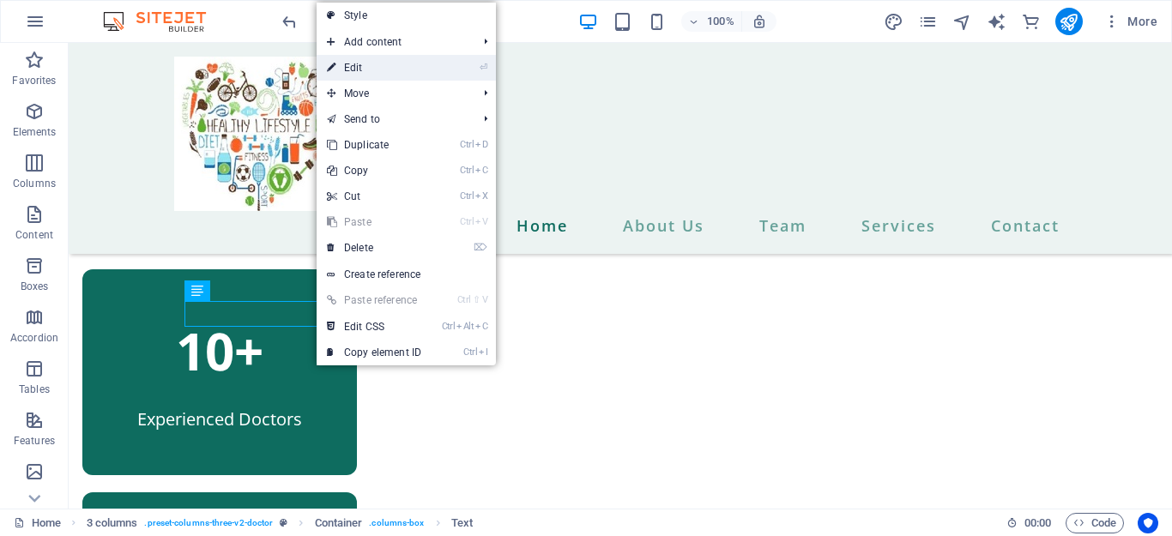
click at [366, 70] on link "⏎ Edit" at bounding box center [374, 68] width 115 height 26
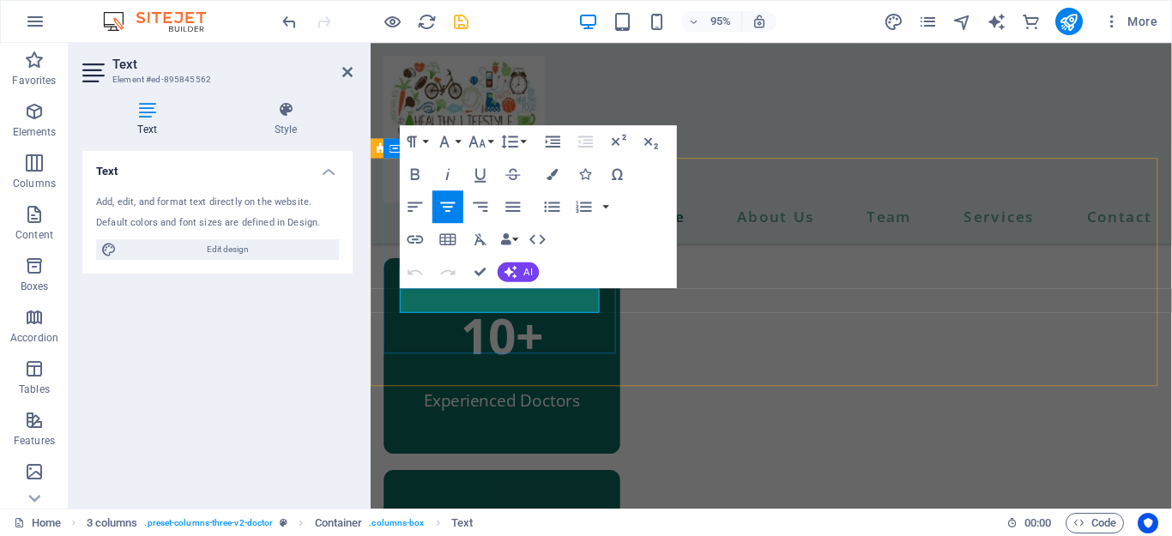
click at [560, 208] on span "Patients Daily" at bounding box center [509, 195] width 108 height 23
click at [579, 252] on div "200+ Patients" at bounding box center [508, 149] width 249 height 206
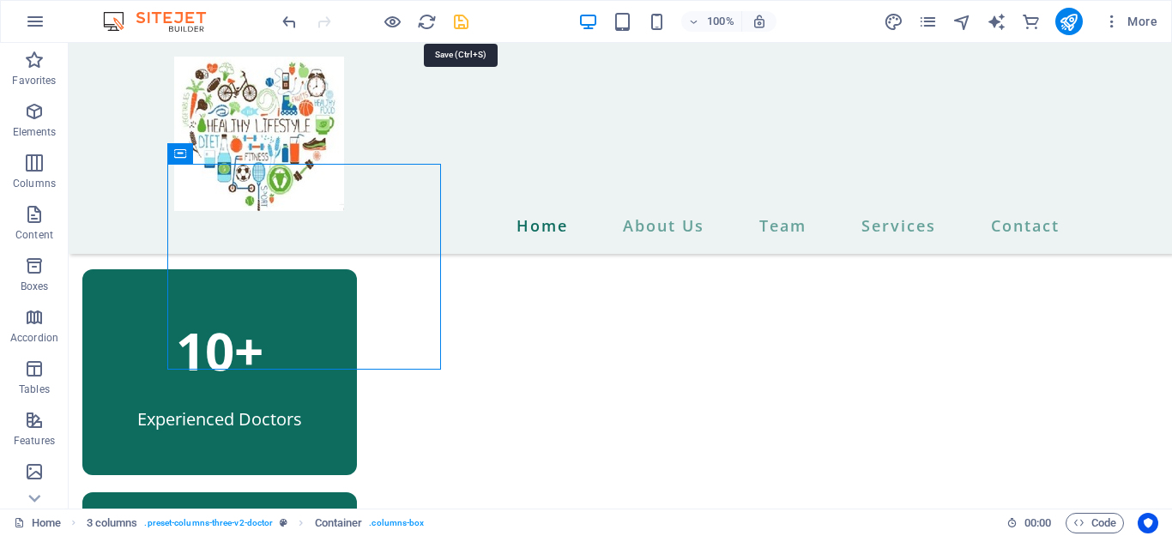
click at [460, 17] on icon "save" at bounding box center [461, 22] width 20 height 20
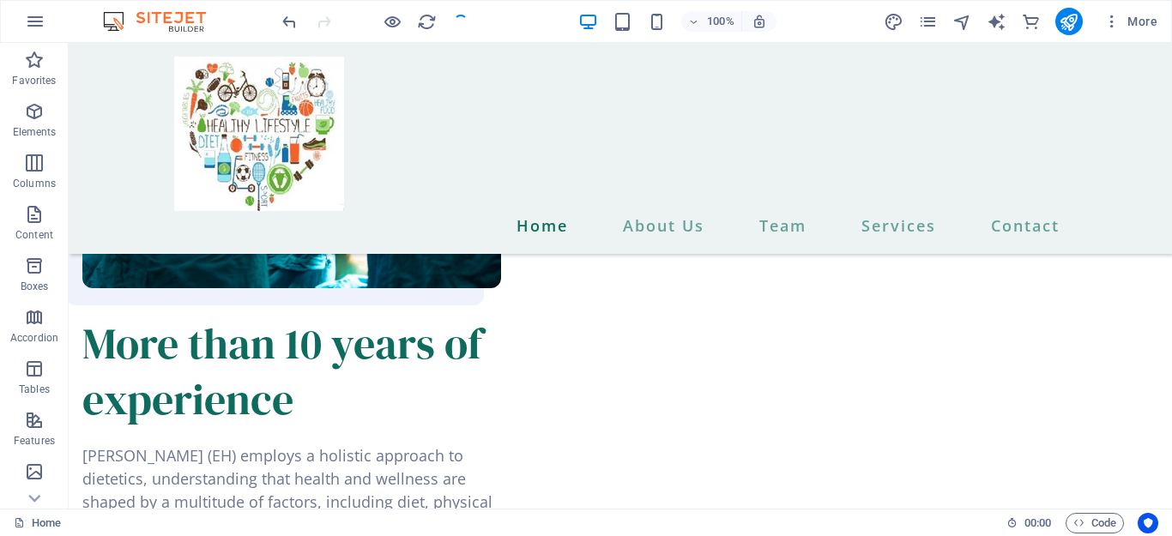
scroll to position [1900, 0]
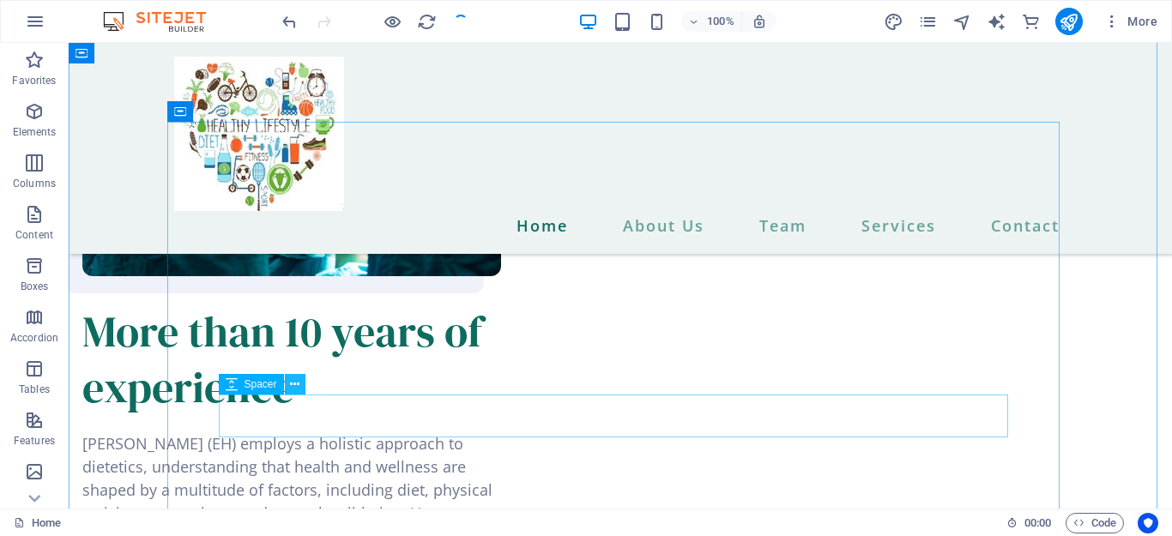
click at [293, 385] on icon at bounding box center [294, 385] width 9 height 18
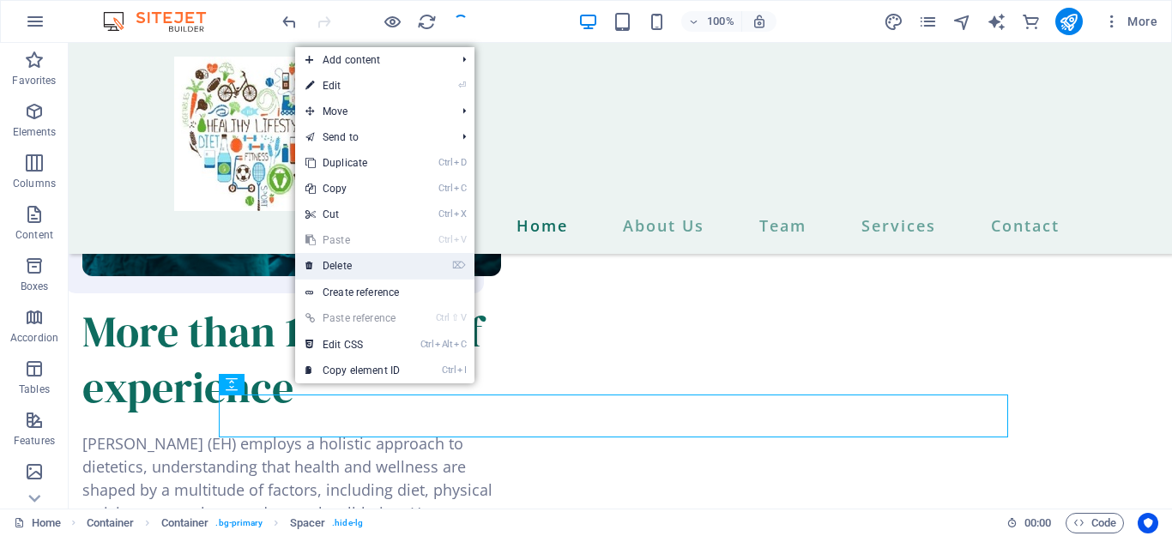
click at [351, 259] on link "⌦ Delete" at bounding box center [352, 266] width 115 height 26
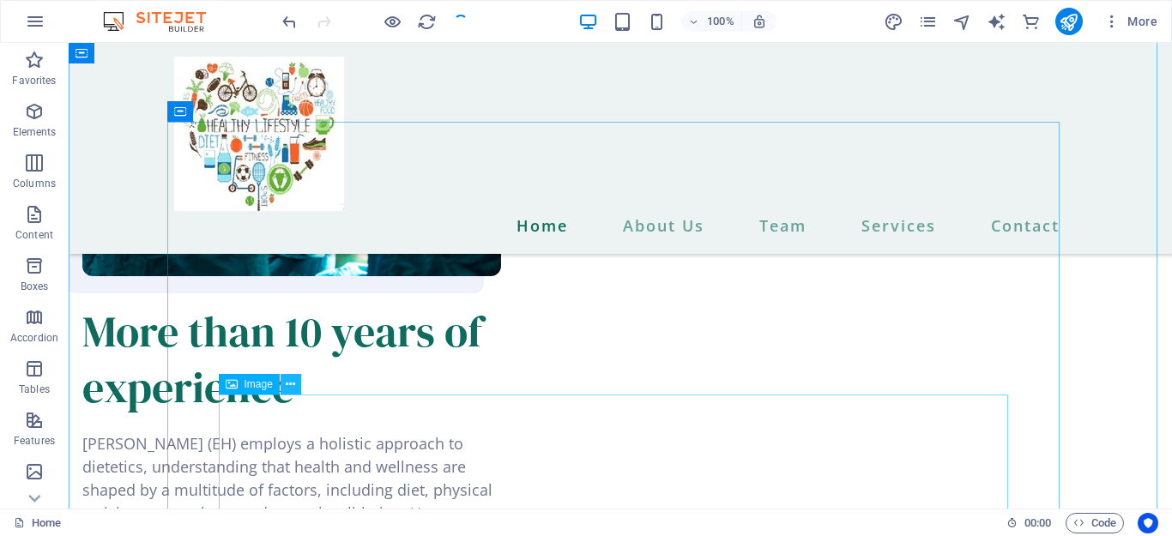
click at [288, 385] on icon at bounding box center [290, 385] width 9 height 18
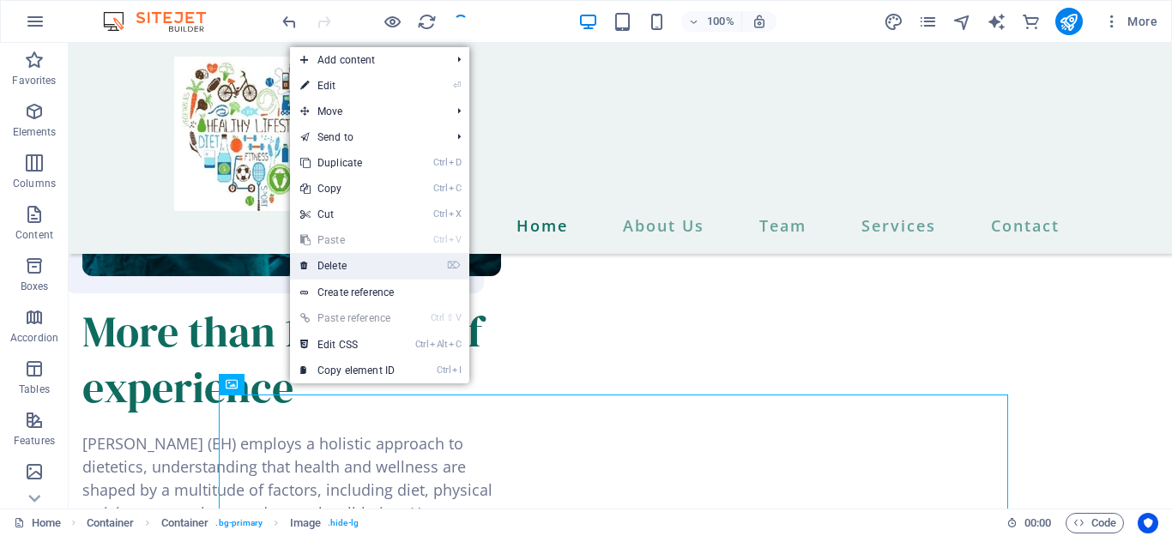
click at [328, 263] on link "⌦ Delete" at bounding box center [347, 266] width 115 height 26
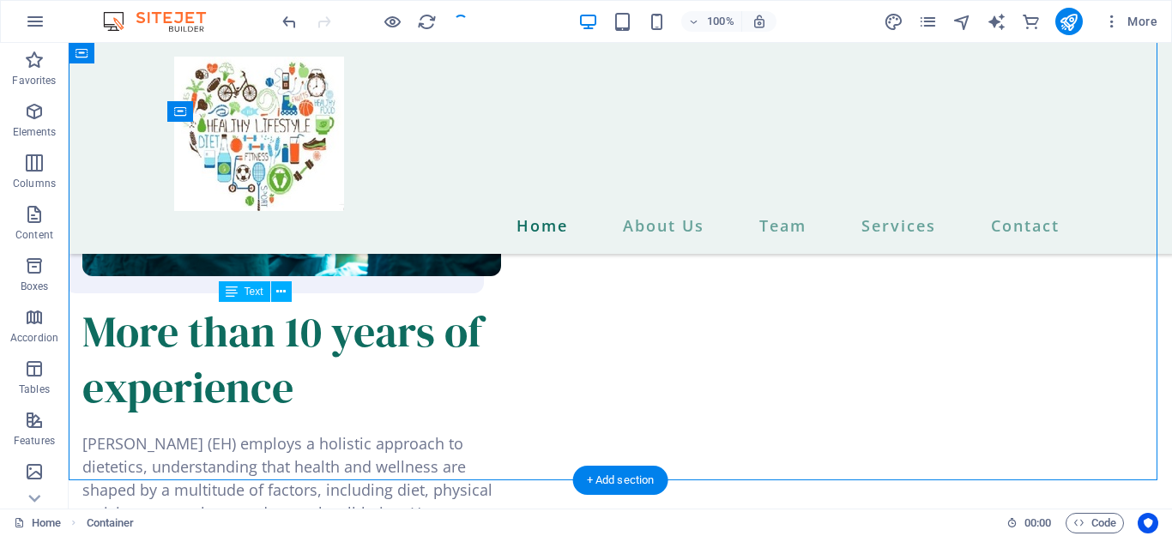
drag, startPoint x: 226, startPoint y: 311, endPoint x: 316, endPoint y: 363, distance: 104.2
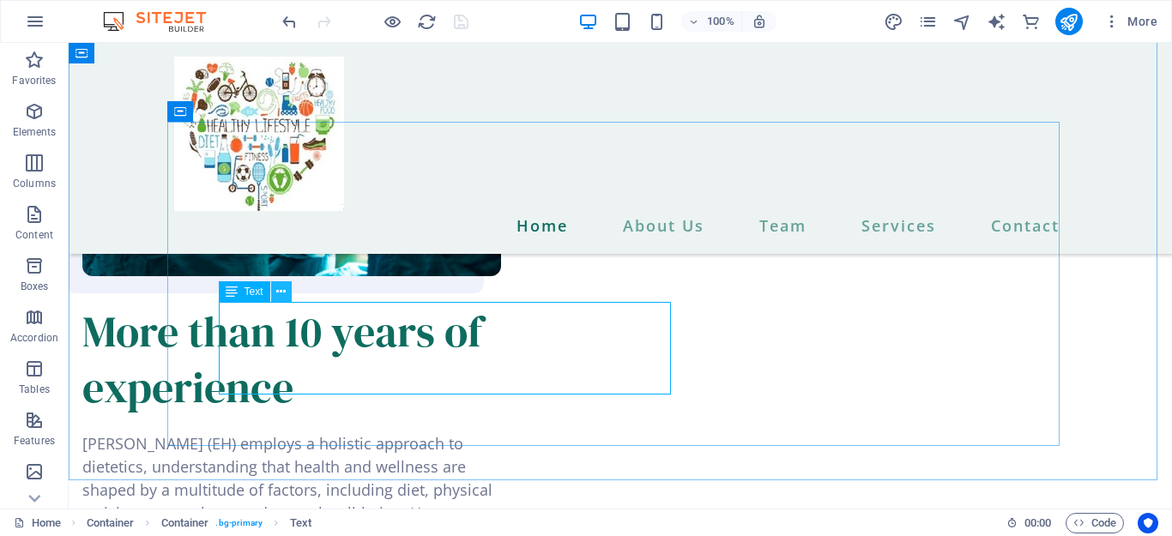
click at [281, 285] on icon at bounding box center [280, 292] width 9 height 18
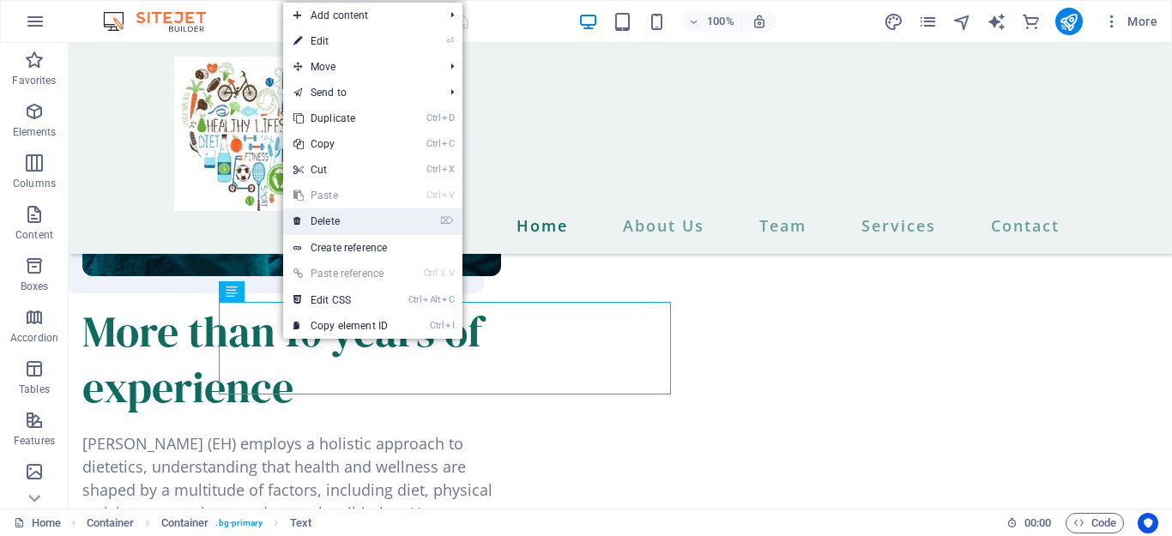
click at [319, 227] on link "⌦ Delete" at bounding box center [340, 222] width 115 height 26
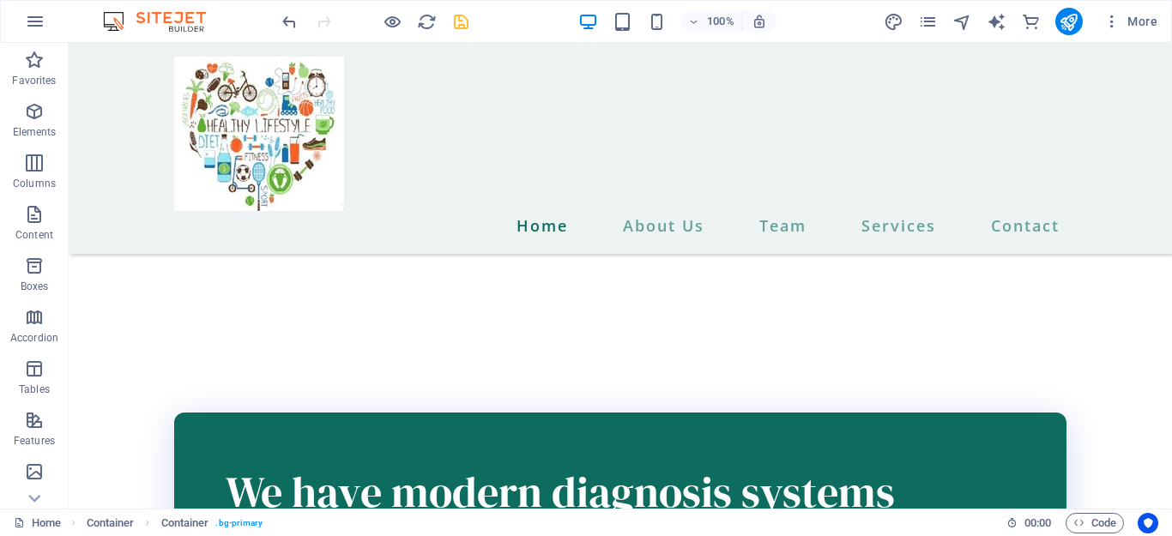
scroll to position [2380, 0]
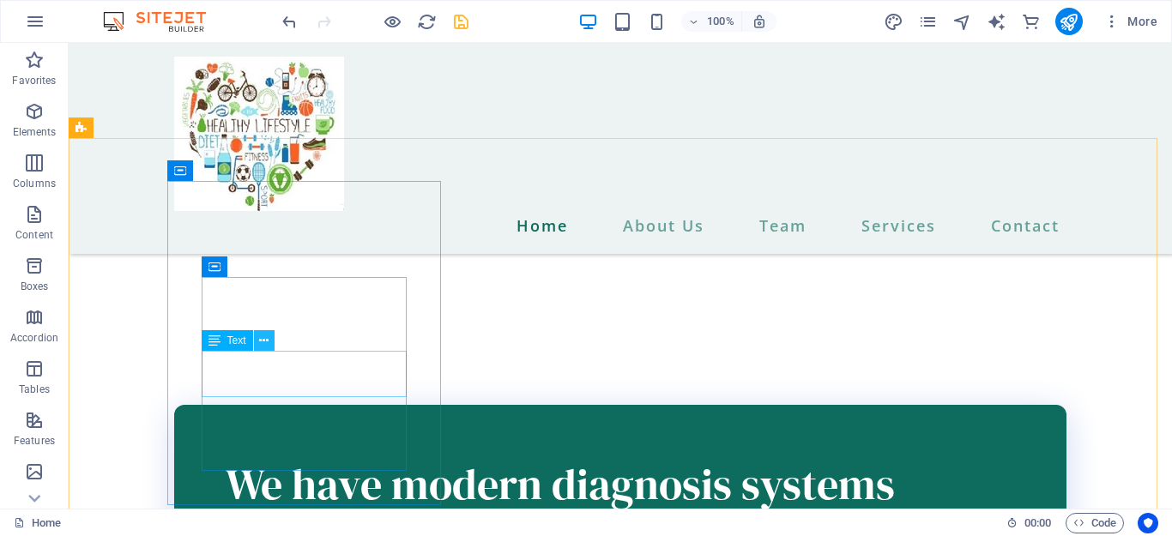
click at [263, 335] on icon at bounding box center [263, 341] width 9 height 18
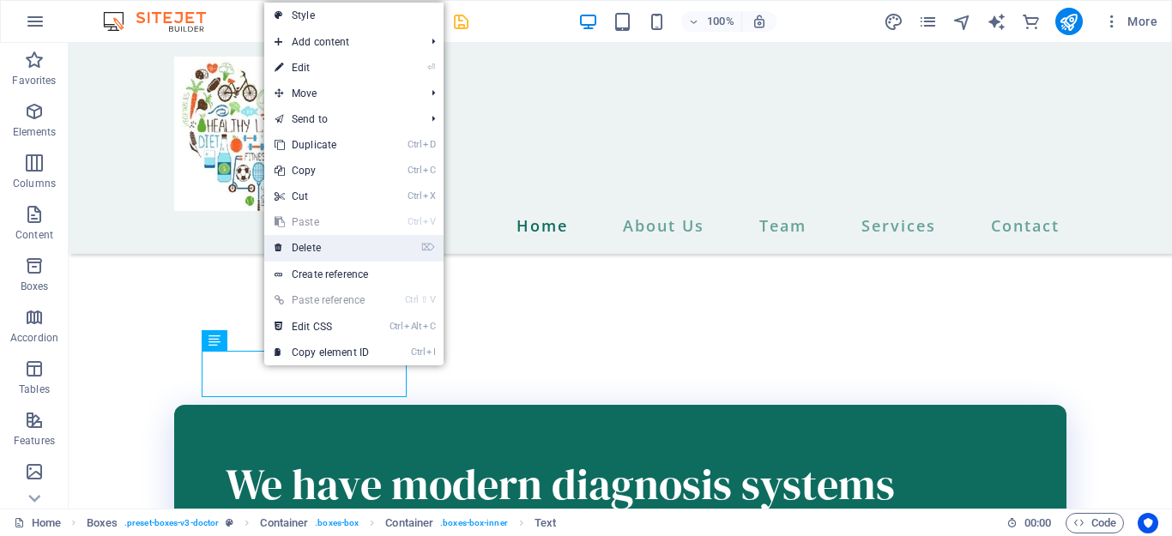
click at [336, 251] on link "⌦ Delete" at bounding box center [321, 248] width 115 height 26
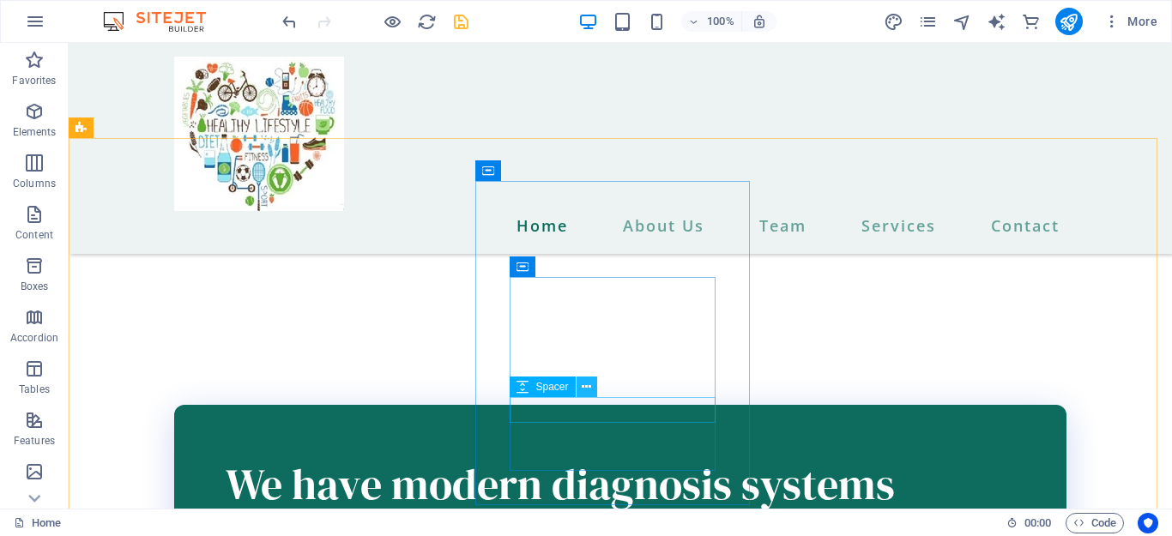
click at [593, 382] on button at bounding box center [587, 387] width 21 height 21
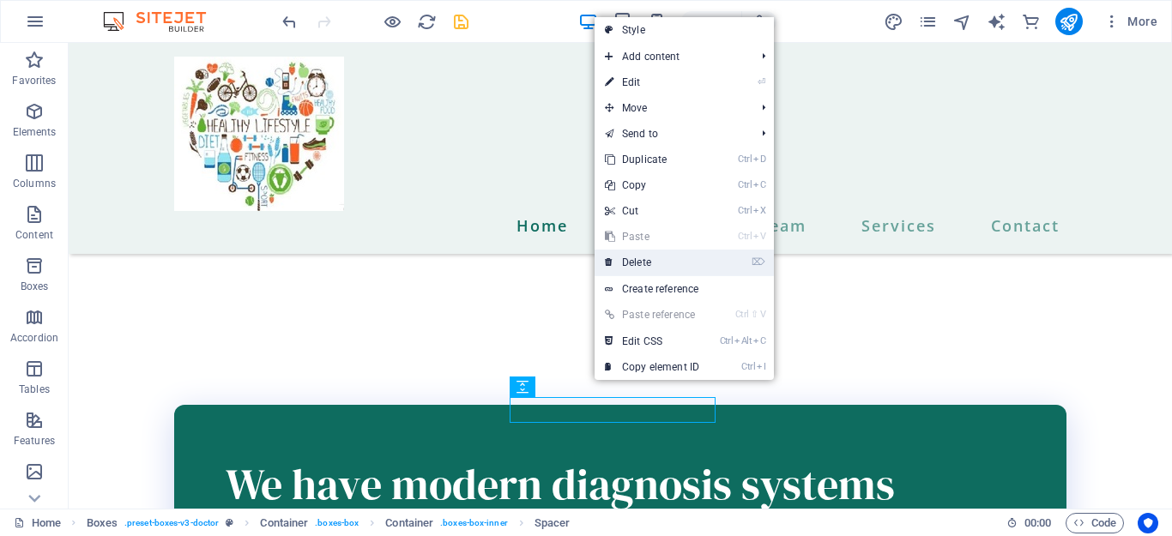
click at [629, 261] on link "⌦ Delete" at bounding box center [652, 263] width 115 height 26
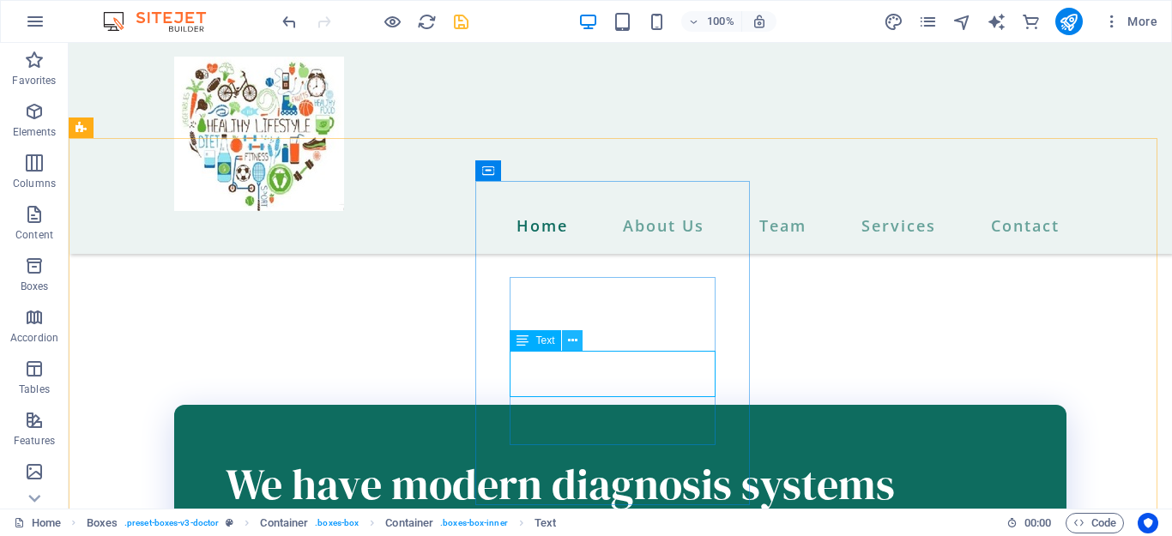
click at [568, 337] on icon at bounding box center [572, 341] width 9 height 18
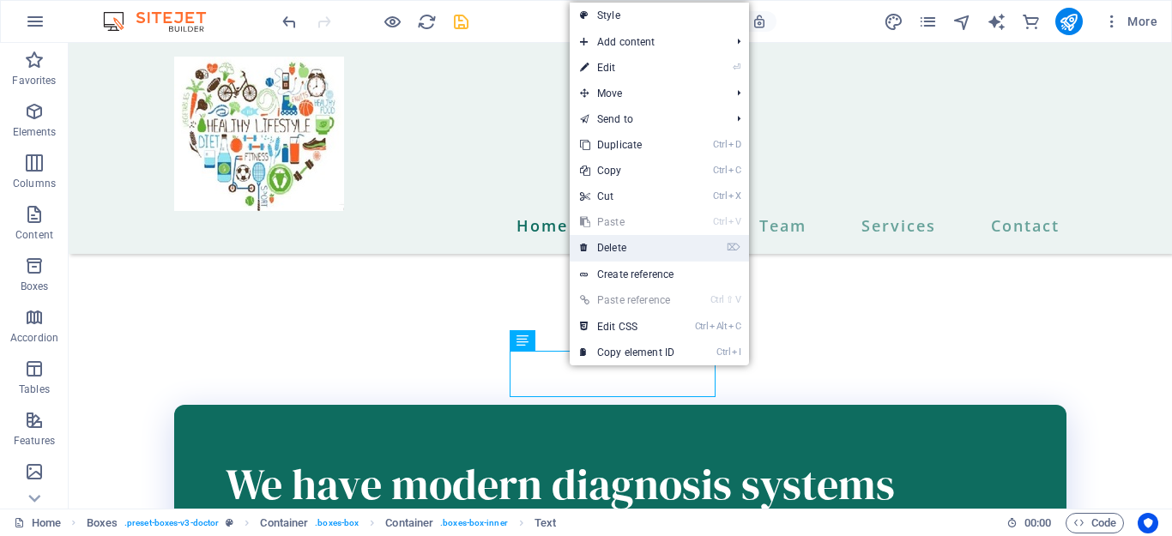
click at [603, 245] on link "⌦ Delete" at bounding box center [627, 248] width 115 height 26
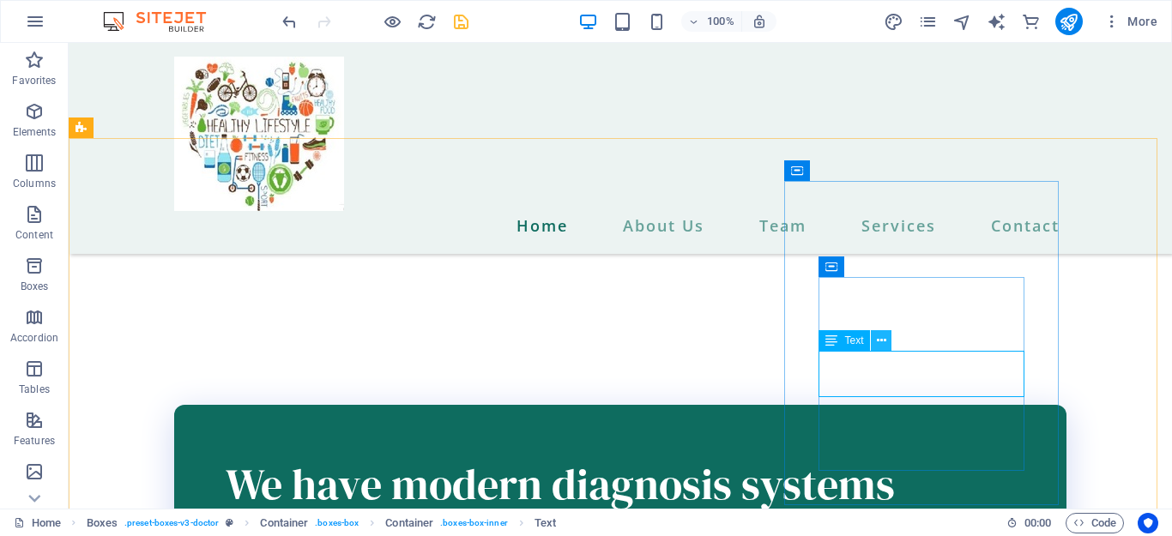
click at [884, 339] on icon at bounding box center [881, 341] width 9 height 18
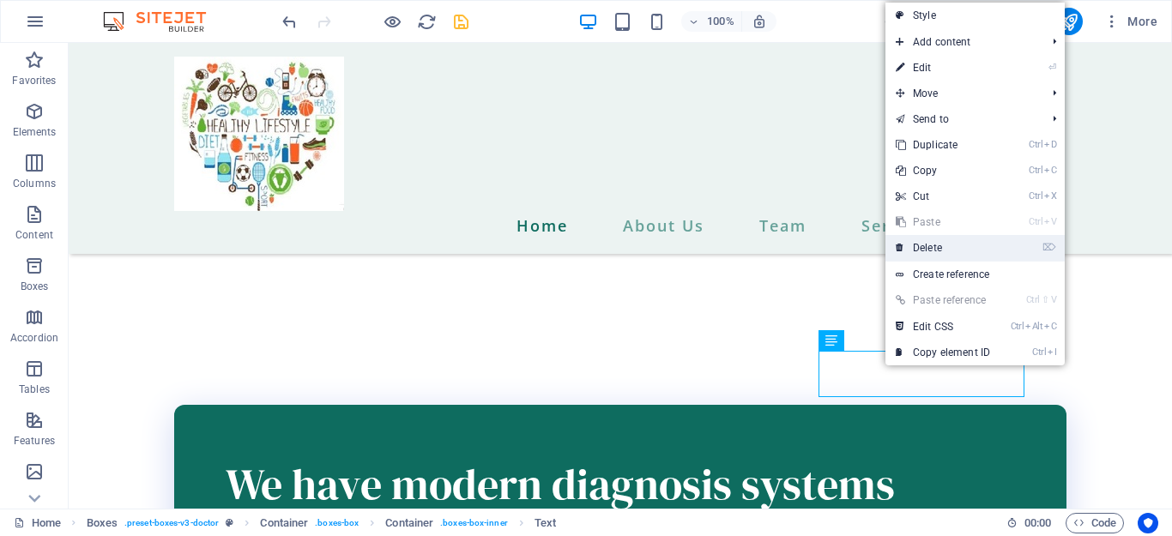
click at [914, 243] on link "⌦ Delete" at bounding box center [943, 248] width 115 height 26
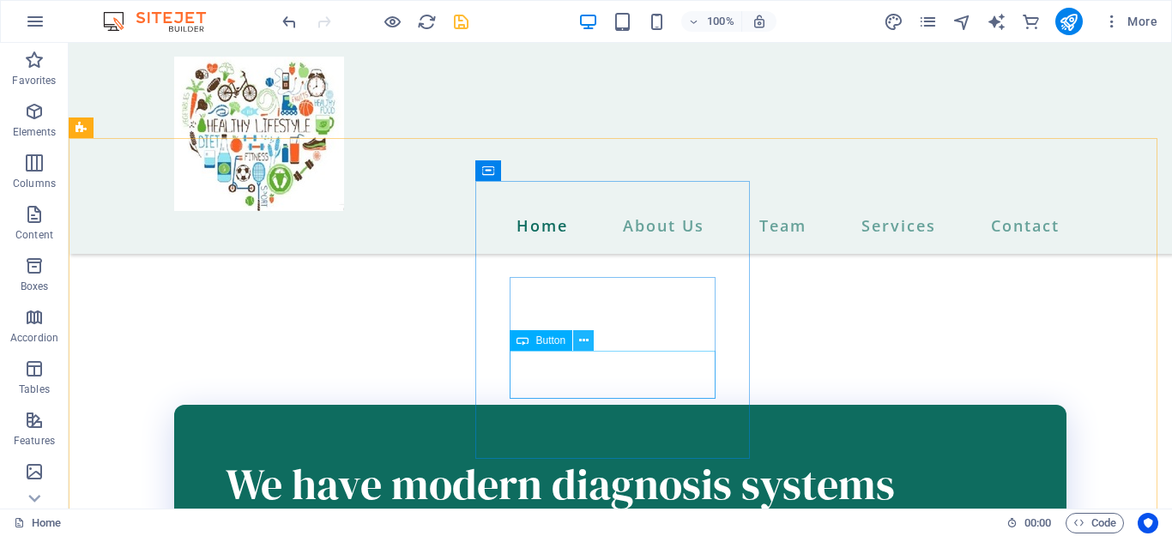
click at [579, 342] on icon at bounding box center [583, 341] width 9 height 18
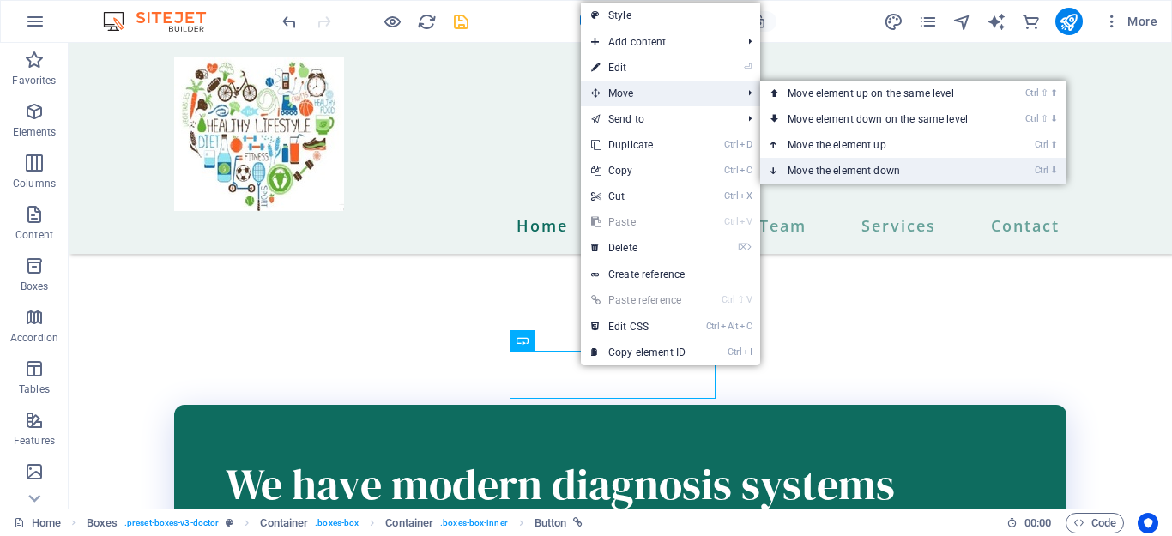
click at [798, 170] on link "Ctrl ⬇ Move the element down" at bounding box center [881, 171] width 242 height 26
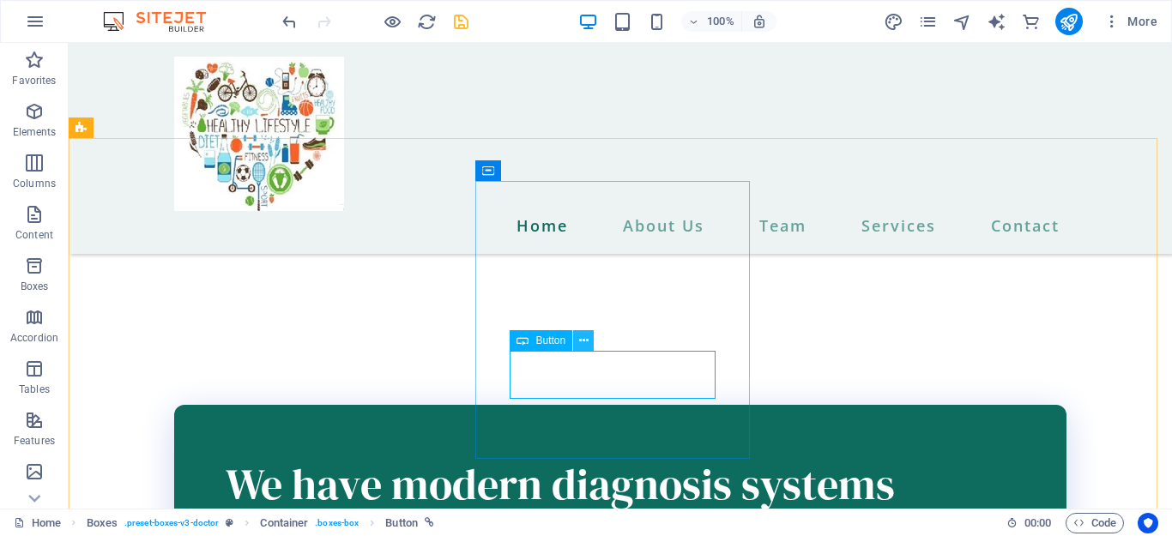
click at [584, 341] on icon at bounding box center [583, 341] width 9 height 18
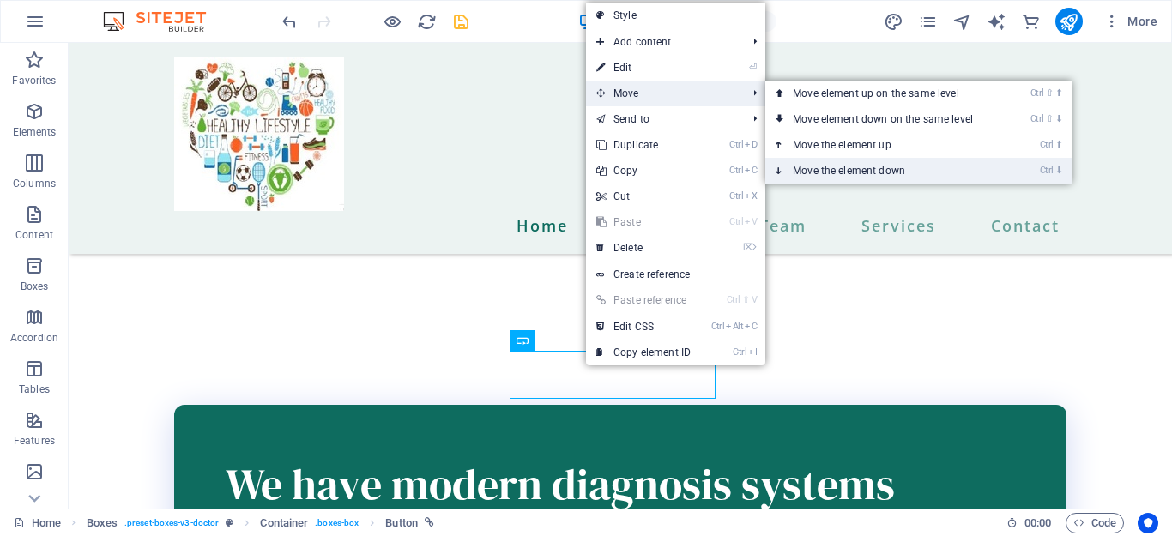
click at [803, 168] on link "Ctrl ⬇ Move the element down" at bounding box center [886, 171] width 242 height 26
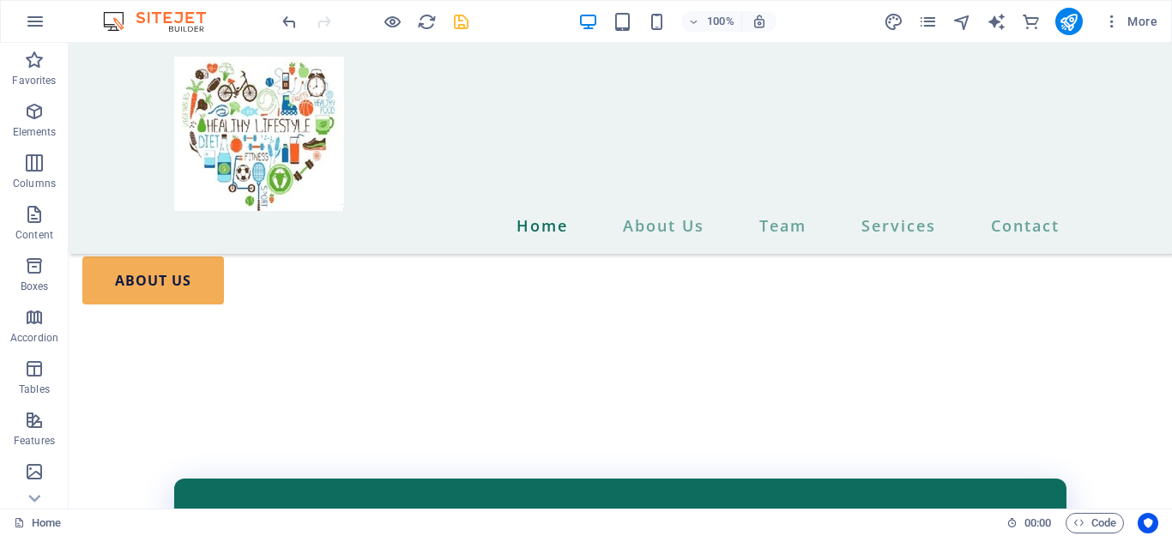
scroll to position [2318, 0]
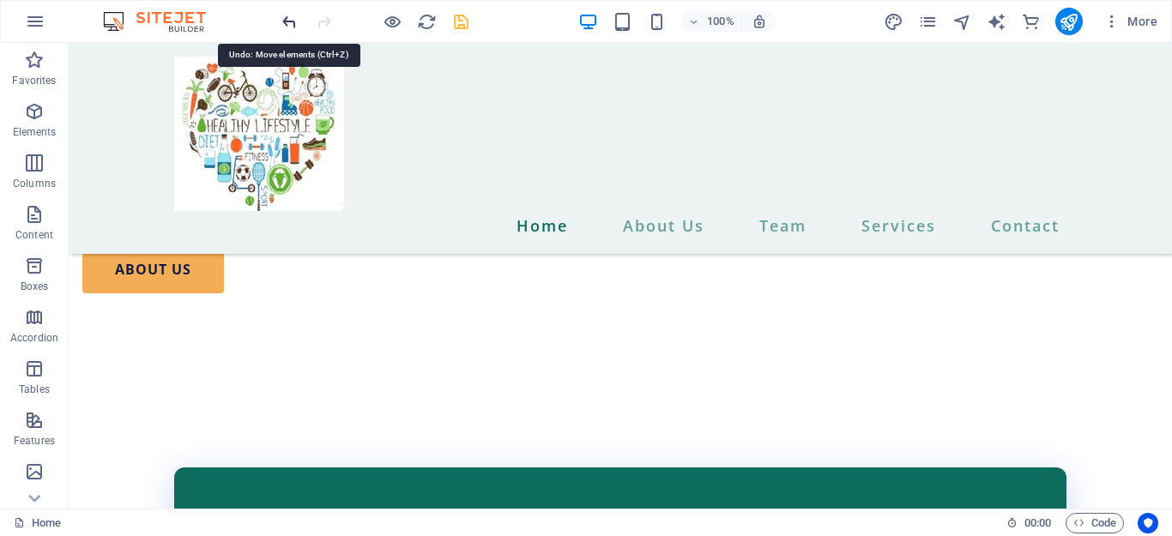
click at [281, 22] on icon "undo" at bounding box center [290, 22] width 20 height 20
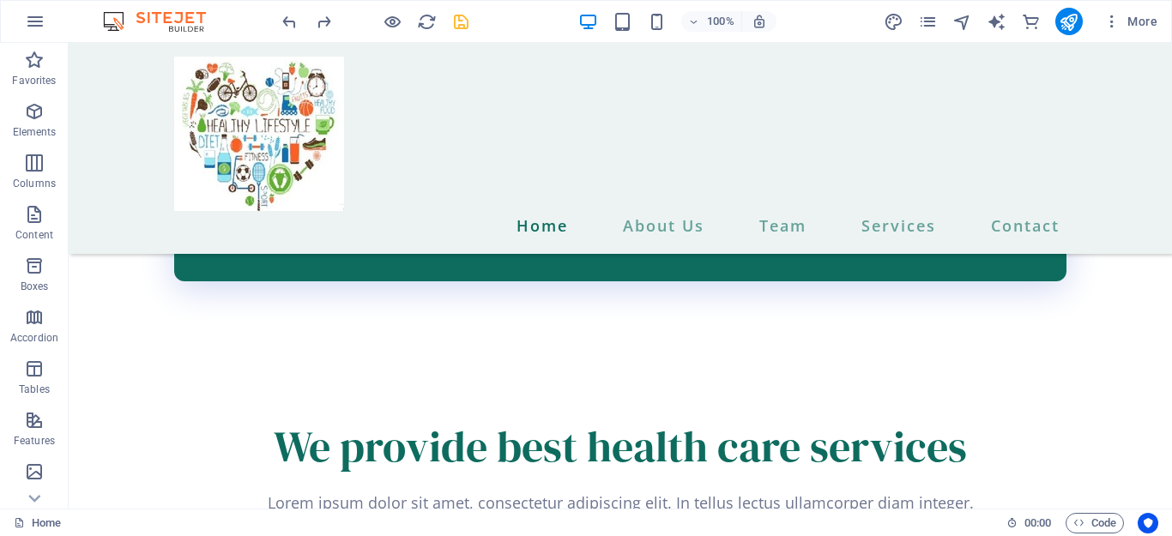
scroll to position [2691, 0]
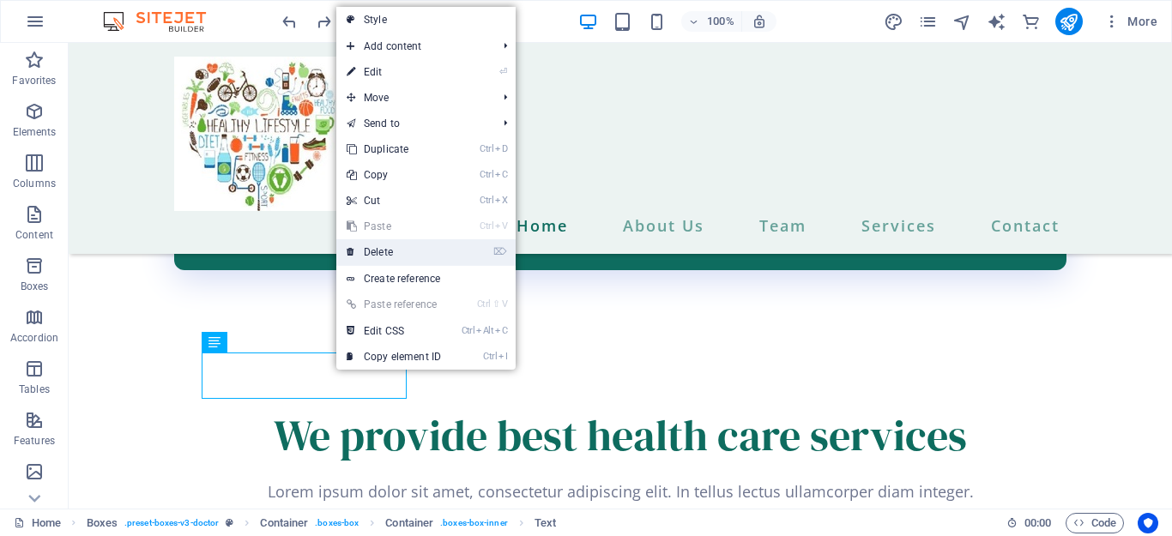
click at [390, 245] on link "⌦ Delete" at bounding box center [393, 252] width 115 height 26
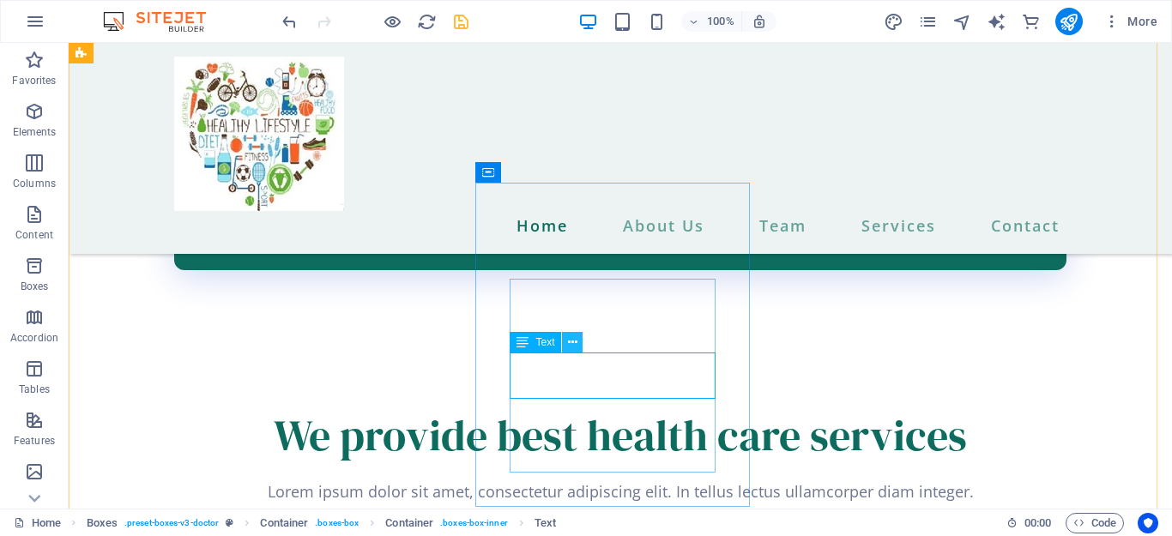
click at [573, 345] on icon at bounding box center [572, 343] width 9 height 18
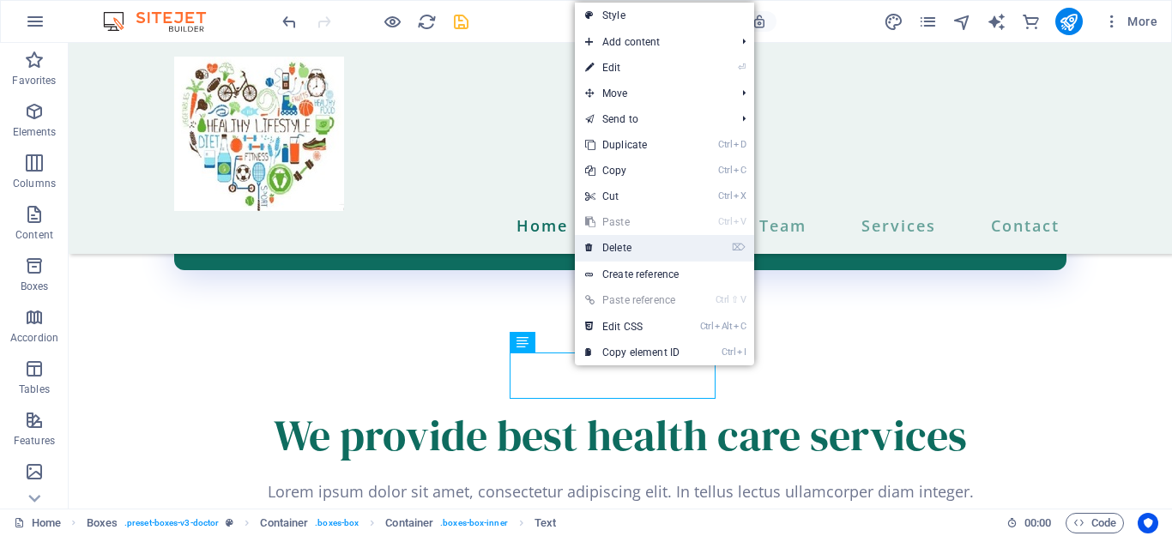
click at [616, 249] on link "⌦ Delete" at bounding box center [632, 248] width 115 height 26
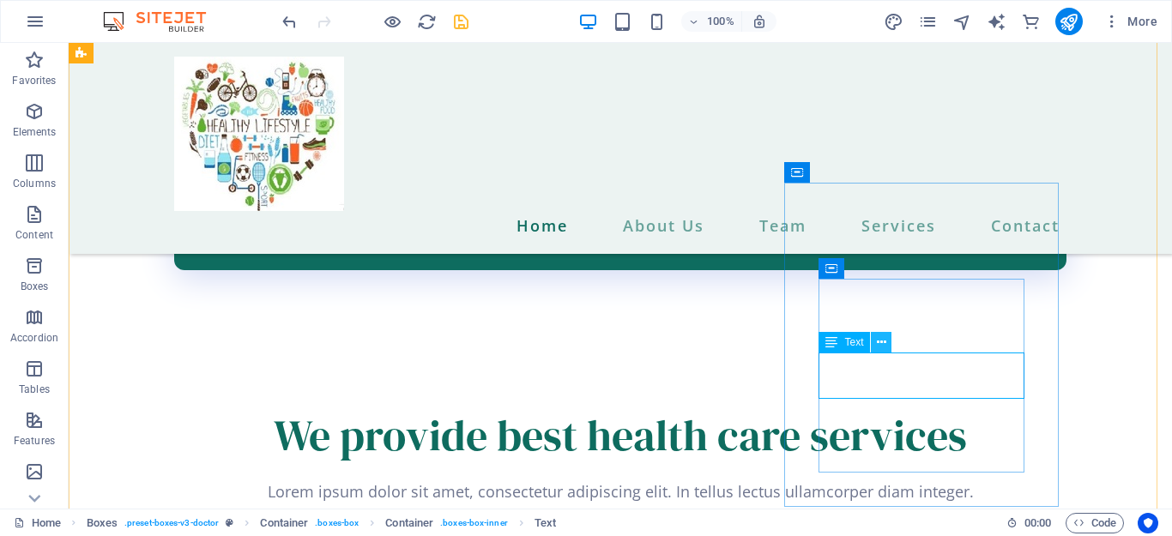
click at [882, 342] on icon at bounding box center [881, 343] width 9 height 18
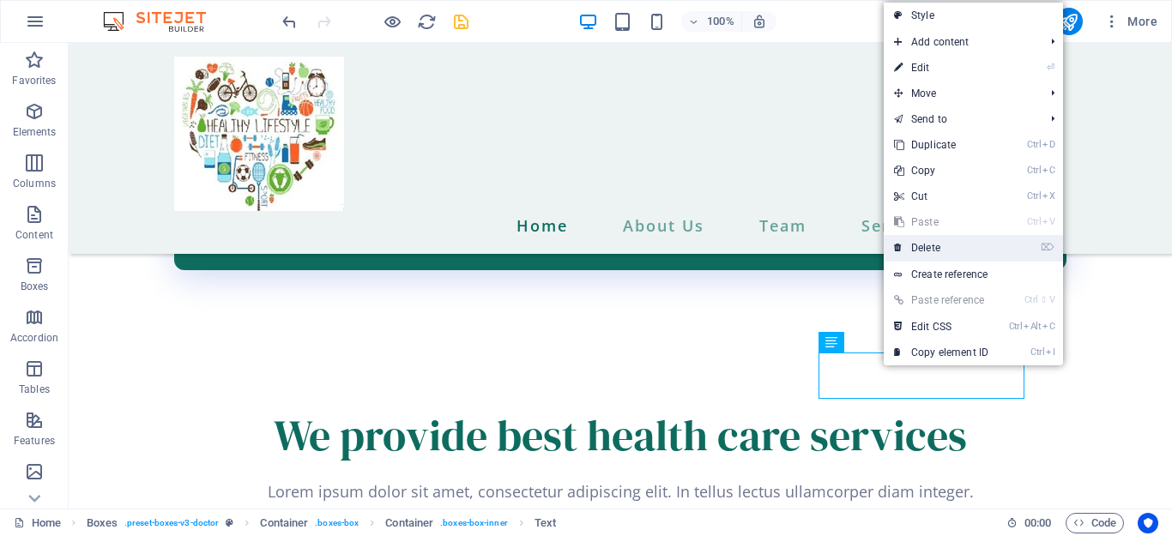
click at [935, 245] on link "⌦ Delete" at bounding box center [941, 248] width 115 height 26
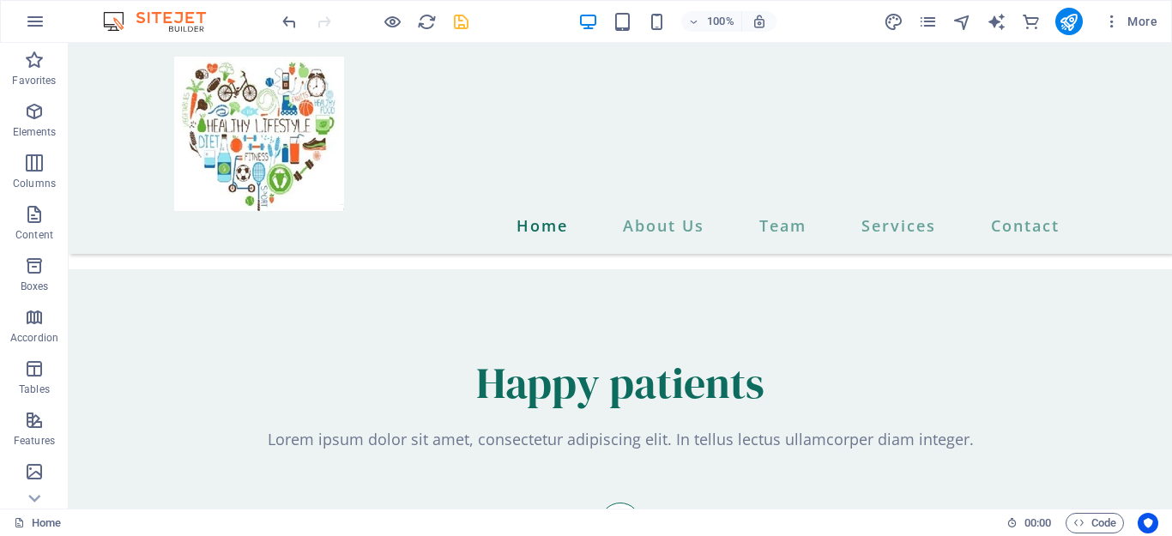
scroll to position [4870, 0]
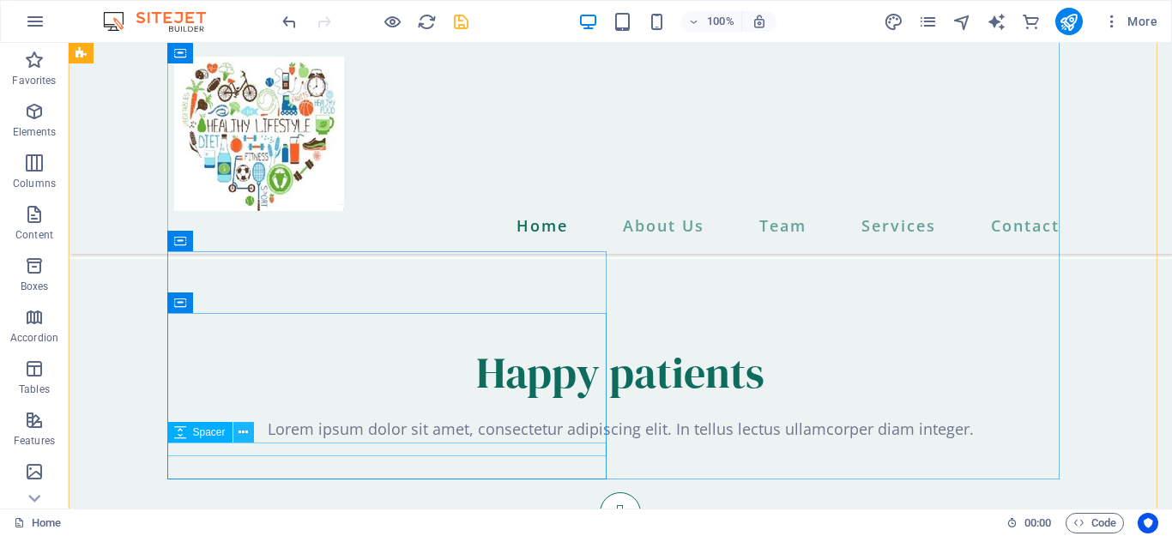
click at [239, 433] on icon at bounding box center [243, 433] width 9 height 18
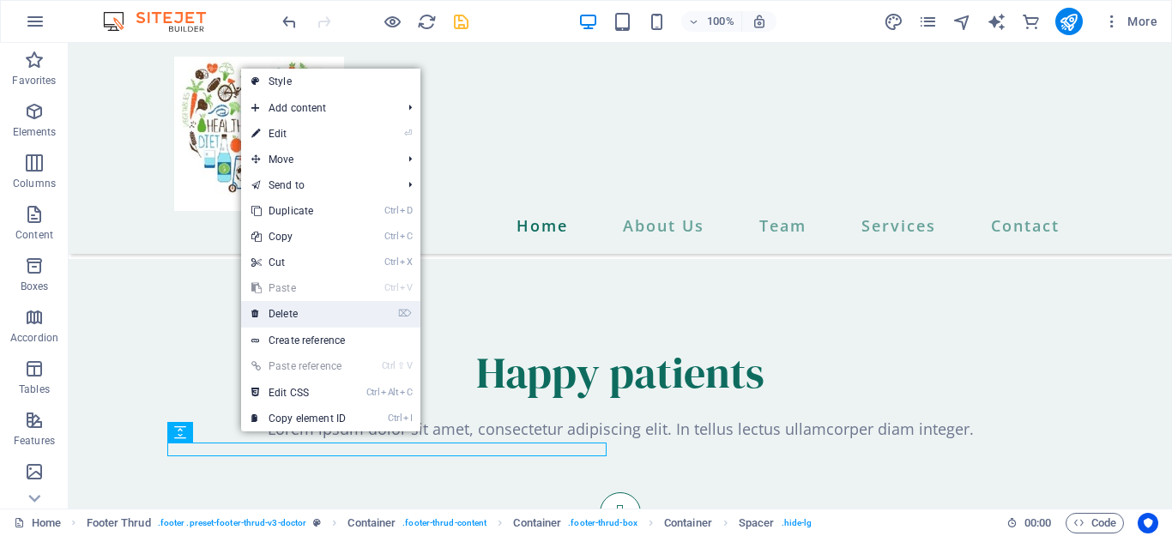
click at [283, 310] on link "⌦ Delete" at bounding box center [298, 314] width 115 height 26
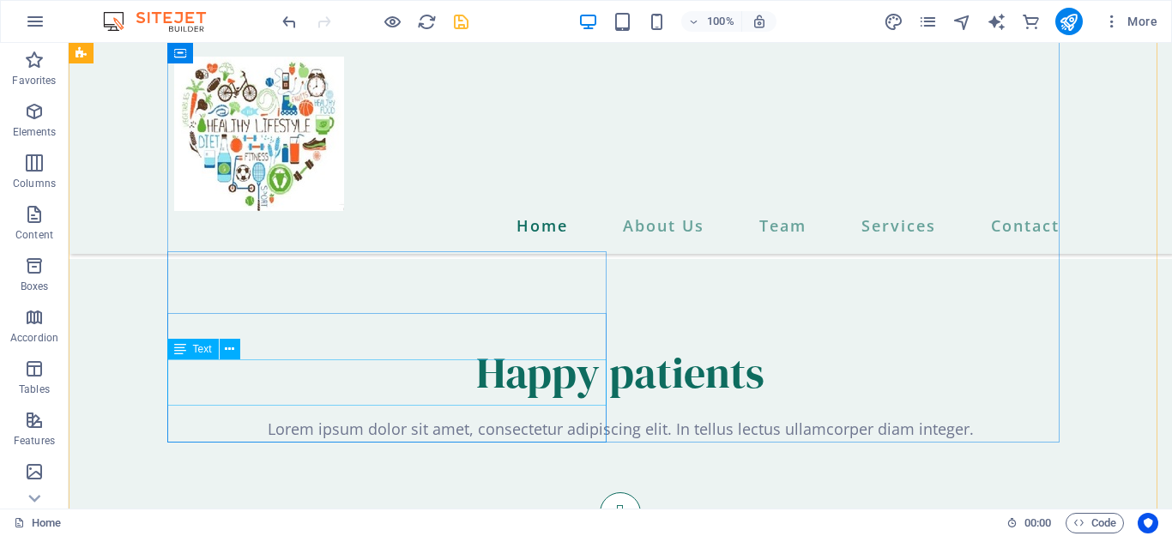
click at [199, 347] on span "Text" at bounding box center [202, 349] width 19 height 10
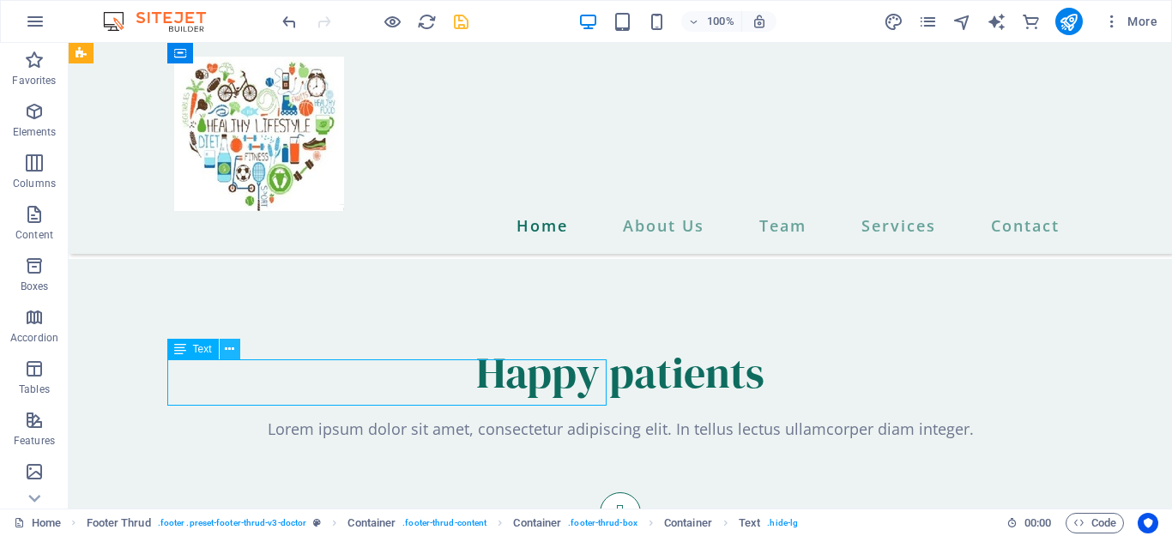
click at [227, 349] on icon at bounding box center [229, 350] width 9 height 18
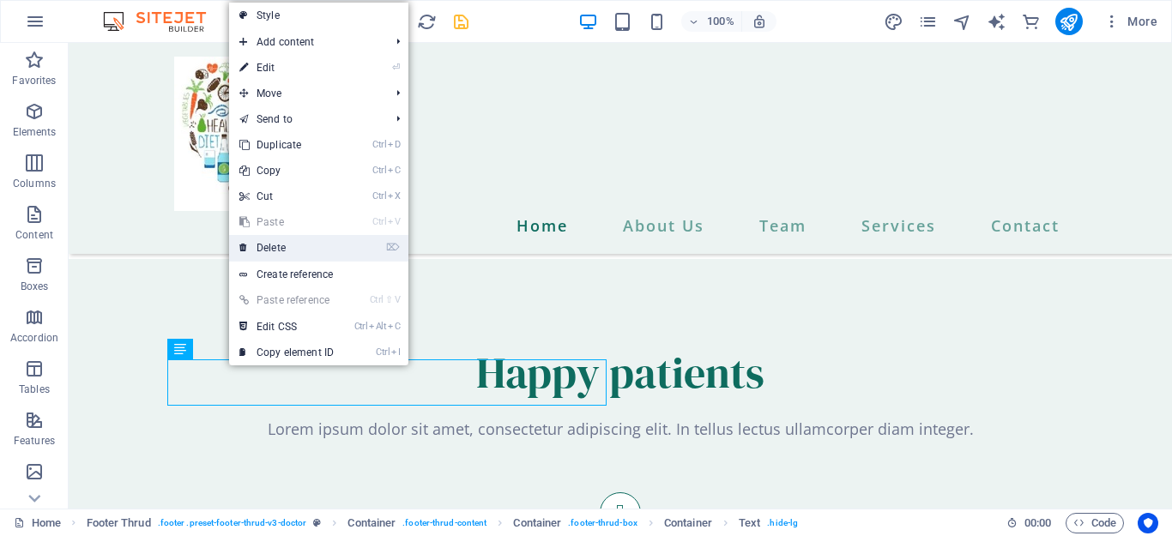
click at [278, 251] on link "⌦ Delete" at bounding box center [286, 248] width 115 height 26
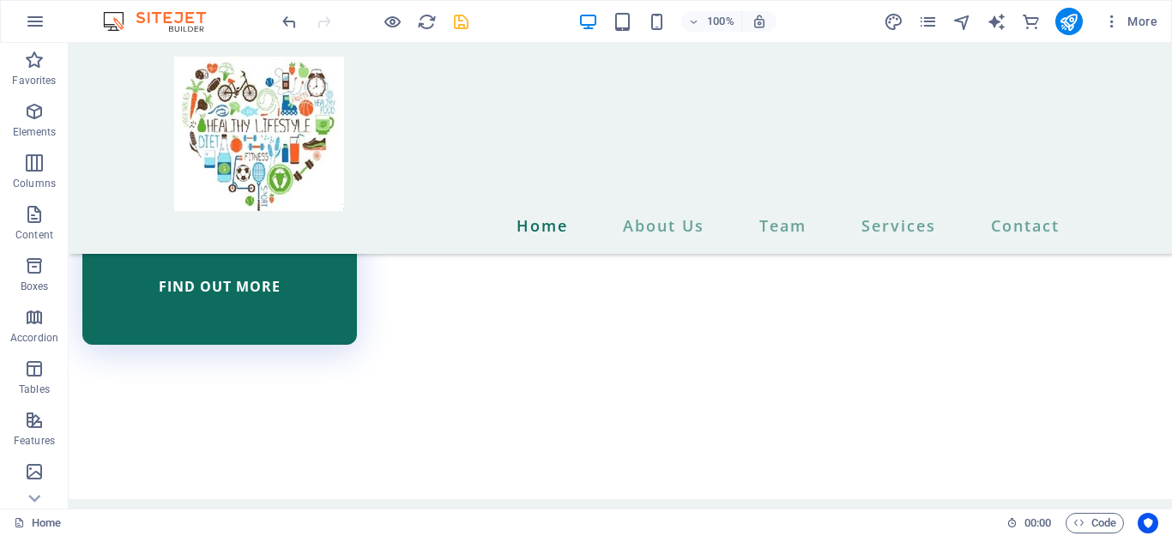
scroll to position [4641, 0]
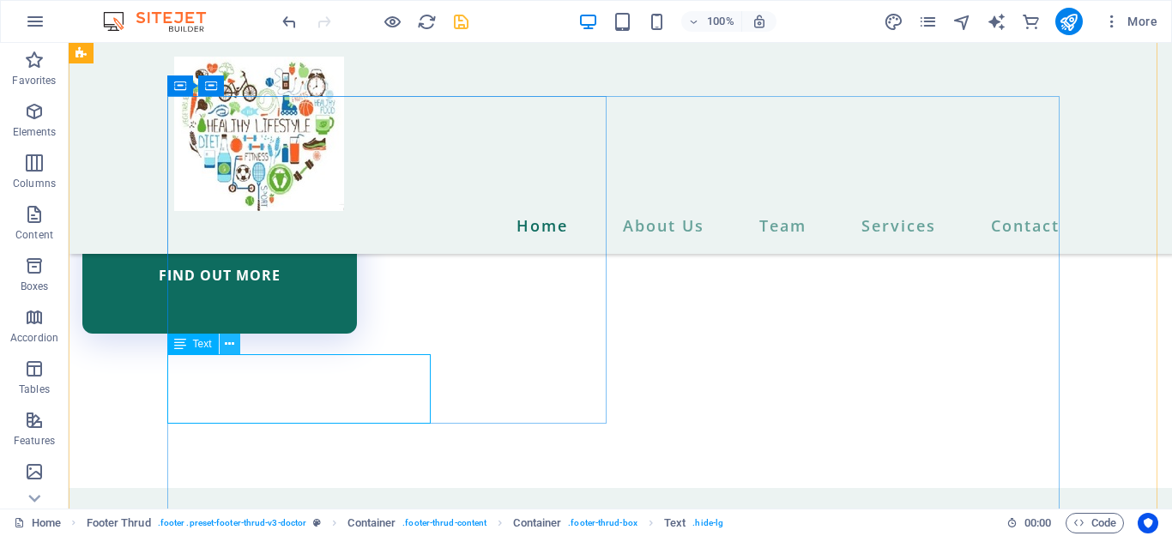
click at [229, 340] on icon at bounding box center [229, 345] width 9 height 18
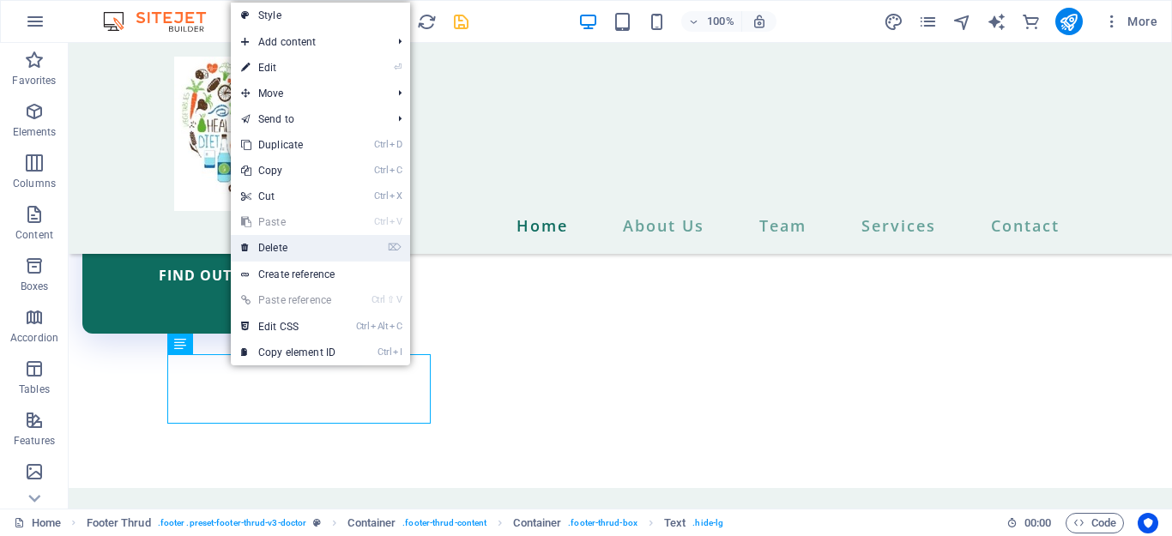
click at [280, 251] on link "⌦ Delete" at bounding box center [288, 248] width 115 height 26
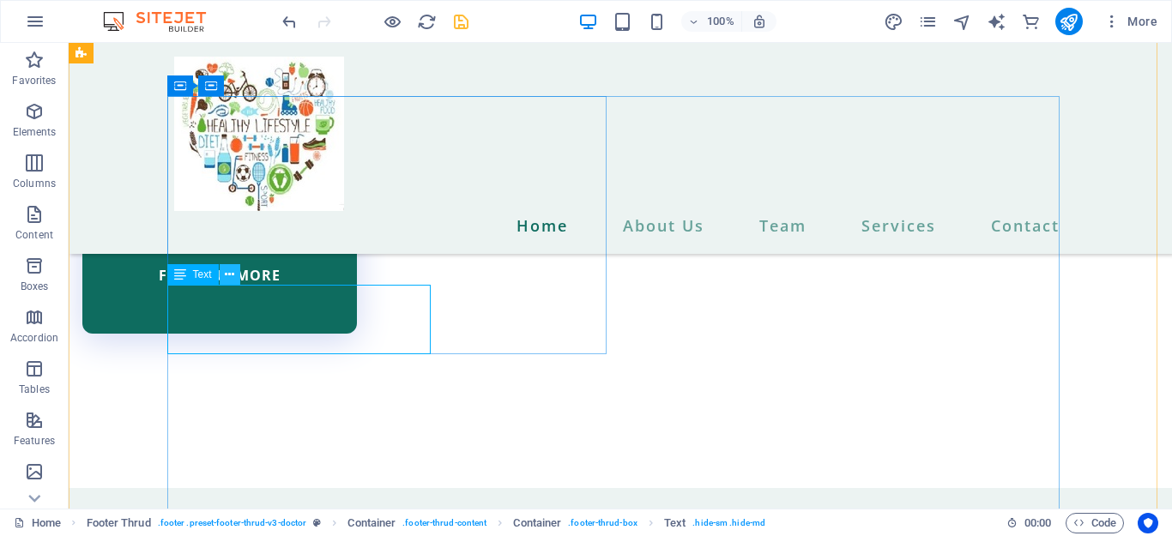
click at [230, 272] on icon at bounding box center [229, 275] width 9 height 18
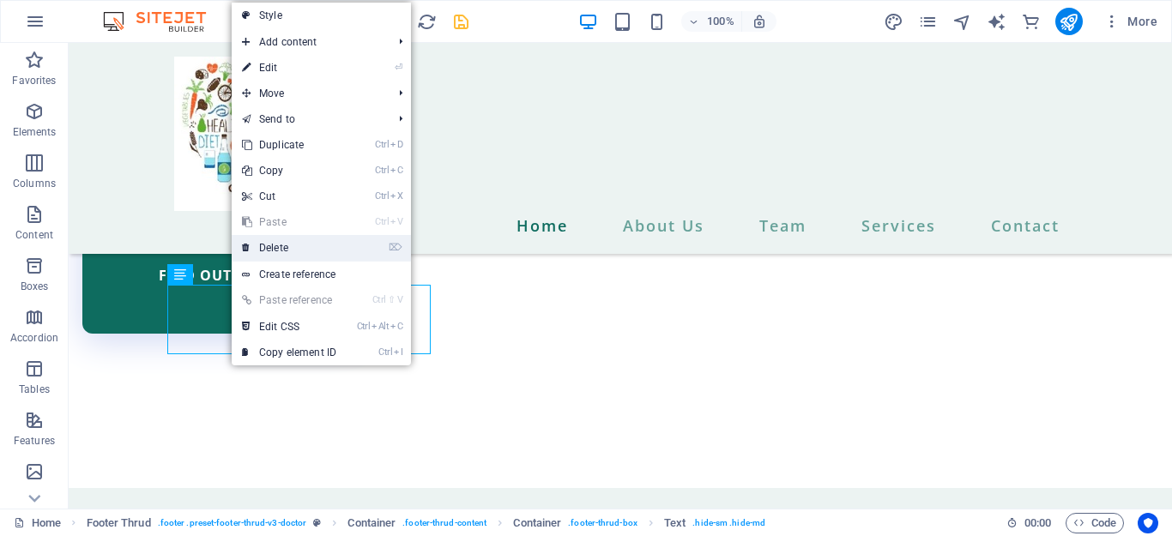
click at [287, 245] on link "⌦ Delete" at bounding box center [289, 248] width 115 height 26
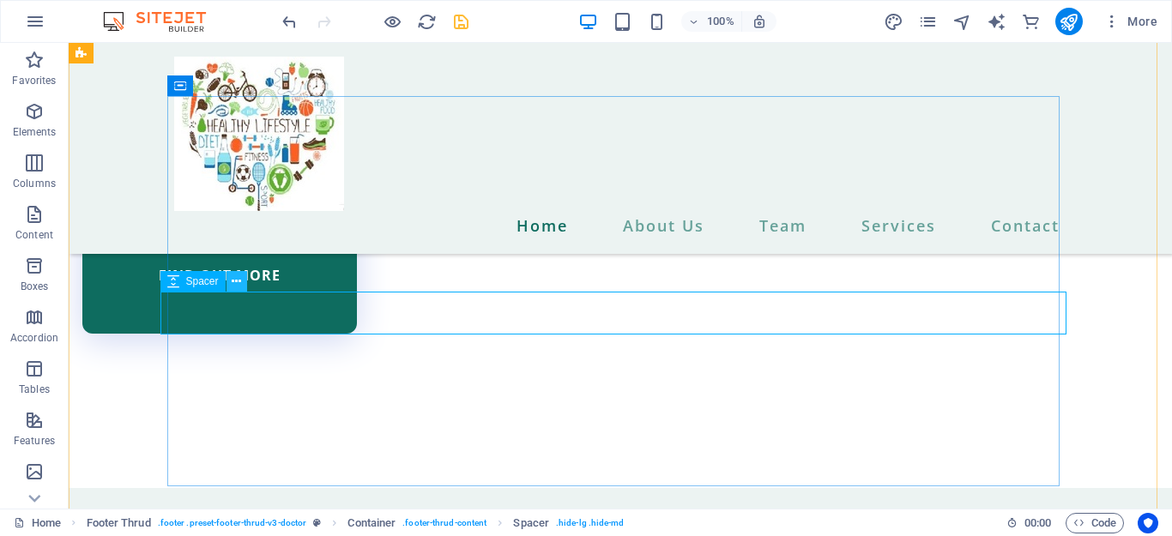
click at [231, 282] on button at bounding box center [237, 281] width 21 height 21
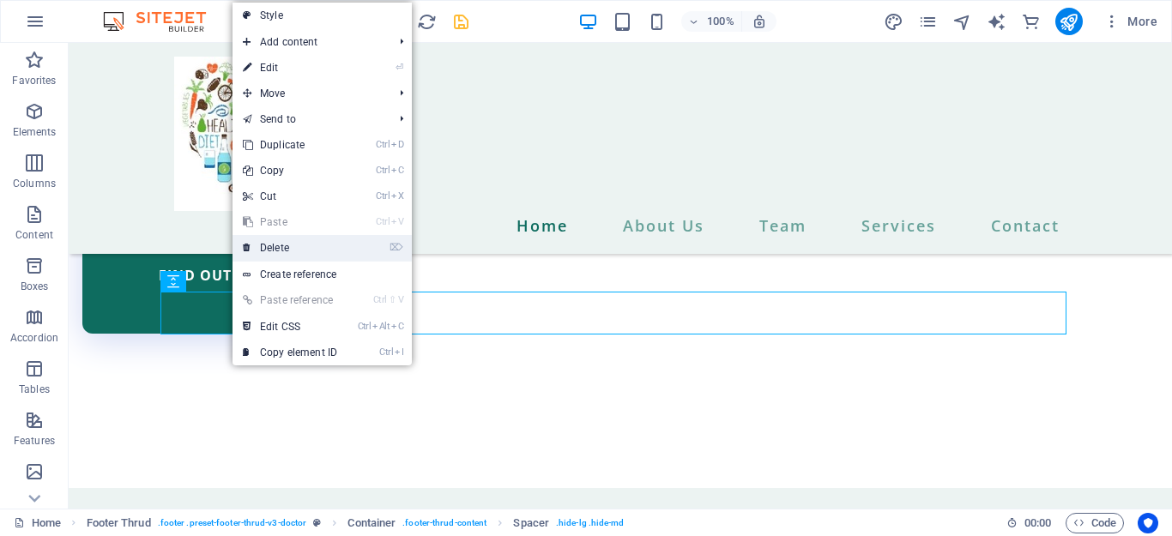
click at [273, 245] on link "⌦ Delete" at bounding box center [290, 248] width 115 height 26
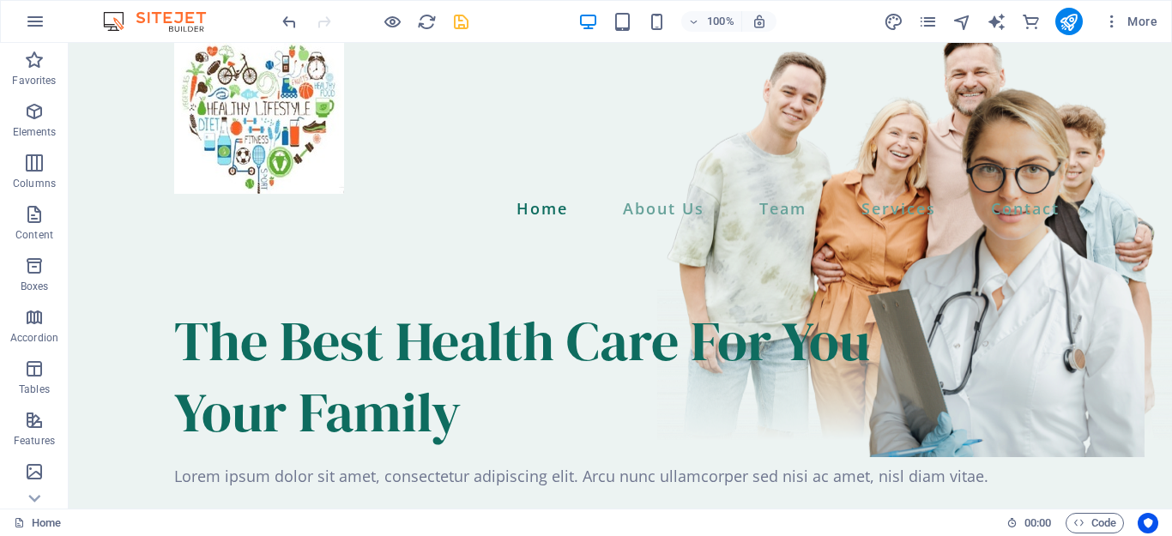
scroll to position [0, 0]
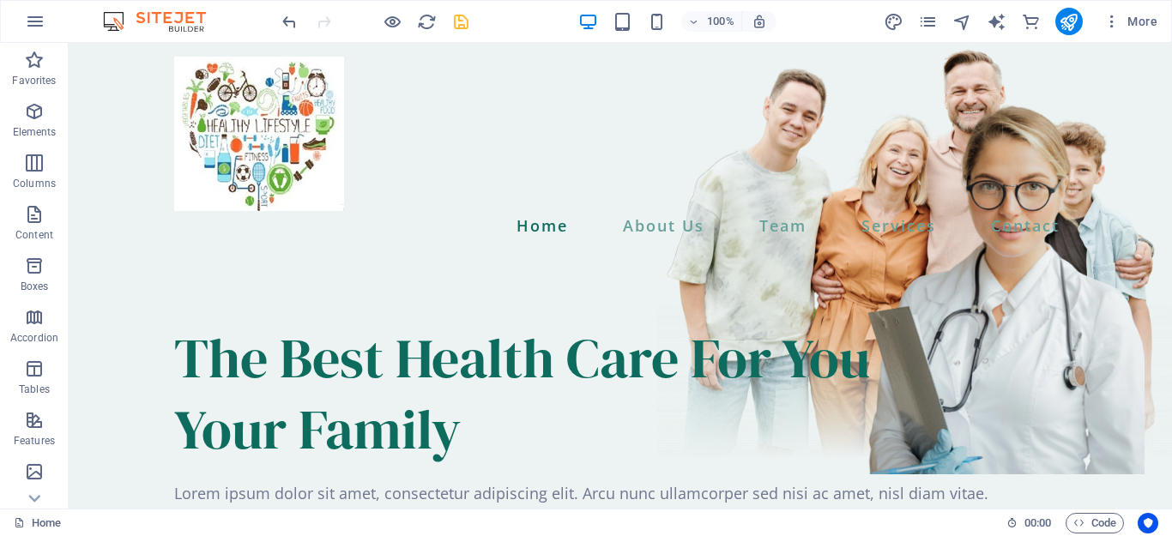
click at [459, 32] on div at bounding box center [375, 21] width 192 height 27
click at [459, 23] on icon "save" at bounding box center [461, 22] width 20 height 20
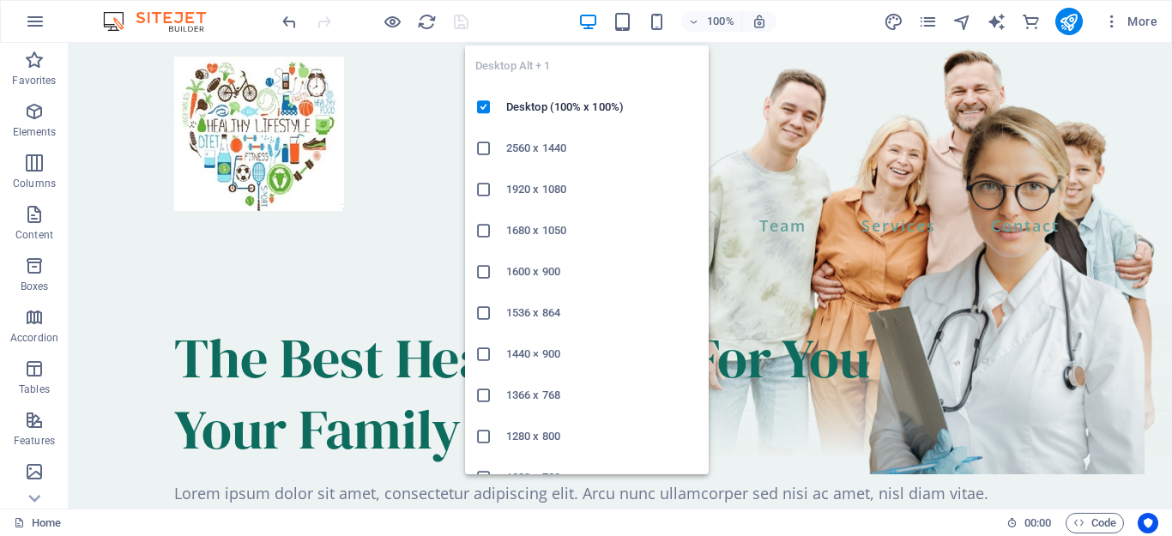
click at [544, 193] on h6 "1920 x 1080" at bounding box center [602, 189] width 192 height 21
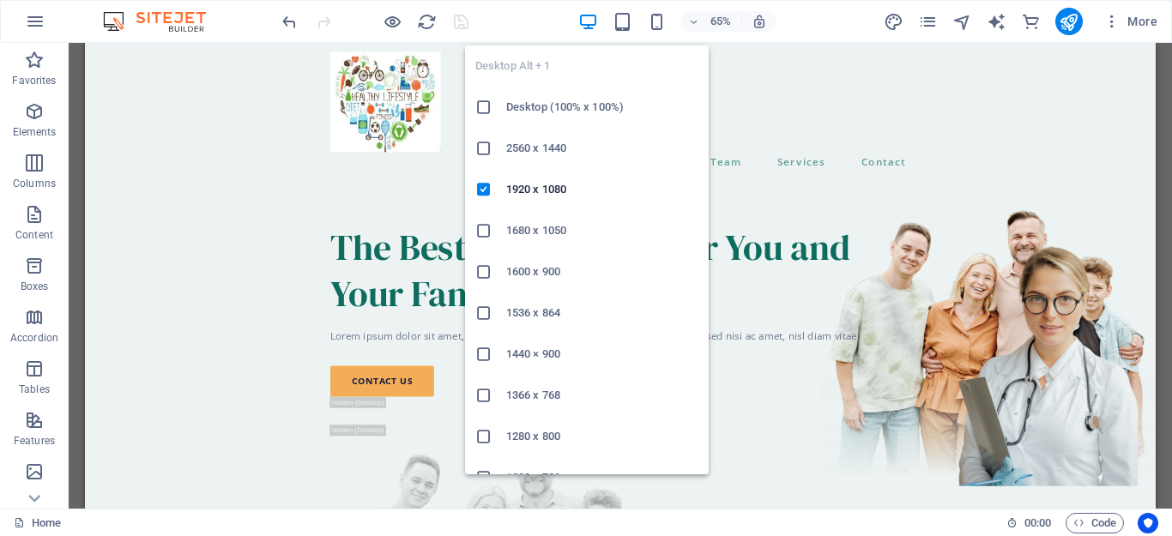
click at [546, 232] on h6 "1680 x 1050" at bounding box center [602, 231] width 192 height 21
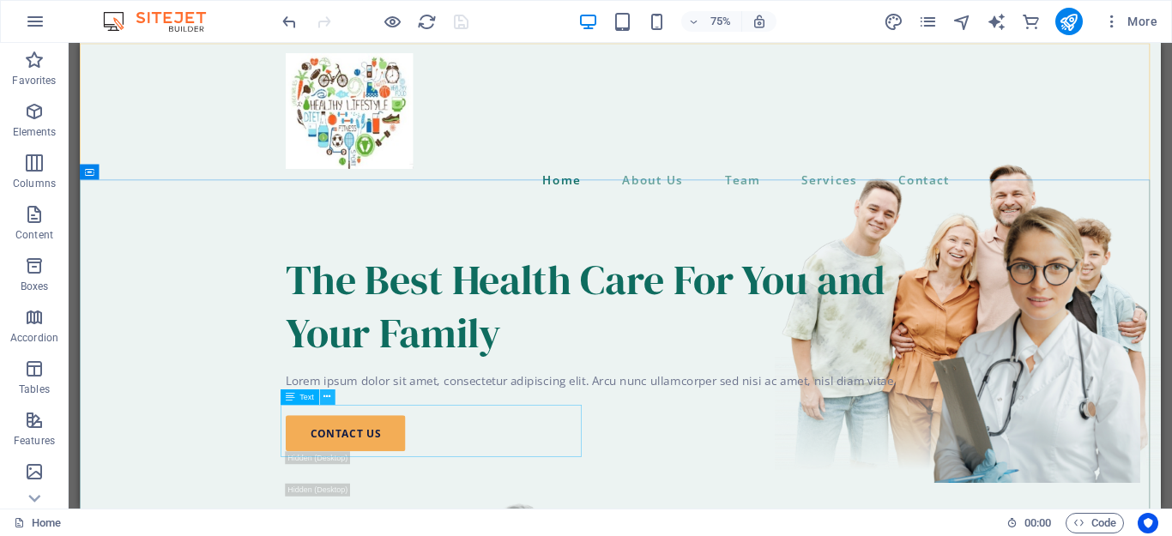
click at [329, 401] on icon at bounding box center [327, 397] width 7 height 14
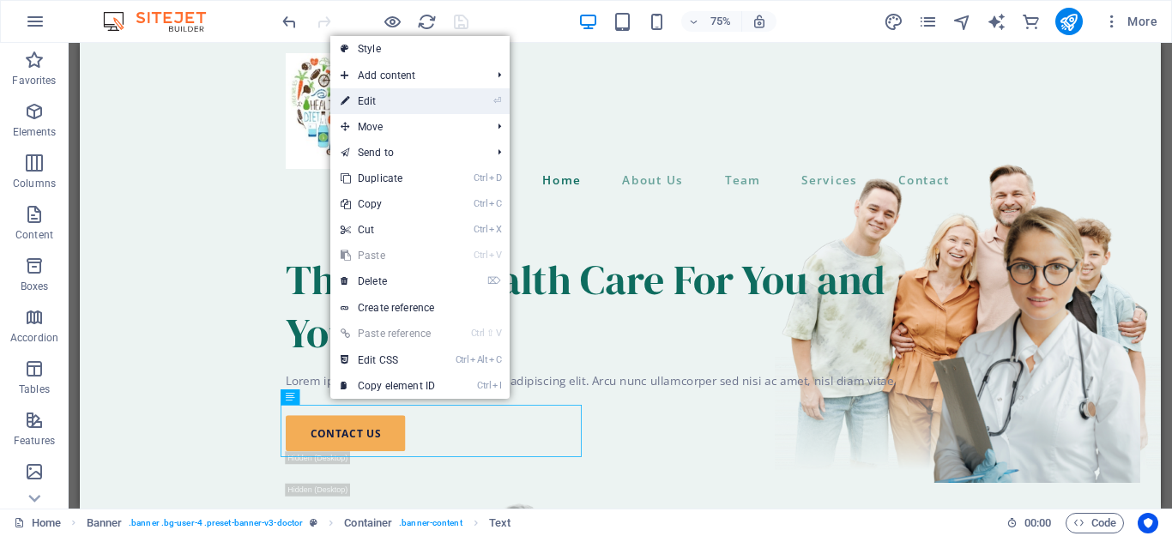
click at [386, 102] on link "⏎ Edit" at bounding box center [387, 101] width 115 height 26
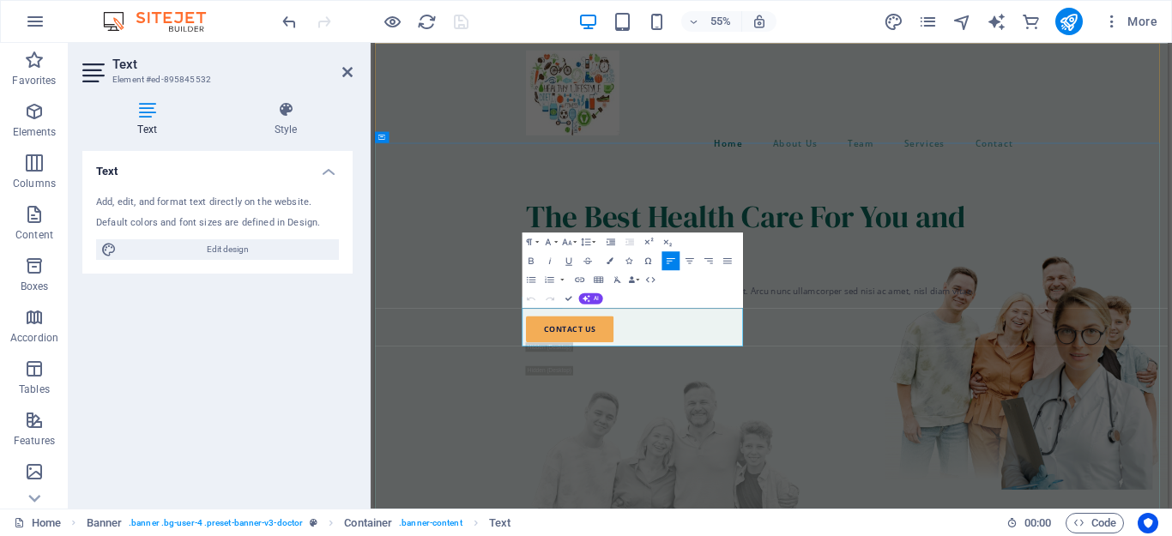
click at [650, 505] on p "Lorem ipsum dolor sit amet, consectetur adipiscing elit. Arcu nunc ullamcorper …" at bounding box center [1096, 493] width 892 height 23
drag, startPoint x: 644, startPoint y: 535, endPoint x: 786, endPoint y: 579, distance: 148.2
click at [786, 505] on p "Lorem ipsum dolor sit amet, consectetur adipiscing elit. Arcu nunc ullamcorper …" at bounding box center [1096, 493] width 892 height 23
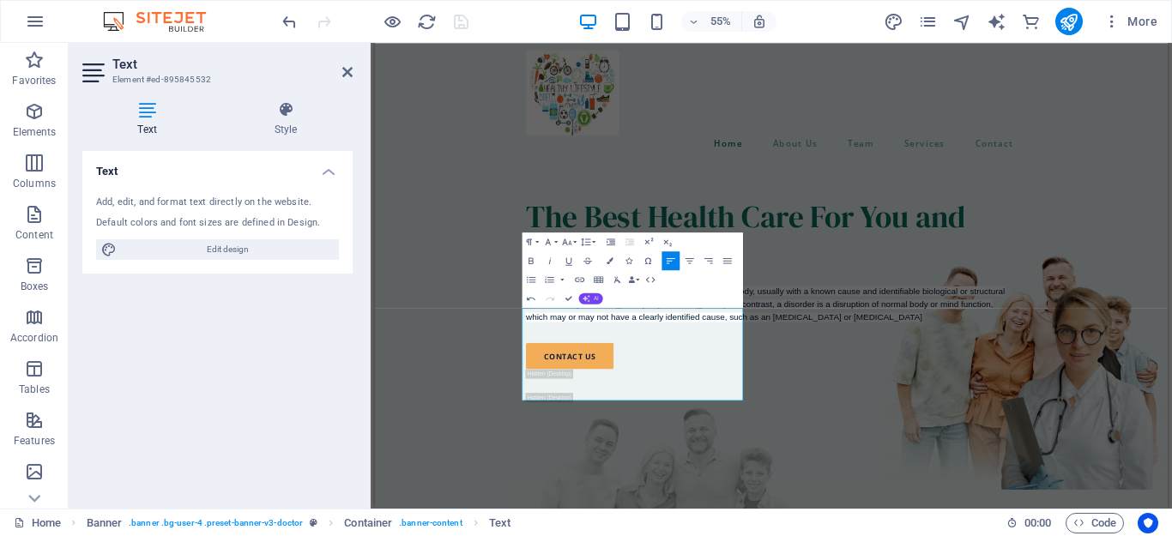
click at [591, 295] on button "AI" at bounding box center [590, 298] width 24 height 11
click at [587, 211] on link "Improve" at bounding box center [599, 211] width 92 height 15
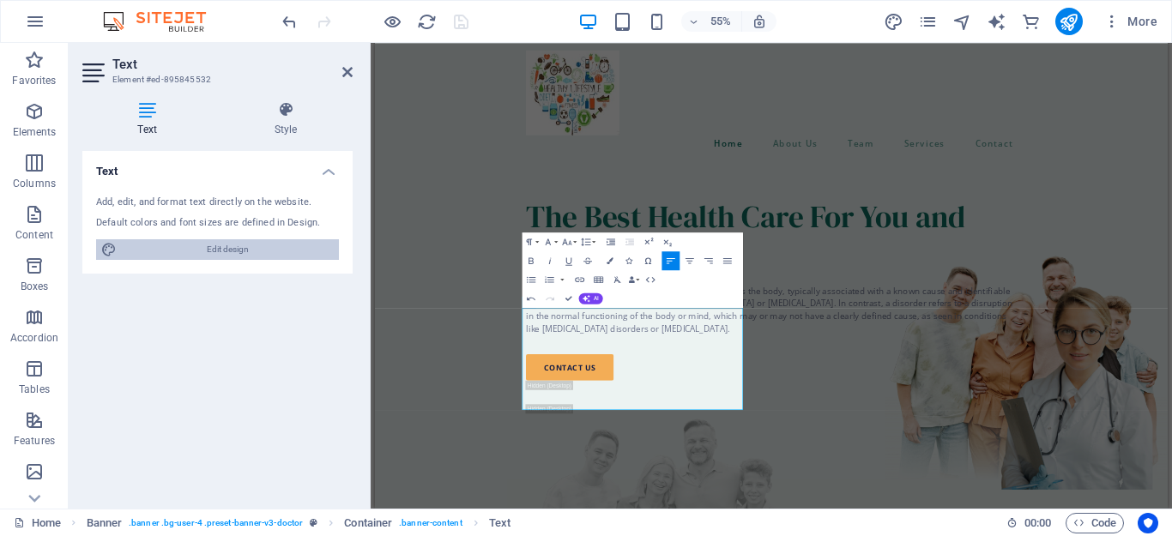
click at [256, 243] on span "Edit design" at bounding box center [228, 249] width 212 height 21
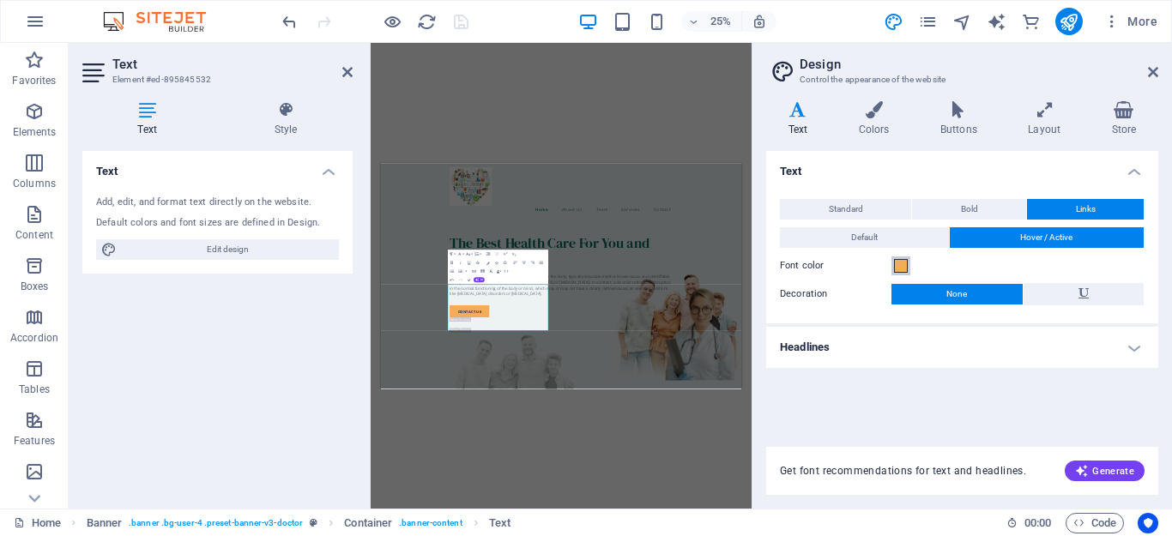
click at [899, 270] on span at bounding box center [901, 266] width 14 height 14
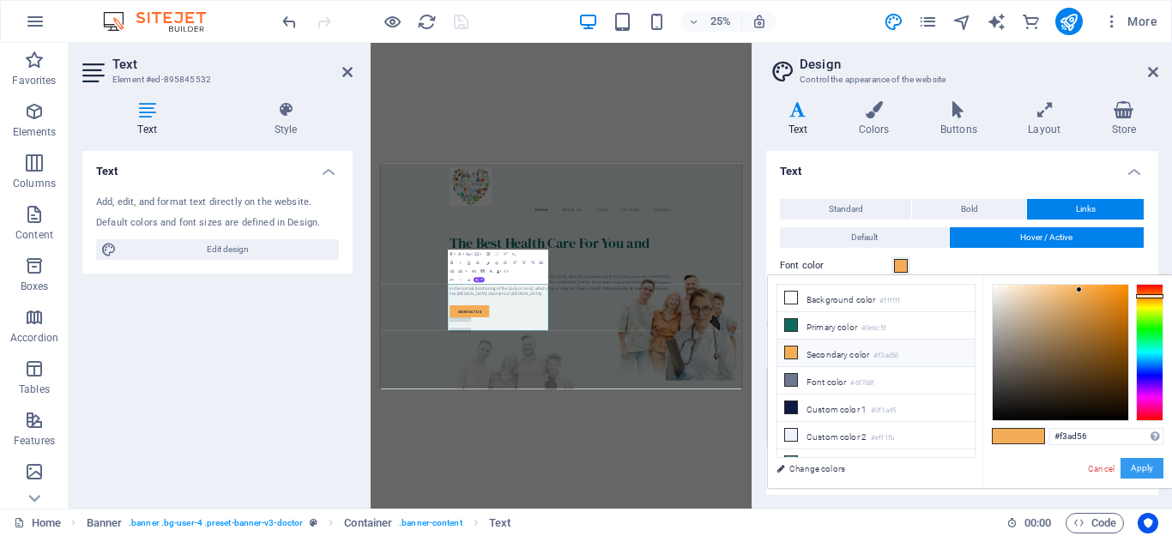
click at [1131, 466] on button "Apply" at bounding box center [1142, 468] width 43 height 21
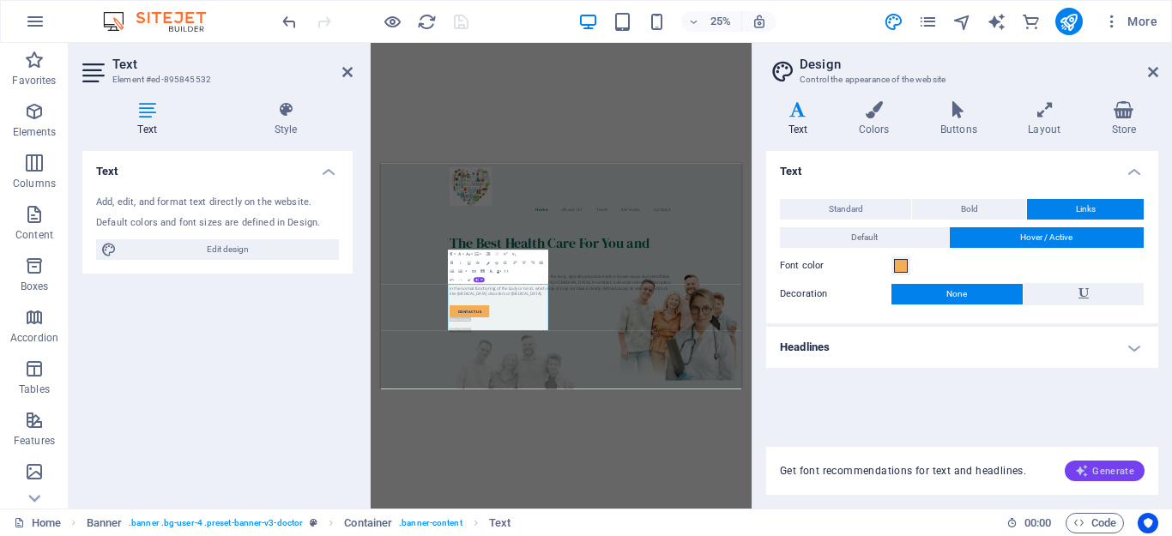
click at [1119, 470] on span "Generate" at bounding box center [1104, 471] width 59 height 14
click at [1110, 470] on span "Generate" at bounding box center [1104, 471] width 59 height 14
click at [975, 206] on span "Bold" at bounding box center [969, 209] width 17 height 21
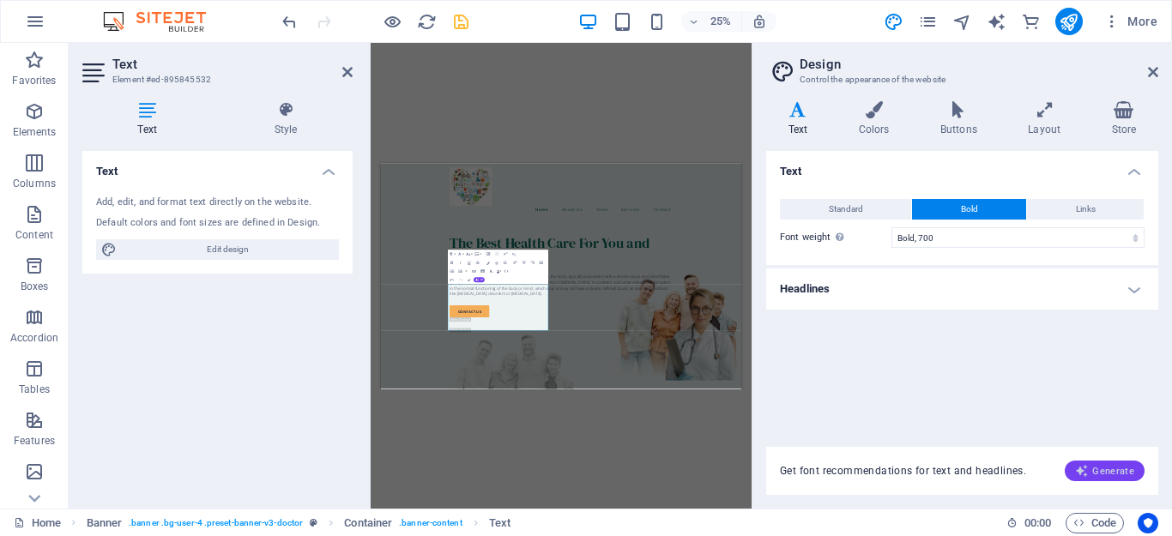
click at [1096, 474] on span "Generate" at bounding box center [1104, 471] width 59 height 14
click at [857, 118] on icon at bounding box center [874, 109] width 75 height 17
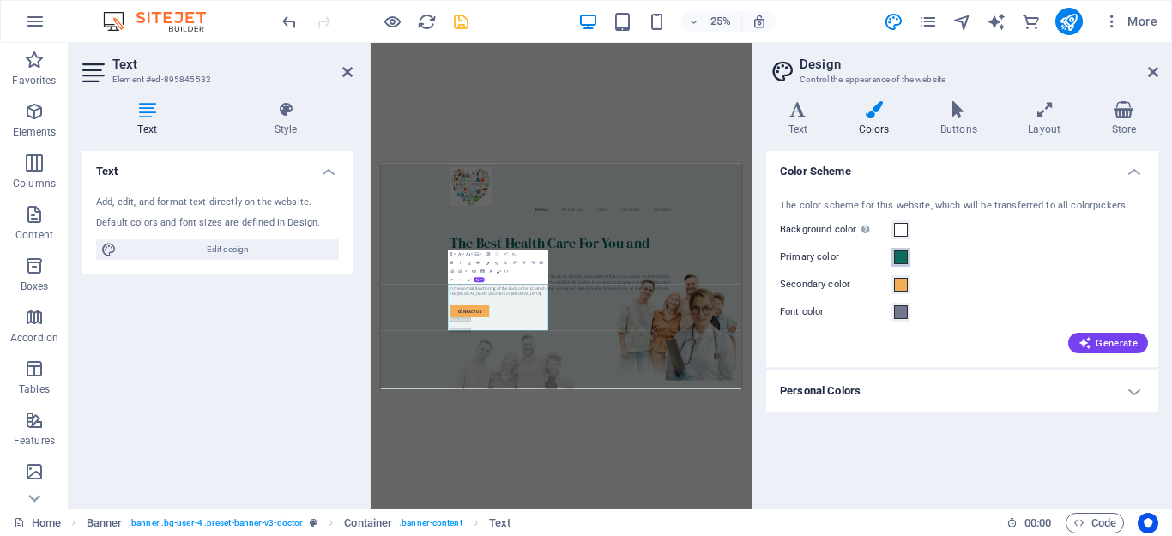
click at [903, 261] on span at bounding box center [901, 258] width 14 height 14
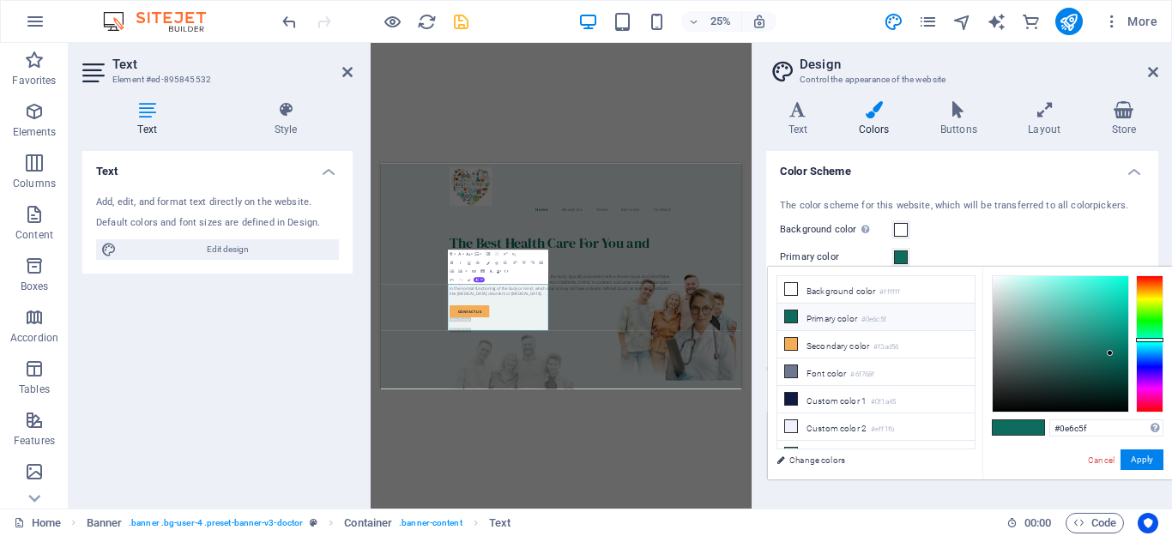
click at [824, 310] on li "Primary color #0e6c5f" at bounding box center [875, 317] width 197 height 27
click at [1148, 452] on button "Apply" at bounding box center [1142, 460] width 43 height 21
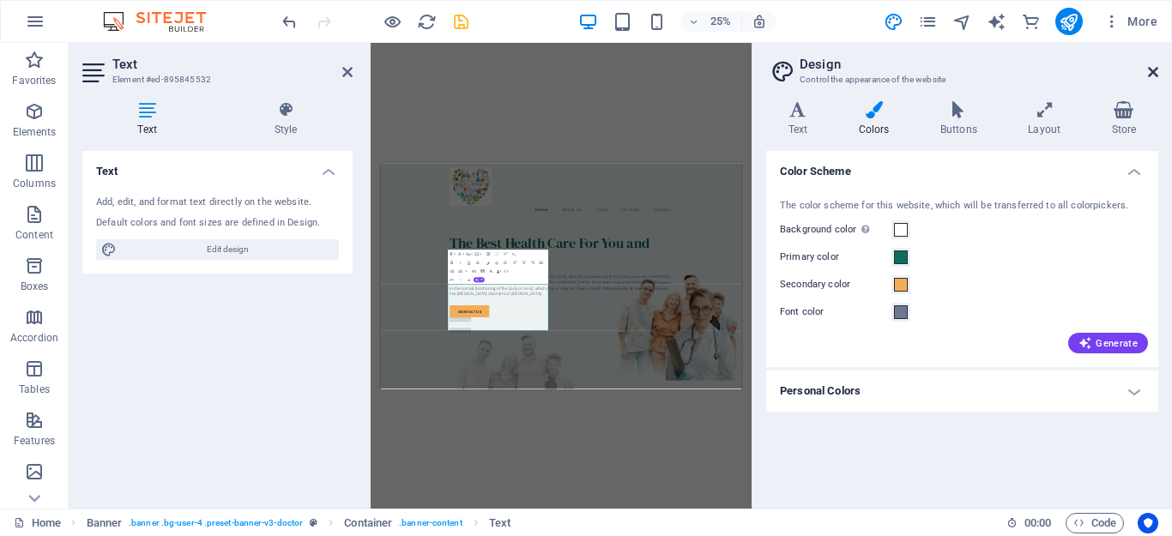
click at [1148, 72] on icon at bounding box center [1153, 72] width 10 height 14
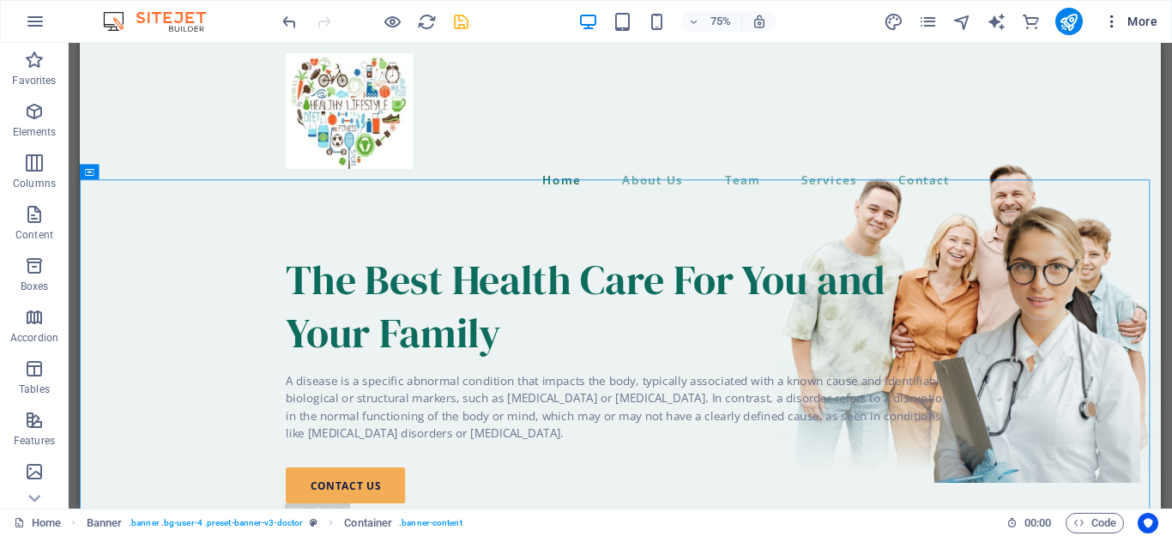
click at [1110, 25] on icon "button" at bounding box center [1112, 21] width 17 height 17
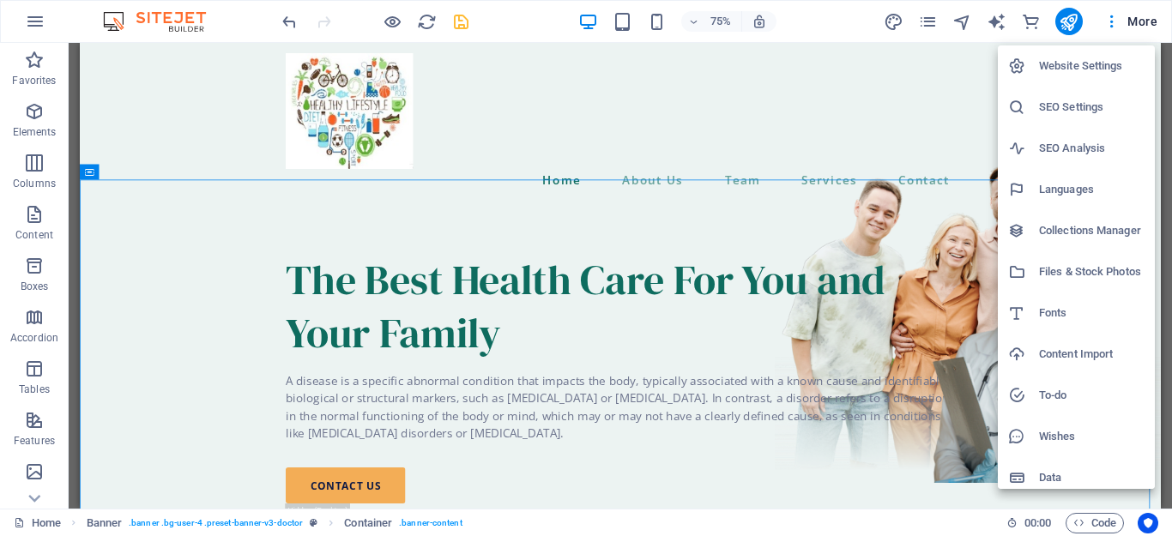
click at [1074, 198] on h6 "Languages" at bounding box center [1092, 189] width 106 height 21
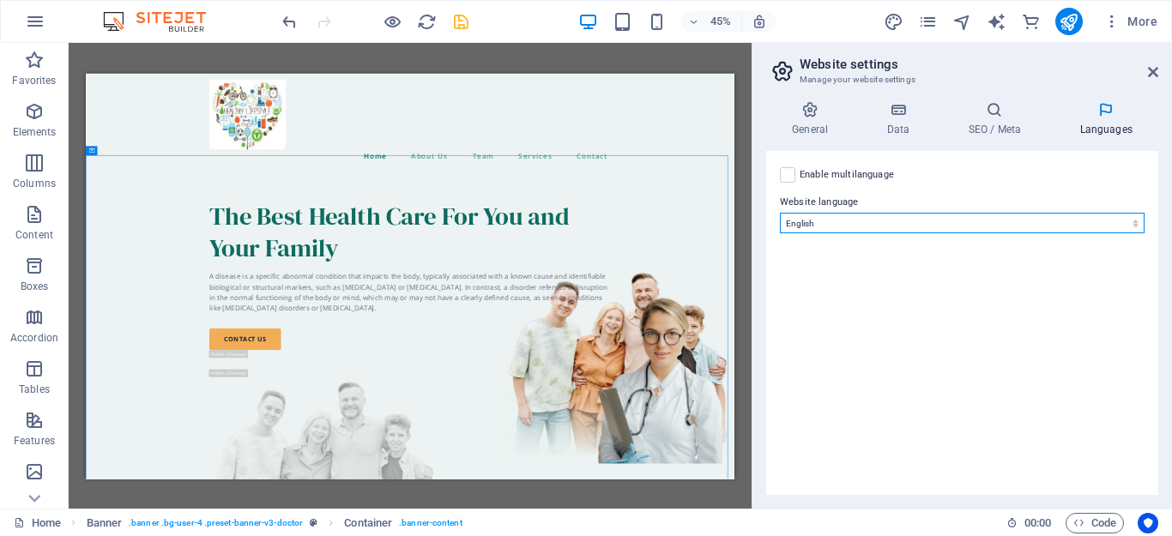
click at [997, 221] on select "Abkhazian Afar Afrikaans Akan Albanian Amharic Arabic Aragonese Armenian Assame…" at bounding box center [962, 223] width 365 height 21
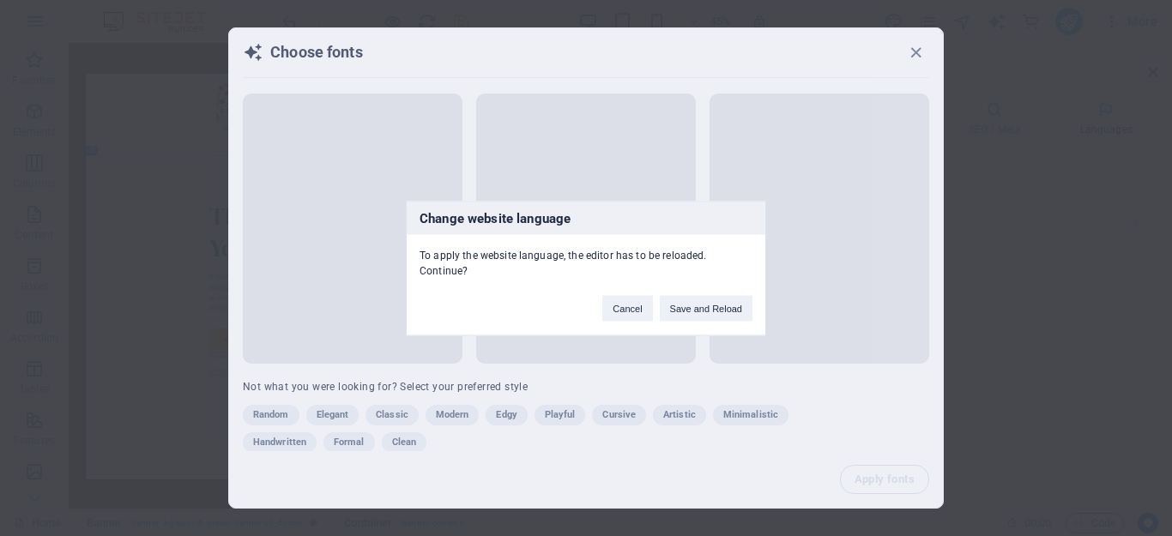
click at [916, 47] on div "Change website language To apply the website language, the editor has to be rel…" at bounding box center [586, 268] width 1172 height 536
click at [916, 56] on div "Change website language To apply the website language, the editor has to be rel…" at bounding box center [586, 268] width 1172 height 536
click at [628, 309] on button "Cancel" at bounding box center [627, 308] width 50 height 26
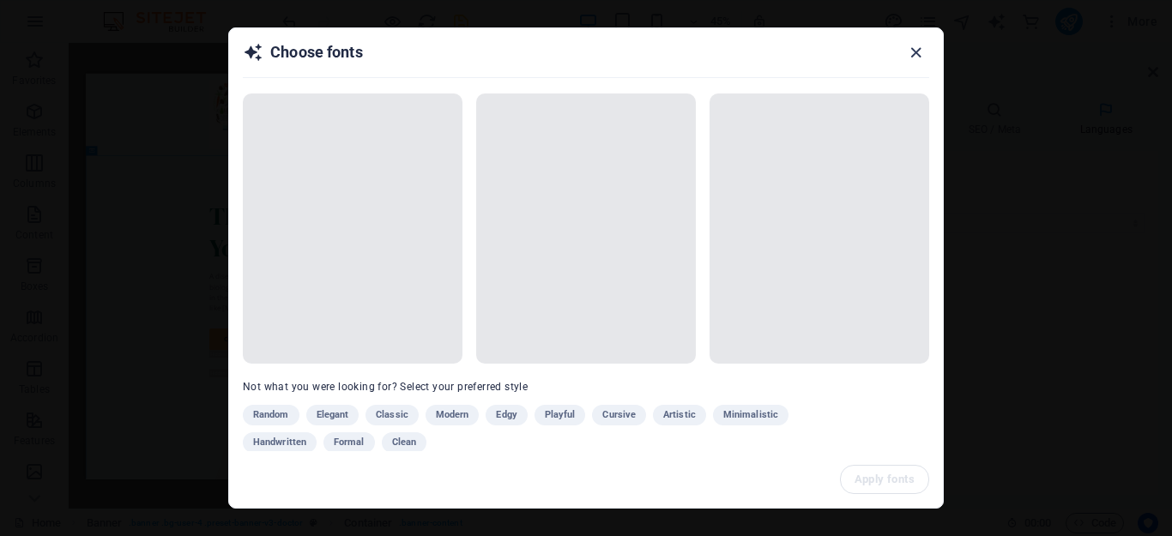
click at [914, 54] on icon "button" at bounding box center [916, 53] width 20 height 20
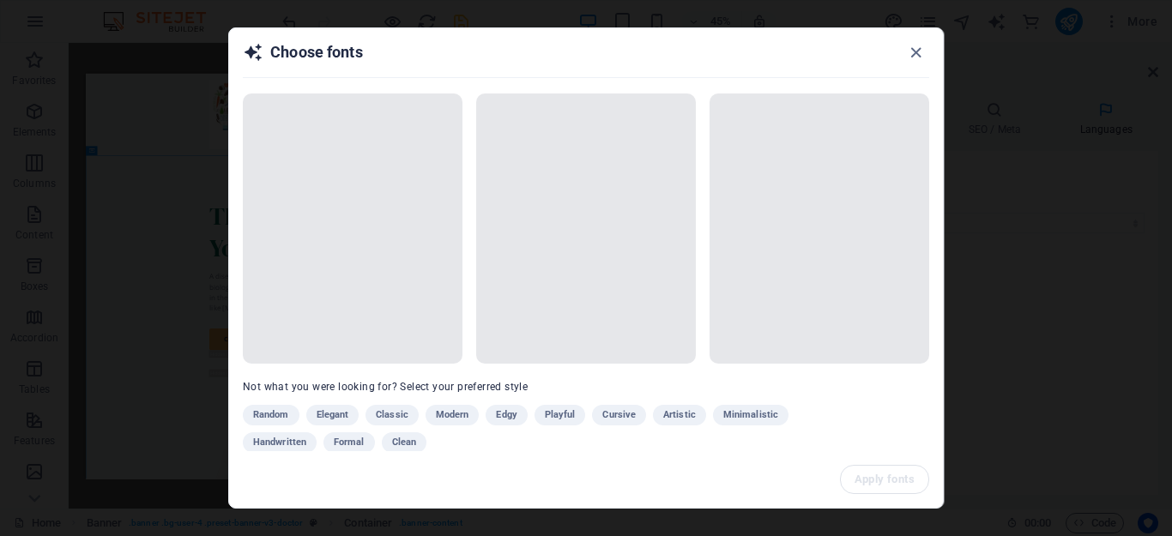
click at [914, 54] on icon "button" at bounding box center [916, 53] width 20 height 20
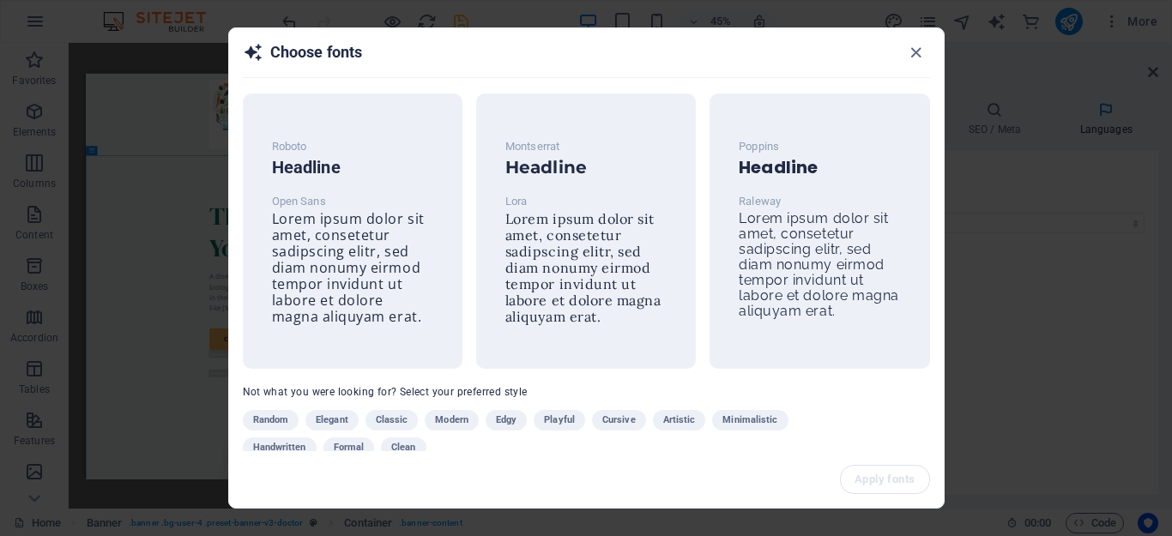
click at [914, 54] on icon "button" at bounding box center [916, 53] width 20 height 20
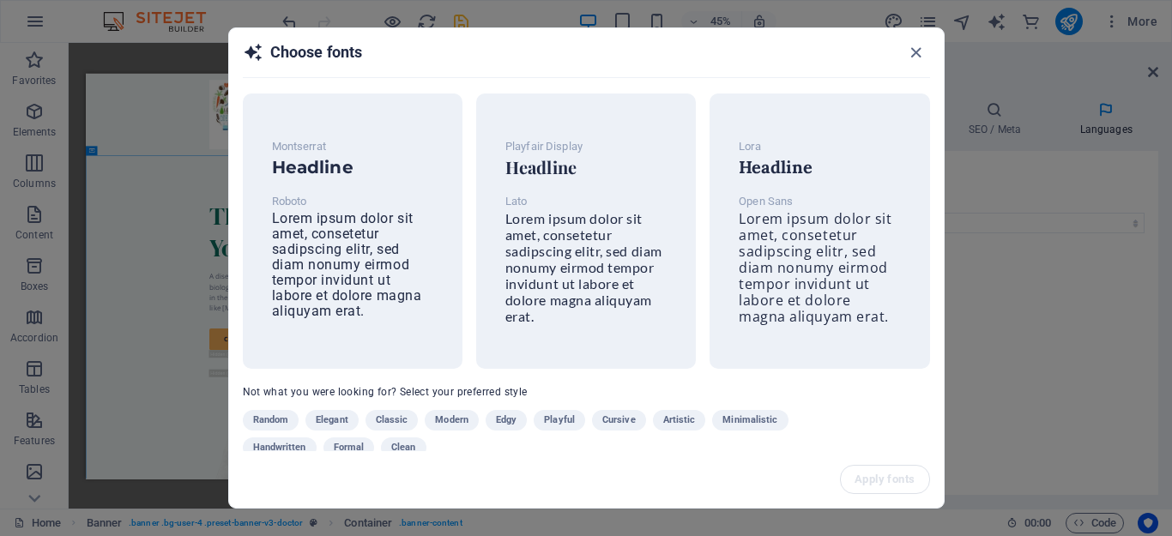
click at [914, 54] on icon "button" at bounding box center [916, 53] width 20 height 20
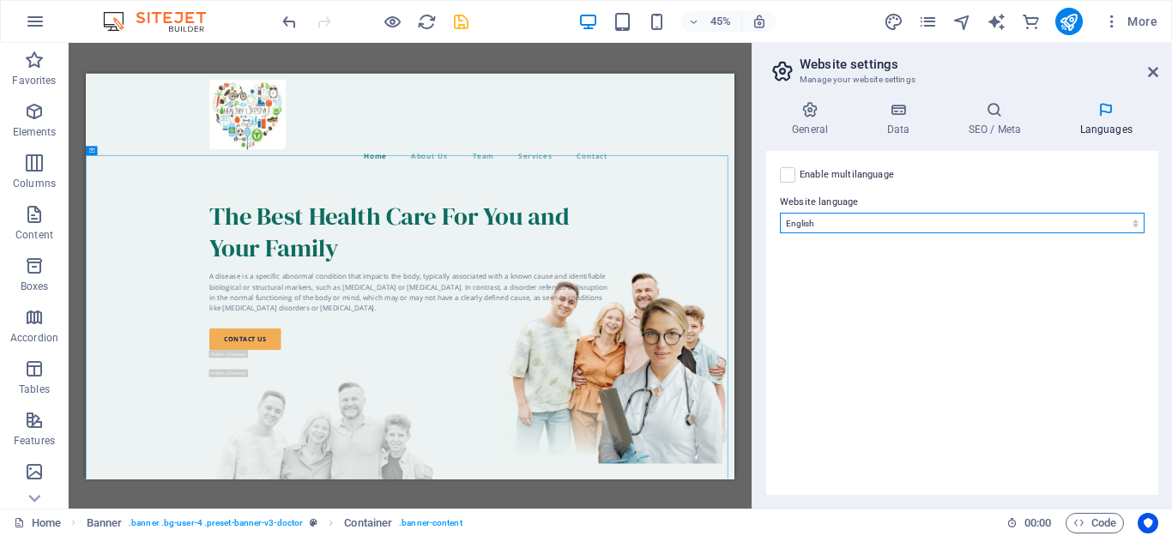
click at [1126, 223] on select "Abkhazian Afar Afrikaans Akan Albanian Amharic Arabic Aragonese Armenian Assame…" at bounding box center [962, 223] width 365 height 21
click at [780, 213] on select "Abkhazian Afar Afrikaans Akan Albanian Amharic Arabic Aragonese Armenian Assame…" at bounding box center [962, 223] width 365 height 21
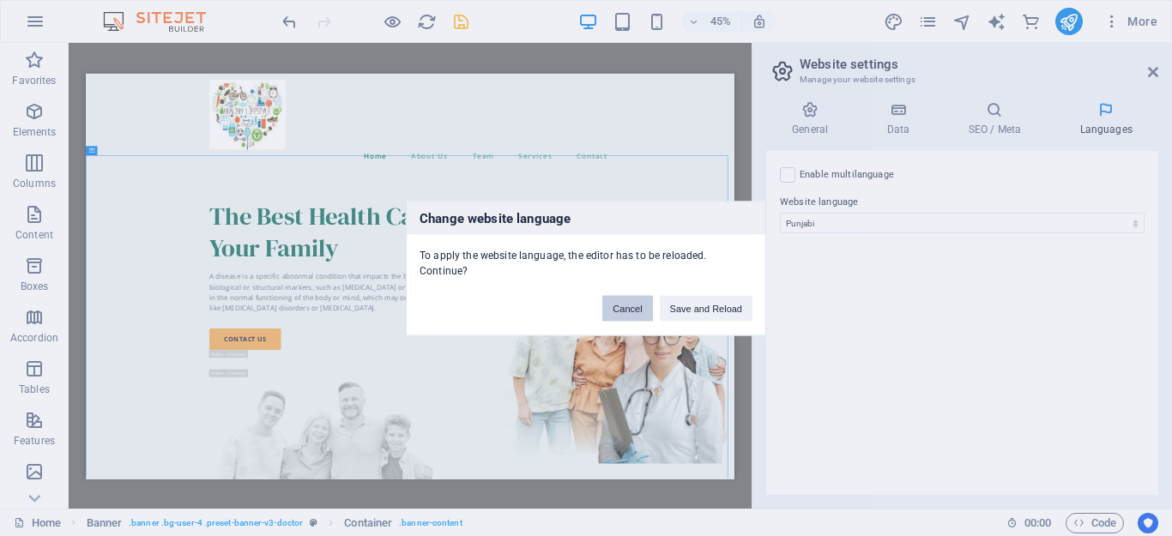
click at [632, 305] on button "Cancel" at bounding box center [627, 308] width 50 height 26
select select "41"
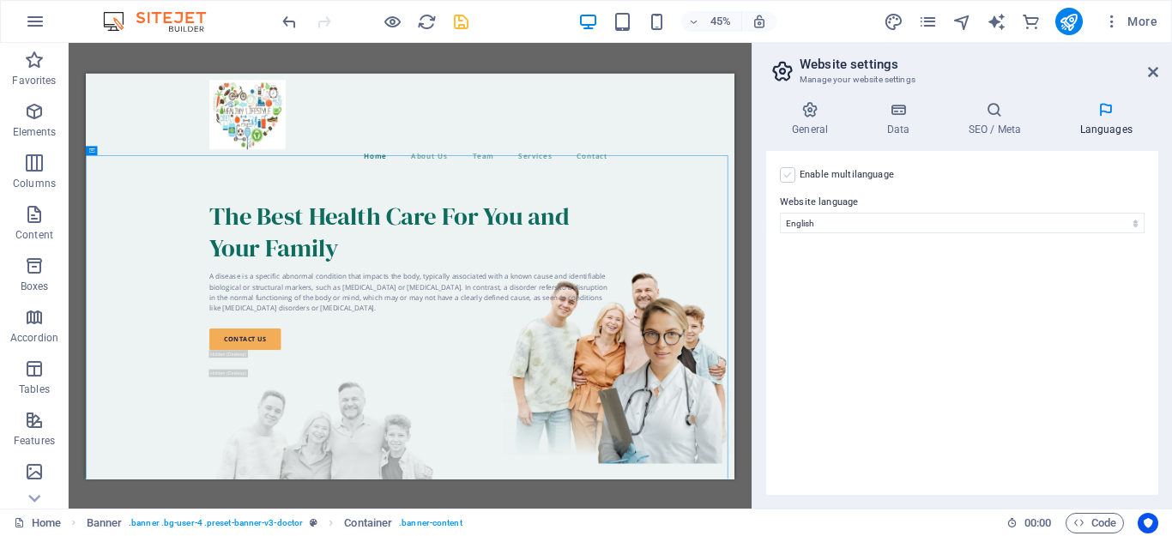
click at [786, 176] on label at bounding box center [787, 174] width 15 height 15
click at [0, 0] on input "Enable multilanguage To disable multilanguage delete all languages until only o…" at bounding box center [0, 0] width 0 height 0
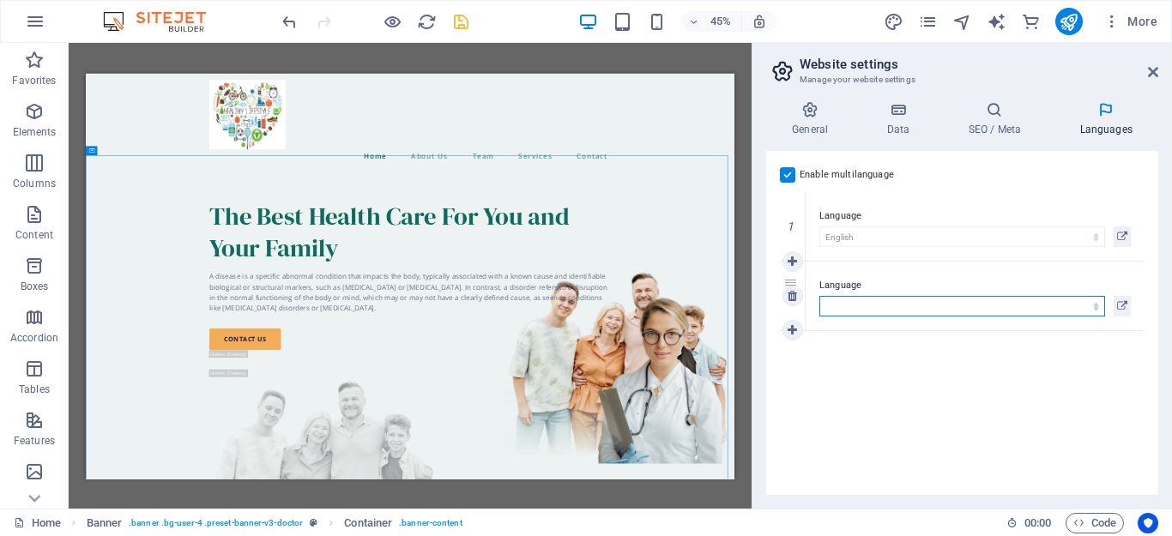
click at [866, 308] on select "Abkhazian Afar Afrikaans Akan Albanian Amharic Arabic Aragonese Armenian Assame…" at bounding box center [963, 306] width 286 height 21
select select "129"
click at [820, 296] on select "Abkhazian Afar Afrikaans Akan Albanian Amharic Arabic Aragonese Armenian Assame…" at bounding box center [963, 306] width 286 height 21
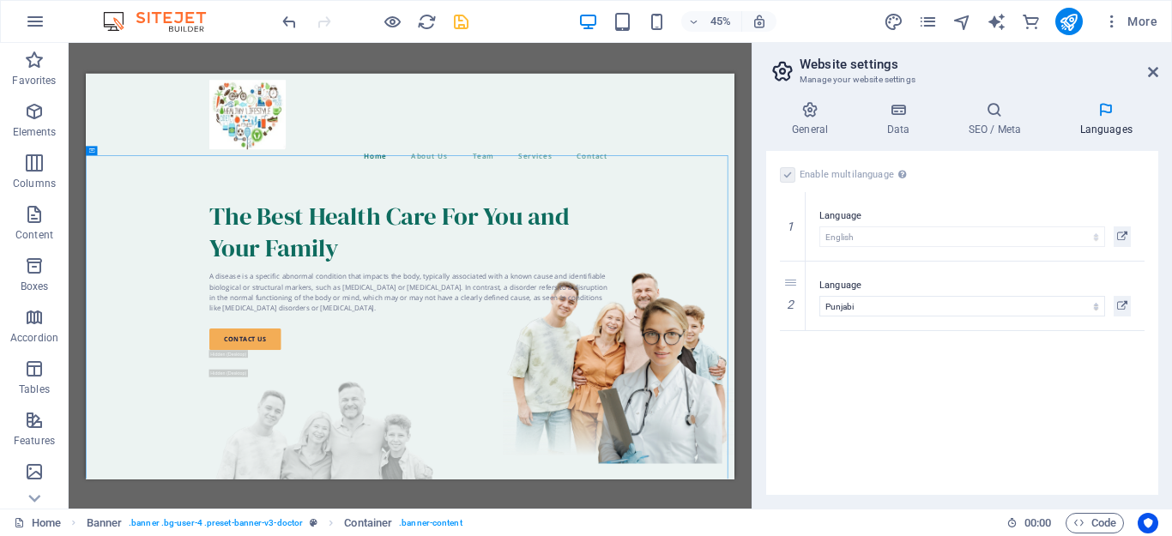
click at [848, 384] on div "Enable multilanguage To disable multilanguage delete all languages until only o…" at bounding box center [962, 323] width 392 height 344
drag, startPoint x: 1171, startPoint y: 222, endPoint x: 1171, endPoint y: 285, distance: 62.6
click at [1171, 285] on div "General Data SEO / Meta Languages Website name drchat.in Logo Drag files here, …" at bounding box center [963, 298] width 420 height 421
click at [1150, 77] on icon at bounding box center [1153, 72] width 10 height 14
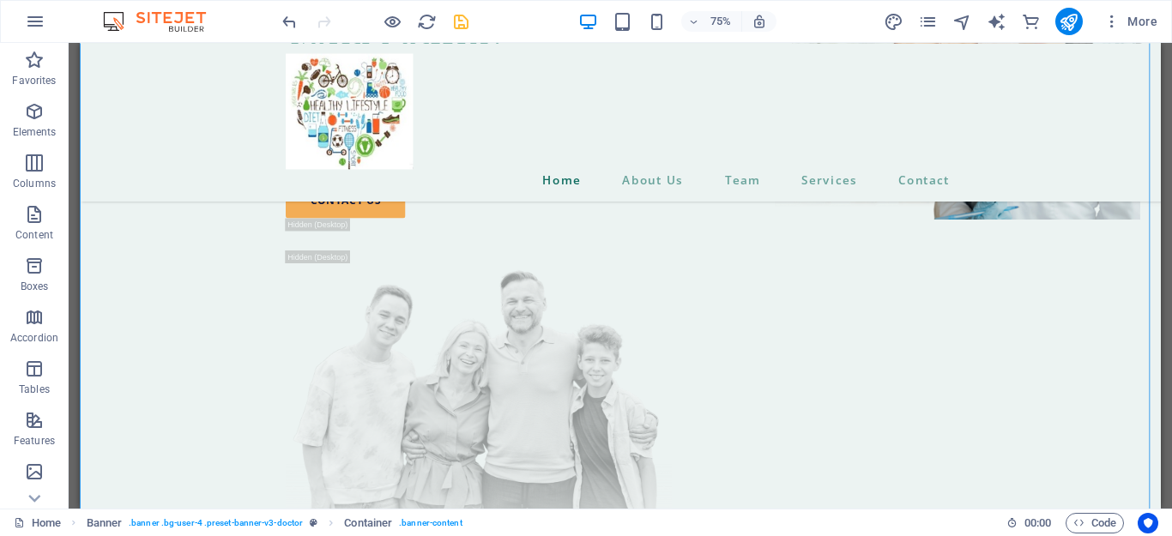
scroll to position [378, 0]
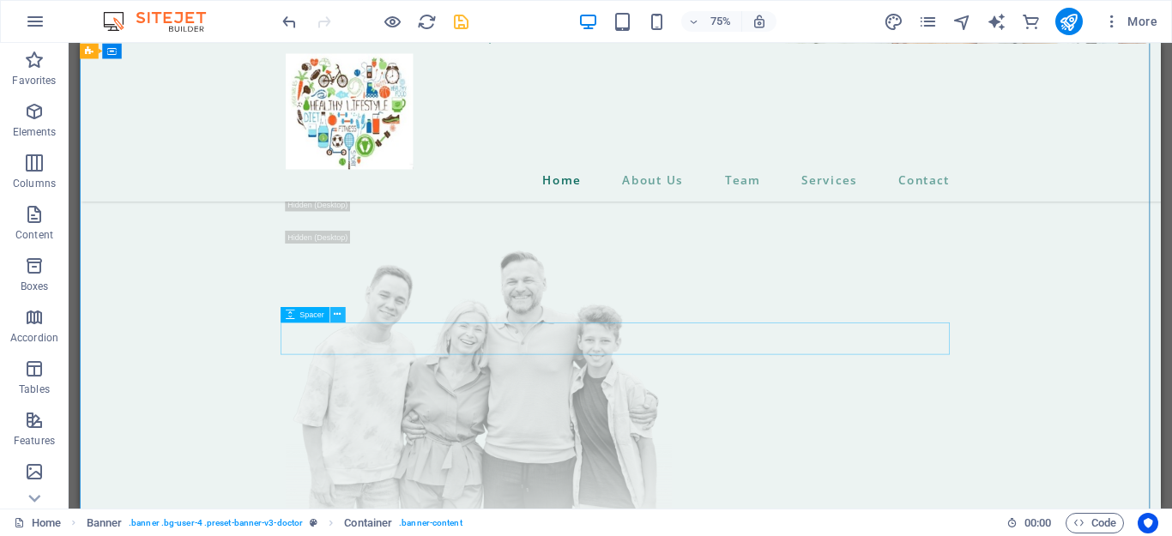
click at [336, 314] on icon at bounding box center [337, 314] width 7 height 14
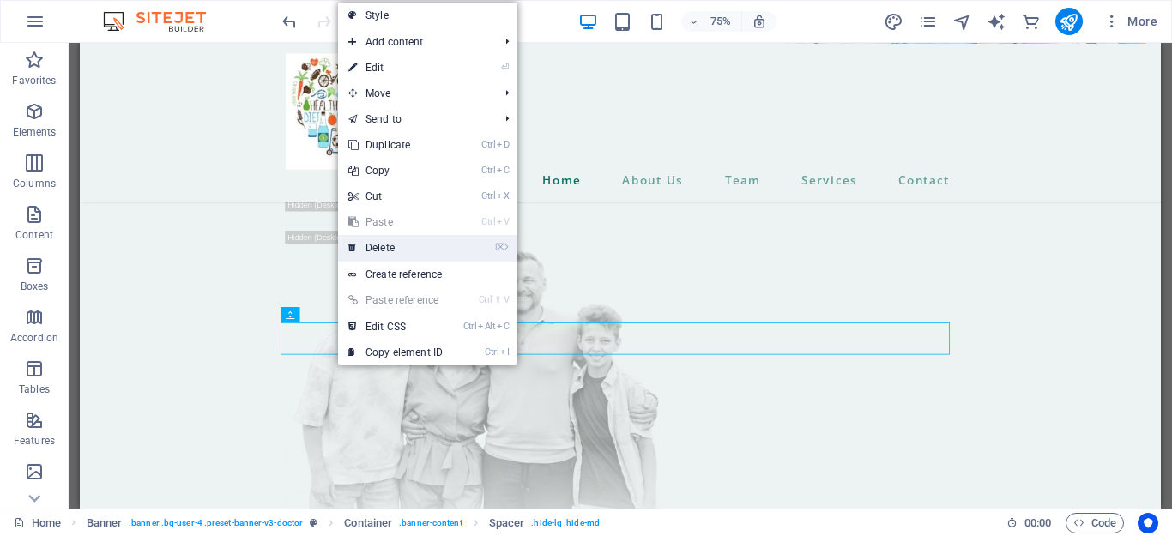
click at [380, 248] on link "⌦ Delete" at bounding box center [395, 248] width 115 height 26
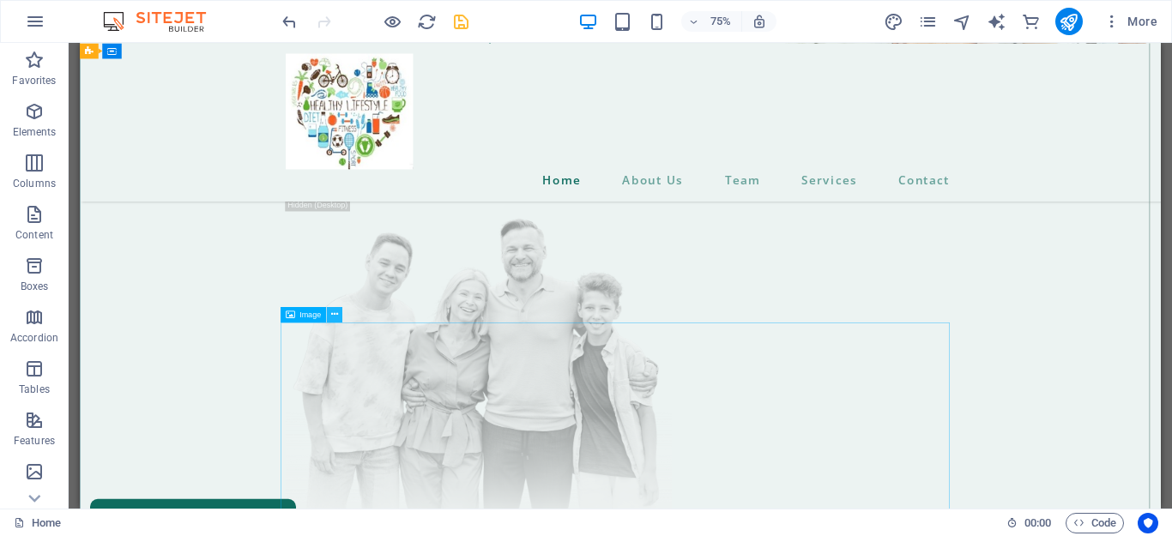
click at [334, 318] on icon at bounding box center [334, 314] width 7 height 14
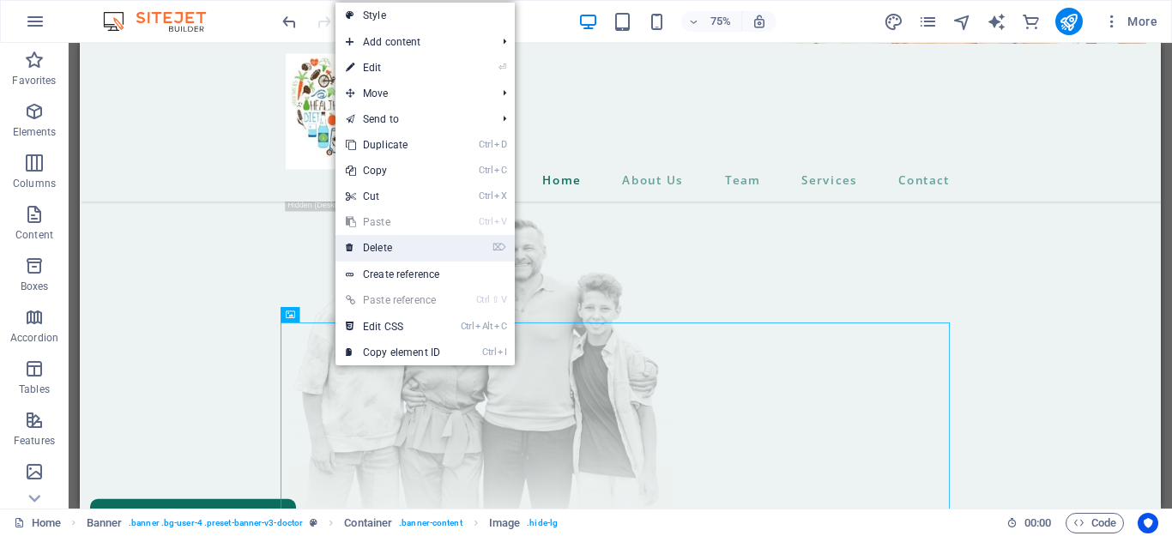
click at [383, 246] on link "⌦ Delete" at bounding box center [393, 248] width 115 height 26
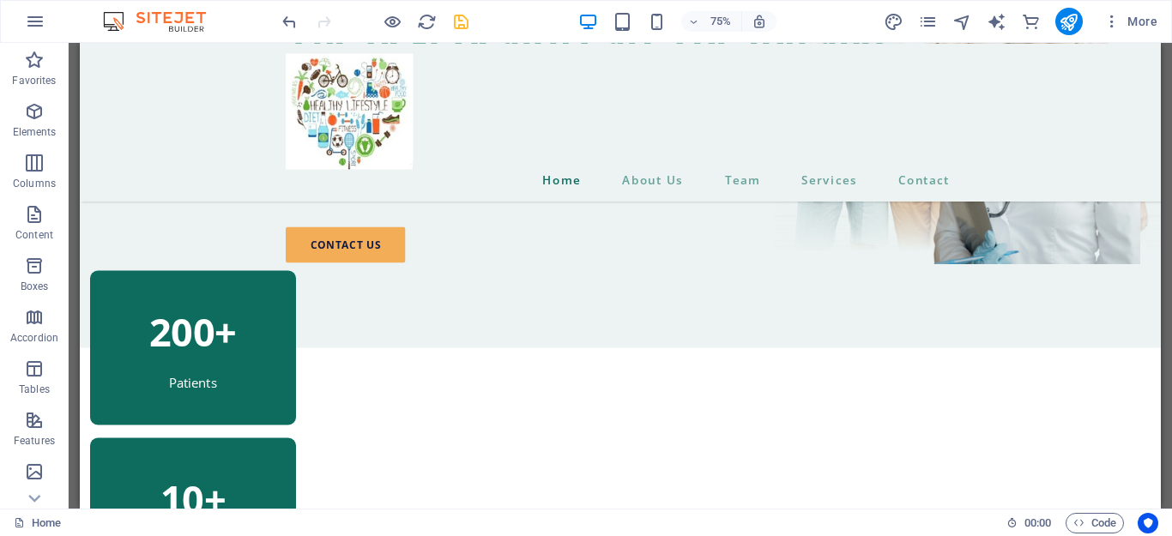
scroll to position [299, 0]
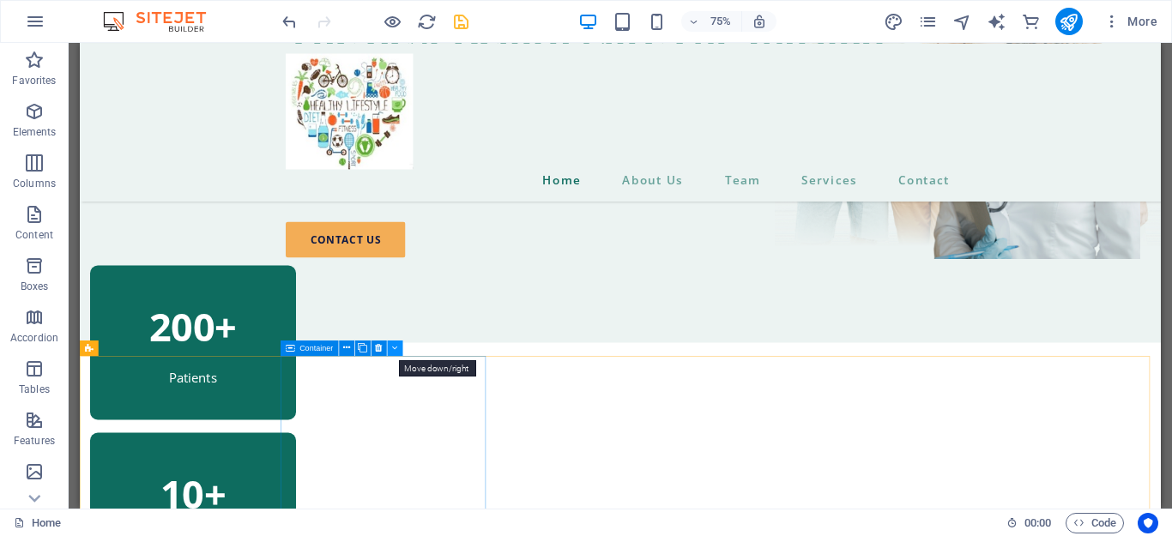
click at [392, 351] on icon at bounding box center [395, 348] width 6 height 14
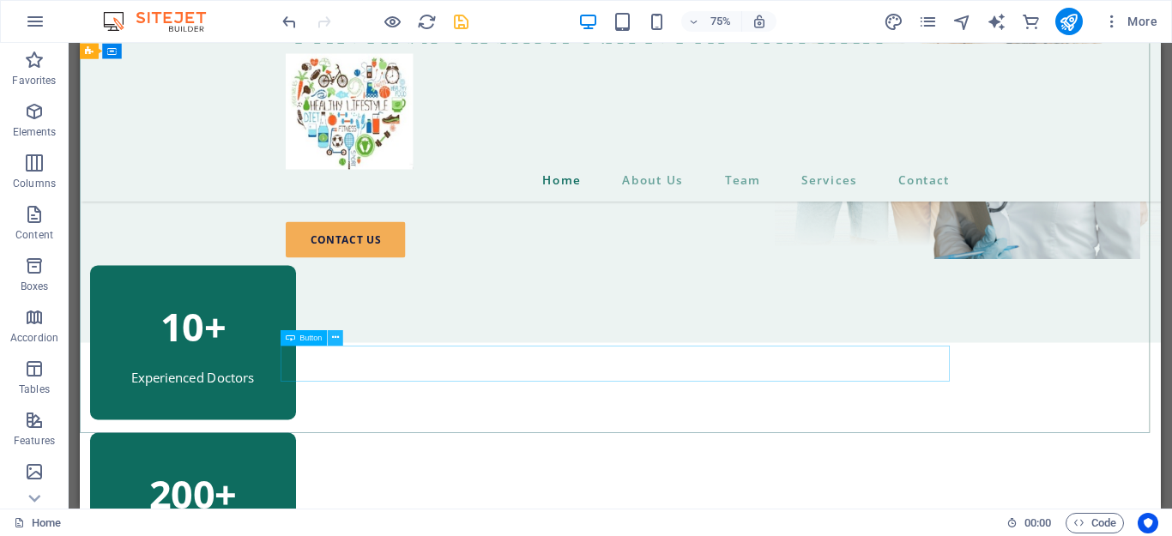
click at [335, 335] on icon at bounding box center [335, 337] width 7 height 14
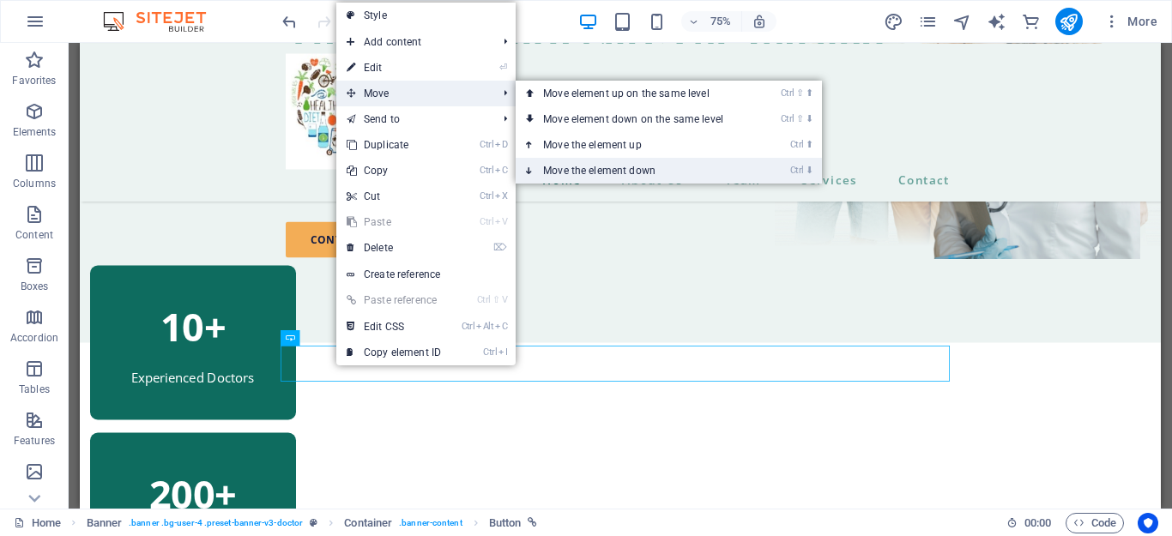
click at [575, 161] on link "Ctrl ⬇ Move the element down" at bounding box center [637, 171] width 242 height 26
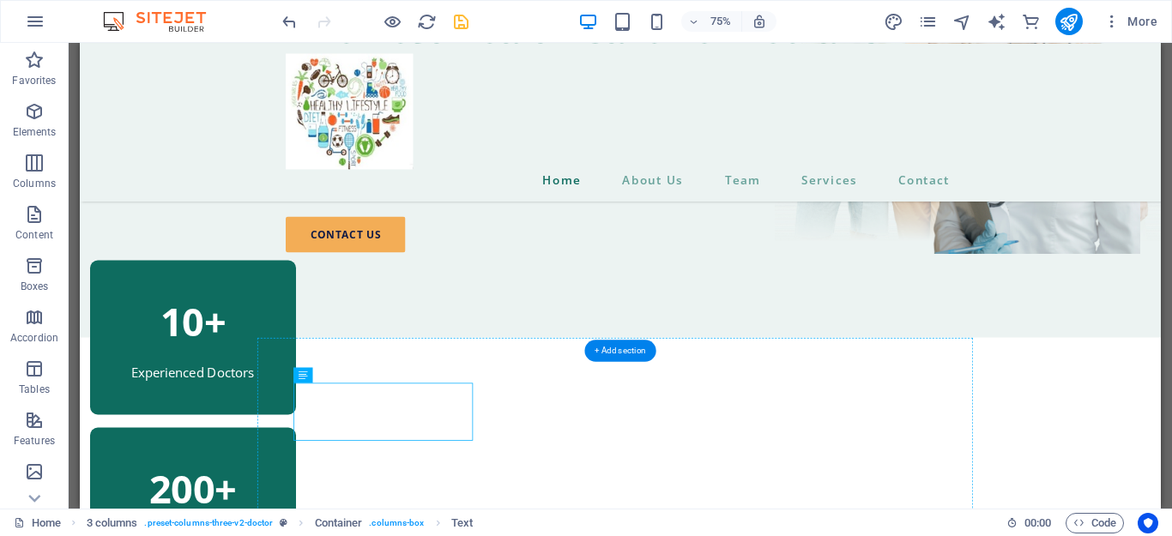
drag, startPoint x: 600, startPoint y: 524, endPoint x: 609, endPoint y: 644, distance: 119.7
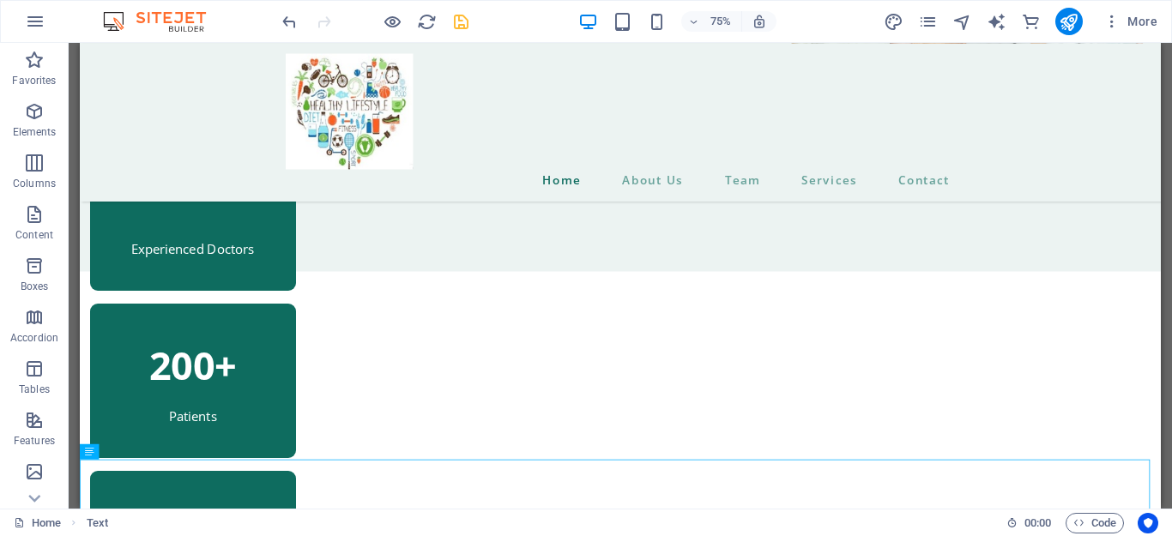
scroll to position [401, 0]
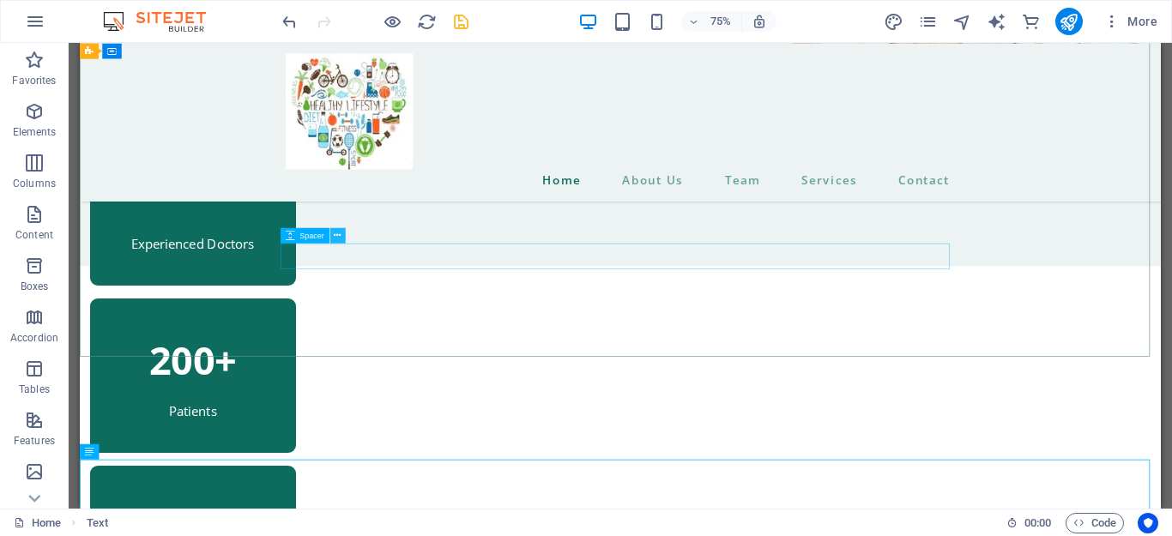
click at [337, 241] on icon at bounding box center [337, 235] width 7 height 14
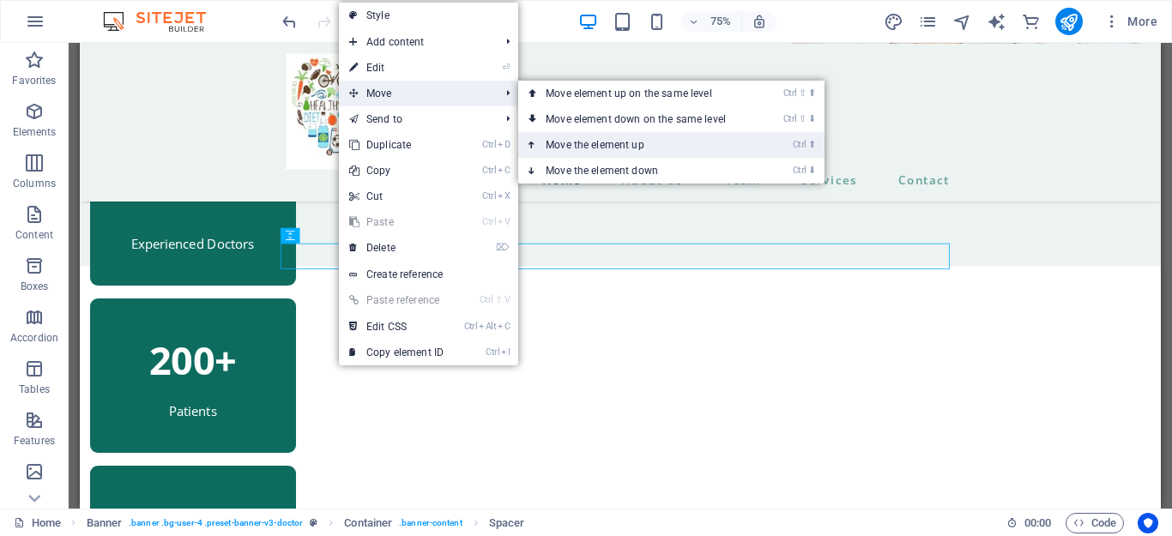
click at [568, 148] on link "Ctrl ⬆ Move the element up" at bounding box center [639, 145] width 242 height 26
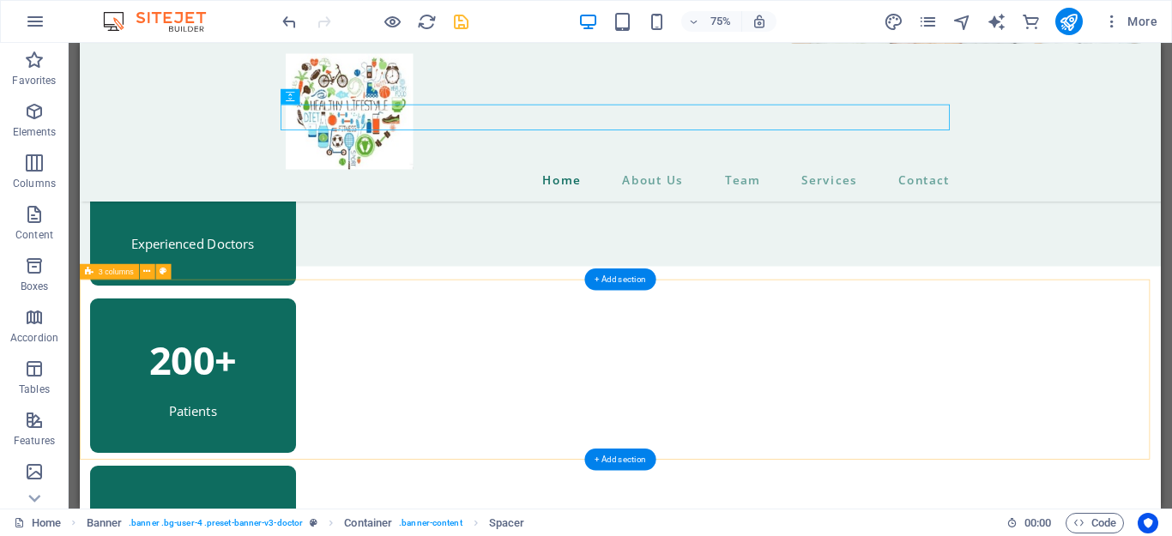
click at [1171, 407] on div "Experienced Doctors 200+ Patients 10+ Years of Experience" at bounding box center [801, 542] width 1442 height 609
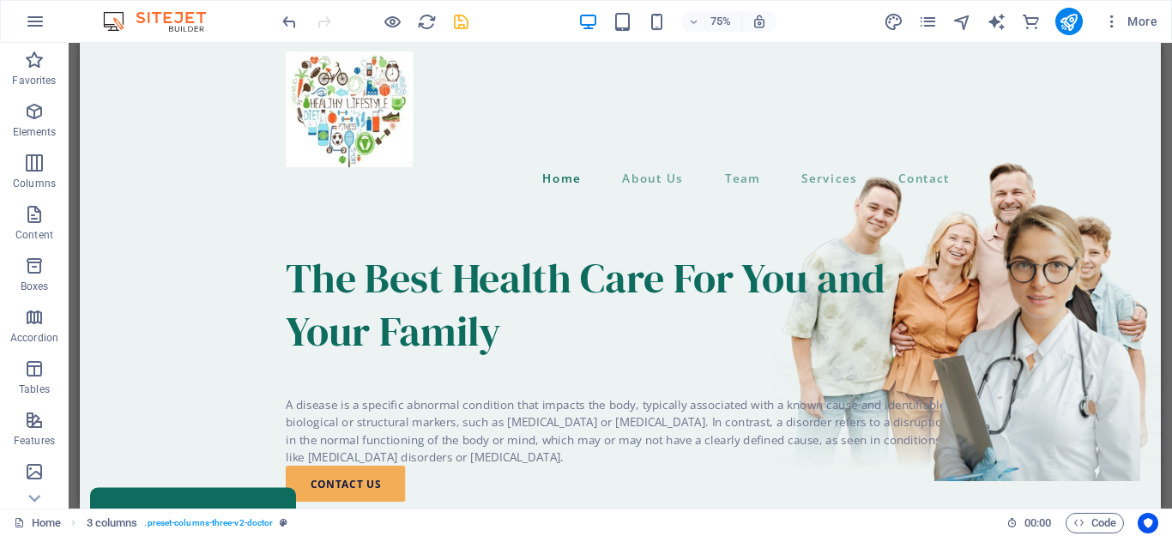
scroll to position [0, 0]
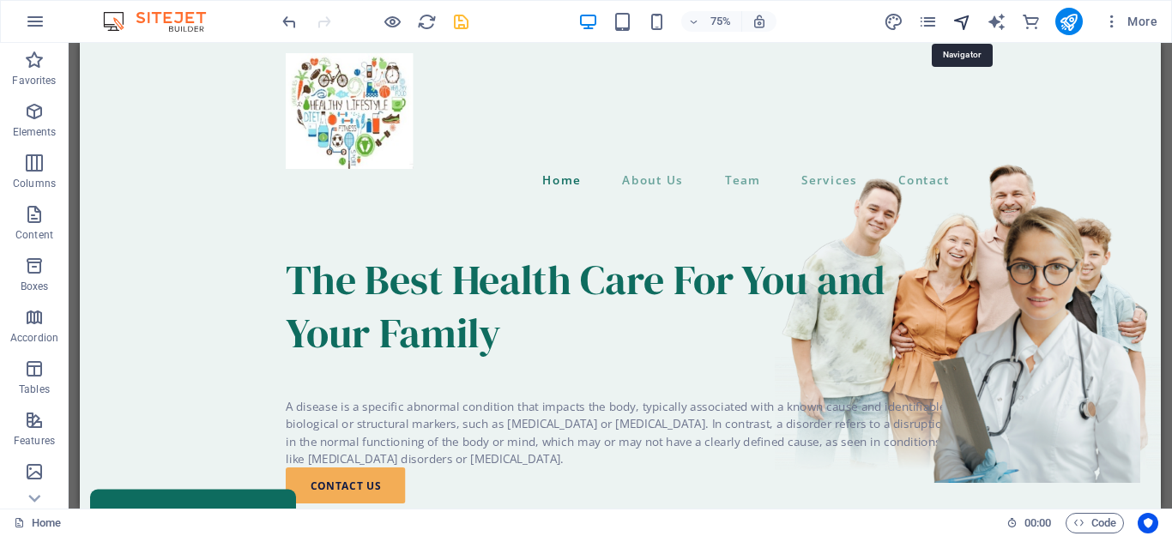
click at [961, 26] on icon "navigator" at bounding box center [963, 22] width 20 height 20
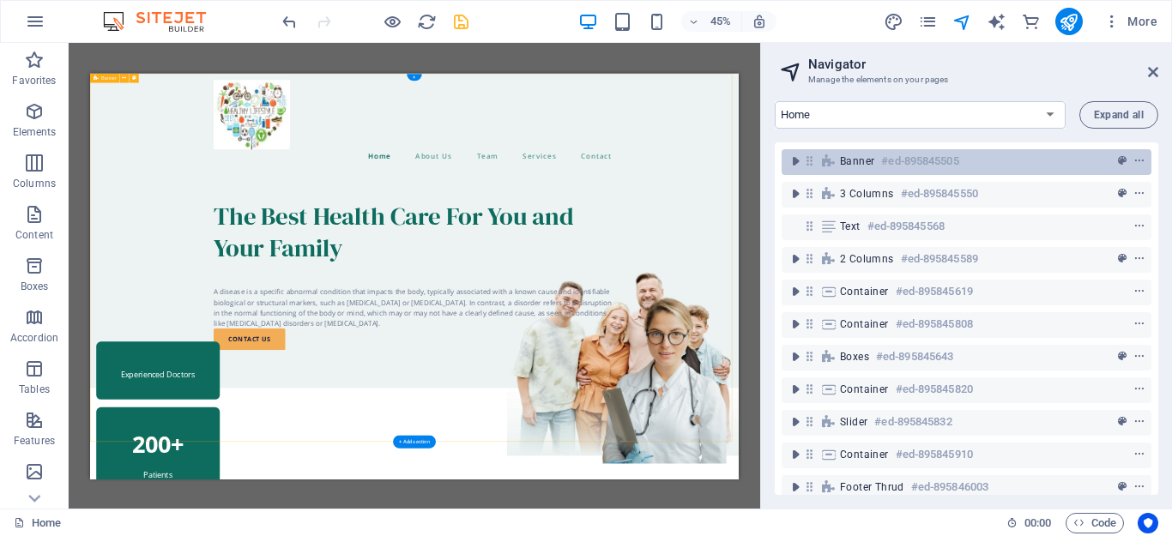
click at [826, 169] on div "Banner #ed-895845505" at bounding box center [967, 162] width 370 height 26
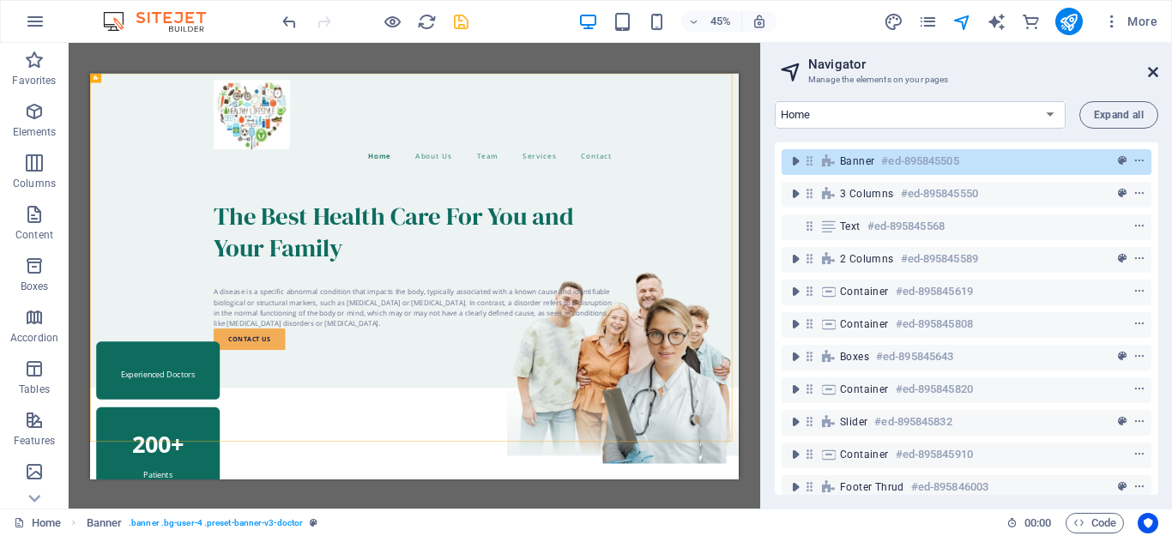
click at [1154, 65] on icon at bounding box center [1153, 72] width 10 height 14
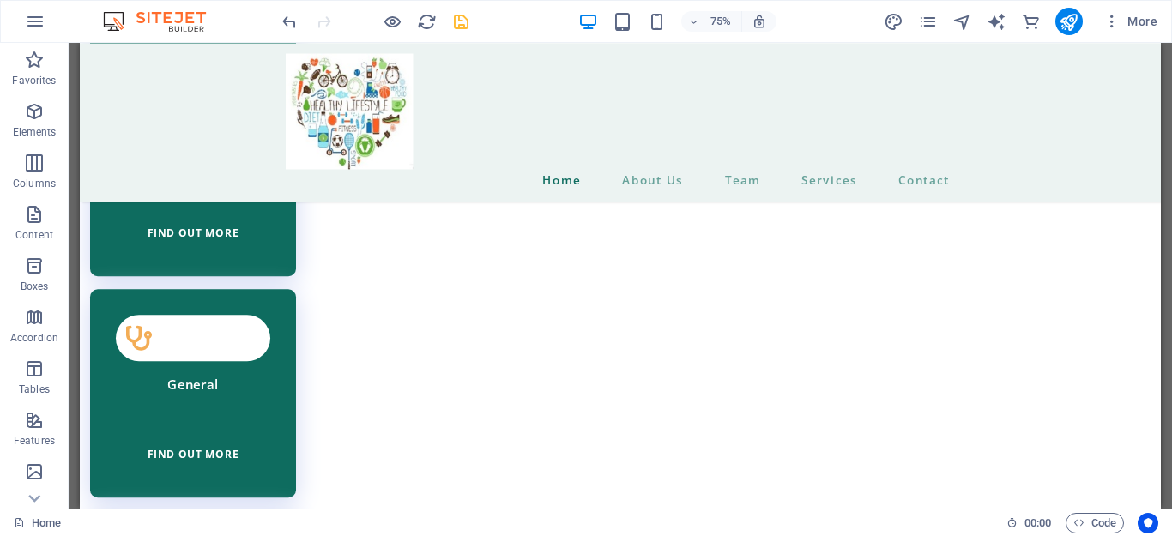
scroll to position [3433, 0]
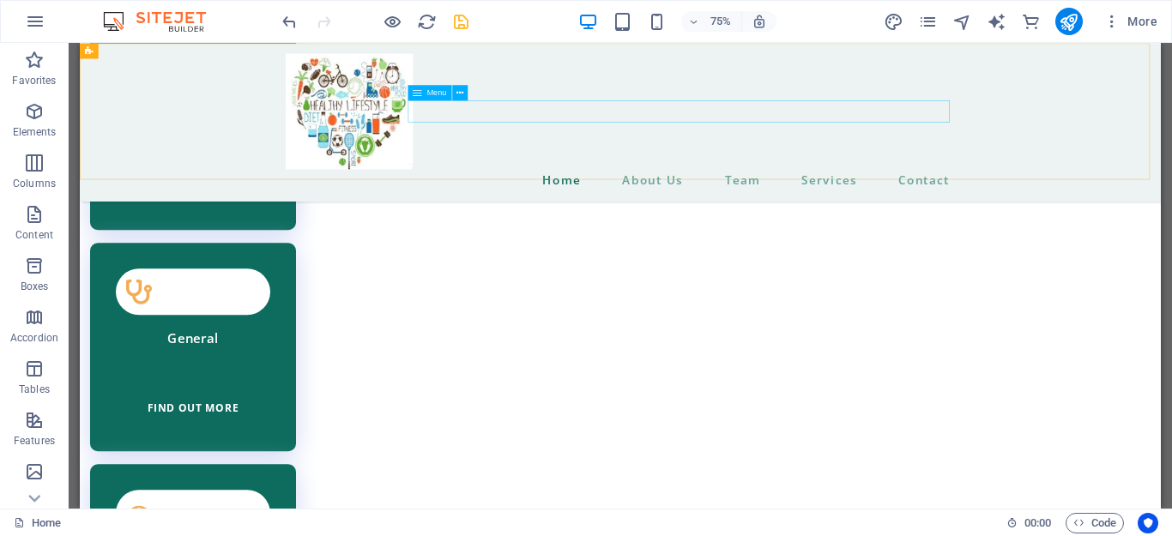
click at [1171, 211] on nav "Home About Us Team Services Contact" at bounding box center [800, 225] width 892 height 29
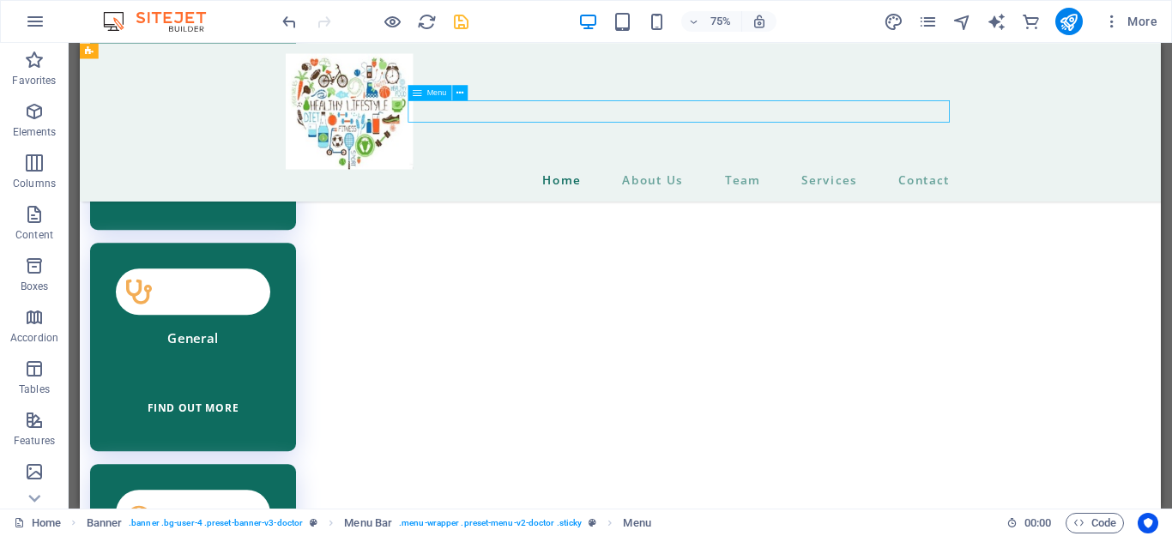
click at [1171, 211] on nav "Home About Us Team Services Contact" at bounding box center [800, 225] width 892 height 29
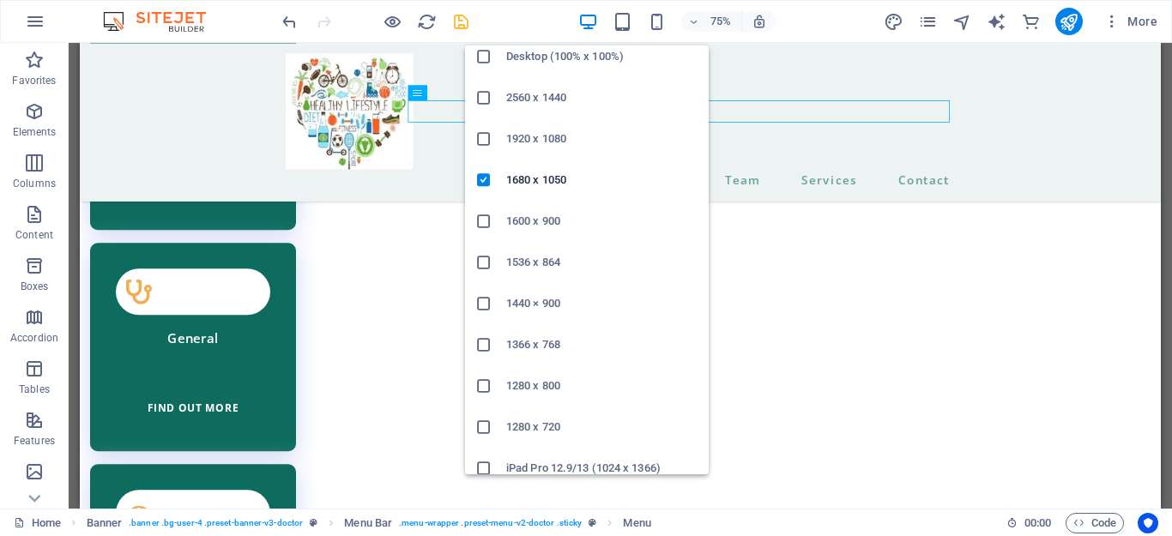
scroll to position [106, 0]
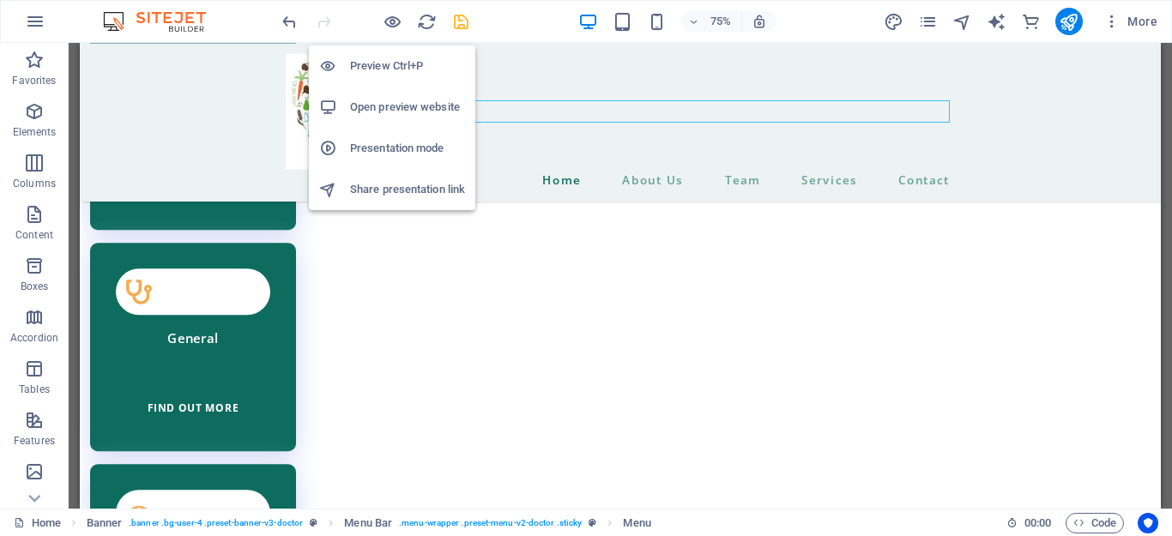
click at [402, 144] on h6 "Presentation mode" at bounding box center [407, 148] width 115 height 21
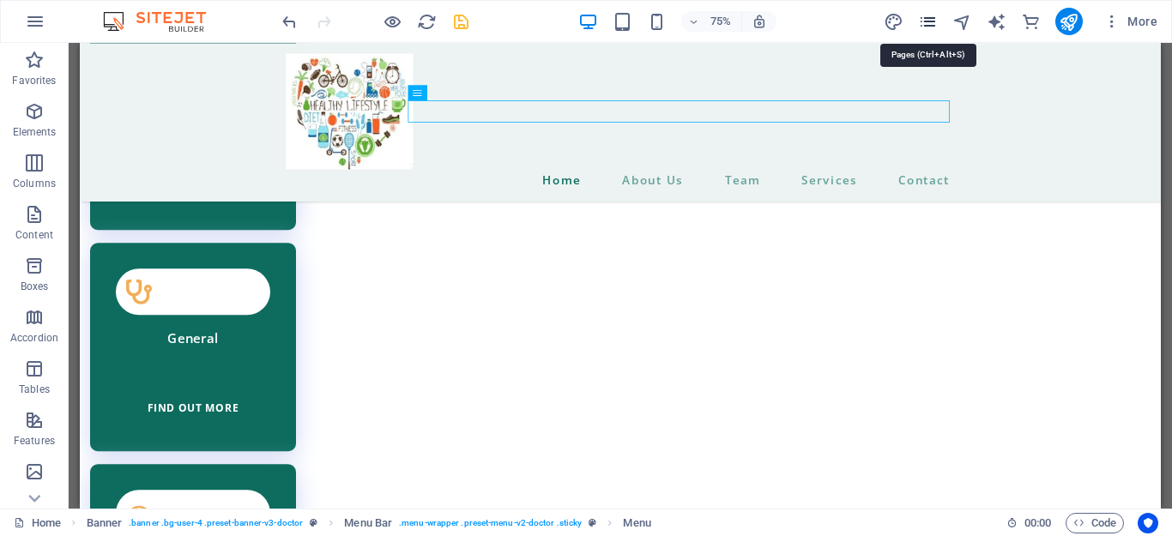
click at [925, 20] on icon "pages" at bounding box center [928, 22] width 20 height 20
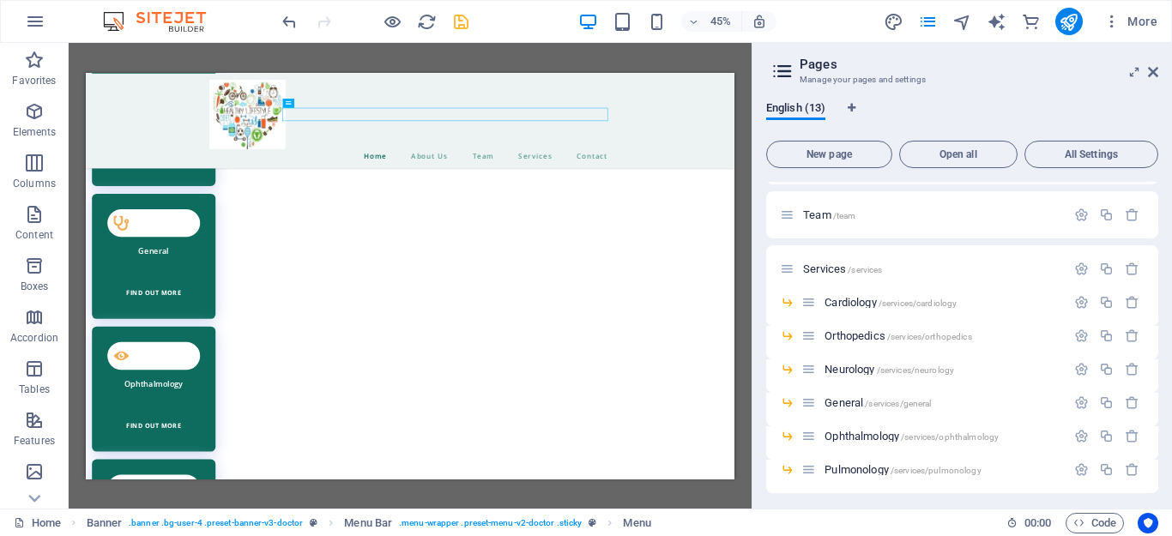
scroll to position [0, 0]
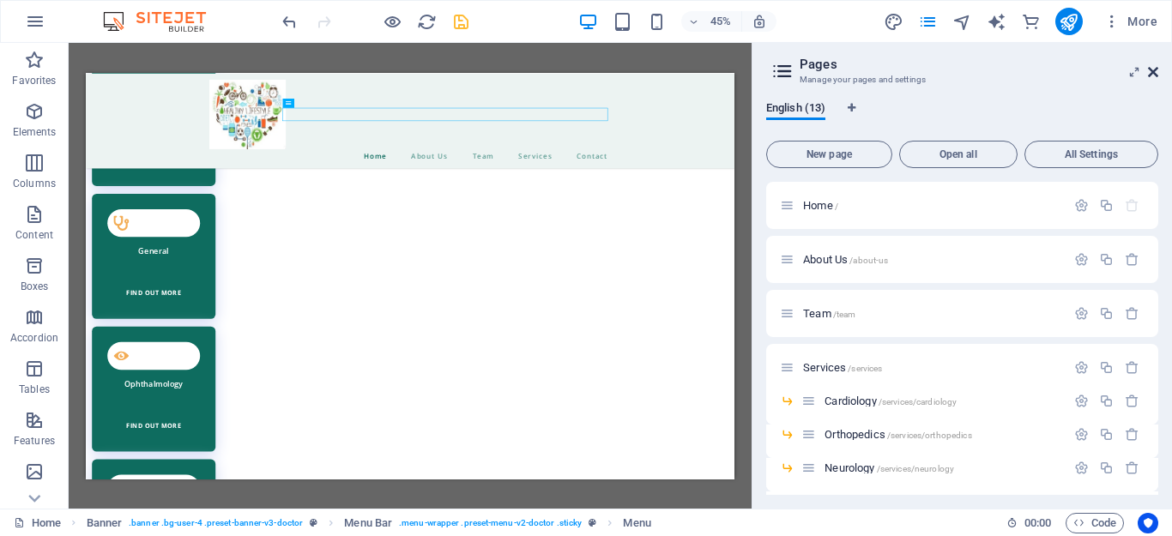
click at [1155, 72] on icon at bounding box center [1153, 72] width 10 height 14
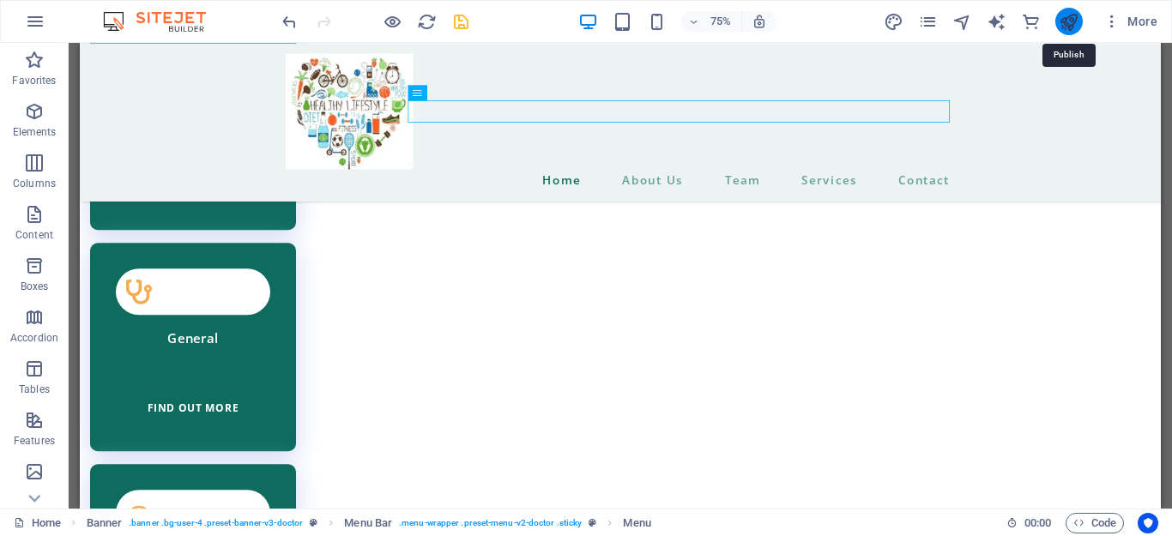
click at [1068, 24] on icon "publish" at bounding box center [1069, 22] width 20 height 20
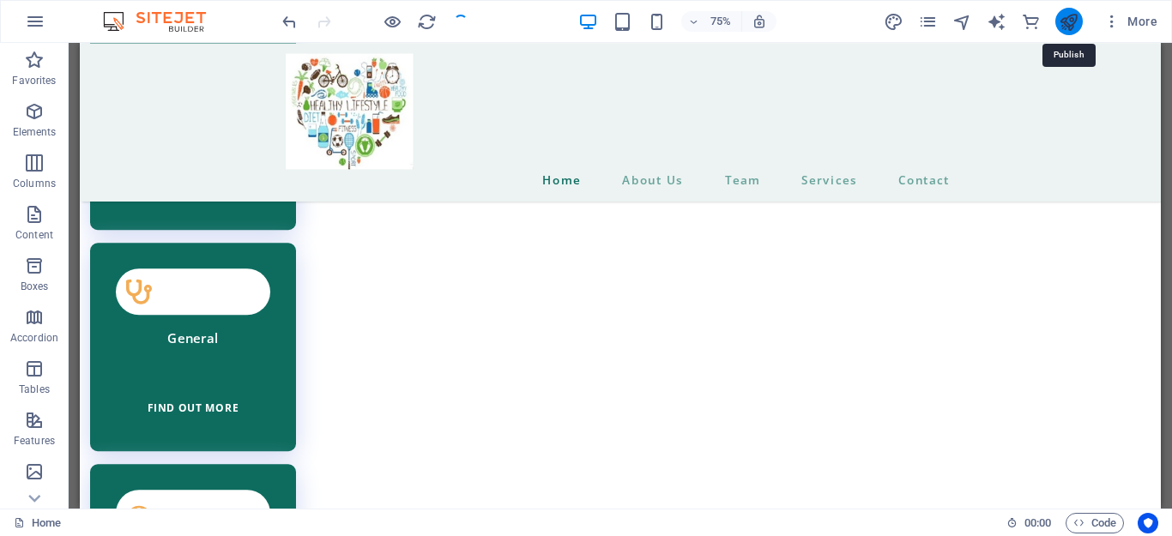
click at [1068, 21] on icon "publish" at bounding box center [1069, 22] width 20 height 20
click at [1068, 15] on icon "publish" at bounding box center [1069, 22] width 20 height 20
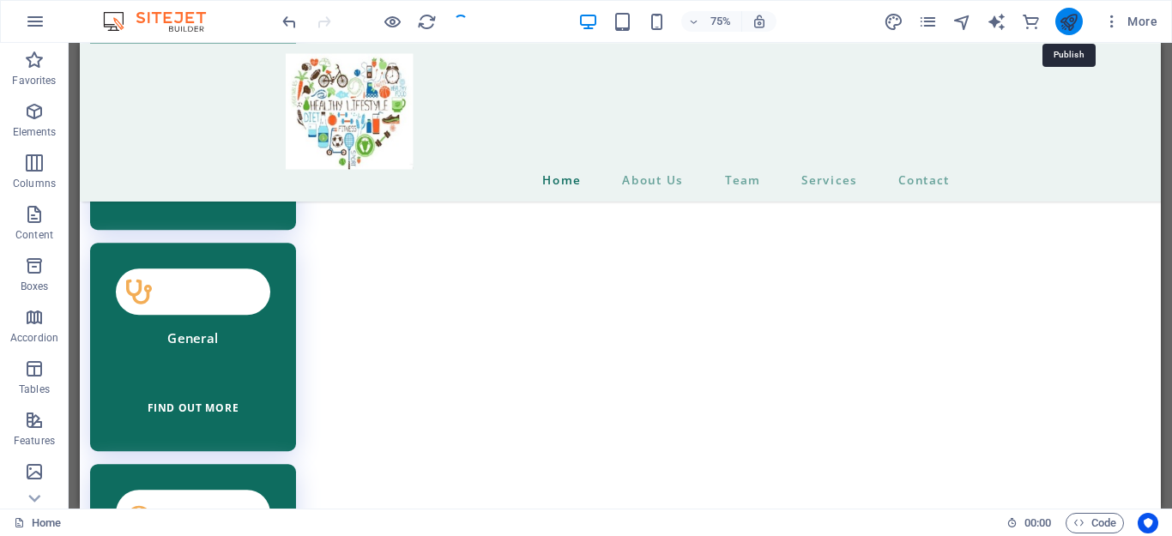
click at [1068, 15] on icon "publish" at bounding box center [1069, 22] width 20 height 20
drag, startPoint x: 1147, startPoint y: 57, endPoint x: 1396, endPoint y: 57, distance: 248.9
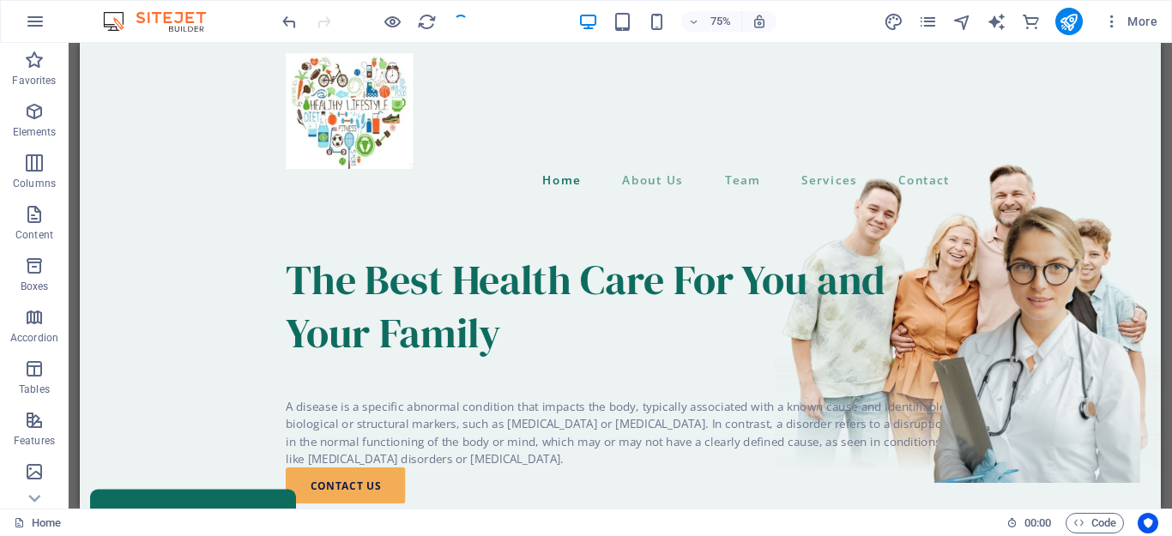
drag, startPoint x: 1516, startPoint y: 511, endPoint x: 1231, endPoint y: 64, distance: 530.9
click at [1069, 27] on icon "publish" at bounding box center [1069, 22] width 20 height 20
click at [1110, 23] on icon "button" at bounding box center [1112, 21] width 17 height 17
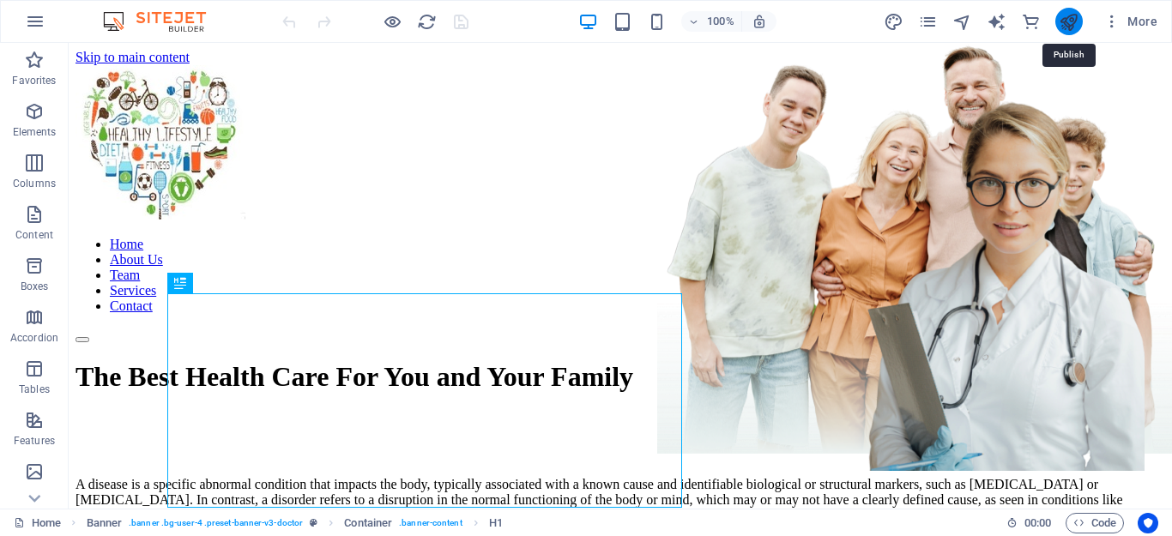
click at [1079, 21] on icon "publish" at bounding box center [1069, 22] width 20 height 20
click at [1113, 27] on icon "button" at bounding box center [1112, 21] width 17 height 17
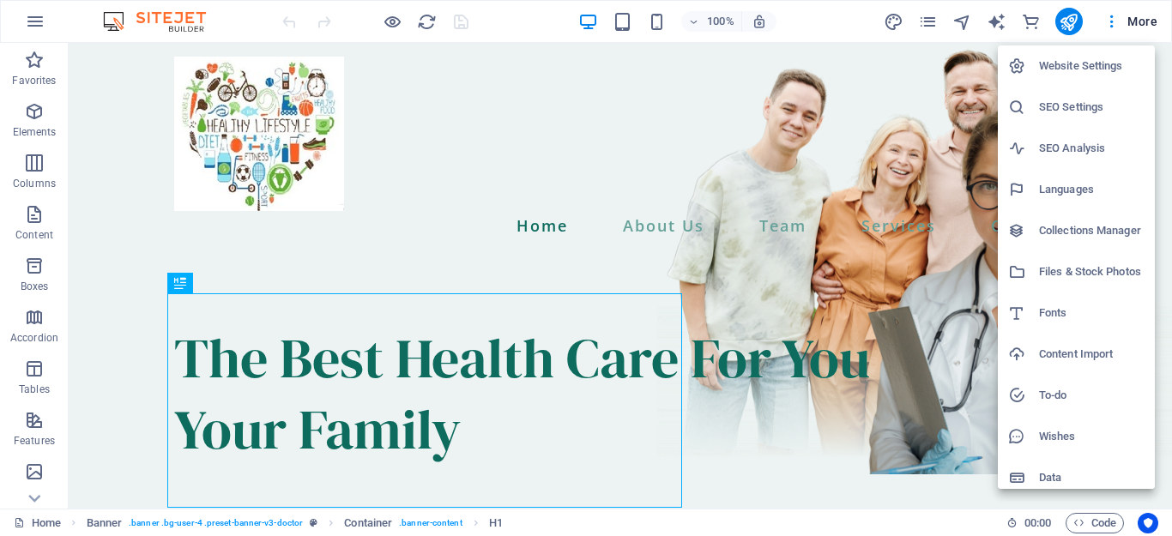
click at [1053, 67] on h6 "Website Settings" at bounding box center [1092, 66] width 106 height 21
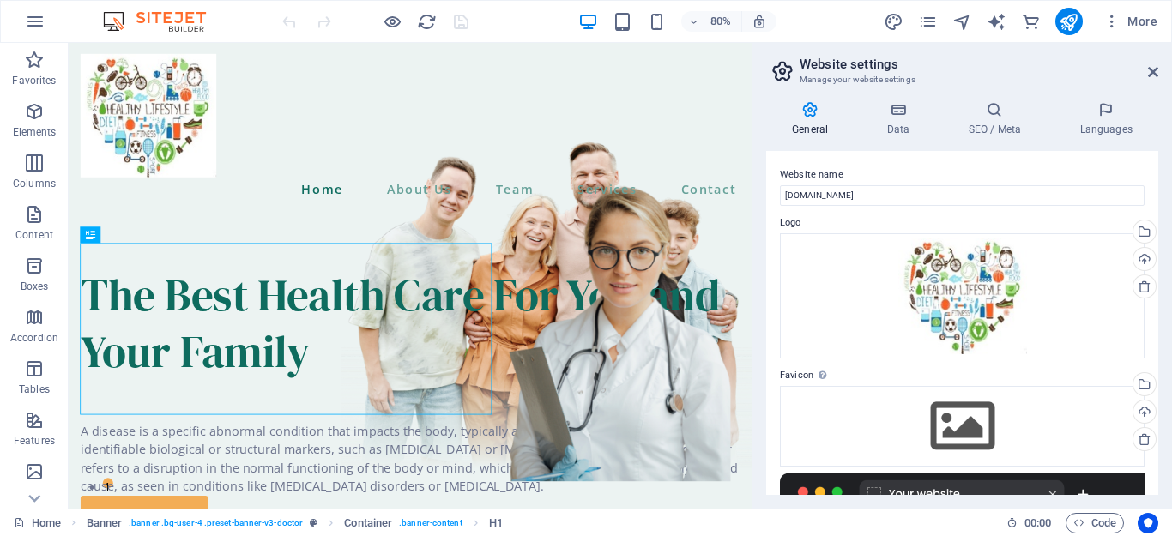
drag, startPoint x: 1154, startPoint y: 299, endPoint x: 1155, endPoint y: 336, distance: 37.8
click at [1155, 336] on div "Website name drchat.in Logo Drag files here, click to choose files or select fi…" at bounding box center [962, 323] width 392 height 344
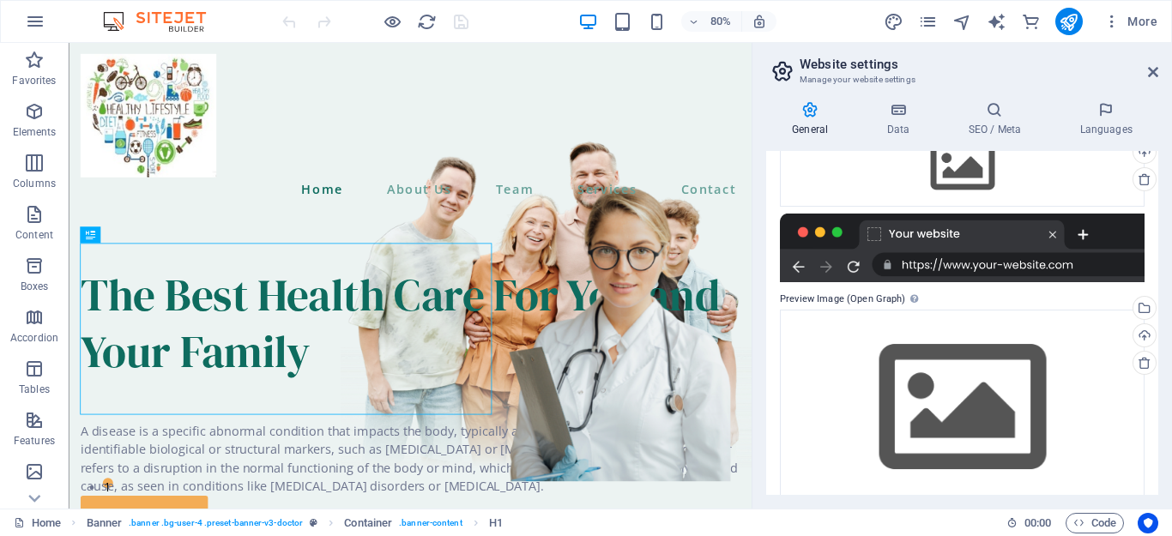
scroll to position [236, 0]
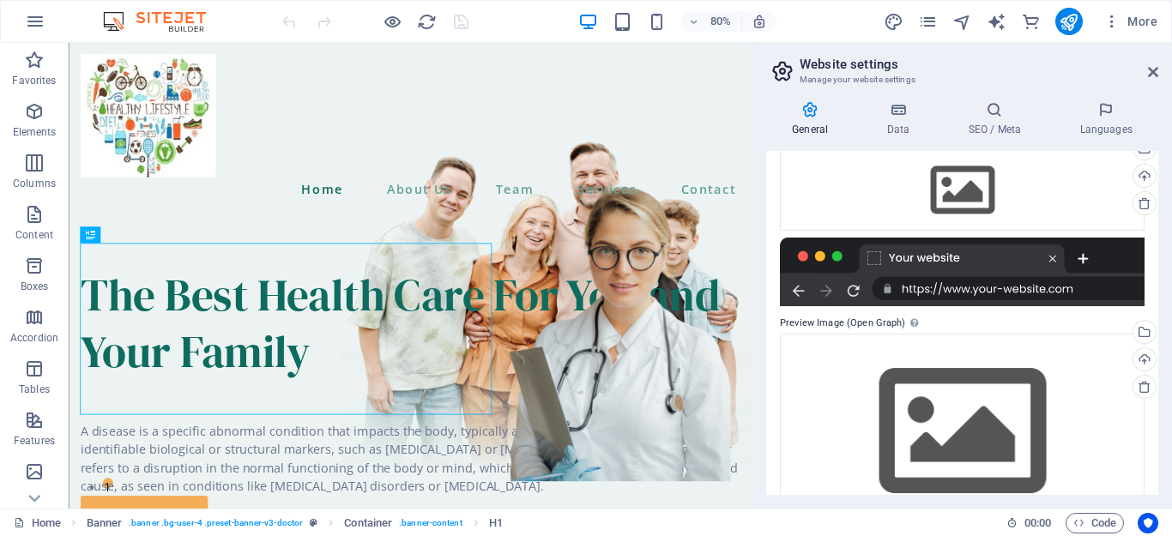
click at [873, 257] on div at bounding box center [962, 272] width 365 height 69
click at [1083, 257] on div at bounding box center [962, 272] width 365 height 69
click at [1084, 261] on div at bounding box center [962, 272] width 365 height 69
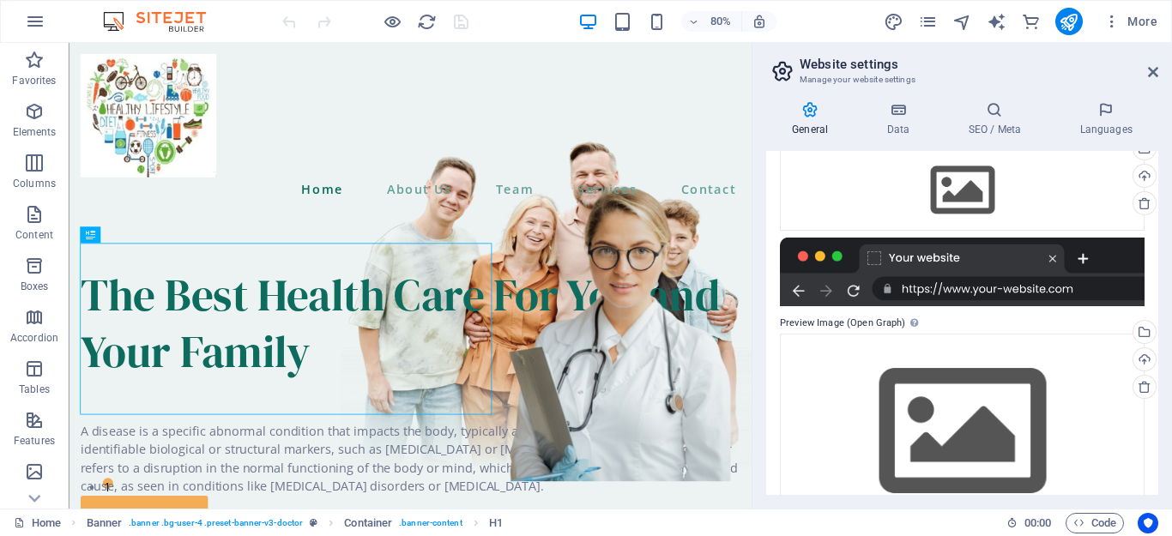
click at [1084, 261] on div at bounding box center [962, 272] width 365 height 69
drag, startPoint x: 1084, startPoint y: 261, endPoint x: 1122, endPoint y: 228, distance: 50.5
click at [1122, 228] on div "Favicon Set the favicon of your website here. A favicon is a small icon shown i…" at bounding box center [962, 218] width 365 height 177
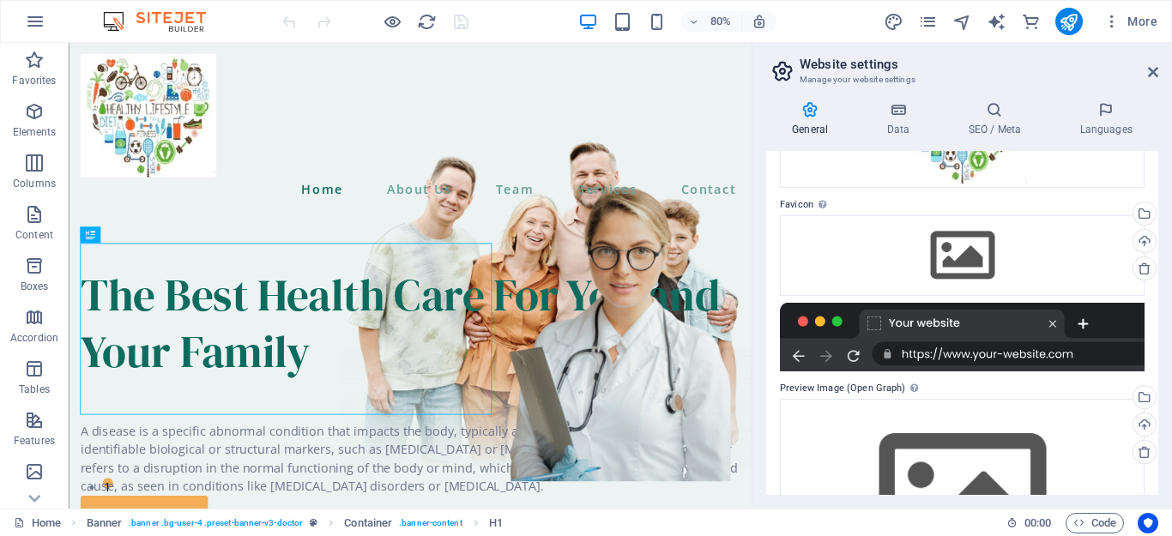
scroll to position [168, 0]
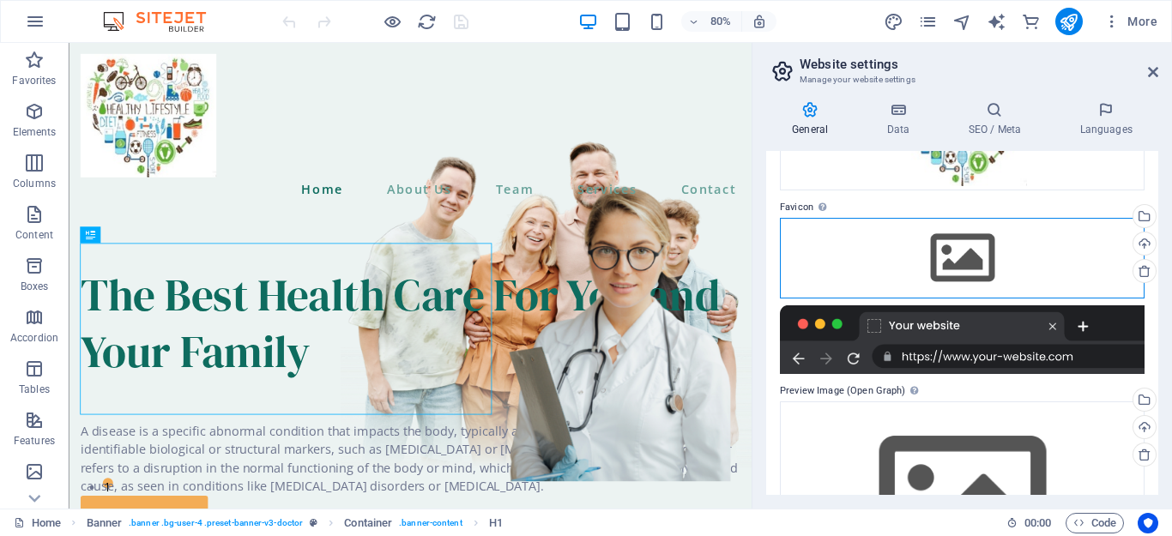
click at [952, 275] on div "Drag files here, click to choose files or select files from Files or our free s…" at bounding box center [962, 258] width 365 height 81
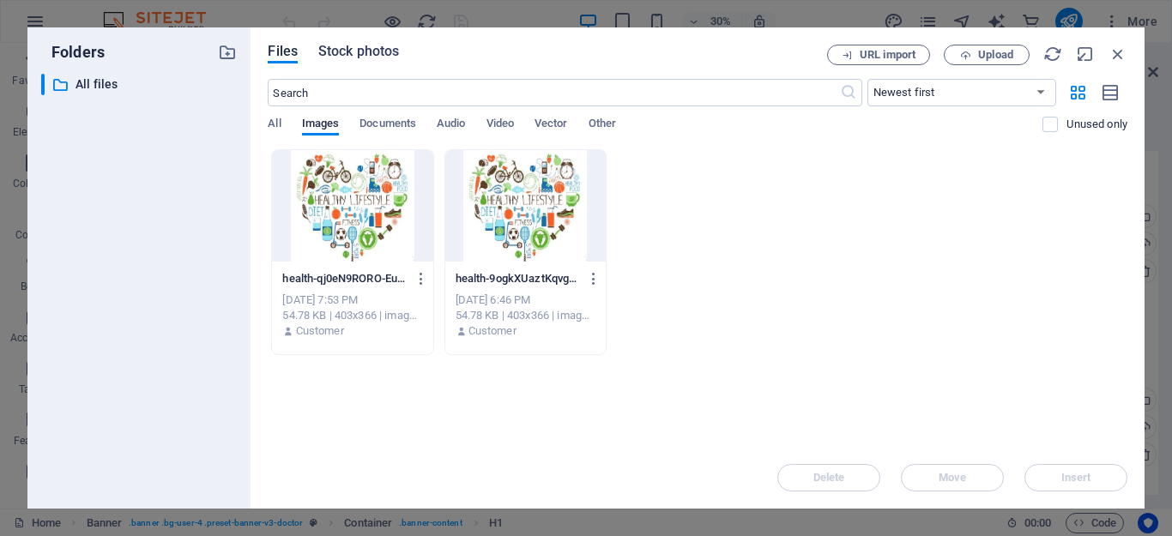
click at [370, 59] on span "Stock photos" at bounding box center [358, 51] width 81 height 21
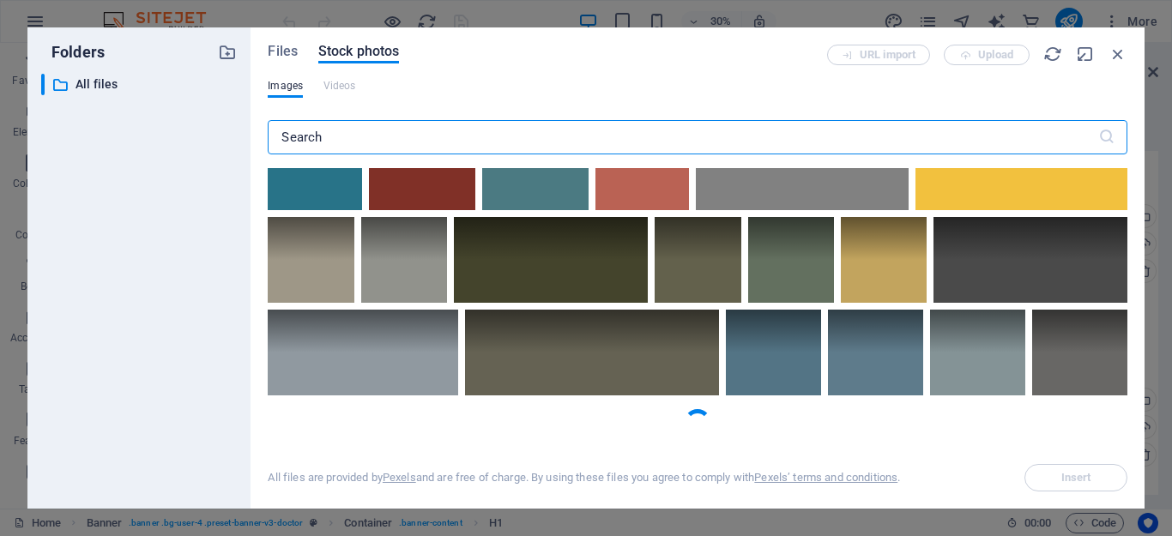
scroll to position [0, 0]
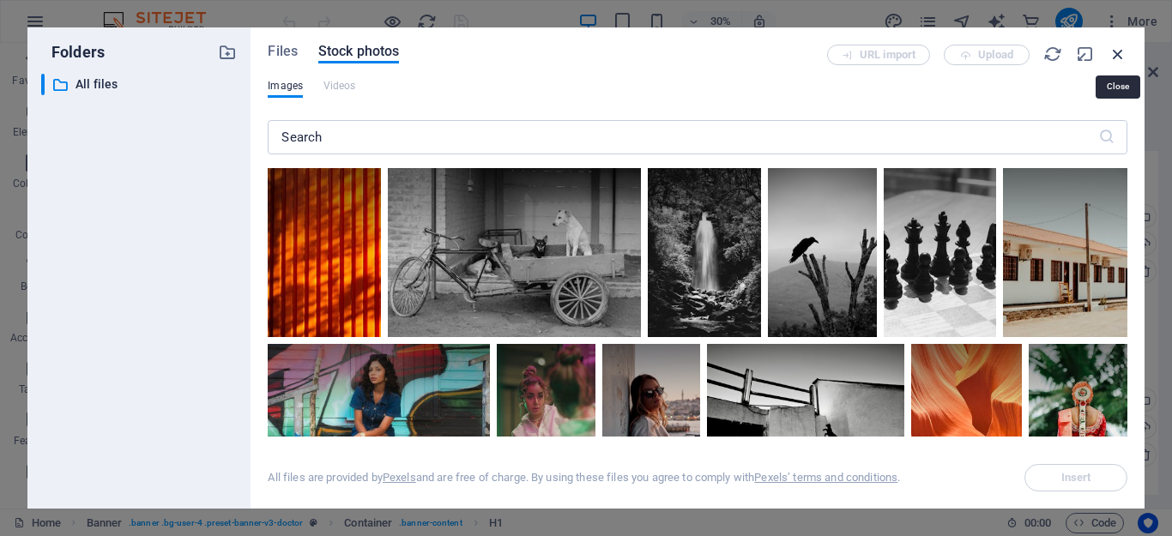
click at [1116, 55] on icon "button" at bounding box center [1118, 54] width 19 height 19
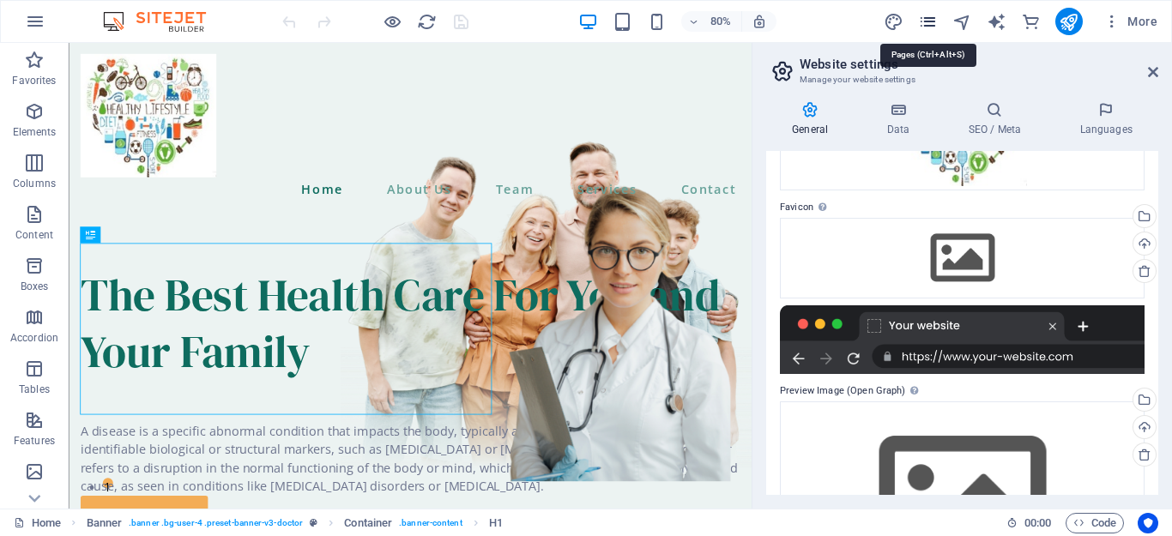
click at [924, 27] on icon "pages" at bounding box center [928, 22] width 20 height 20
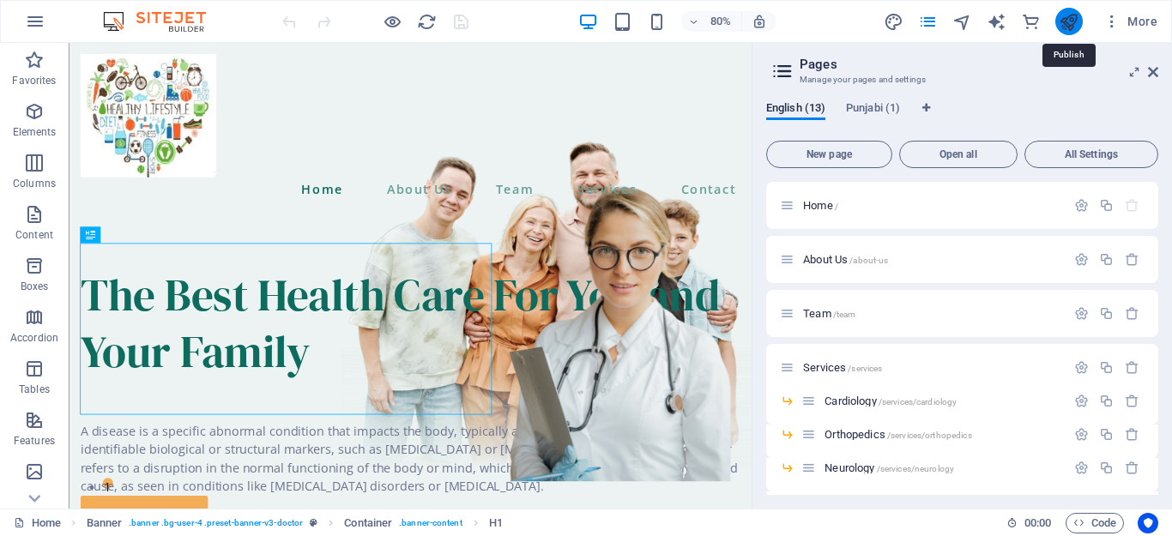
click at [1069, 27] on icon "publish" at bounding box center [1069, 22] width 20 height 20
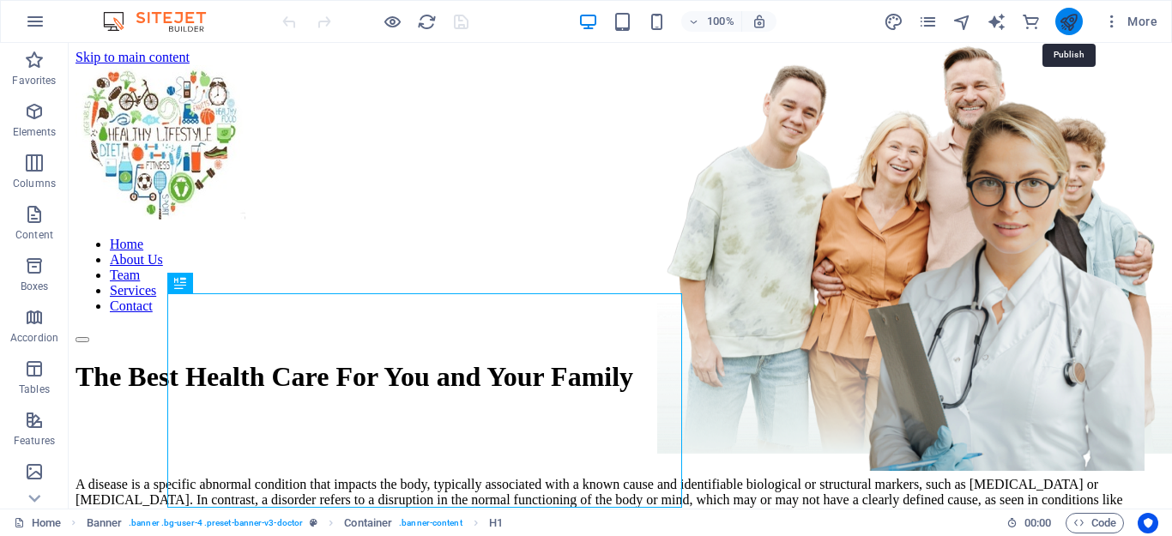
click at [1070, 22] on icon "publish" at bounding box center [1069, 22] width 20 height 20
click at [39, 27] on icon "button" at bounding box center [35, 21] width 21 height 21
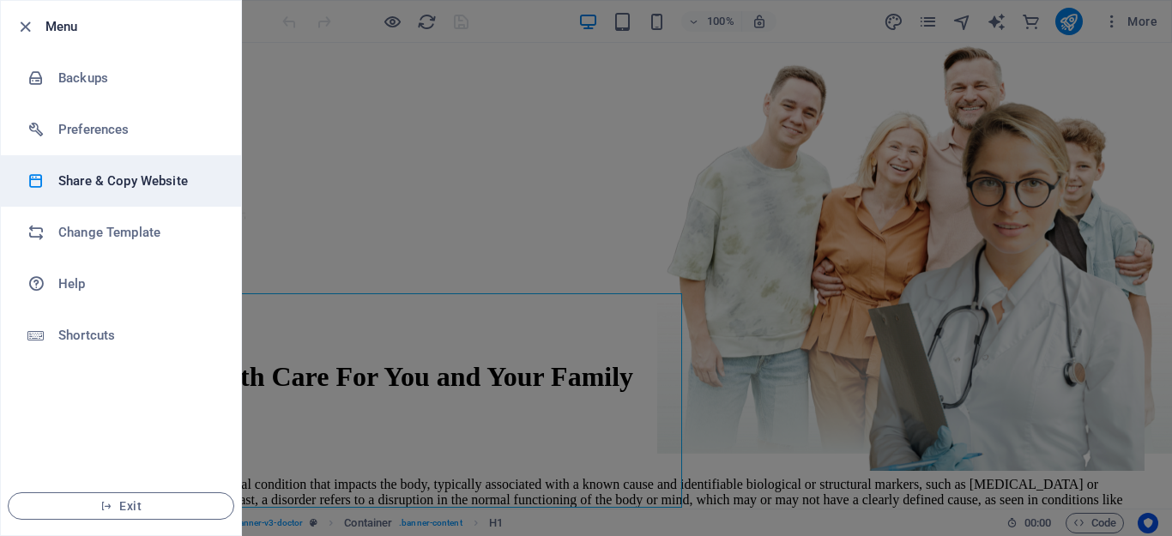
click at [115, 185] on h6 "Share & Copy Website" at bounding box center [137, 181] width 159 height 21
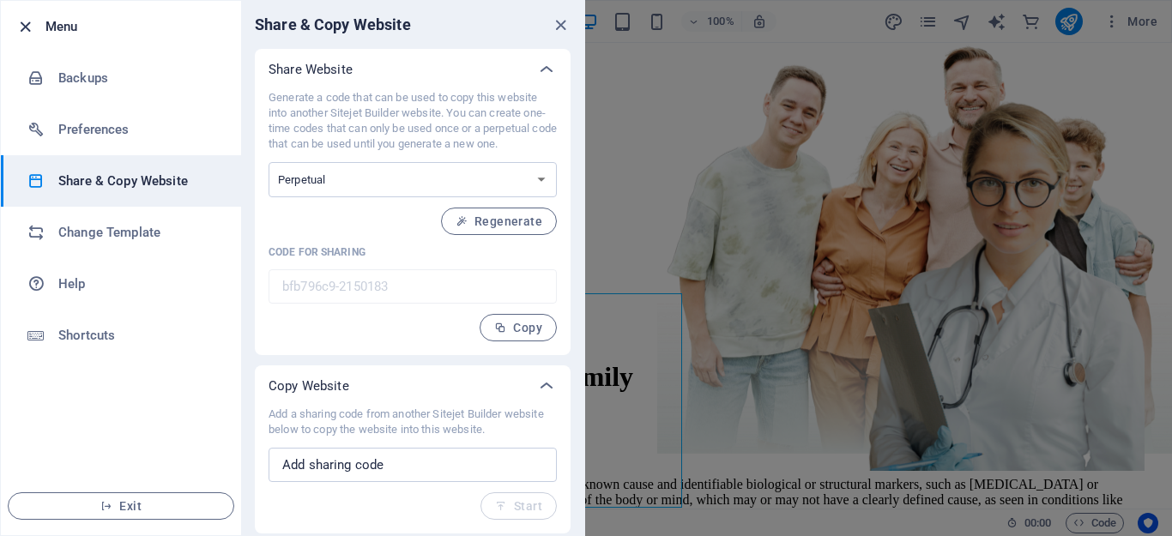
click at [23, 28] on icon "button" at bounding box center [25, 27] width 20 height 20
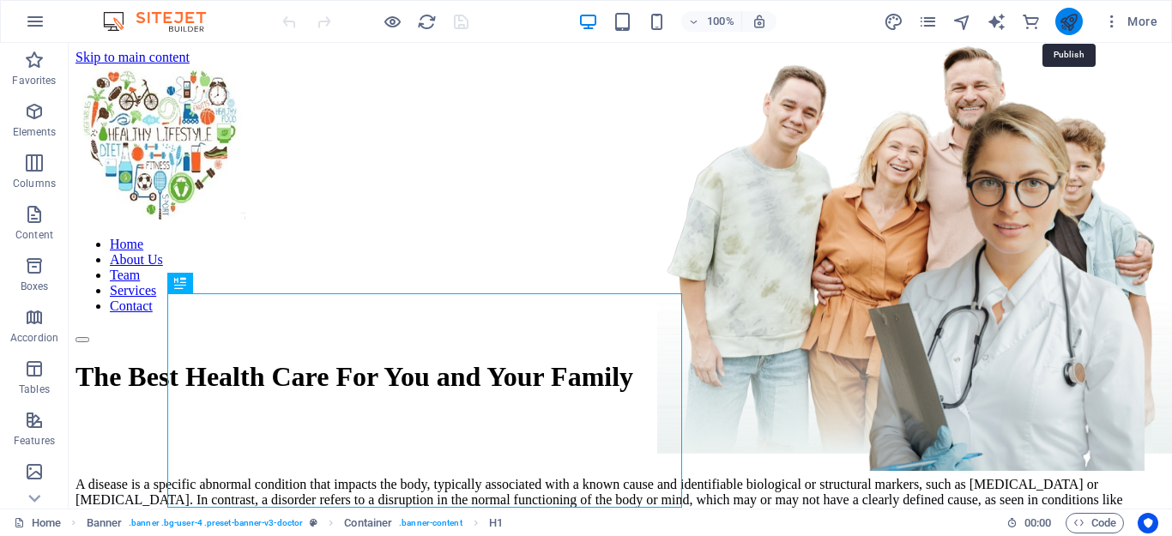
click at [1066, 25] on icon "publish" at bounding box center [1069, 22] width 20 height 20
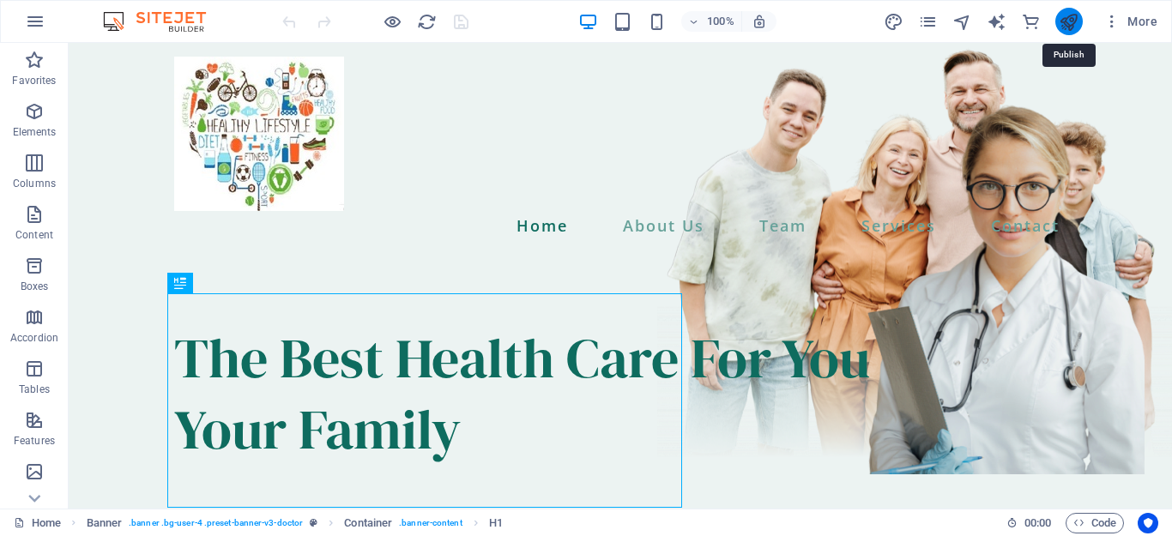
click at [1071, 23] on icon "publish" at bounding box center [1069, 22] width 20 height 20
